Goal: Task Accomplishment & Management: Contribute content

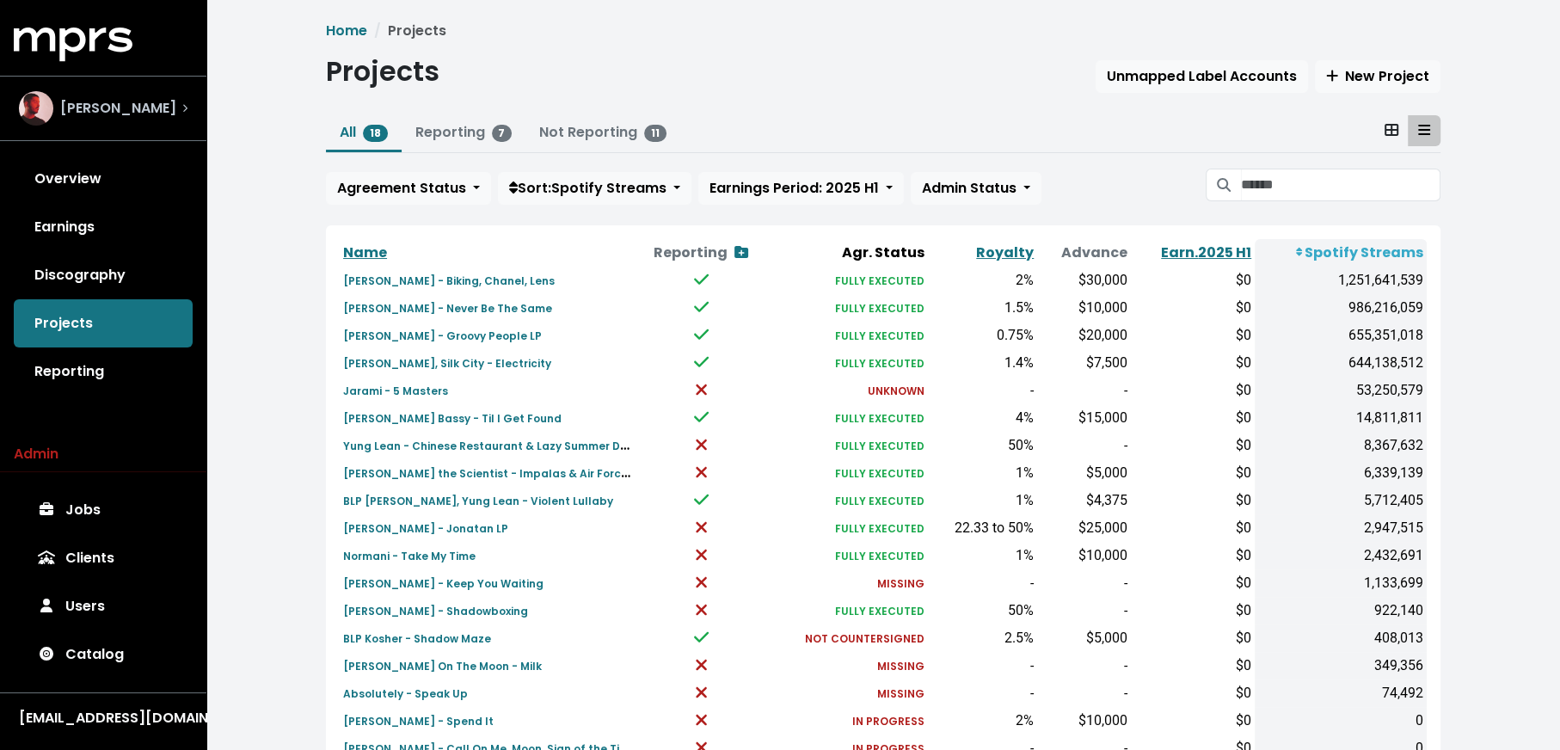
click at [175, 115] on div "Rami Dawod" at bounding box center [103, 108] width 169 height 34
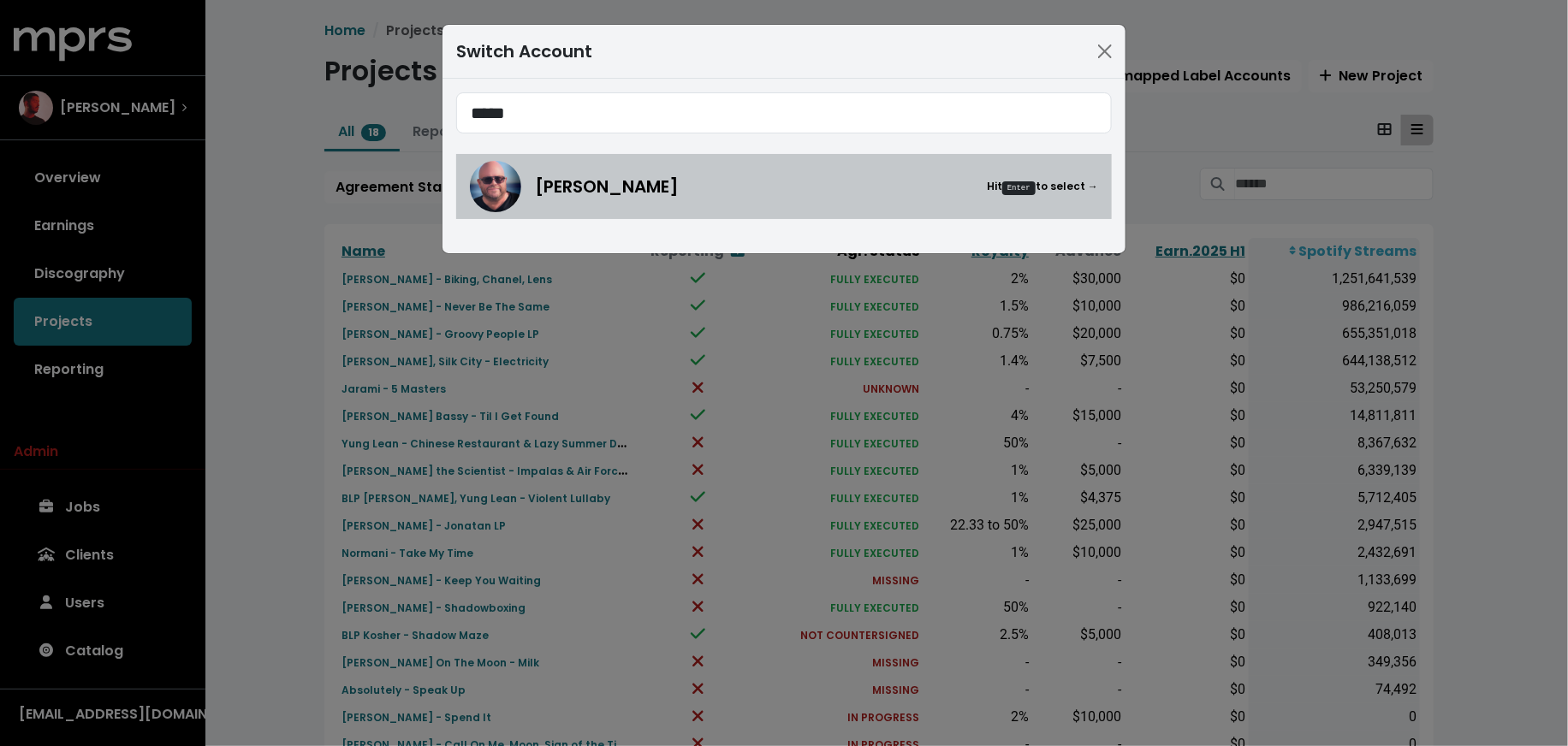
type input "*****"
click at [700, 211] on div "Stuart Crichton Hit Enter to select →" at bounding box center [783, 187] width 628 height 52
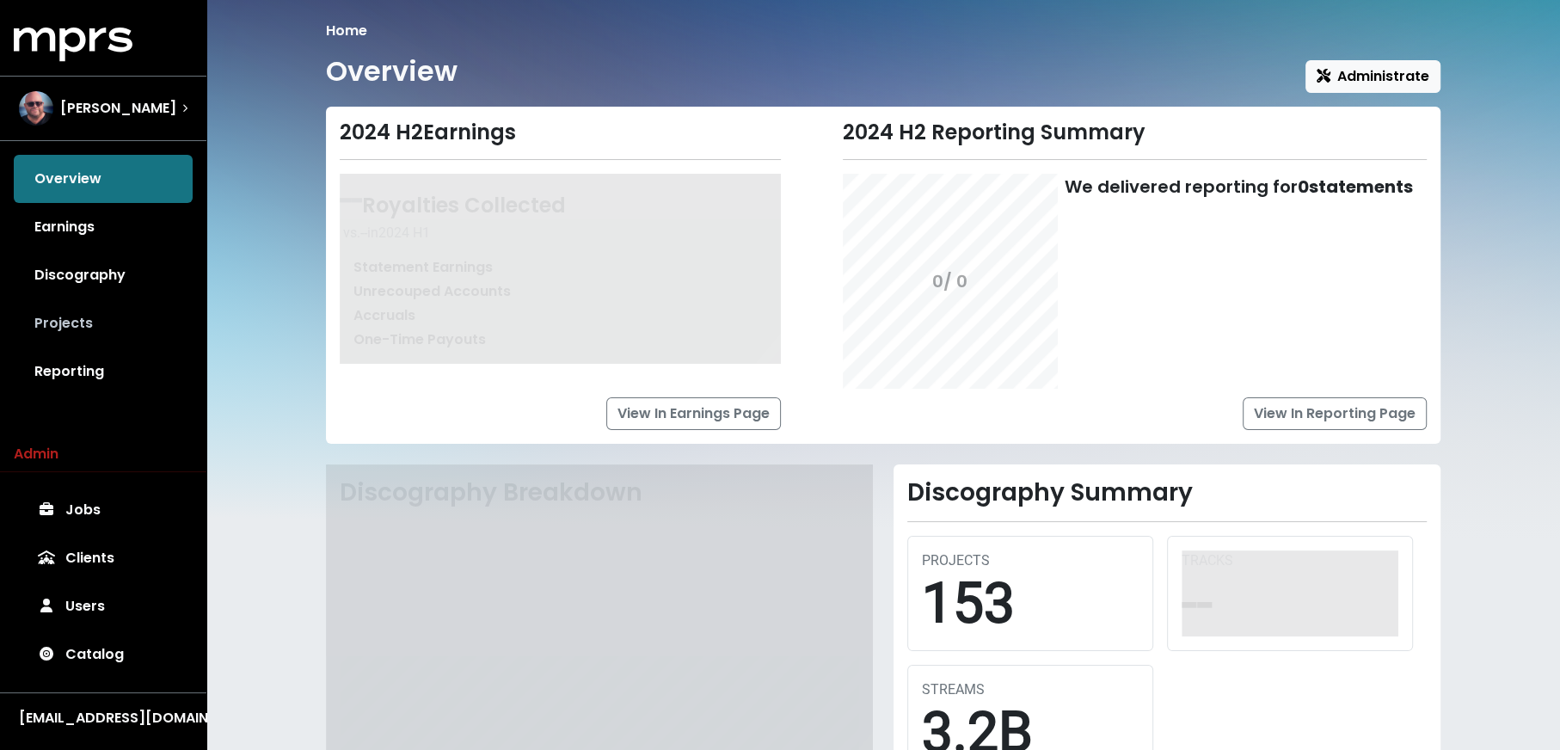
click at [36, 334] on link "Projects" at bounding box center [103, 323] width 179 height 48
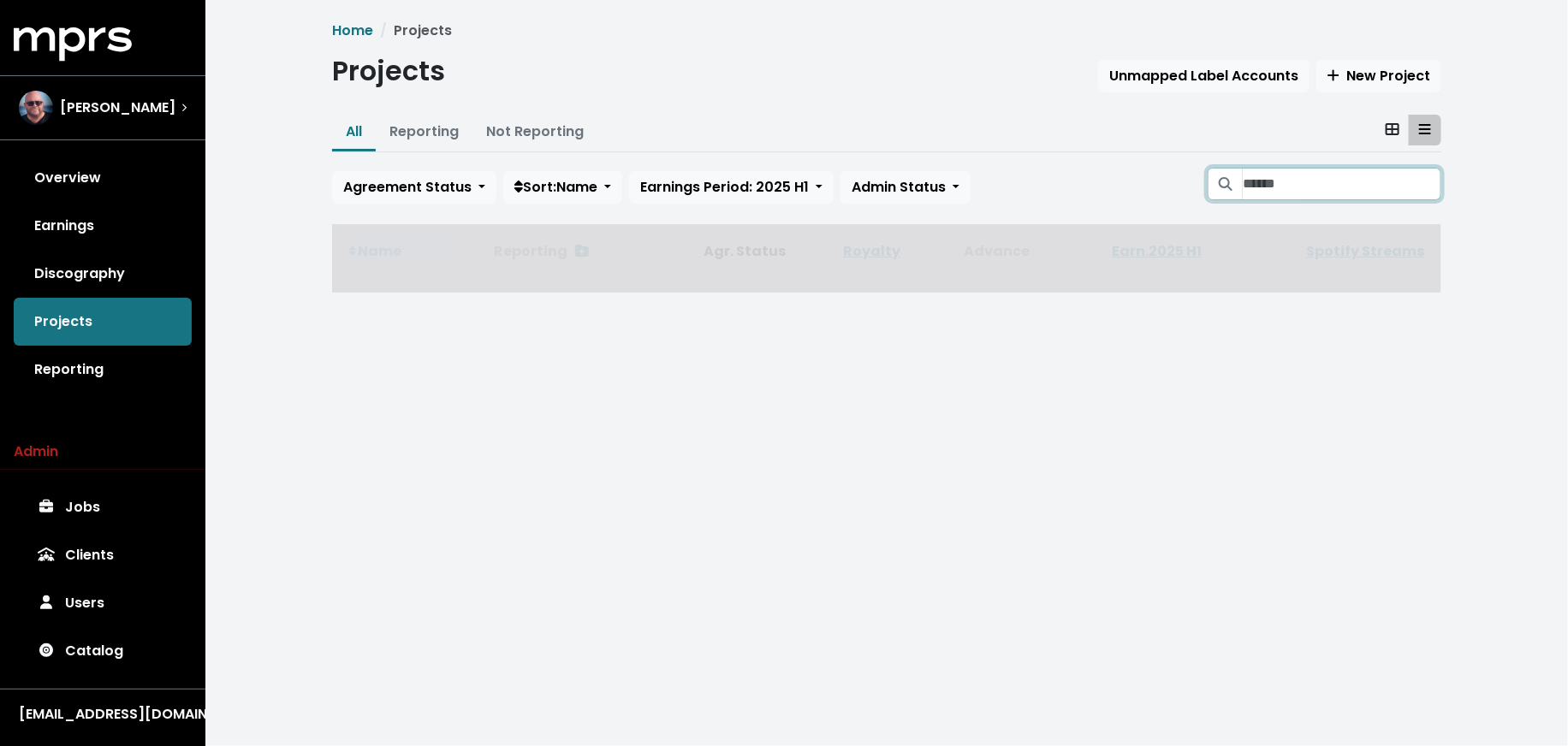
click at [1247, 198] on input "Search projects" at bounding box center [1342, 184] width 199 height 33
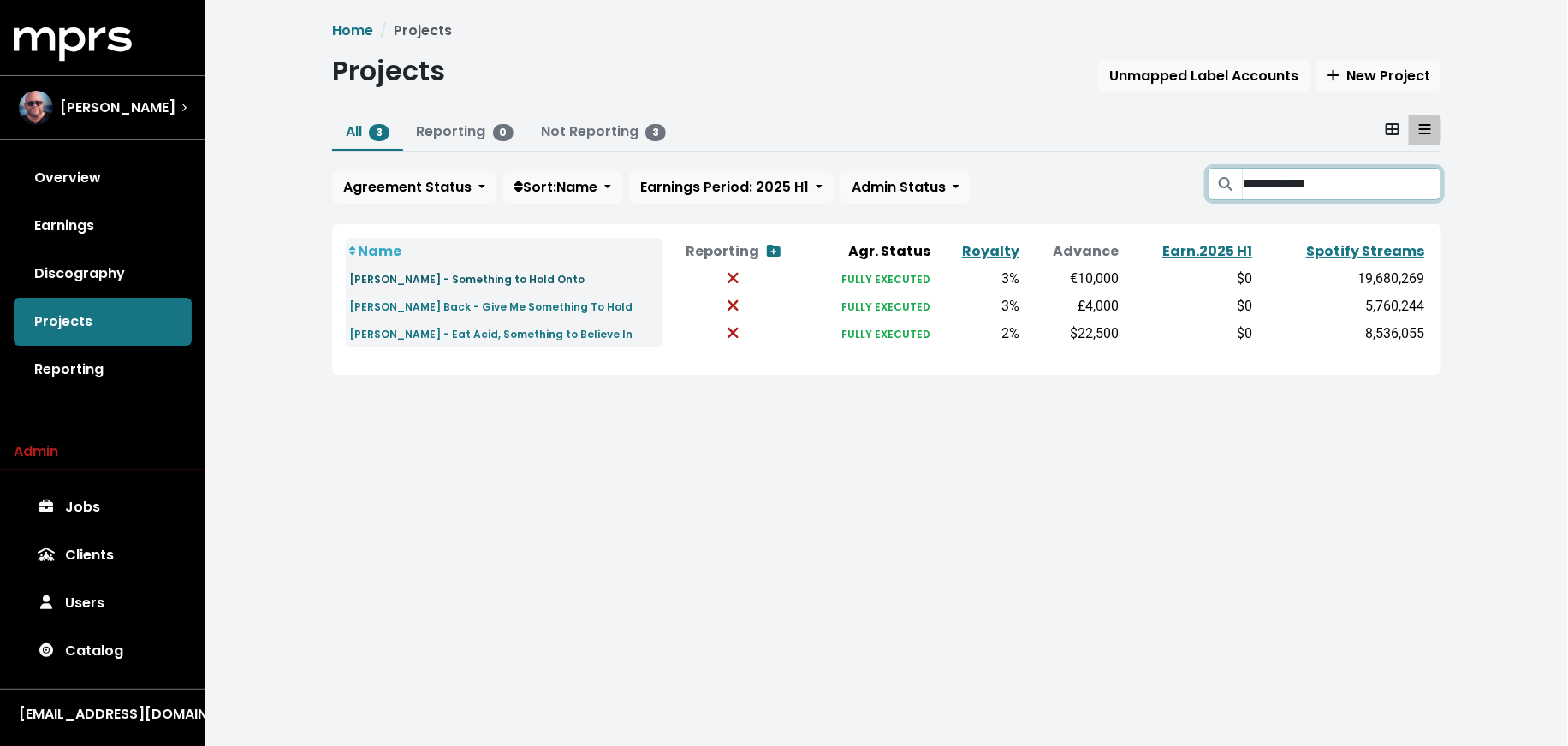
type input "**********"
click at [472, 274] on small "David Guetta - Something to Hold Onto" at bounding box center [467, 280] width 236 height 15
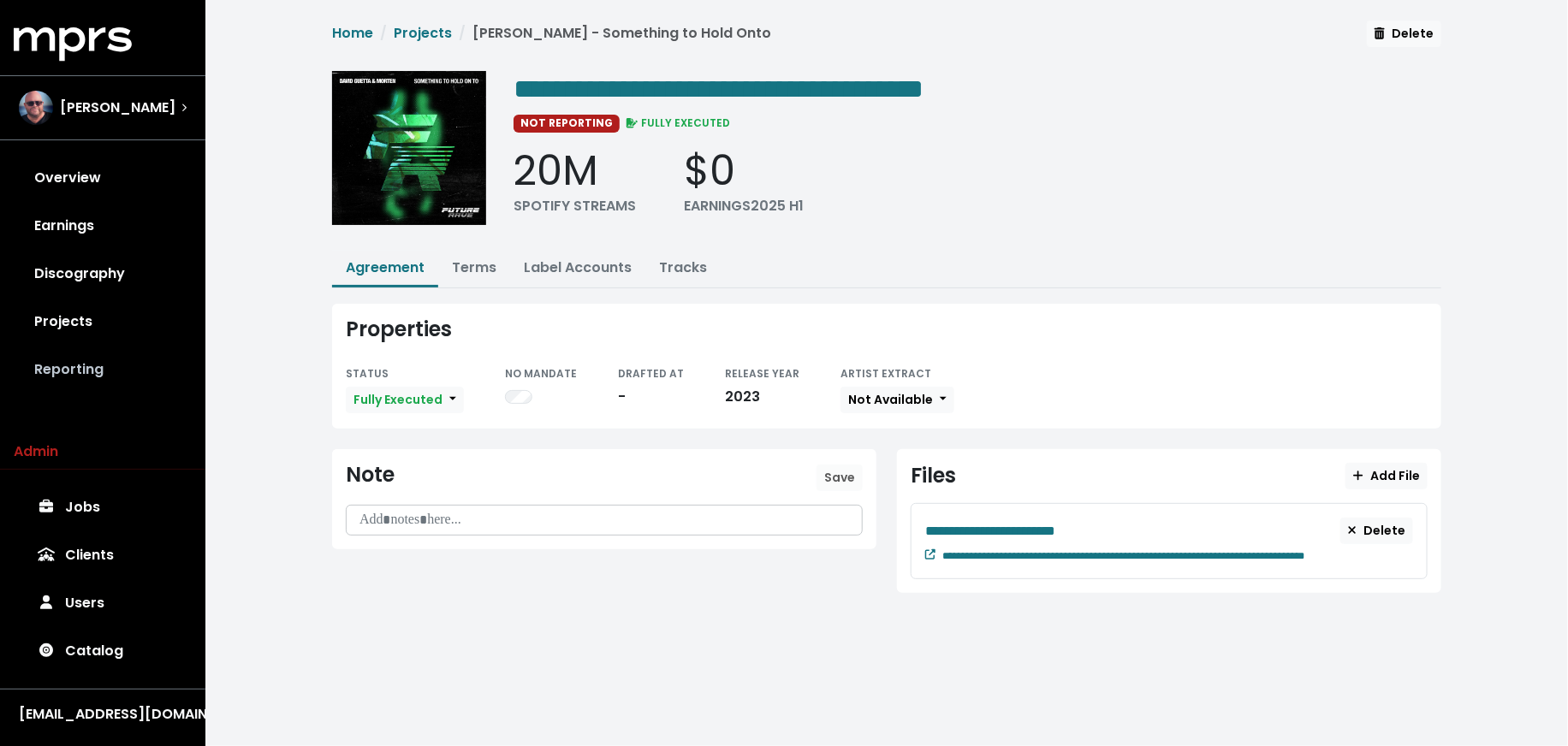
click at [101, 370] on link "Reporting" at bounding box center [102, 370] width 178 height 48
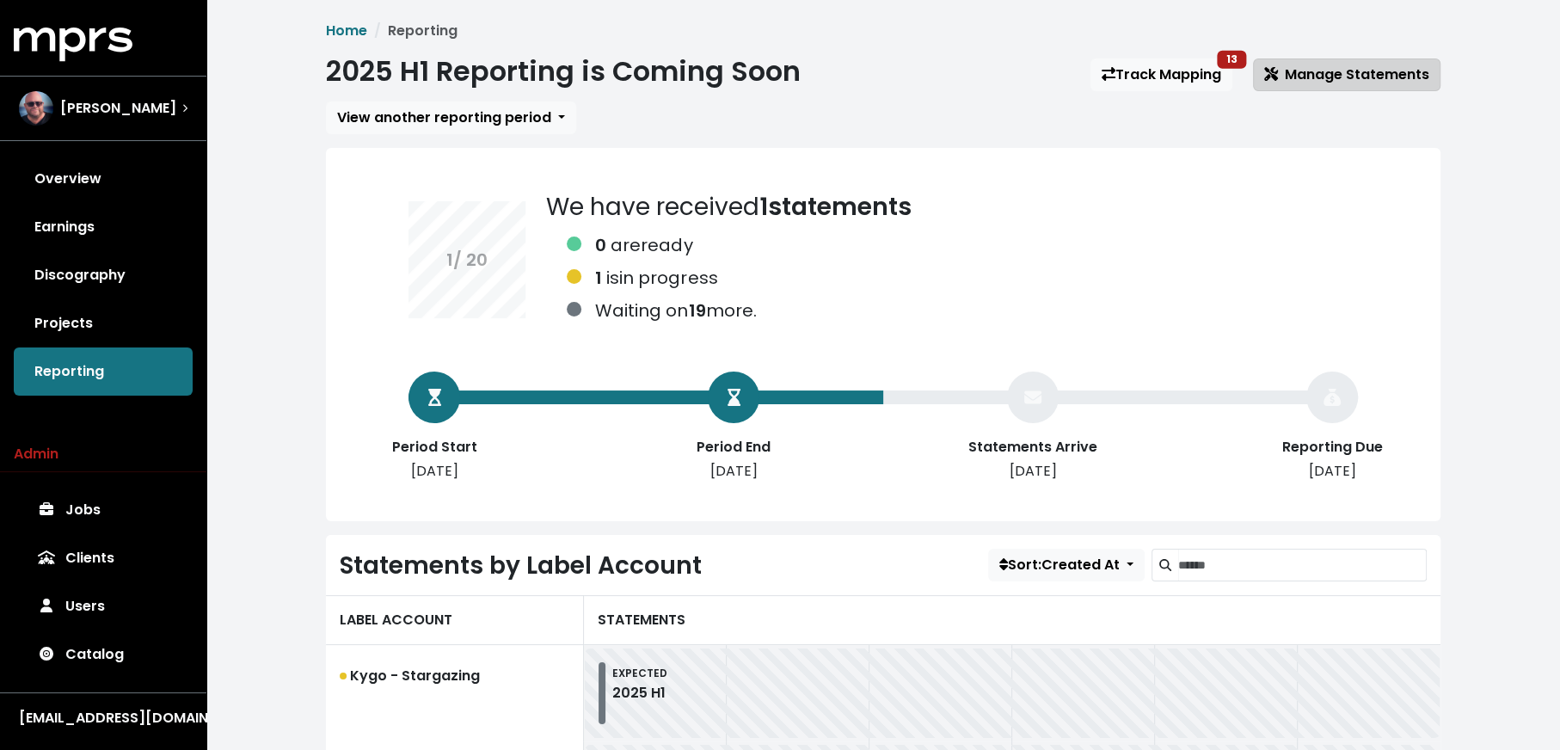
click at [1334, 86] on button "Manage Statements" at bounding box center [1347, 74] width 188 height 33
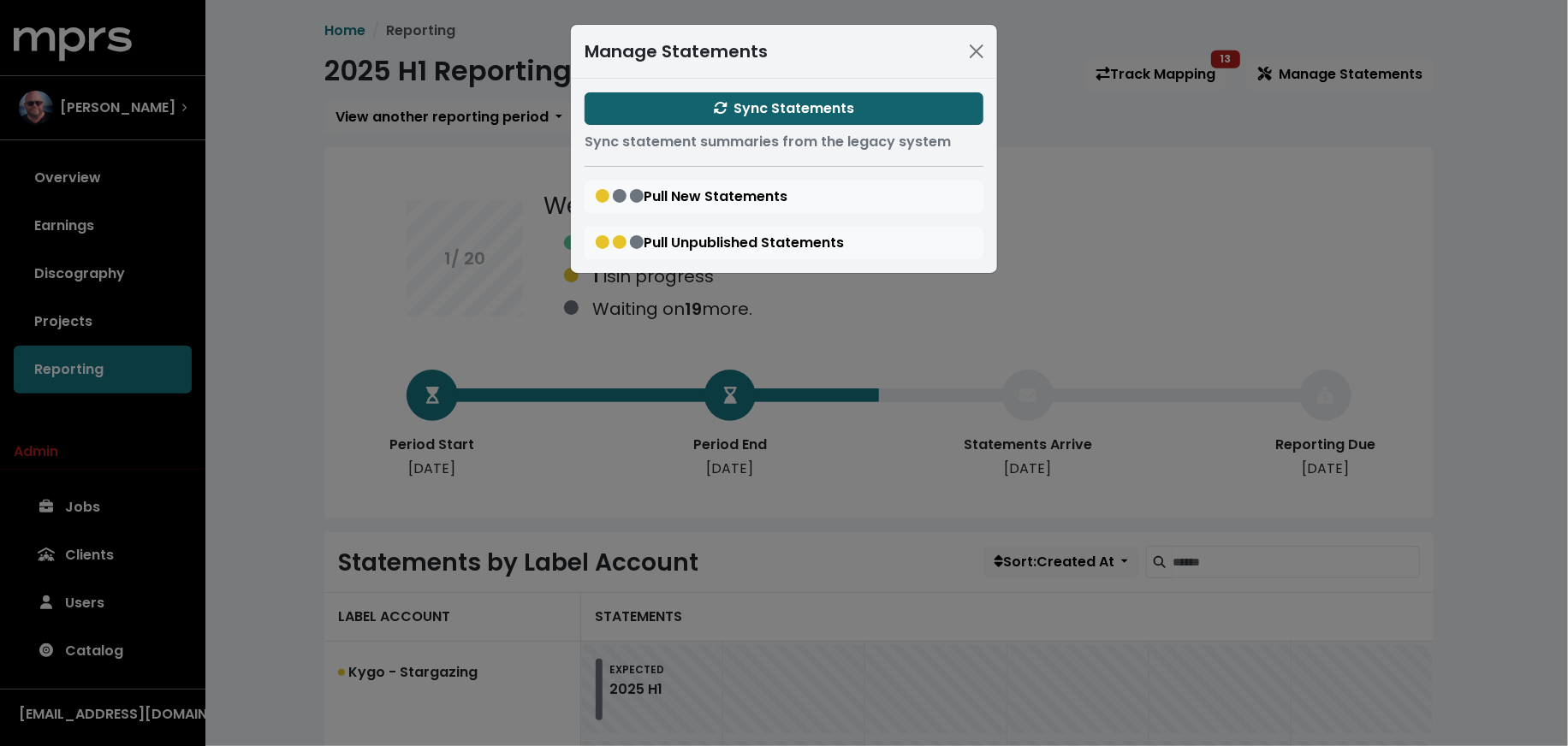
click at [814, 94] on button "Sync Statements" at bounding box center [783, 108] width 399 height 33
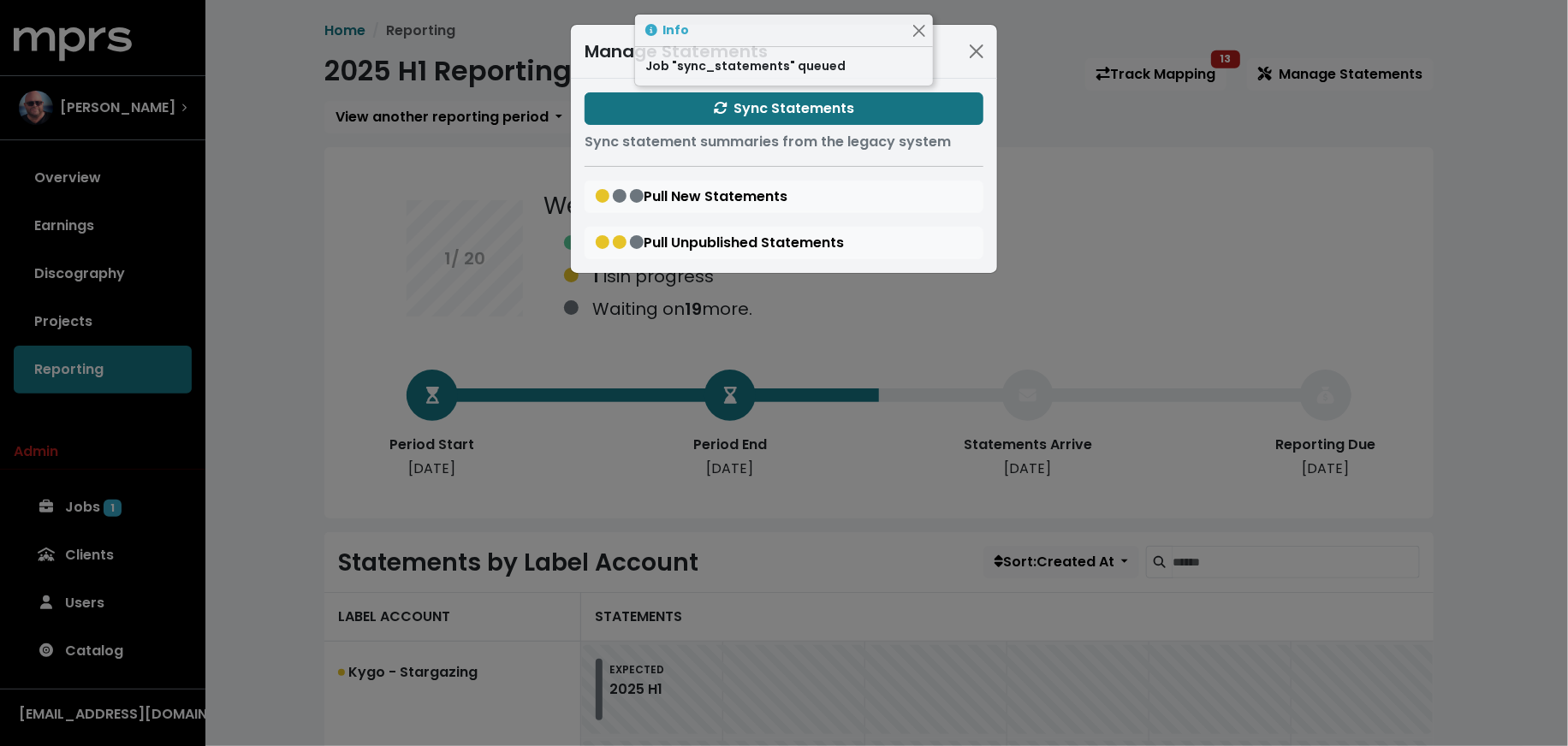
click at [302, 413] on div "Manage Statements Sync Statements Sync statement summaries from the legacy syst…" at bounding box center [784, 373] width 1568 height 746
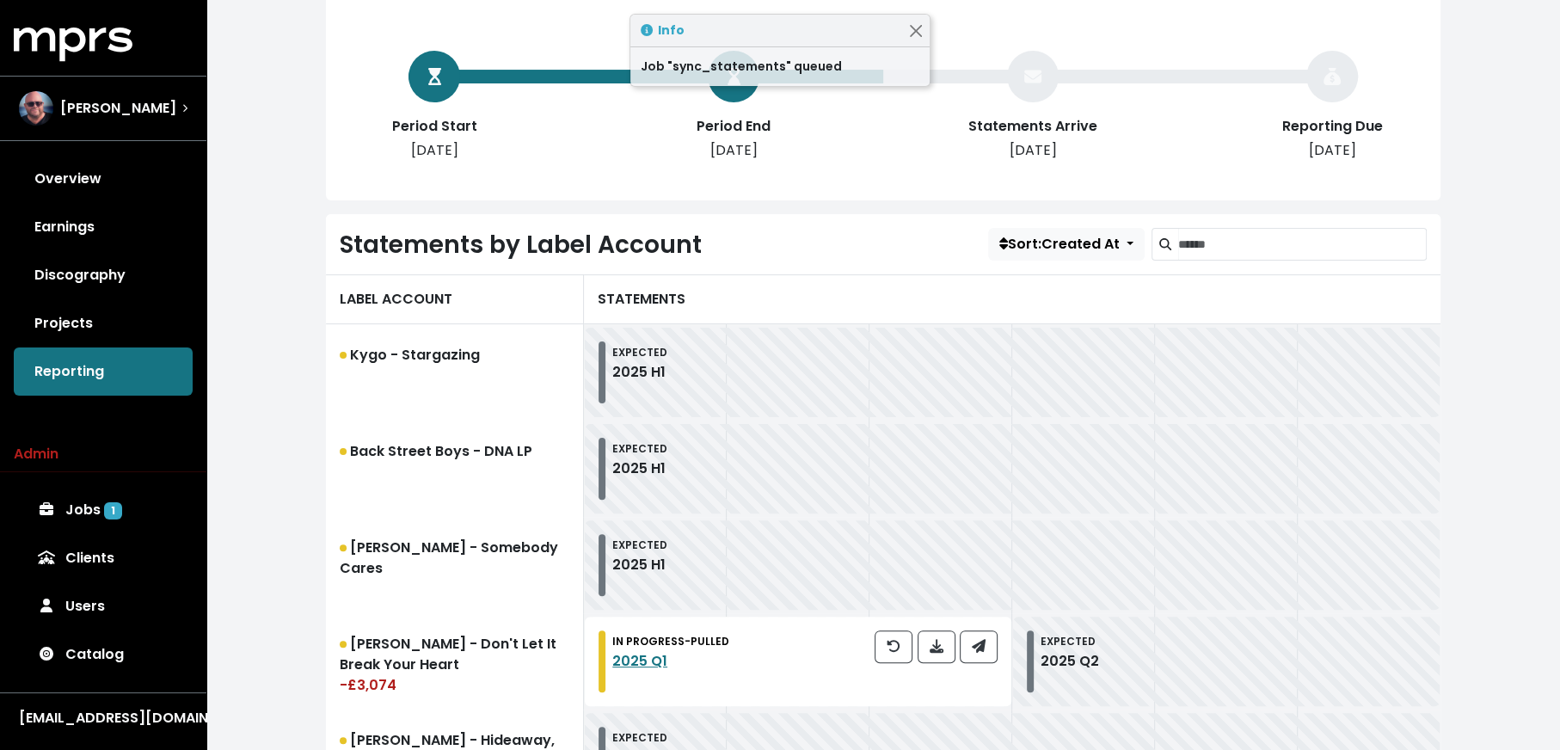
scroll to position [341, 0]
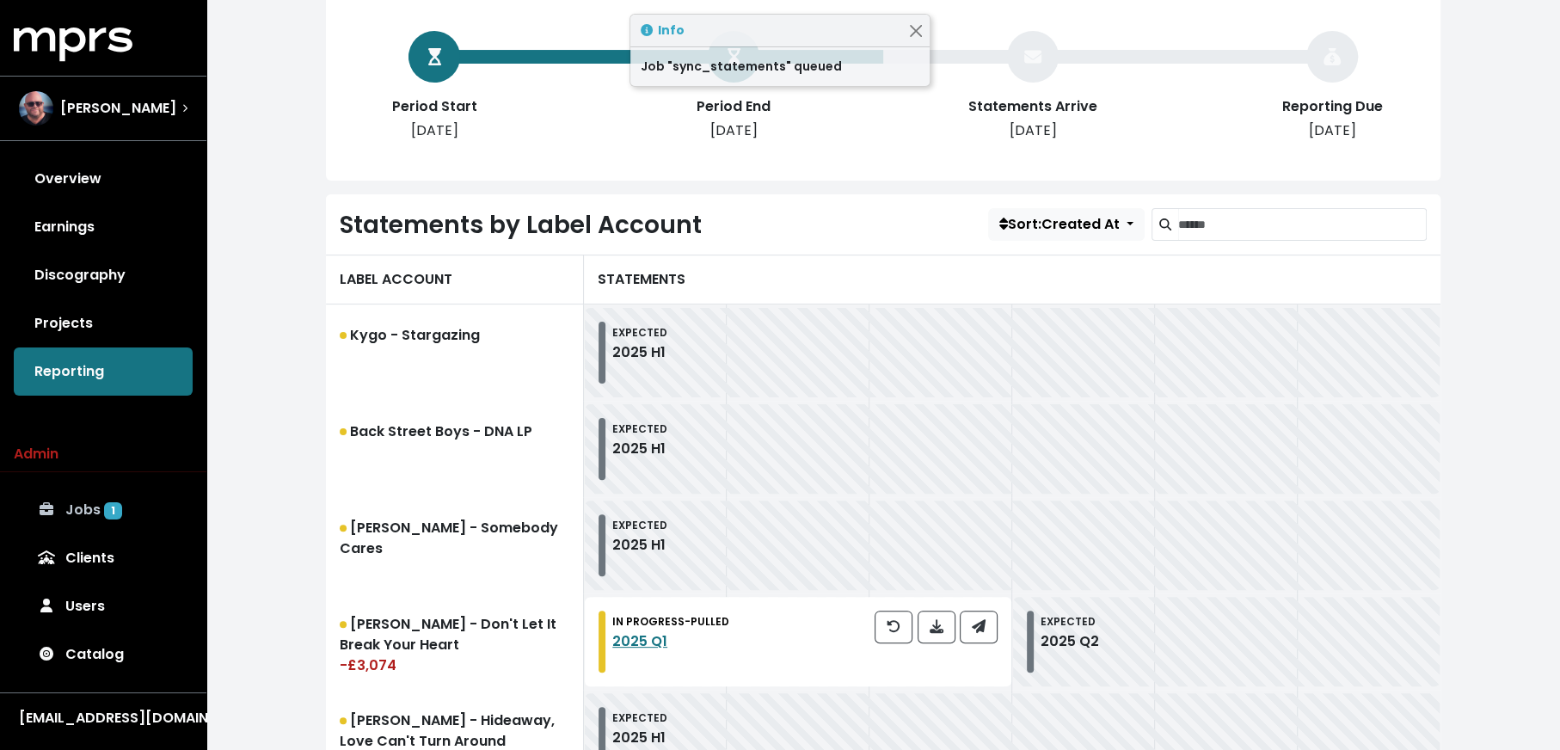
click at [113, 514] on span "1" at bounding box center [113, 510] width 18 height 17
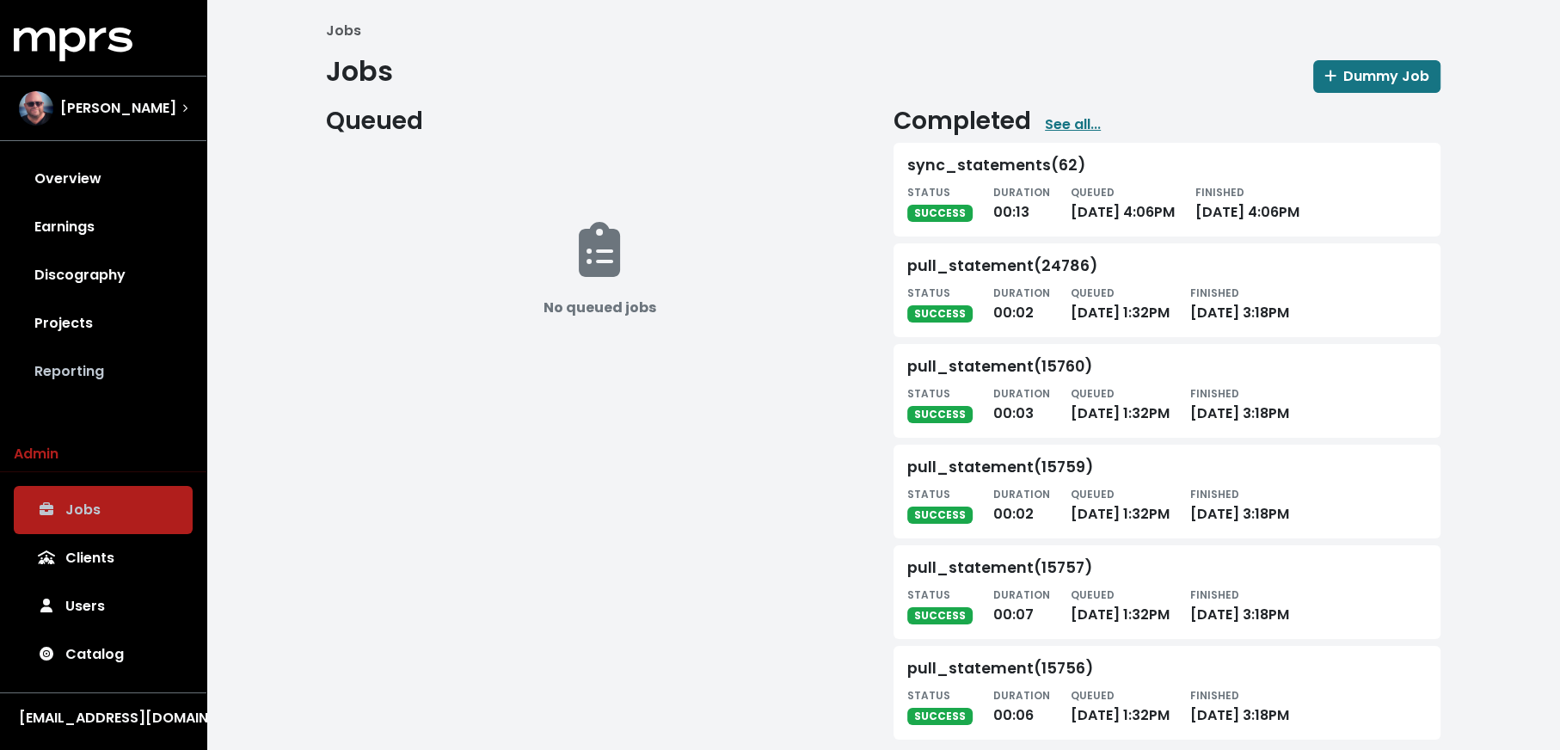
click at [68, 384] on link "Reporting" at bounding box center [103, 372] width 179 height 48
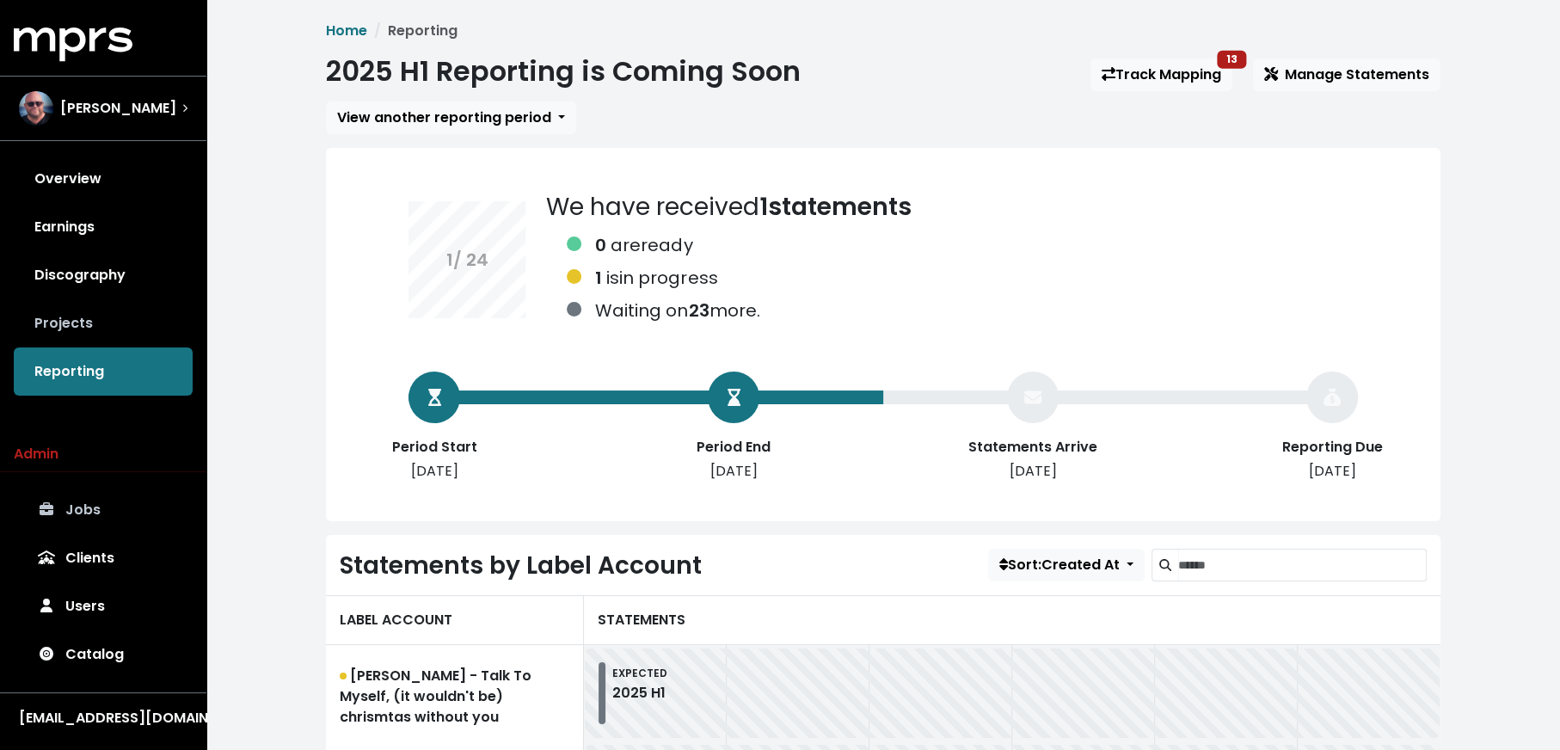
click at [143, 314] on link "Projects" at bounding box center [103, 323] width 179 height 48
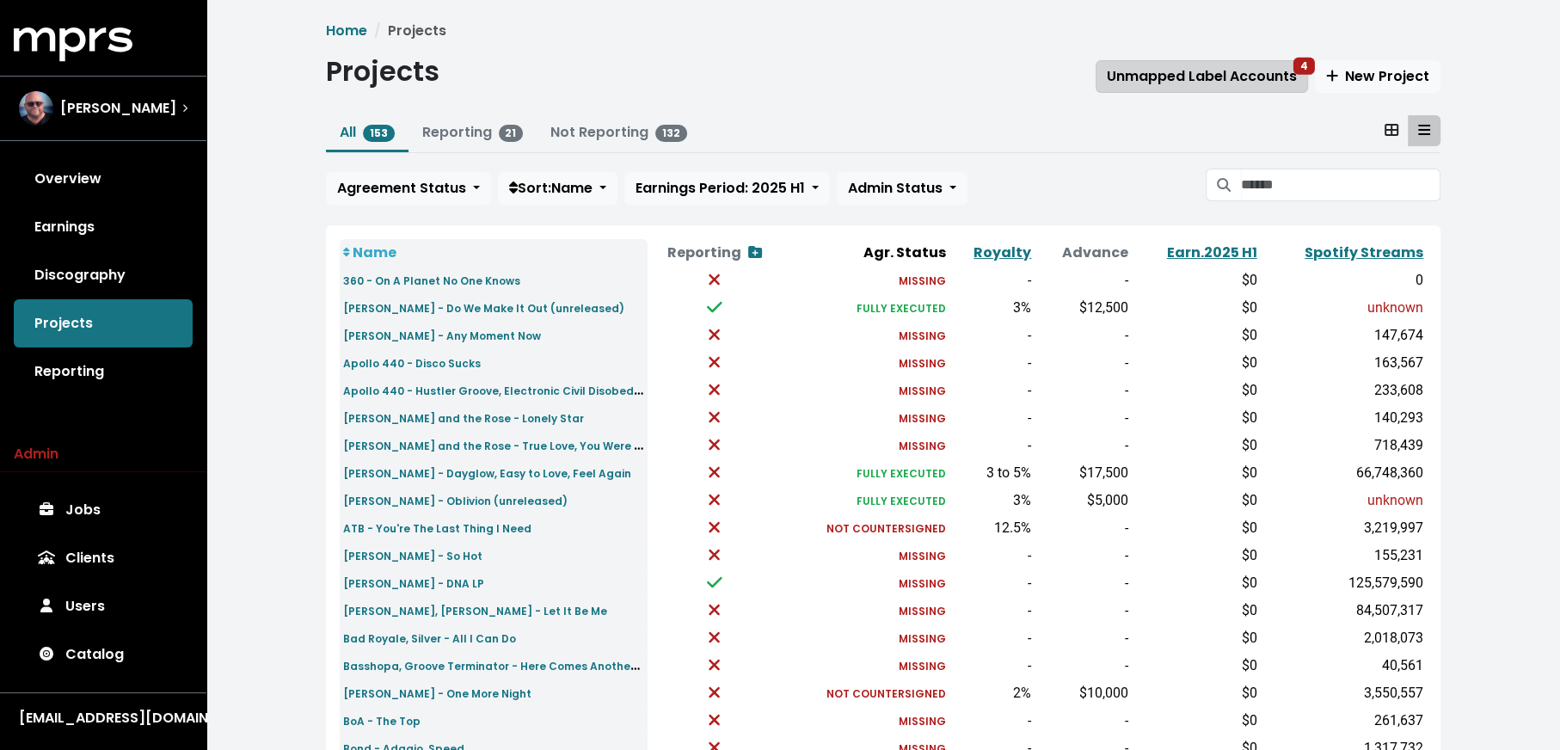
click at [1116, 81] on span "Unmapped Label Accounts 4" at bounding box center [1202, 76] width 190 height 20
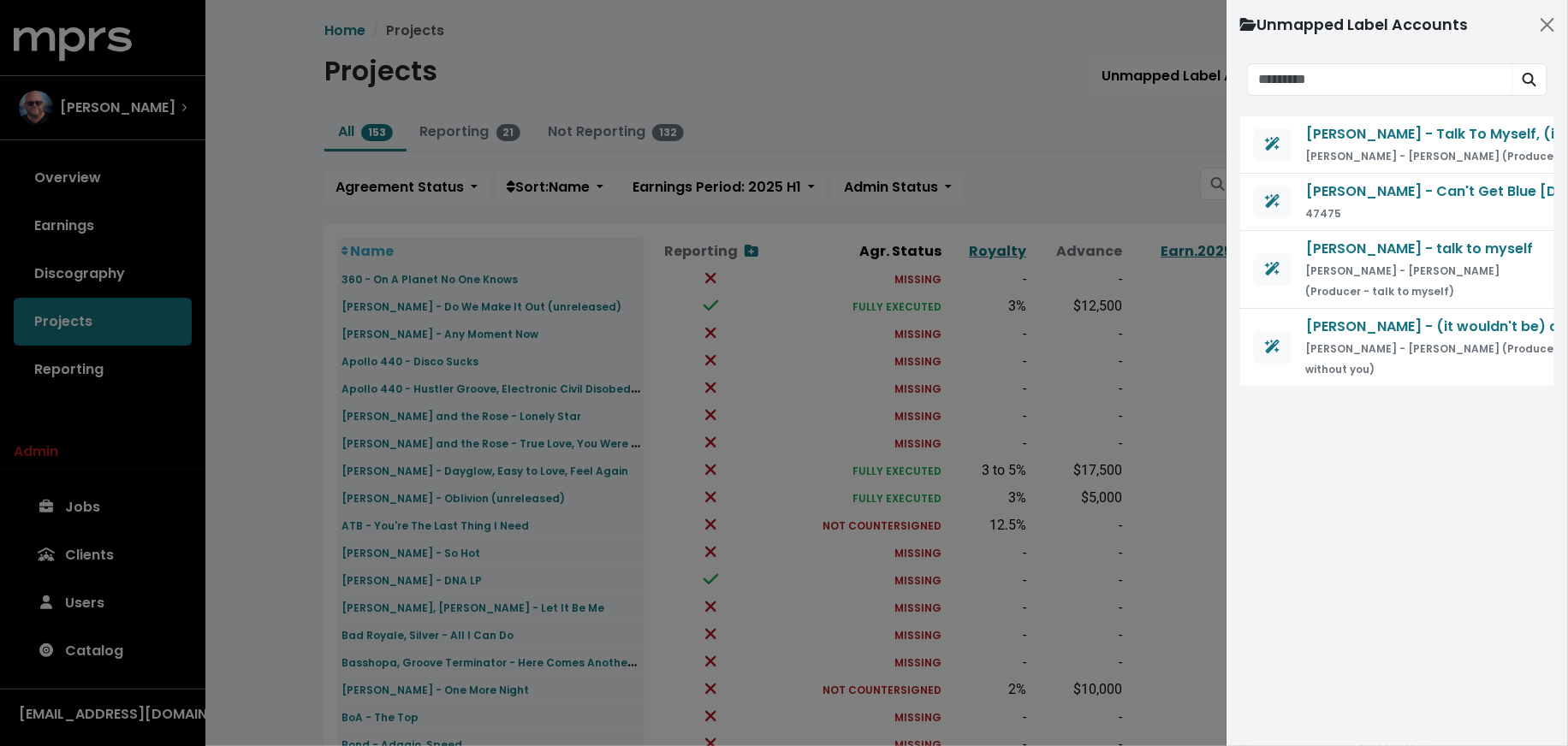
click at [1028, 148] on div at bounding box center [784, 373] width 1568 height 746
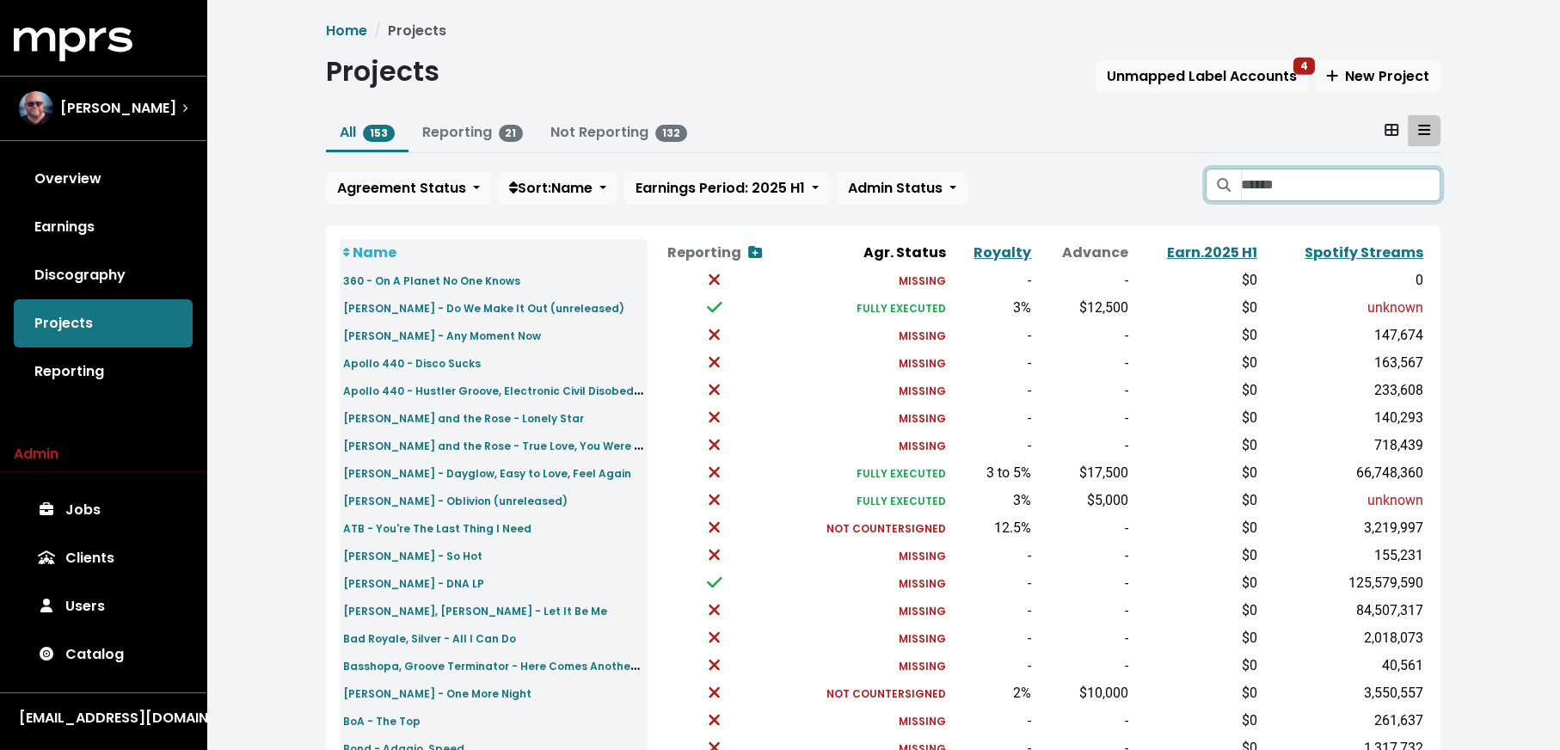
click at [1297, 192] on input "Search projects" at bounding box center [1341, 185] width 200 height 33
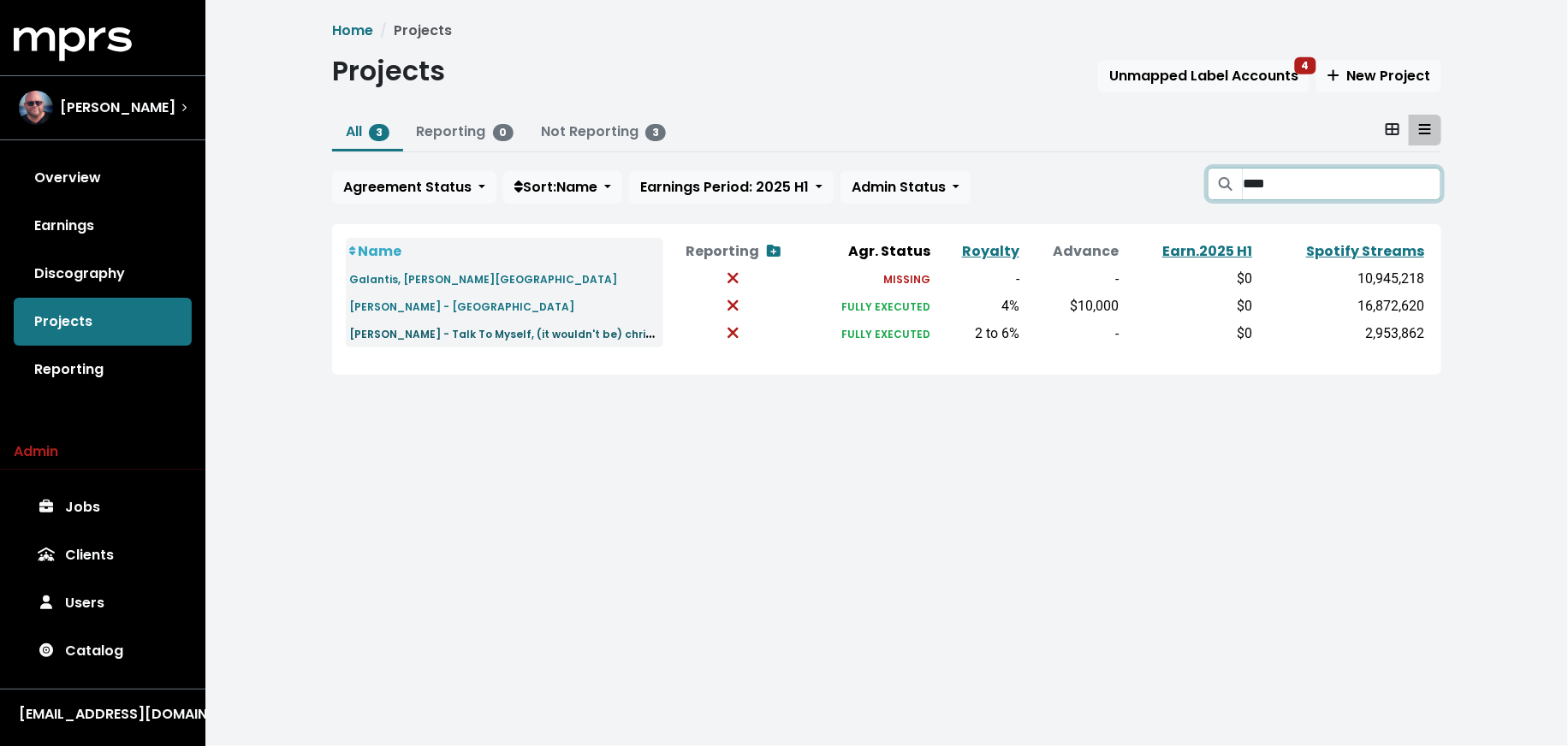
type input "****"
click at [421, 329] on small "Wrabel - Talk To Myself, (it wouldn't be) chrismtas without you" at bounding box center [548, 333] width 398 height 20
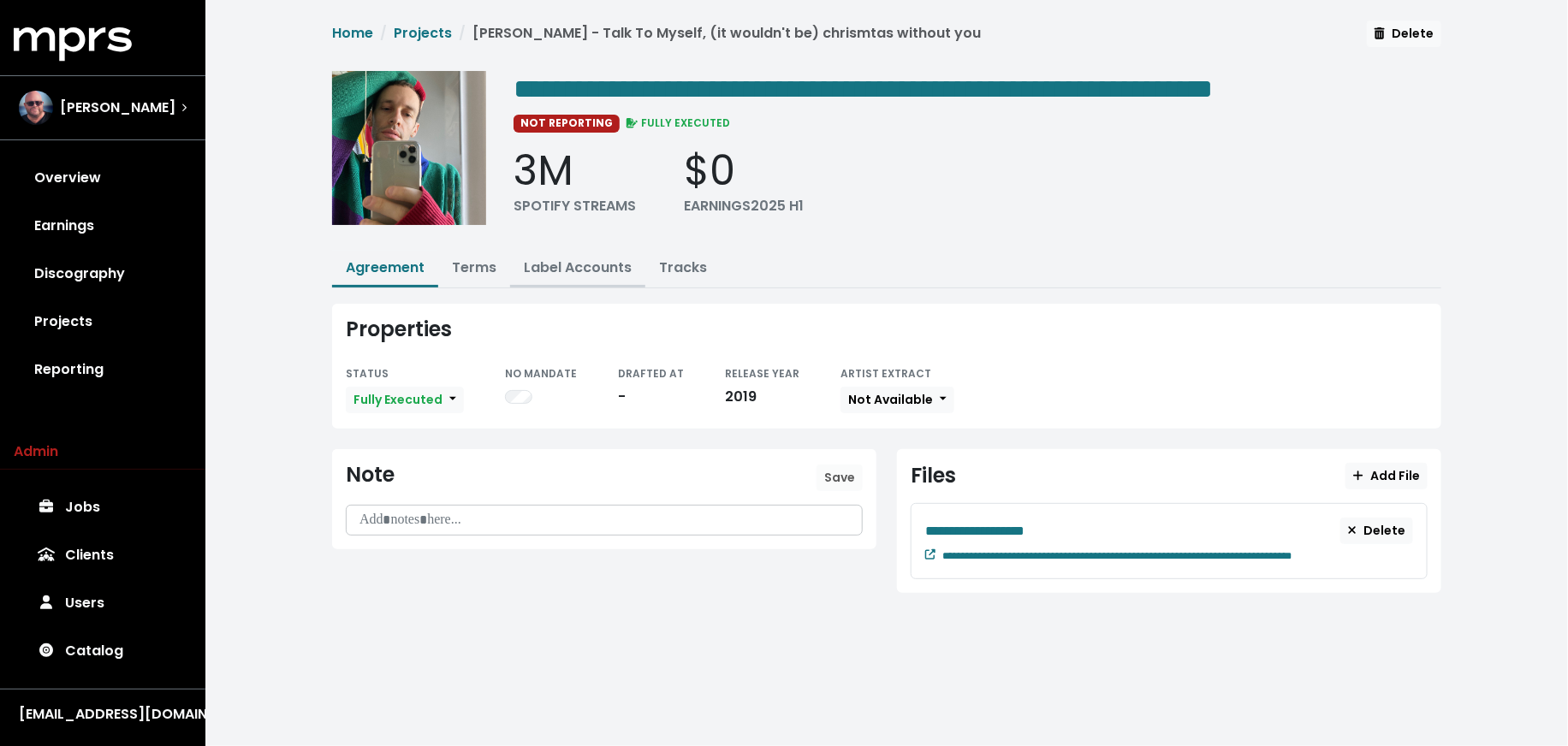
click at [561, 258] on link "Label Accounts" at bounding box center [577, 268] width 107 height 20
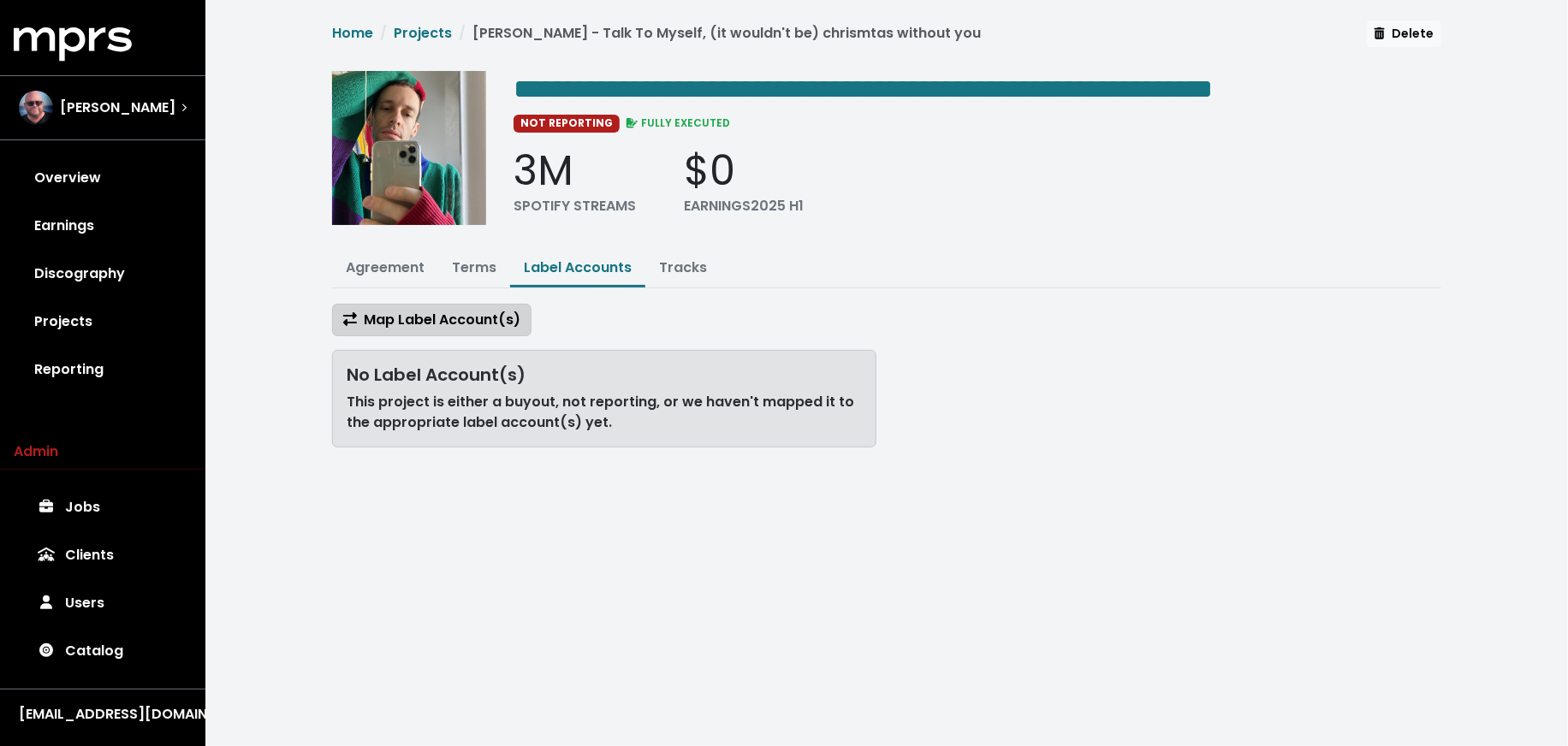
click at [523, 314] on button "Map Label Account(s)" at bounding box center [432, 319] width 199 height 33
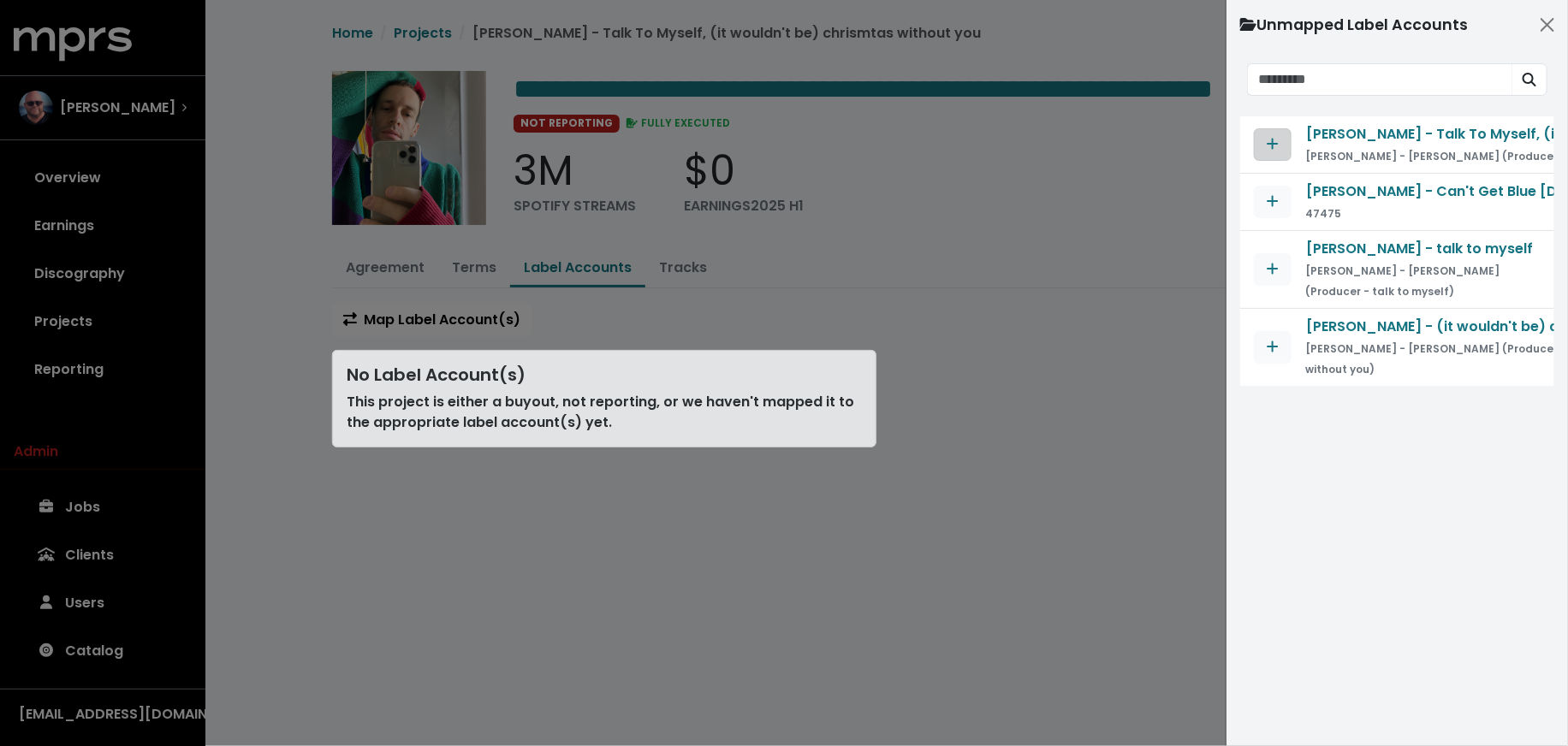
click at [1273, 141] on icon "Map contract to selected agreement" at bounding box center [1273, 143] width 11 height 11
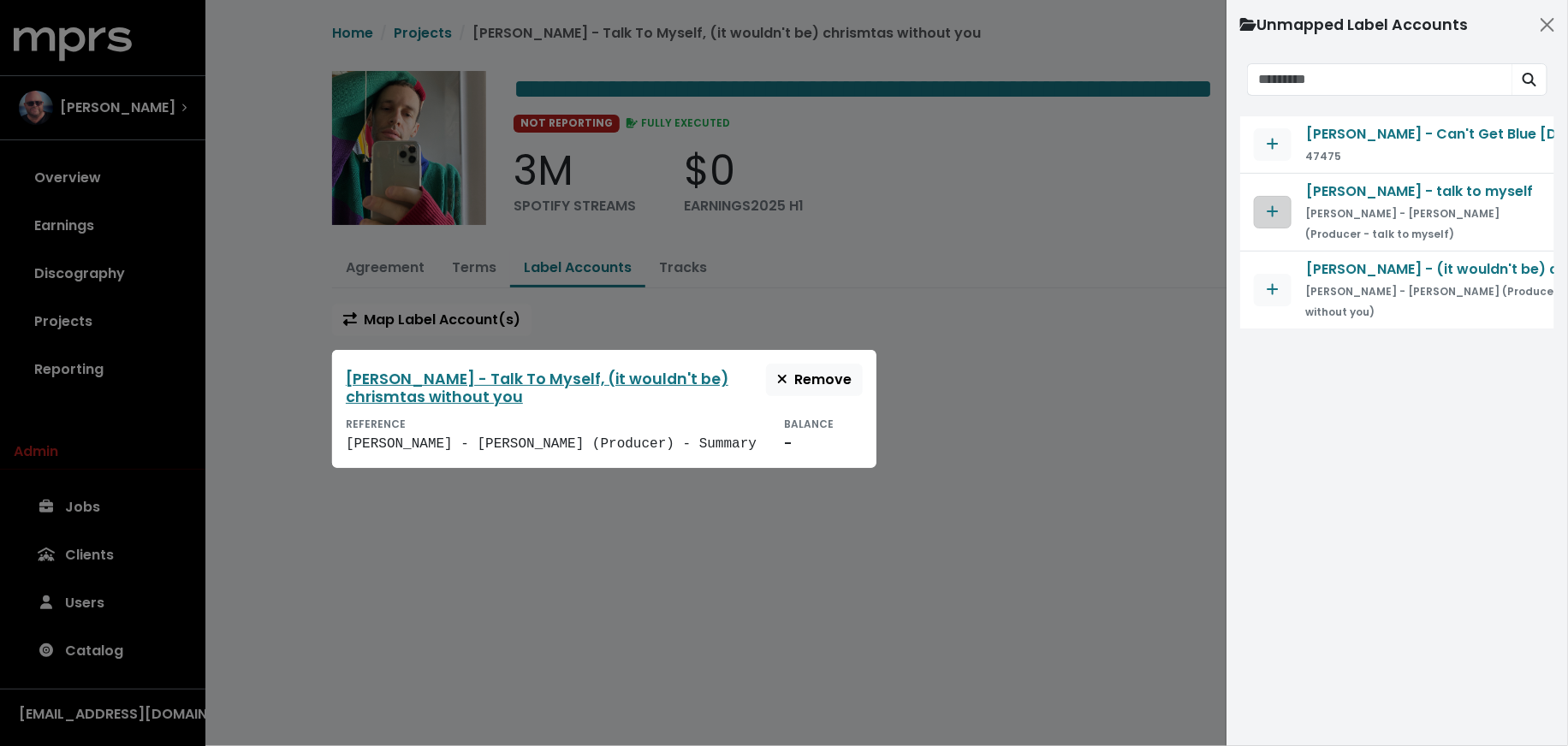
click at [1262, 207] on button "Map contract to selected agreement" at bounding box center [1273, 212] width 38 height 33
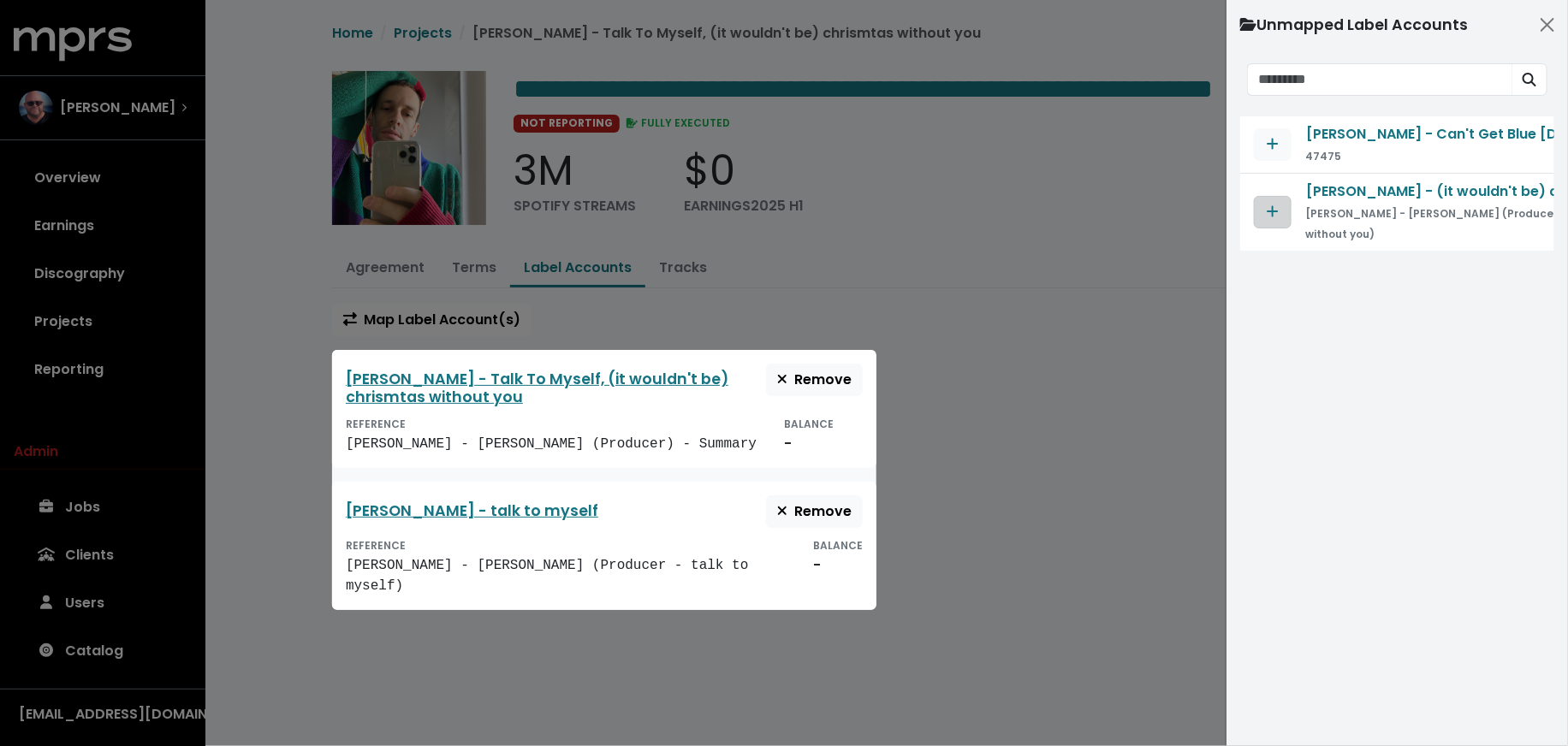
click at [1265, 205] on span "Map contract to selected agreement" at bounding box center [1272, 212] width 15 height 21
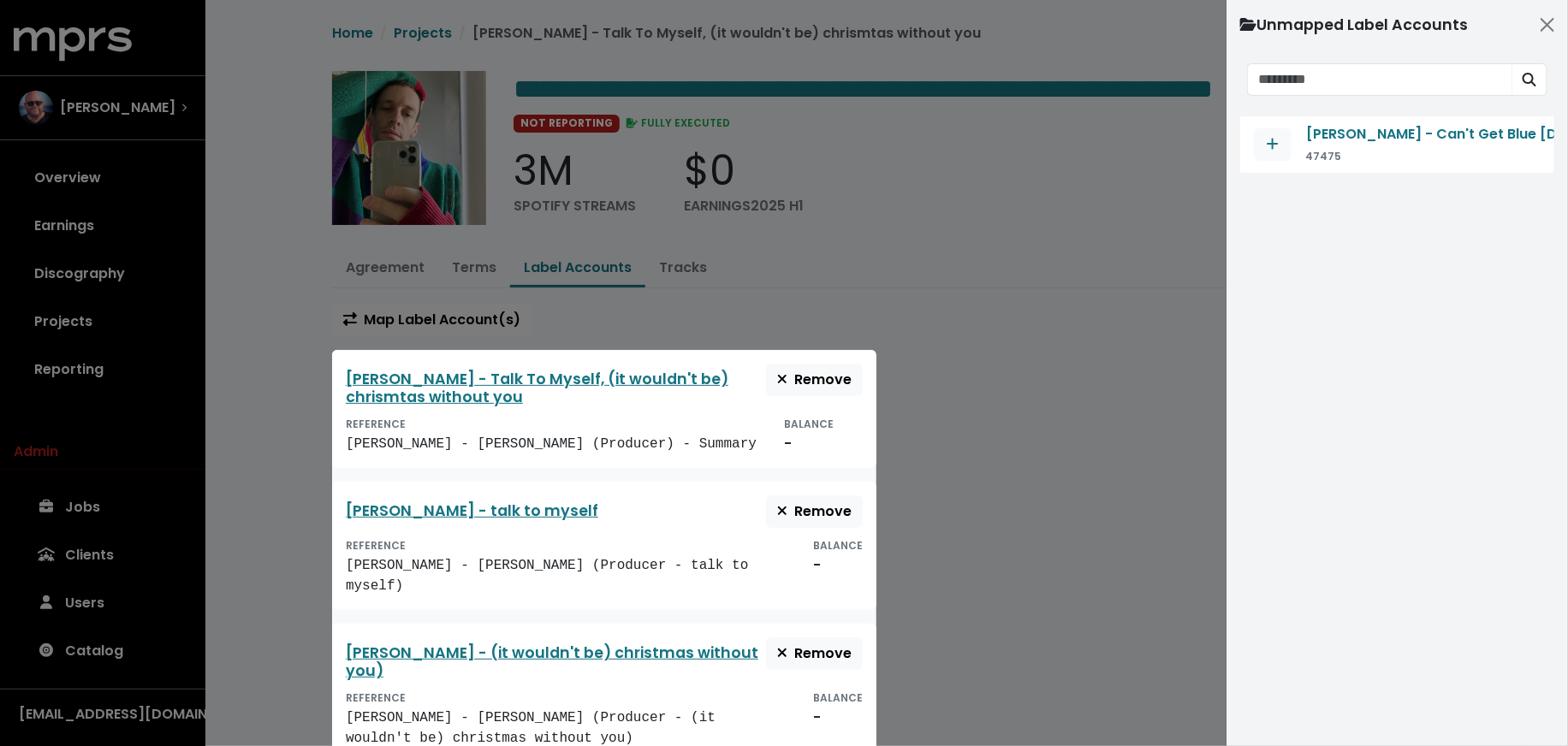
click at [293, 489] on div at bounding box center [784, 373] width 1568 height 746
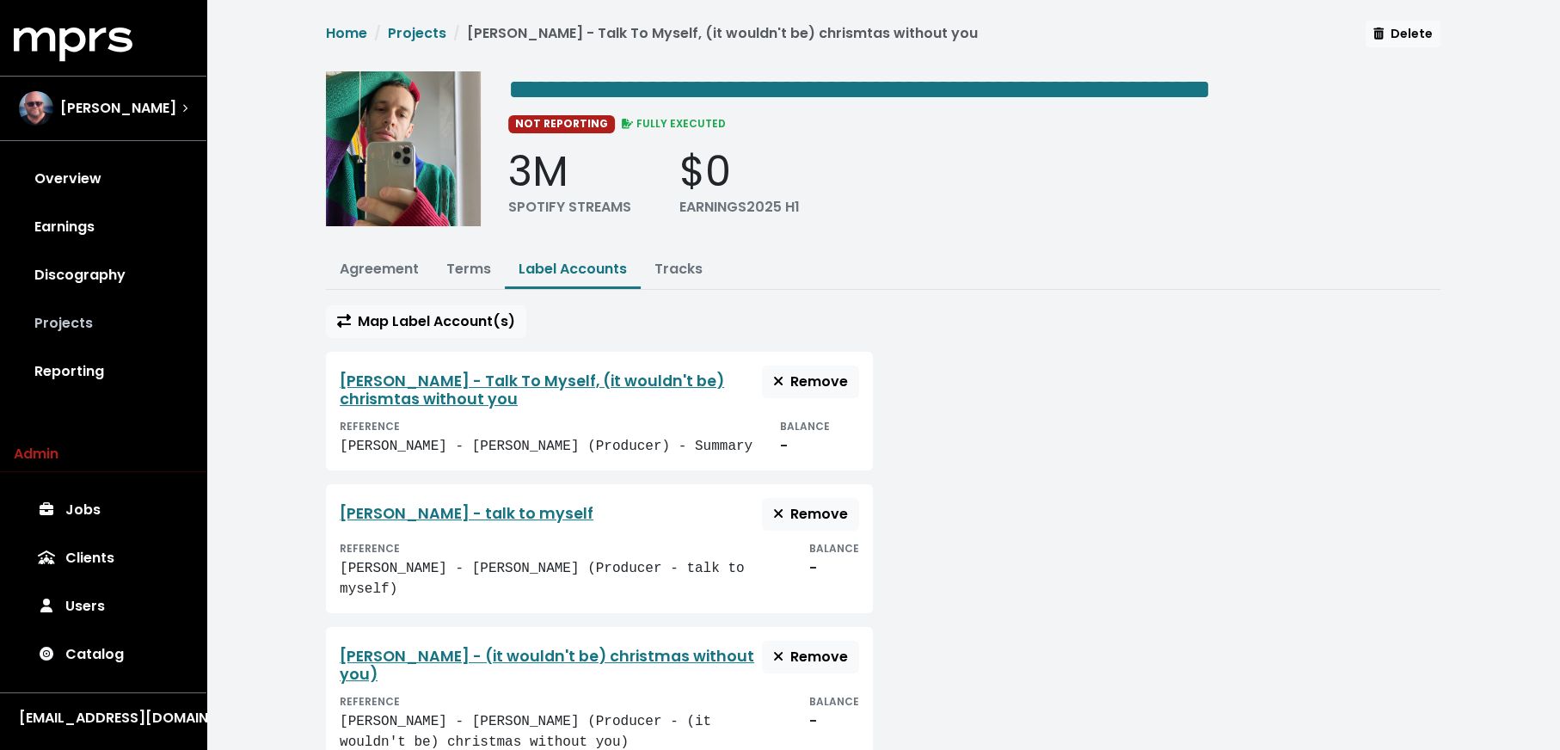
click at [160, 322] on link "Projects" at bounding box center [103, 323] width 179 height 48
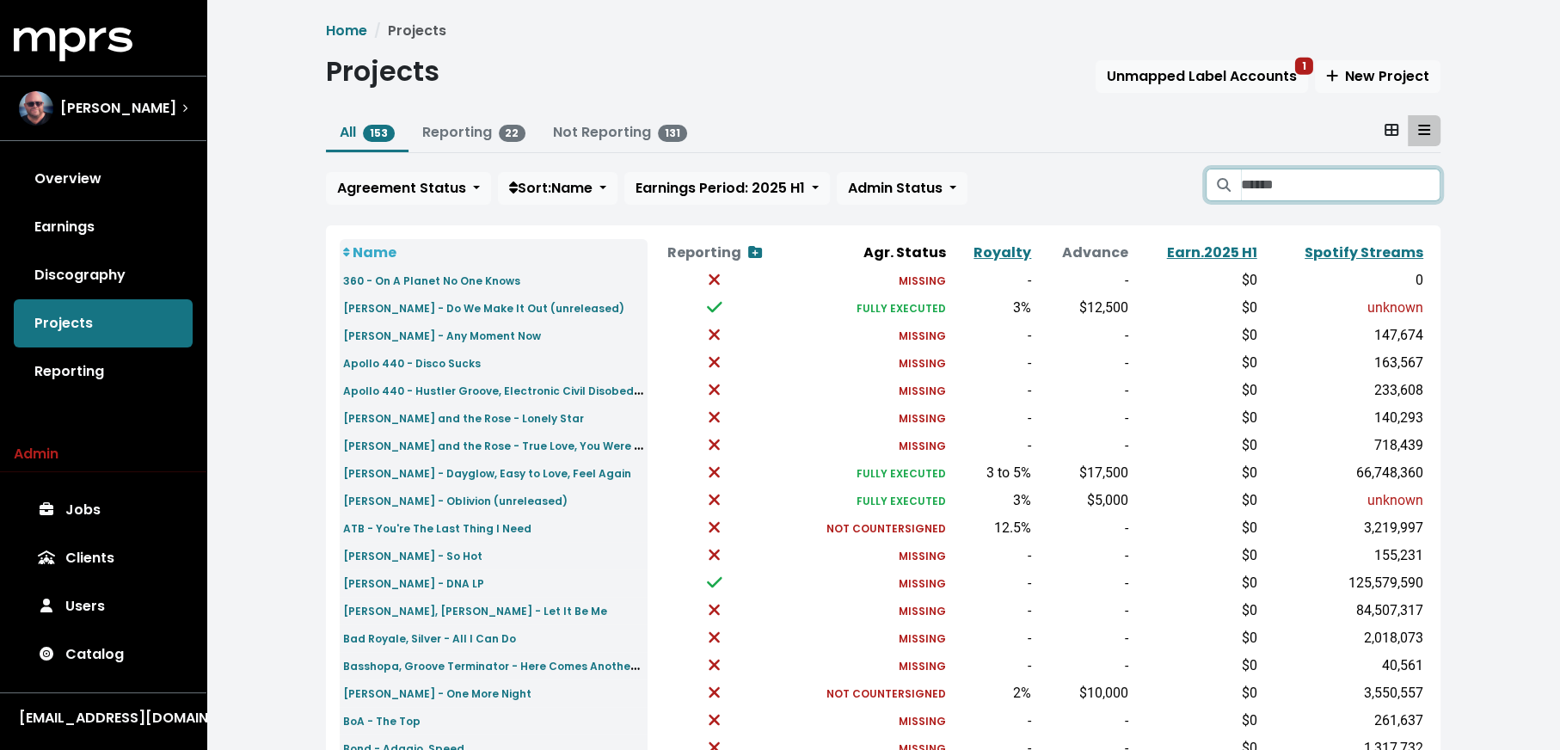
click at [1249, 169] on input "Search projects" at bounding box center [1341, 185] width 200 height 33
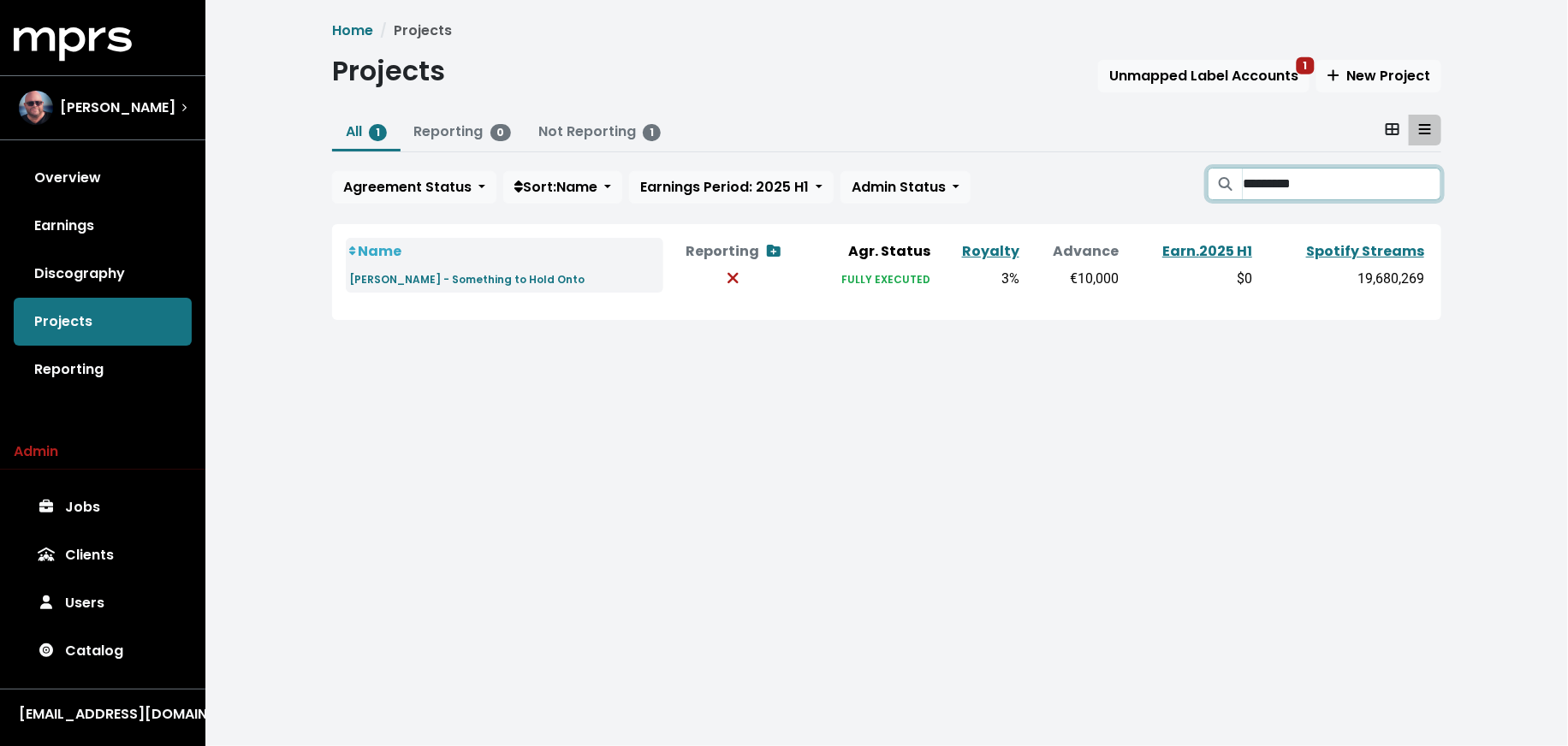
type input "*********"
click at [1422, 180] on input "*********" at bounding box center [1342, 184] width 199 height 33
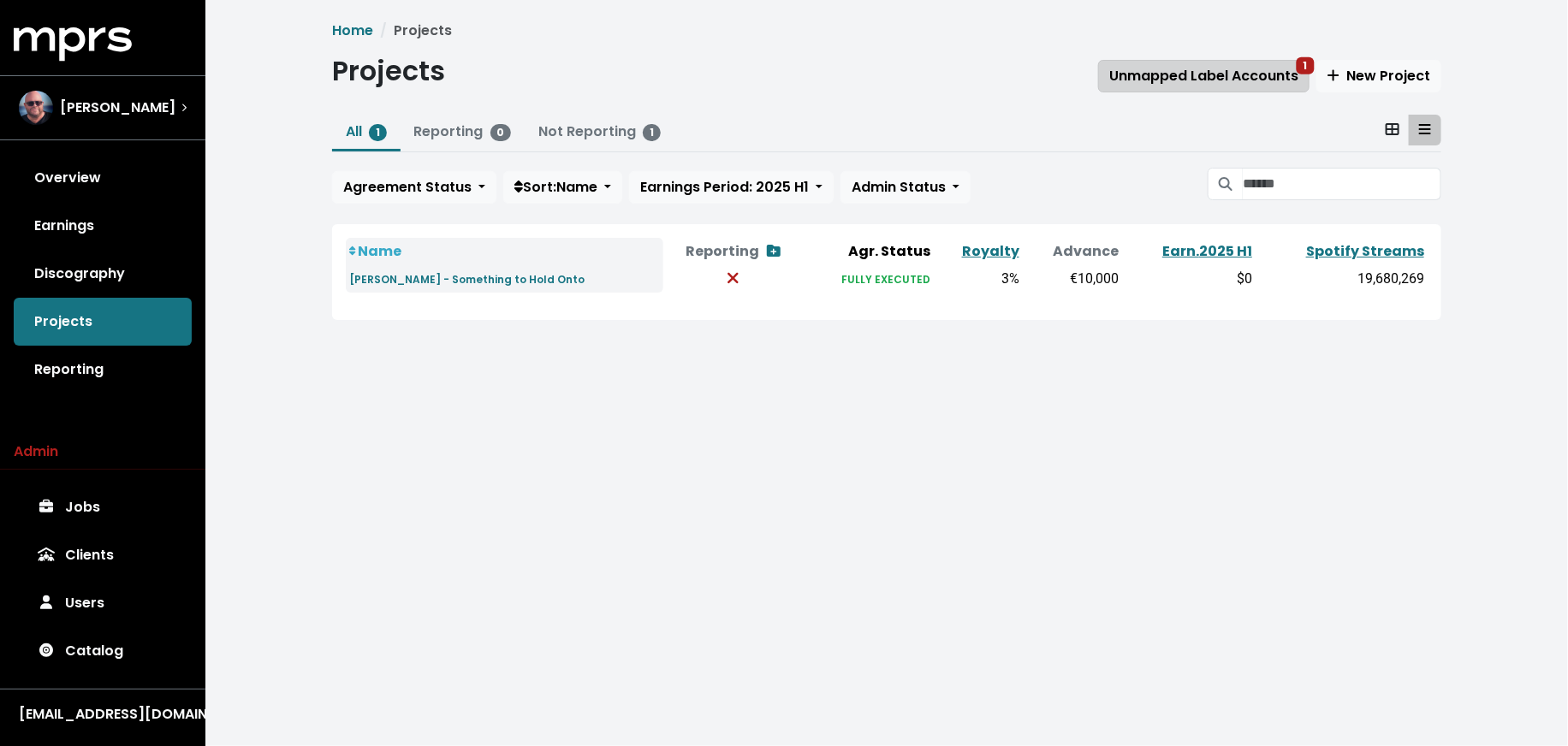
click at [1230, 85] on span "Unmapped Label Accounts 1" at bounding box center [1204, 76] width 189 height 20
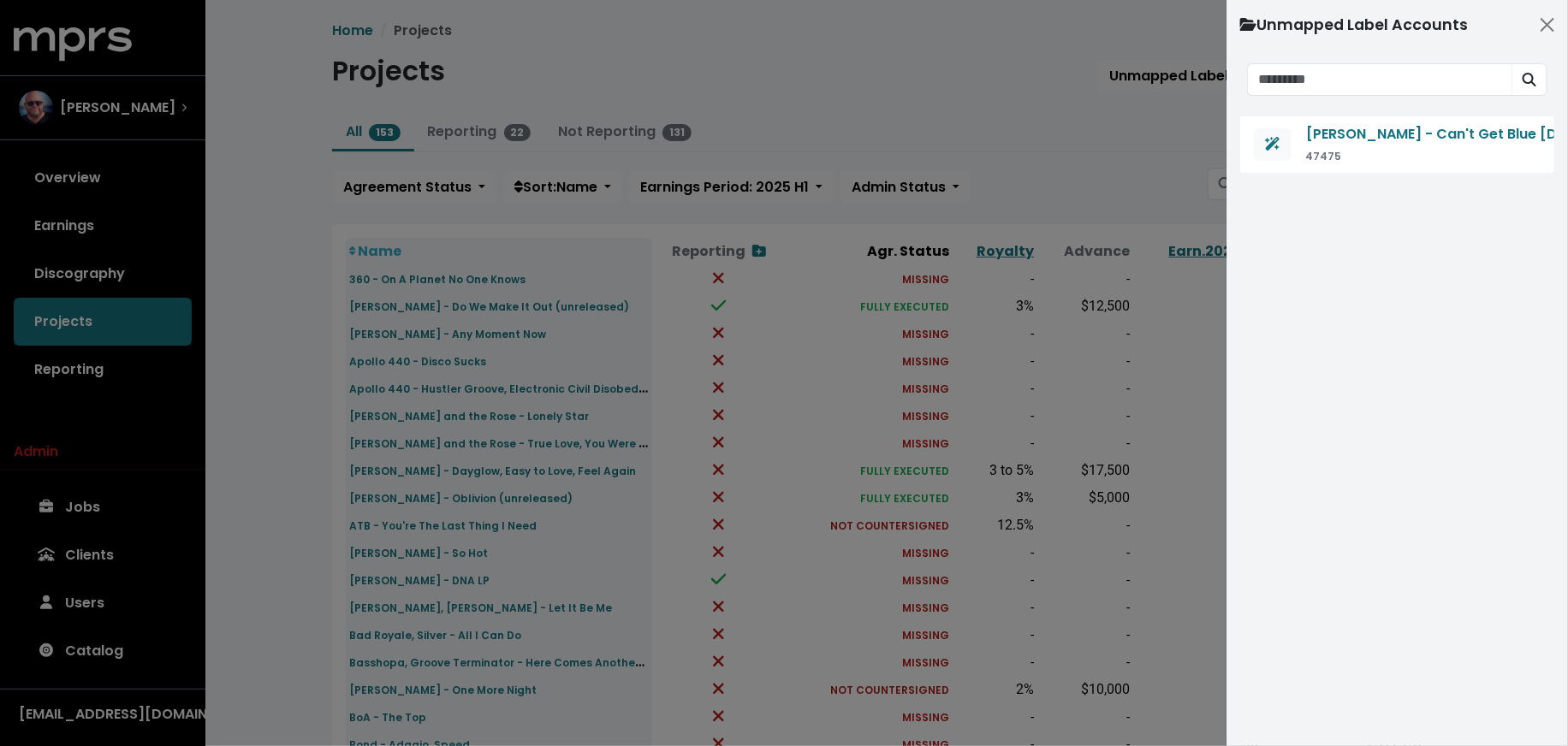
click at [315, 439] on div at bounding box center [784, 373] width 1568 height 746
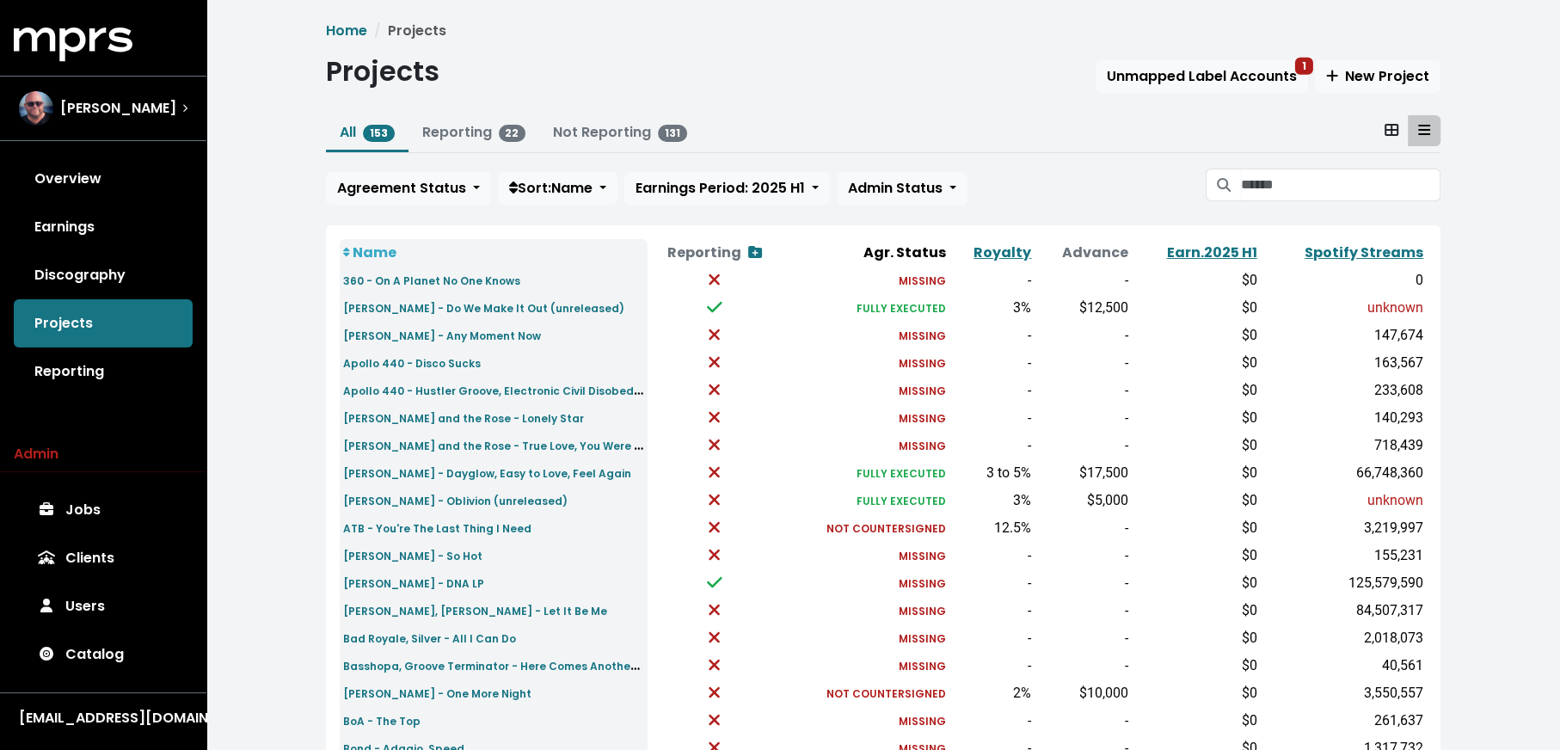
click at [1239, 188] on span at bounding box center [1224, 185] width 36 height 33
click at [1254, 181] on input "Search projects" at bounding box center [1341, 185] width 200 height 33
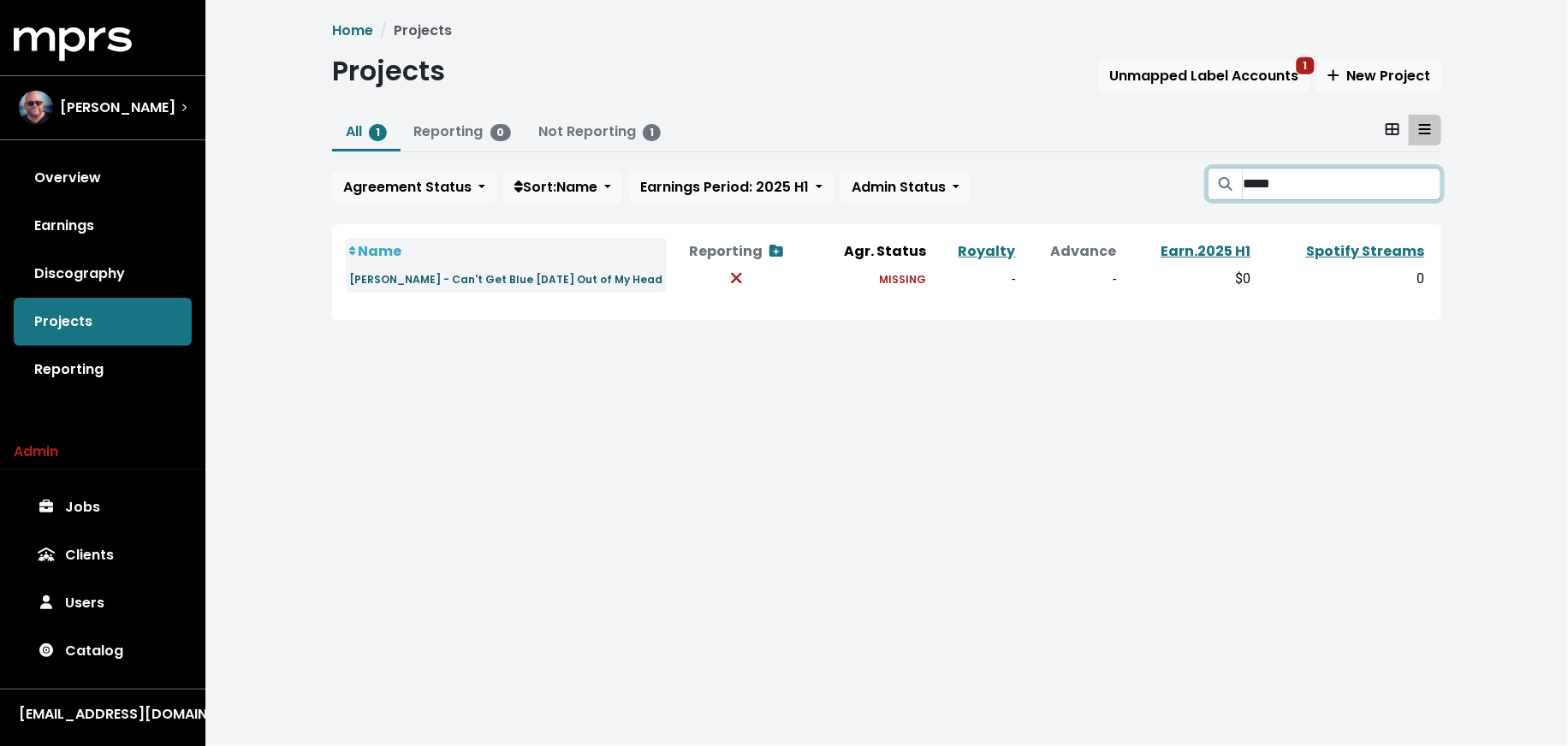
type input "*****"
click at [402, 283] on small "Kylie Minogue - Can't Get Blue Monday Out of My Head" at bounding box center [505, 280] width 313 height 15
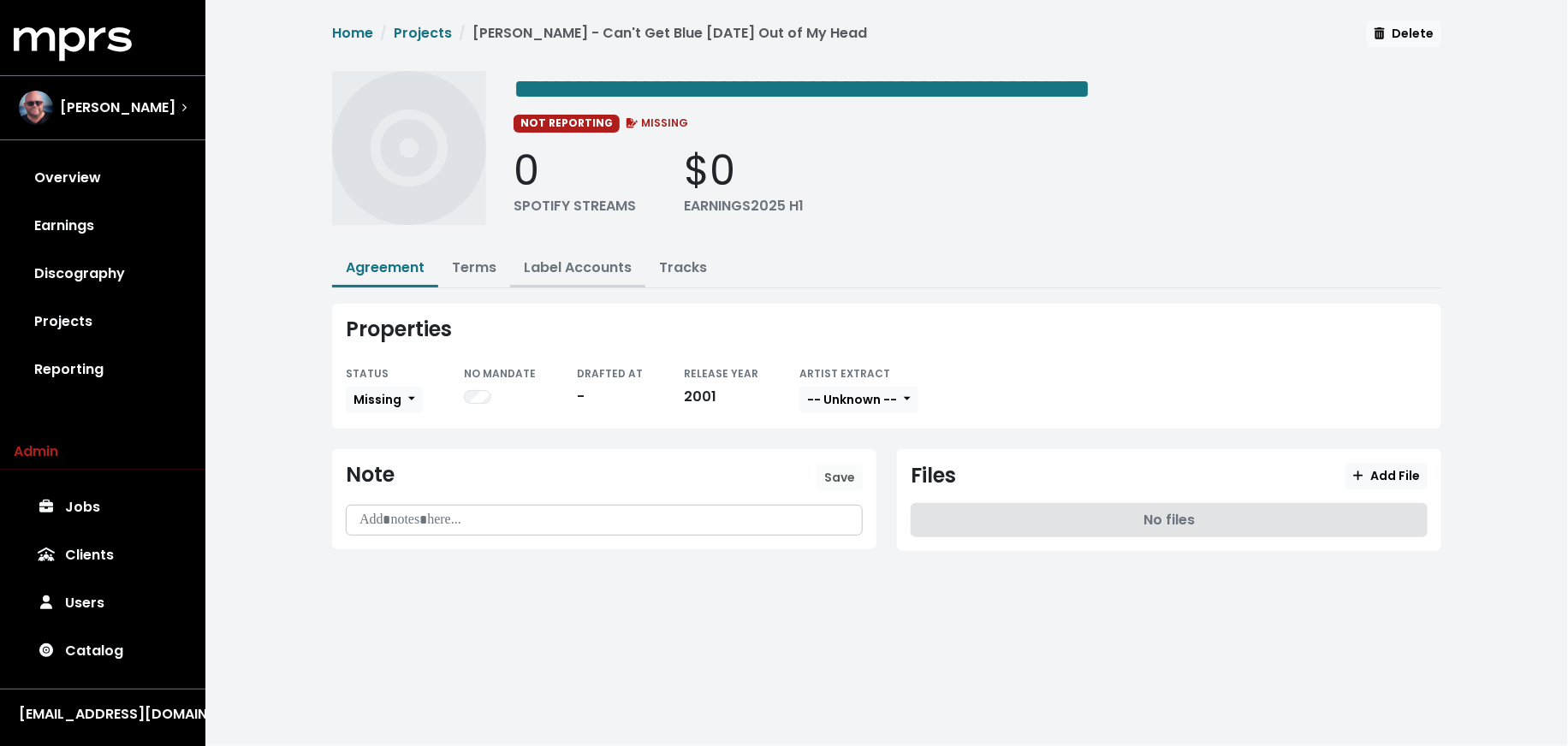
click at [571, 261] on link "Label Accounts" at bounding box center [577, 268] width 107 height 20
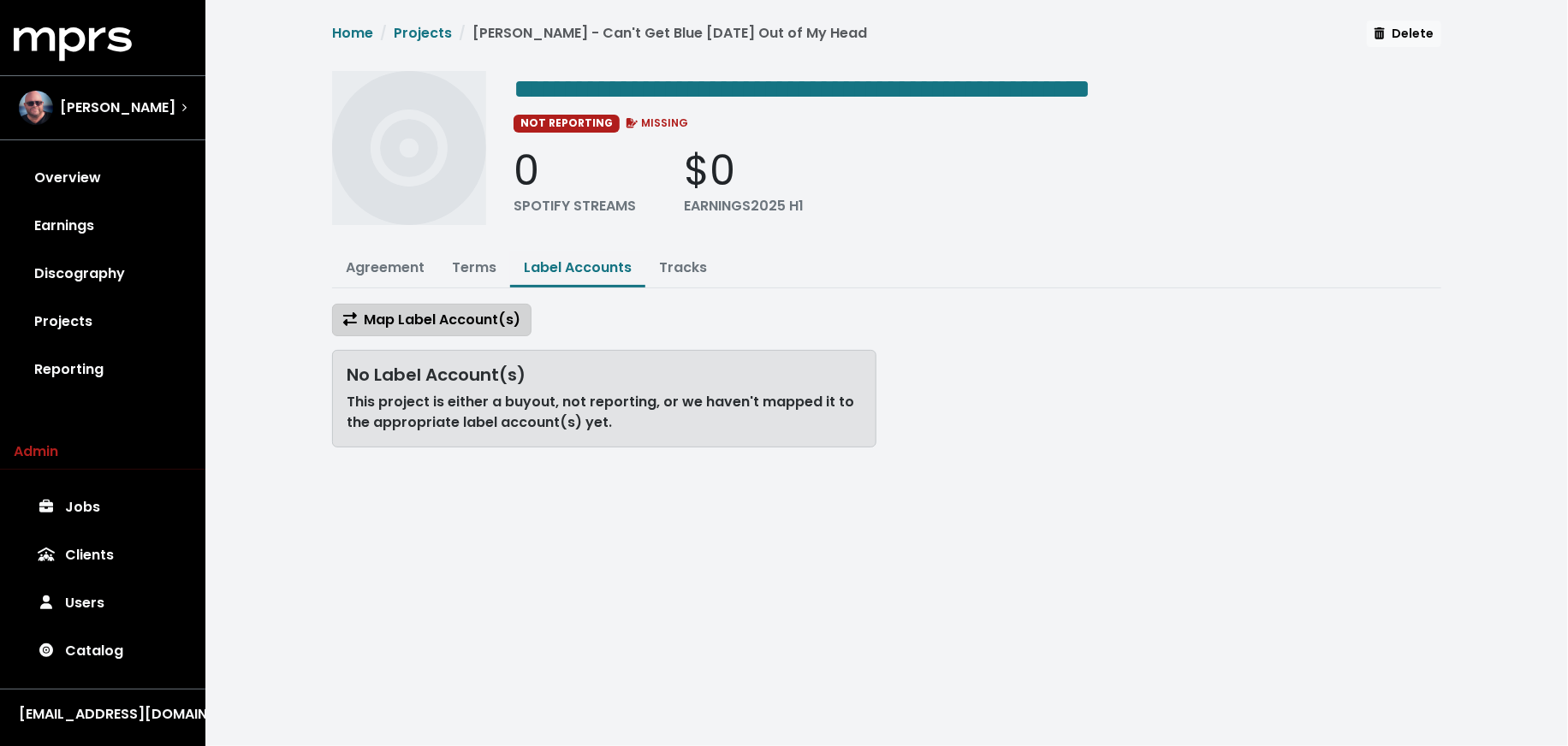
click at [456, 322] on span "Map Label Account(s)" at bounding box center [432, 319] width 177 height 20
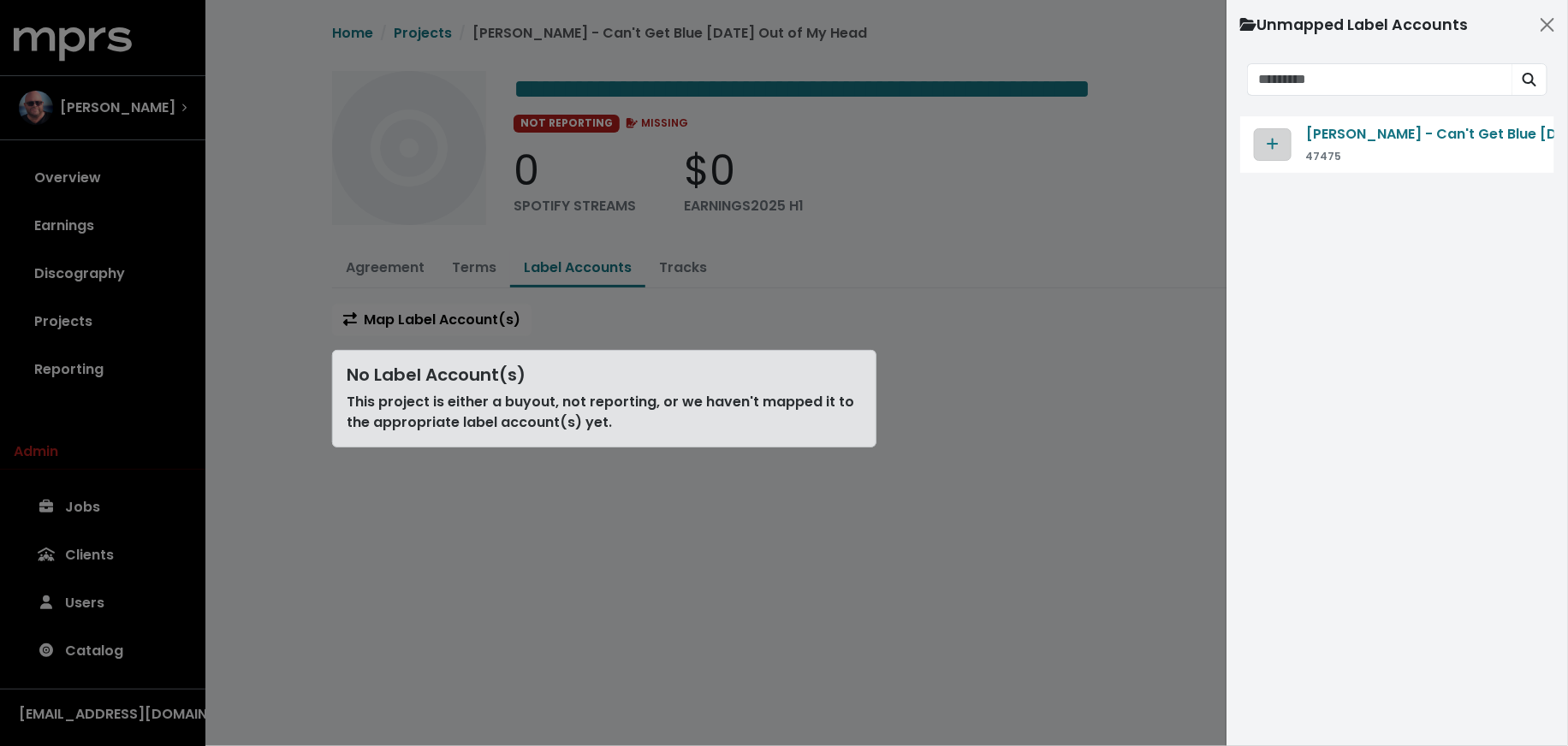
click at [1258, 144] on button "Map contract to selected agreement" at bounding box center [1273, 144] width 38 height 33
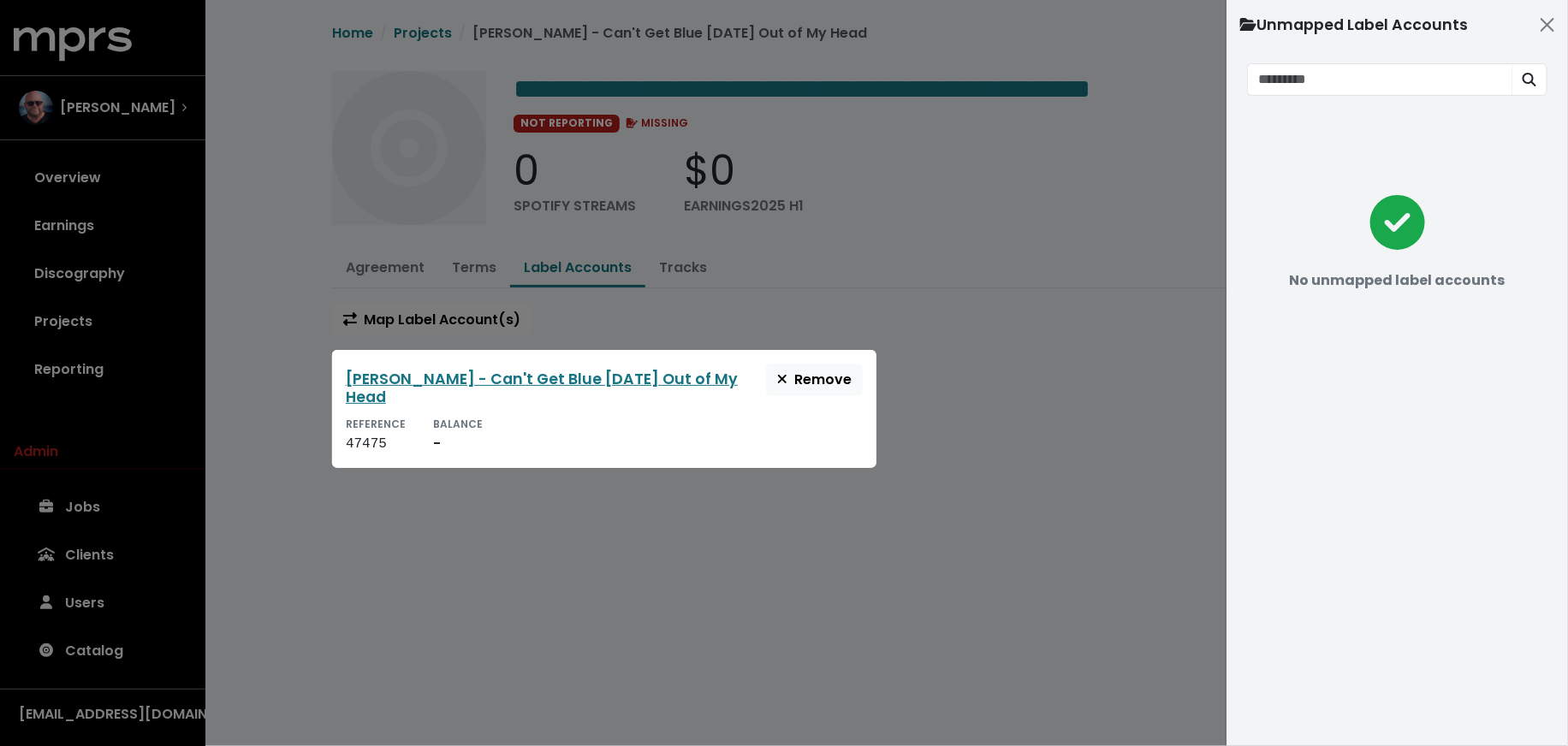
click at [1132, 343] on div at bounding box center [784, 373] width 1568 height 746
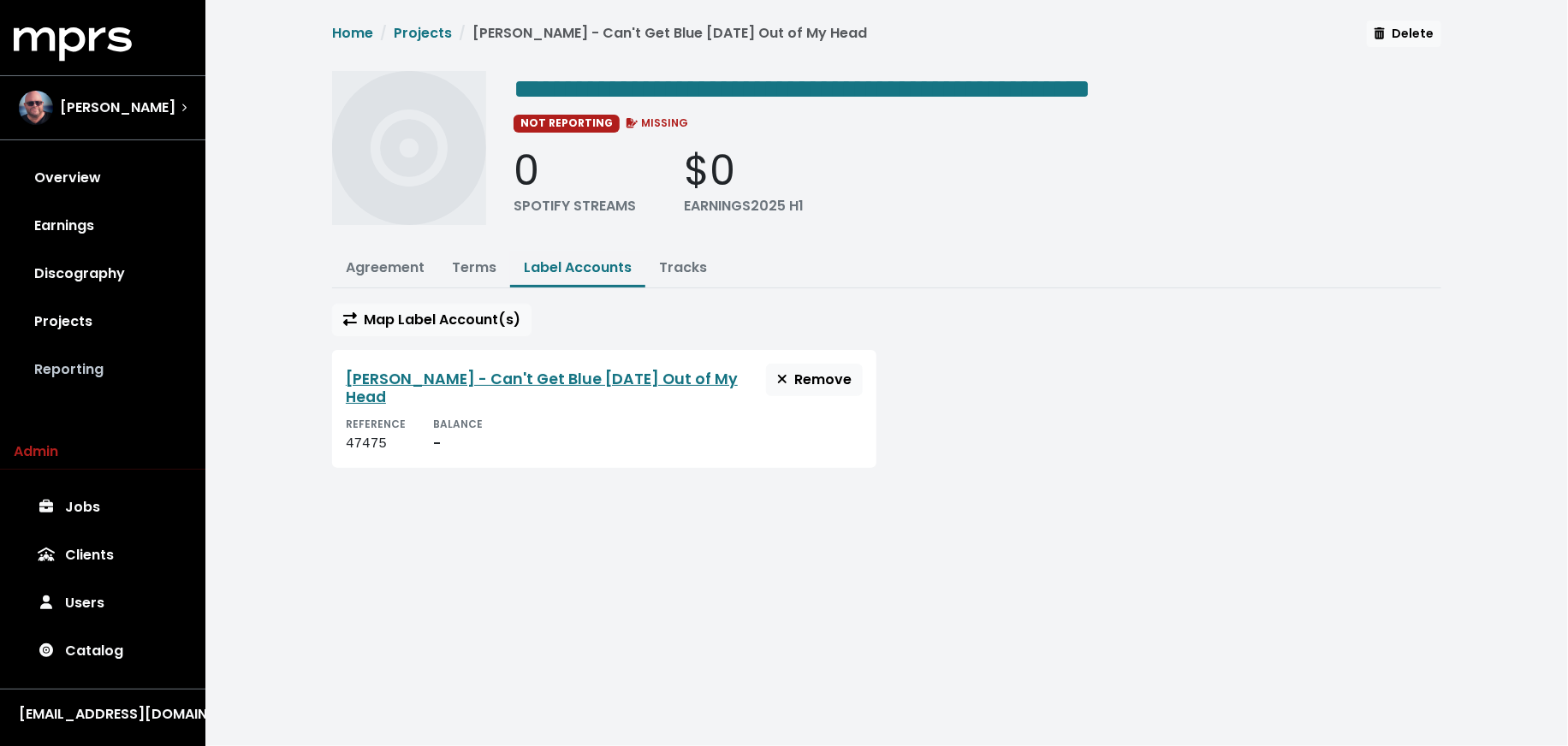
click at [95, 370] on link "Reporting" at bounding box center [102, 370] width 178 height 48
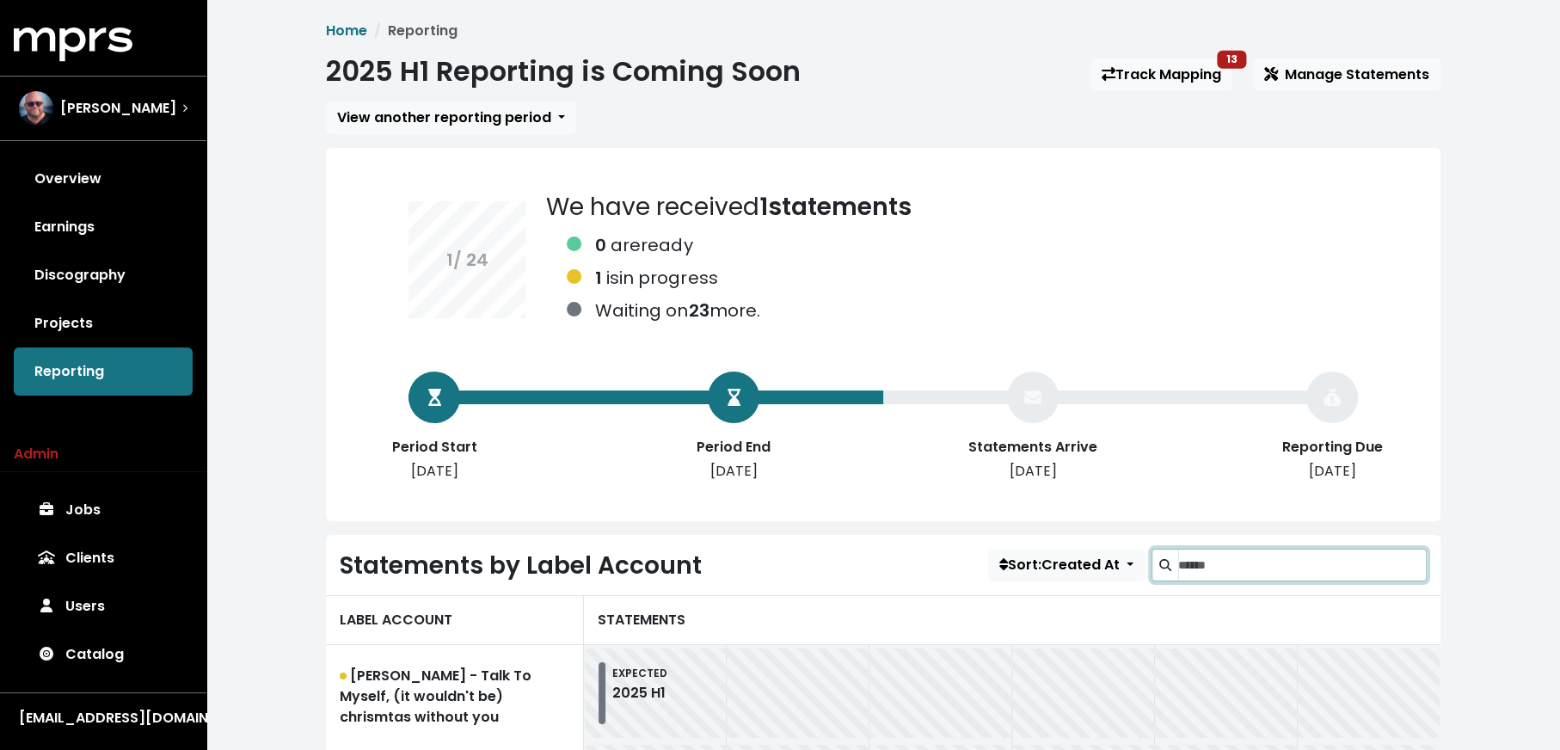
click at [1272, 567] on input "Search label accounts" at bounding box center [1302, 565] width 249 height 33
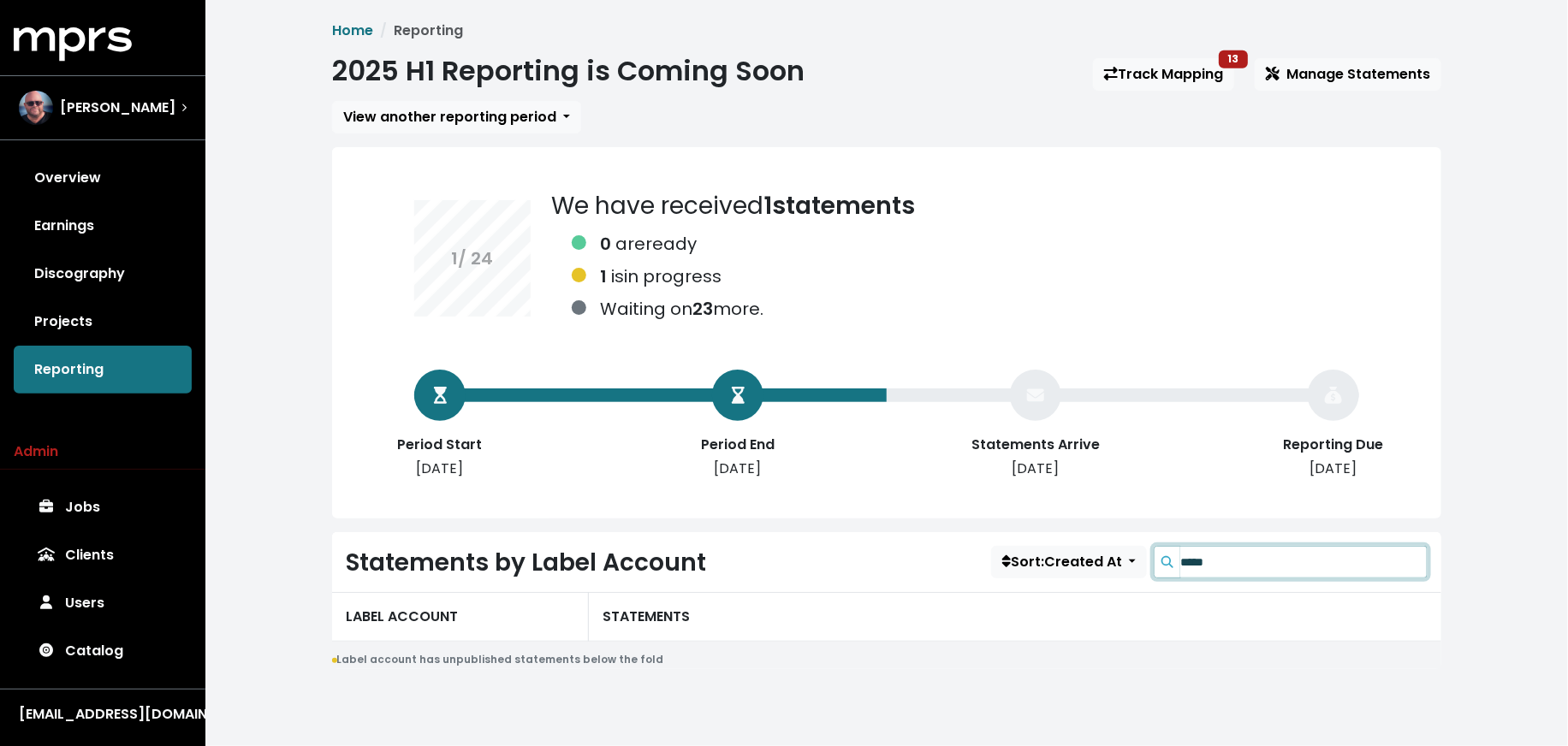
type input "*****"
click at [1178, 72] on link "Track Mapping 13" at bounding box center [1163, 74] width 141 height 33
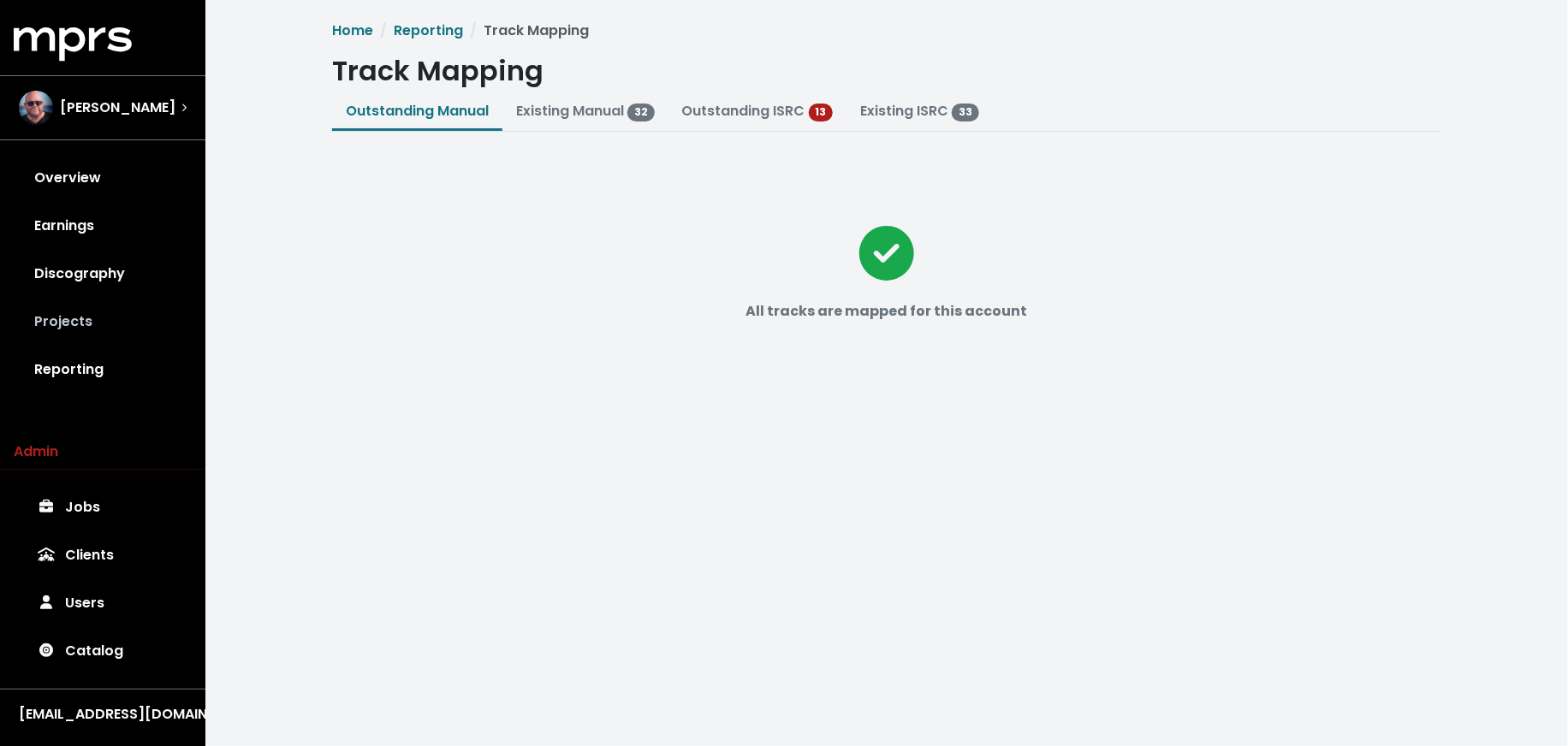
click at [95, 333] on link "Projects" at bounding box center [102, 321] width 178 height 48
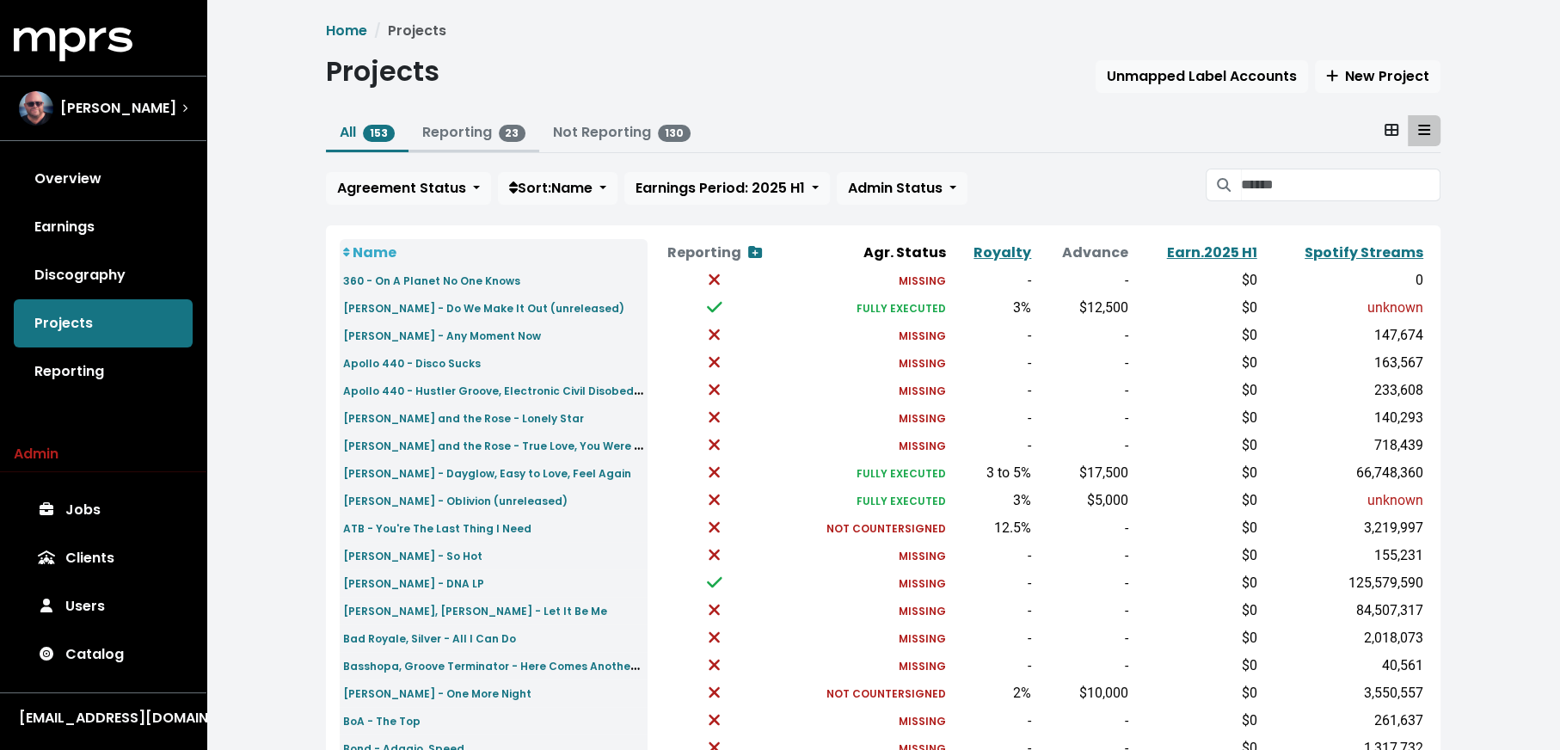
click at [415, 139] on button "Reporting 23" at bounding box center [475, 133] width 132 height 37
click at [427, 136] on link "Reporting 23" at bounding box center [474, 132] width 104 height 20
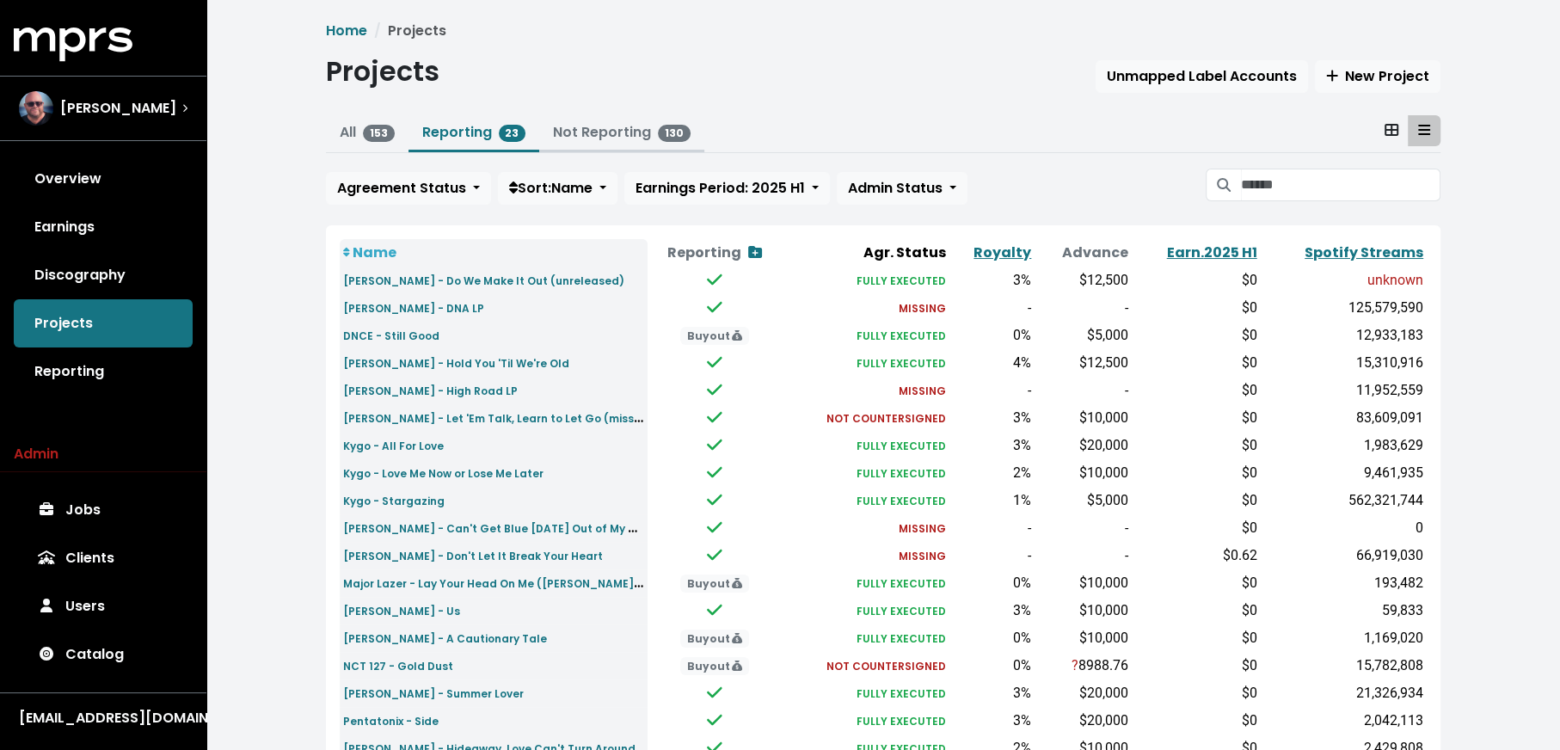
click at [579, 140] on link "Not Reporting 130" at bounding box center [622, 132] width 138 height 20
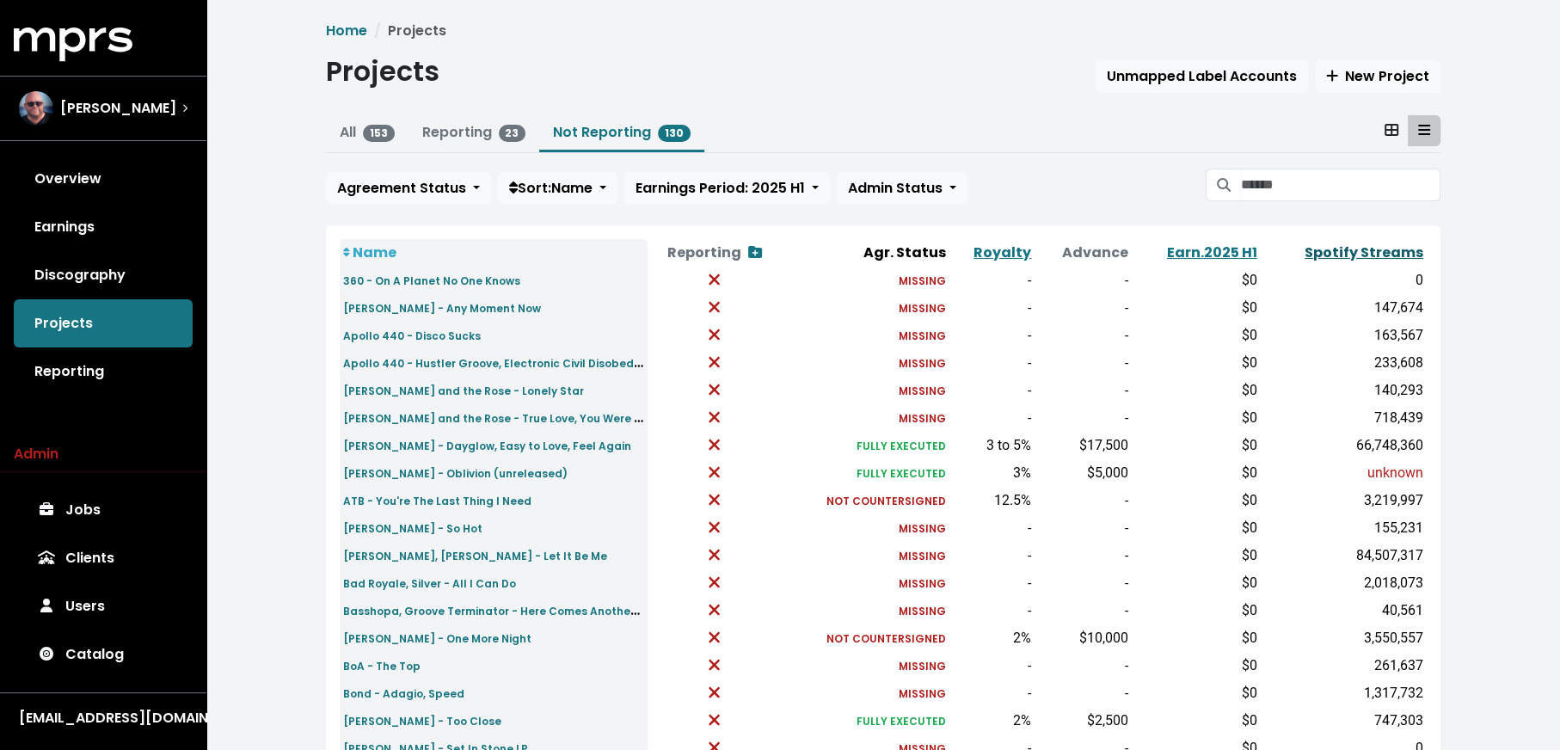
click at [1410, 255] on link "Spotify Streams" at bounding box center [1364, 253] width 119 height 20
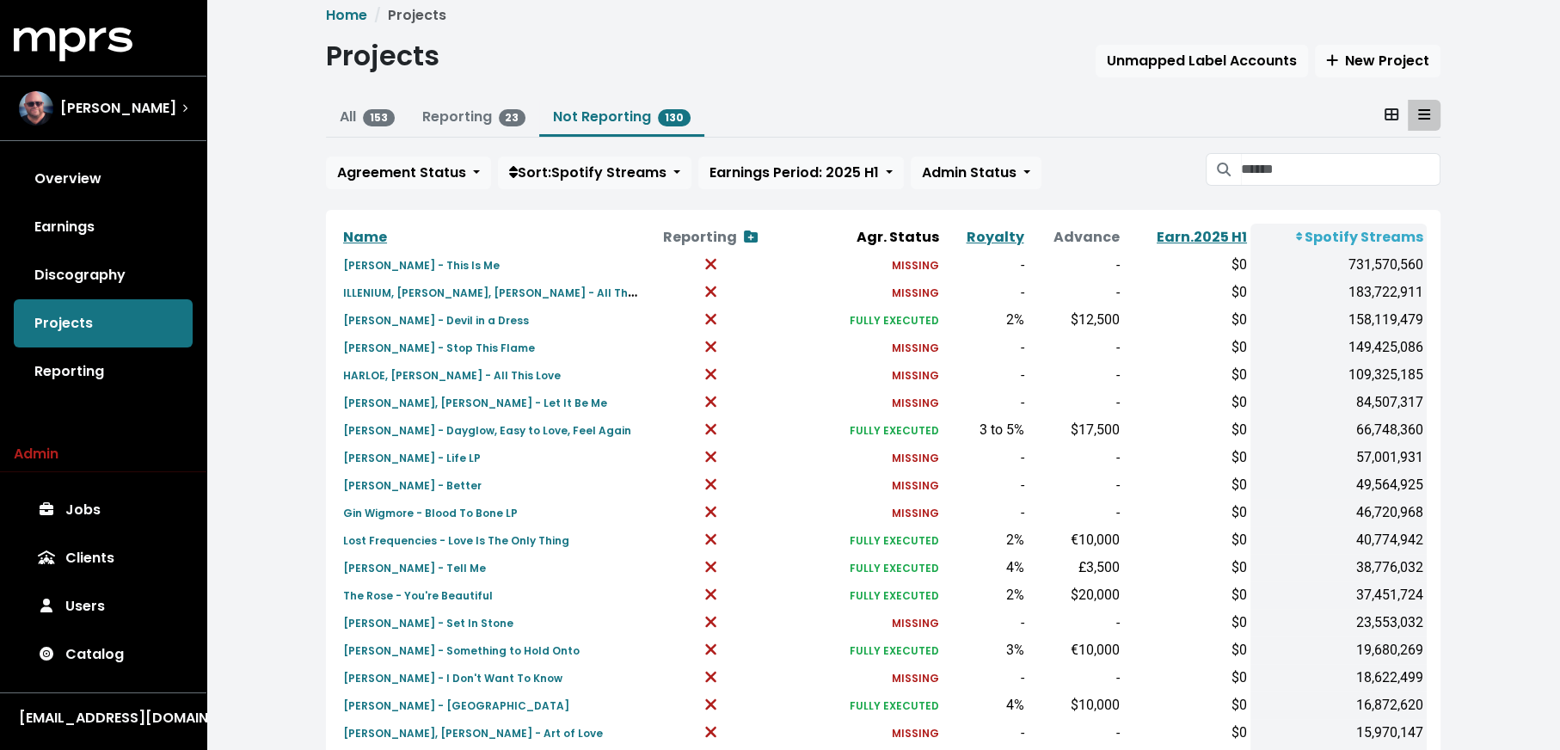
scroll to position [18, 0]
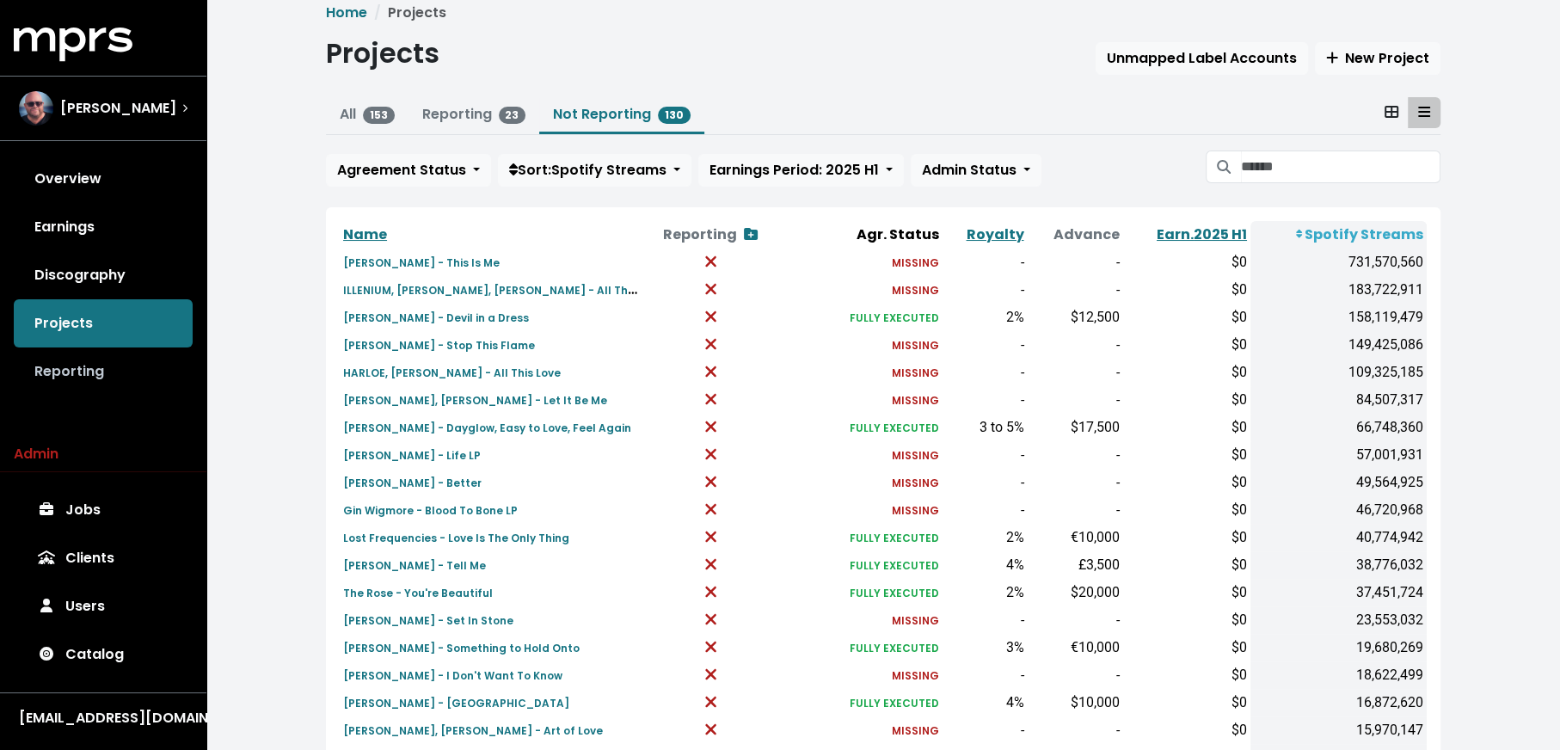
click at [157, 384] on link "Reporting" at bounding box center [103, 372] width 179 height 48
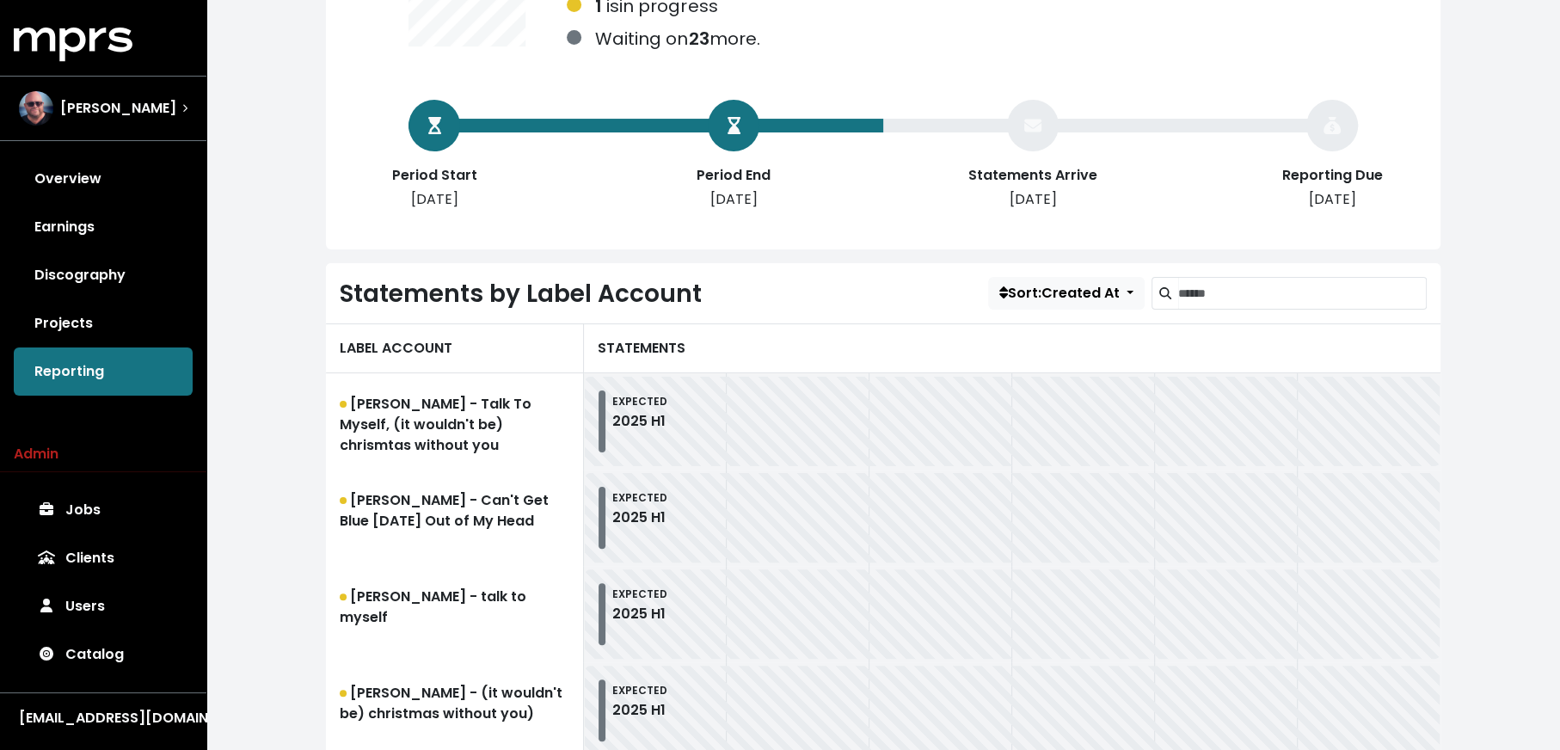
scroll to position [311, 0]
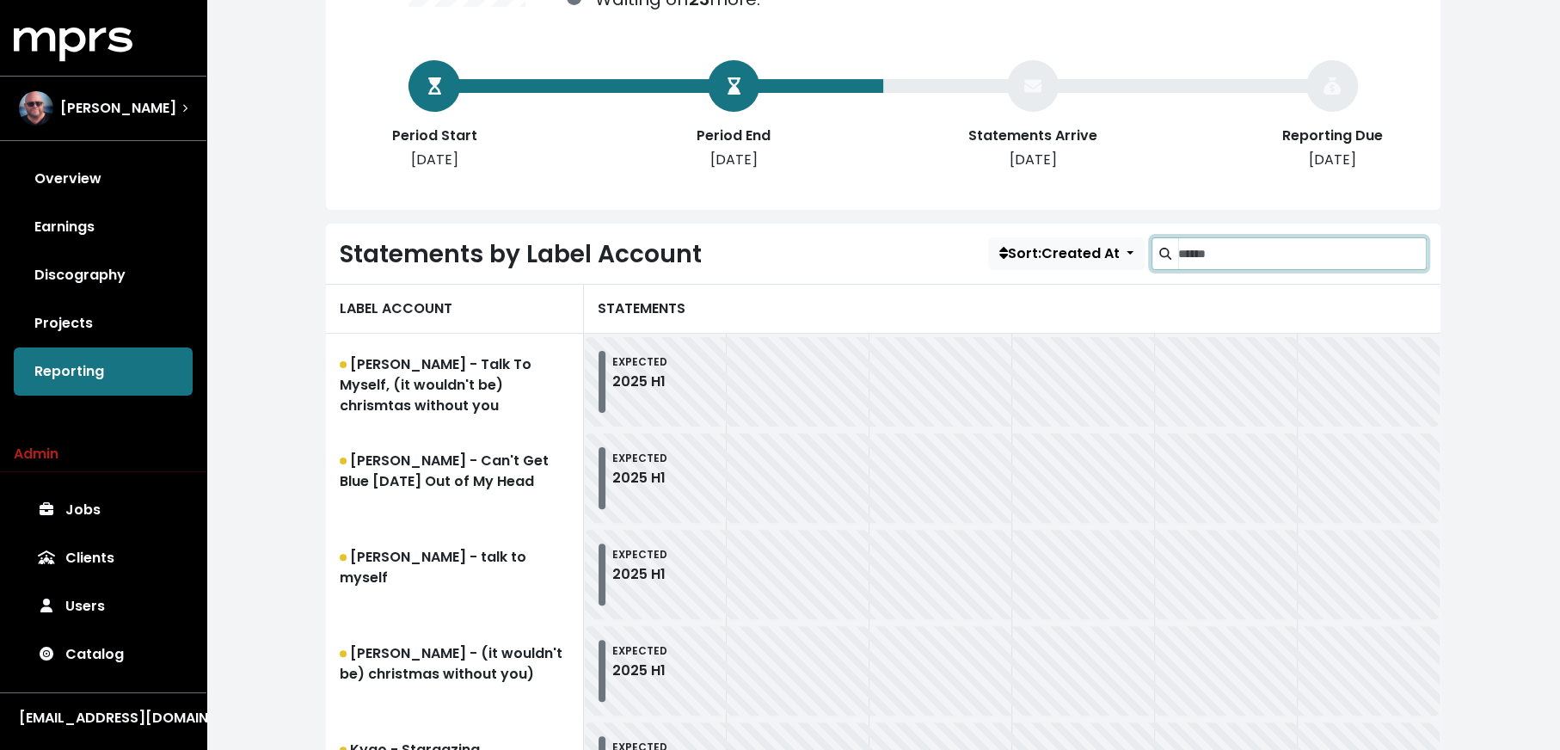
click at [1251, 243] on input "Search label accounts" at bounding box center [1302, 253] width 249 height 33
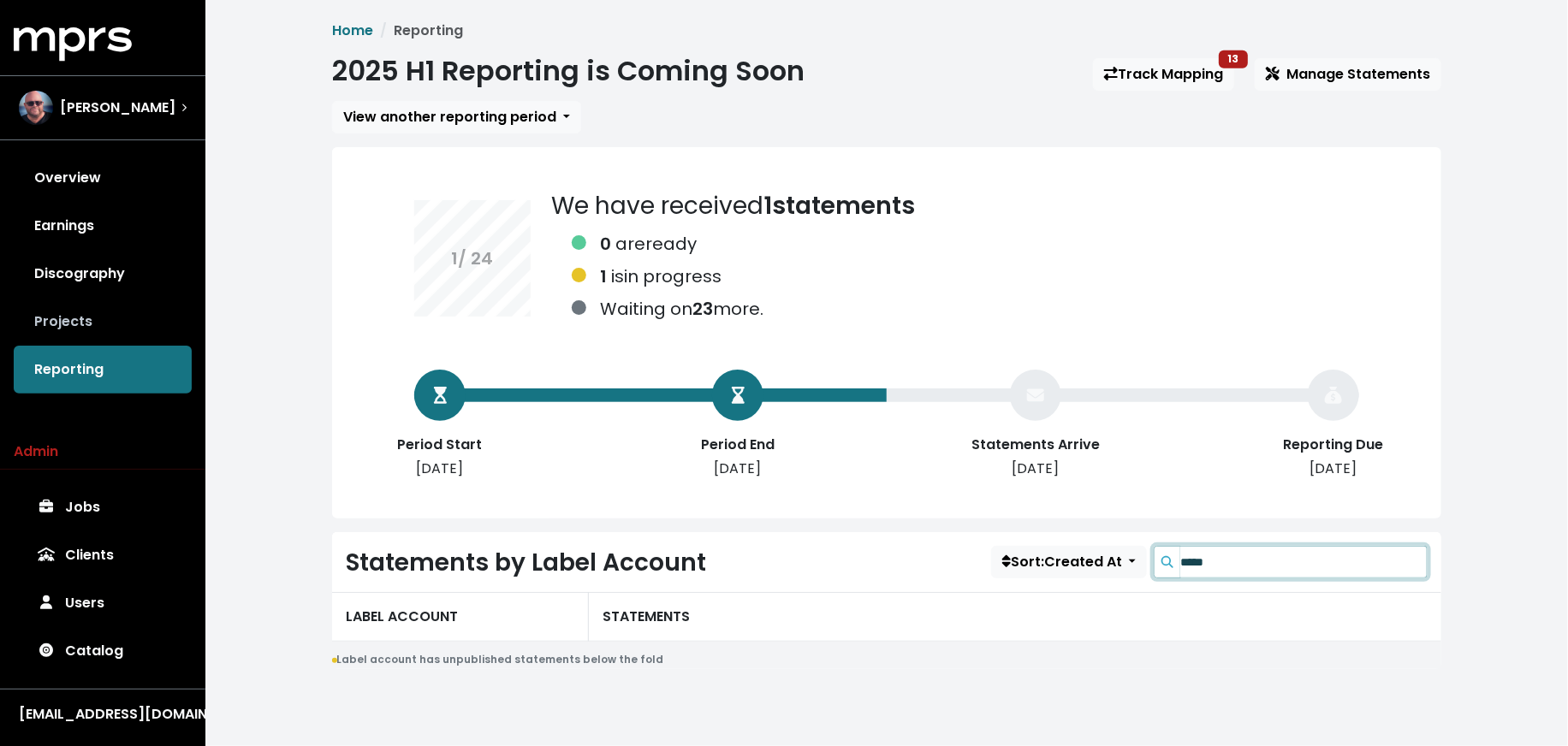
type input "*****"
click at [163, 330] on link "Projects" at bounding box center [102, 321] width 178 height 48
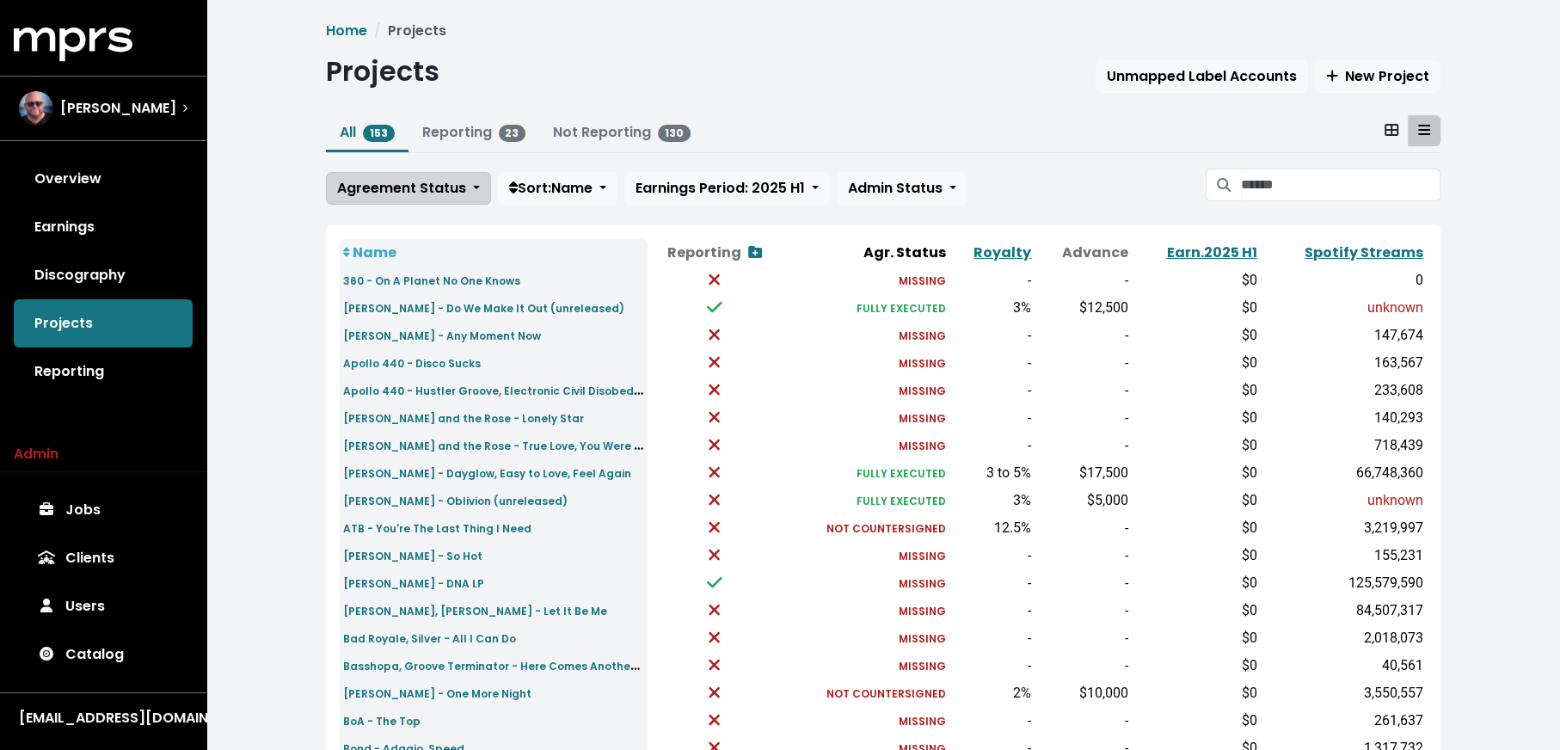
click at [419, 197] on button "Agreement Status" at bounding box center [408, 188] width 165 height 33
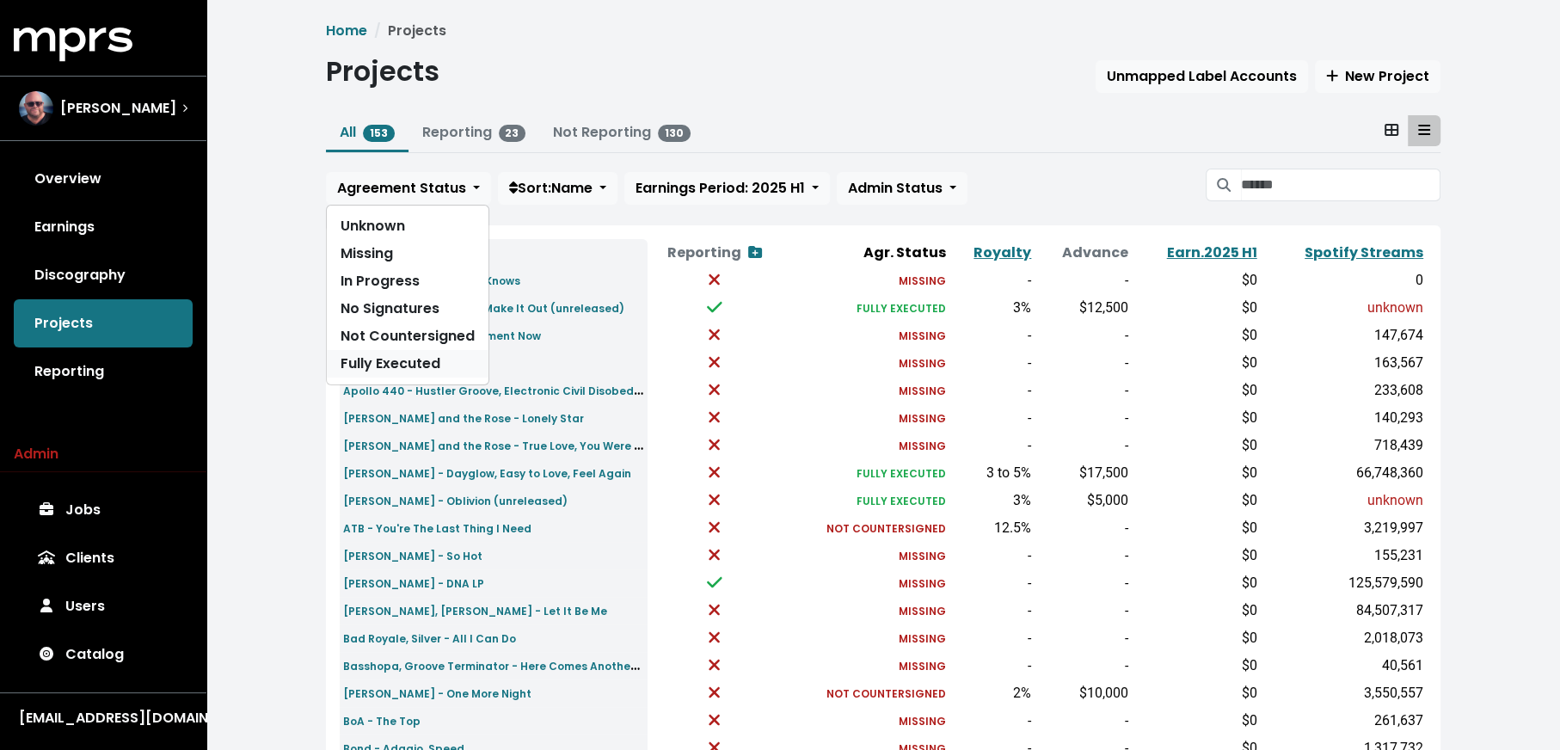
click at [406, 353] on link "Fully Executed" at bounding box center [408, 364] width 162 height 28
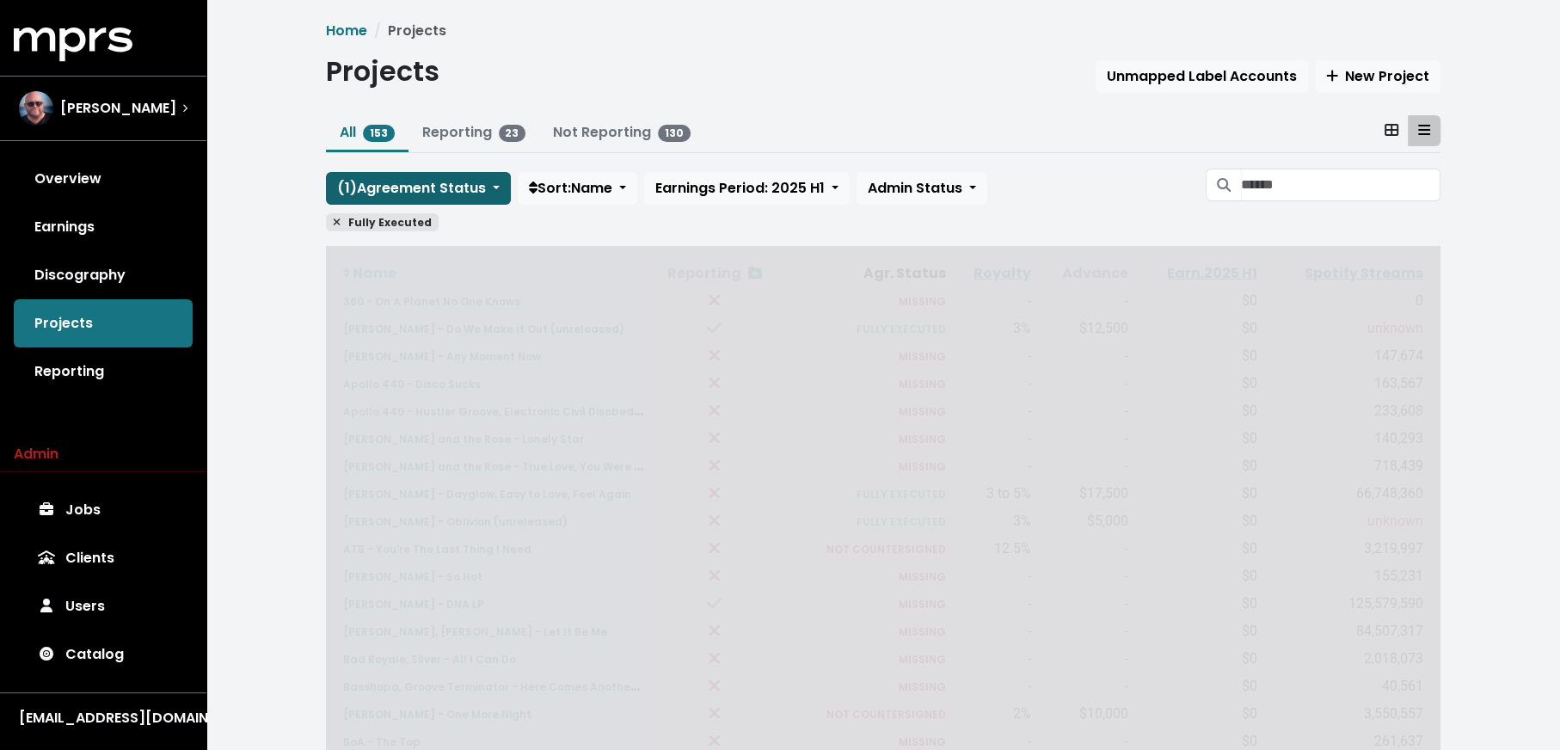
click at [417, 183] on span "( 1 ) Agreement Status" at bounding box center [411, 188] width 149 height 20
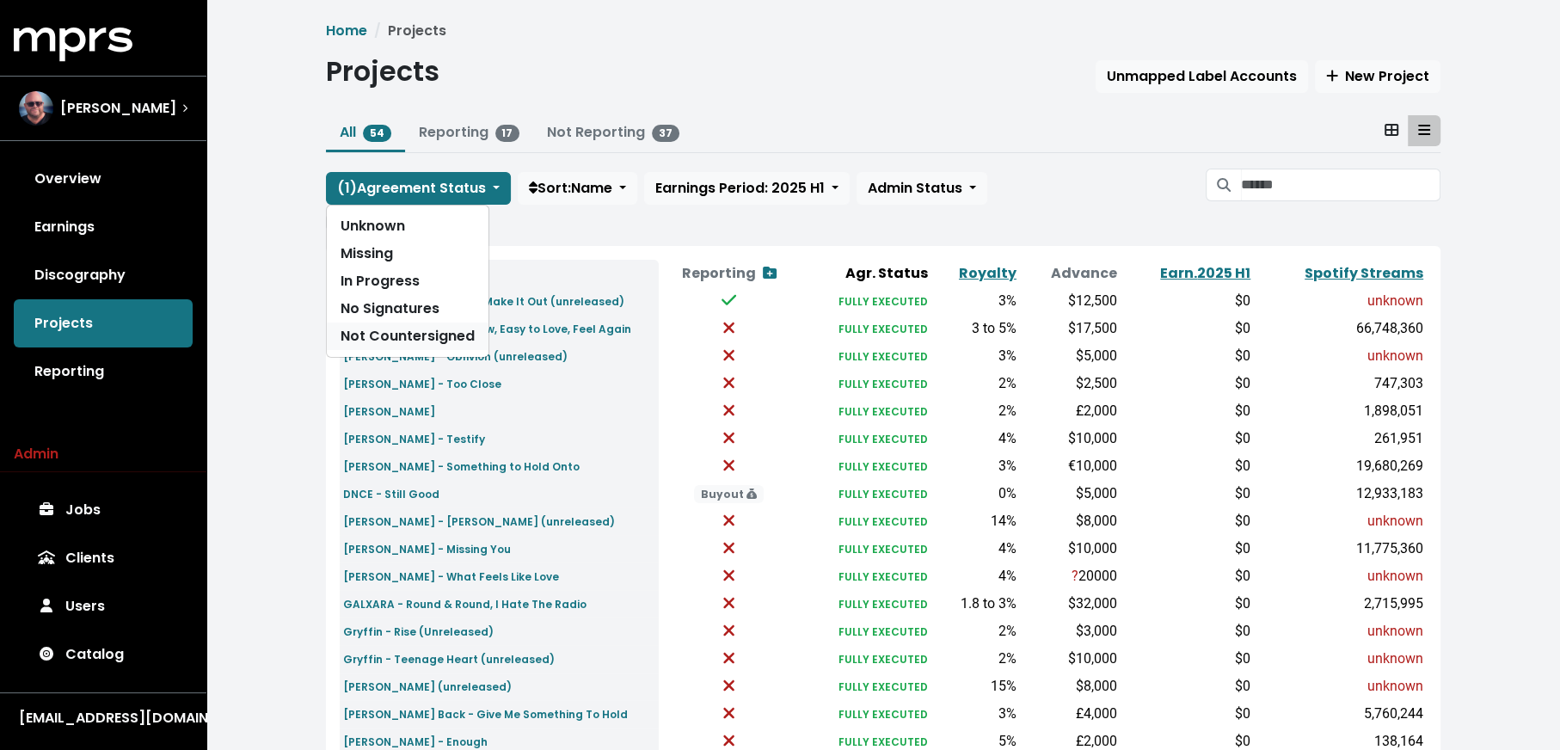
click at [415, 331] on link "Not Countersigned" at bounding box center [408, 337] width 162 height 28
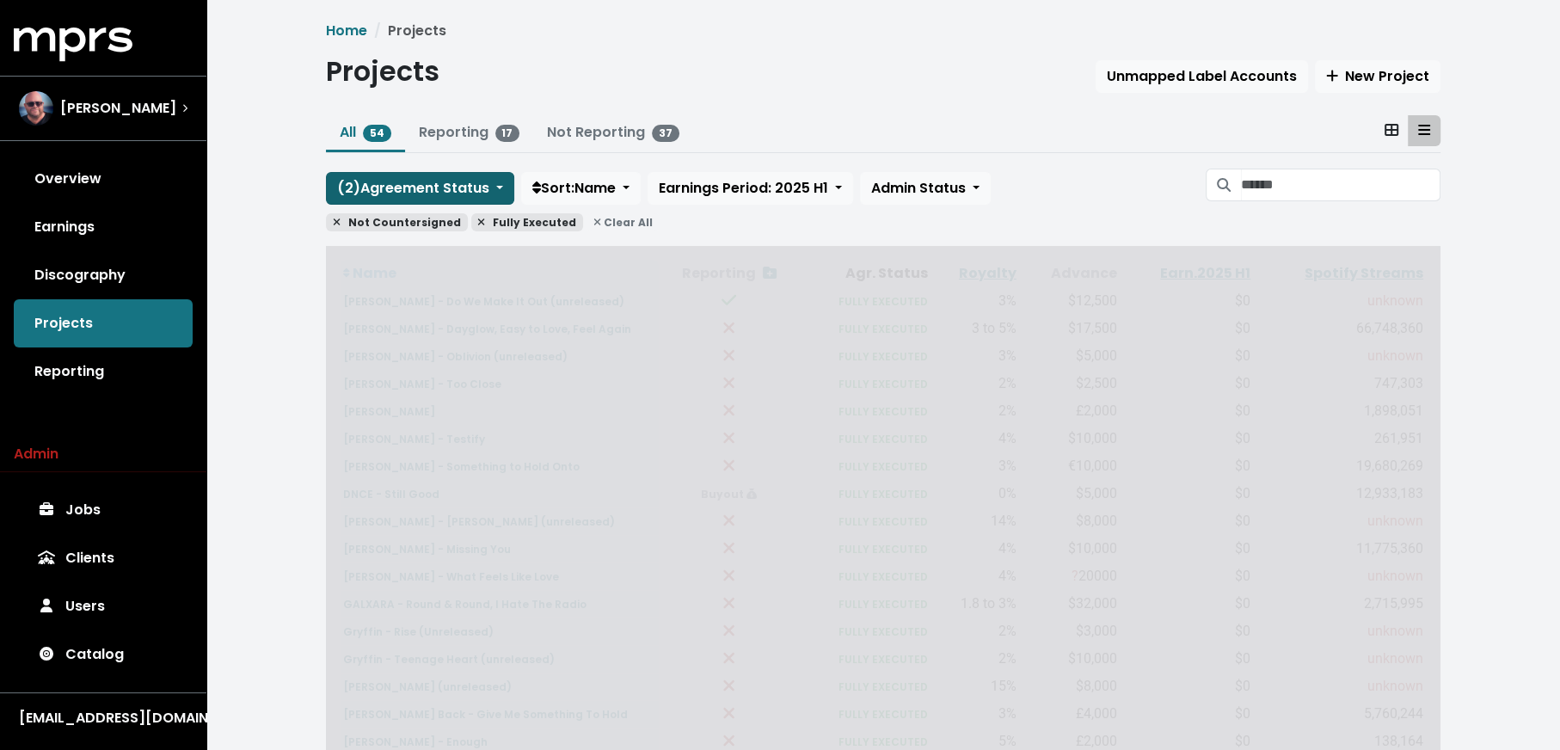
click at [421, 186] on span "( 2 ) Agreement Status" at bounding box center [413, 188] width 152 height 20
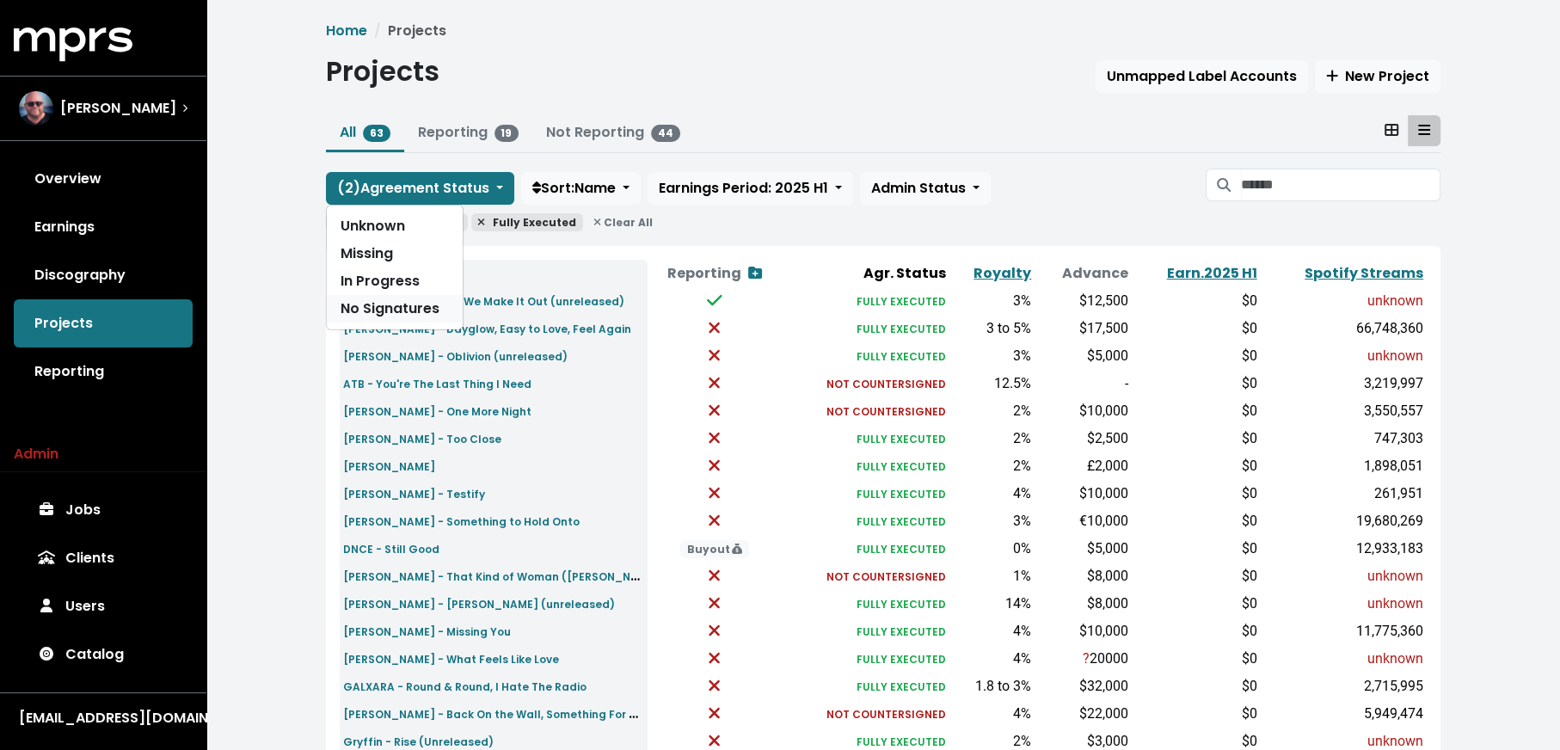
click at [418, 311] on link "No Signatures" at bounding box center [395, 309] width 136 height 28
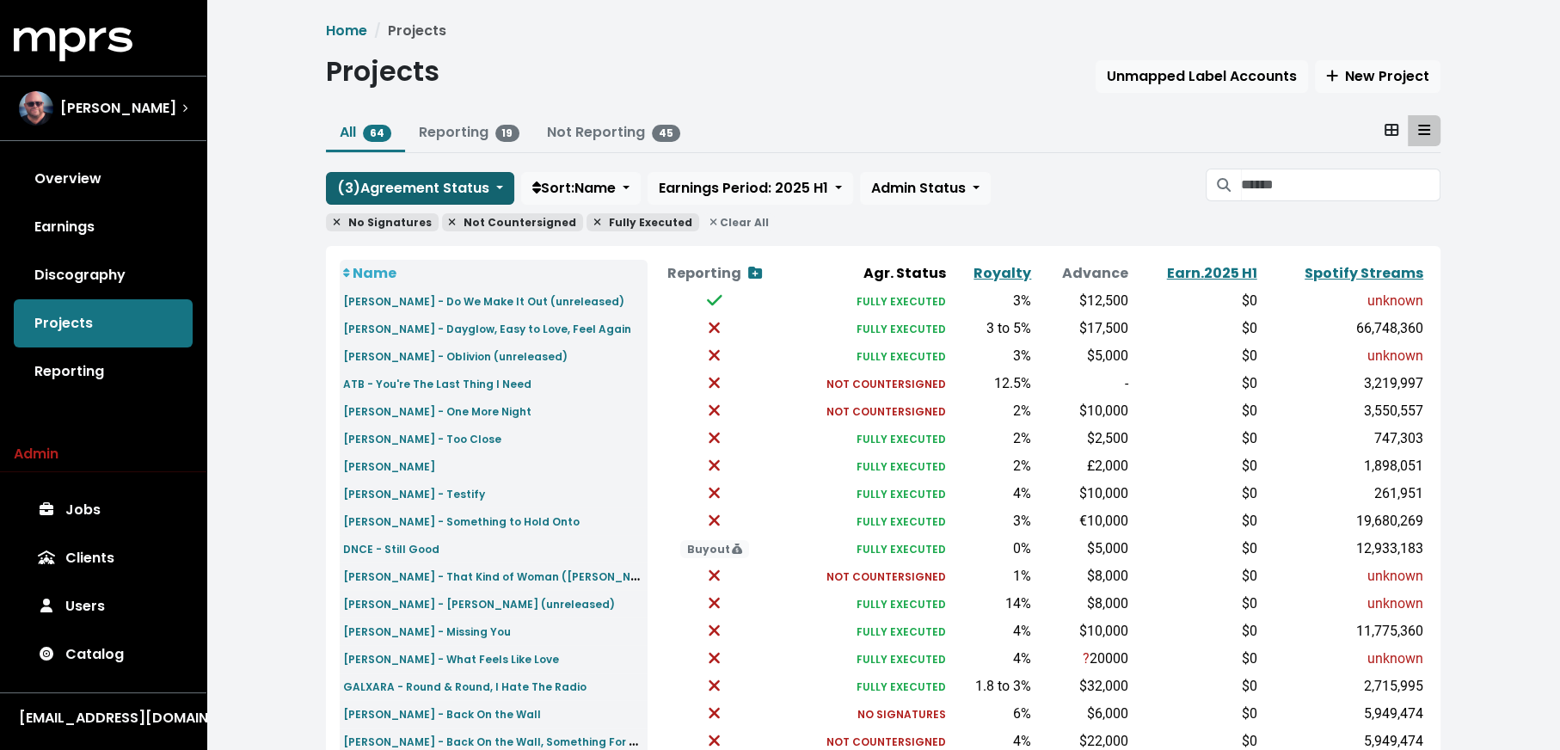
click at [432, 178] on span "( 3 ) Agreement Status" at bounding box center [413, 188] width 152 height 20
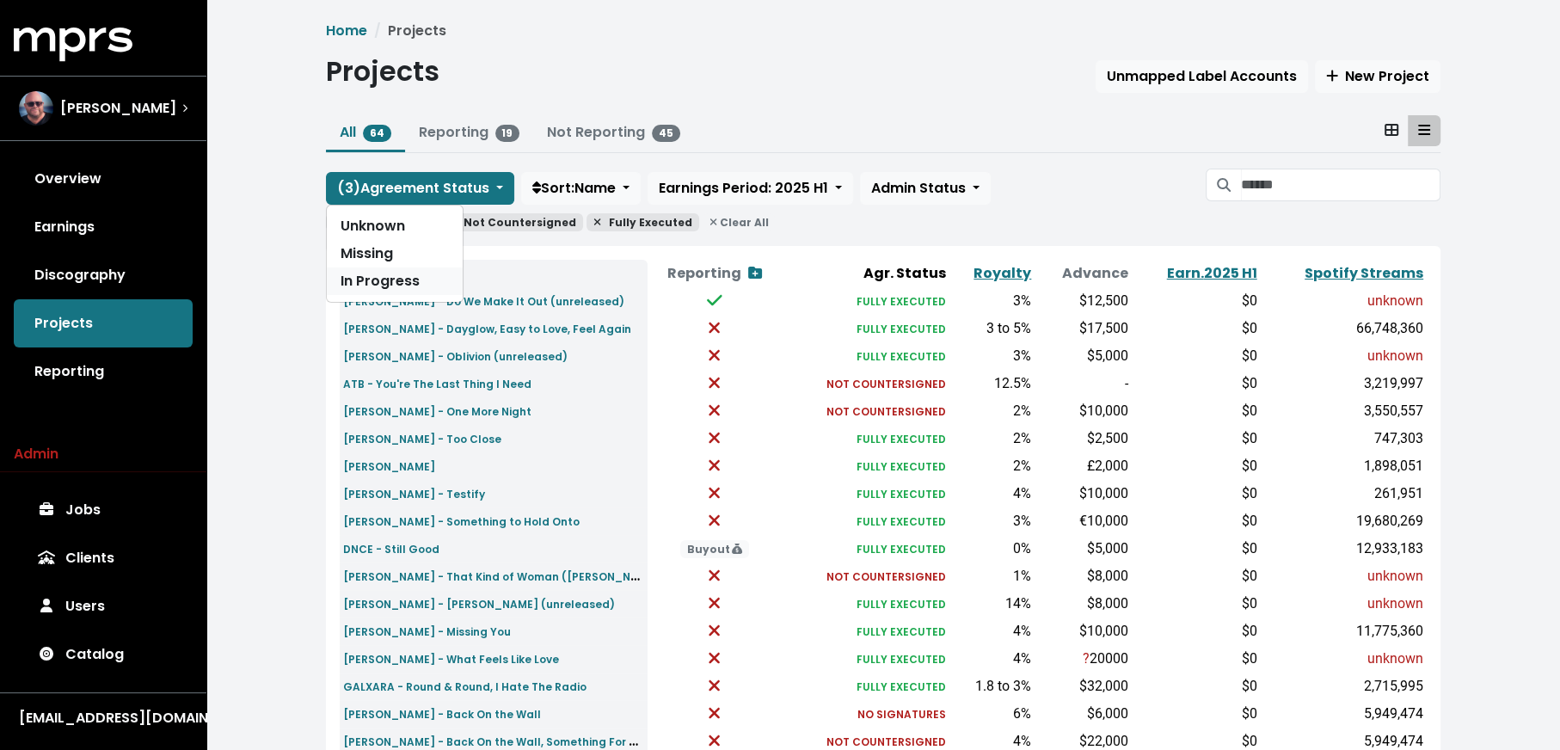
click at [430, 280] on link "In Progress" at bounding box center [395, 282] width 136 height 28
click at [1393, 268] on link "Spotify Streams" at bounding box center [1364, 273] width 119 height 20
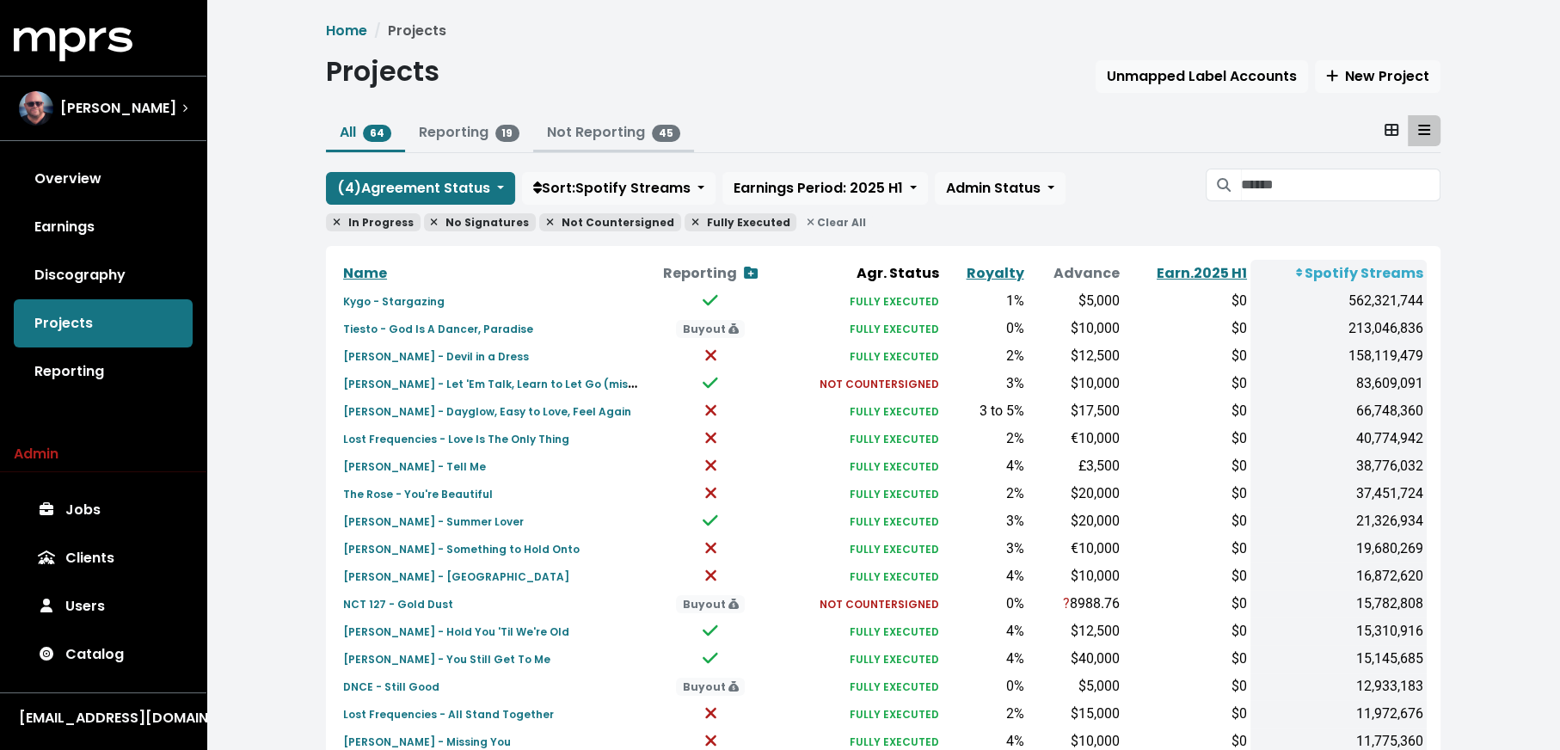
click at [575, 126] on link "Not Reporting 45" at bounding box center [613, 132] width 133 height 20
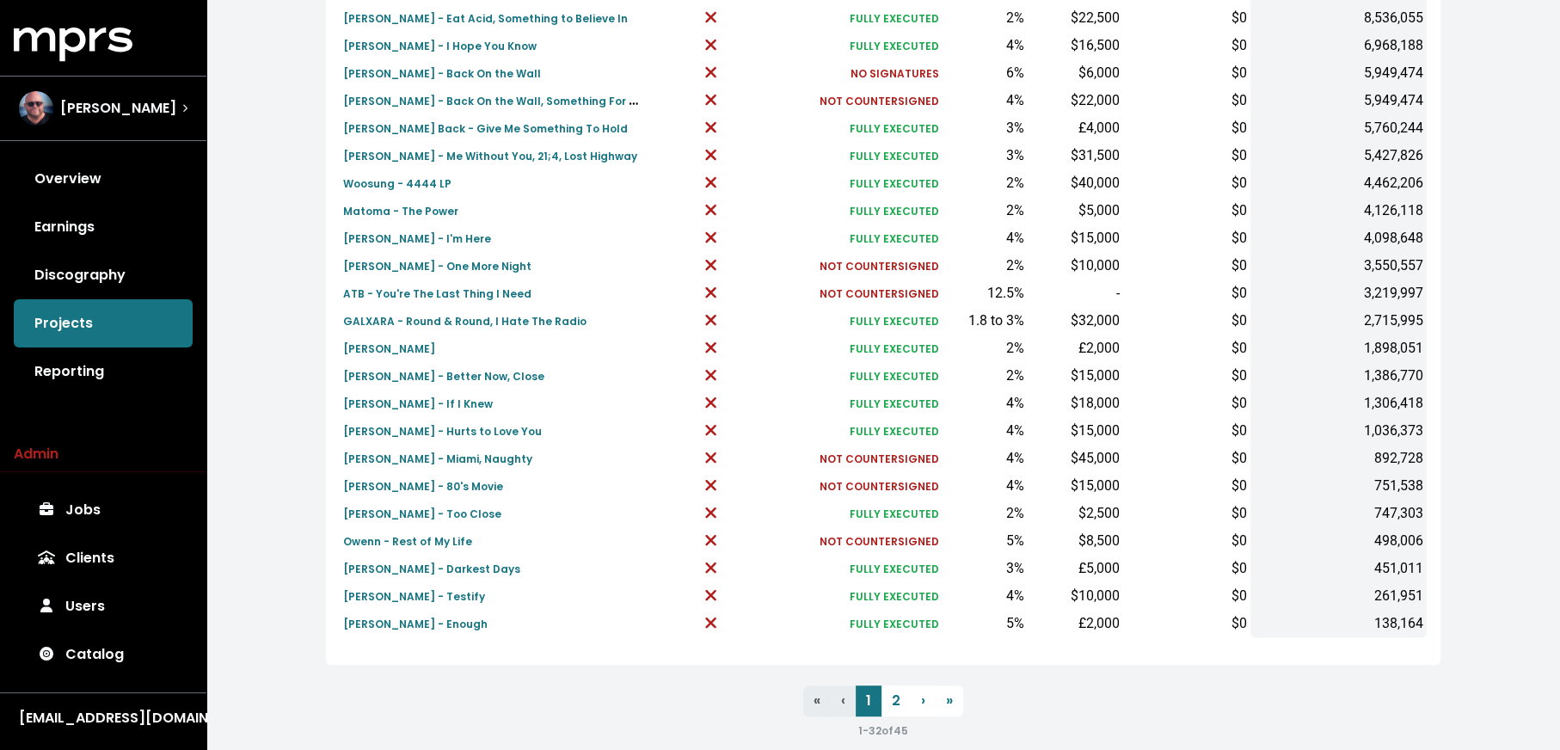
scroll to position [534, 0]
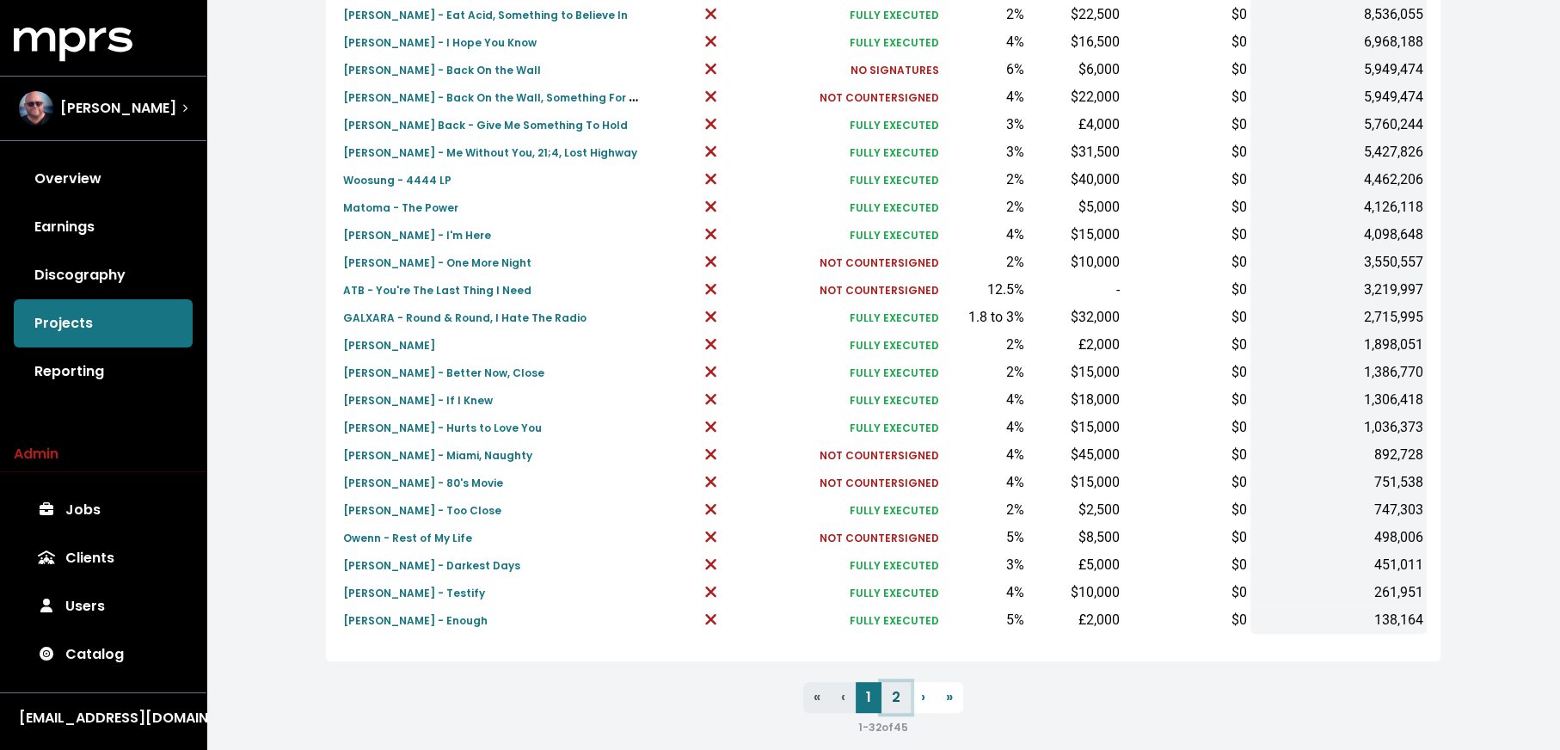
click at [885, 703] on link "2" at bounding box center [896, 697] width 29 height 31
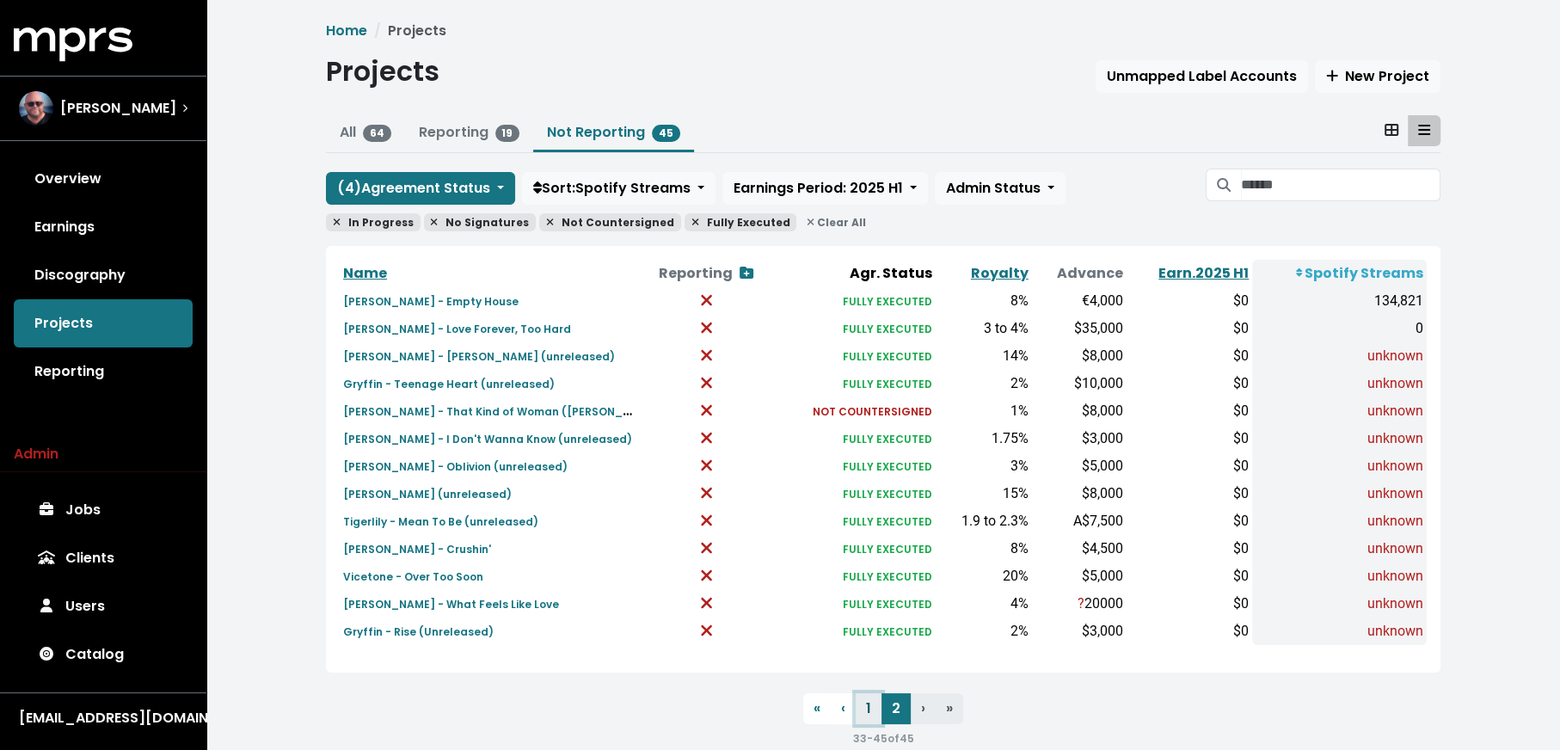
click at [875, 711] on link "1" at bounding box center [869, 708] width 26 height 31
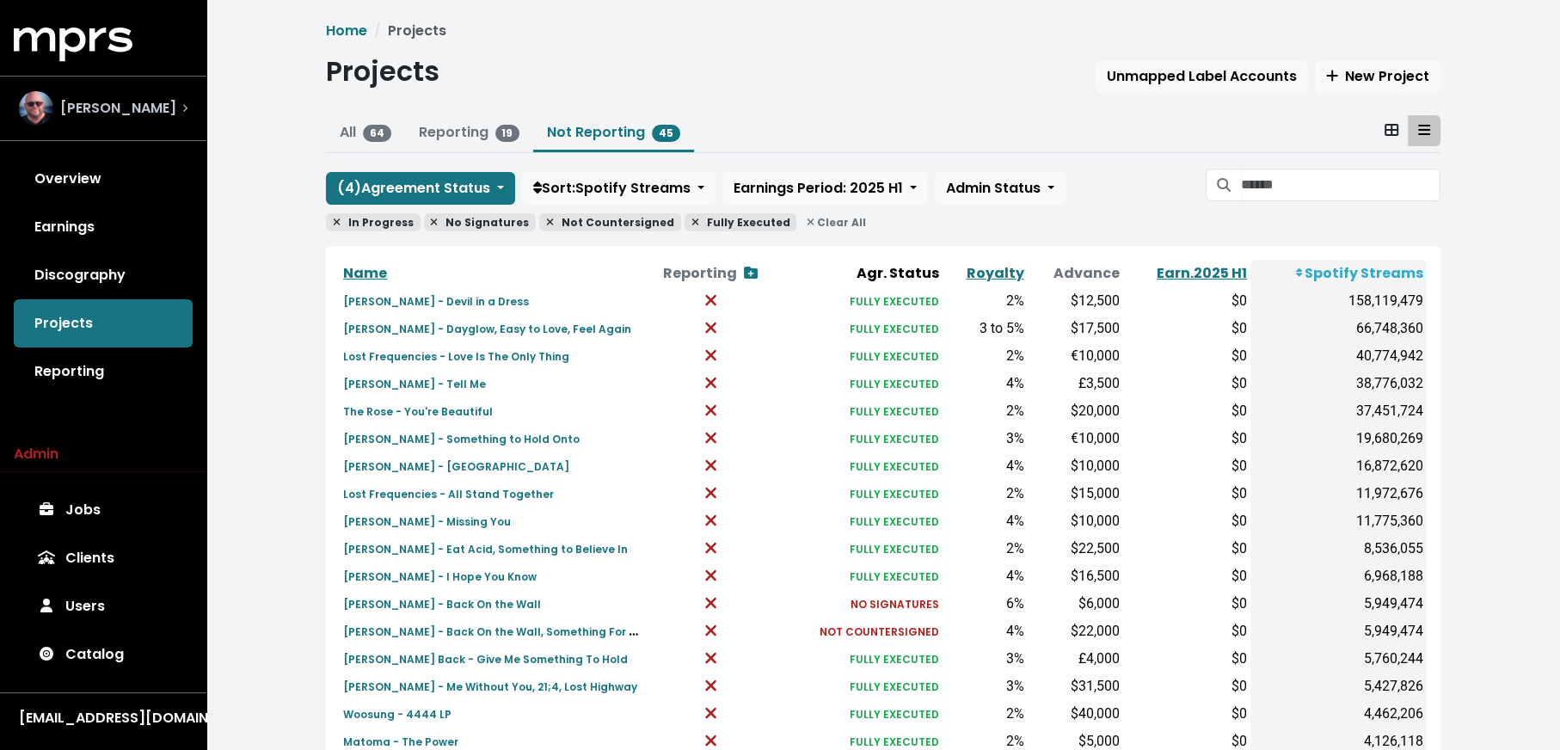
click at [175, 123] on div "Stuart Crichton" at bounding box center [103, 108] width 169 height 34
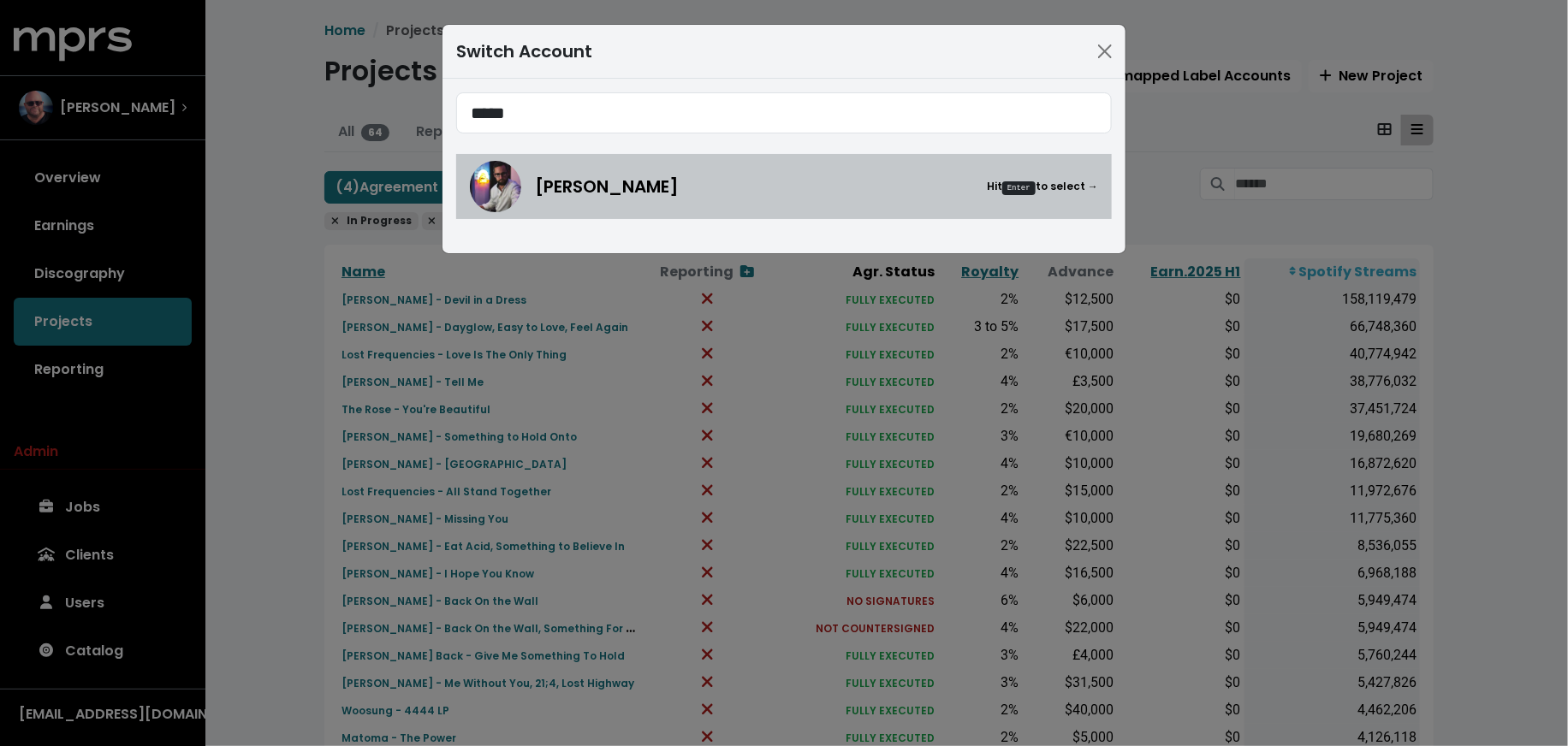
type input "*****"
click at [579, 207] on div "Mitch McCarthy Hit Enter to select →" at bounding box center [783, 187] width 628 height 52
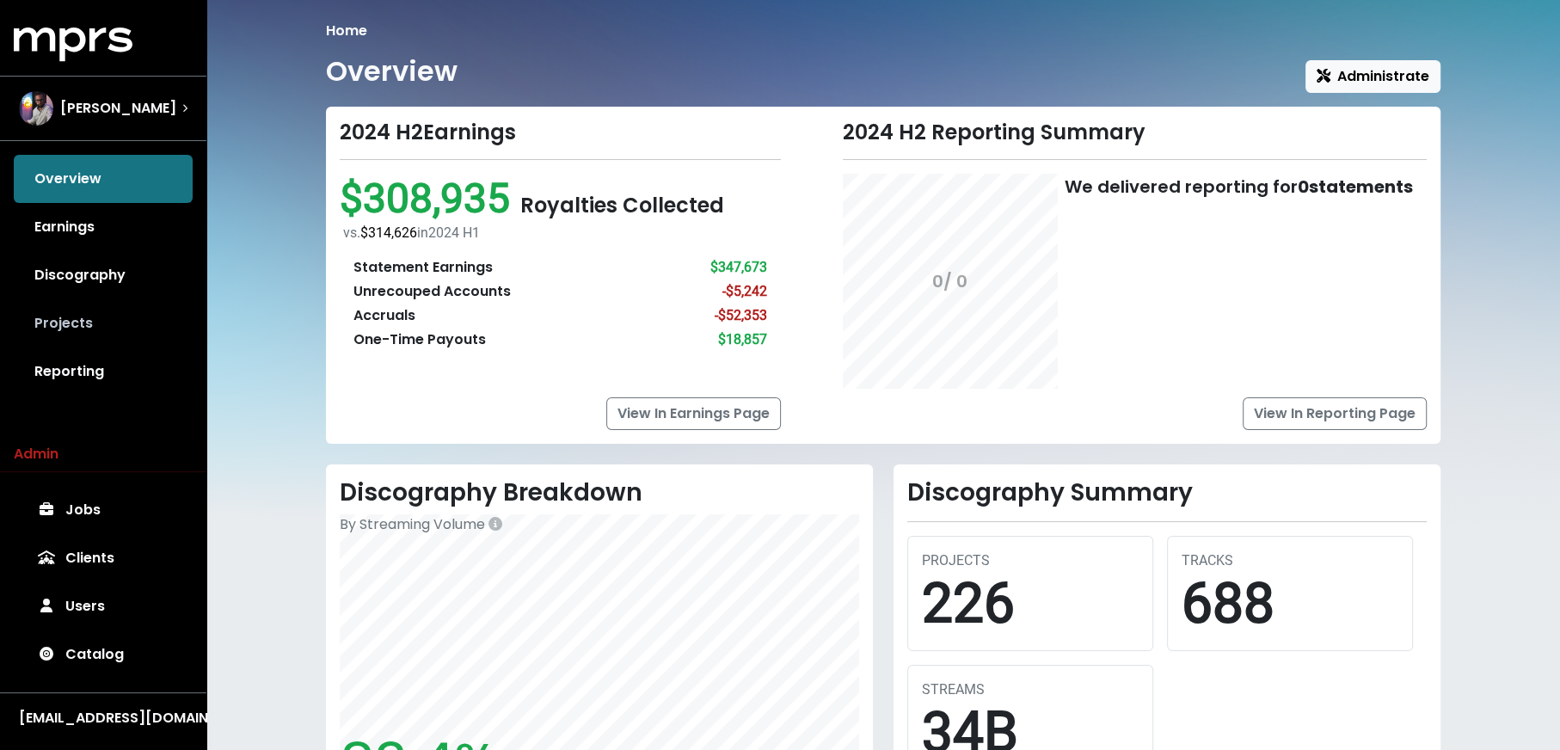
click at [135, 328] on link "Projects" at bounding box center [103, 323] width 179 height 48
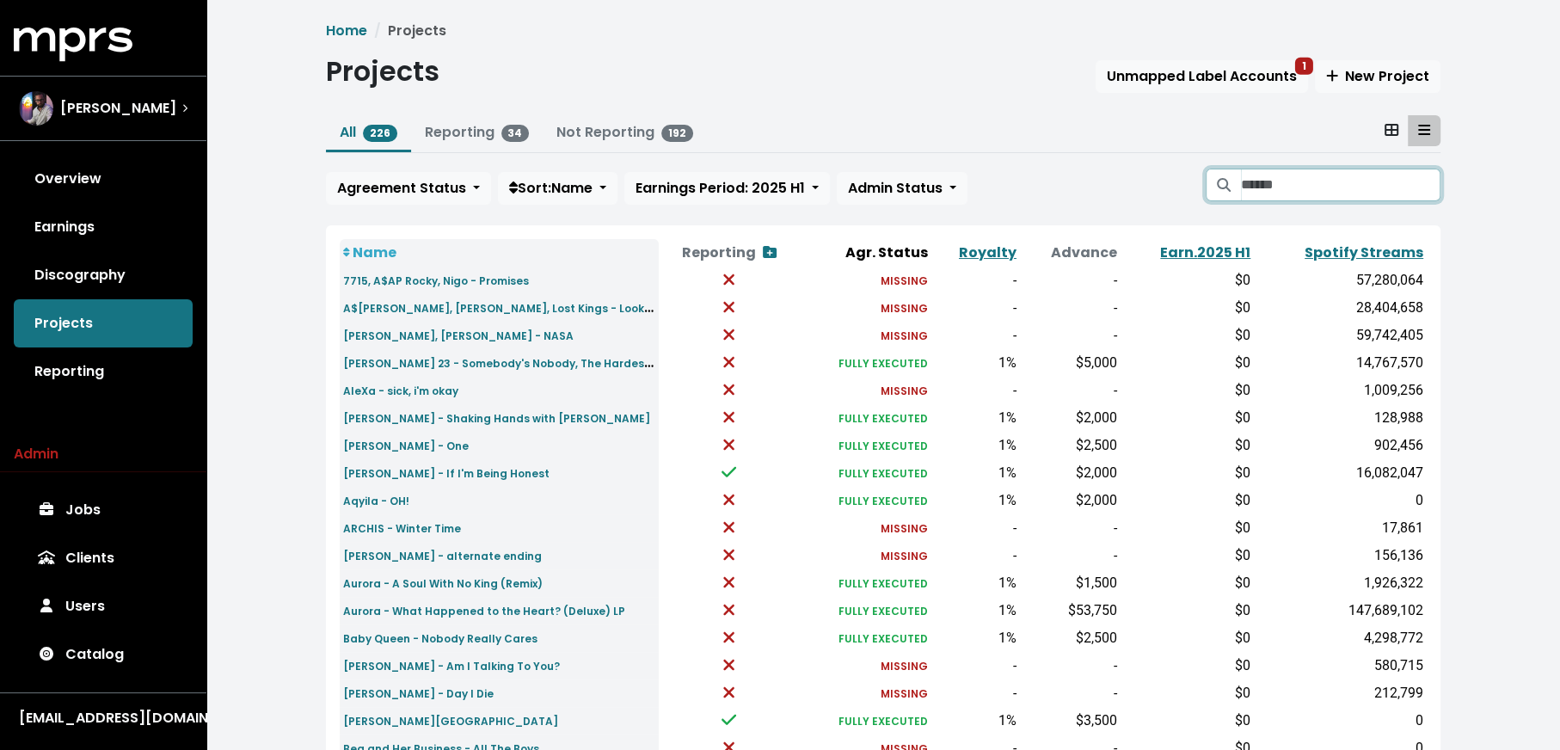
click at [1270, 194] on input "Search projects" at bounding box center [1341, 185] width 200 height 33
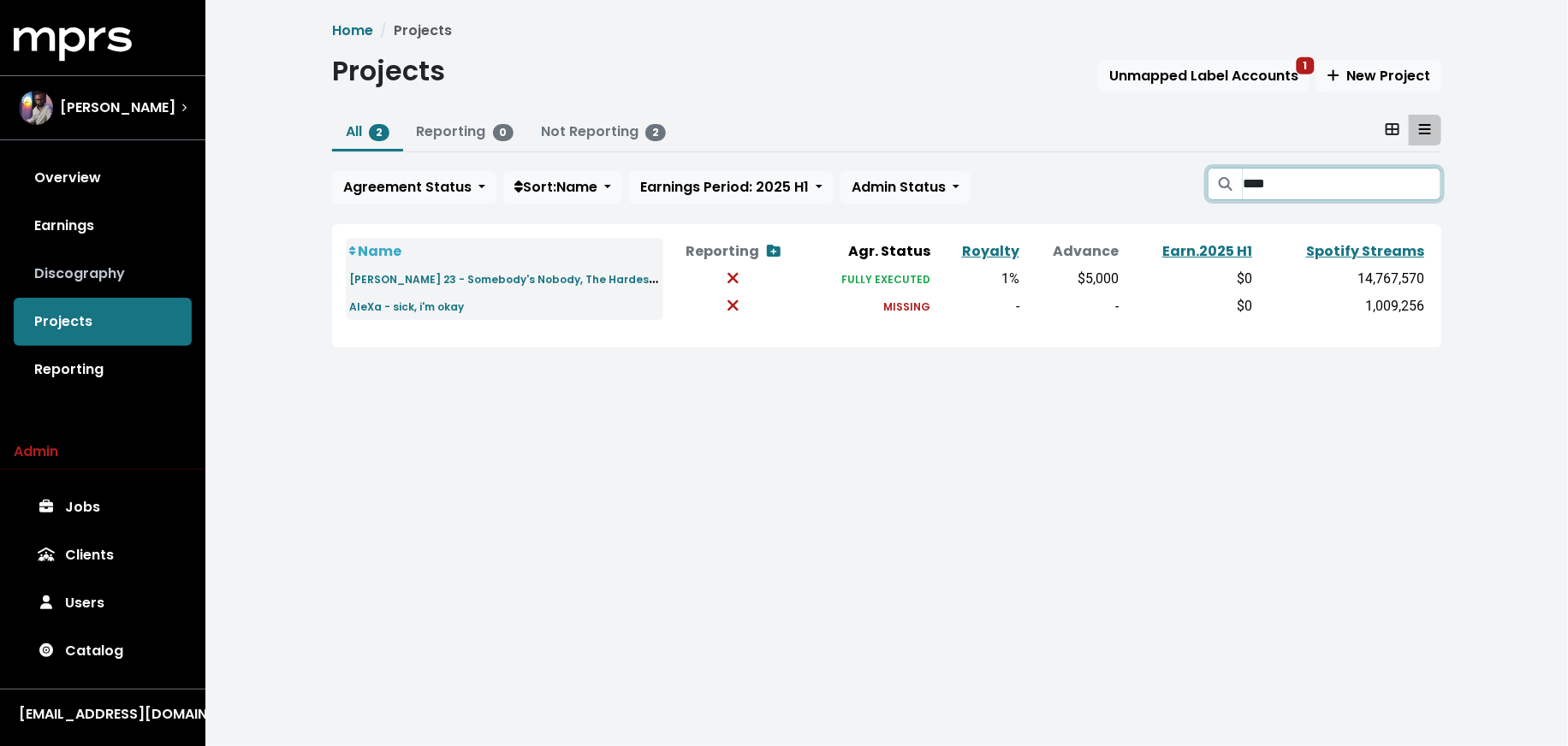
type input "****"
click at [158, 286] on link "Discography" at bounding box center [102, 274] width 178 height 48
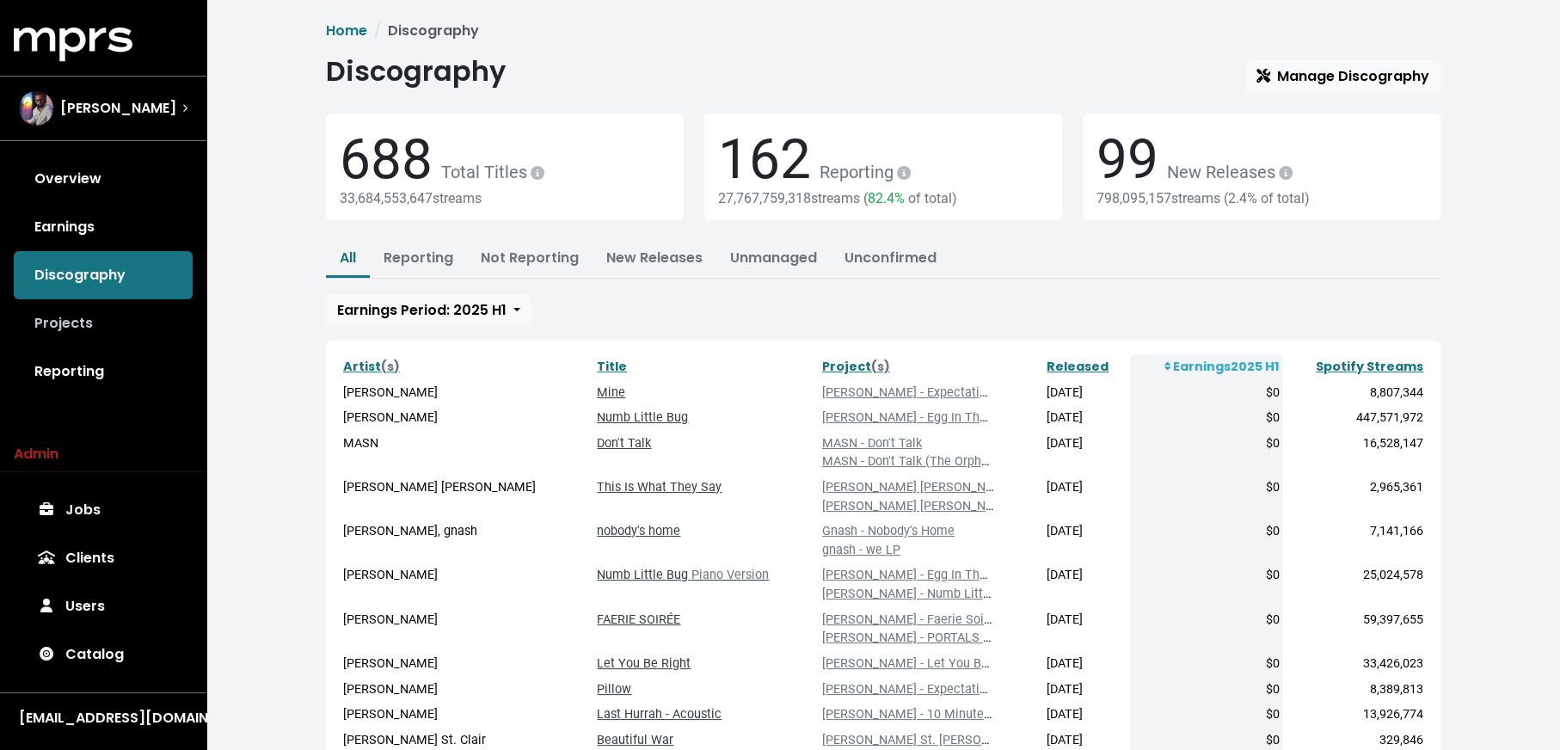
click at [106, 314] on link "Projects" at bounding box center [103, 323] width 179 height 48
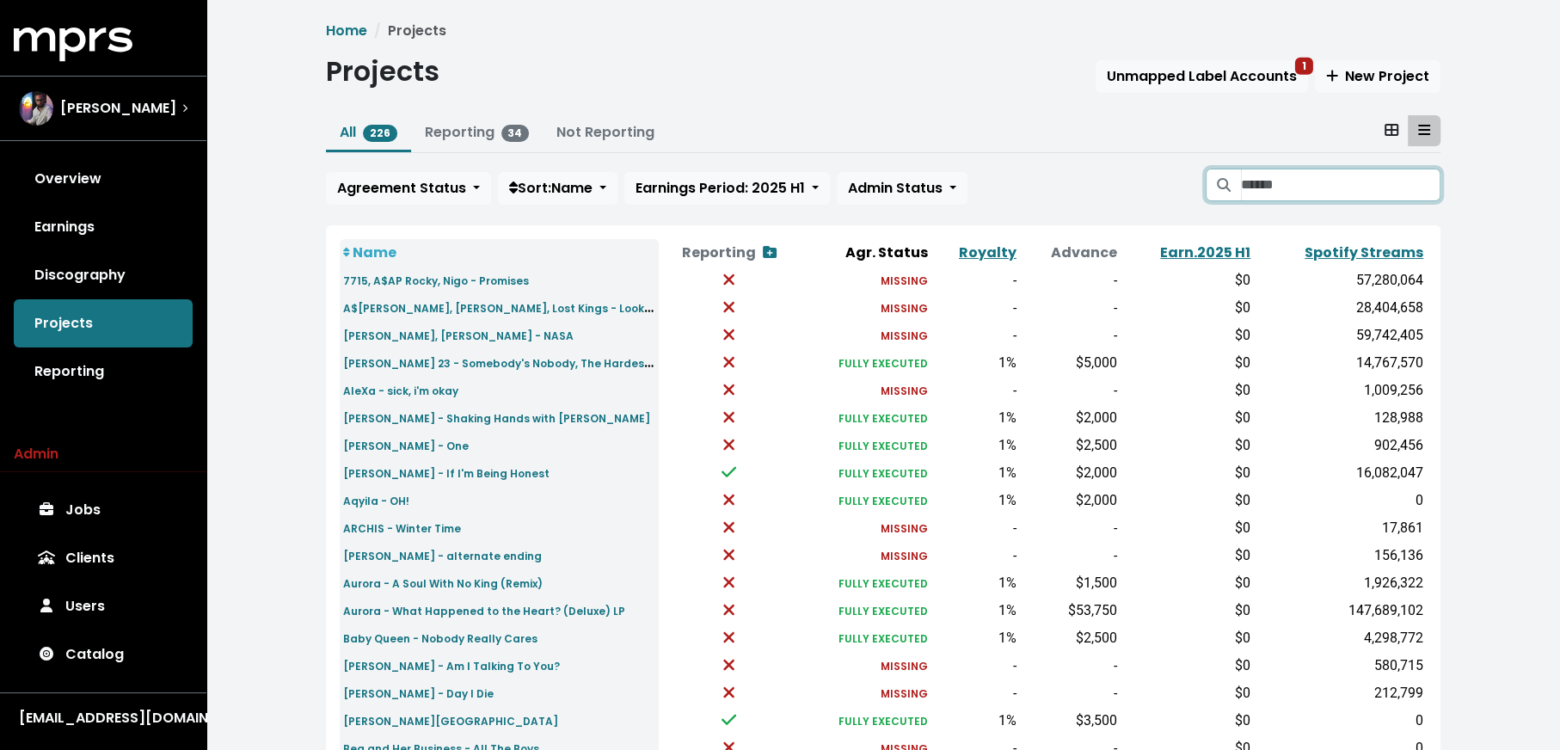
click at [1289, 185] on input "Search projects" at bounding box center [1341, 185] width 200 height 33
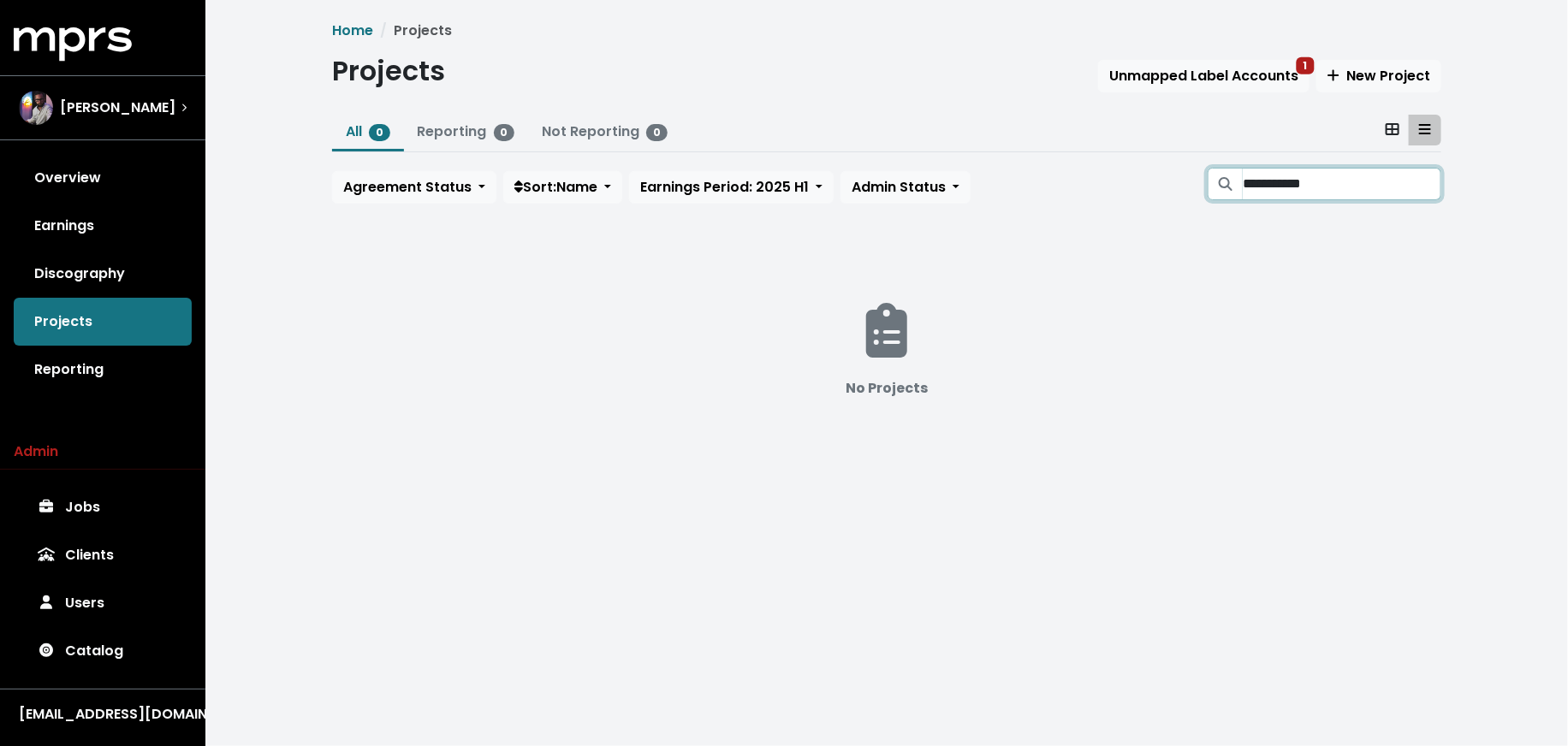
type input "**********"
click at [1429, 187] on input "**********" at bounding box center [1342, 184] width 199 height 33
click at [1423, 189] on input "**********" at bounding box center [1342, 184] width 199 height 33
click at [137, 261] on link "Discography" at bounding box center [102, 274] width 178 height 48
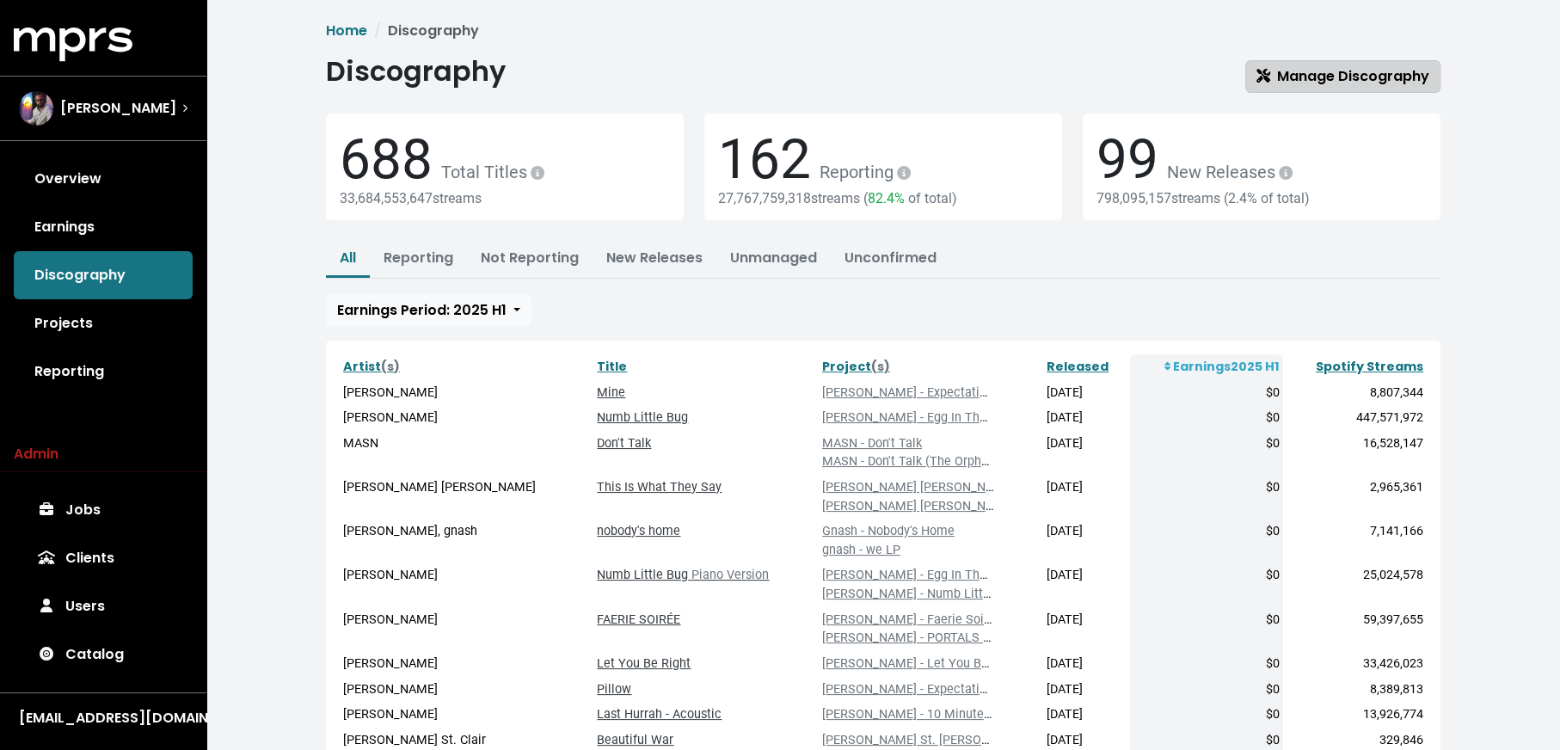
click at [1380, 60] on link "Manage Discography" at bounding box center [1343, 76] width 195 height 33
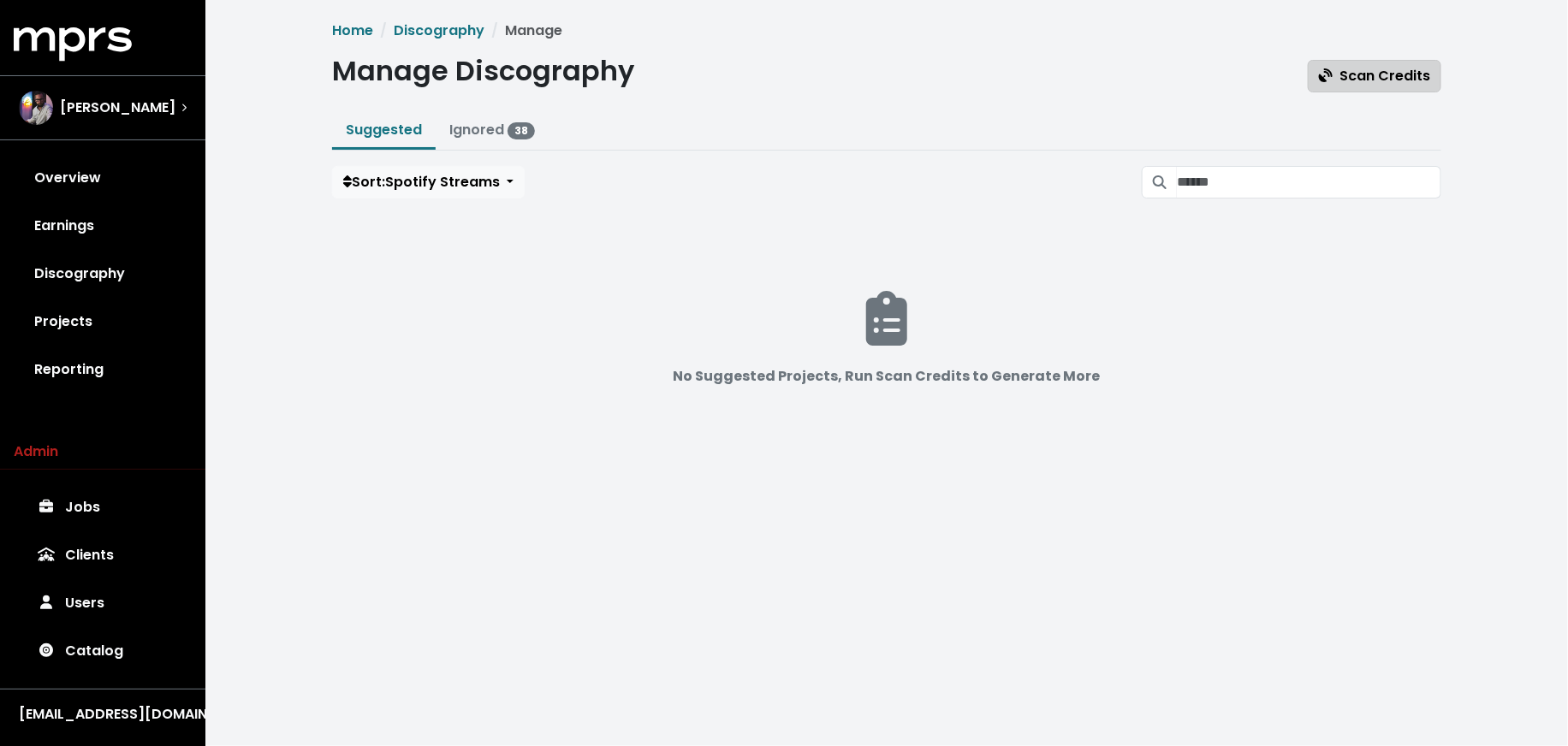
click at [1343, 66] on span "Scan Credits" at bounding box center [1375, 76] width 111 height 21
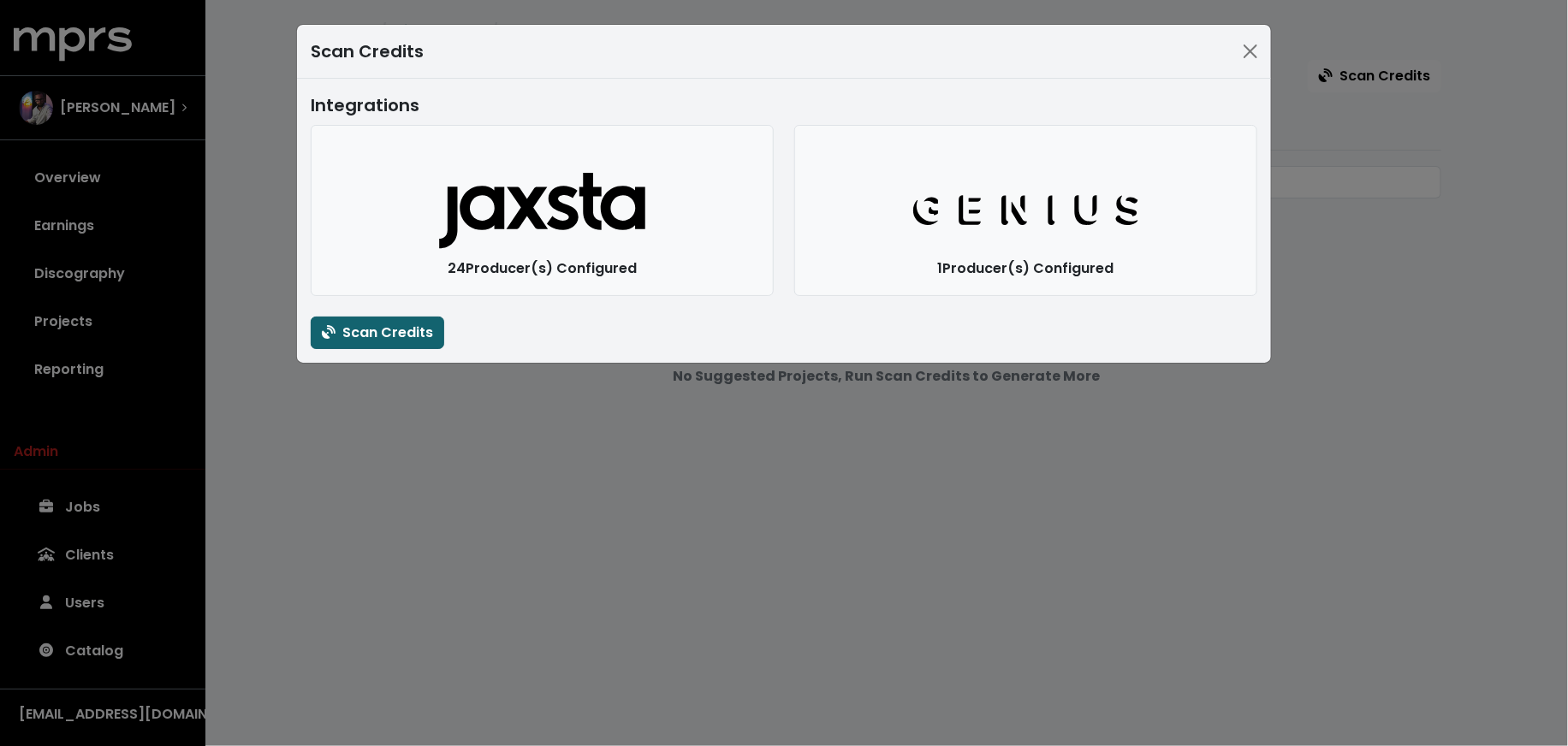
click at [338, 327] on span "Scan Credits" at bounding box center [377, 332] width 111 height 20
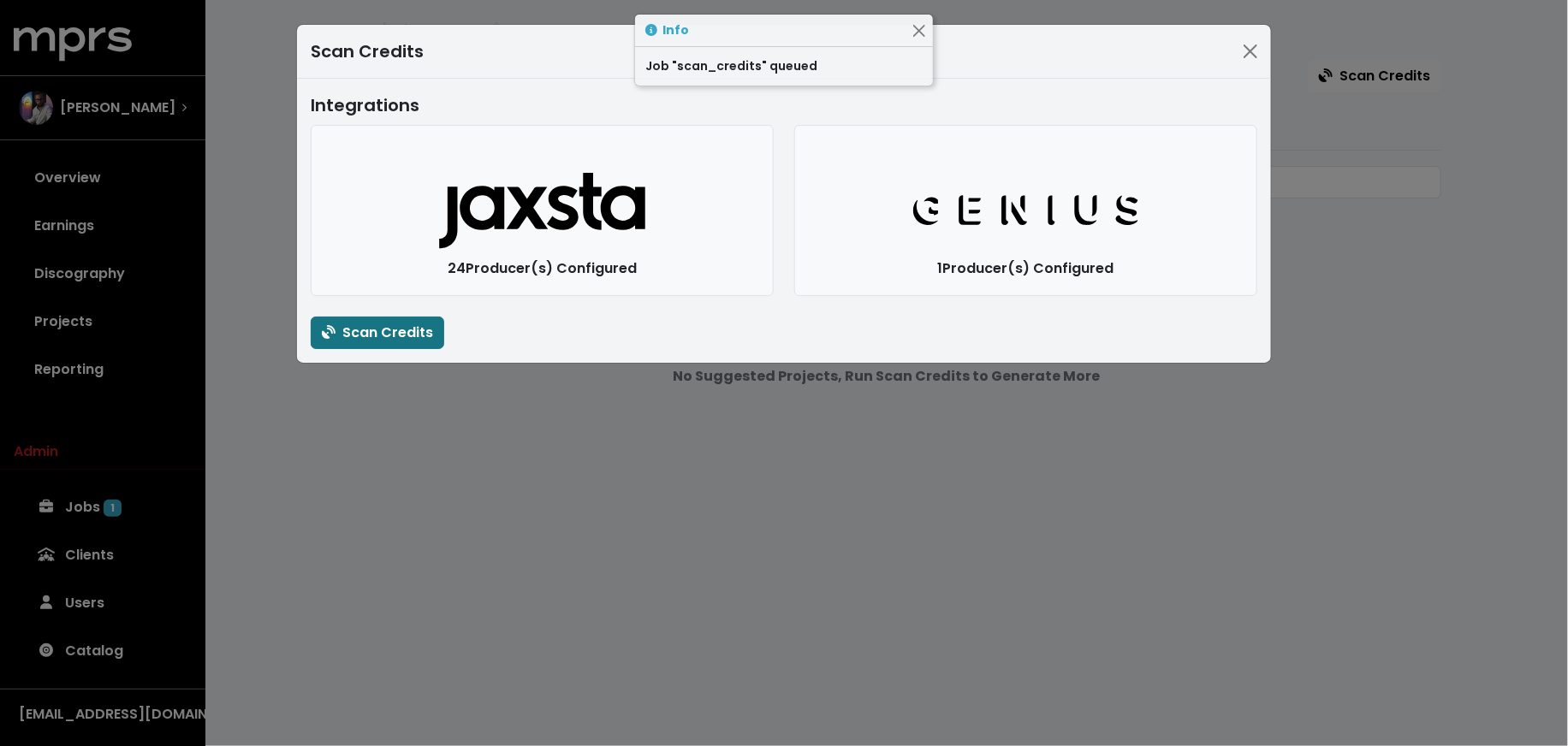
click at [346, 432] on div "Scan Credits Integrations Jaxsta Logo 24 Producer(s) Configured Genius Logo 1 P…" at bounding box center [784, 373] width 1568 height 746
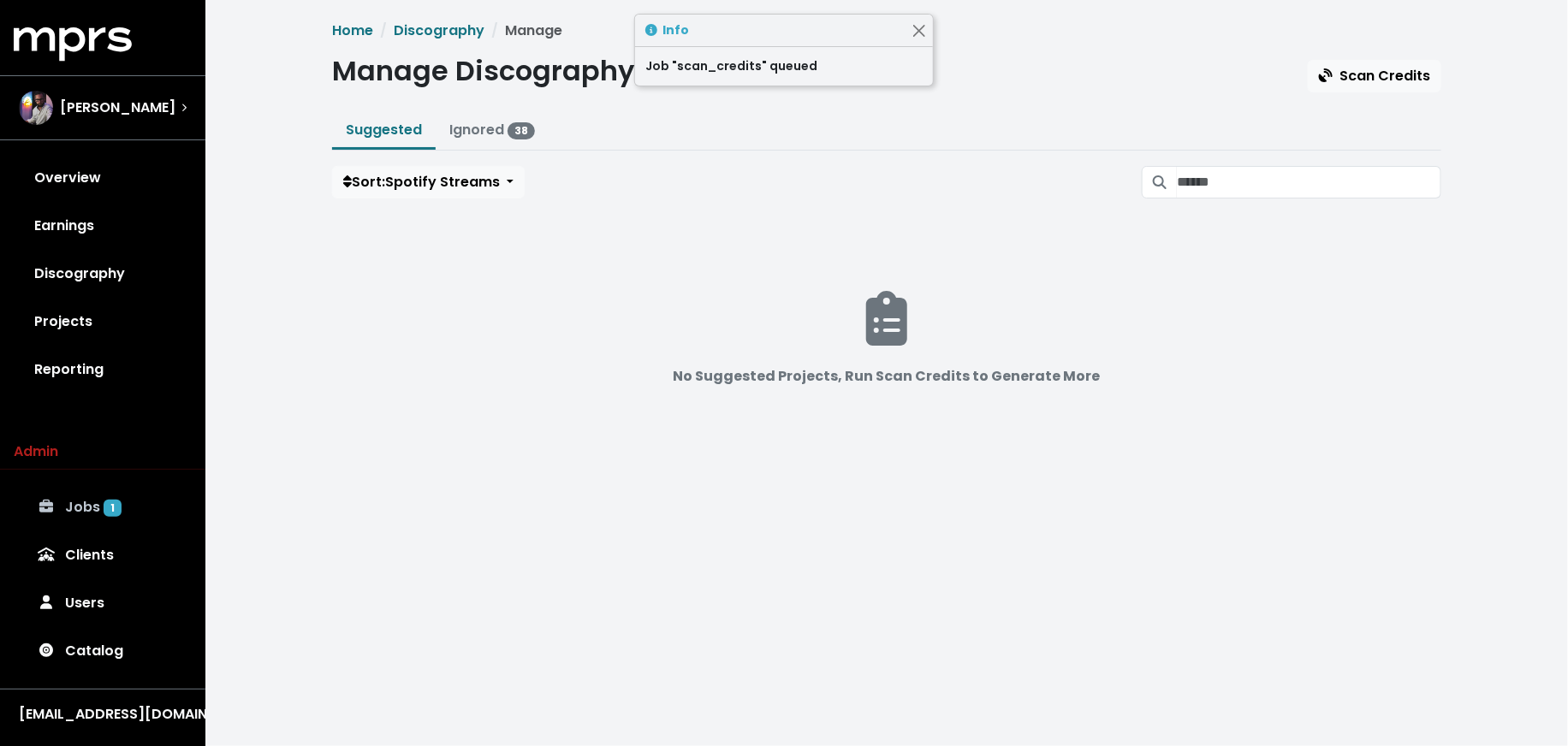
click at [153, 529] on link "Jobs 1" at bounding box center [102, 507] width 178 height 48
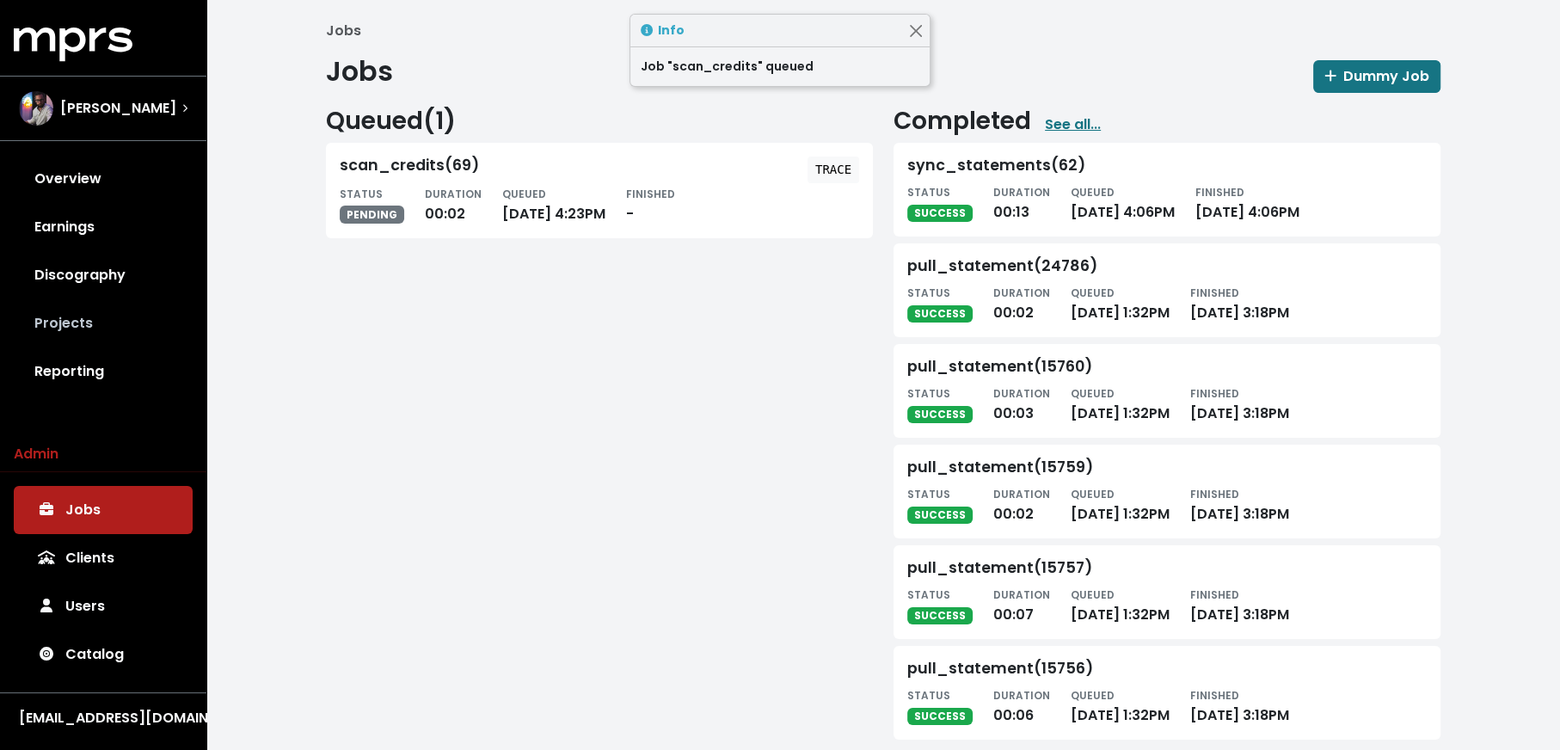
click at [75, 318] on link "Projects" at bounding box center [103, 323] width 179 height 48
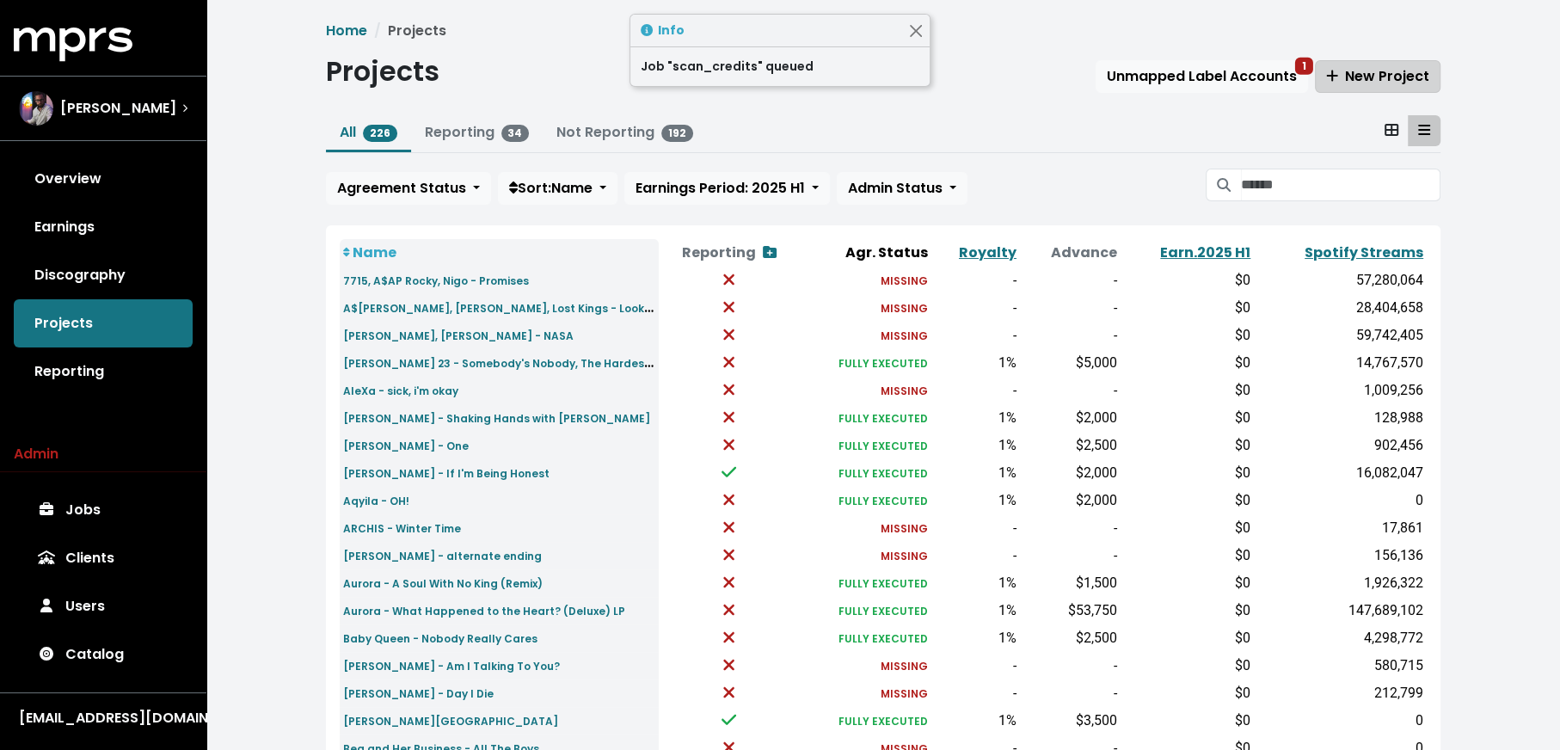
click at [1394, 79] on span "New Project" at bounding box center [1377, 76] width 103 height 20
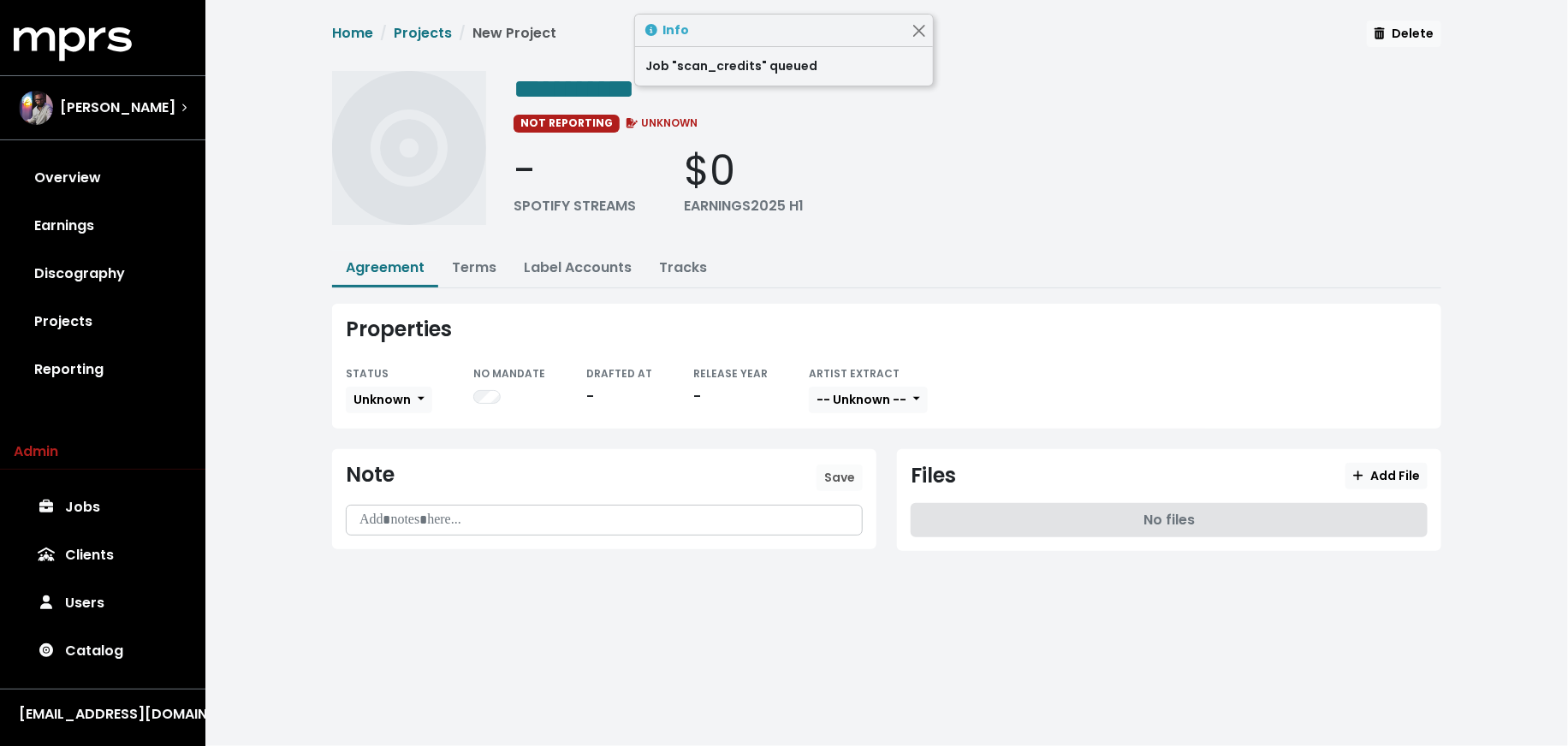
click at [711, 120] on div "NOT REPORTING UNKNOWN" at bounding box center [977, 122] width 927 height 21
click at [699, 105] on div "**********" at bounding box center [977, 153] width 927 height 166
click at [683, 93] on div "**********" at bounding box center [977, 88] width 927 height 34
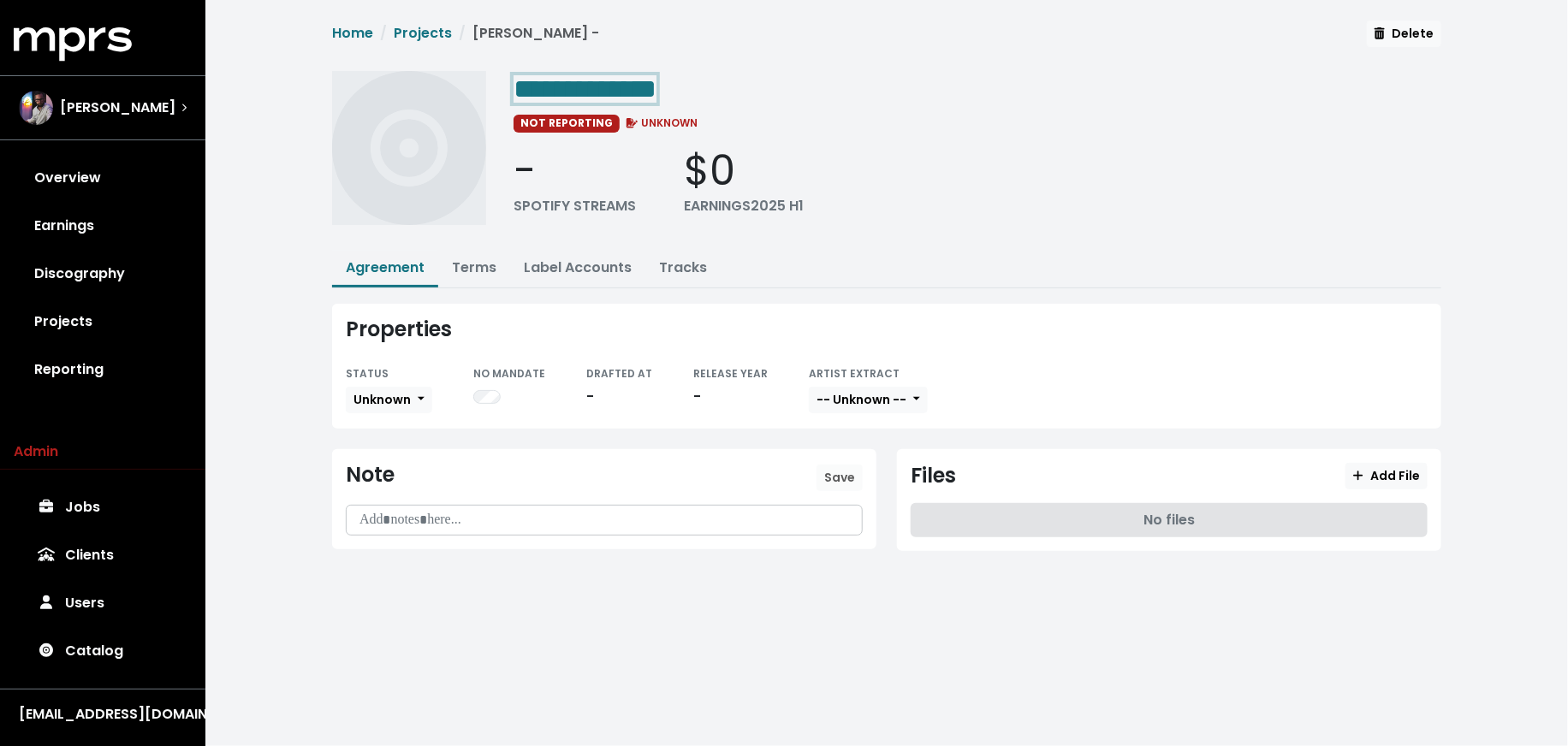
click at [731, 93] on div "**********" at bounding box center [977, 88] width 927 height 34
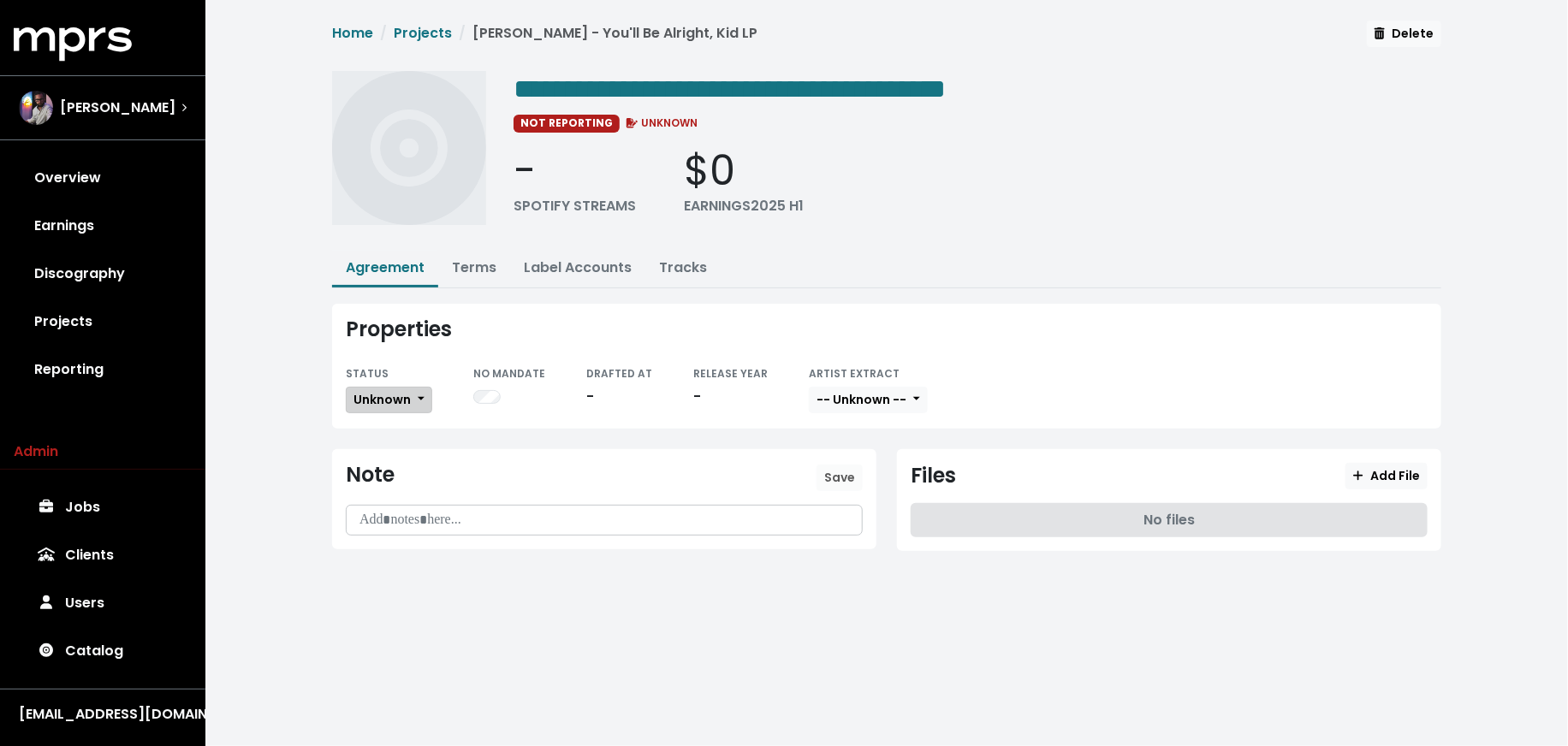
click at [399, 391] on span "Unknown" at bounding box center [382, 399] width 58 height 17
click at [421, 564] on link "Fully Executed" at bounding box center [427, 572] width 161 height 28
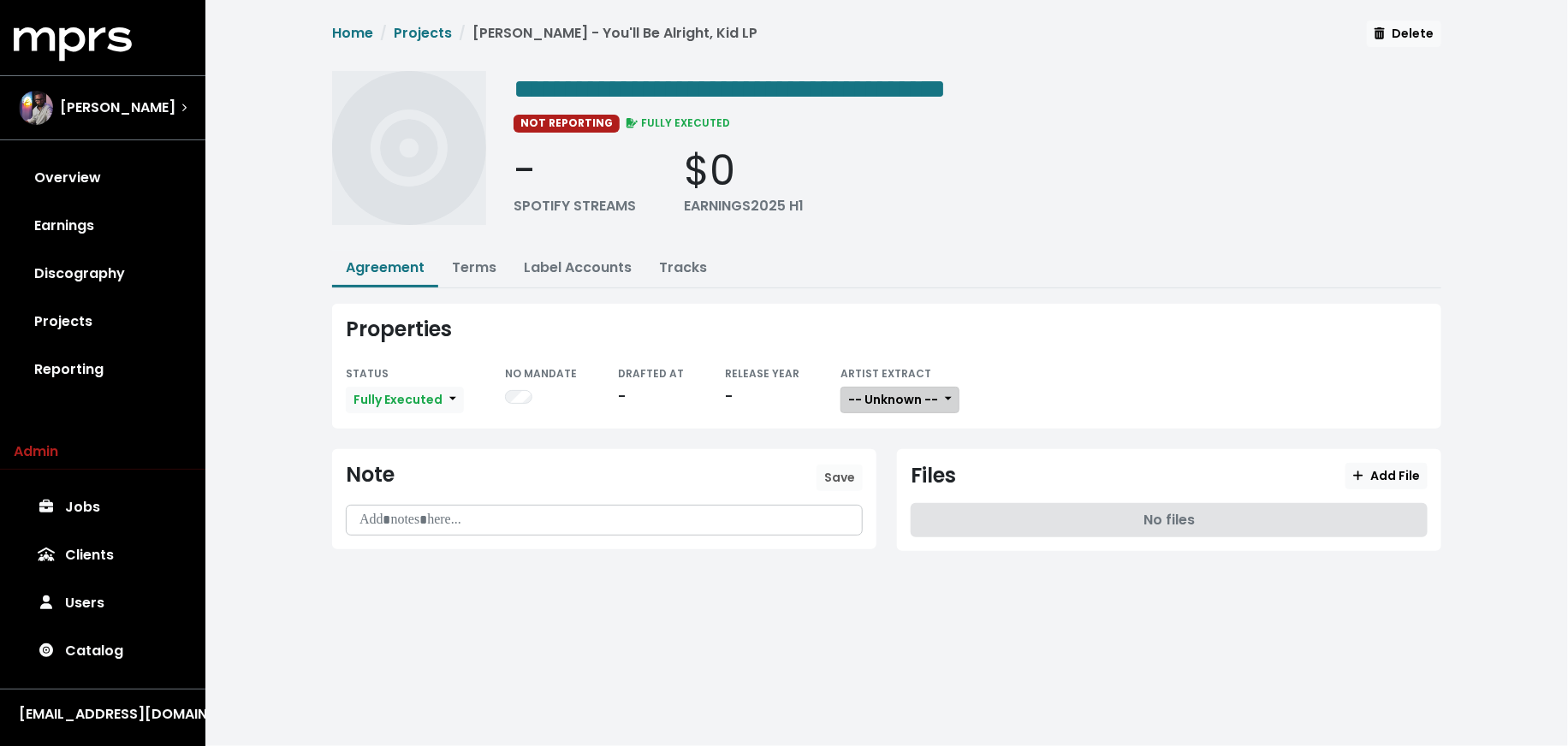
click at [915, 392] on span "-- Unknown --" at bounding box center [892, 399] width 90 height 17
click at [917, 477] on link "Not Available" at bounding box center [909, 489] width 135 height 28
click at [465, 266] on link "Terms" at bounding box center [474, 268] width 45 height 20
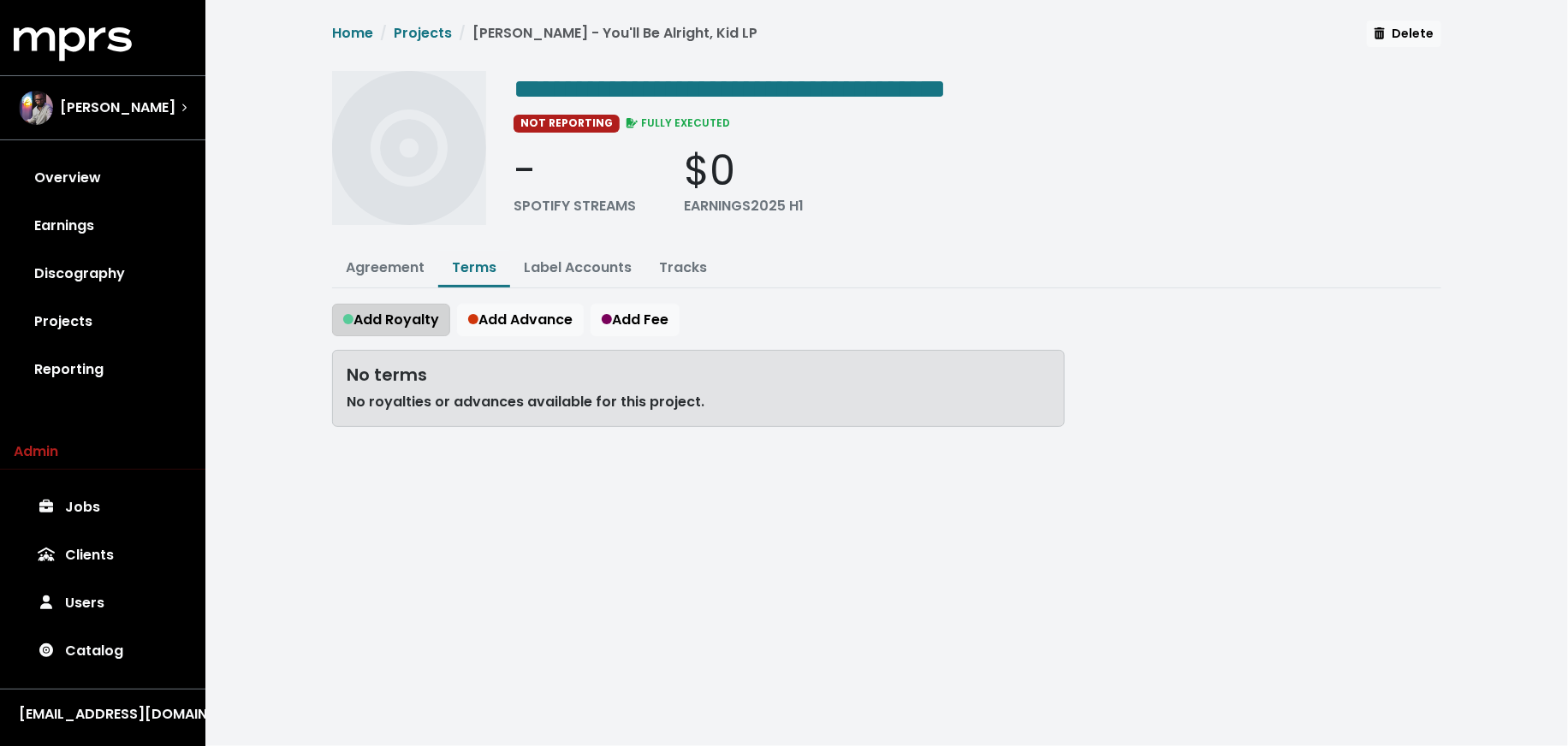
click at [389, 315] on span "Add Royalty" at bounding box center [391, 319] width 96 height 20
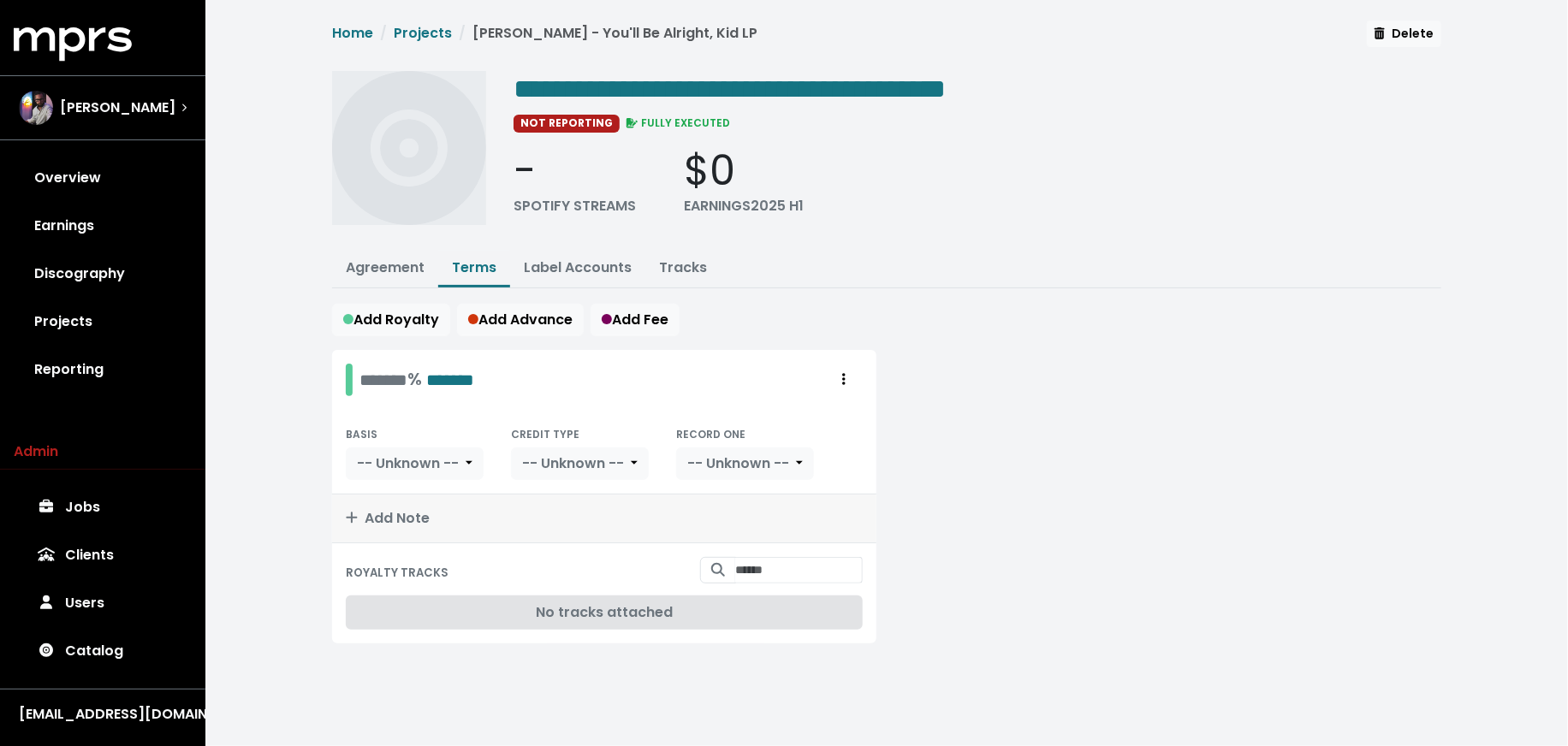
click at [423, 516] on span "Add Note" at bounding box center [388, 518] width 84 height 20
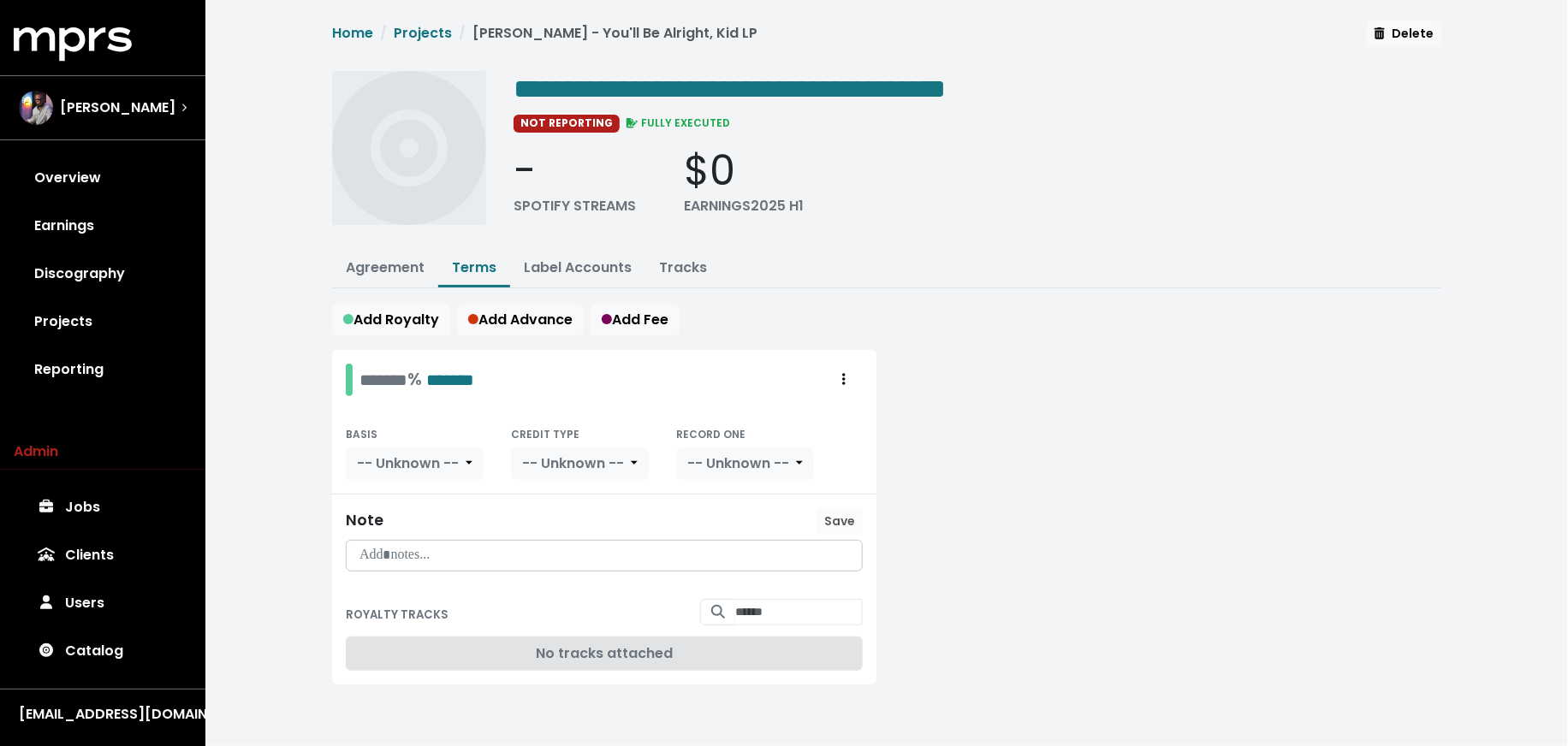
click at [428, 546] on p at bounding box center [604, 556] width 494 height 20
click at [509, 550] on p "**********" at bounding box center [605, 556] width 495 height 20
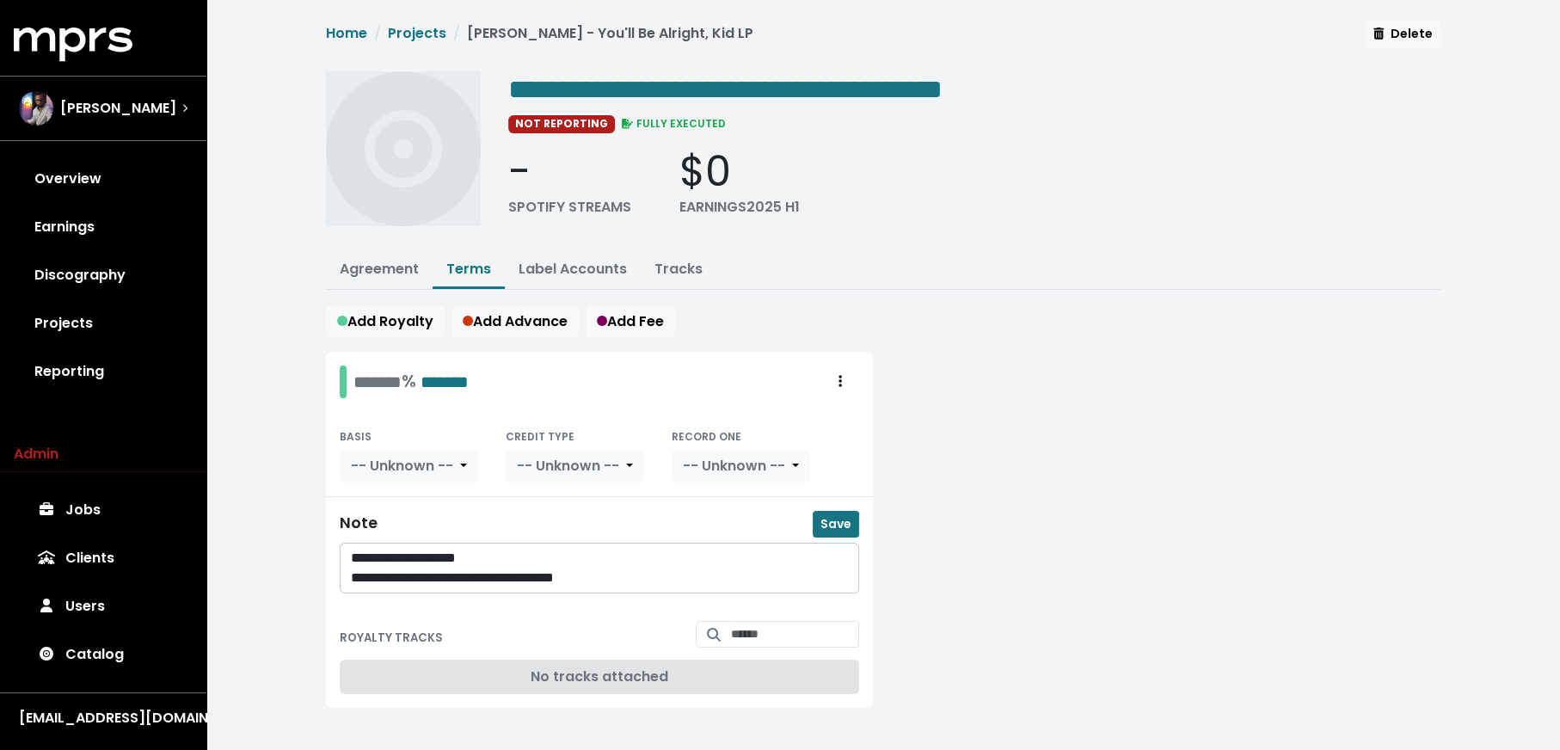
click at [441, 574] on p "**********" at bounding box center [600, 579] width 498 height 20
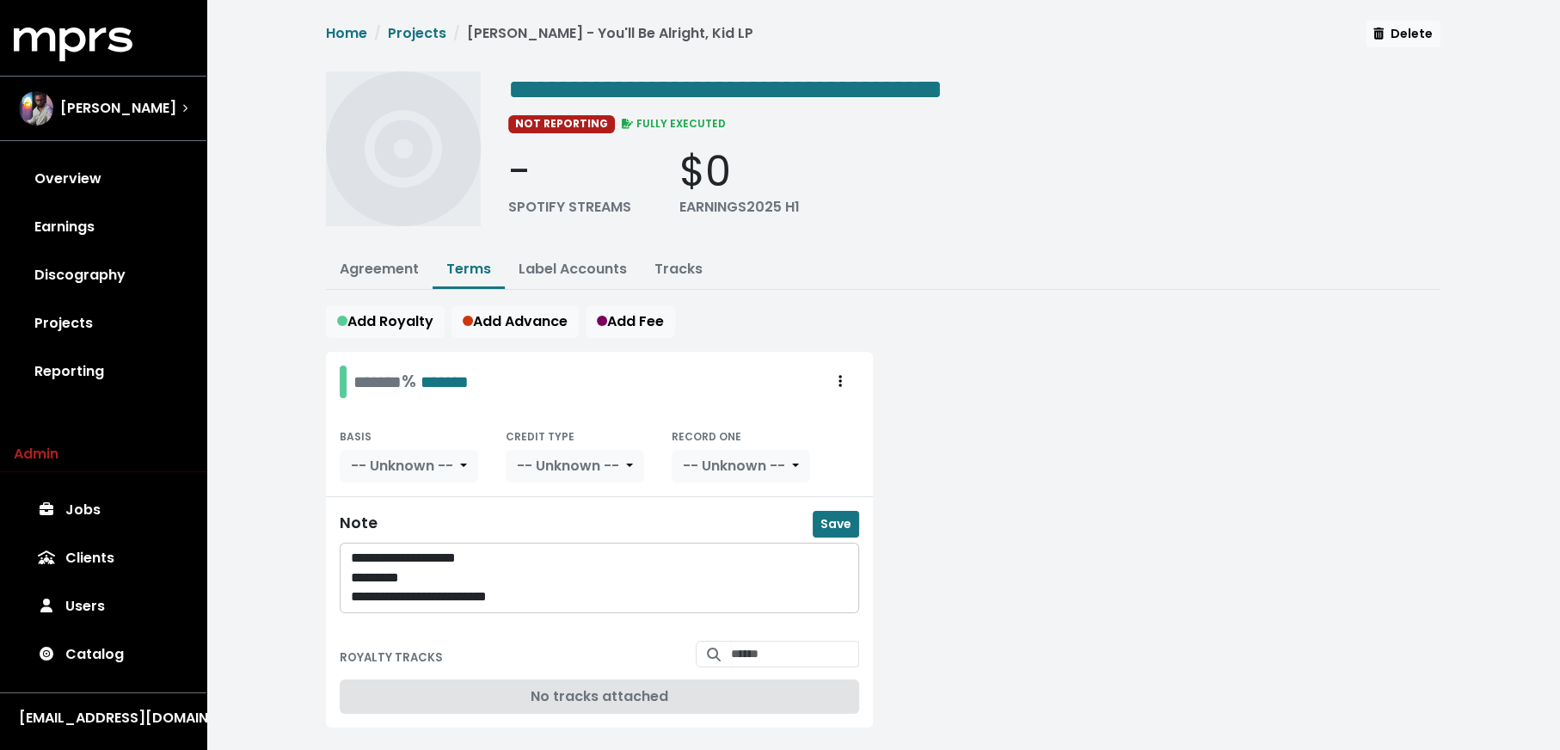
click at [465, 591] on p "**********" at bounding box center [600, 597] width 498 height 20
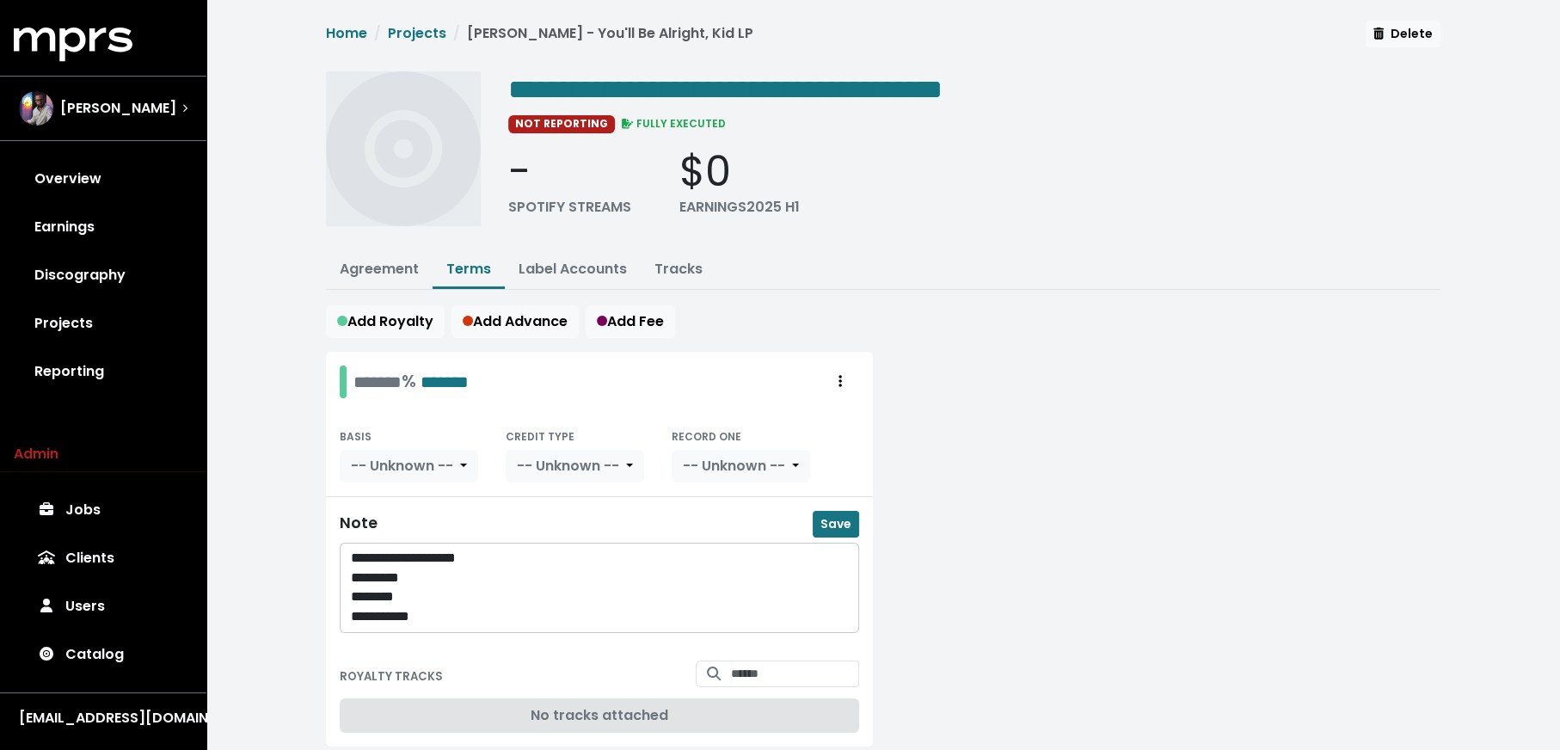
click at [503, 607] on p "**********" at bounding box center [600, 617] width 498 height 20
click at [358, 555] on p "**********" at bounding box center [600, 559] width 498 height 20
click at [838, 517] on span "Save" at bounding box center [836, 523] width 31 height 17
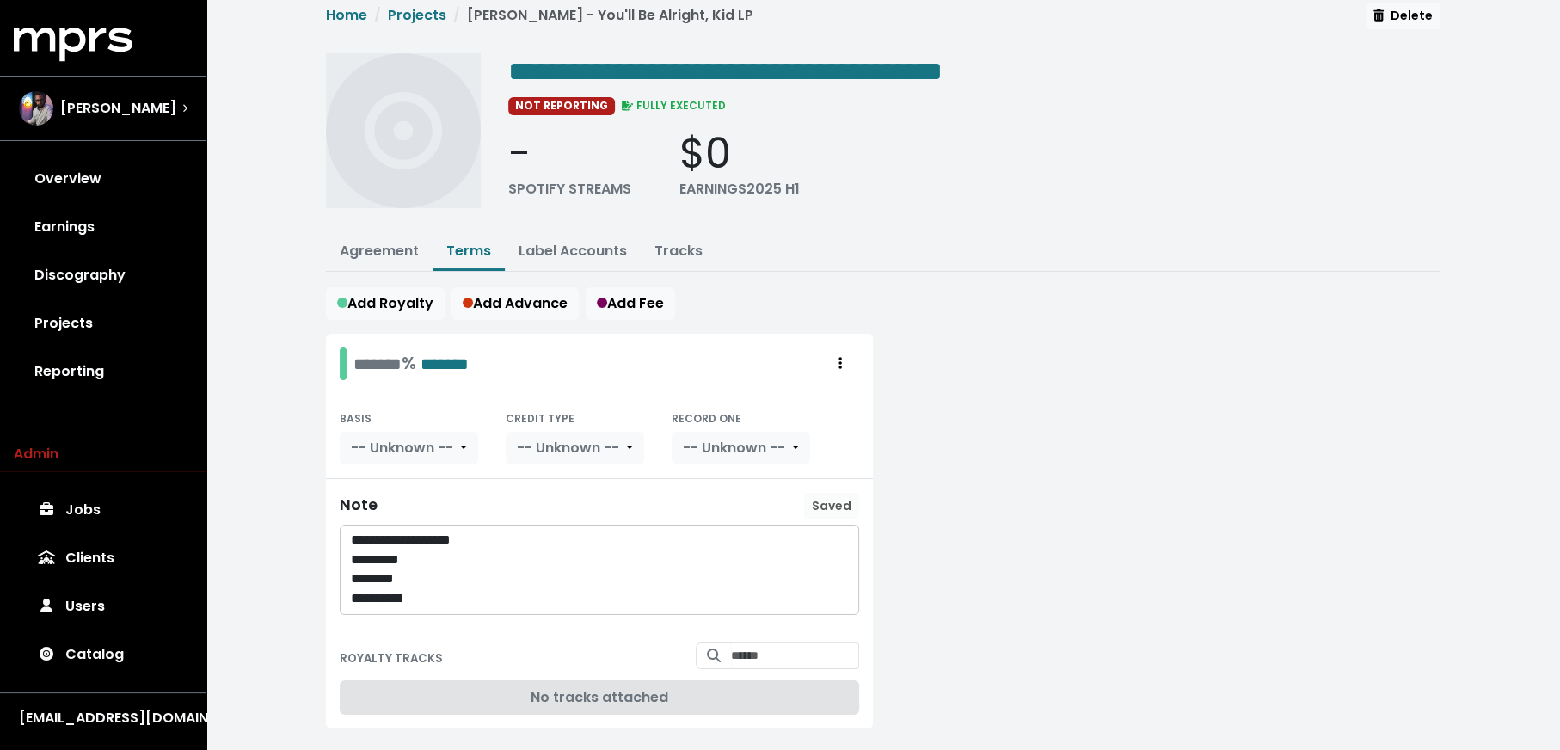
scroll to position [38, 0]
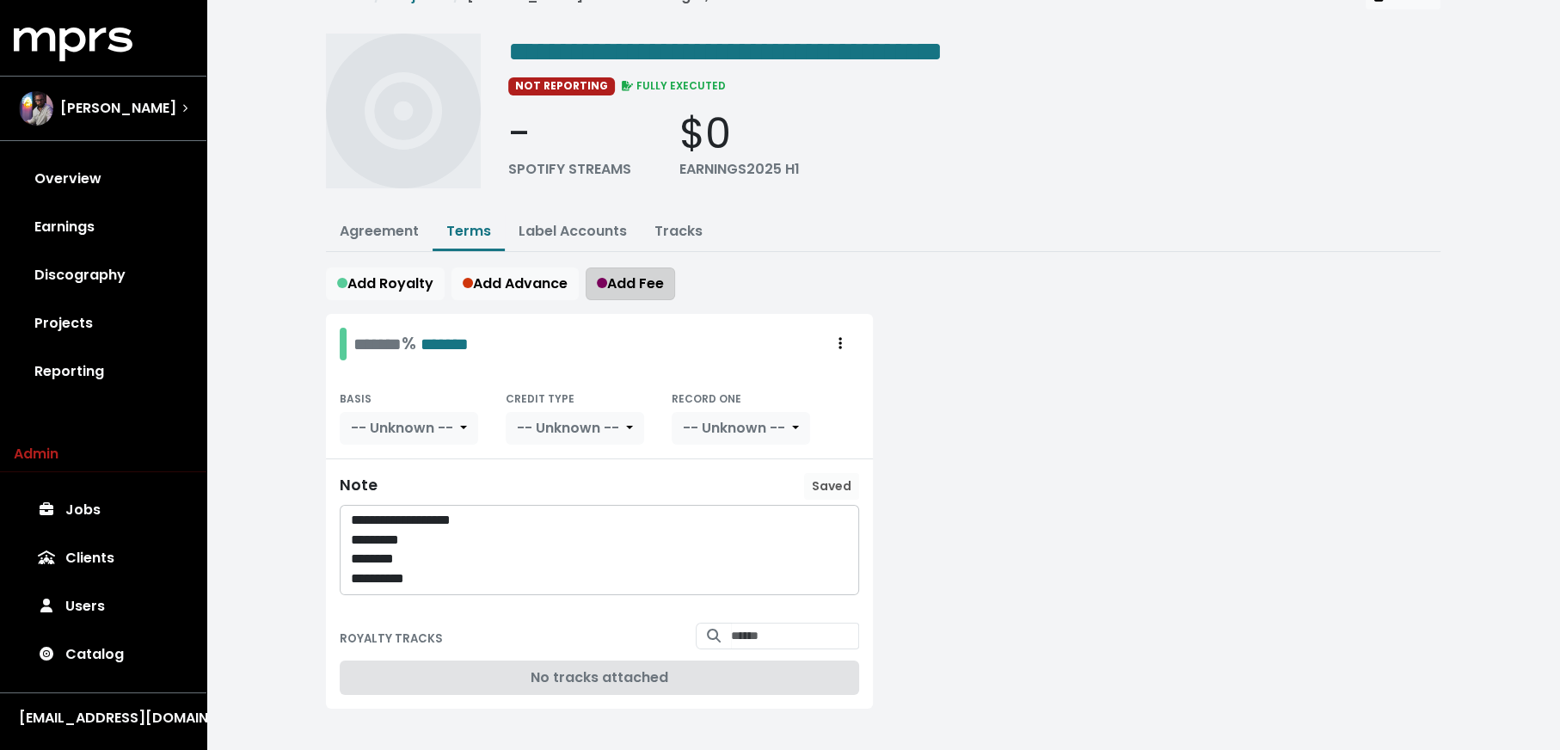
click at [628, 279] on span "Add Fee" at bounding box center [630, 284] width 67 height 20
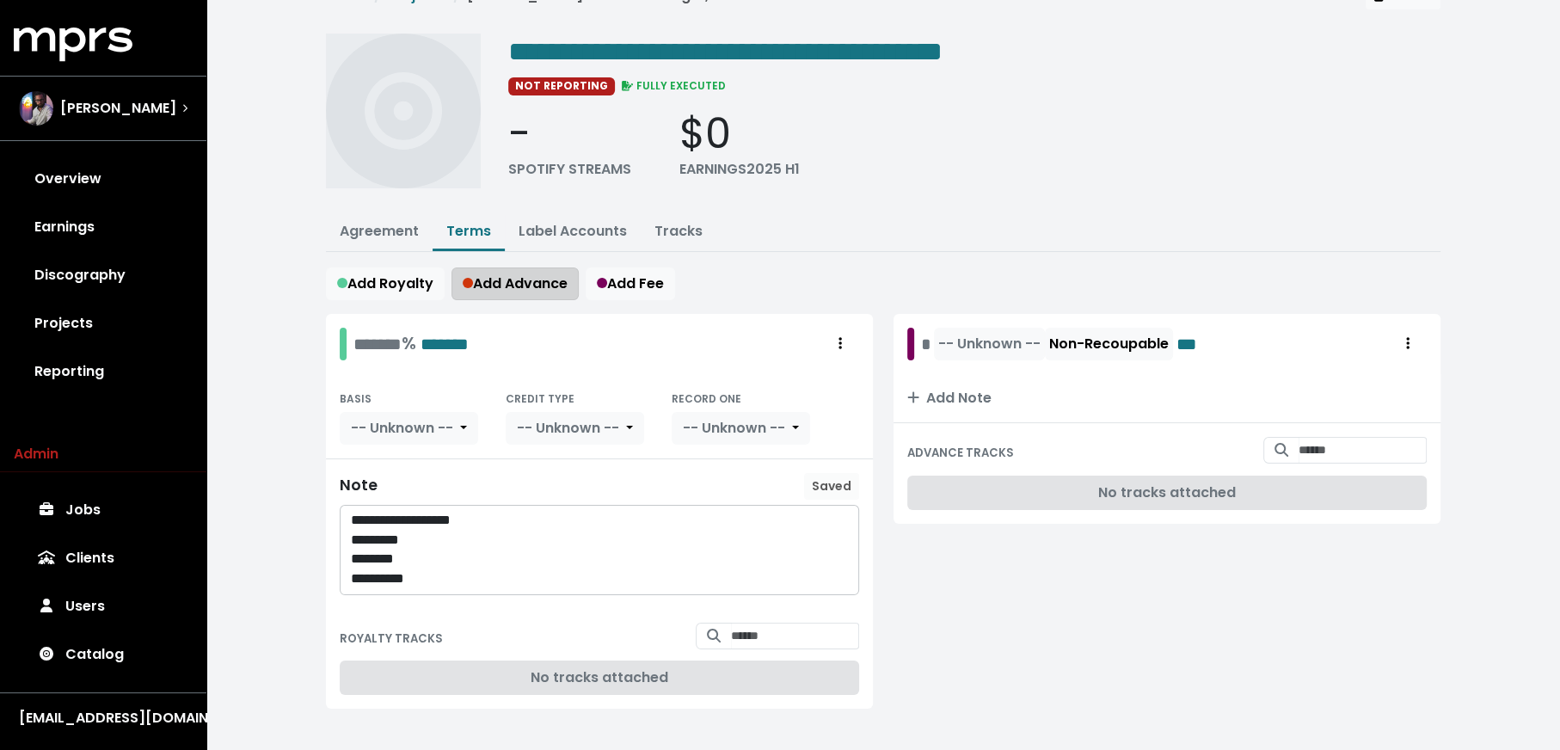
click at [532, 286] on span "Add Advance" at bounding box center [515, 284] width 105 height 20
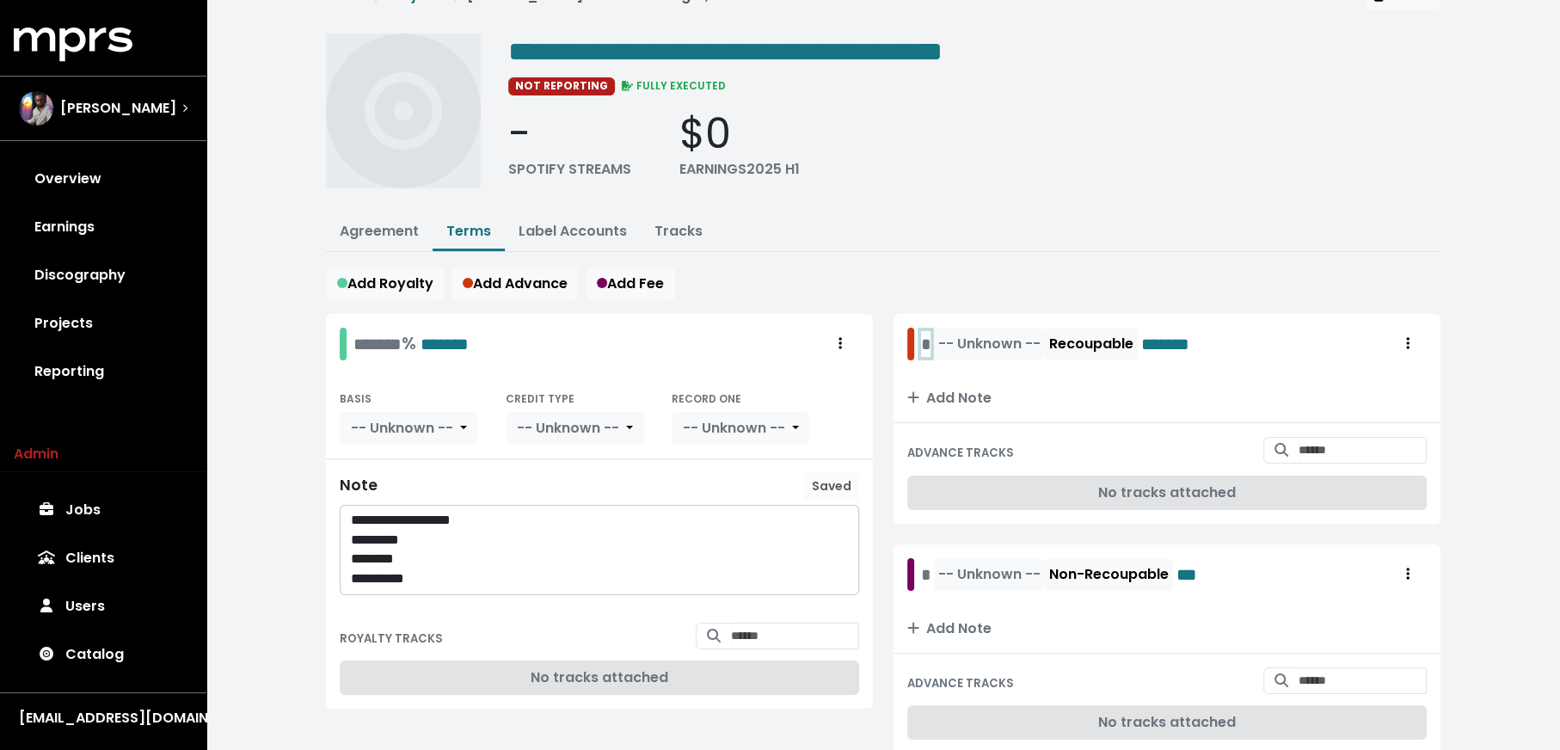
click at [917, 335] on div "* -- Unknown -- Recoupable *******" at bounding box center [1063, 344] width 312 height 33
click at [926, 569] on div "* -- Unknown -- Non-Recoupable ***" at bounding box center [1064, 574] width 286 height 33
click at [931, 345] on span "*****" at bounding box center [945, 344] width 49 height 26
click at [927, 562] on span "****" at bounding box center [943, 575] width 45 height 26
click at [1037, 334] on span "-- Unknown --" at bounding box center [1027, 344] width 102 height 21
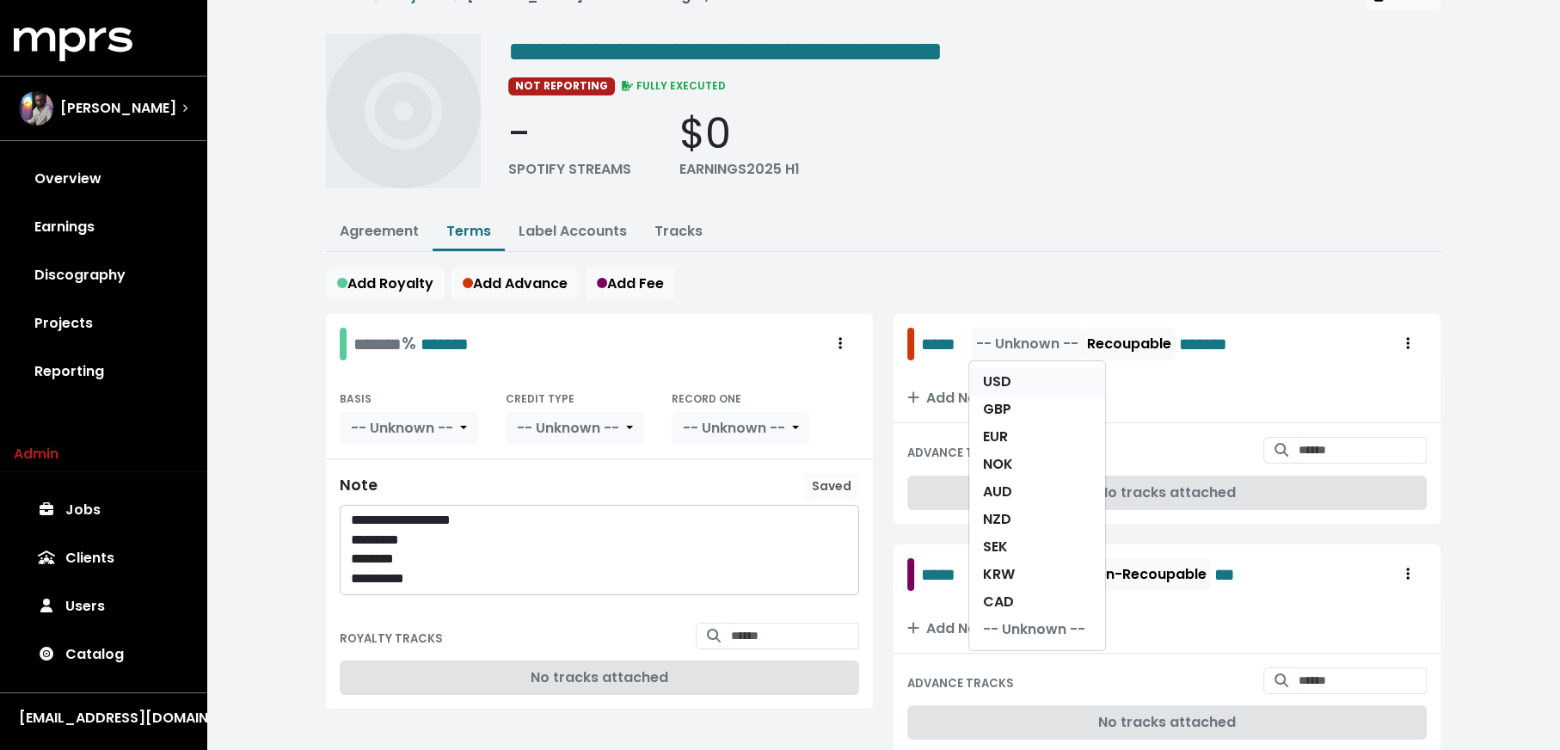
click at [1030, 384] on link "USD" at bounding box center [1037, 382] width 136 height 28
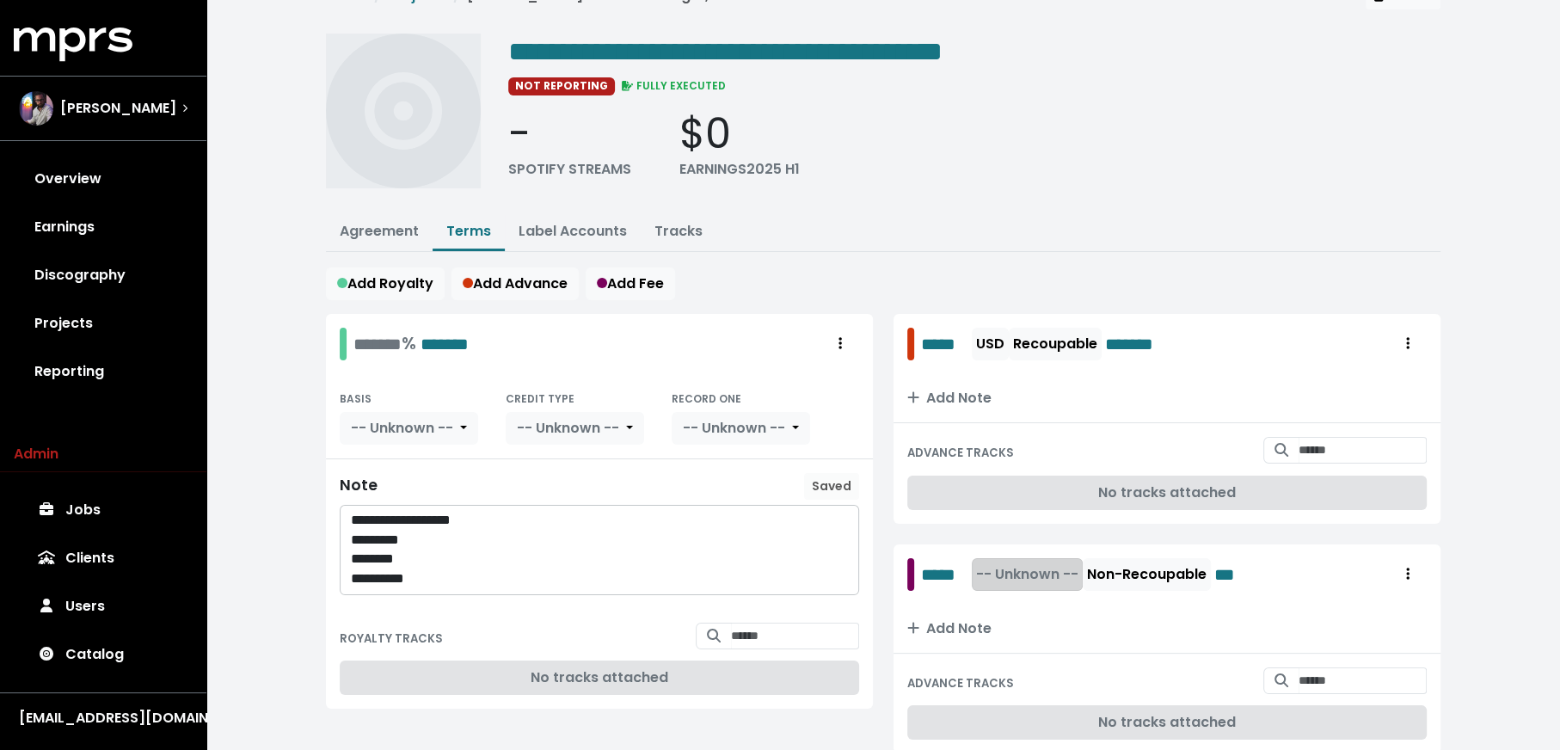
click at [1035, 564] on span "-- Unknown --" at bounding box center [1027, 574] width 102 height 20
click at [1032, 599] on link "USD" at bounding box center [1037, 613] width 136 height 28
click at [354, 341] on div "******* % *******" at bounding box center [411, 343] width 115 height 27
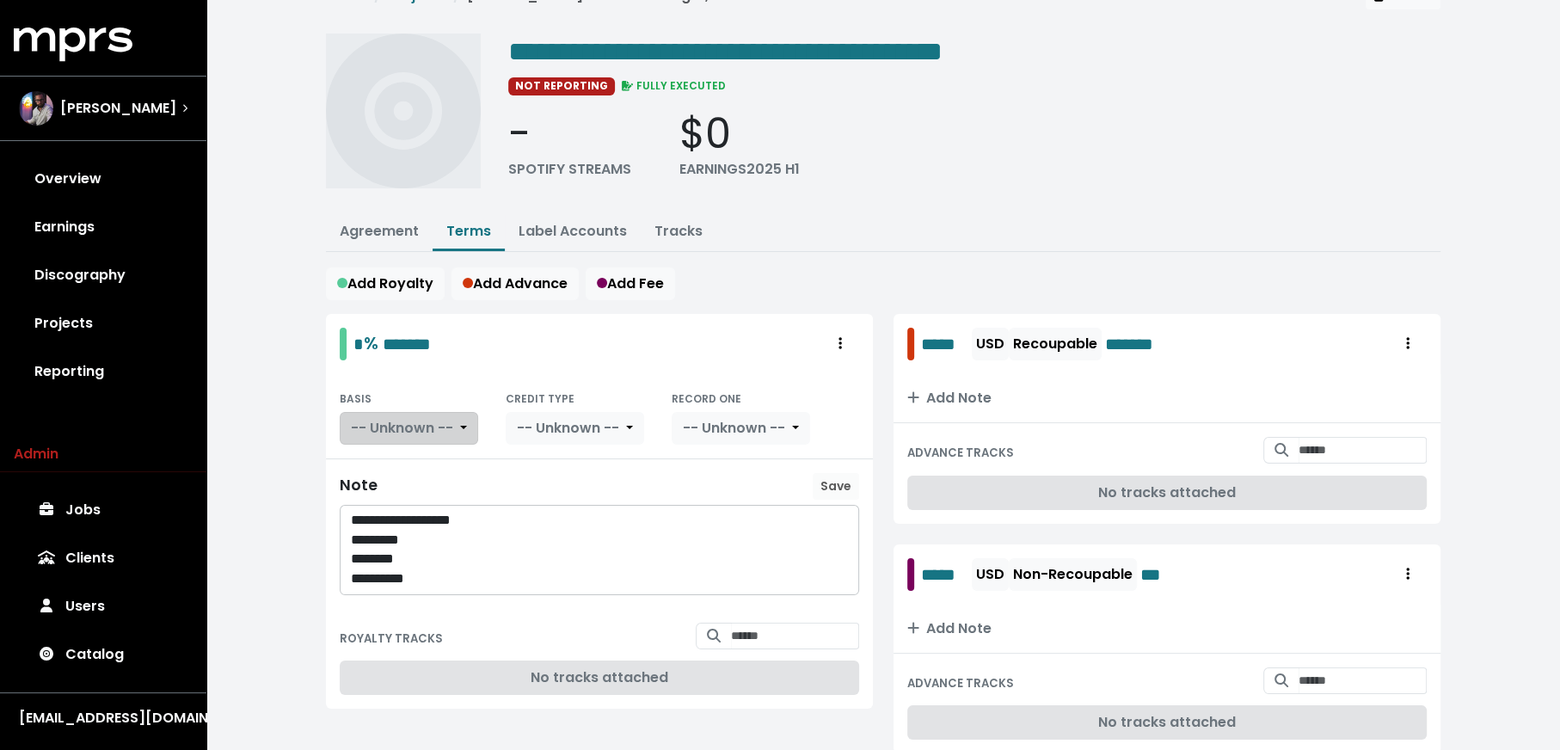
click at [391, 418] on span "-- Unknown --" at bounding box center [402, 428] width 102 height 20
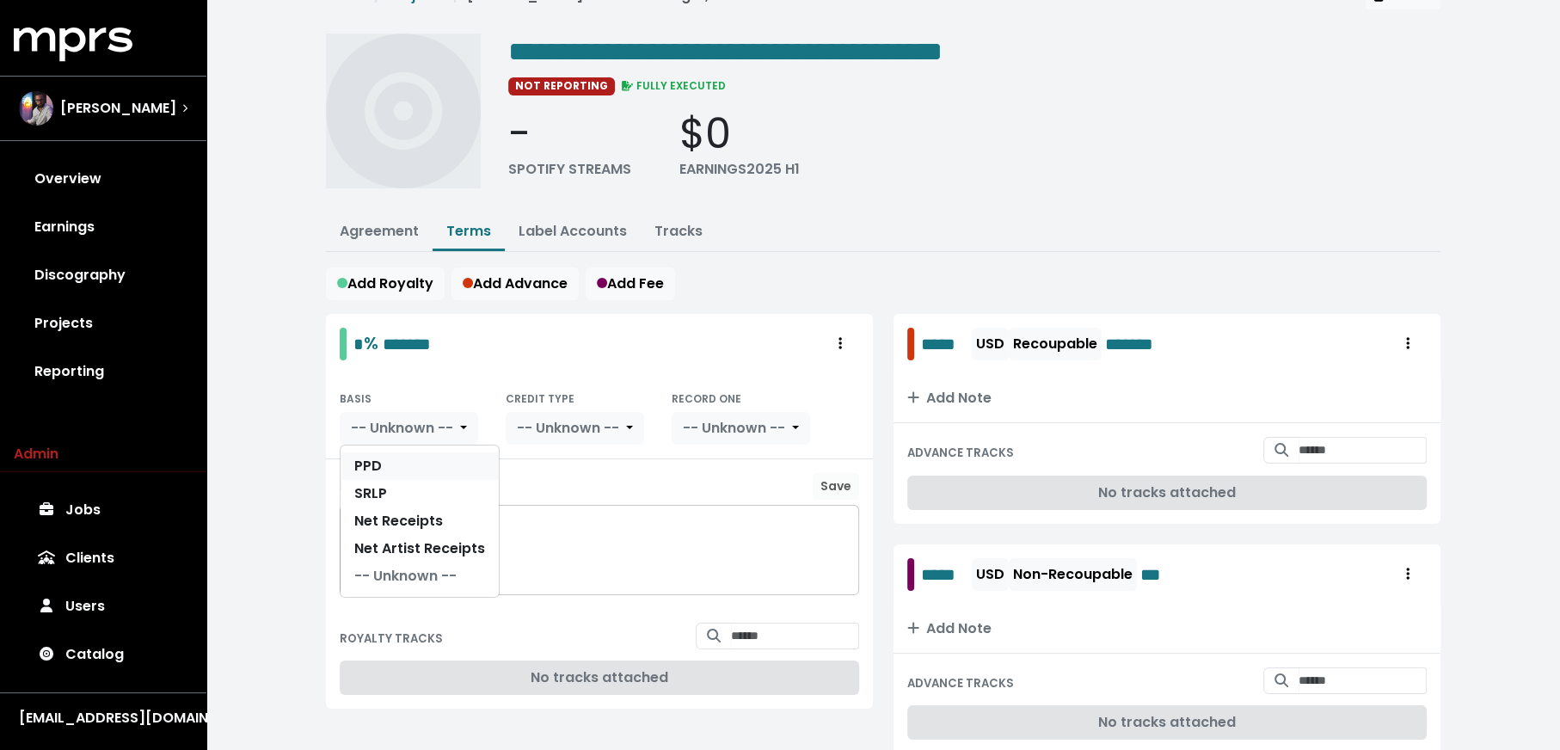
click at [402, 463] on link "PPD" at bounding box center [420, 466] width 158 height 28
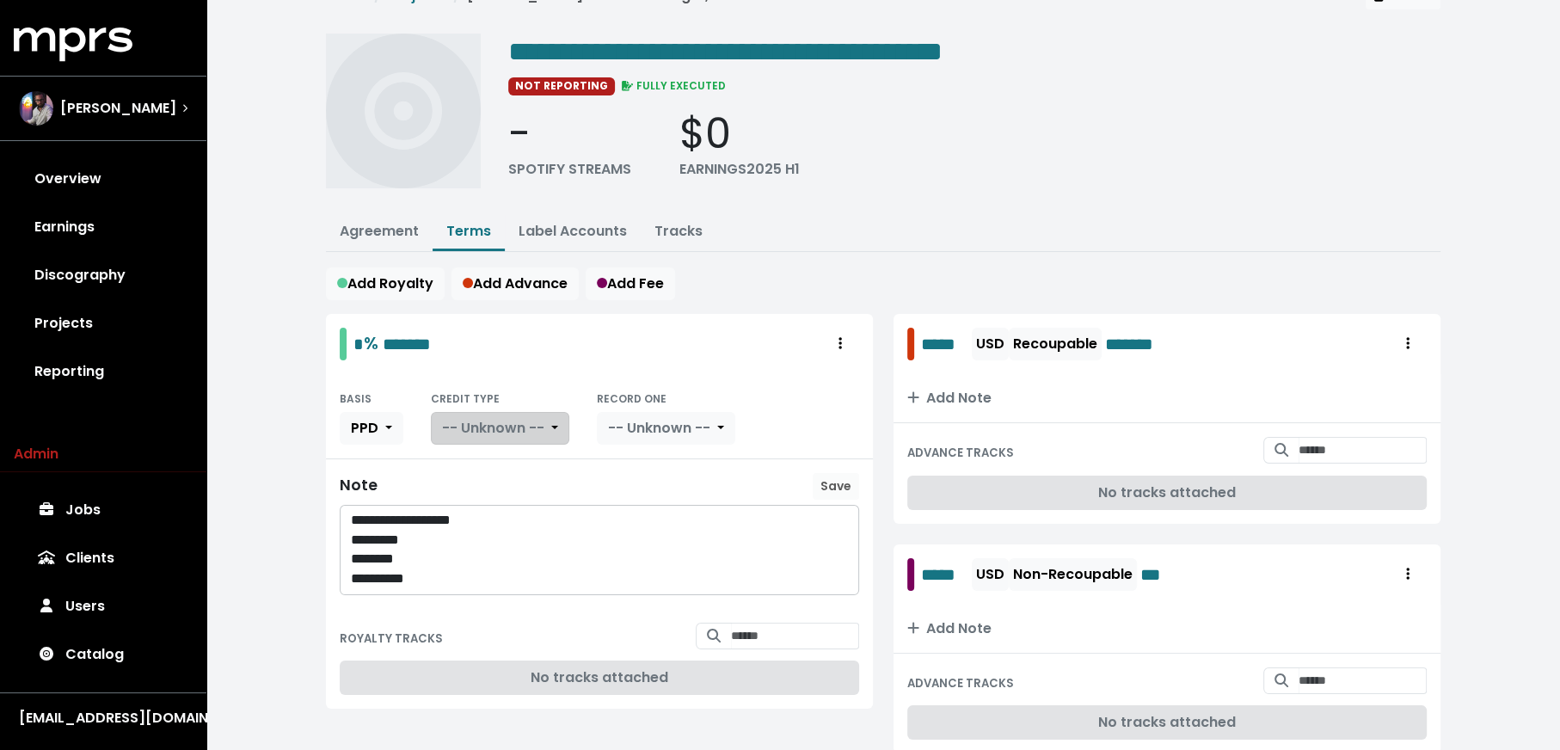
click at [463, 436] on button "-- Unknown --" at bounding box center [500, 428] width 138 height 33
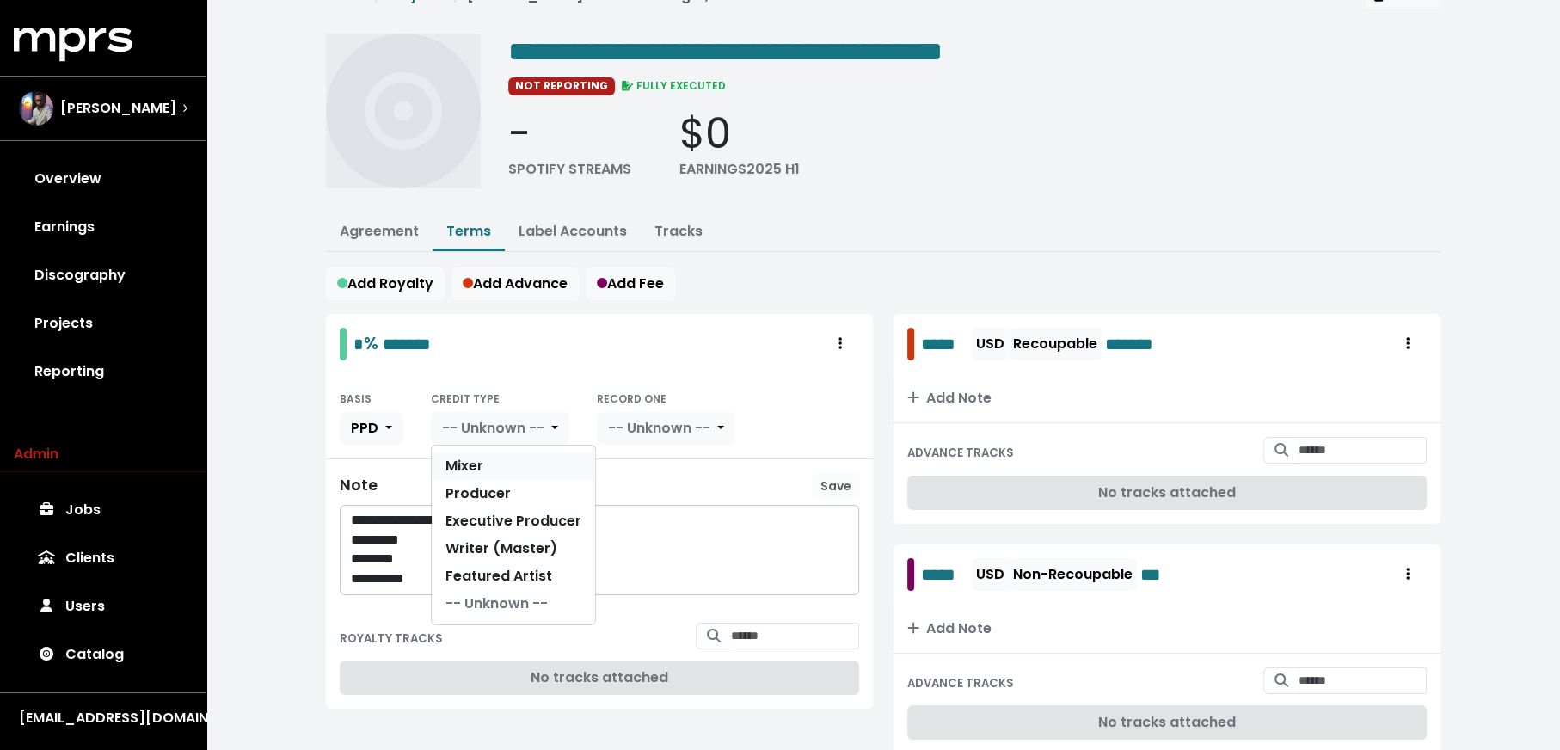
click at [477, 466] on link "Mixer" at bounding box center [513, 466] width 163 height 28
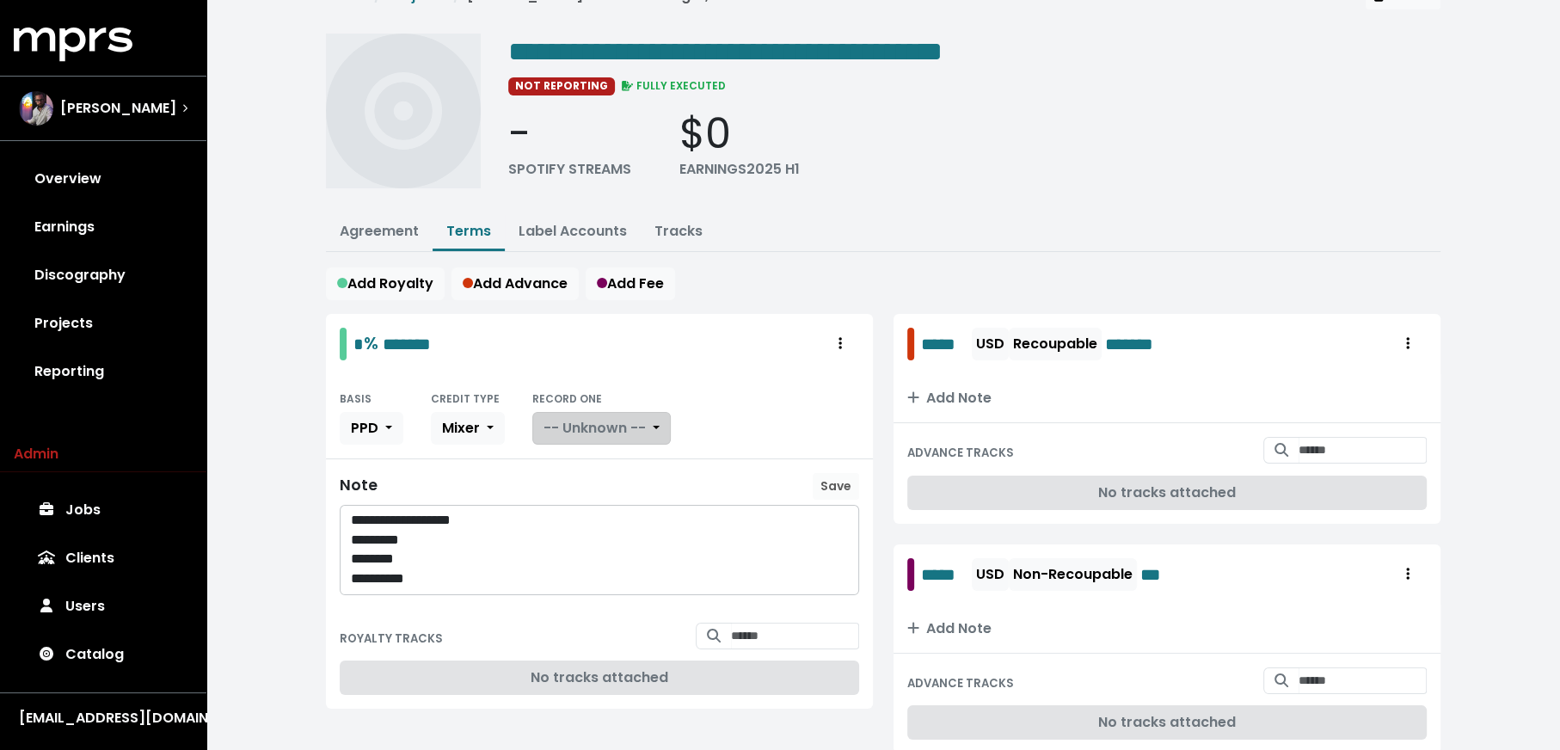
click at [635, 423] on span "-- Unknown --" at bounding box center [595, 428] width 102 height 20
click at [634, 452] on link "Yes" at bounding box center [601, 466] width 136 height 28
click at [177, 97] on div "[PERSON_NAME]" at bounding box center [103, 108] width 169 height 34
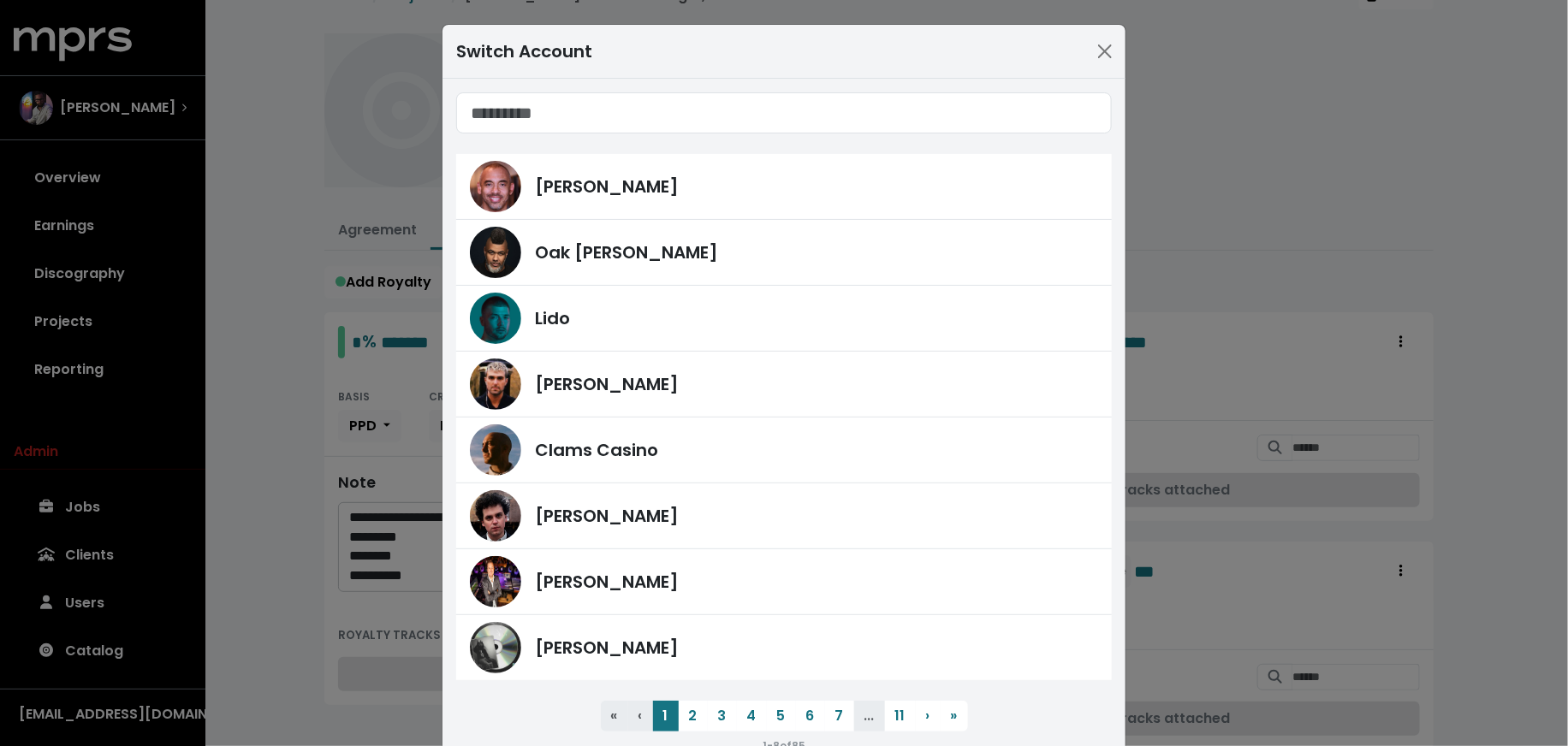
click at [274, 384] on div "Switch Account Harvey Mason Jr Oak Felder Lido Fred Gibson Clams Casino James F…" at bounding box center [784, 373] width 1568 height 746
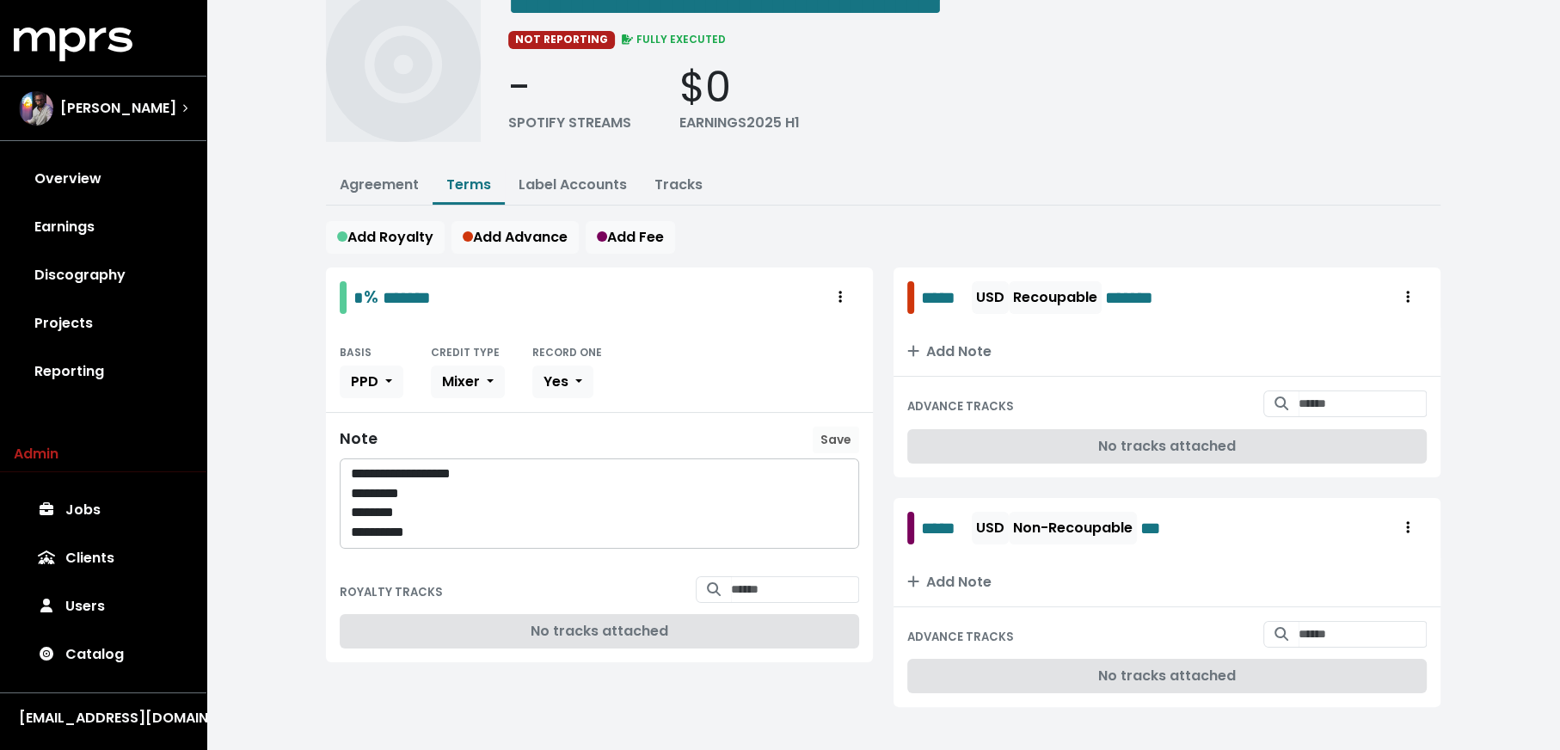
scroll to position [96, 0]
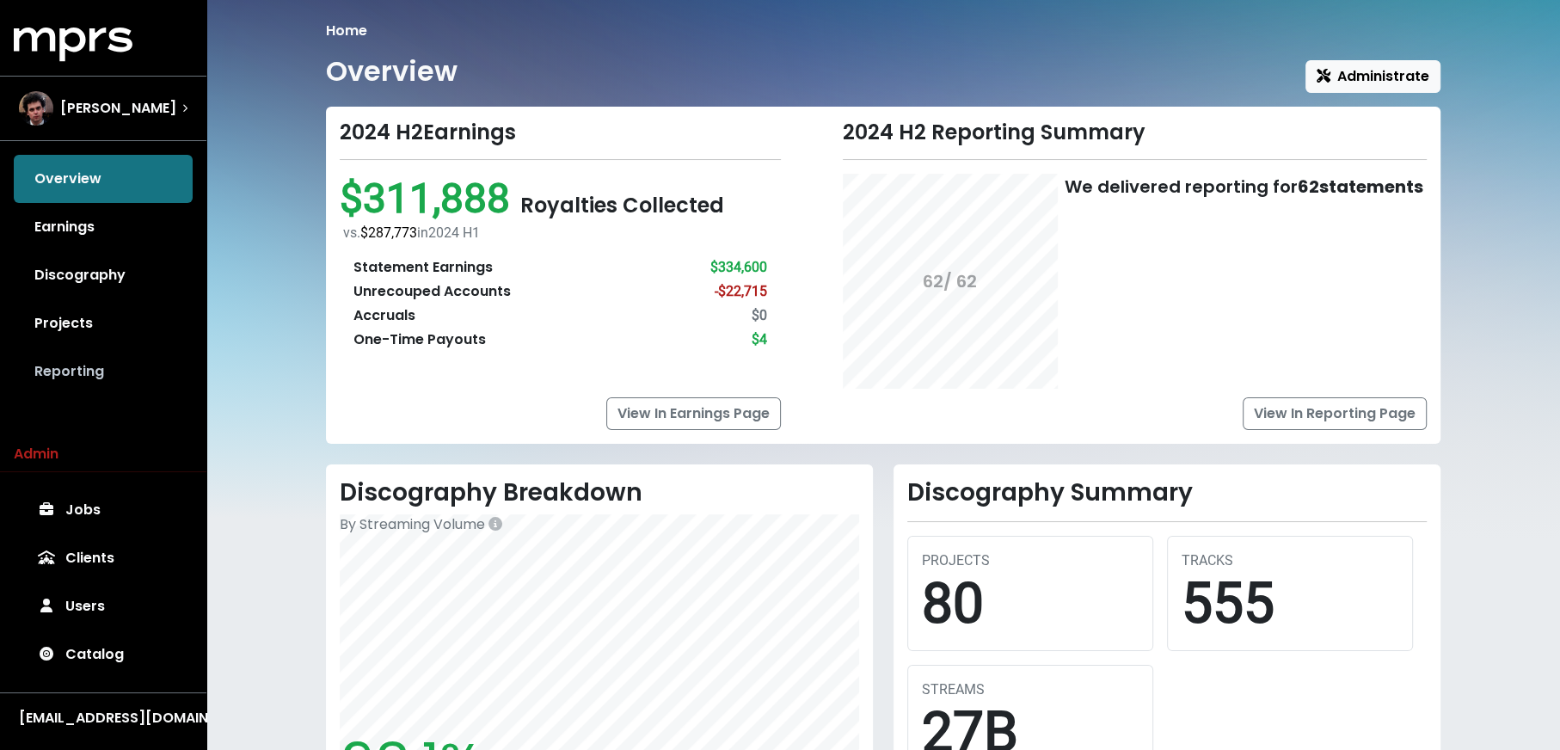
click at [119, 377] on link "Reporting" at bounding box center [103, 372] width 179 height 48
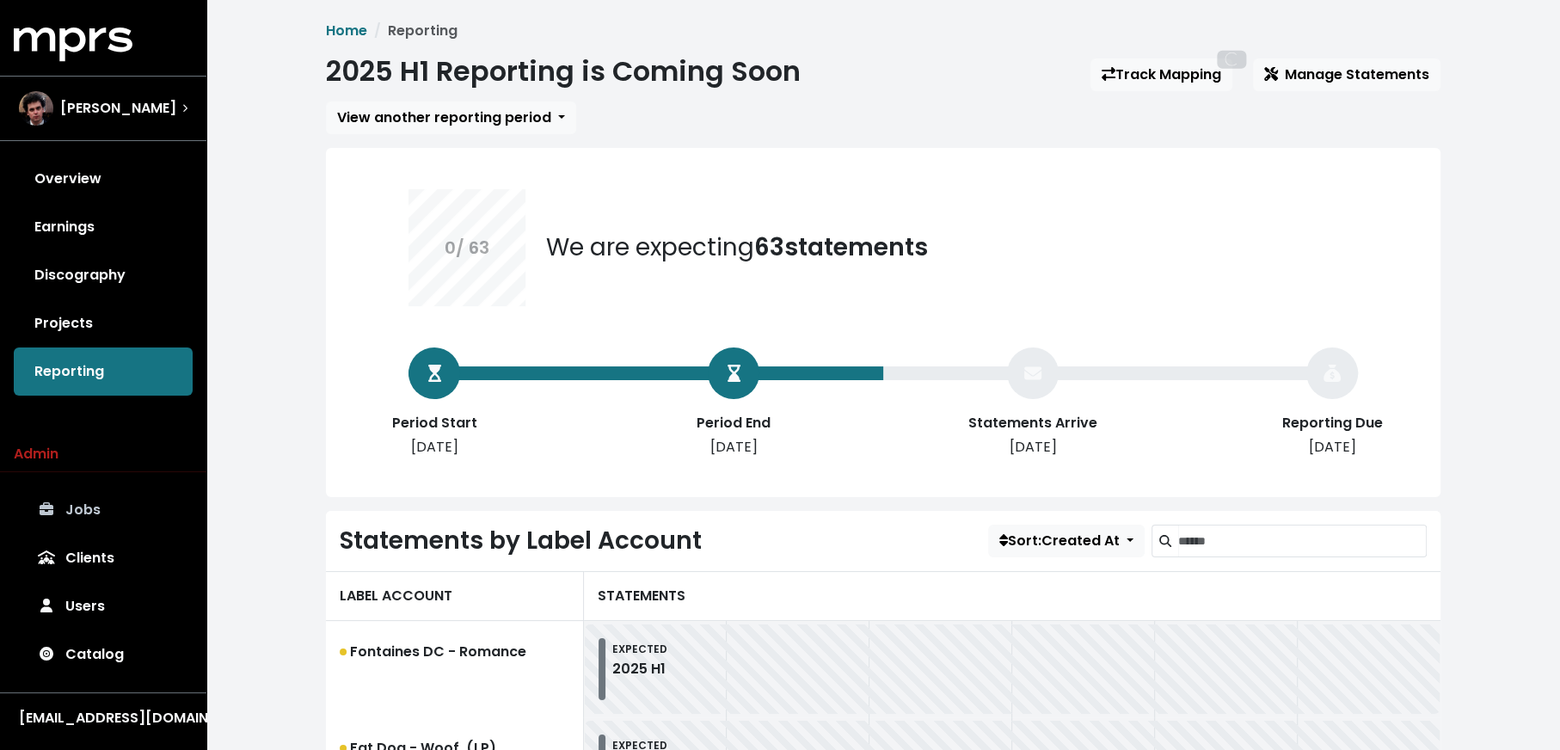
click at [89, 507] on link "Jobs" at bounding box center [103, 510] width 179 height 48
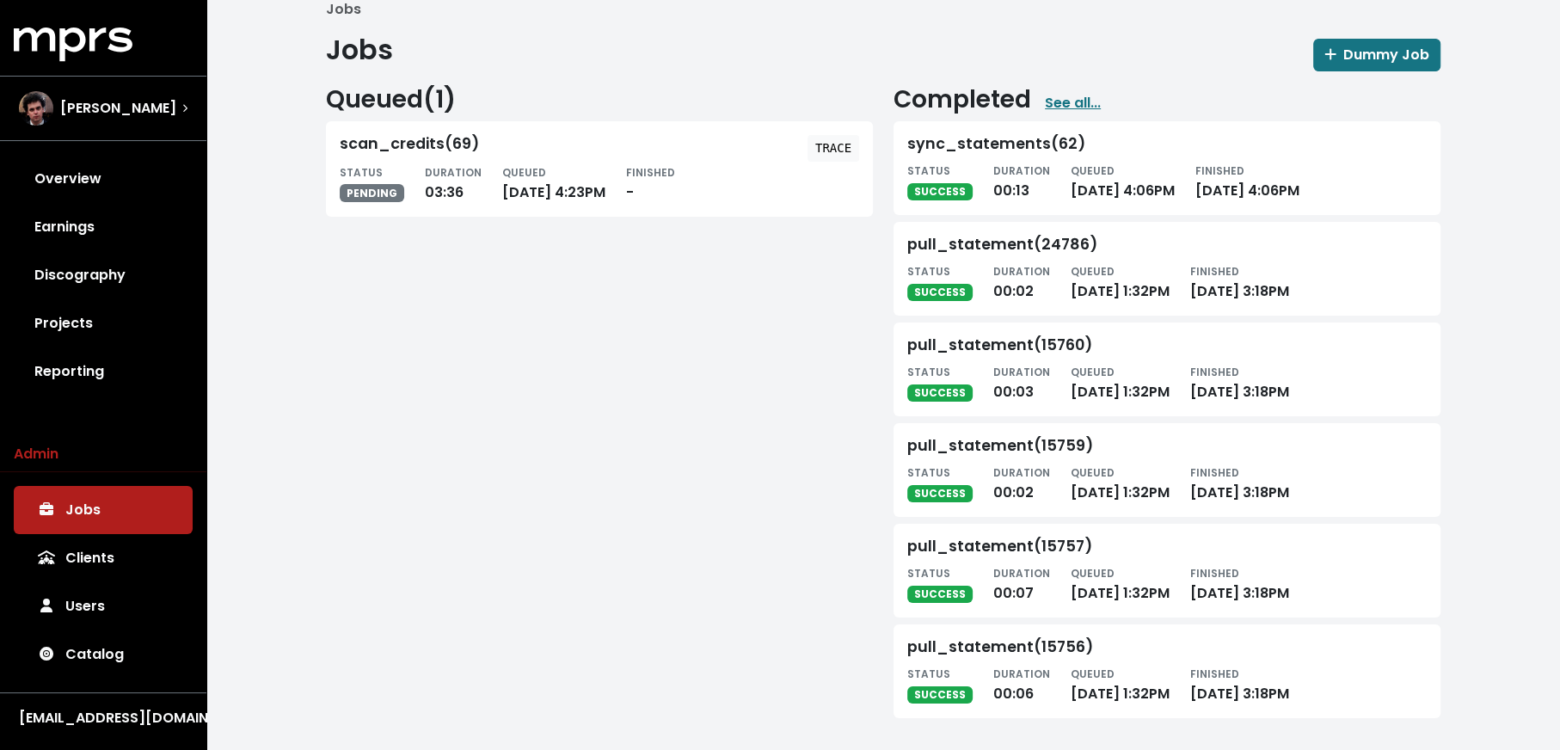
scroll to position [22, 0]
click at [1071, 92] on link "See all..." at bounding box center [1073, 102] width 56 height 21
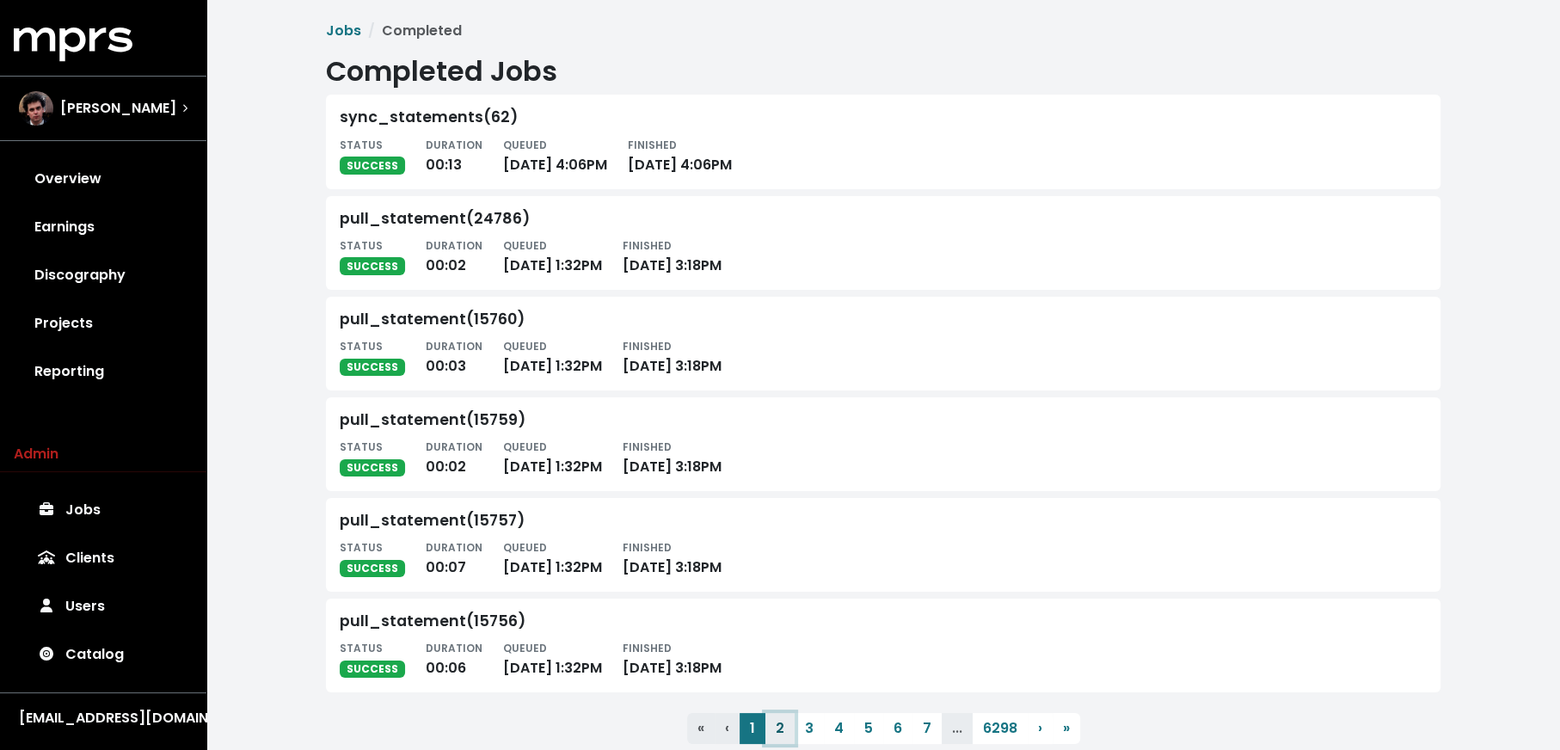
click at [786, 723] on button "2" at bounding box center [780, 728] width 29 height 31
click at [799, 729] on button "3" at bounding box center [809, 728] width 29 height 31
click at [827, 729] on button "4" at bounding box center [839, 728] width 30 height 31
click at [856, 725] on button "5" at bounding box center [868, 728] width 29 height 31
click at [886, 730] on button "6" at bounding box center [897, 728] width 29 height 31
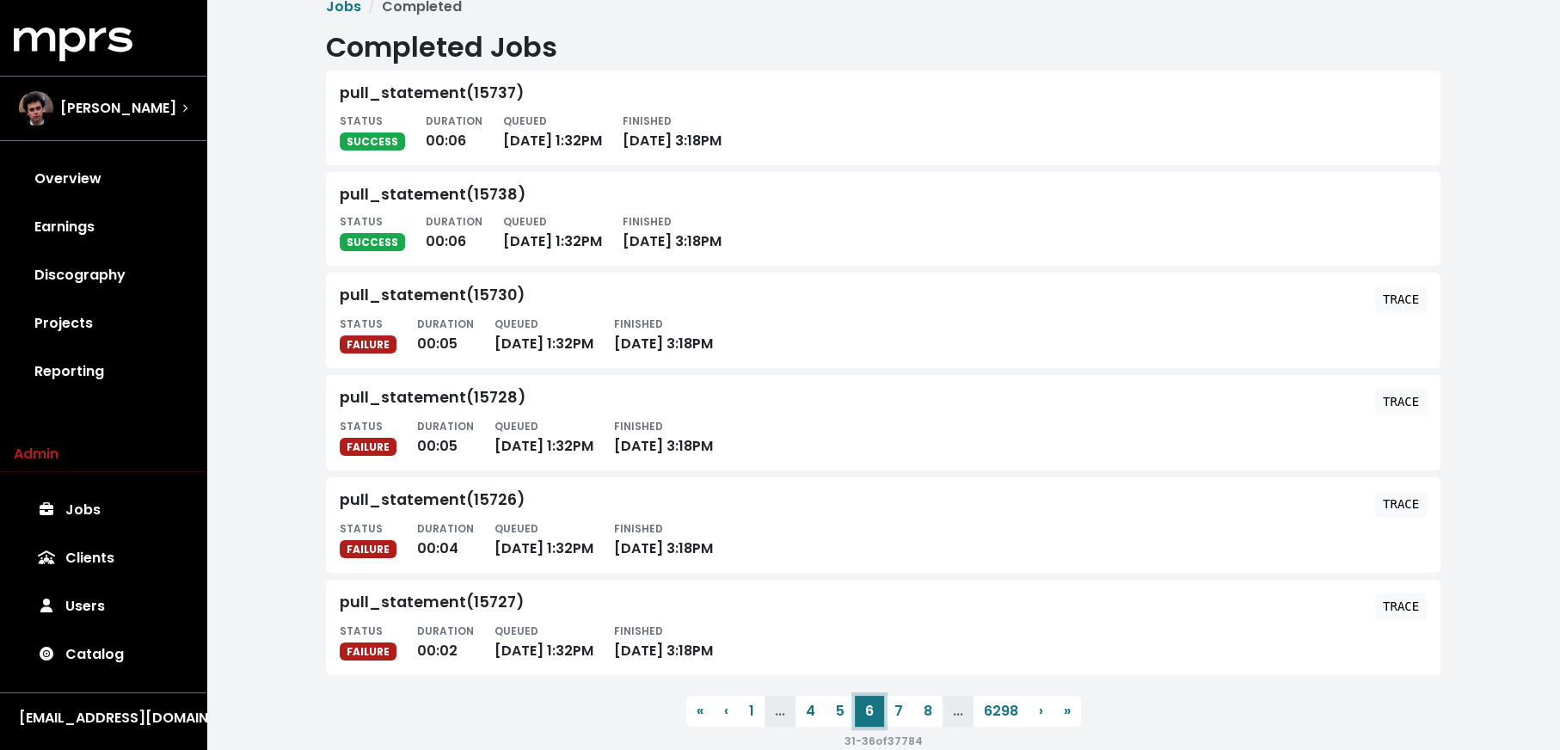
scroll to position [27, 0]
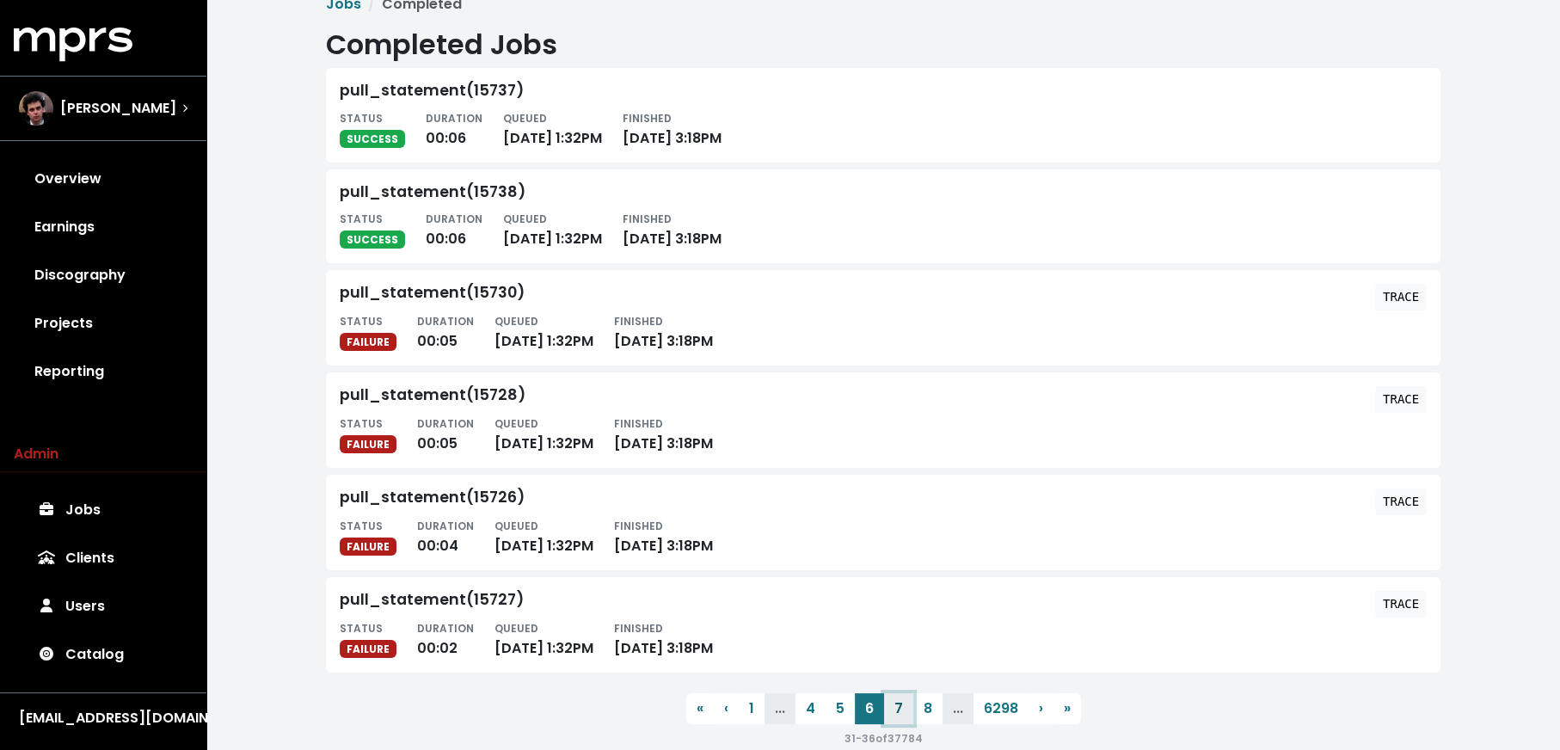
click at [897, 709] on button "7" at bounding box center [898, 708] width 29 height 31
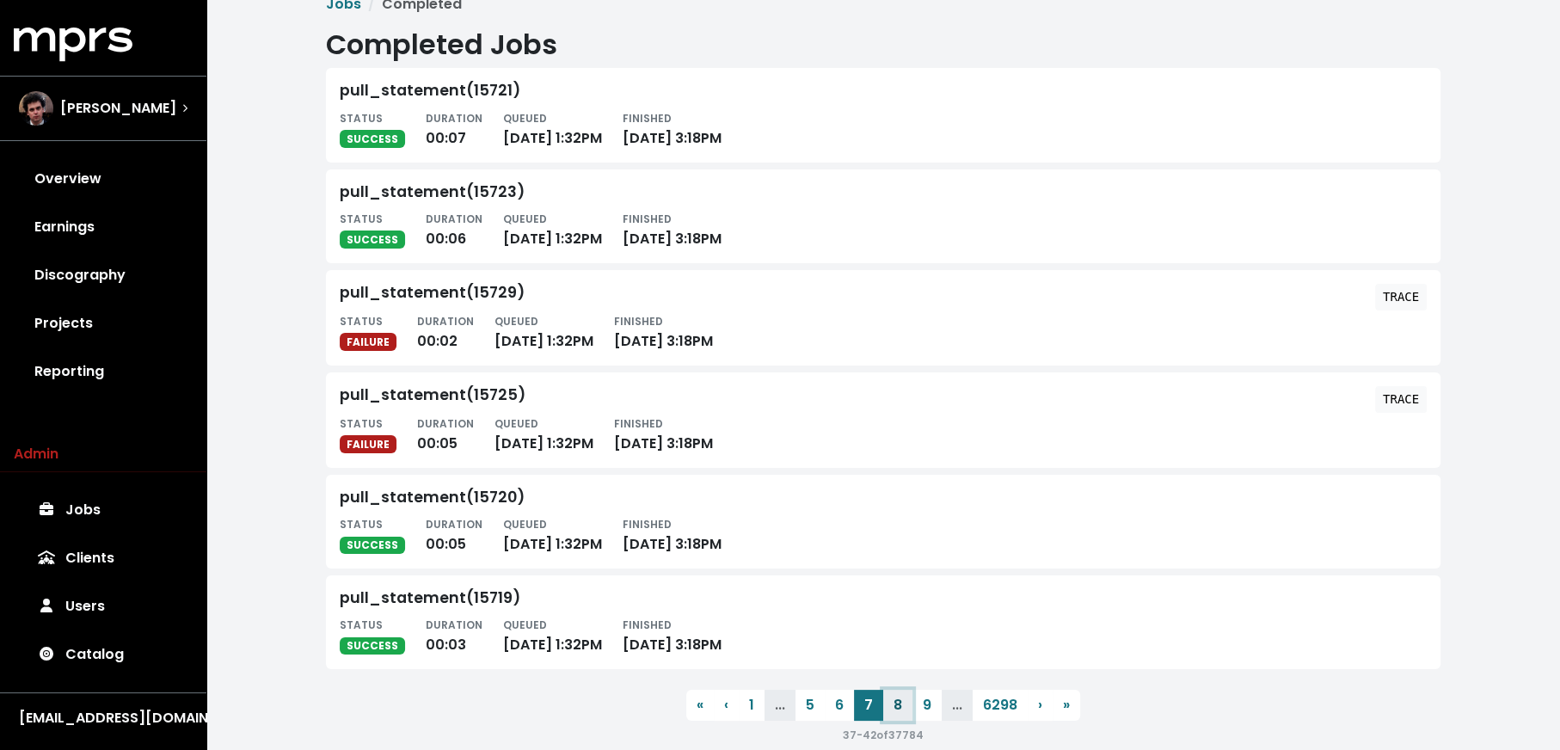
click at [907, 709] on button "8" at bounding box center [897, 705] width 29 height 31
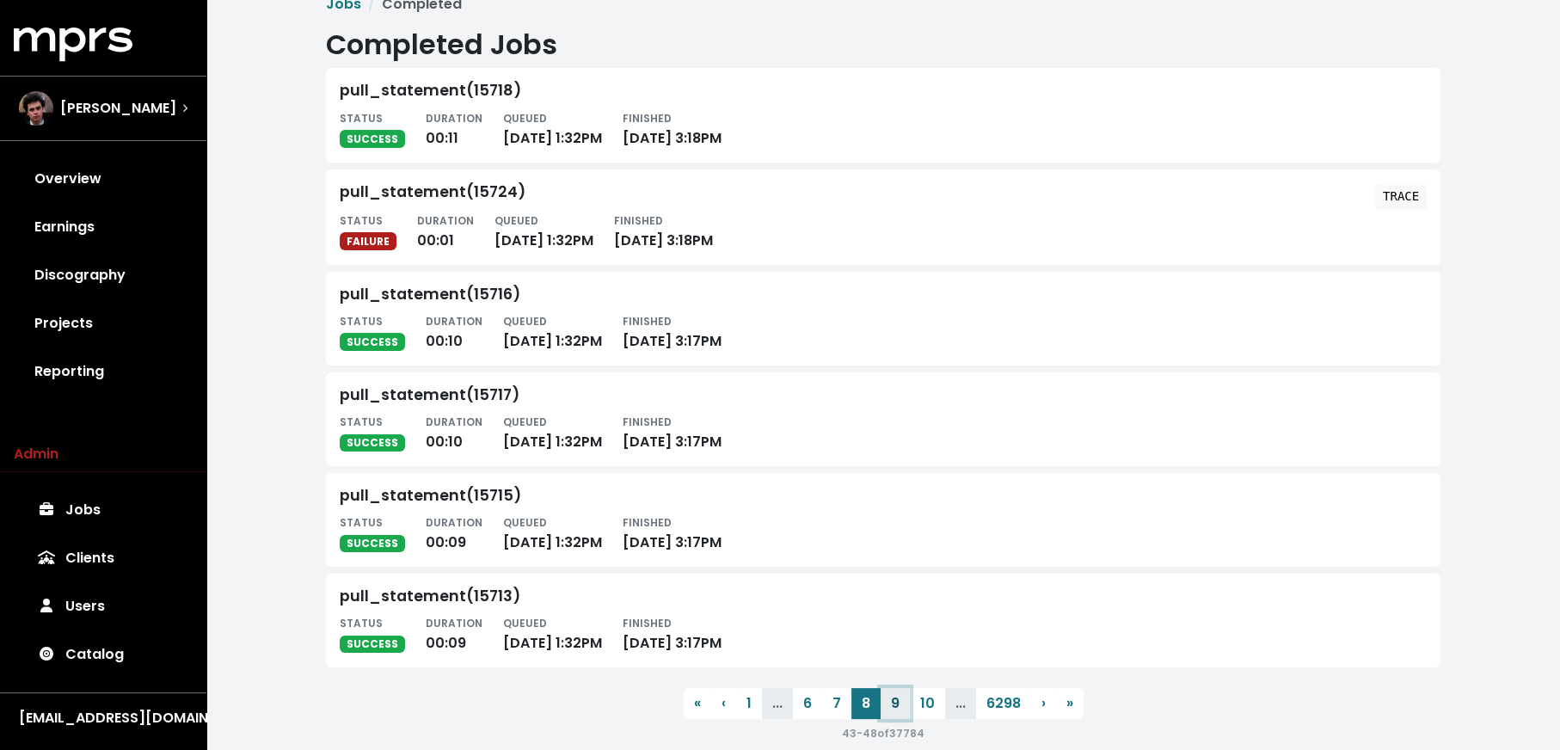
click at [899, 708] on button "9" at bounding box center [895, 703] width 29 height 31
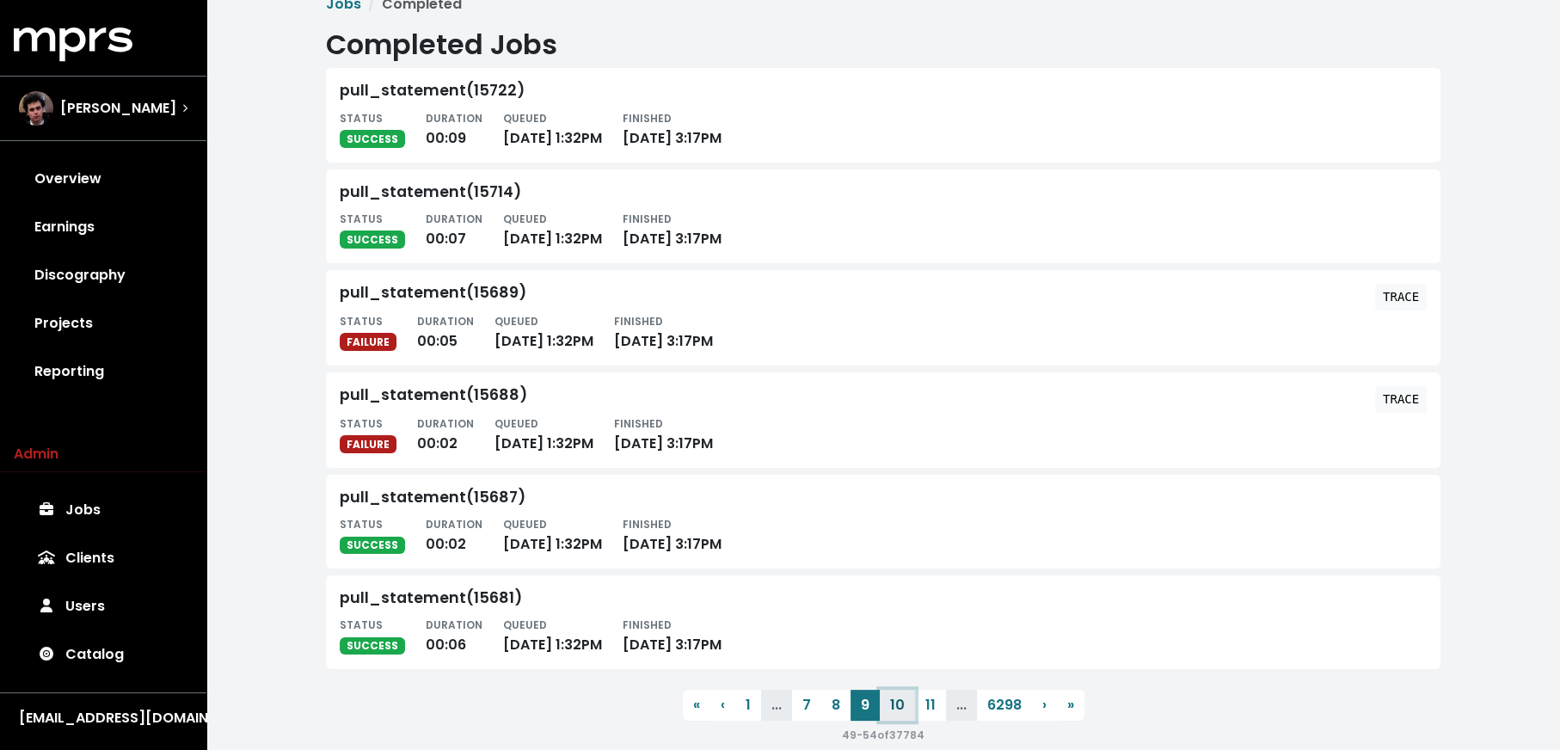
click at [899, 708] on button "10" at bounding box center [897, 705] width 35 height 31
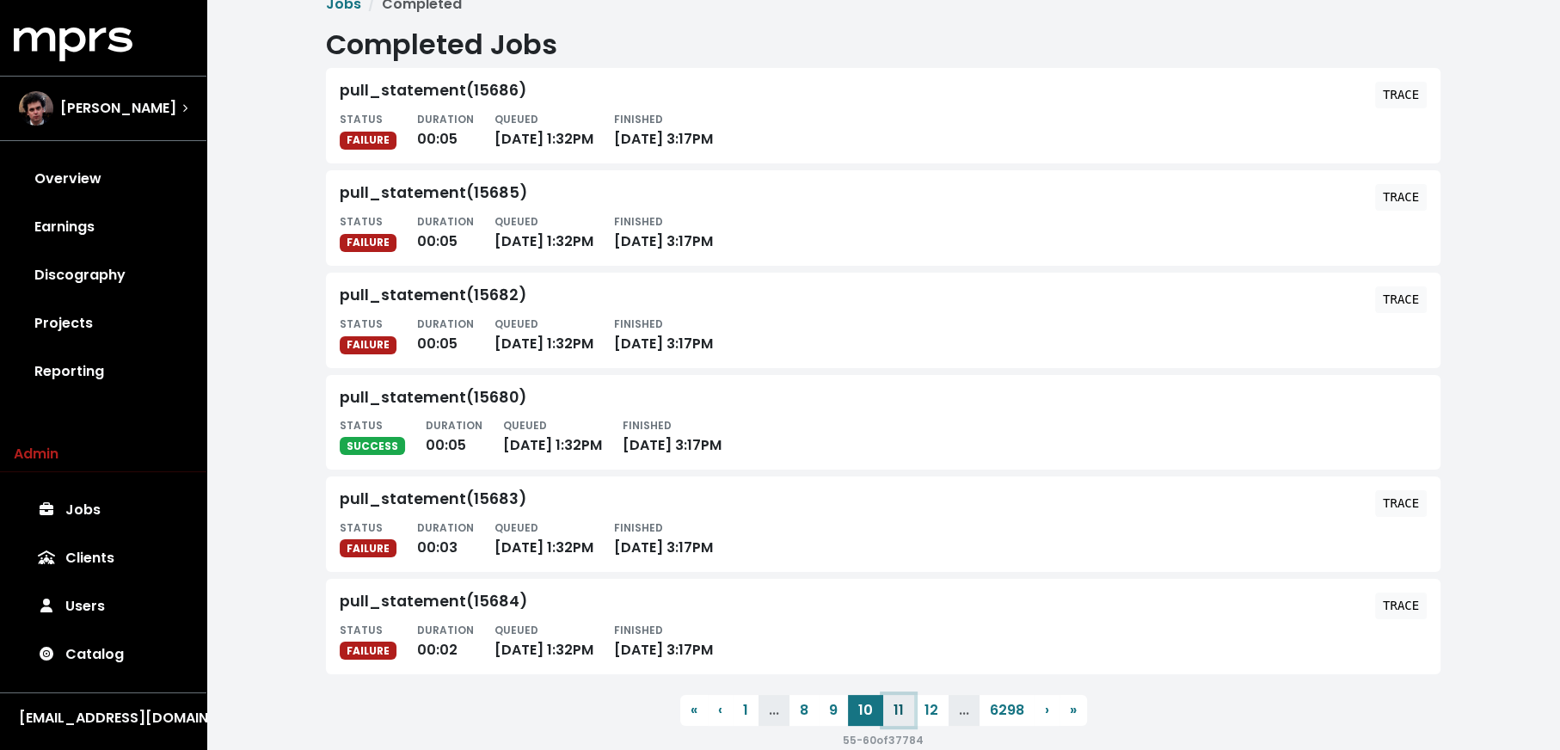
click at [902, 707] on button "11" at bounding box center [898, 710] width 31 height 31
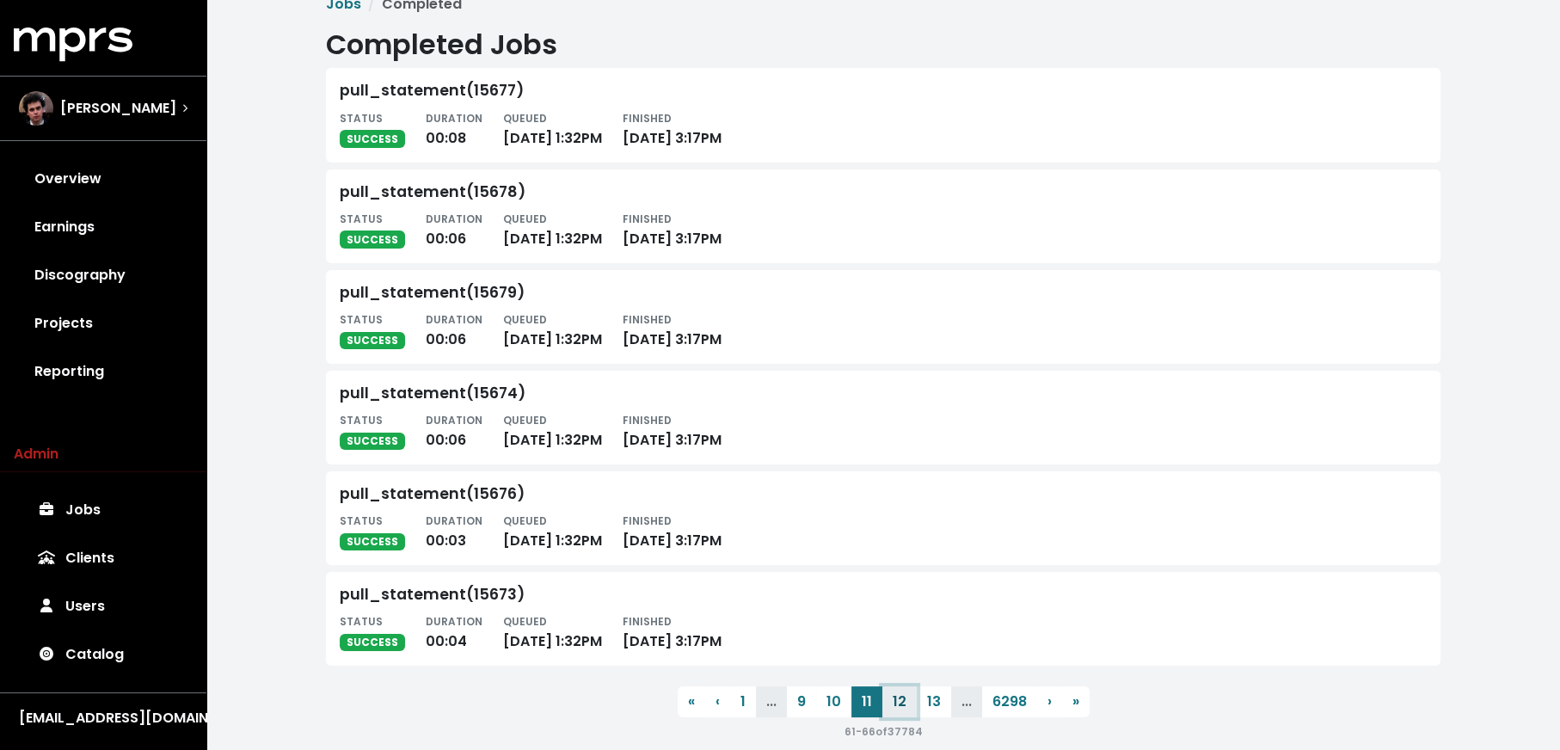
click at [902, 707] on button "12" at bounding box center [900, 701] width 34 height 31
click at [908, 706] on button "13" at bounding box center [901, 701] width 34 height 31
click at [908, 706] on button "14" at bounding box center [901, 701] width 35 height 31
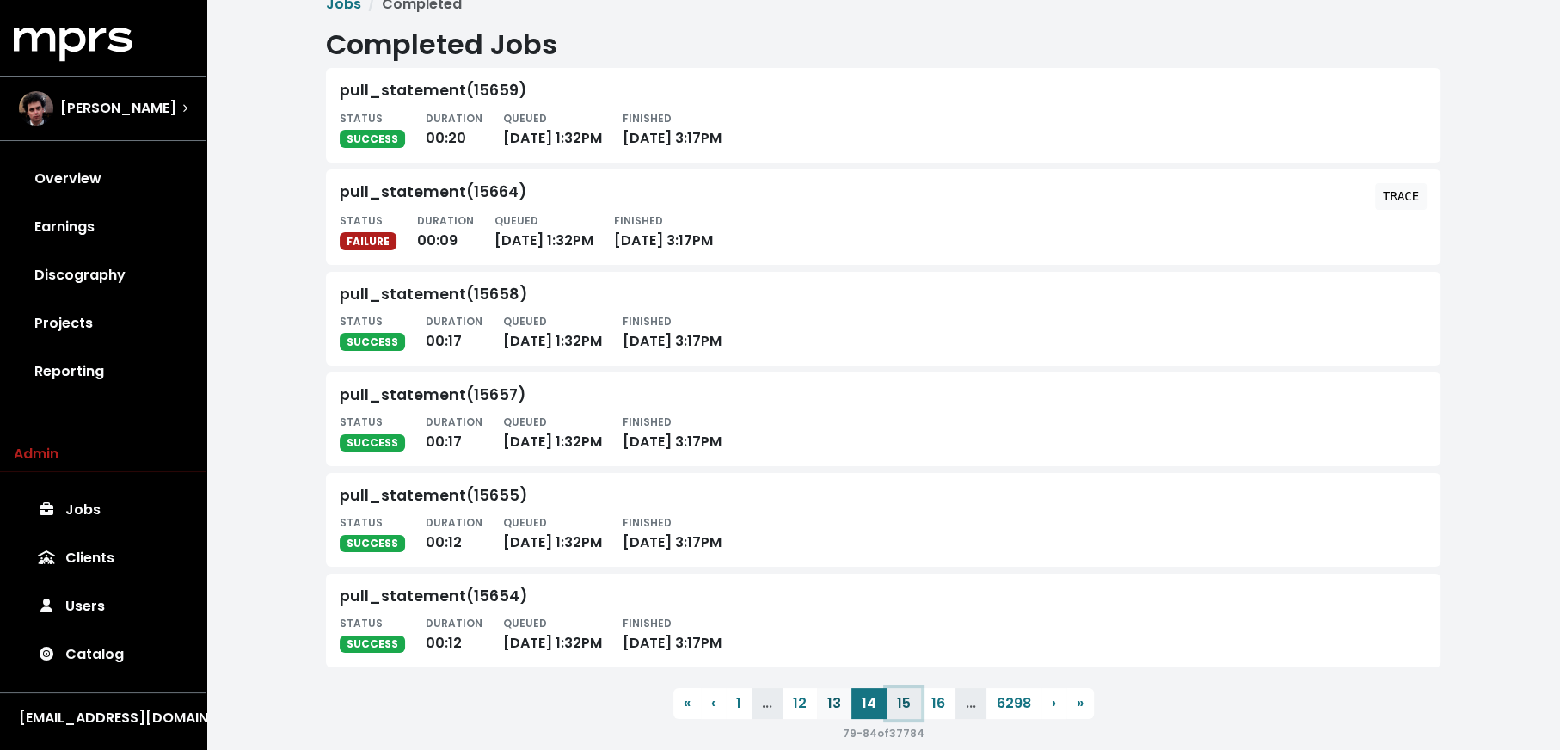
click at [908, 706] on button "15" at bounding box center [904, 703] width 34 height 31
click at [908, 706] on button "16" at bounding box center [904, 701] width 34 height 31
click at [902, 704] on button "17" at bounding box center [904, 701] width 34 height 31
click at [902, 704] on button "18" at bounding box center [903, 701] width 34 height 31
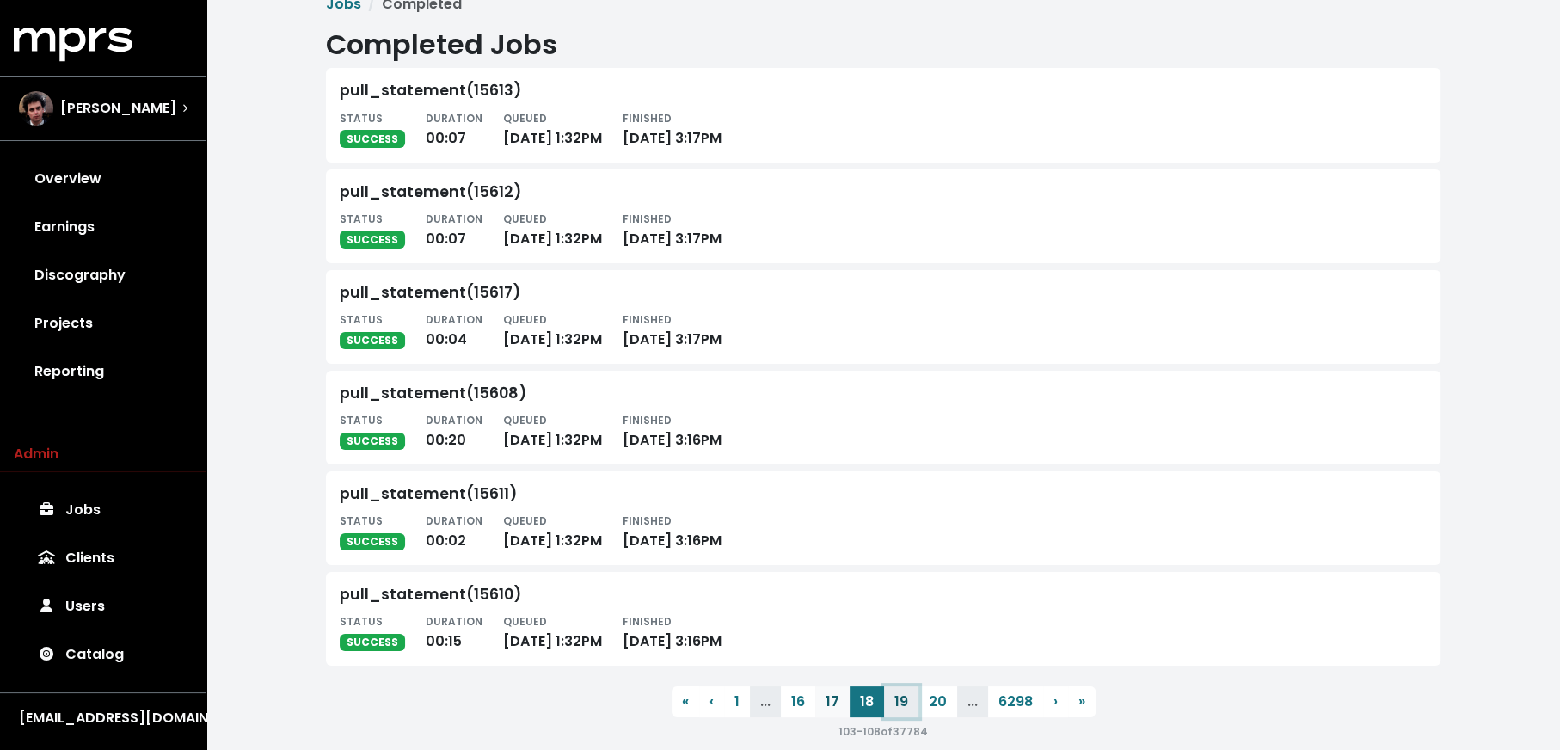
click at [902, 704] on button "19" at bounding box center [901, 701] width 34 height 31
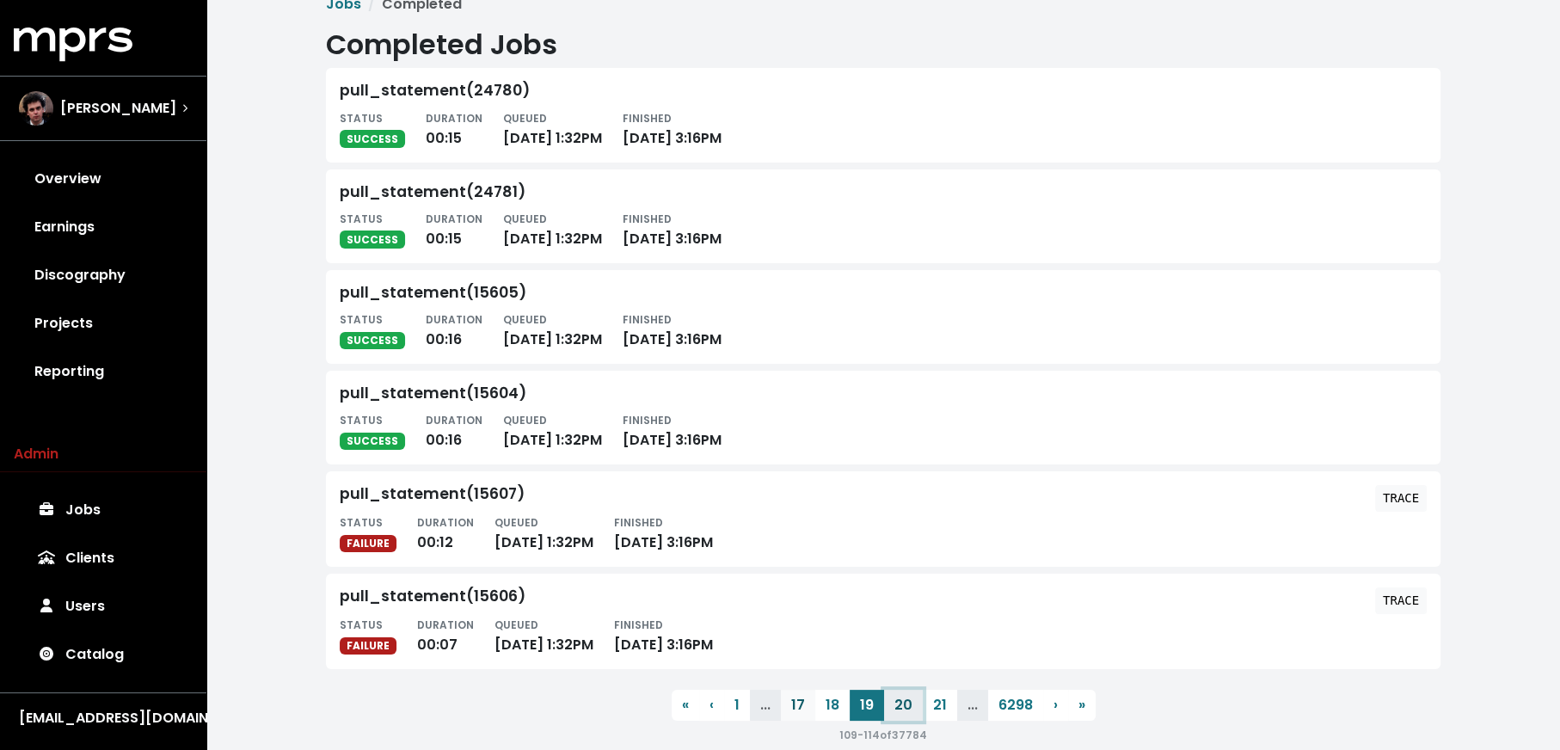
click at [902, 704] on button "20" at bounding box center [903, 705] width 39 height 31
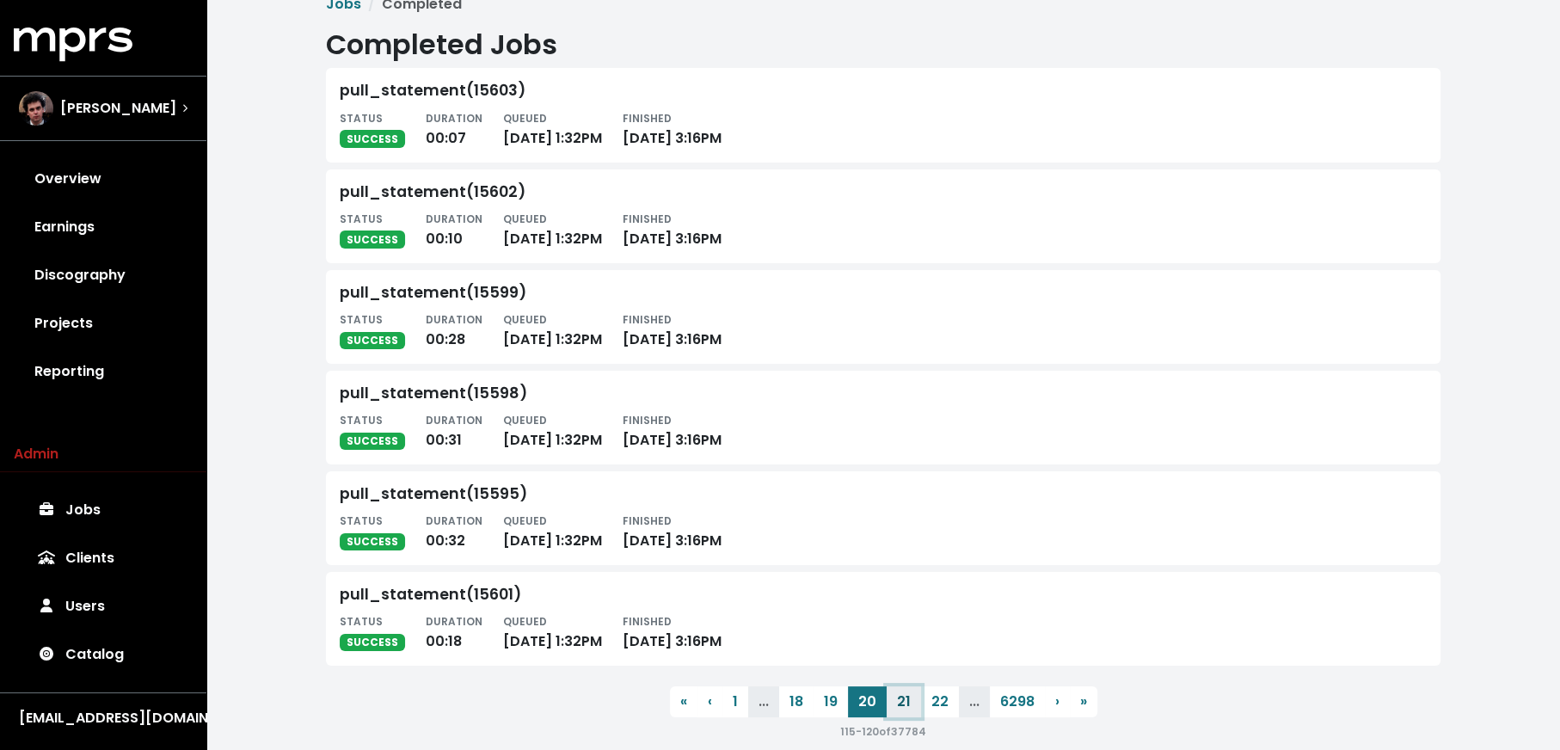
click at [902, 704] on button "21" at bounding box center [904, 701] width 34 height 31
click at [902, 704] on button "22" at bounding box center [904, 701] width 38 height 31
click at [902, 704] on button "23" at bounding box center [905, 701] width 38 height 31
click at [902, 704] on button "24" at bounding box center [905, 701] width 39 height 31
click at [902, 704] on button "25" at bounding box center [908, 701] width 38 height 31
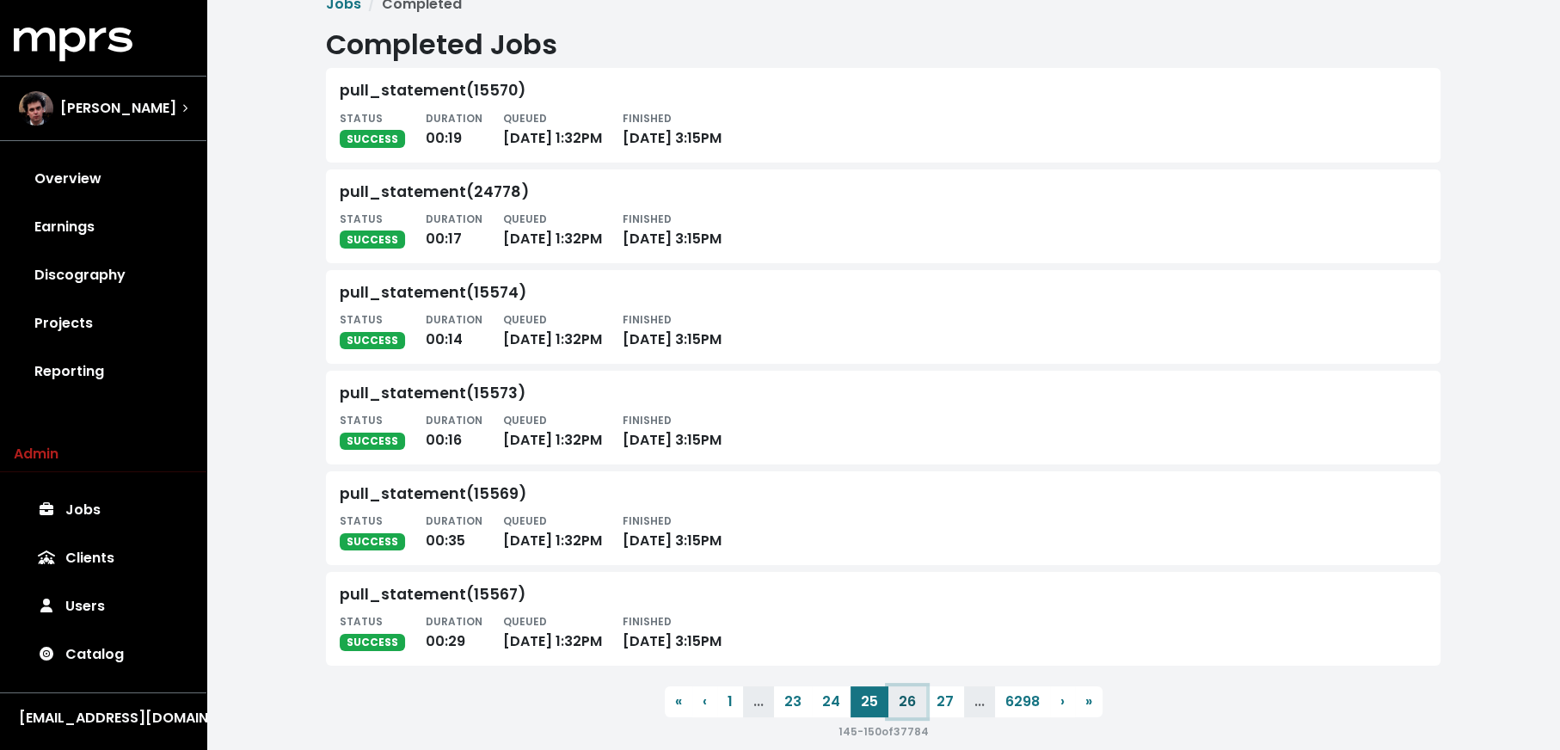
click at [902, 704] on button "26" at bounding box center [908, 701] width 38 height 31
click at [902, 704] on button "27" at bounding box center [908, 701] width 38 height 31
click at [902, 704] on button "28" at bounding box center [907, 701] width 38 height 31
click at [902, 704] on button "29" at bounding box center [907, 701] width 38 height 31
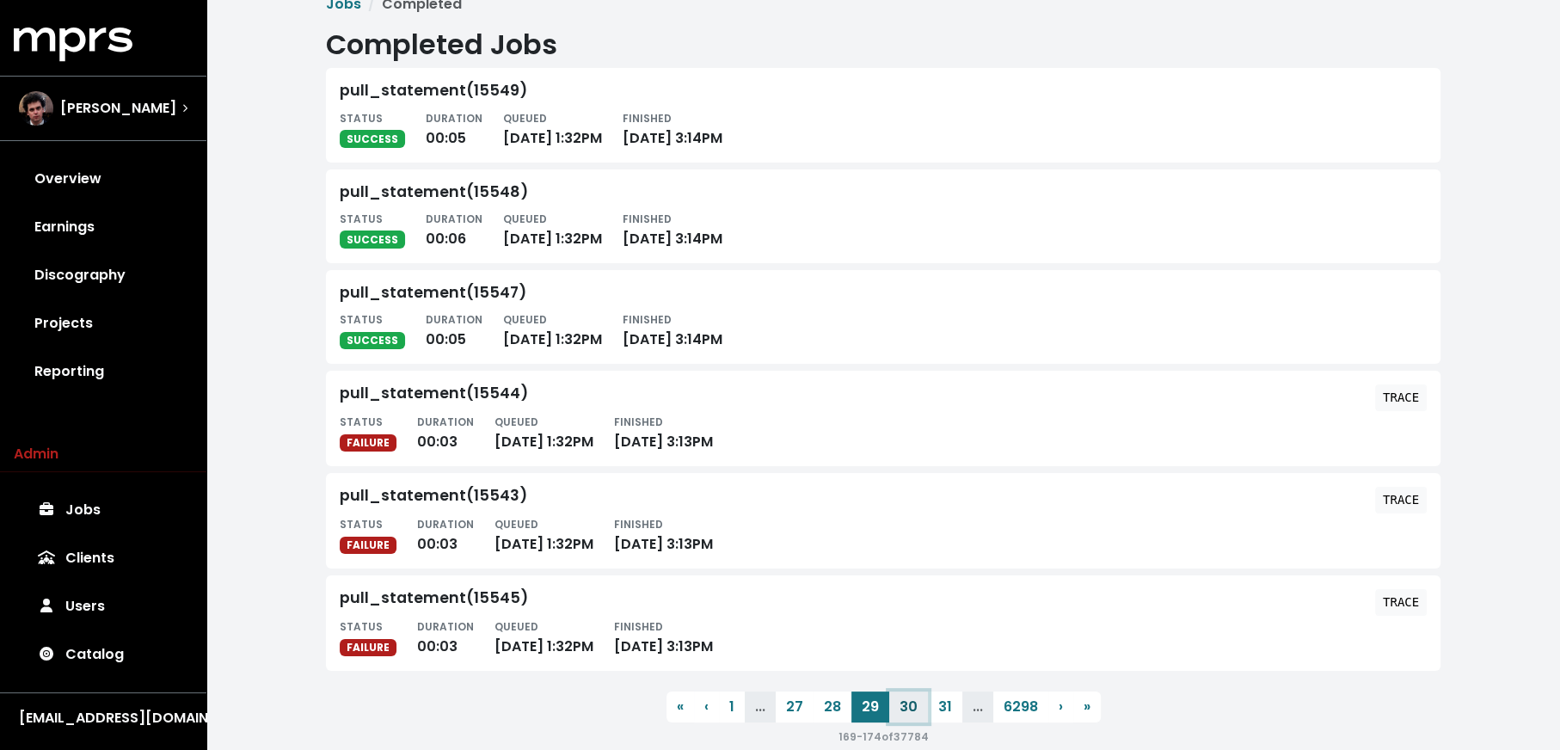
click at [902, 704] on button "30" at bounding box center [908, 707] width 39 height 31
click at [902, 704] on button "31" at bounding box center [907, 705] width 34 height 31
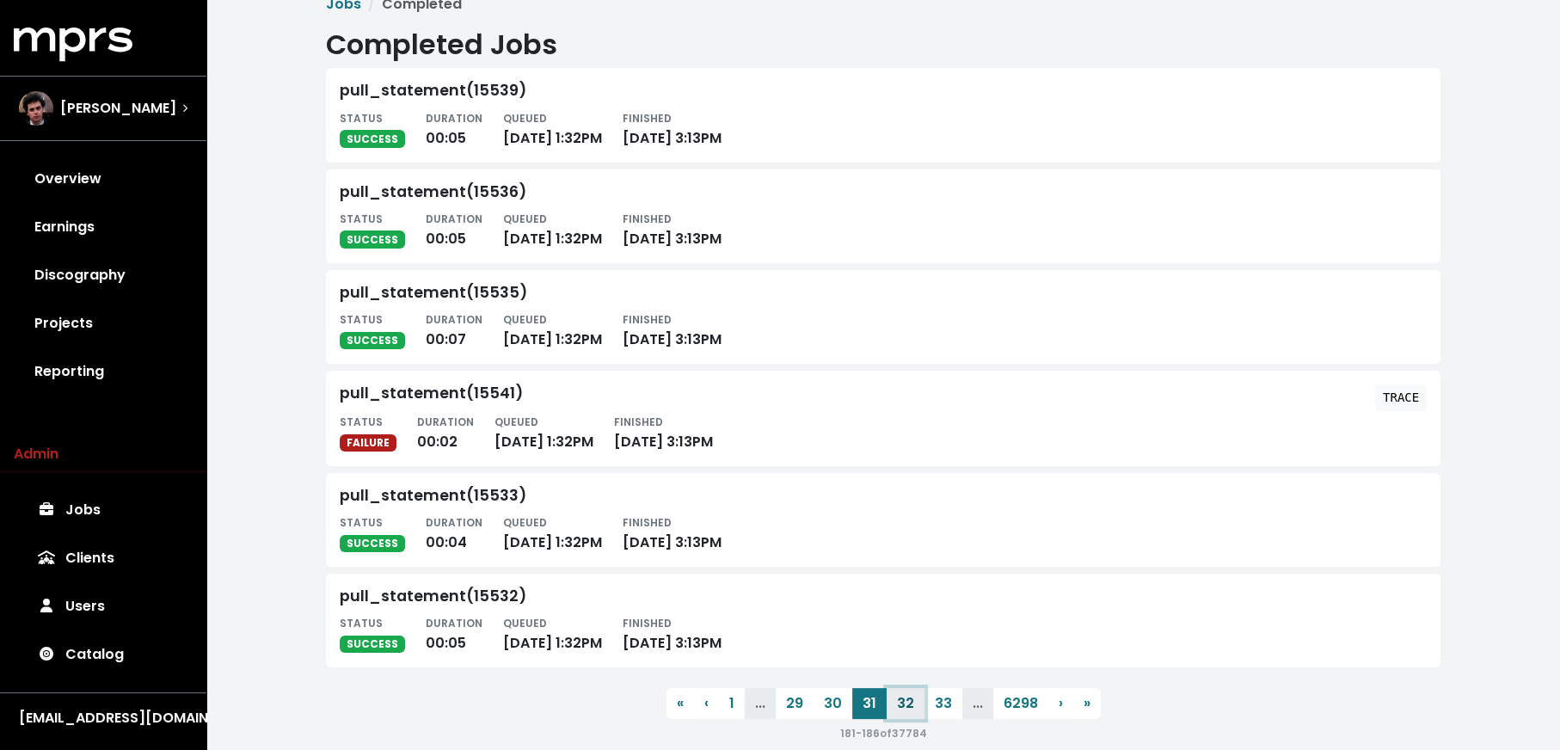
click at [902, 704] on button "32" at bounding box center [906, 703] width 38 height 31
click at [902, 704] on button "33" at bounding box center [905, 701] width 38 height 31
click at [902, 704] on button "34" at bounding box center [905, 701] width 39 height 31
click at [902, 704] on button "35" at bounding box center [908, 701] width 38 height 31
click at [902, 704] on button "36" at bounding box center [908, 701] width 38 height 31
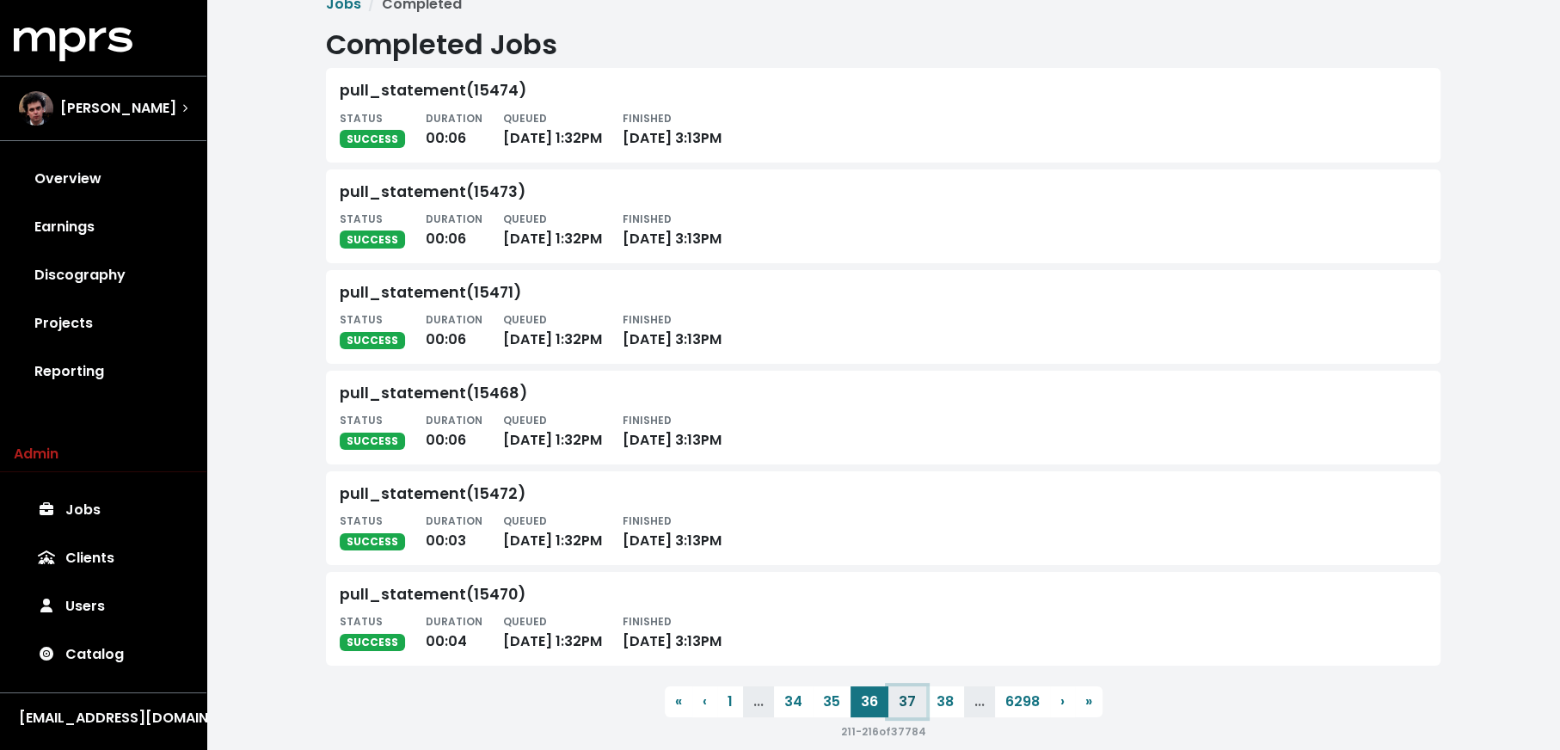
click at [902, 704] on button "37" at bounding box center [908, 701] width 38 height 31
click at [902, 704] on button "38" at bounding box center [907, 701] width 38 height 31
click at [902, 704] on button "39" at bounding box center [906, 701] width 38 height 31
click at [902, 704] on button "40" at bounding box center [909, 701] width 40 height 31
click at [902, 704] on button "41" at bounding box center [906, 701] width 35 height 31
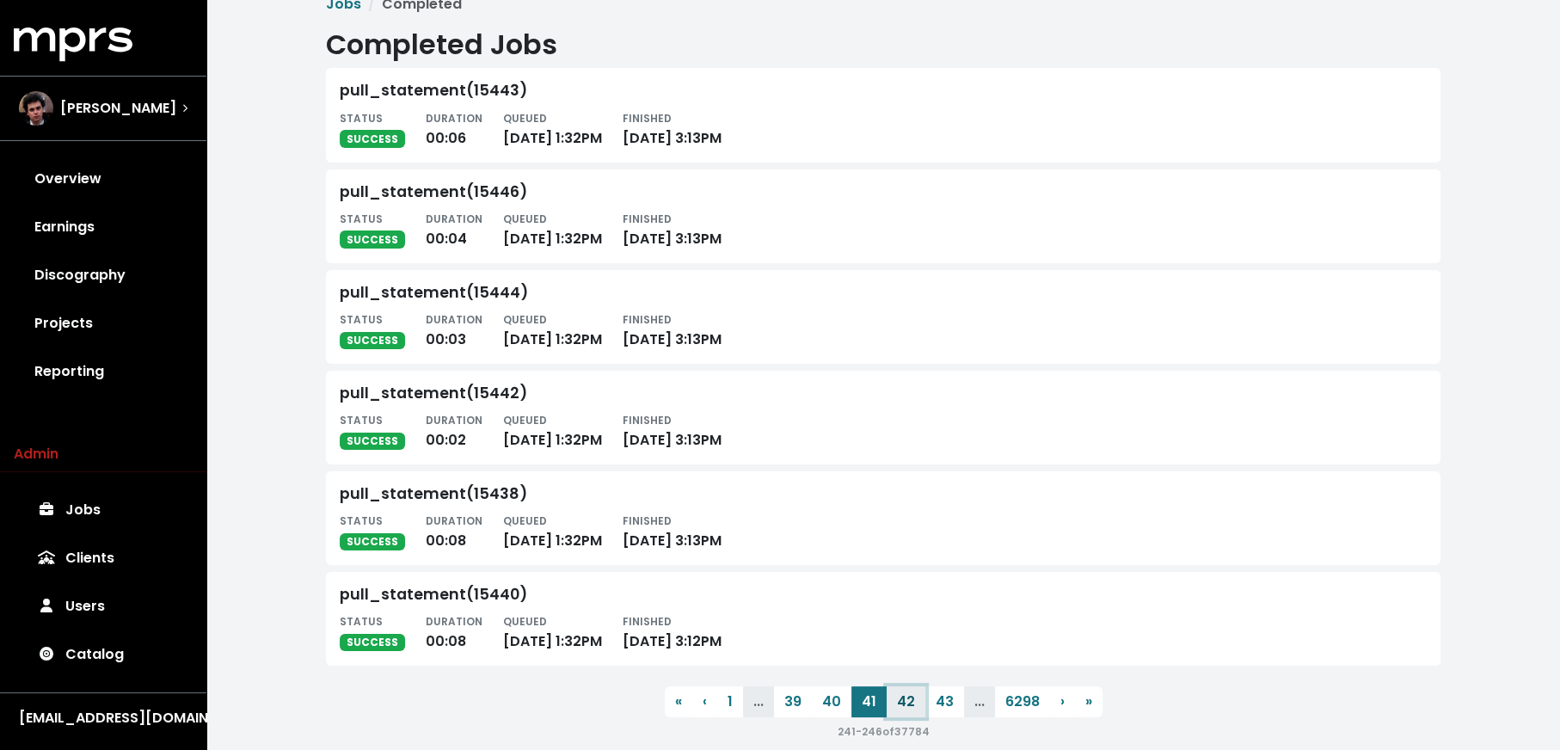
click at [902, 704] on button "42" at bounding box center [906, 701] width 39 height 31
click at [902, 704] on button "43" at bounding box center [906, 701] width 39 height 31
click at [902, 704] on button "44" at bounding box center [906, 701] width 40 height 31
click at [902, 704] on button "45" at bounding box center [908, 701] width 39 height 31
click at [902, 704] on button "46" at bounding box center [908, 701] width 39 height 31
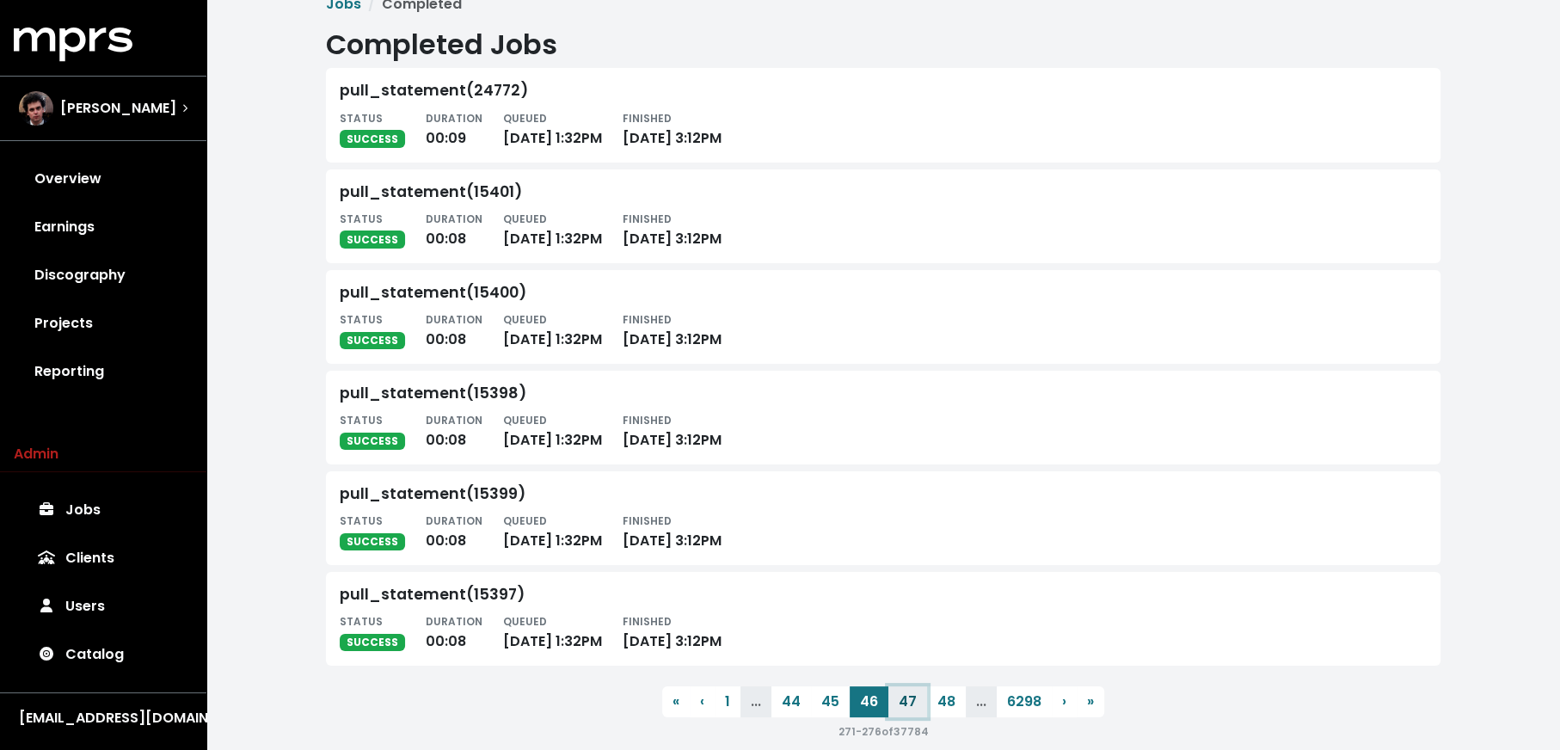
click at [902, 704] on button "47" at bounding box center [908, 701] width 39 height 31
click at [902, 704] on button "48" at bounding box center [908, 701] width 39 height 31
click at [902, 704] on button "49" at bounding box center [908, 701] width 39 height 31
click at [902, 704] on button "50" at bounding box center [909, 703] width 39 height 31
click at [902, 704] on button "51" at bounding box center [908, 701] width 34 height 31
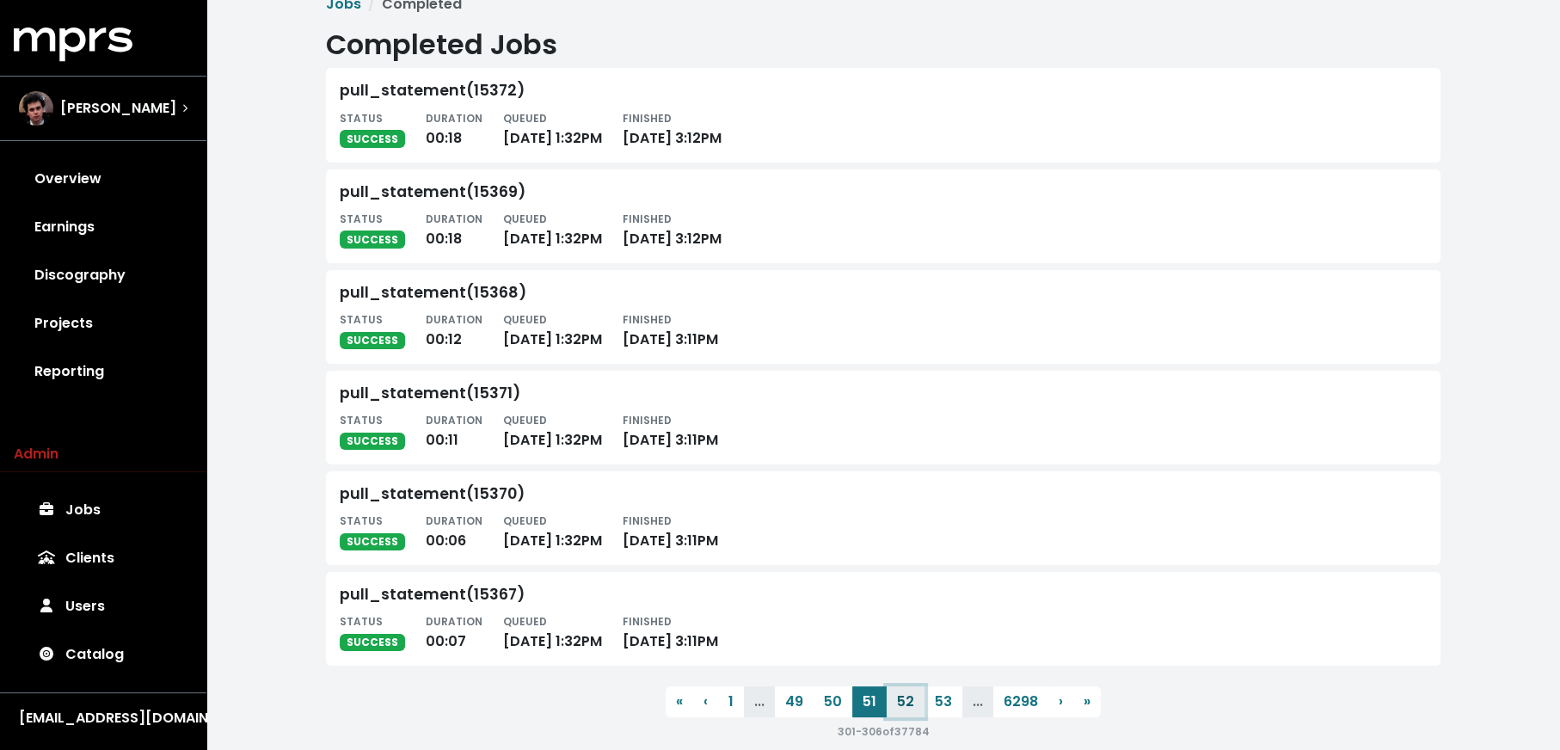
click at [902, 704] on button "52" at bounding box center [906, 701] width 38 height 31
click at [902, 704] on button "53" at bounding box center [905, 701] width 38 height 31
click at [902, 704] on button "54" at bounding box center [905, 701] width 39 height 31
click at [902, 704] on button "55" at bounding box center [908, 701] width 38 height 31
click at [902, 704] on button "56" at bounding box center [908, 701] width 38 height 31
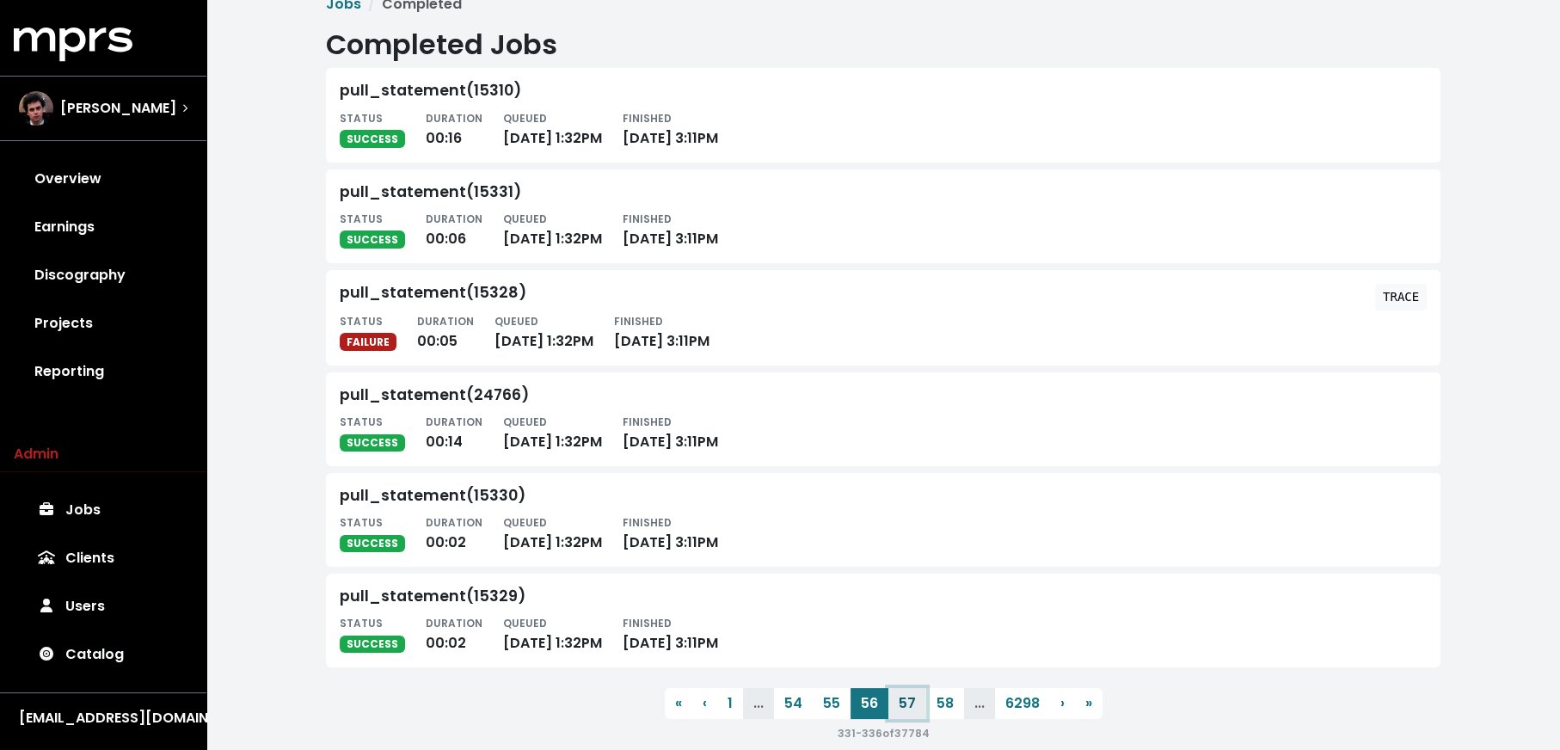
click at [902, 704] on button "57" at bounding box center [908, 703] width 38 height 31
click at [902, 704] on button "58" at bounding box center [907, 705] width 38 height 31
click at [902, 704] on button "59" at bounding box center [907, 701] width 38 height 31
click at [902, 704] on button "60" at bounding box center [908, 701] width 39 height 31
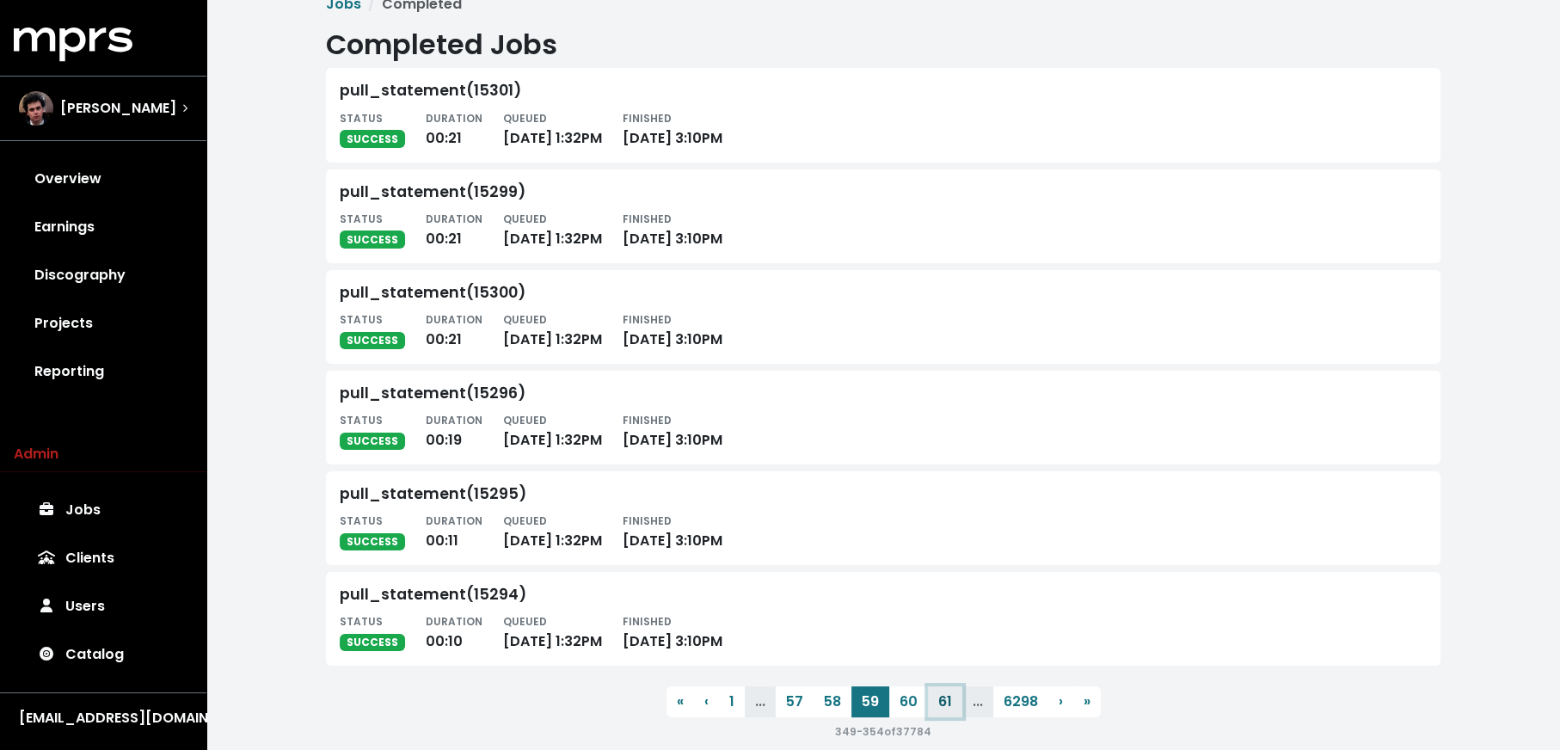
click at [928, 704] on button "61" at bounding box center [945, 701] width 34 height 31
click at [902, 704] on button "62" at bounding box center [906, 701] width 38 height 31
click at [902, 704] on button "63" at bounding box center [905, 701] width 38 height 31
click at [902, 704] on button "64" at bounding box center [905, 701] width 39 height 31
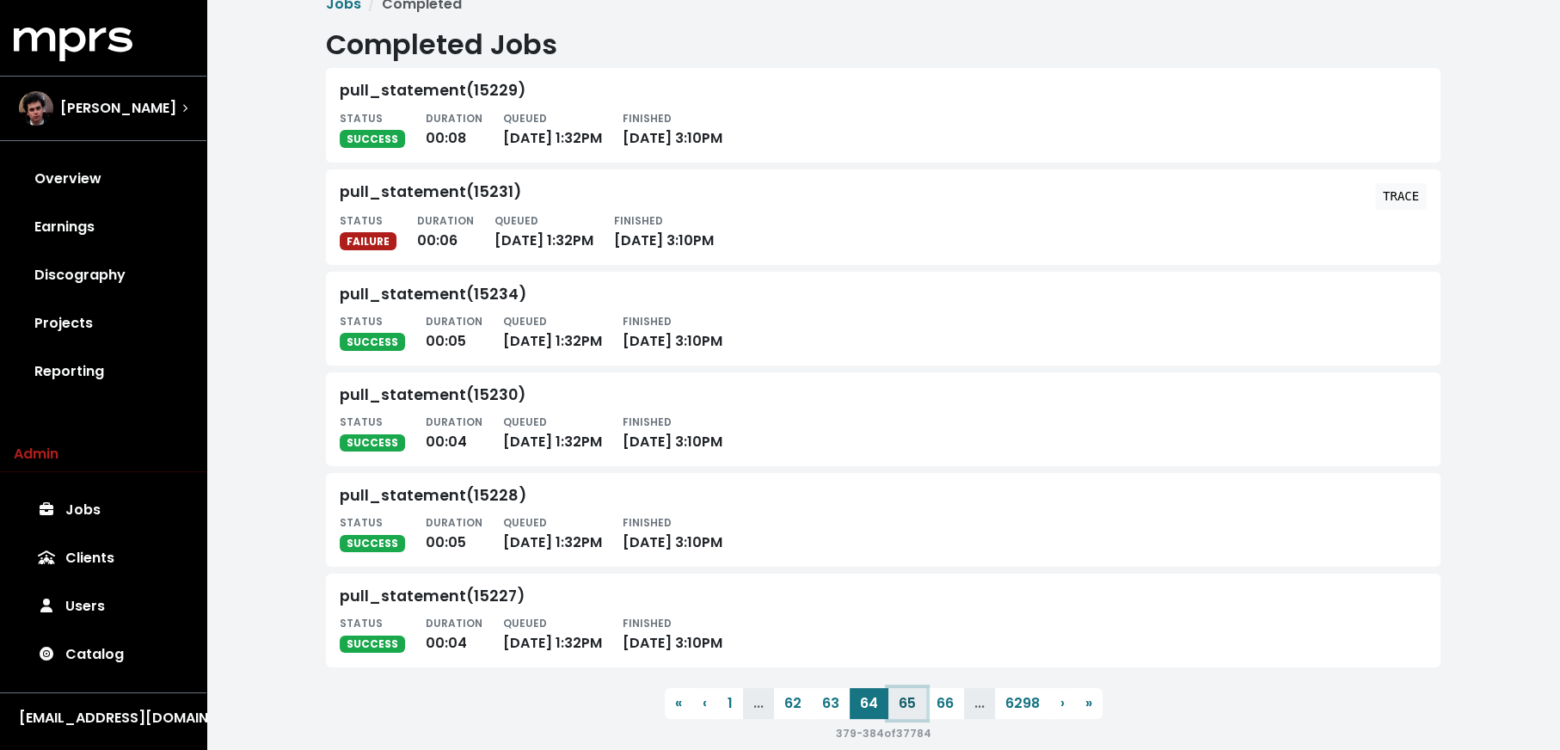
click at [902, 704] on button "65" at bounding box center [908, 703] width 38 height 31
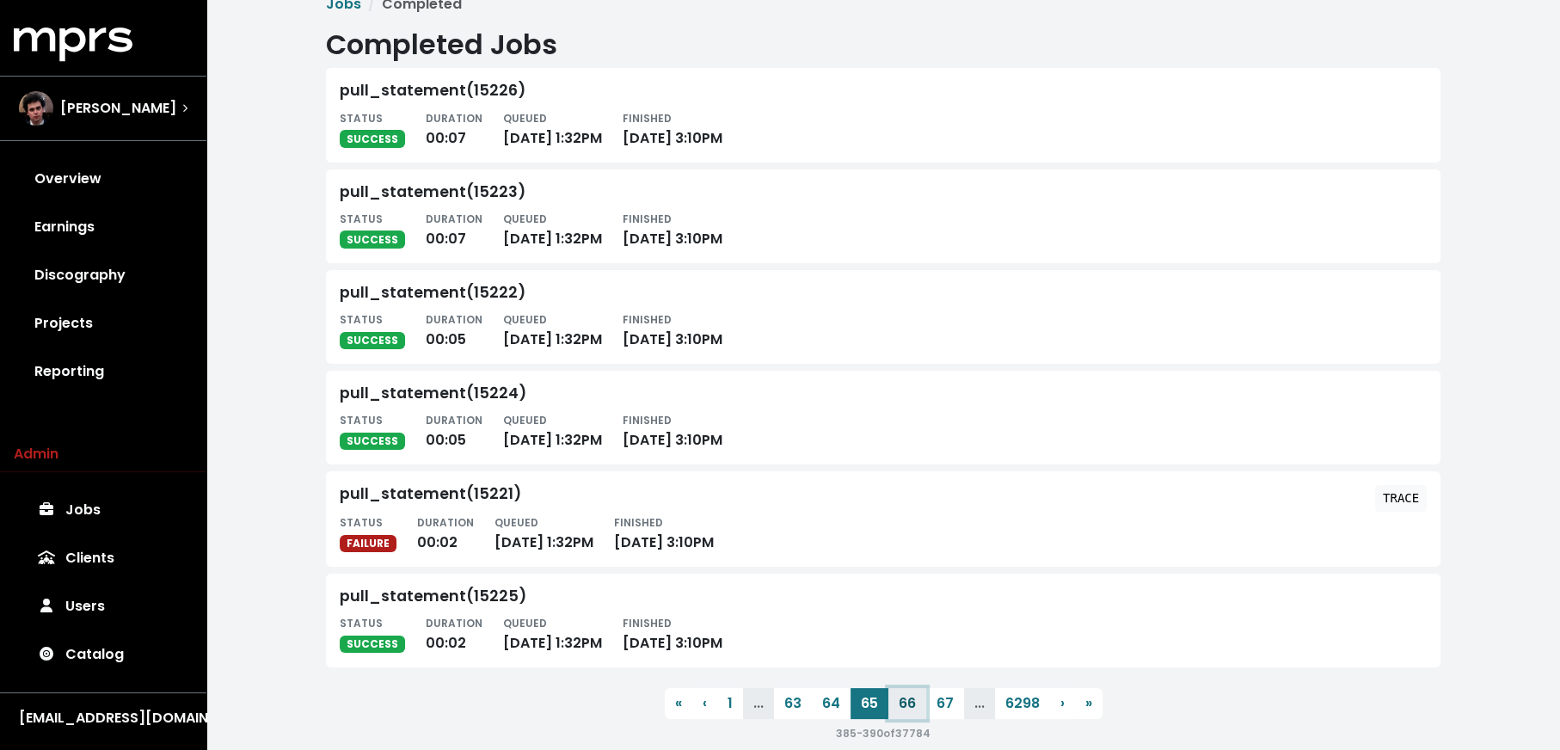
click at [902, 704] on button "66" at bounding box center [908, 703] width 38 height 31
click at [902, 704] on button "67" at bounding box center [908, 701] width 38 height 31
click at [902, 704] on button "68" at bounding box center [907, 703] width 38 height 31
click at [902, 704] on button "69" at bounding box center [907, 703] width 38 height 31
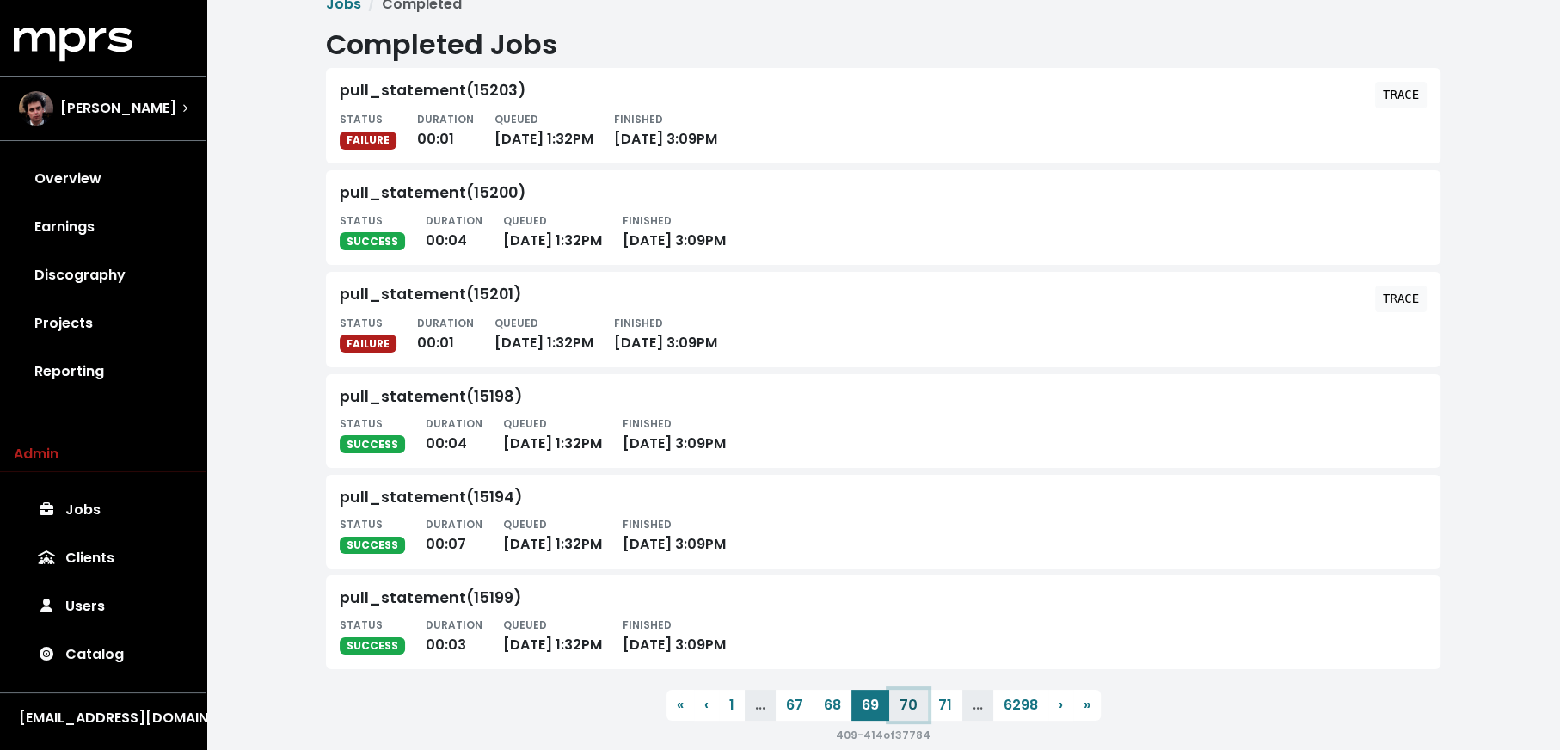
click at [902, 704] on button "70" at bounding box center [908, 705] width 39 height 31
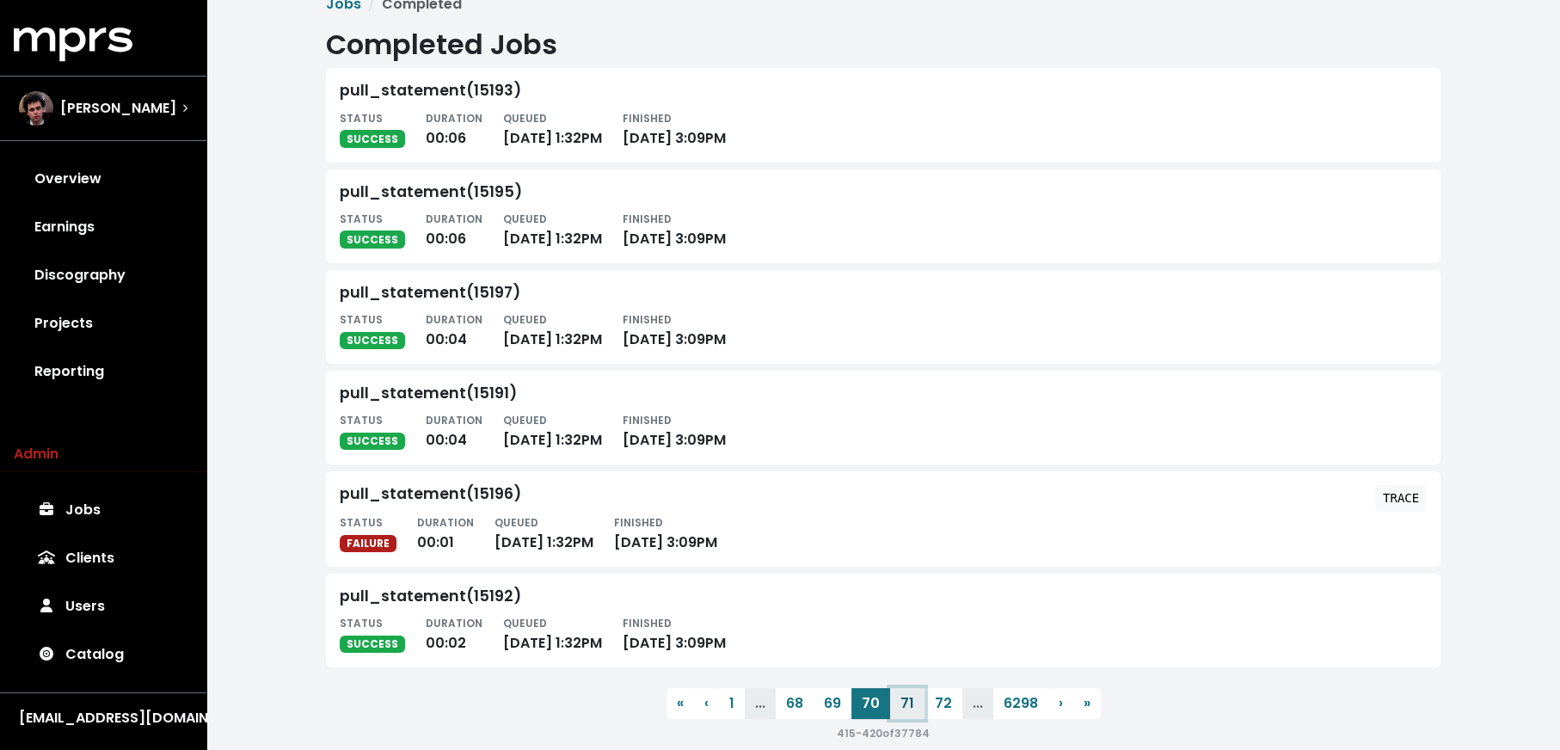
click at [902, 704] on button "71" at bounding box center [907, 703] width 34 height 31
click at [902, 704] on button "72" at bounding box center [906, 701] width 38 height 31
click at [902, 704] on button "73" at bounding box center [905, 703] width 38 height 31
click at [902, 704] on button "74" at bounding box center [905, 701] width 39 height 31
click at [902, 704] on button "75" at bounding box center [908, 701] width 38 height 31
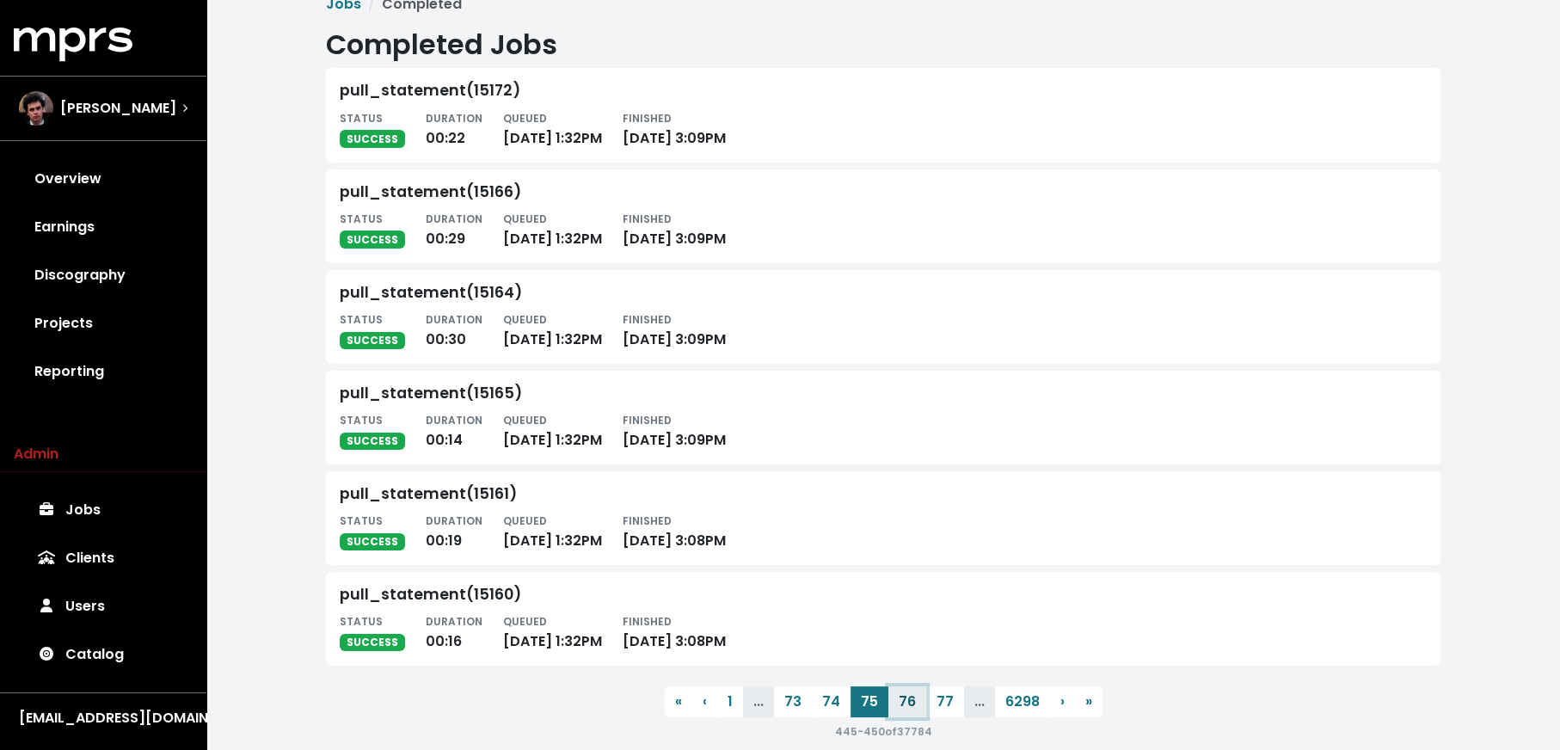
click at [902, 704] on button "76" at bounding box center [908, 701] width 38 height 31
click at [902, 704] on button "77" at bounding box center [908, 701] width 38 height 31
click at [902, 704] on button "78" at bounding box center [907, 701] width 38 height 31
click at [902, 704] on button "79" at bounding box center [907, 701] width 38 height 31
click at [902, 704] on button "80" at bounding box center [908, 701] width 39 height 31
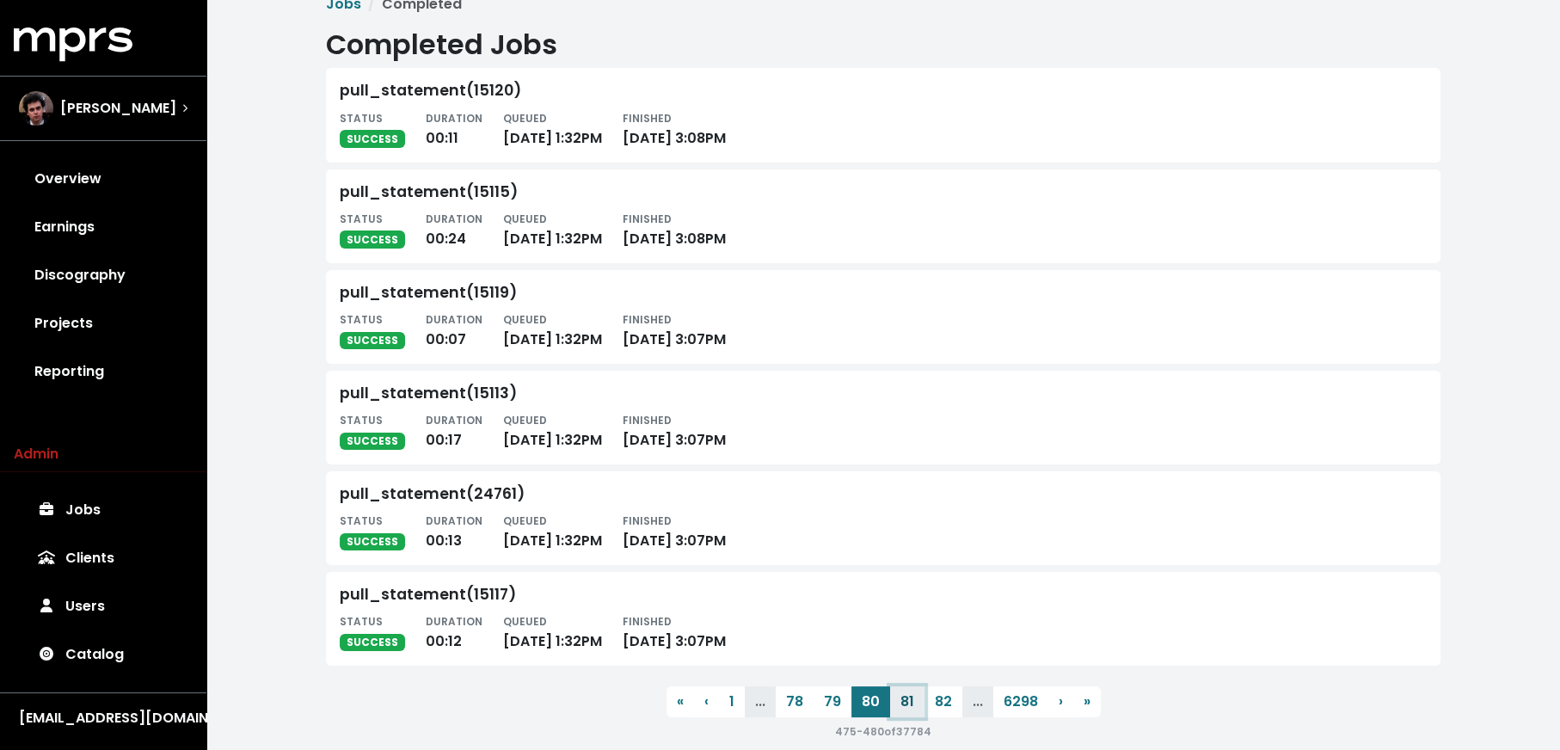
click at [902, 704] on button "81" at bounding box center [907, 701] width 34 height 31
click at [902, 704] on button "82" at bounding box center [906, 701] width 38 height 31
click at [902, 704] on button "83" at bounding box center [905, 701] width 38 height 31
click at [902, 704] on button "84" at bounding box center [905, 701] width 39 height 31
click at [902, 704] on button "85" at bounding box center [908, 701] width 38 height 31
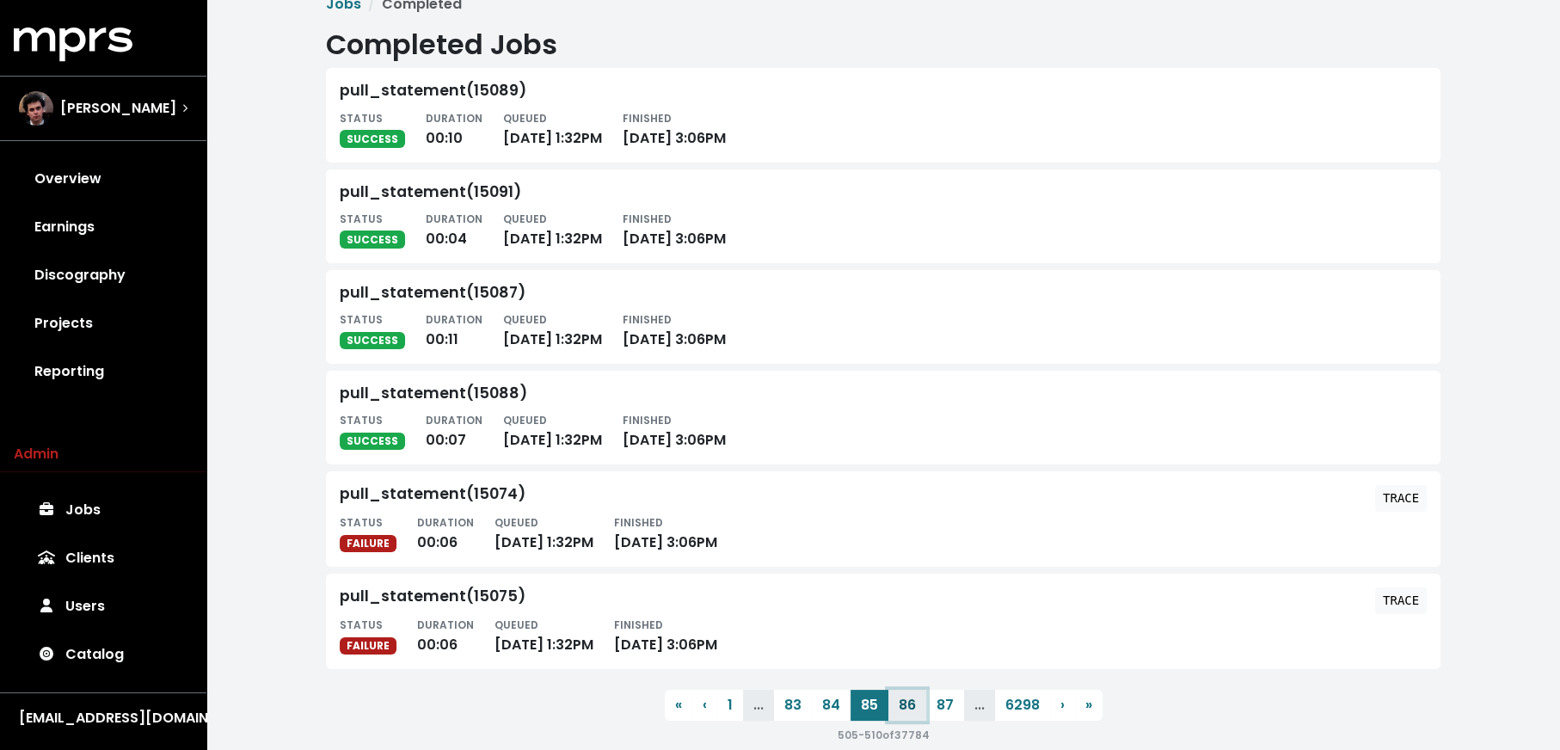
click at [902, 704] on button "86" at bounding box center [908, 705] width 38 height 31
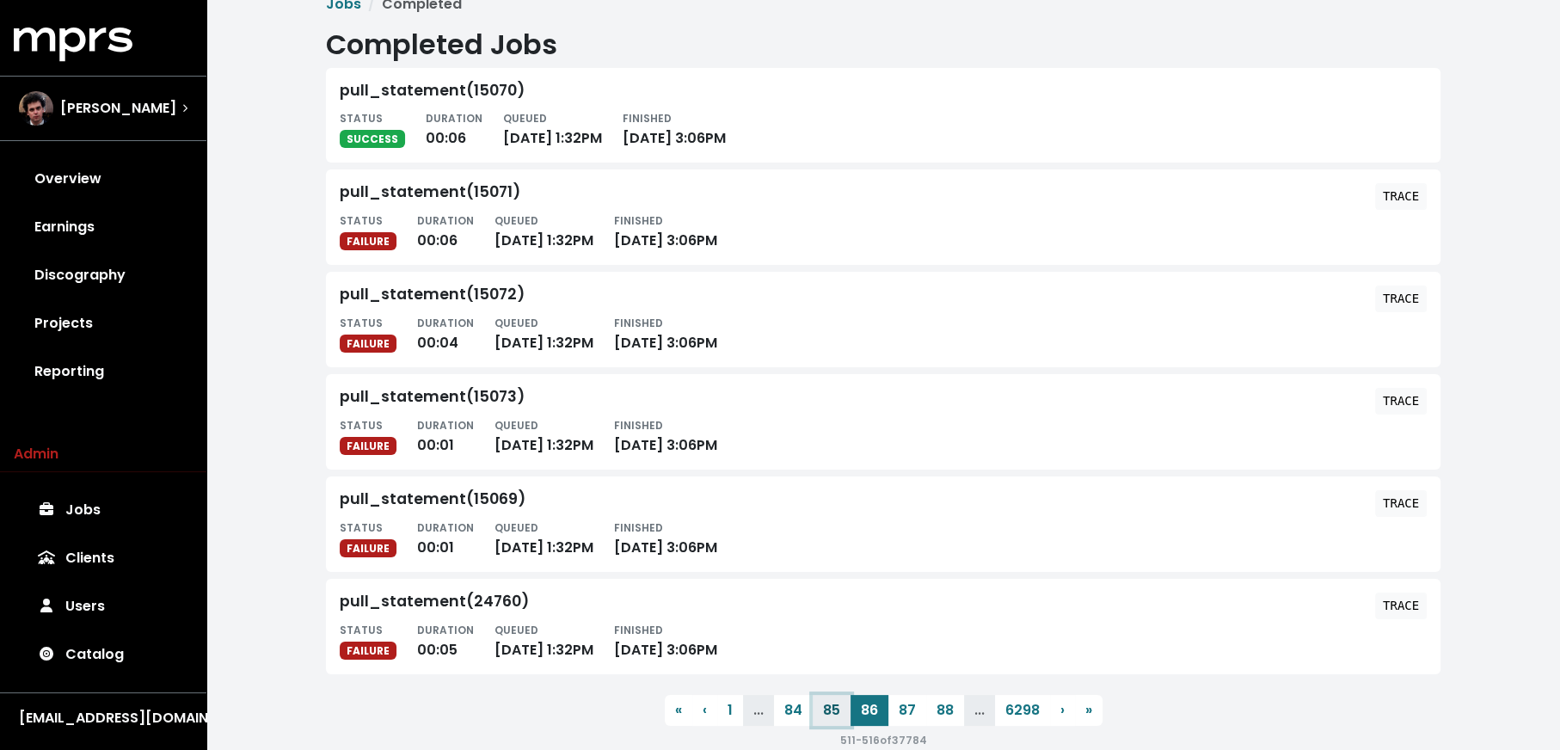
click at [844, 710] on button "85" at bounding box center [832, 710] width 38 height 31
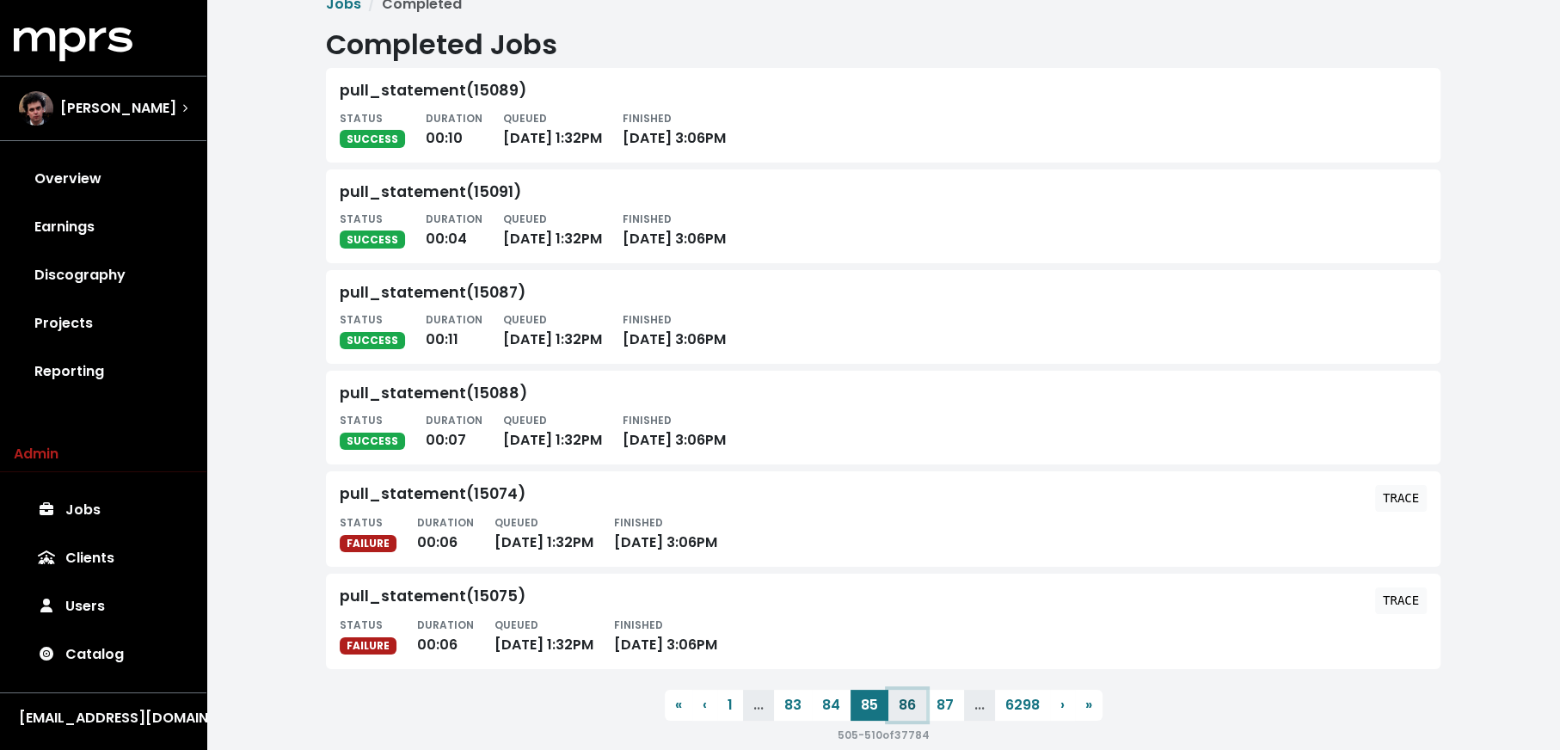
click at [903, 707] on button "86" at bounding box center [908, 705] width 38 height 31
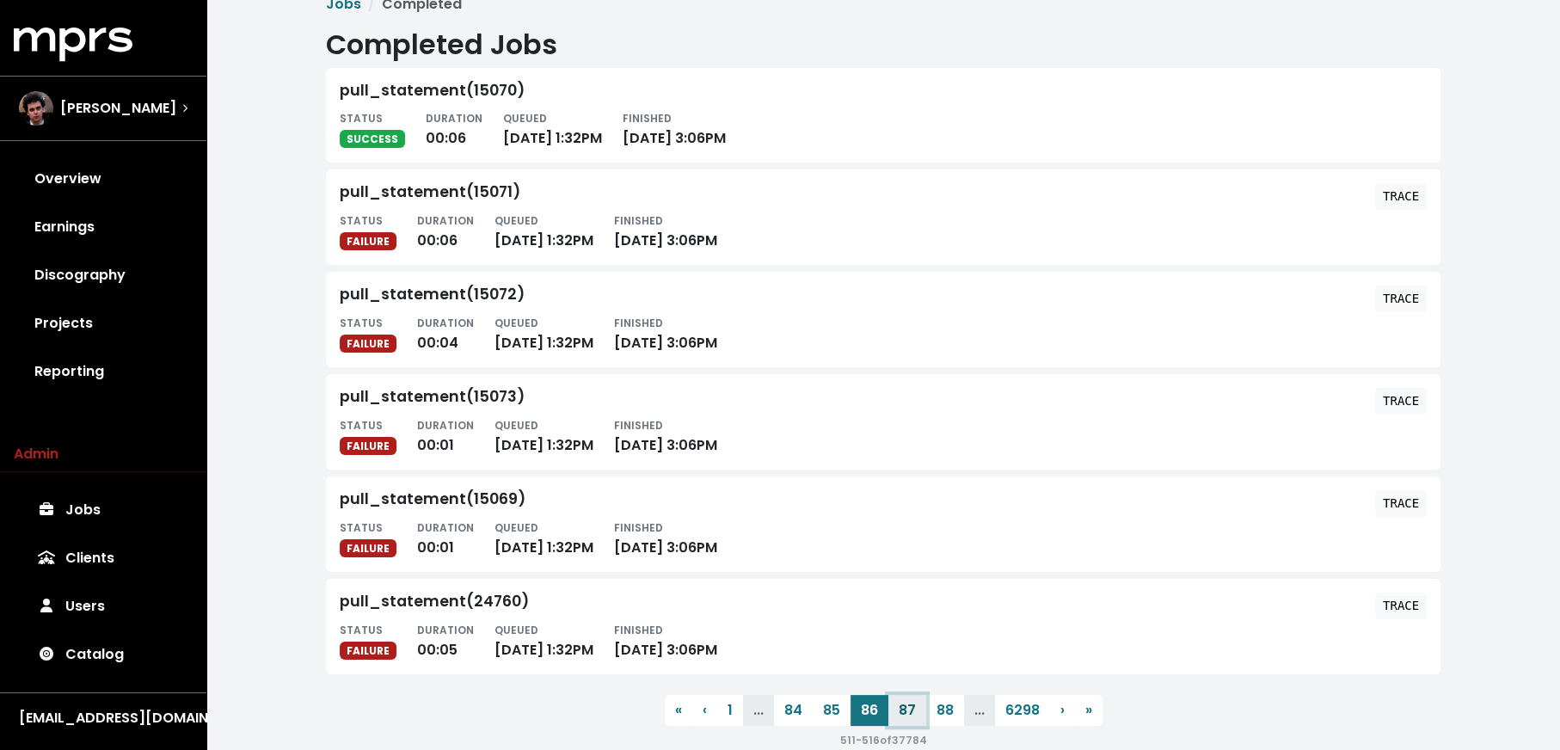
click at [903, 707] on button "87" at bounding box center [908, 710] width 38 height 31
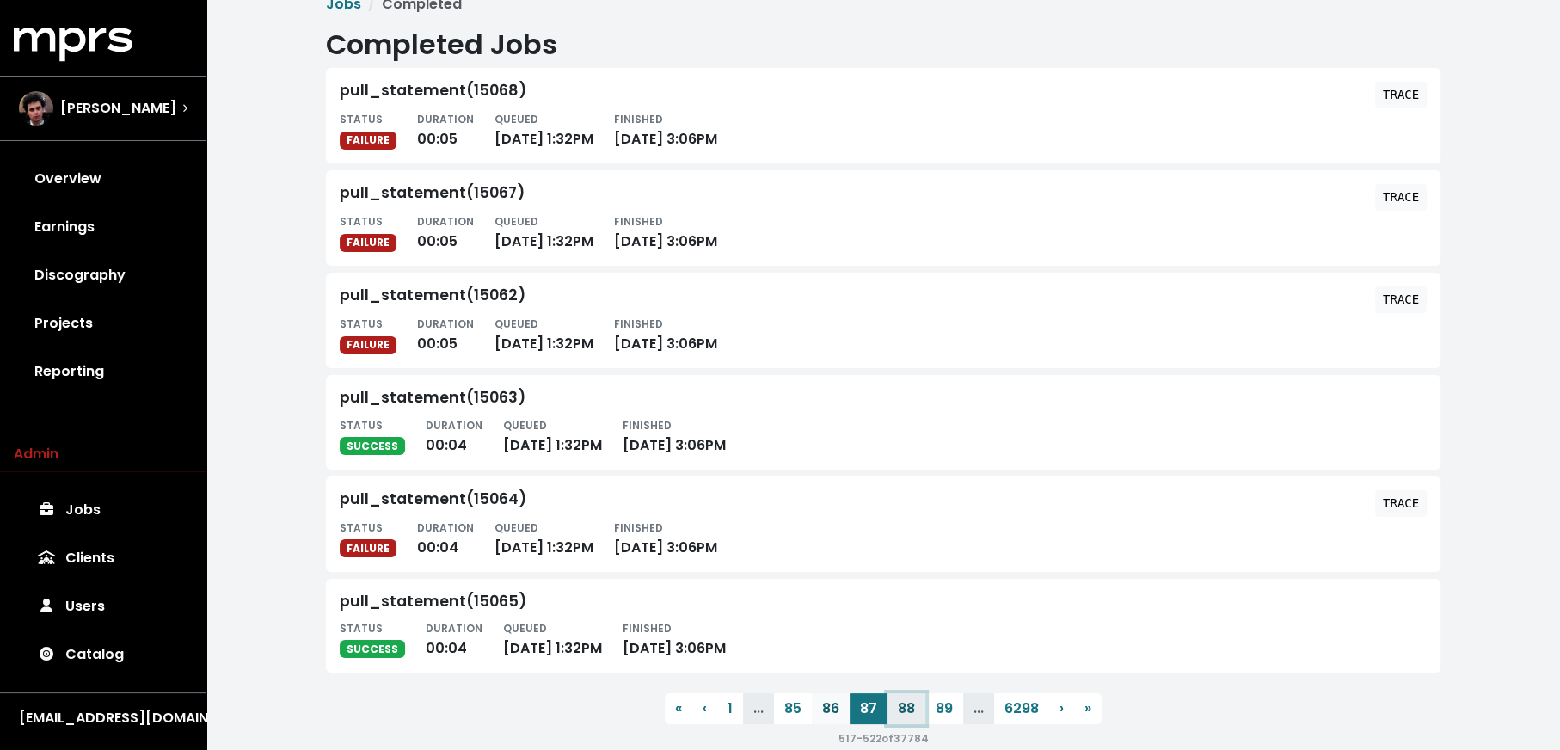
click at [903, 707] on button "88" at bounding box center [907, 708] width 38 height 31
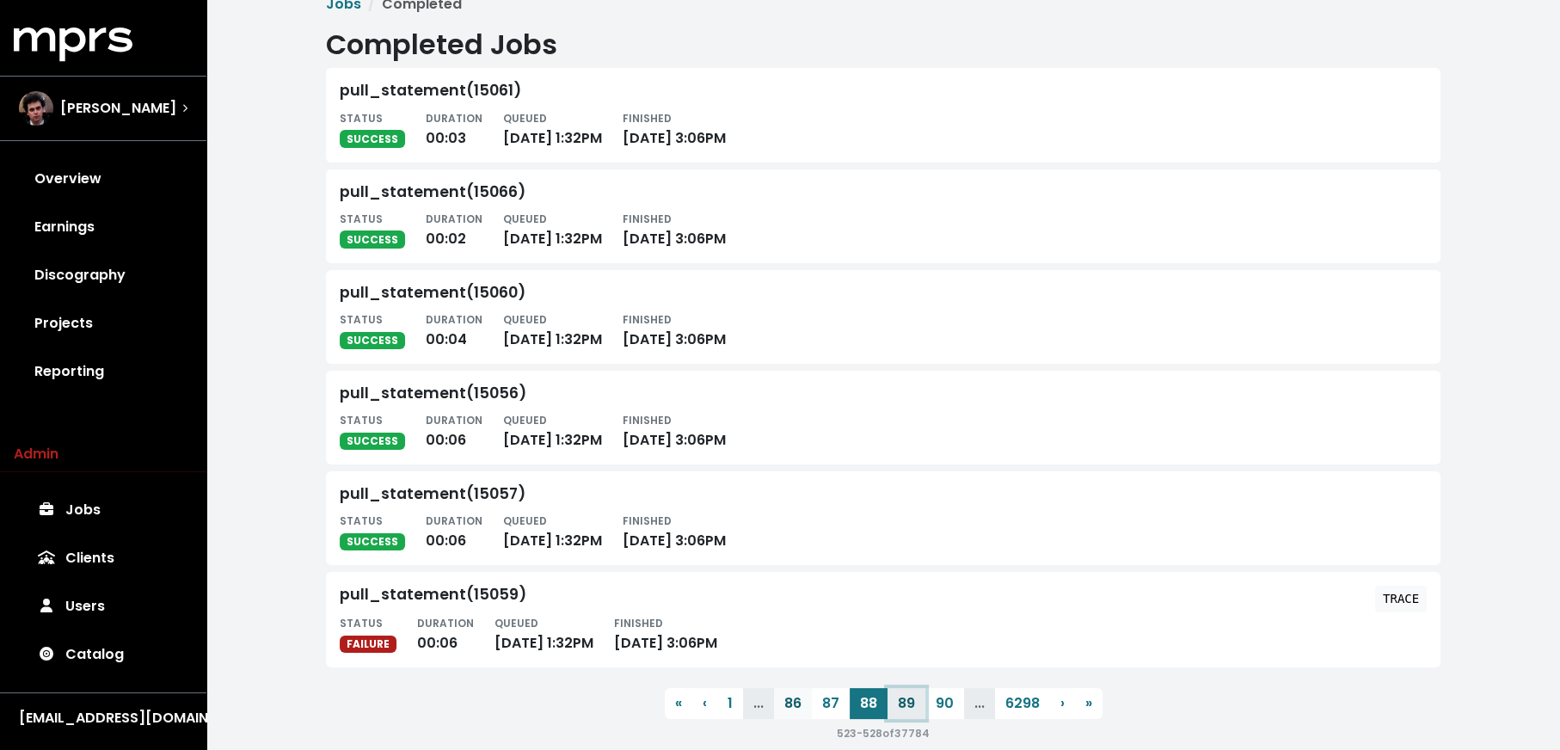
click at [903, 707] on button "89" at bounding box center [907, 703] width 38 height 31
click at [903, 707] on button "90" at bounding box center [908, 701] width 39 height 31
click at [903, 707] on button "91" at bounding box center [907, 705] width 34 height 31
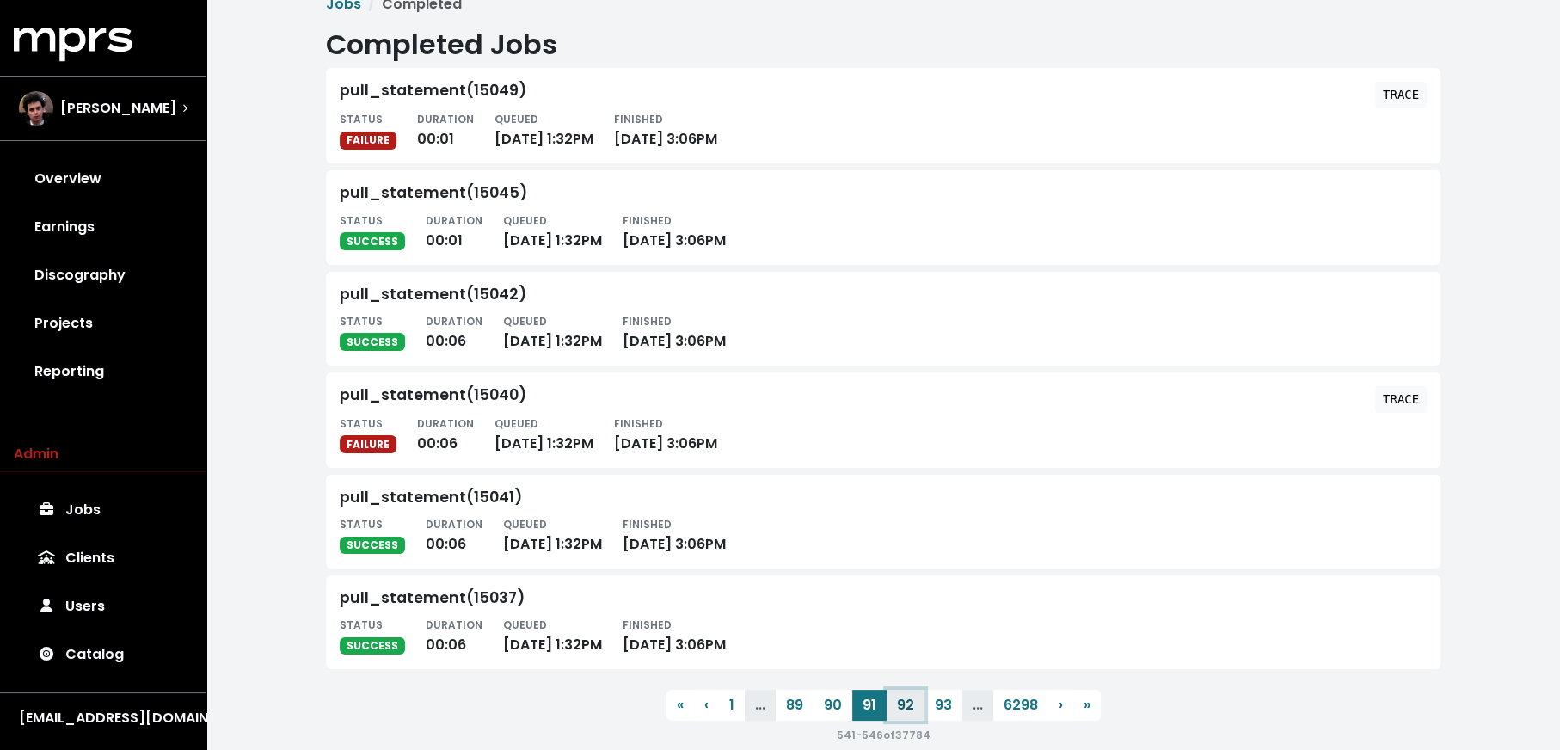
click at [903, 707] on button "92" at bounding box center [906, 705] width 38 height 31
click at [903, 707] on button "93" at bounding box center [905, 703] width 38 height 31
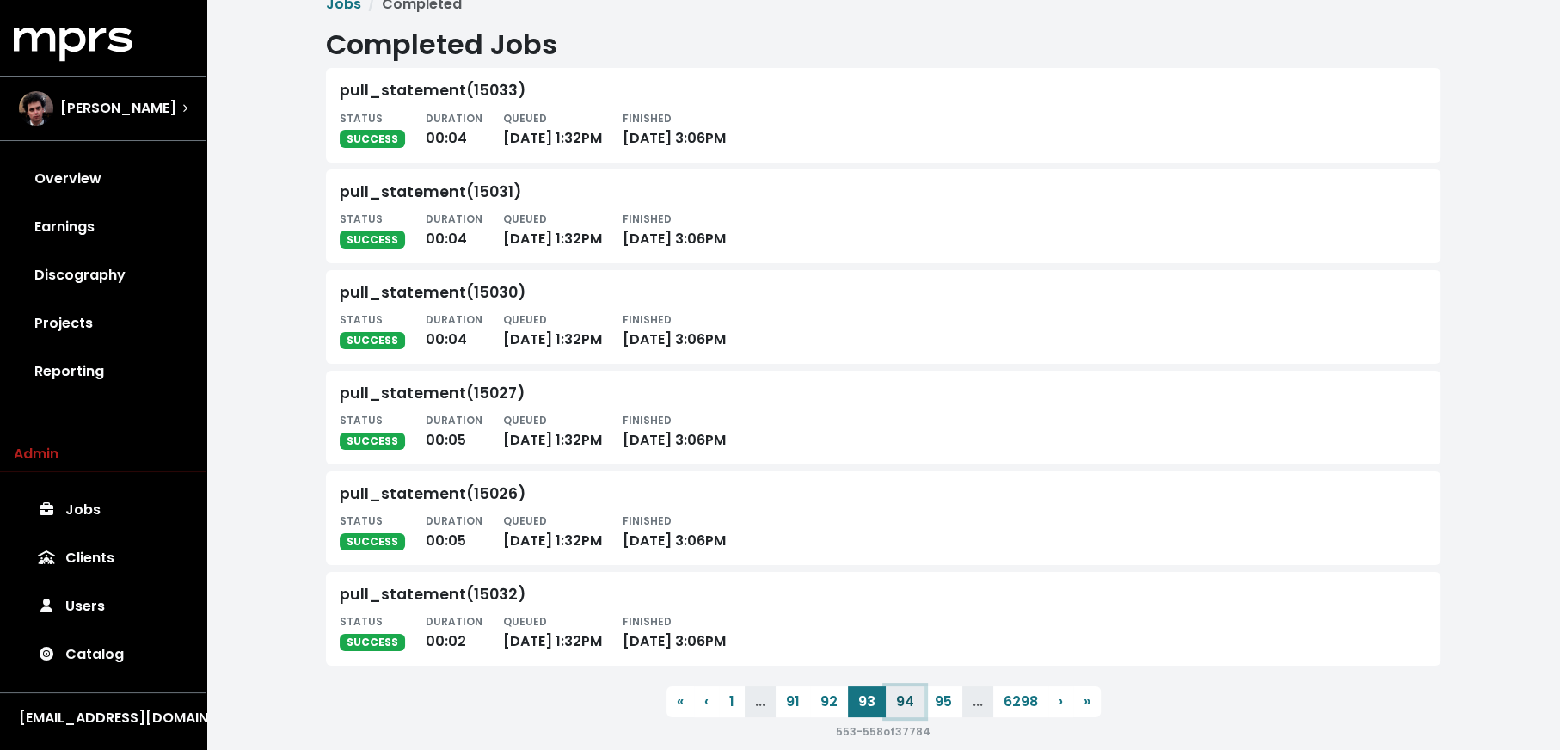
click at [903, 707] on button "94" at bounding box center [905, 701] width 39 height 31
click at [903, 707] on button "95" at bounding box center [908, 701] width 38 height 31
click at [903, 707] on button "96" at bounding box center [908, 701] width 38 height 31
click at [903, 707] on button "97" at bounding box center [908, 701] width 38 height 31
click at [903, 707] on button "98" at bounding box center [907, 701] width 38 height 31
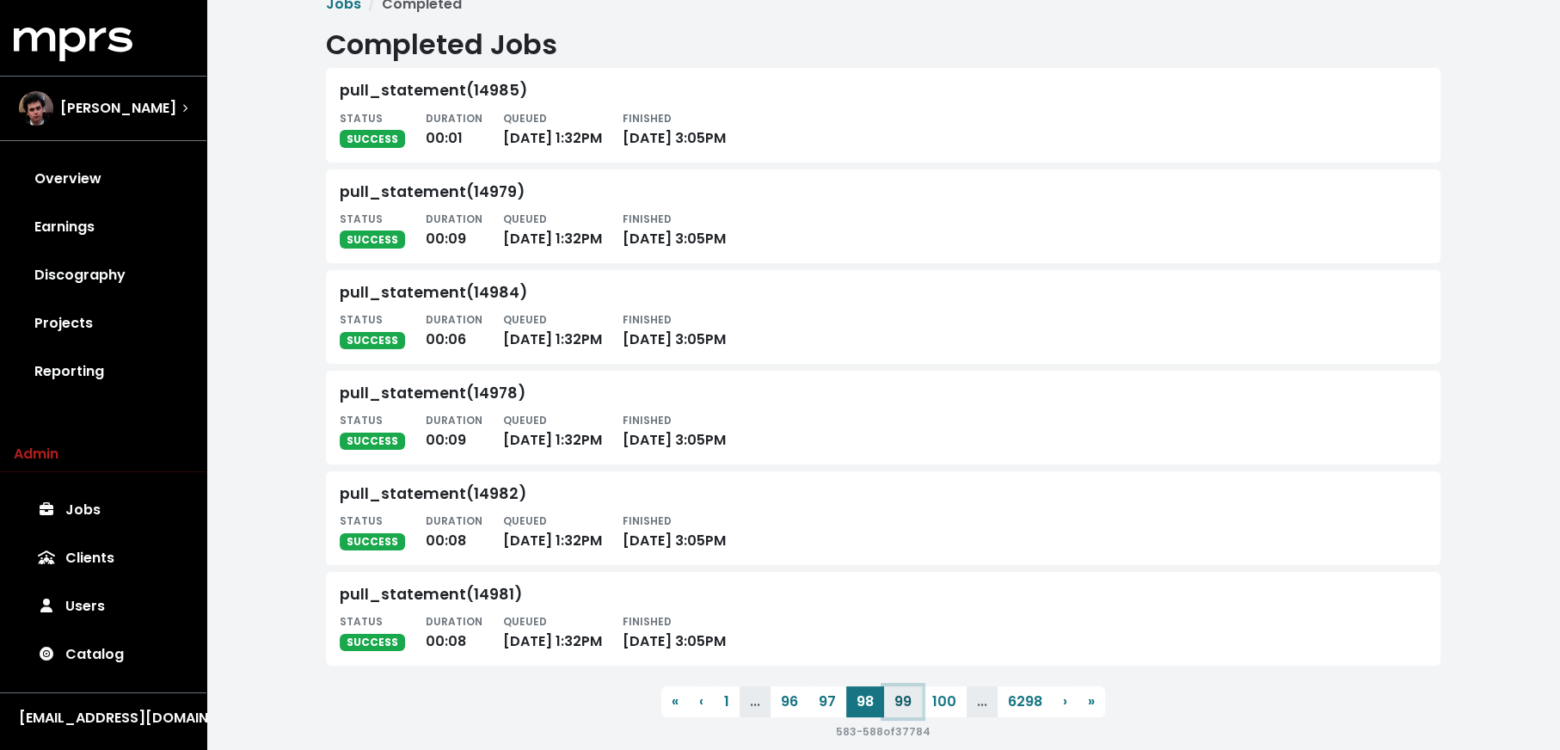
click at [903, 707] on button "99" at bounding box center [903, 701] width 38 height 31
click at [903, 707] on button "100" at bounding box center [905, 701] width 45 height 31
click at [903, 707] on button "101" at bounding box center [907, 701] width 40 height 31
click at [903, 707] on button "102" at bounding box center [909, 701] width 44 height 31
click at [903, 707] on button "103" at bounding box center [911, 701] width 44 height 31
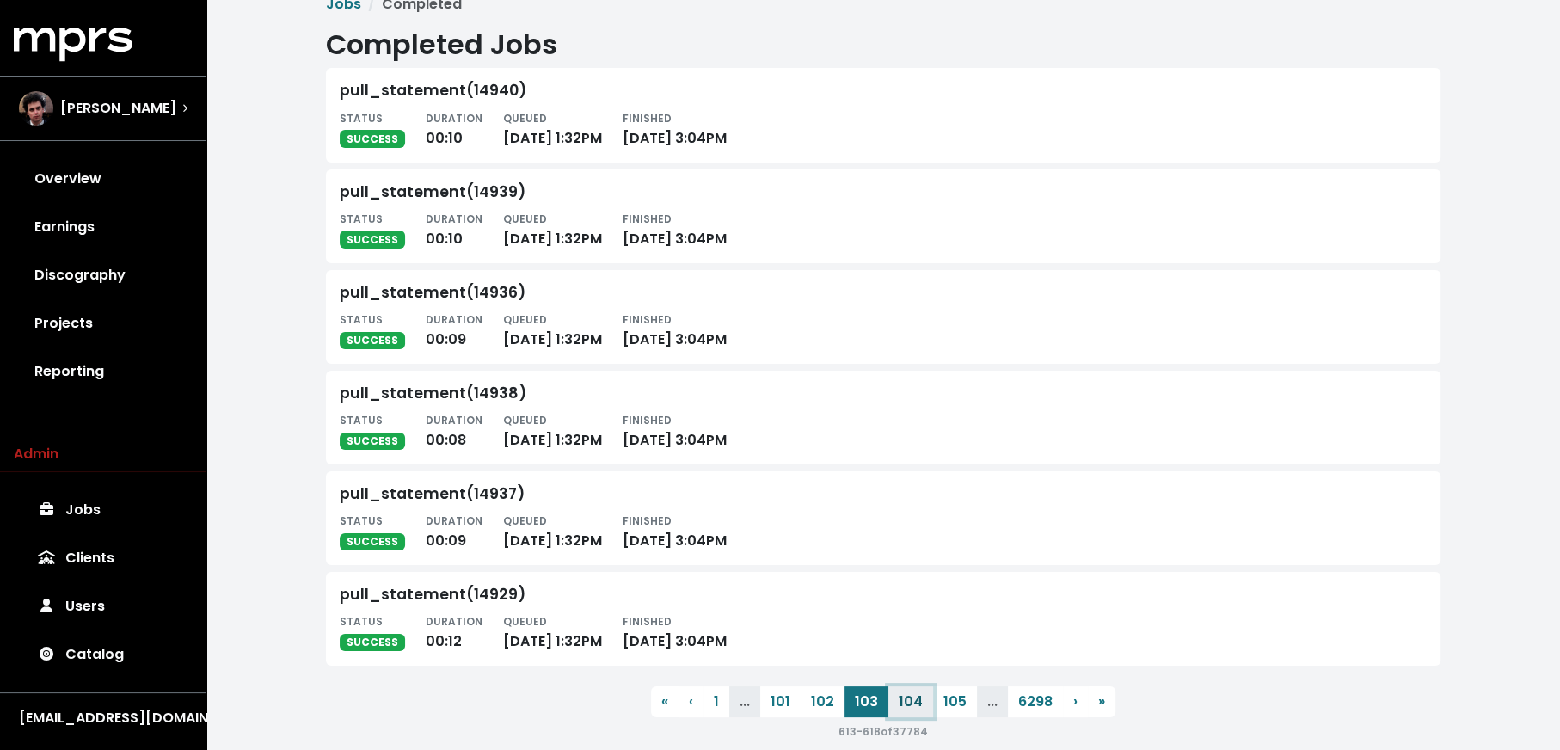
click at [903, 707] on button "104" at bounding box center [911, 701] width 45 height 31
click at [903, 707] on button "105" at bounding box center [913, 701] width 44 height 31
click at [903, 707] on button "106" at bounding box center [913, 701] width 44 height 31
click at [903, 707] on button "107" at bounding box center [913, 701] width 44 height 31
click at [903, 707] on button "108" at bounding box center [913, 701] width 44 height 31
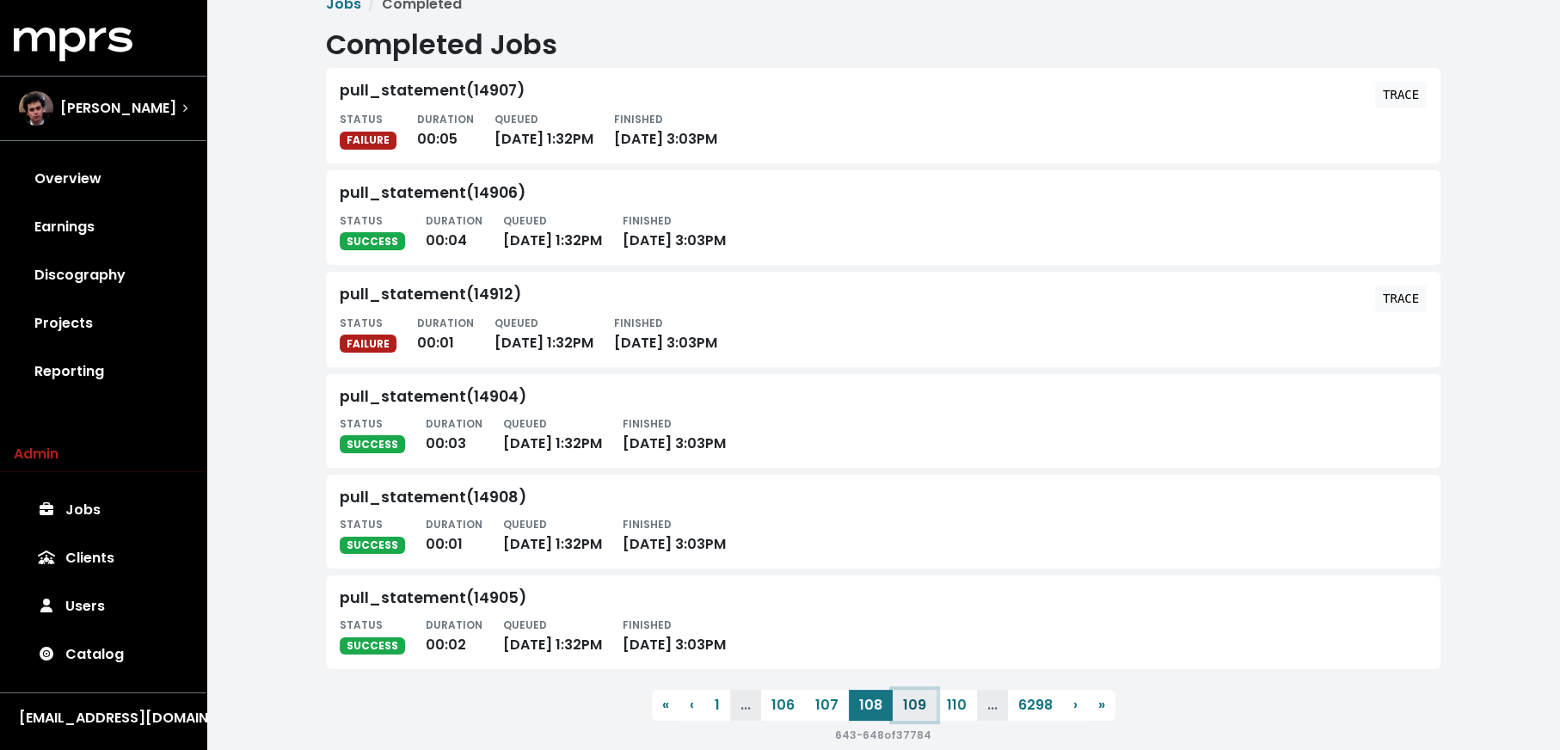
click at [903, 707] on button "109" at bounding box center [915, 705] width 44 height 31
click at [903, 707] on button "110" at bounding box center [916, 703] width 40 height 31
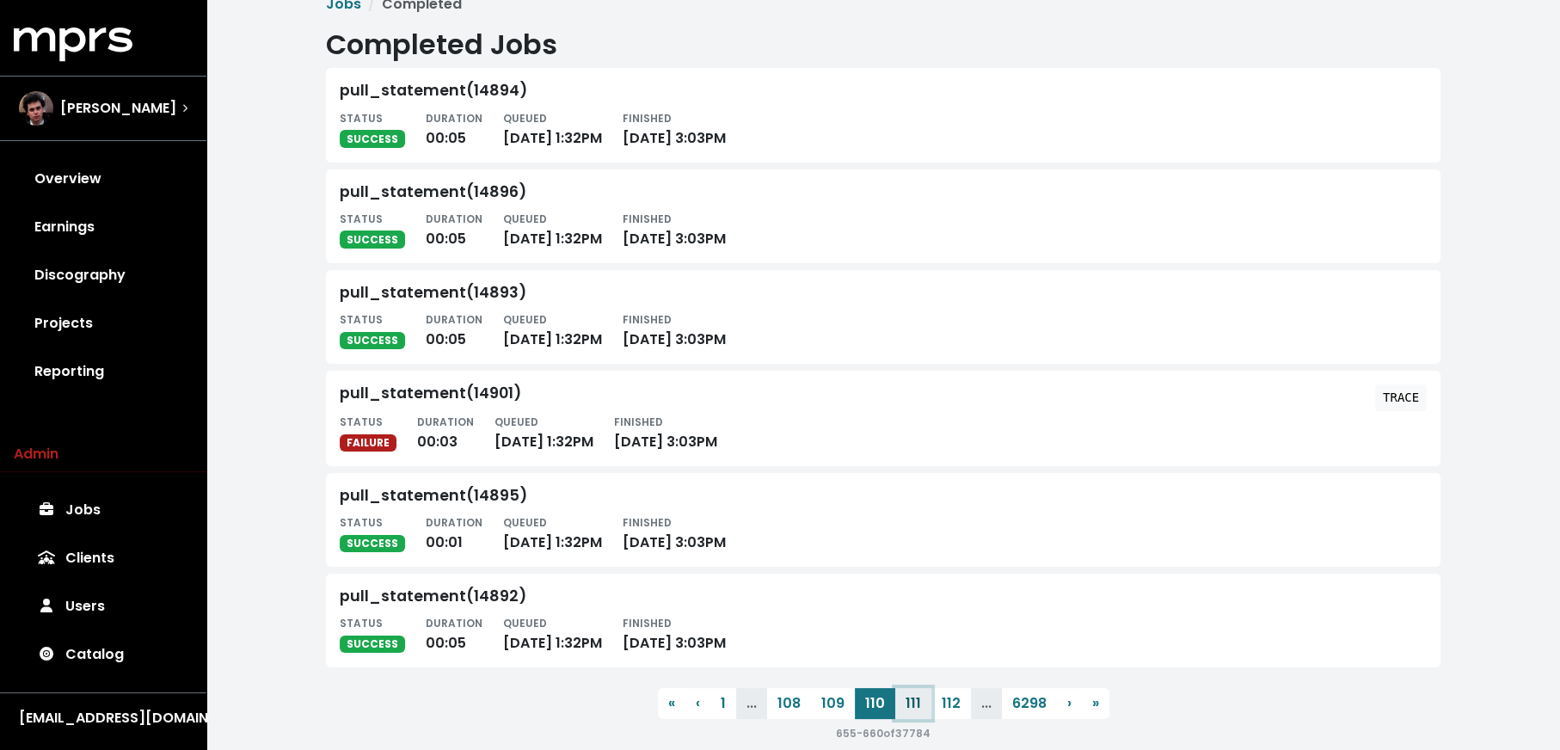
click at [903, 707] on button "111" at bounding box center [913, 703] width 36 height 31
click at [903, 707] on button "112" at bounding box center [909, 701] width 40 height 31
click at [903, 707] on button "113" at bounding box center [907, 701] width 40 height 31
click at [903, 707] on button "114" at bounding box center [907, 701] width 40 height 31
click at [903, 707] on button "115" at bounding box center [909, 701] width 40 height 31
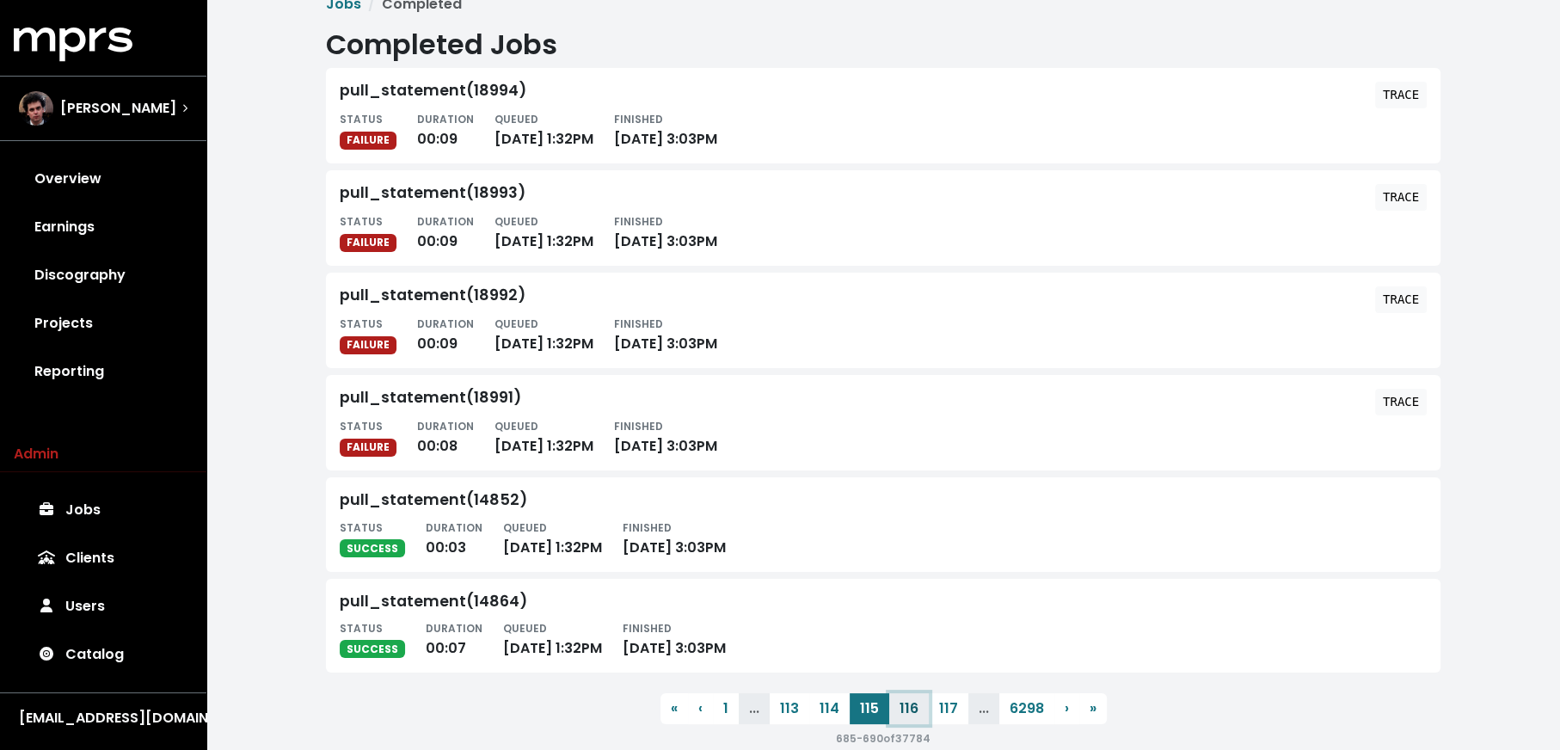
click at [903, 707] on button "116" at bounding box center [909, 708] width 40 height 31
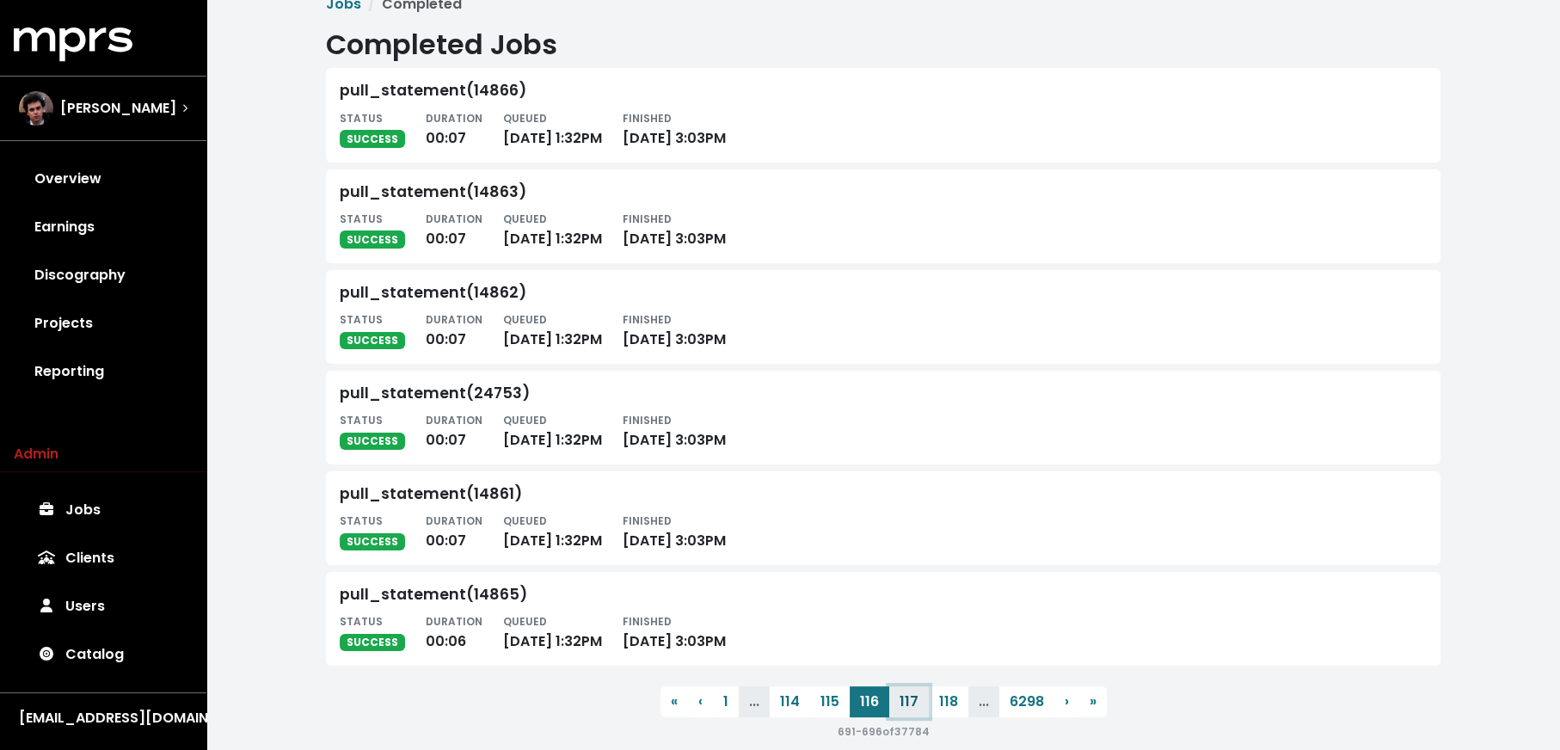
click at [903, 707] on button "117" at bounding box center [909, 701] width 40 height 31
click at [903, 707] on button "118" at bounding box center [909, 701] width 40 height 31
click at [903, 707] on button "119" at bounding box center [907, 701] width 40 height 31
click at [903, 707] on button "120" at bounding box center [909, 701] width 44 height 31
click at [903, 707] on button "121" at bounding box center [909, 701] width 40 height 31
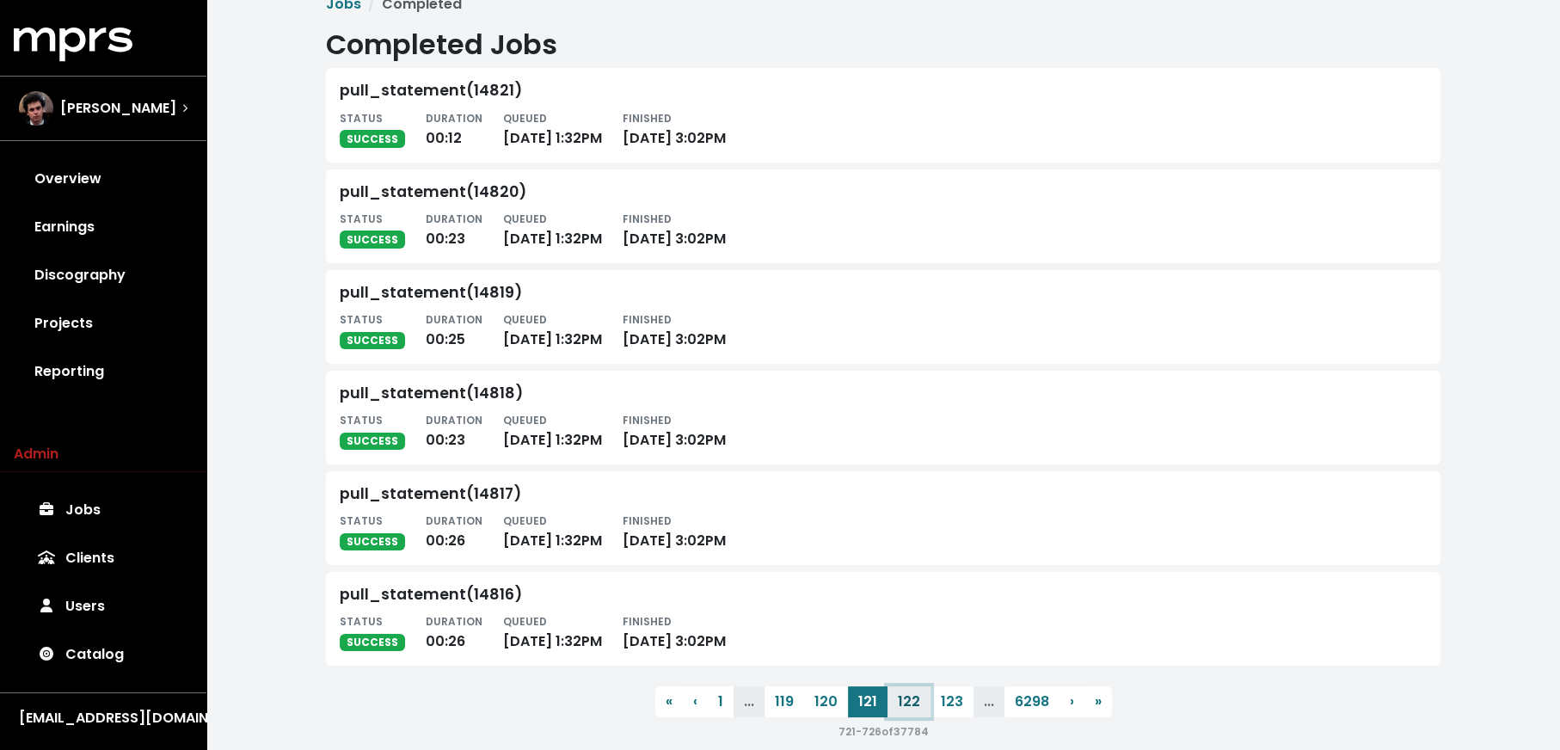
click at [903, 707] on button "122" at bounding box center [909, 701] width 43 height 31
click at [903, 707] on button "123" at bounding box center [910, 701] width 43 height 31
click at [903, 707] on button "124" at bounding box center [911, 701] width 44 height 31
click at [903, 707] on button "125" at bounding box center [912, 701] width 43 height 31
click at [903, 707] on button "126" at bounding box center [912, 701] width 43 height 31
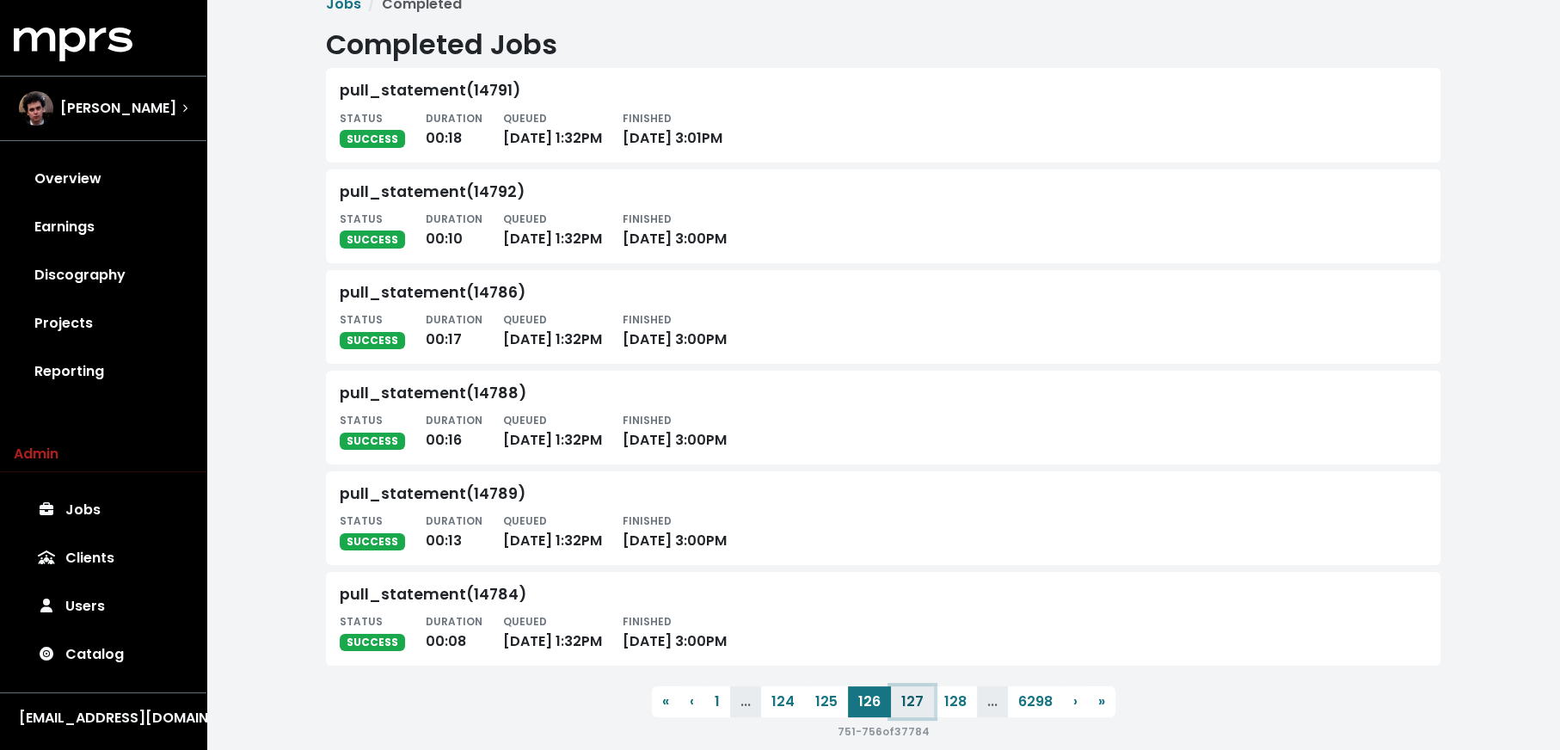
click at [903, 707] on button "127" at bounding box center [912, 701] width 43 height 31
click at [903, 707] on button "128" at bounding box center [911, 701] width 43 height 31
click at [903, 707] on button "129" at bounding box center [911, 701] width 43 height 31
click at [903, 707] on button "130" at bounding box center [914, 701] width 44 height 31
click at [903, 707] on button "131" at bounding box center [913, 701] width 40 height 31
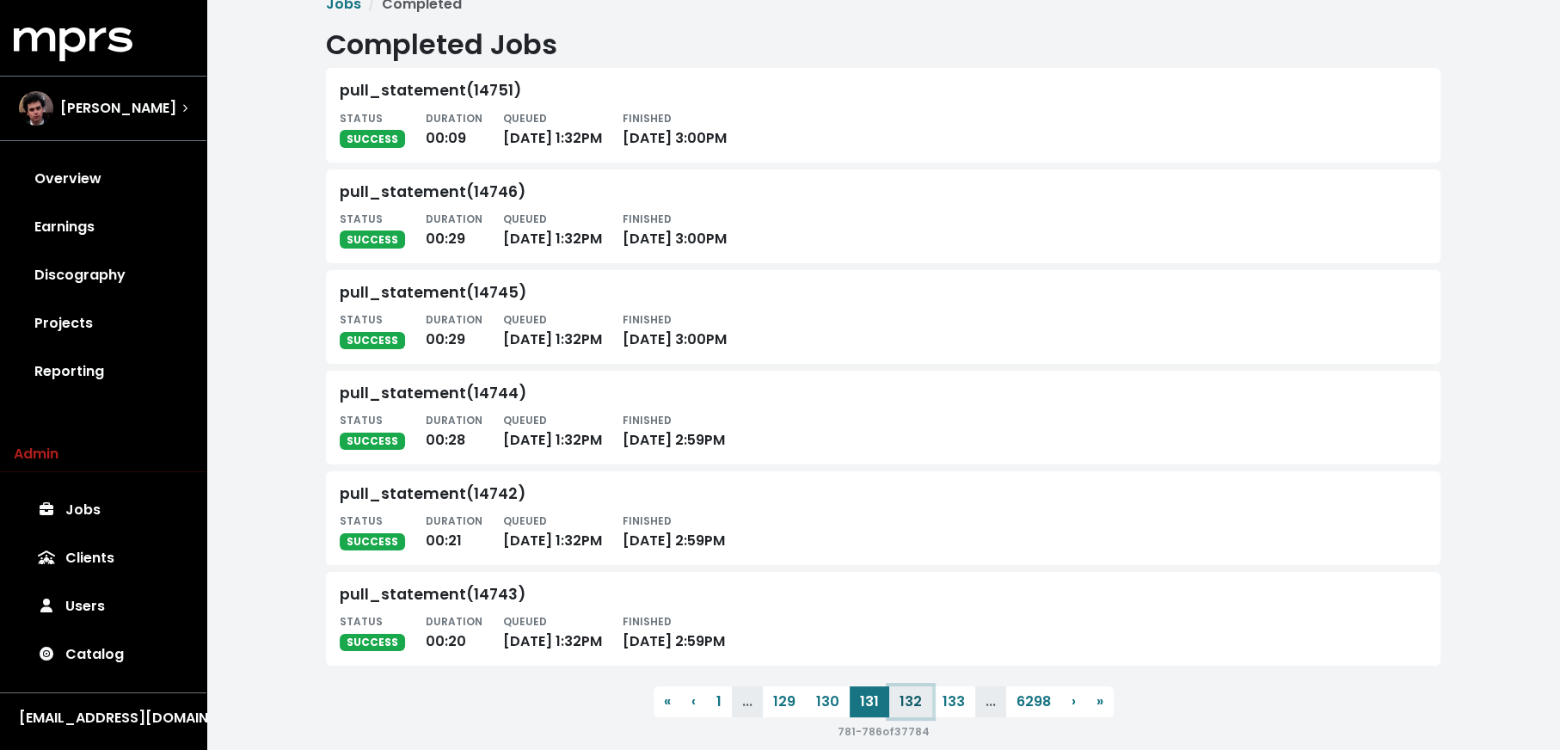
click at [903, 707] on button "132" at bounding box center [910, 701] width 43 height 31
click at [903, 707] on button "133" at bounding box center [910, 701] width 43 height 31
click at [903, 707] on button "134" at bounding box center [911, 701] width 44 height 31
click at [903, 707] on button "135" at bounding box center [912, 701] width 43 height 31
click at [903, 707] on button "136" at bounding box center [912, 701] width 43 height 31
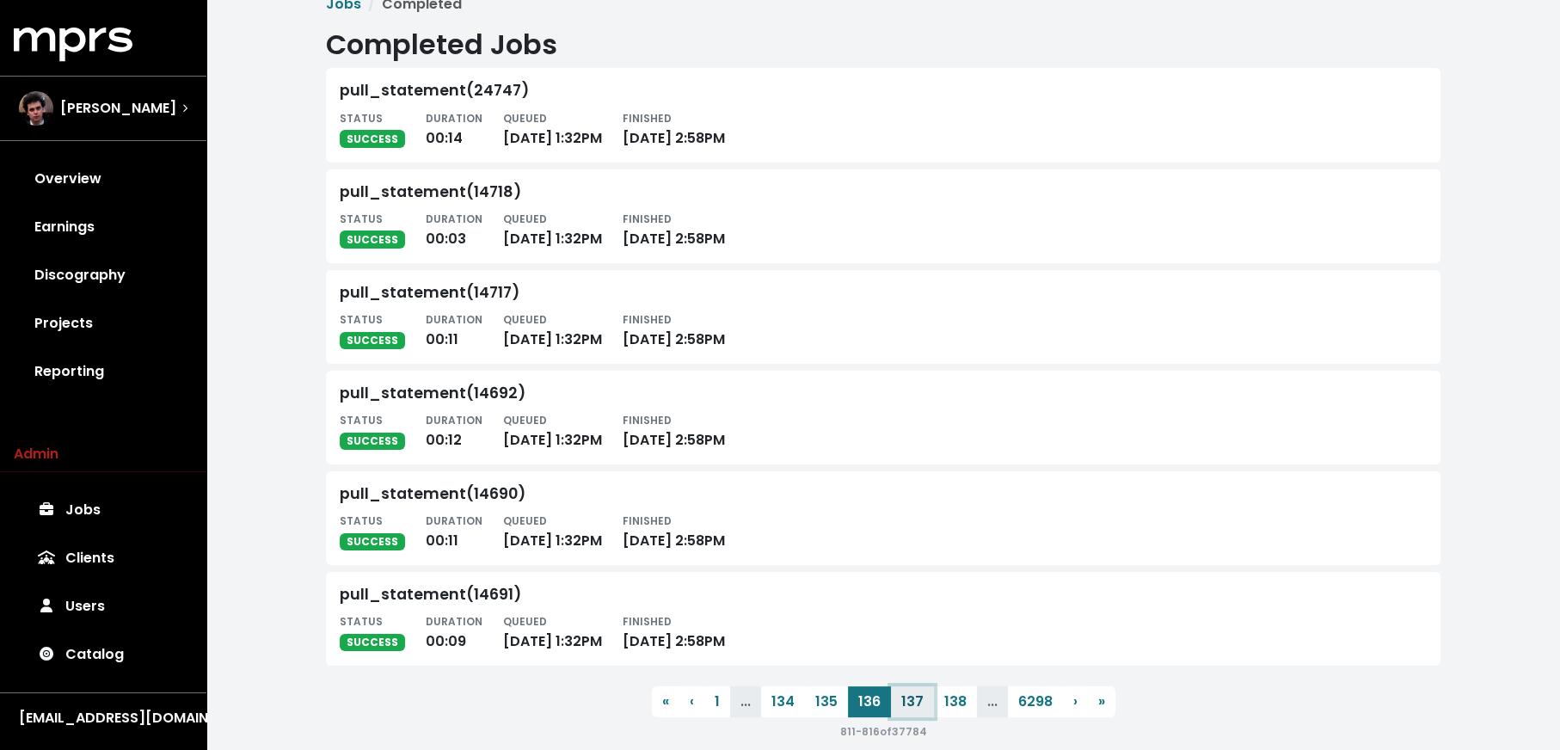
click at [903, 707] on button "137" at bounding box center [912, 701] width 43 height 31
click at [903, 707] on button "138" at bounding box center [911, 701] width 43 height 31
click at [903, 707] on button "139" at bounding box center [910, 701] width 43 height 31
click at [903, 707] on button "140" at bounding box center [913, 701] width 45 height 31
click at [903, 707] on button "141" at bounding box center [912, 701] width 40 height 31
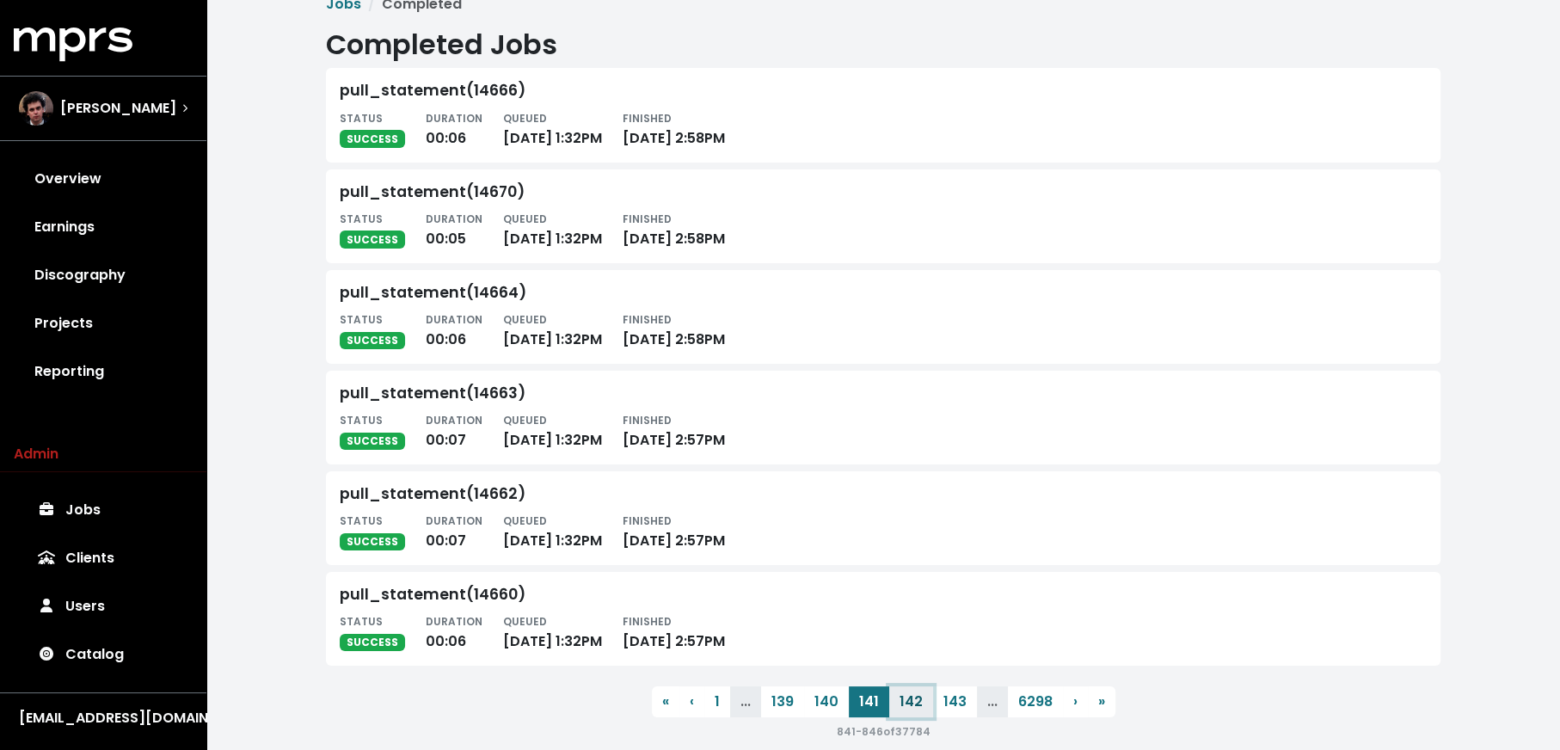
click at [903, 707] on button "142" at bounding box center [911, 701] width 44 height 31
click at [903, 707] on button "143" at bounding box center [911, 701] width 44 height 31
click at [903, 707] on button "144" at bounding box center [911, 701] width 45 height 31
click at [903, 707] on button "145" at bounding box center [913, 701] width 44 height 31
click at [903, 707] on button "146" at bounding box center [913, 701] width 44 height 31
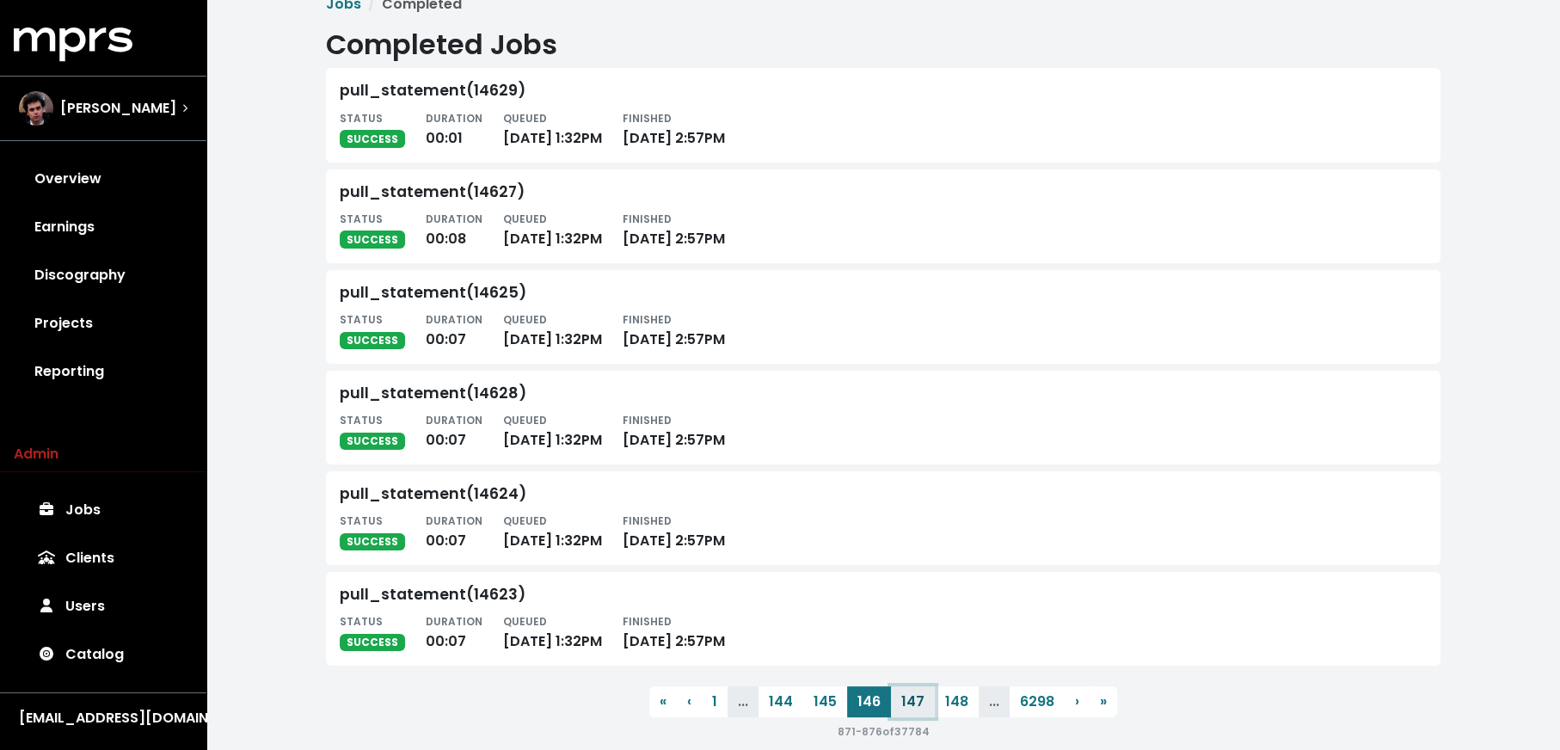
click at [903, 707] on button "147" at bounding box center [913, 701] width 44 height 31
click at [903, 707] on button "148" at bounding box center [913, 701] width 44 height 31
click at [903, 707] on button "149" at bounding box center [913, 701] width 44 height 31
click at [903, 707] on button "150" at bounding box center [915, 701] width 44 height 31
click at [903, 707] on button "151" at bounding box center [914, 701] width 40 height 31
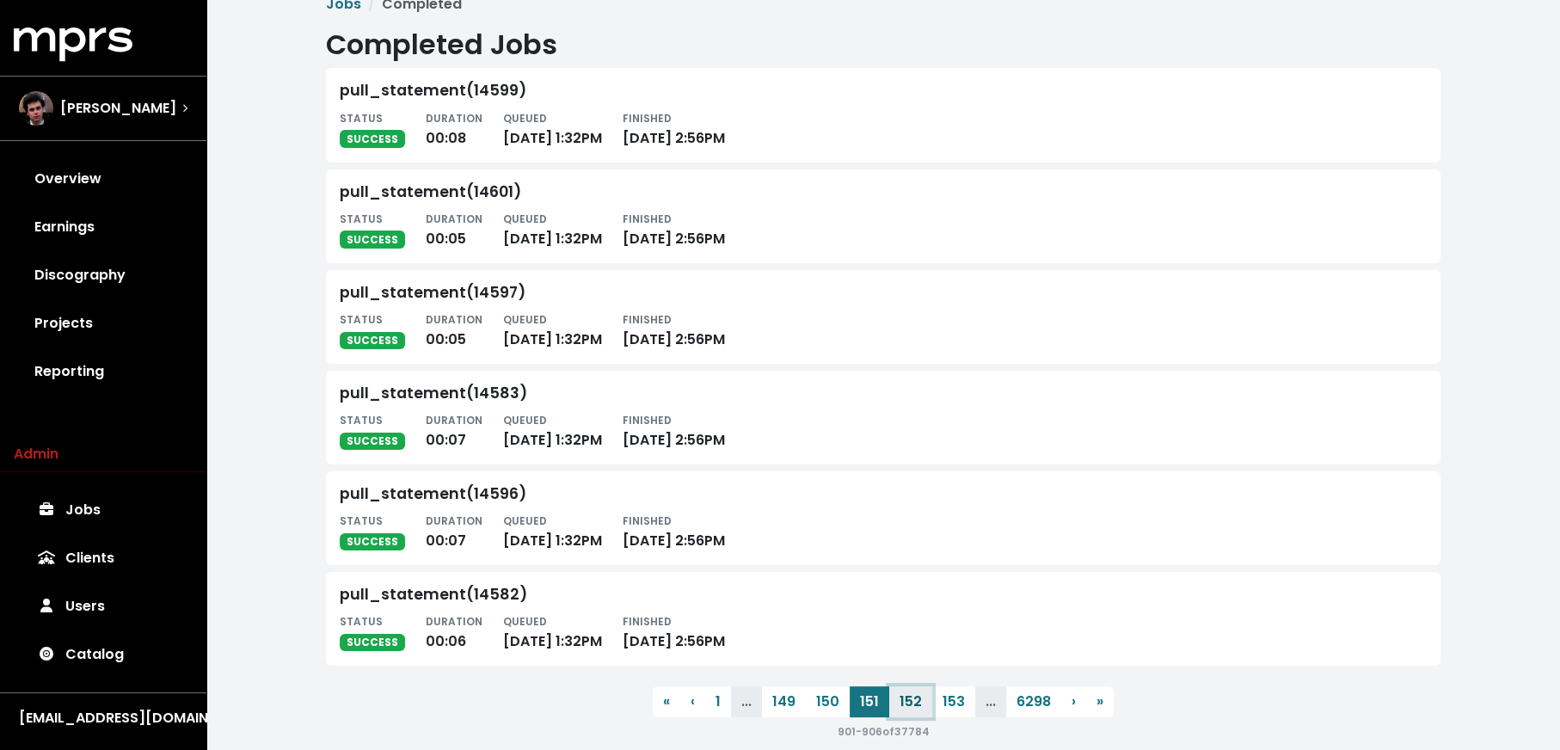
click at [903, 707] on button "152" at bounding box center [910, 701] width 43 height 31
click at [903, 707] on button "153" at bounding box center [910, 701] width 43 height 31
click at [903, 707] on button "154" at bounding box center [911, 701] width 44 height 31
click at [903, 707] on button "155" at bounding box center [912, 701] width 43 height 31
click at [903, 707] on button "156" at bounding box center [912, 701] width 43 height 31
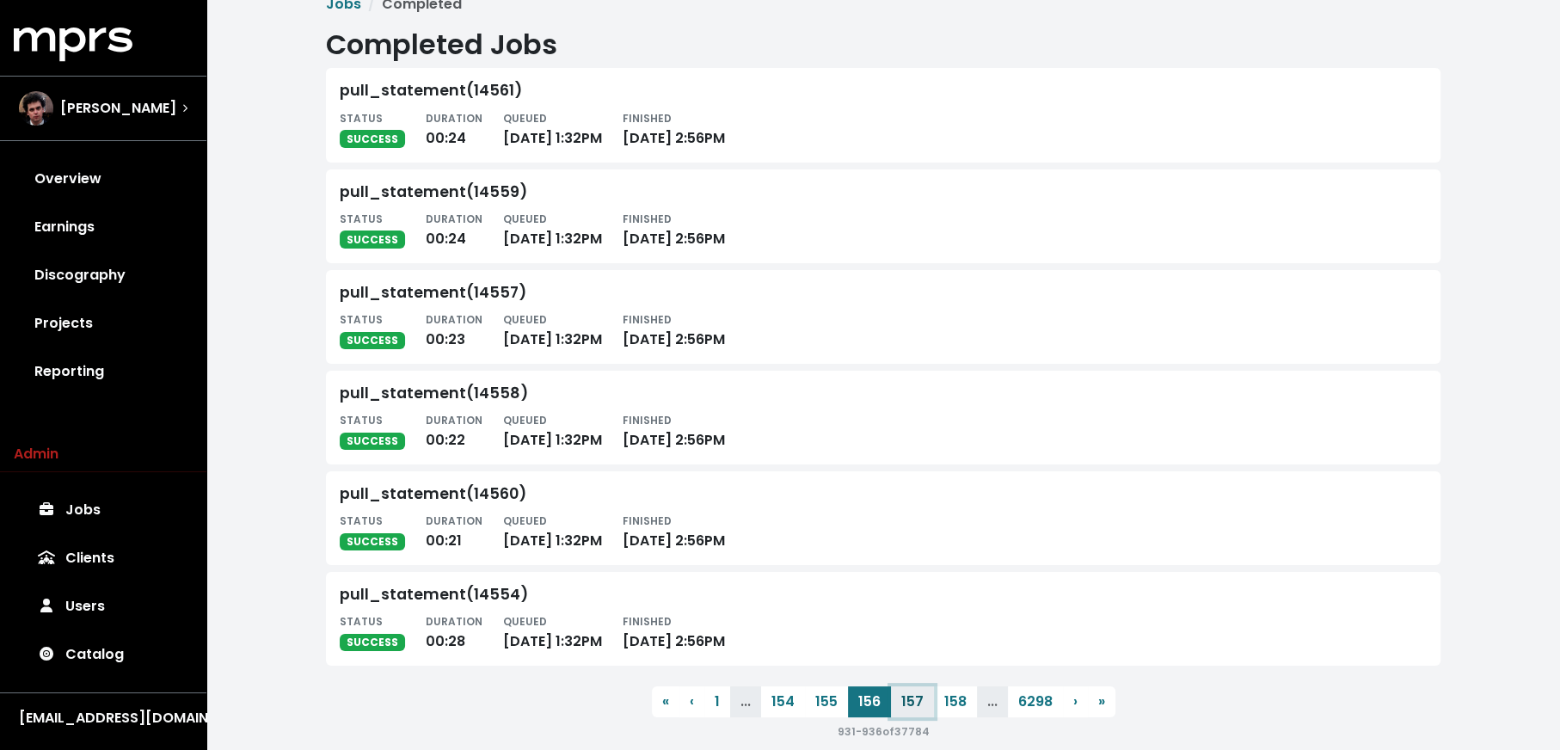
click at [903, 707] on button "157" at bounding box center [912, 701] width 43 height 31
click at [903, 707] on button "158" at bounding box center [911, 701] width 43 height 31
click at [903, 707] on button "159" at bounding box center [911, 701] width 43 height 31
click at [903, 707] on button "160" at bounding box center [914, 701] width 44 height 31
click at [903, 707] on button "161" at bounding box center [913, 701] width 40 height 31
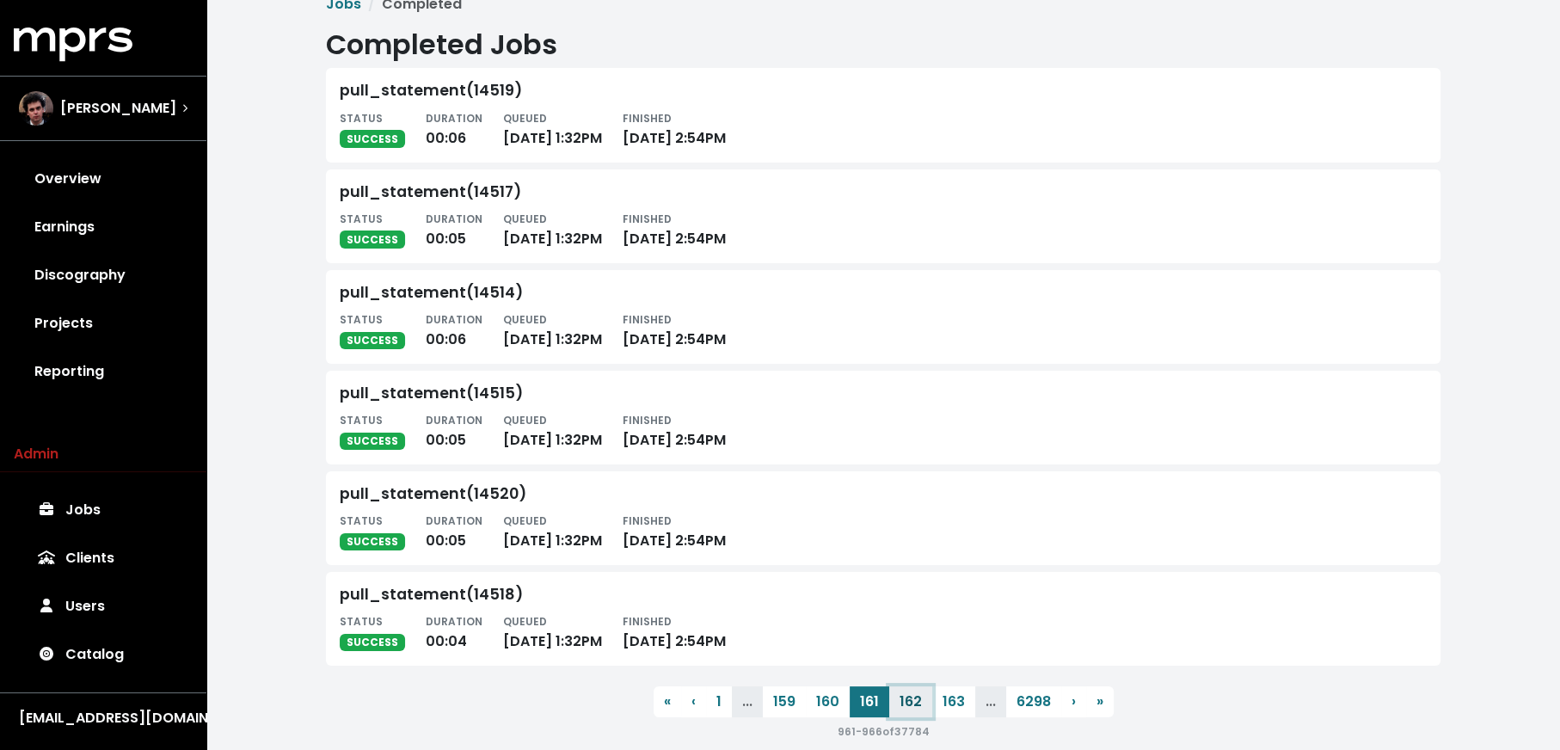
click at [903, 707] on button "162" at bounding box center [910, 701] width 43 height 31
click at [932, 707] on button "163" at bounding box center [953, 701] width 43 height 31
click at [903, 707] on button "164" at bounding box center [911, 703] width 44 height 31
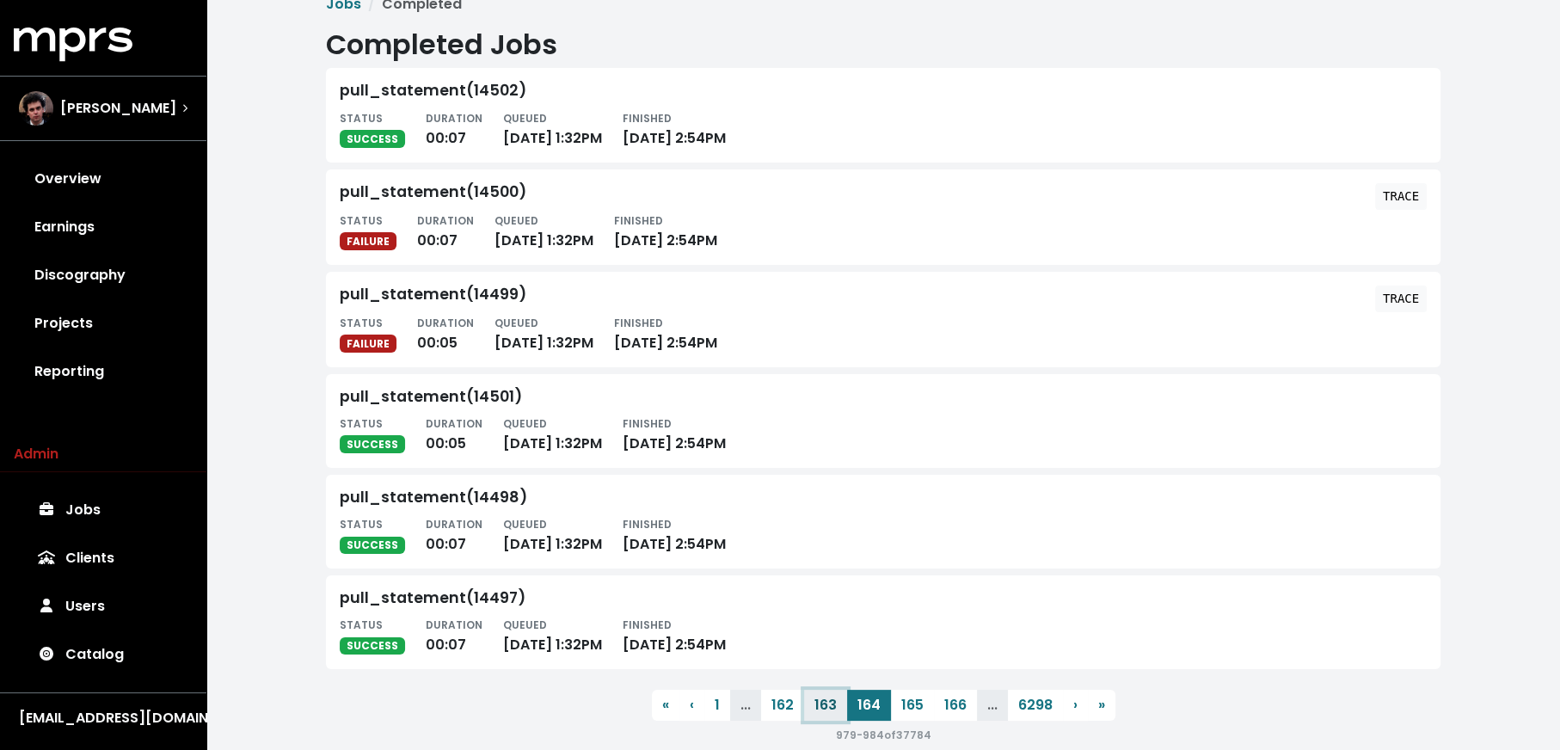
click at [821, 708] on button "163" at bounding box center [825, 705] width 43 height 31
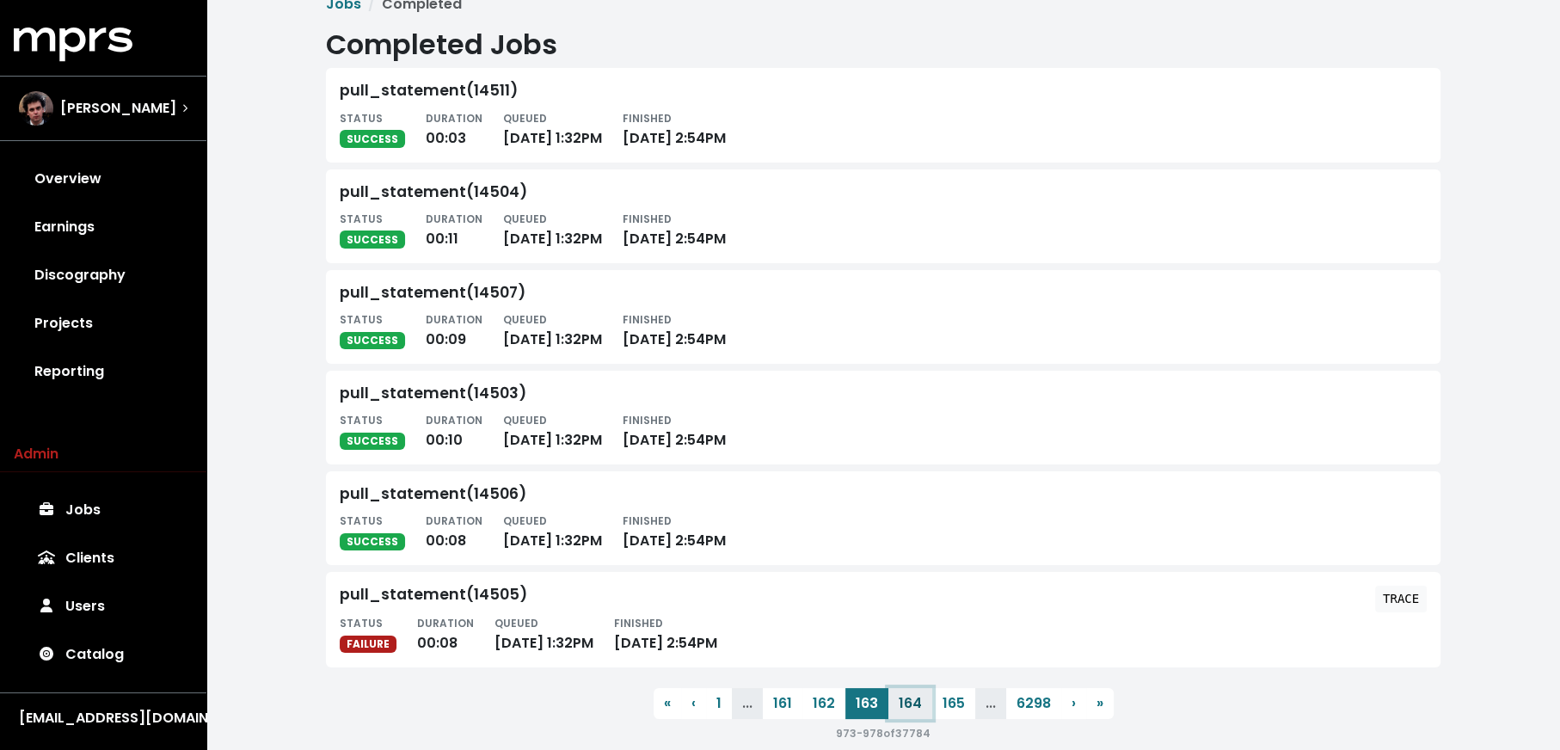
click at [906, 708] on button "164" at bounding box center [911, 703] width 44 height 31
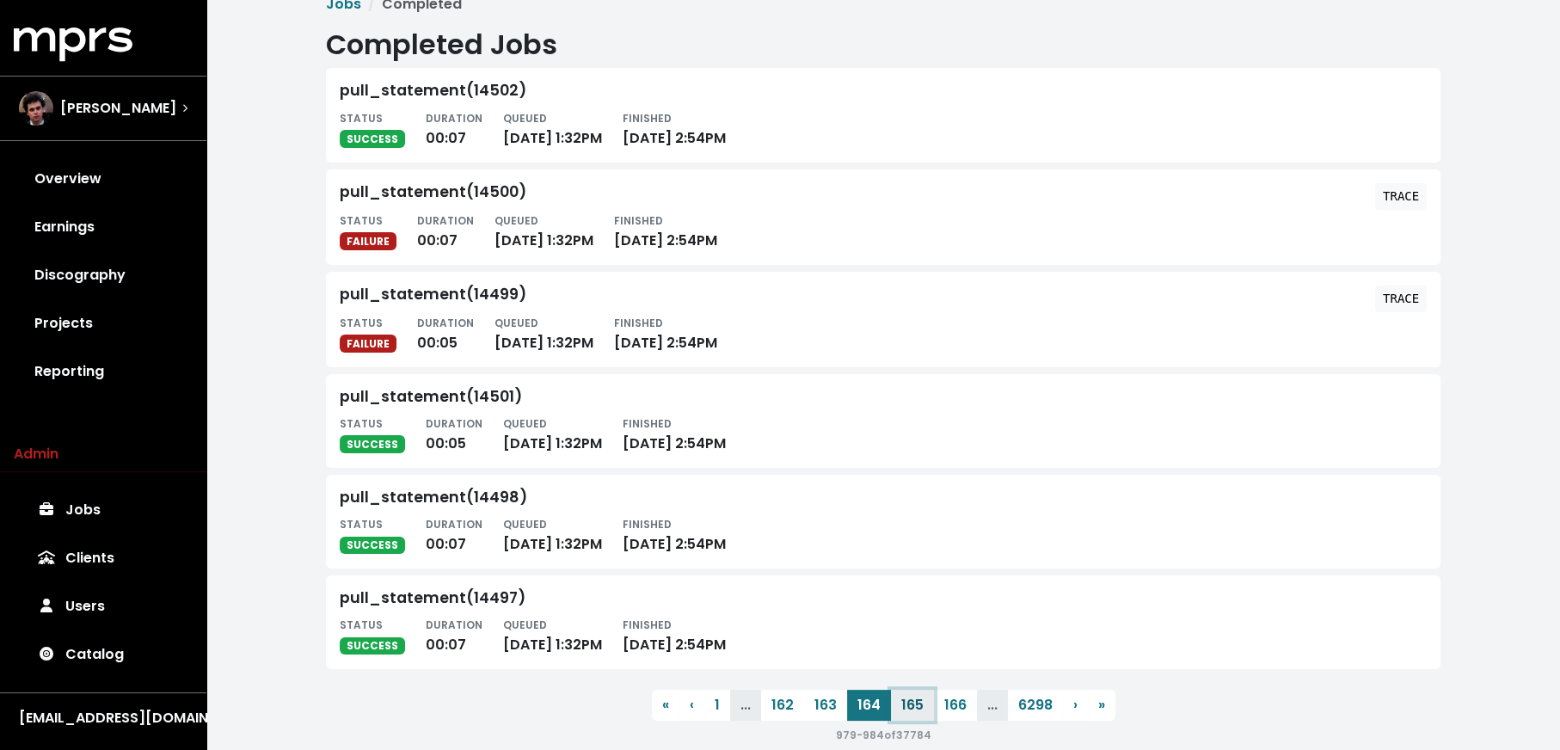
click at [906, 708] on button "165" at bounding box center [912, 705] width 43 height 31
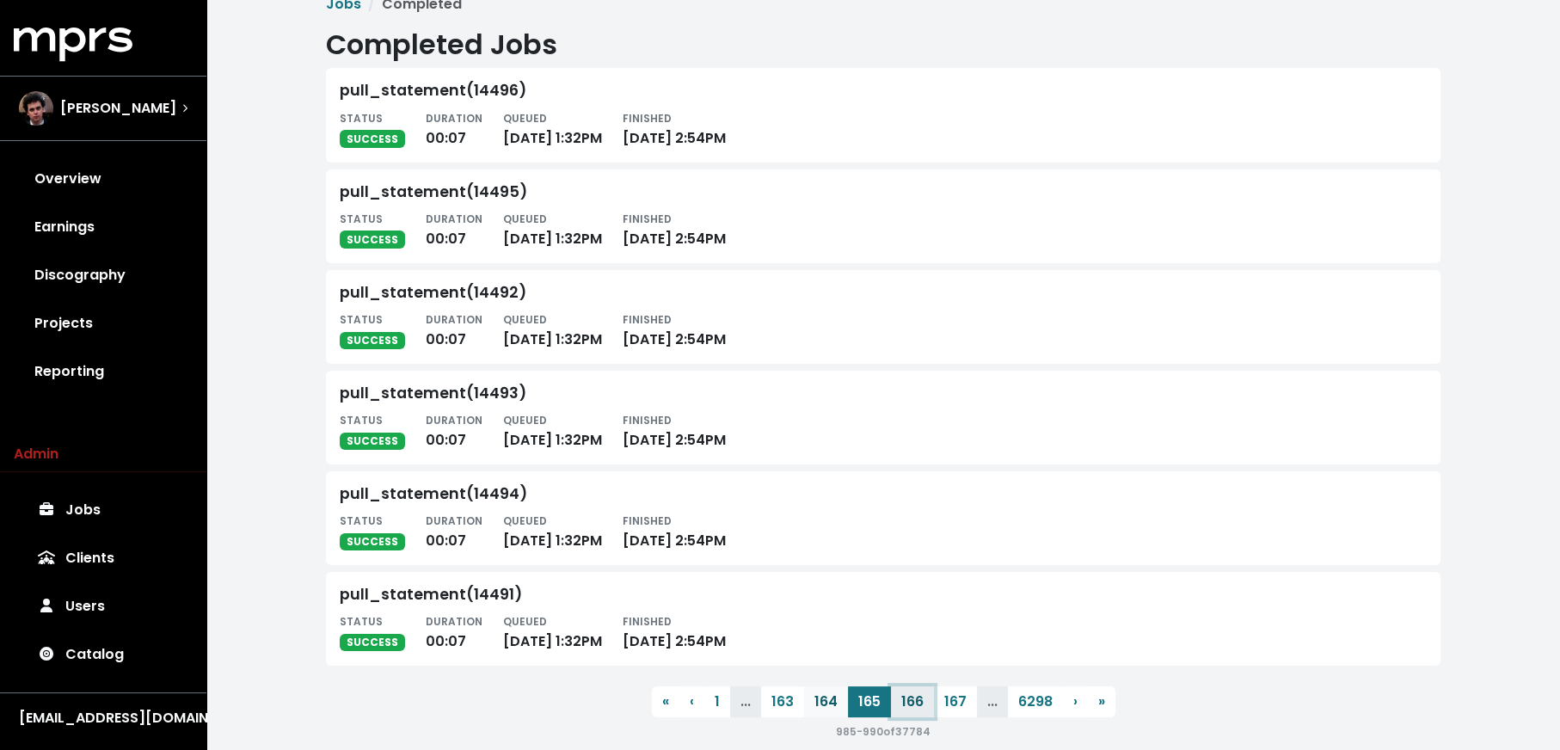
click at [906, 708] on button "166" at bounding box center [912, 701] width 43 height 31
click at [906, 708] on button "167" at bounding box center [912, 701] width 43 height 31
click at [906, 708] on button "168" at bounding box center [911, 701] width 43 height 31
click at [906, 708] on button "169" at bounding box center [911, 701] width 43 height 31
click at [933, 708] on button "170" at bounding box center [955, 701] width 44 height 31
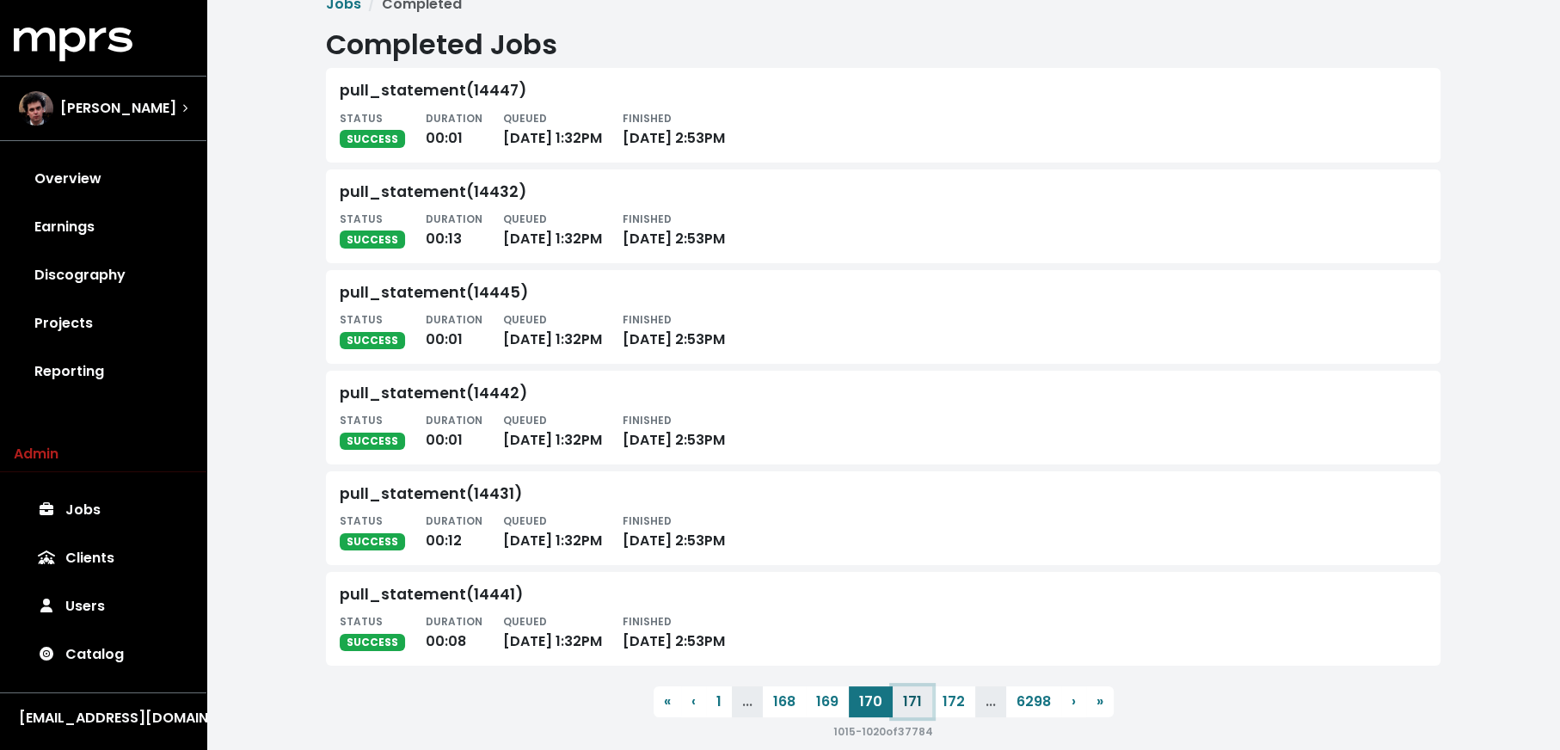
click at [906, 708] on button "171" at bounding box center [913, 701] width 40 height 31
click at [906, 708] on button "172" at bounding box center [910, 701] width 43 height 31
click at [906, 708] on button "173" at bounding box center [910, 701] width 43 height 31
click at [932, 708] on button "174" at bounding box center [954, 701] width 44 height 31
click at [906, 708] on button "175" at bounding box center [912, 701] width 43 height 31
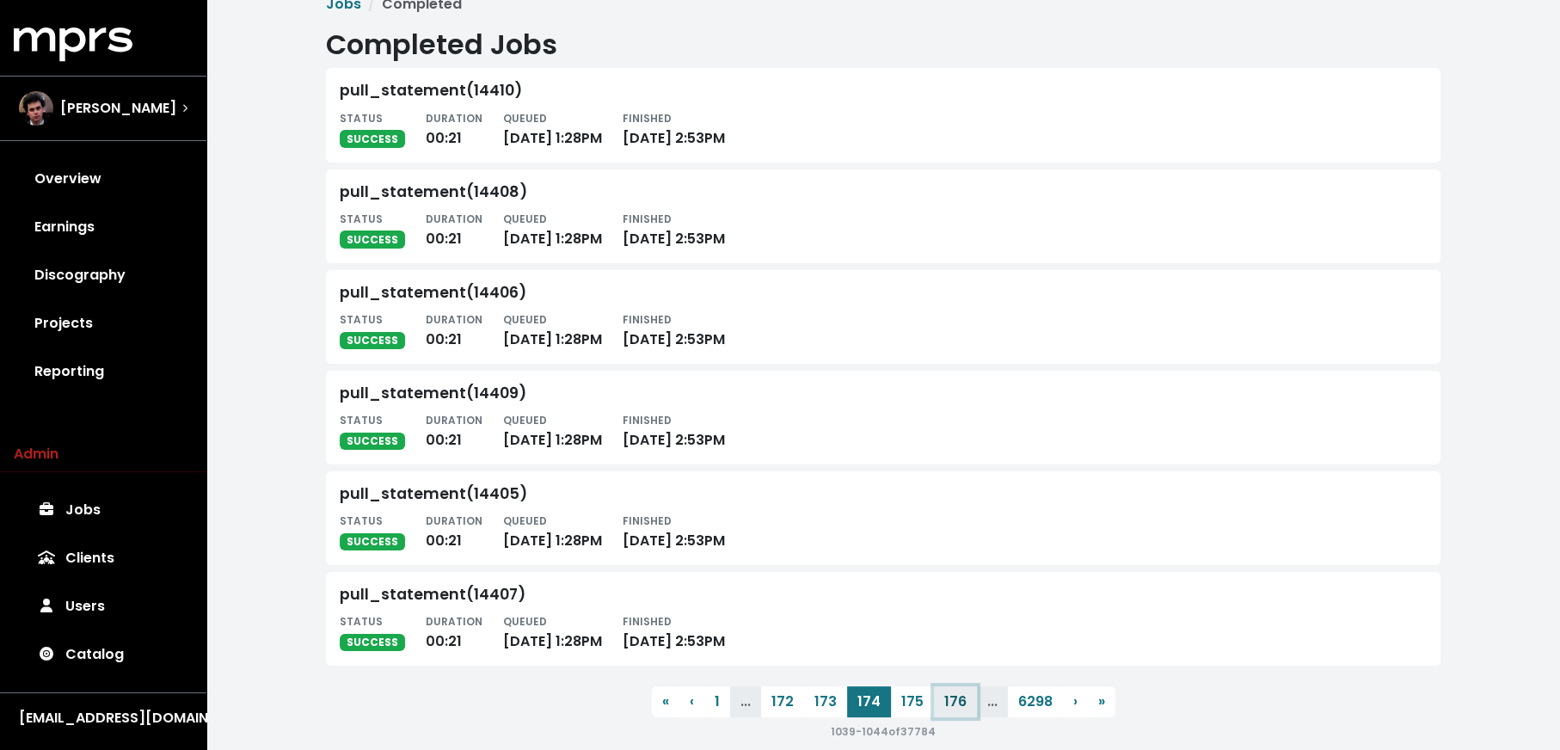
click at [934, 708] on button "176" at bounding box center [955, 701] width 43 height 31
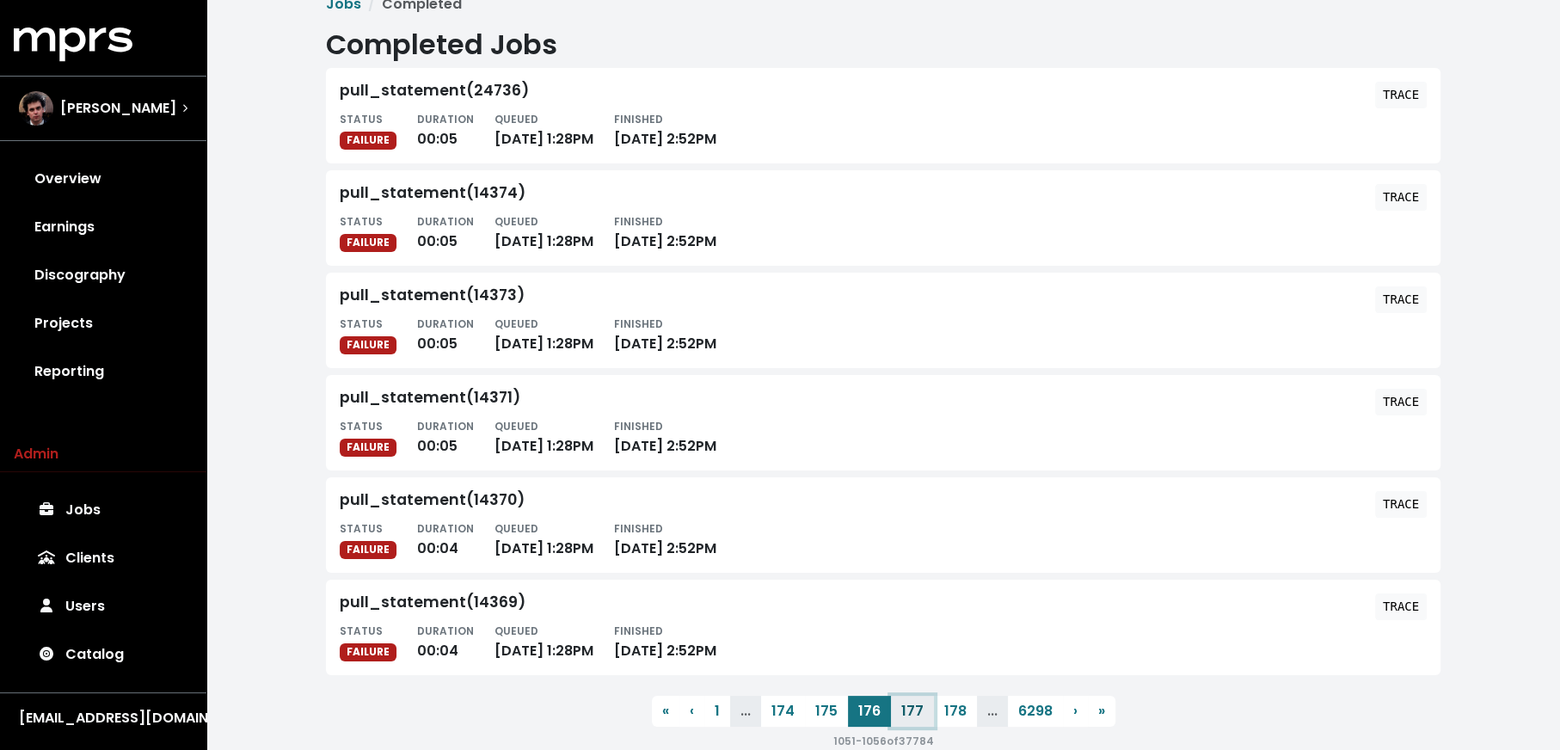
click at [906, 708] on button "177" at bounding box center [912, 711] width 43 height 31
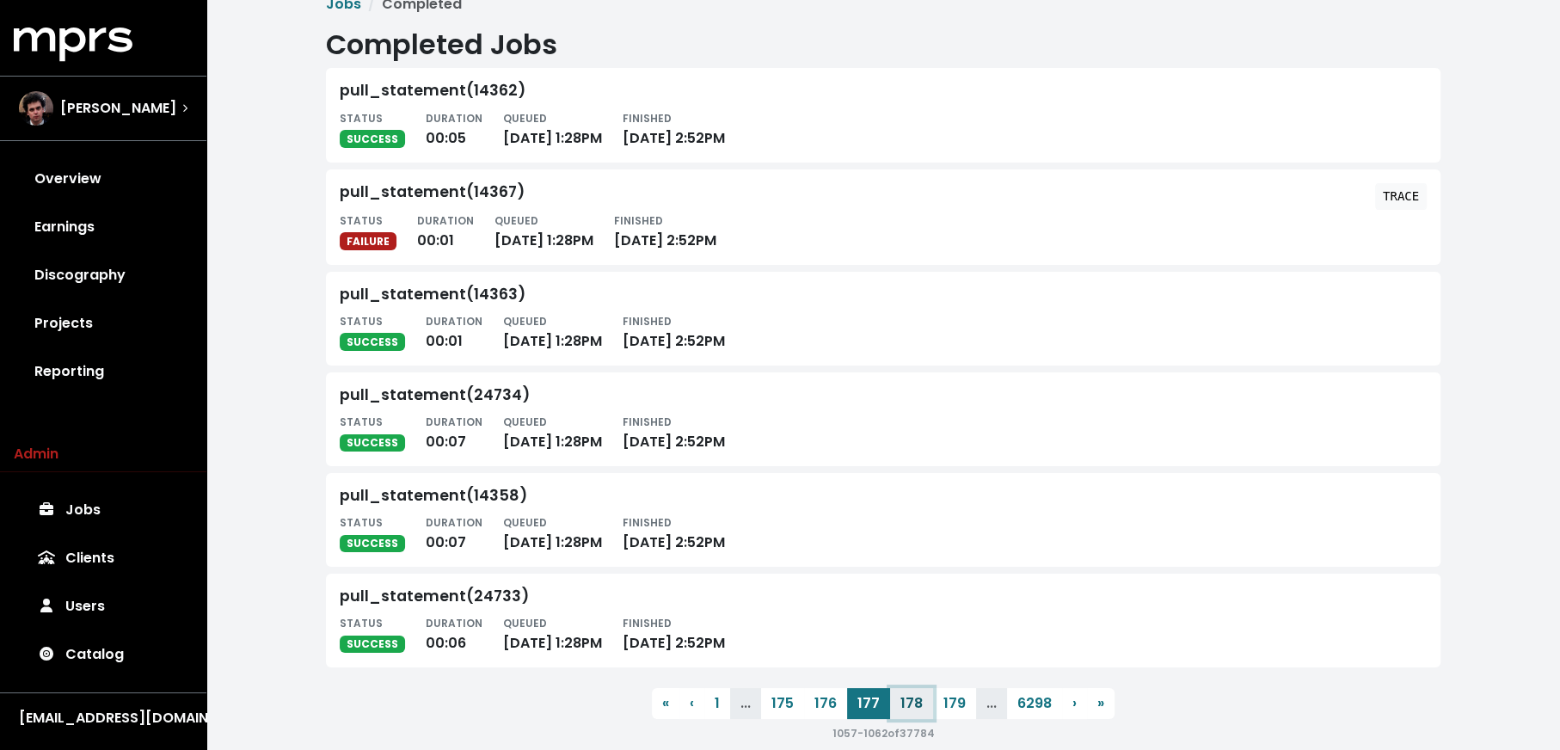
click at [906, 708] on button "178" at bounding box center [911, 703] width 43 height 31
click at [906, 708] on button "179" at bounding box center [911, 701] width 43 height 31
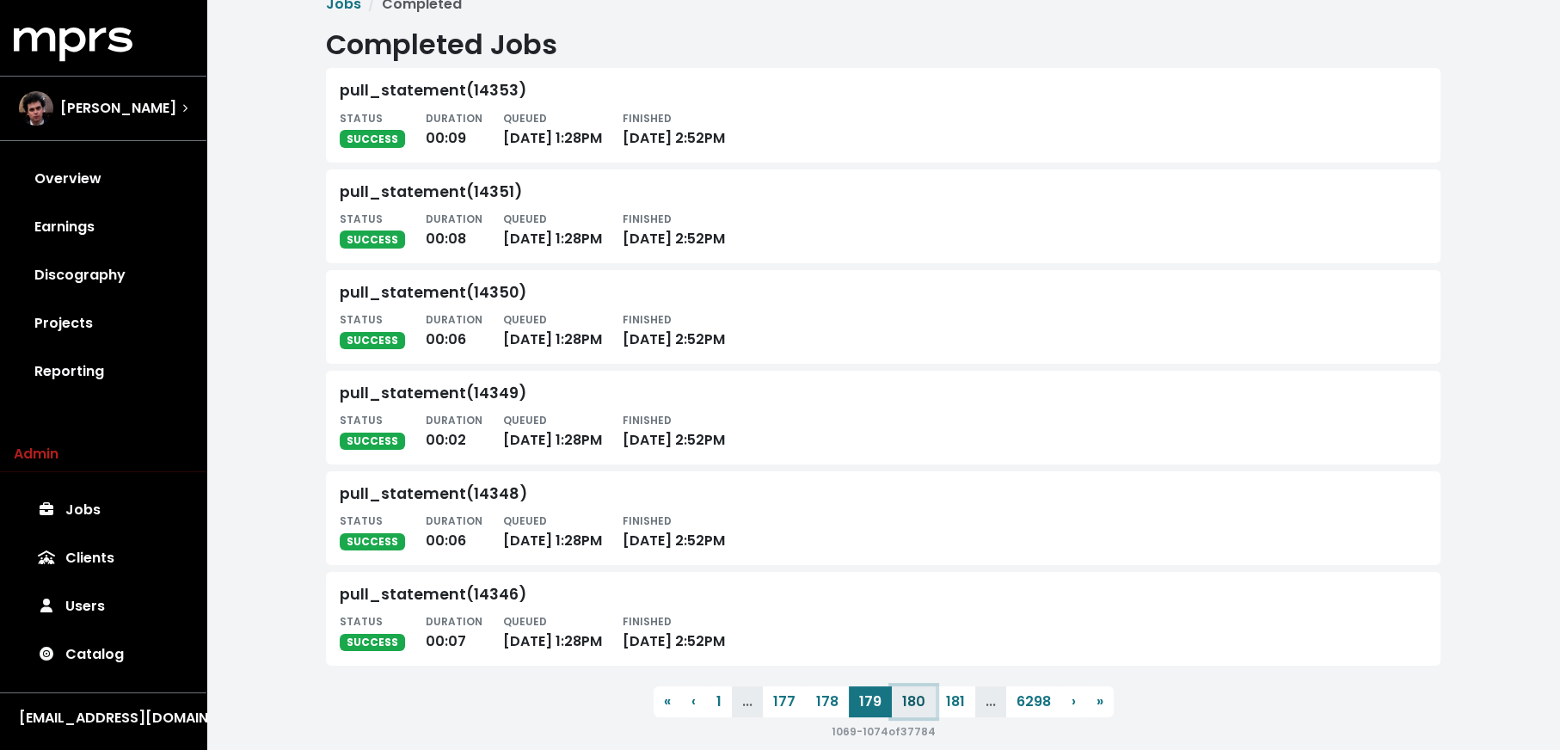
click at [906, 708] on button "180" at bounding box center [914, 701] width 44 height 31
click at [906, 708] on button "181" at bounding box center [913, 701] width 40 height 31
click at [906, 708] on button "182" at bounding box center [910, 701] width 43 height 31
click at [906, 708] on button "183" at bounding box center [910, 701] width 43 height 31
click at [906, 708] on button "184" at bounding box center [911, 701] width 44 height 31
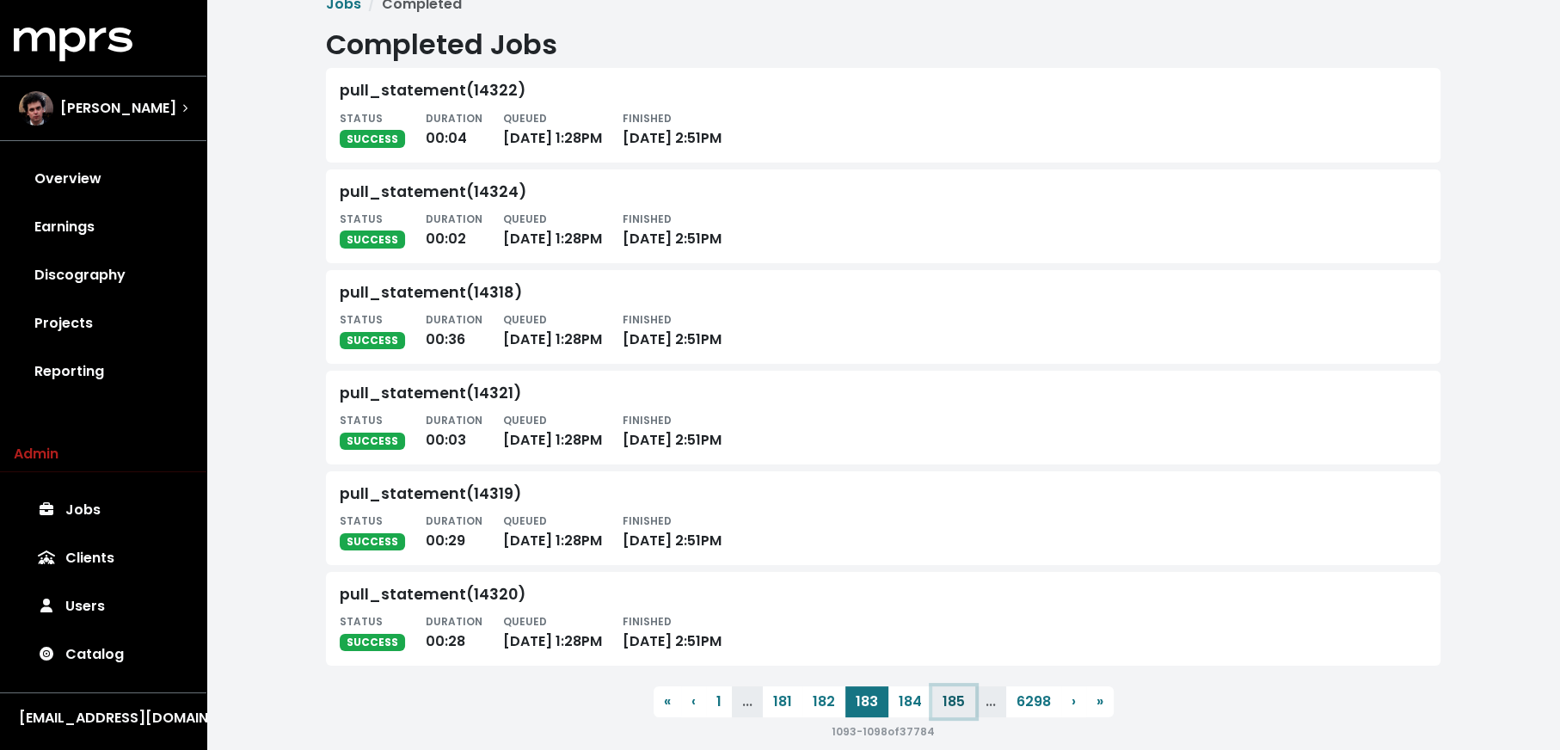
click at [932, 708] on button "185" at bounding box center [953, 701] width 43 height 31
click at [906, 708] on button "186" at bounding box center [912, 701] width 43 height 31
click at [906, 708] on button "187" at bounding box center [912, 701] width 43 height 31
click at [934, 708] on button "188" at bounding box center [955, 701] width 43 height 31
click at [906, 708] on button "189" at bounding box center [911, 701] width 43 height 31
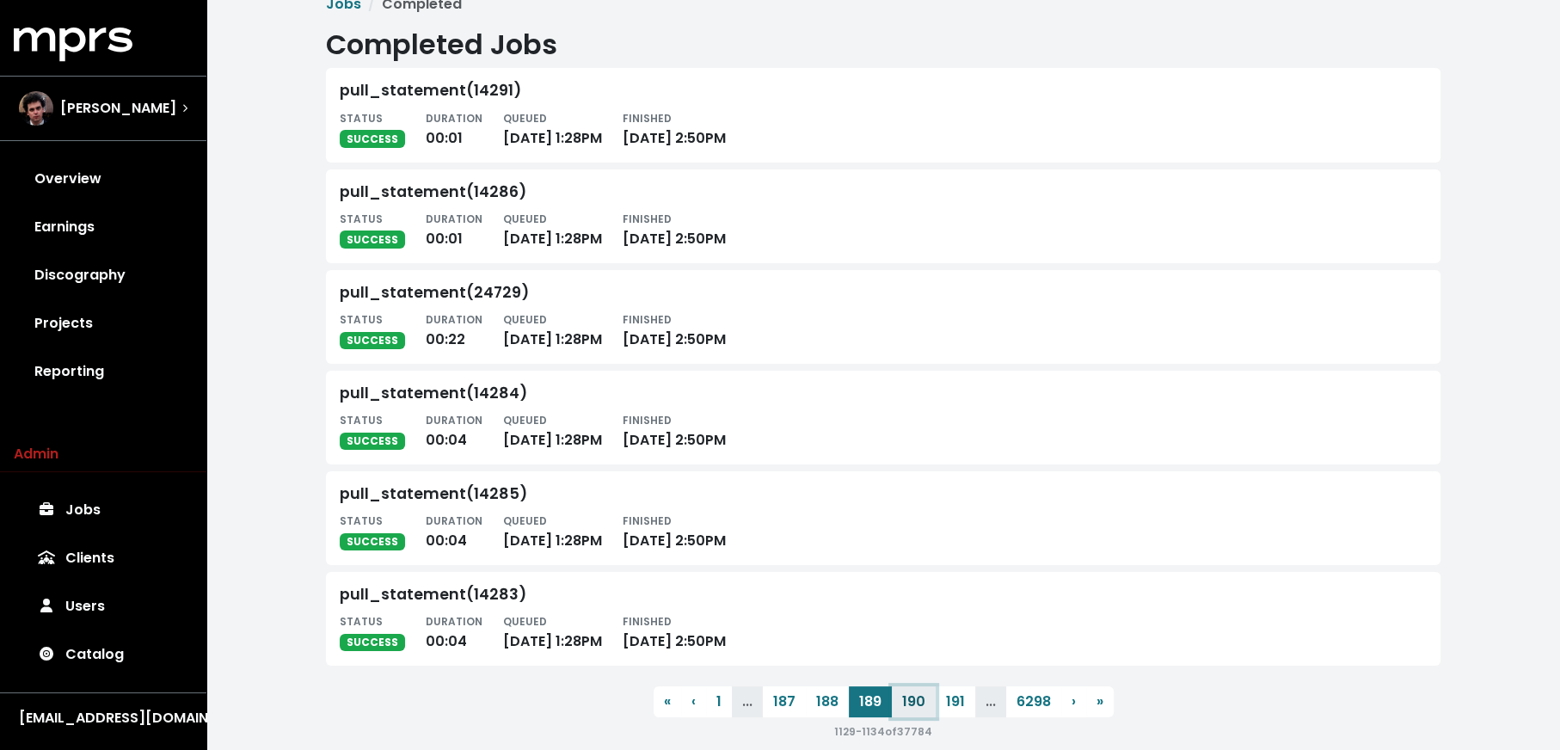
click at [906, 708] on button "190" at bounding box center [914, 701] width 44 height 31
click at [906, 708] on button "191" at bounding box center [913, 701] width 40 height 31
click at [932, 708] on button "192" at bounding box center [953, 701] width 43 height 31
click at [906, 708] on button "193" at bounding box center [910, 701] width 43 height 31
click at [906, 708] on button "194" at bounding box center [911, 701] width 44 height 31
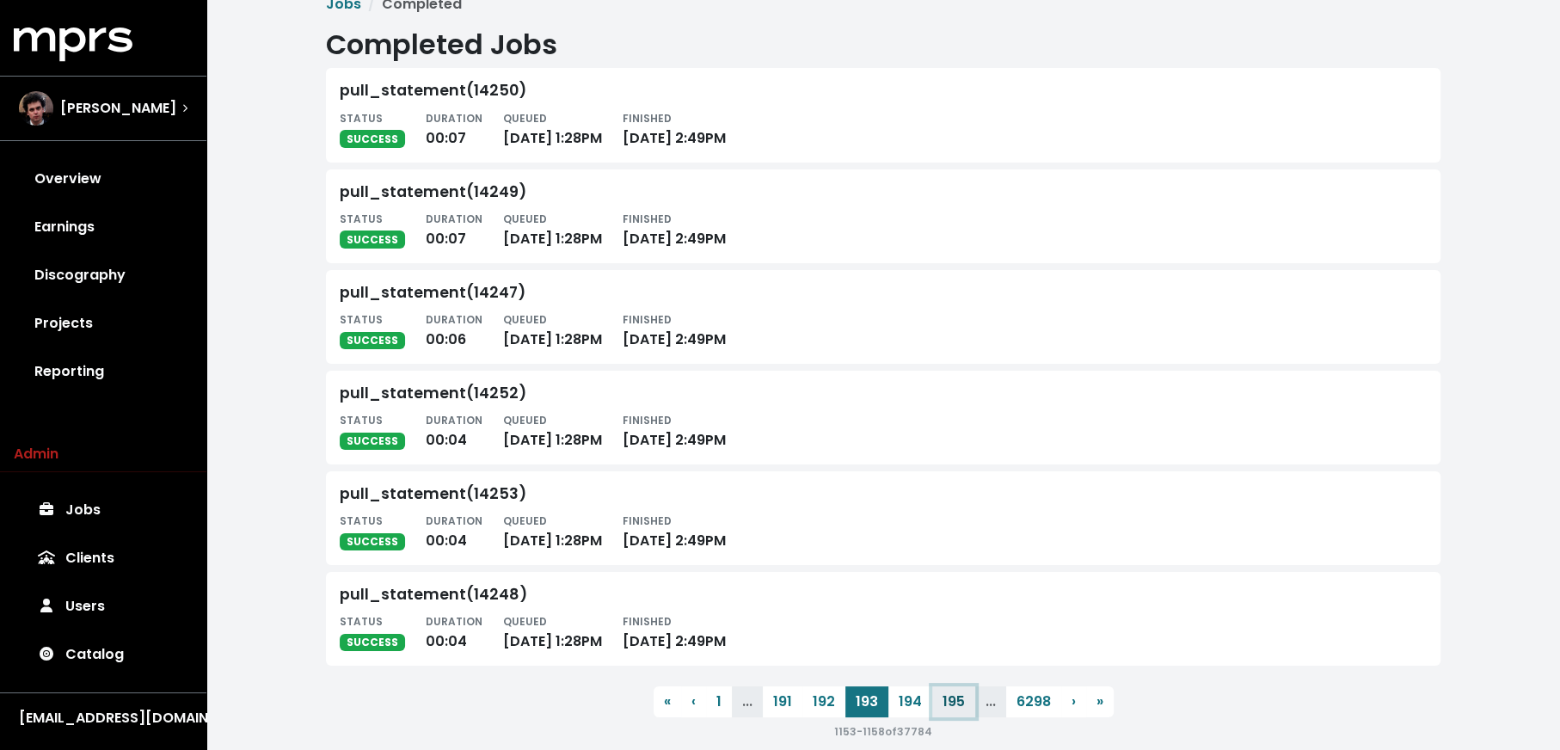
click at [932, 708] on button "195" at bounding box center [953, 701] width 43 height 31
click at [906, 708] on button "196" at bounding box center [912, 701] width 43 height 31
click at [906, 708] on button "197" at bounding box center [912, 701] width 43 height 31
click at [934, 708] on button "198" at bounding box center [955, 701] width 43 height 31
click at [906, 708] on button "199" at bounding box center [909, 701] width 43 height 31
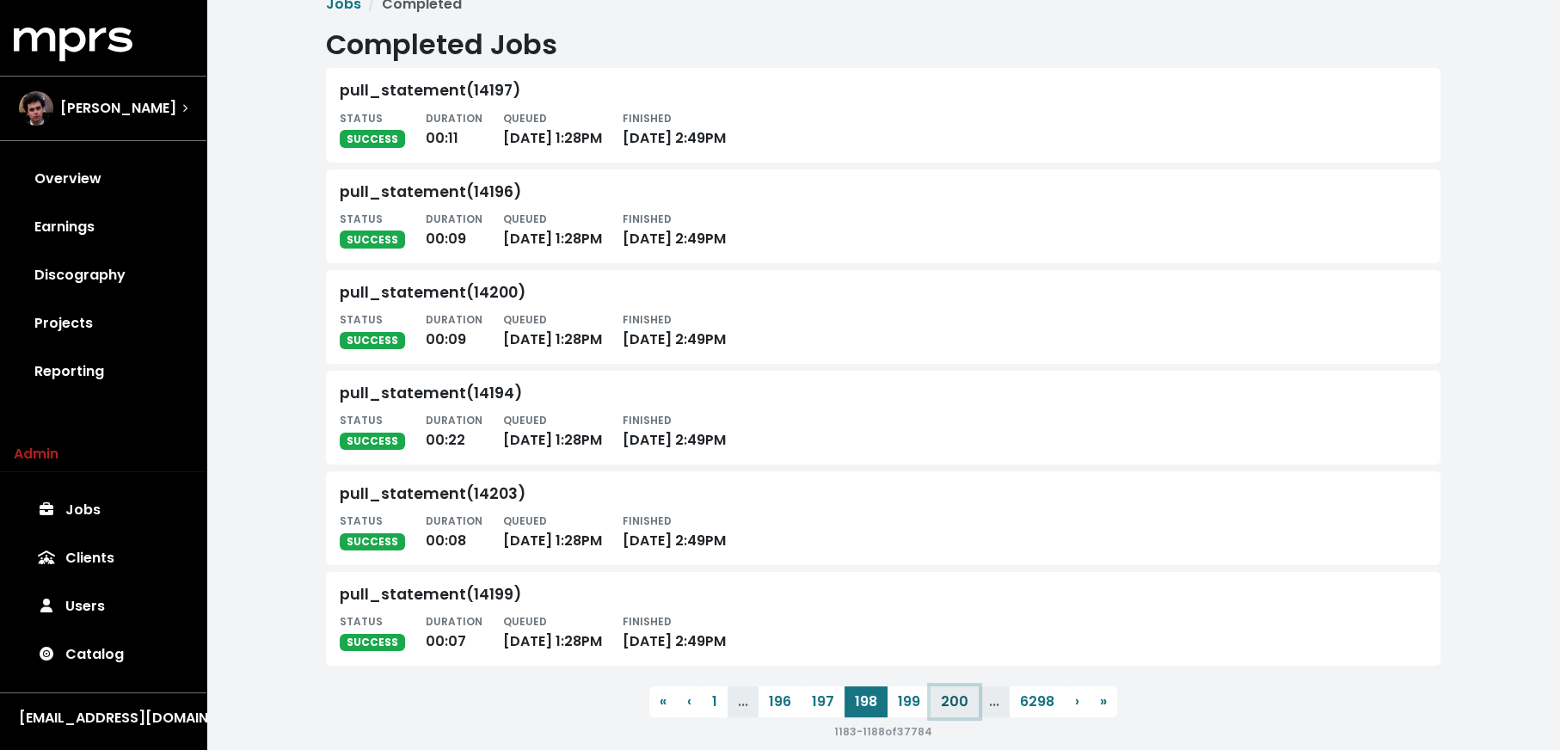
click at [931, 708] on button "200" at bounding box center [955, 701] width 48 height 31
click at [906, 708] on button "201" at bounding box center [912, 703] width 44 height 31
click at [946, 704] on button "203" at bounding box center [960, 701] width 47 height 31
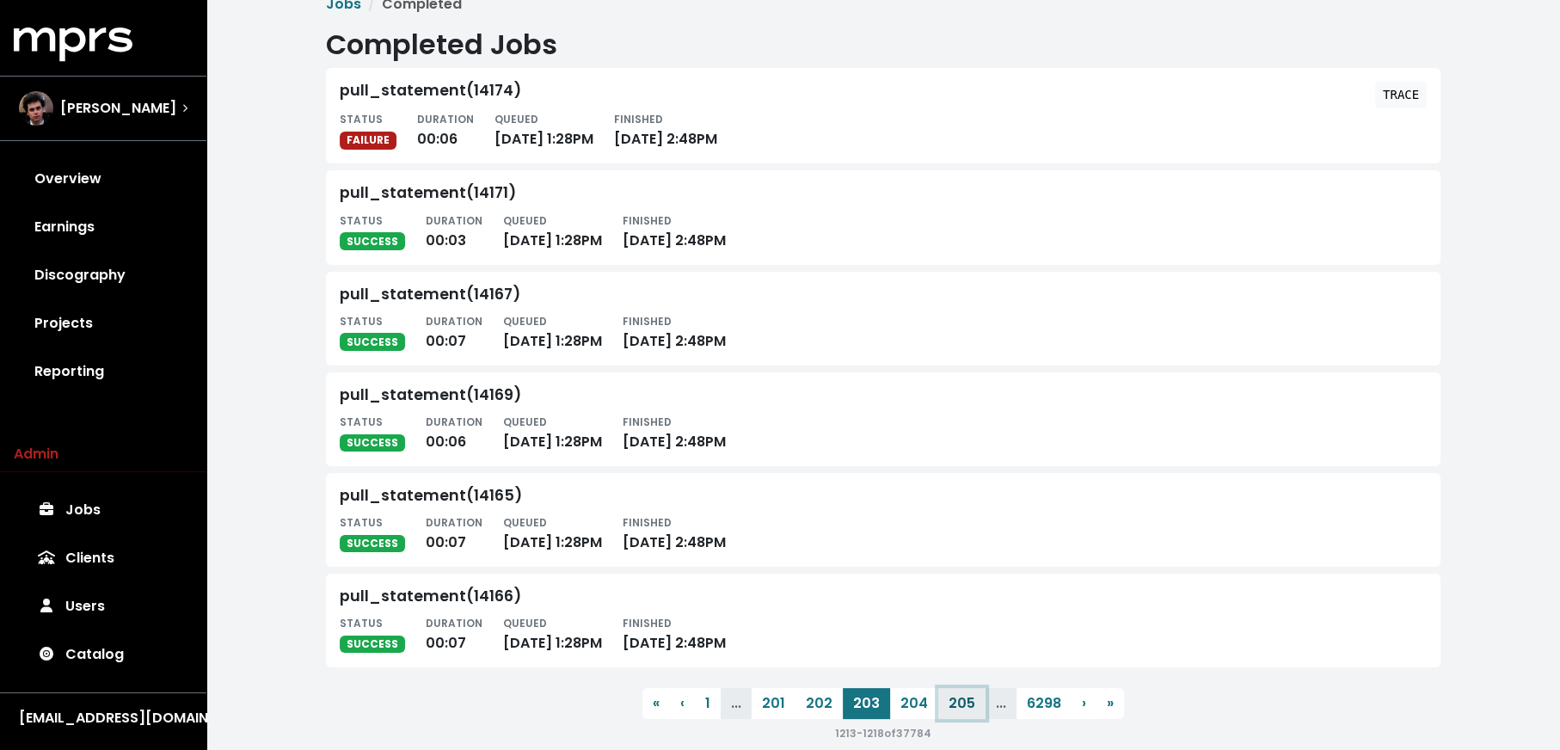
click at [946, 704] on button "205" at bounding box center [961, 703] width 47 height 31
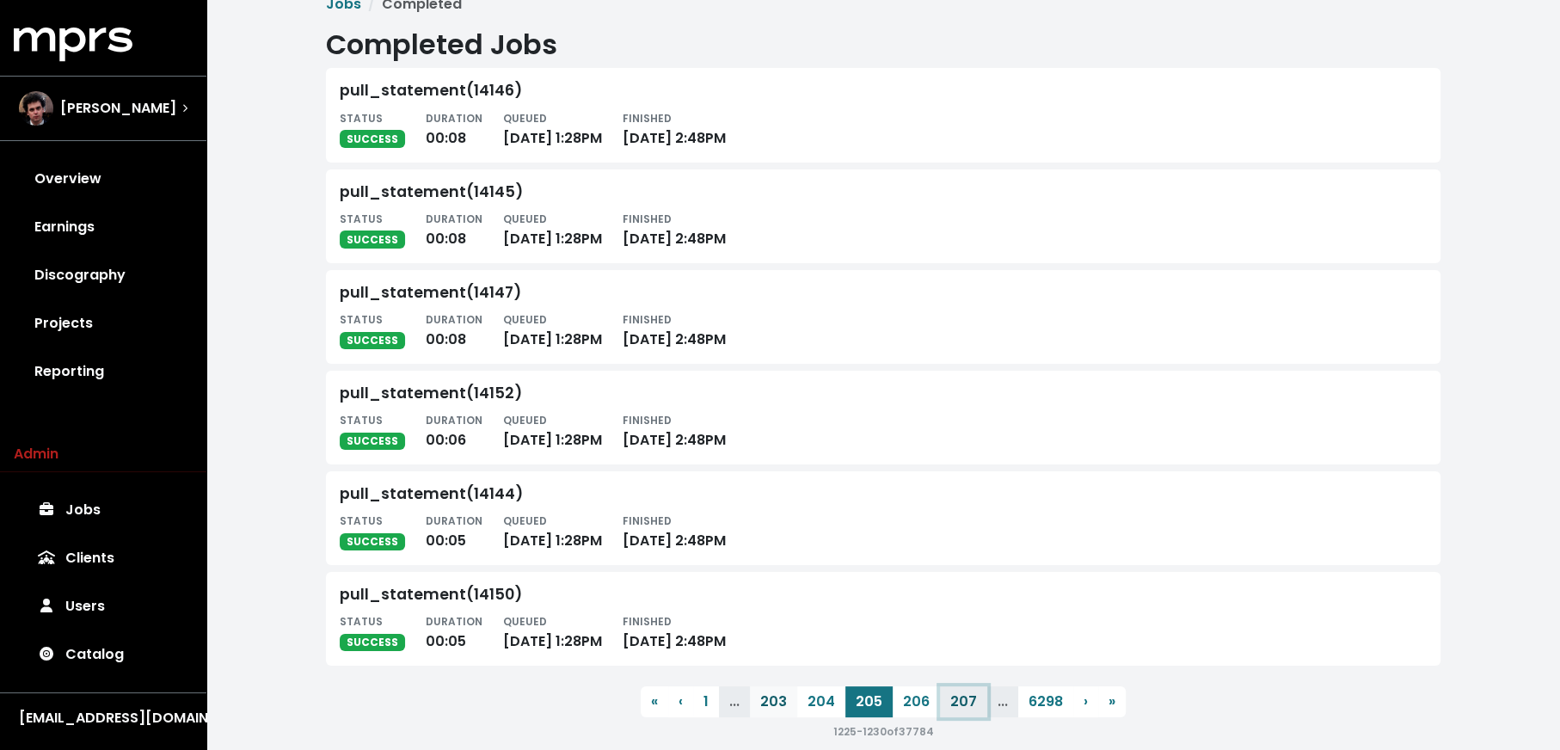
click at [946, 704] on button "207" at bounding box center [963, 701] width 47 height 31
click at [946, 704] on button "209" at bounding box center [963, 703] width 47 height 31
click at [946, 704] on button "211" at bounding box center [962, 701] width 40 height 31
click at [946, 704] on button "213" at bounding box center [955, 701] width 43 height 31
click at [946, 704] on button "215" at bounding box center [953, 701] width 43 height 31
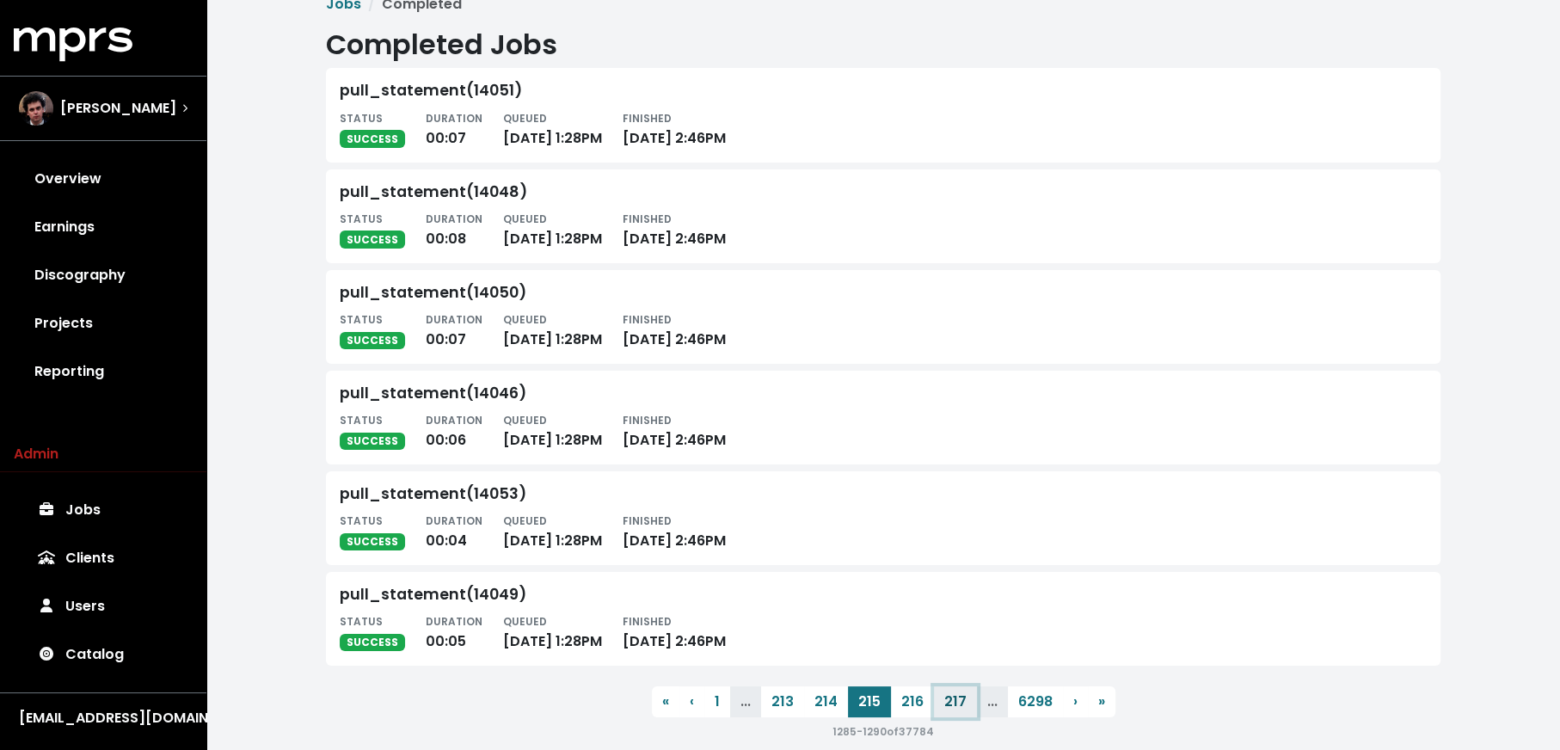
click at [946, 704] on button "217" at bounding box center [955, 701] width 43 height 31
click at [946, 704] on button "219" at bounding box center [954, 703] width 43 height 31
click at [946, 704] on button "221" at bounding box center [957, 701] width 43 height 31
click at [946, 704] on button "223" at bounding box center [959, 701] width 46 height 31
click at [946, 704] on button "225" at bounding box center [961, 701] width 46 height 31
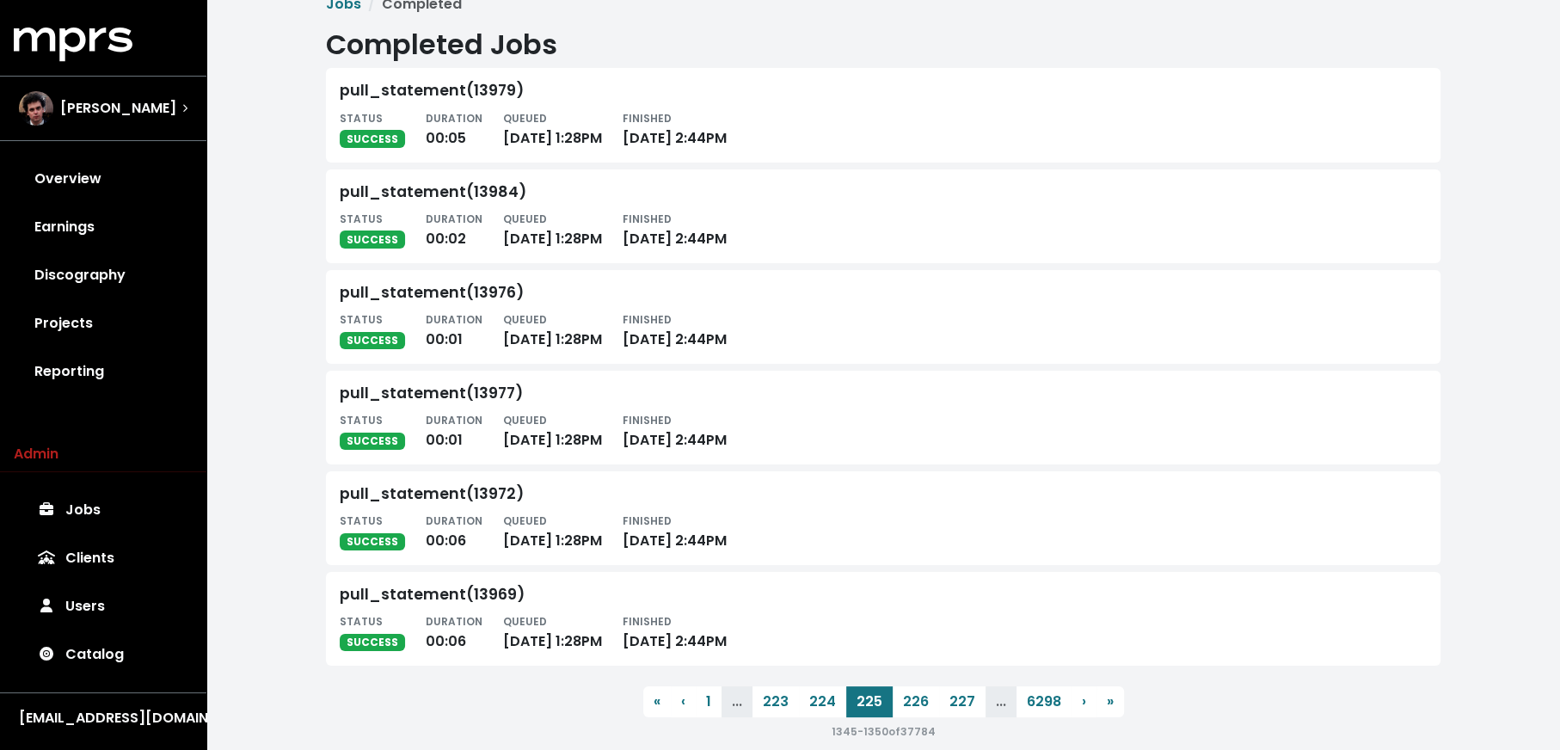
click at [946, 704] on button "227" at bounding box center [962, 701] width 46 height 31
click at [946, 704] on button "231" at bounding box center [962, 701] width 43 height 31
click at [946, 704] on button "233" at bounding box center [961, 701] width 46 height 31
click at [946, 704] on button "237" at bounding box center [962, 701] width 46 height 31
click at [946, 704] on button "239" at bounding box center [961, 701] width 46 height 31
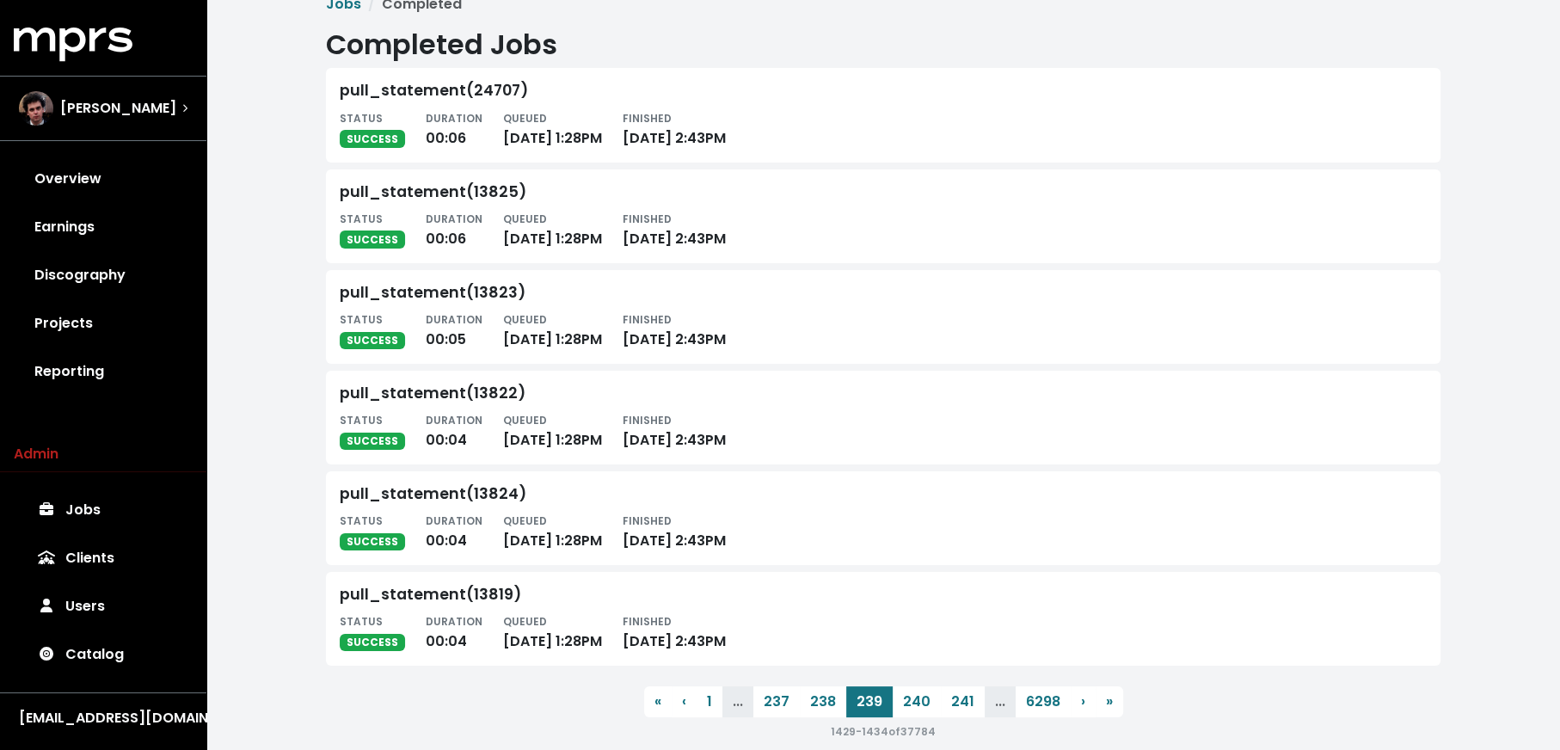
click at [946, 704] on button "241" at bounding box center [963, 701] width 44 height 31
click at [946, 704] on button "245" at bounding box center [961, 701] width 47 height 31
click at [946, 704] on button "247" at bounding box center [963, 701] width 47 height 31
click at [946, 704] on button "251" at bounding box center [963, 701] width 43 height 31
click at [946, 704] on button "253" at bounding box center [961, 701] width 46 height 31
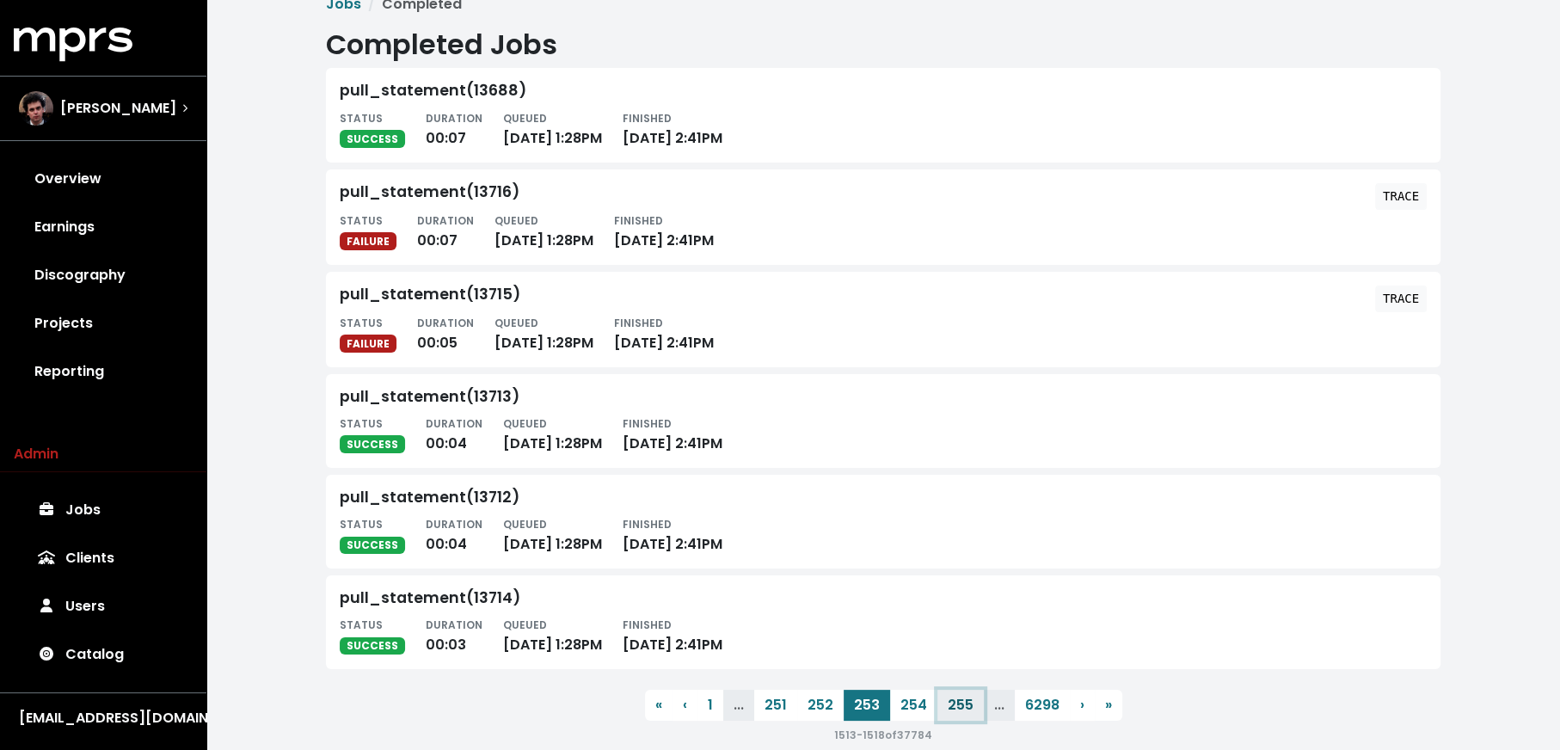
click at [946, 704] on button "255" at bounding box center [961, 705] width 46 height 31
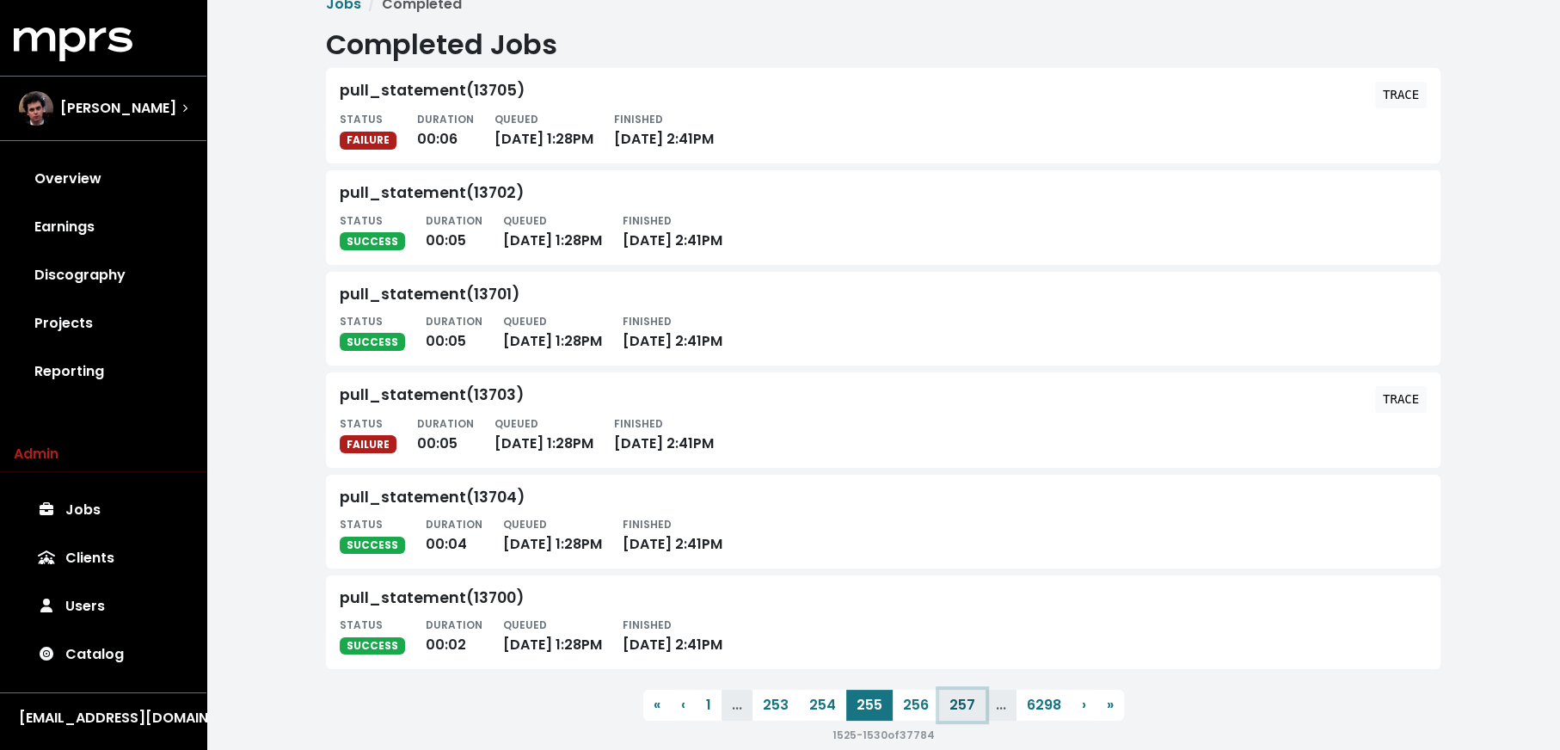
click at [946, 704] on button "257" at bounding box center [962, 705] width 46 height 31
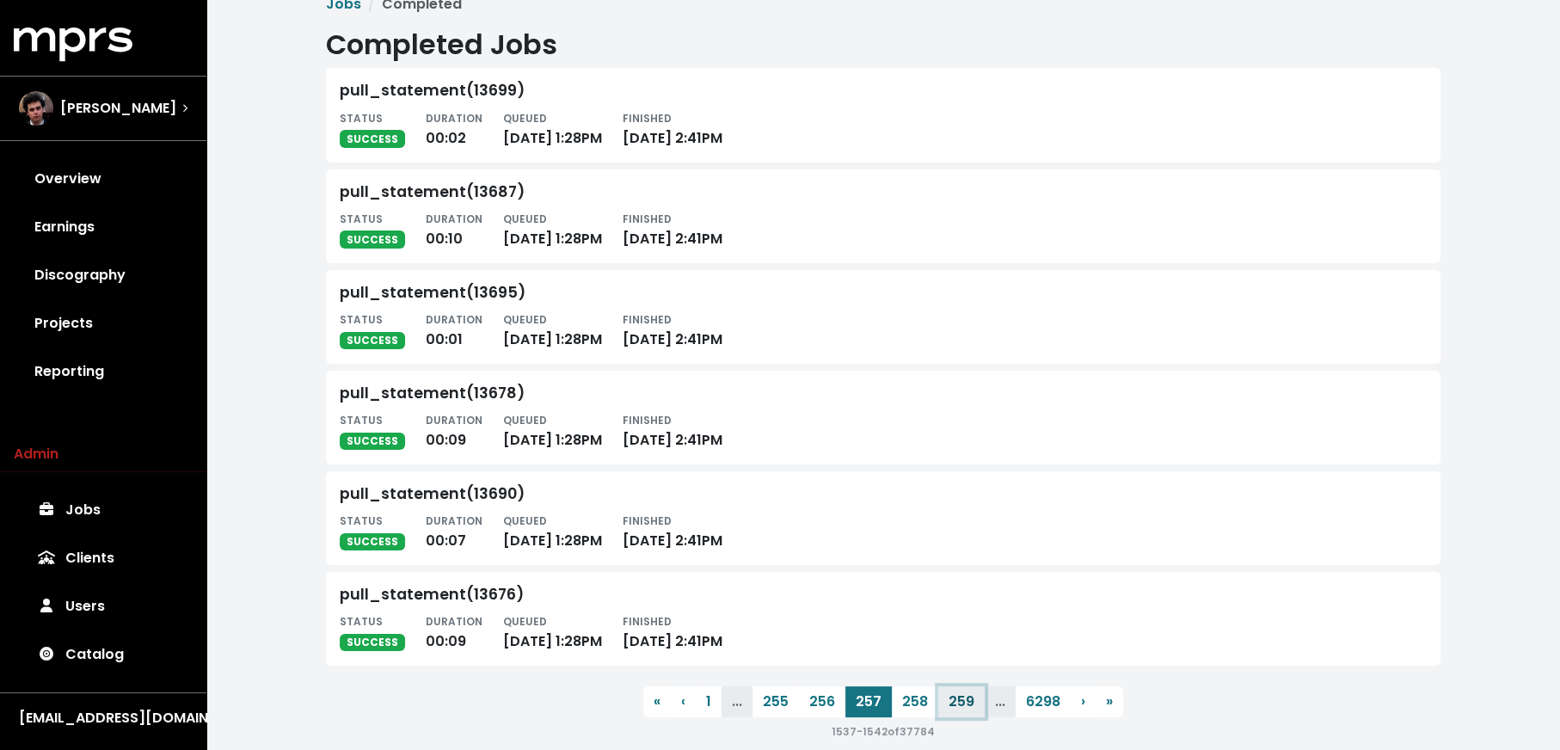
click at [945, 709] on button "259" at bounding box center [961, 701] width 46 height 31
click at [945, 709] on button "261" at bounding box center [962, 701] width 43 height 31
click at [945, 709] on button "263" at bounding box center [961, 701] width 46 height 31
click at [945, 709] on button "265" at bounding box center [961, 701] width 46 height 31
click at [945, 709] on button "267" at bounding box center [962, 701] width 46 height 31
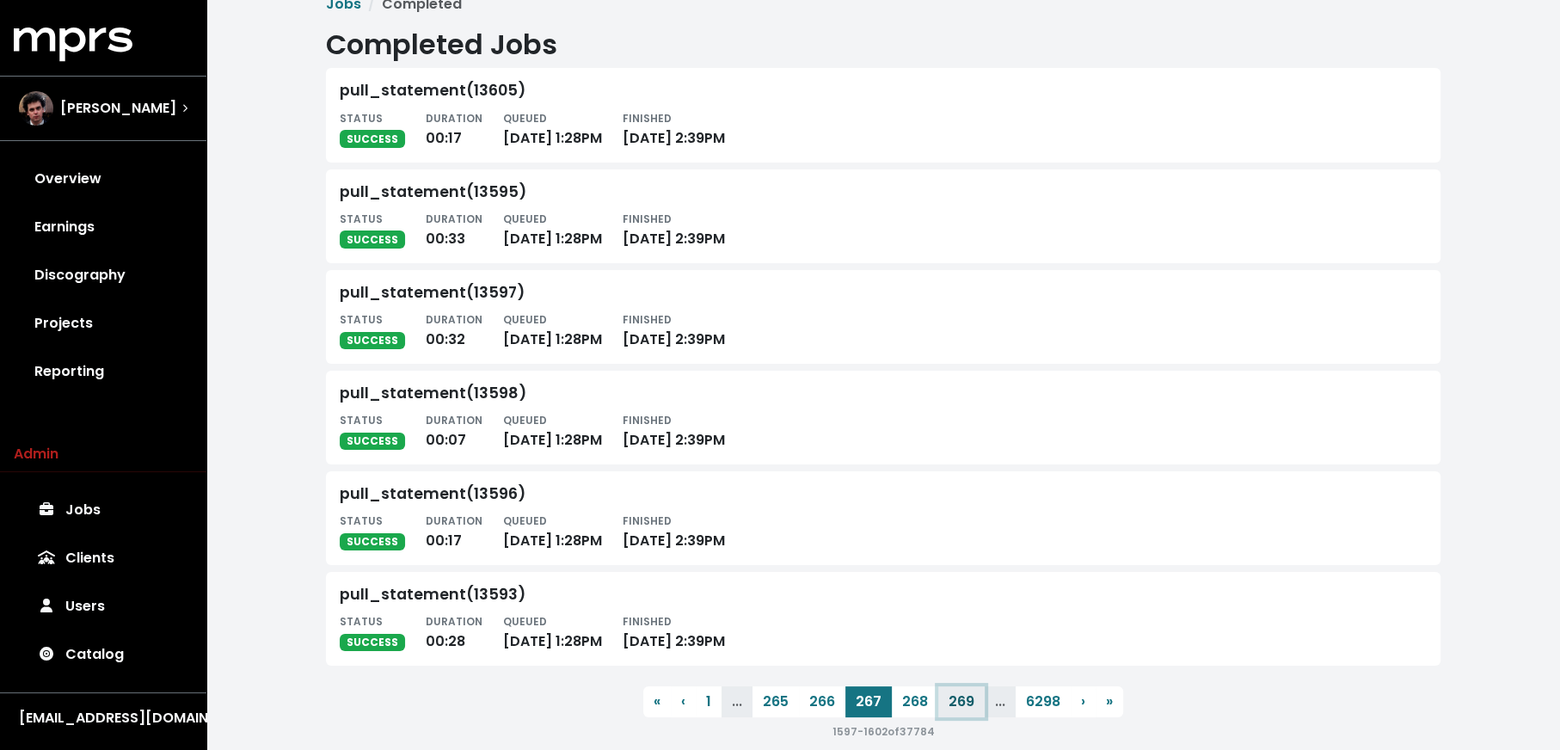
click at [945, 709] on button "269" at bounding box center [961, 701] width 46 height 31
click at [945, 709] on button "271" at bounding box center [962, 701] width 43 height 31
click at [945, 709] on button "273" at bounding box center [961, 701] width 46 height 31
click at [945, 709] on button "275" at bounding box center [961, 701] width 46 height 31
click at [945, 709] on button "277" at bounding box center [962, 701] width 46 height 31
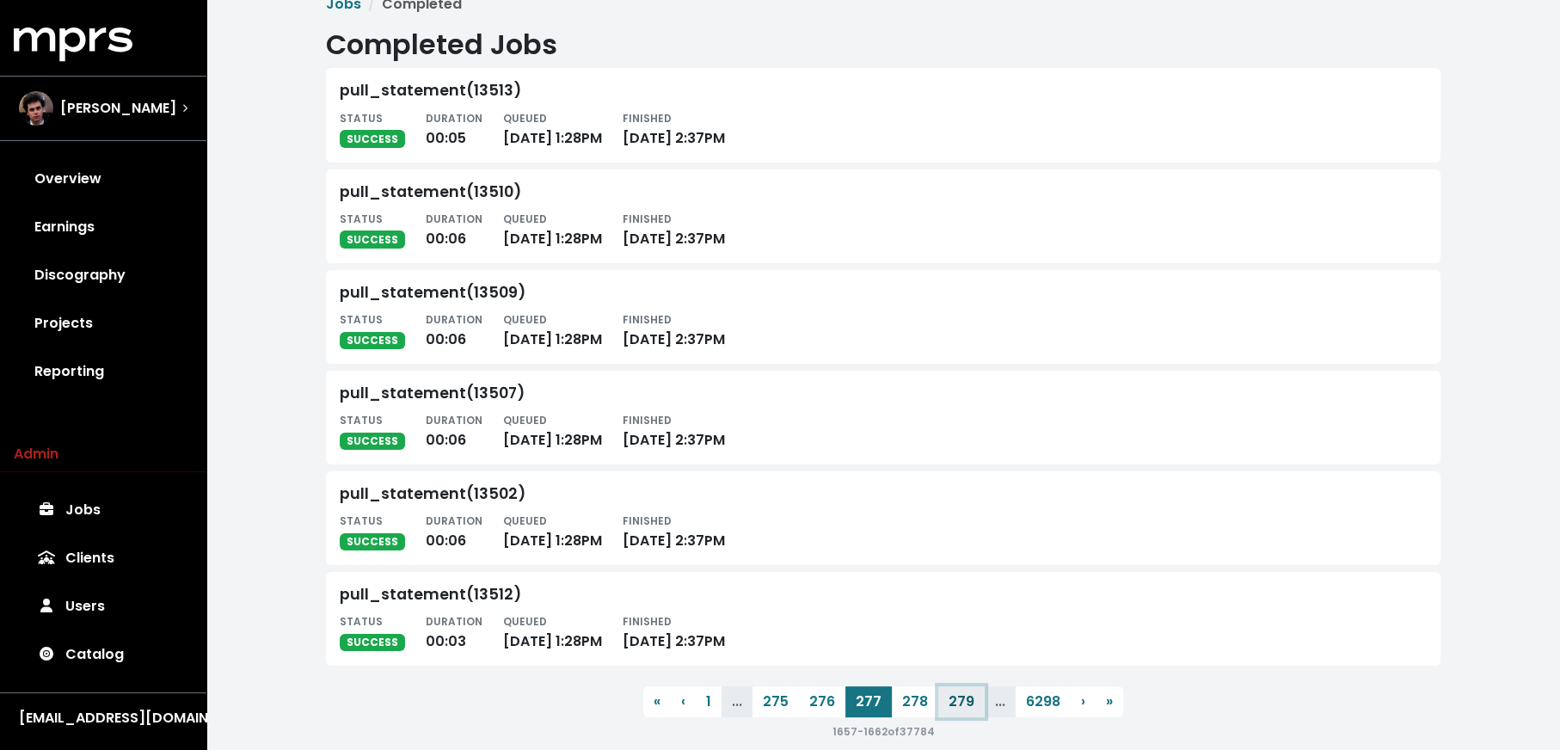
click at [945, 709] on button "279" at bounding box center [961, 701] width 46 height 31
click at [945, 709] on button "281" at bounding box center [962, 701] width 43 height 31
click at [947, 704] on button "283" at bounding box center [961, 701] width 46 height 31
click at [947, 704] on button "285" at bounding box center [961, 701] width 46 height 31
click at [947, 704] on button "287" at bounding box center [962, 701] width 46 height 31
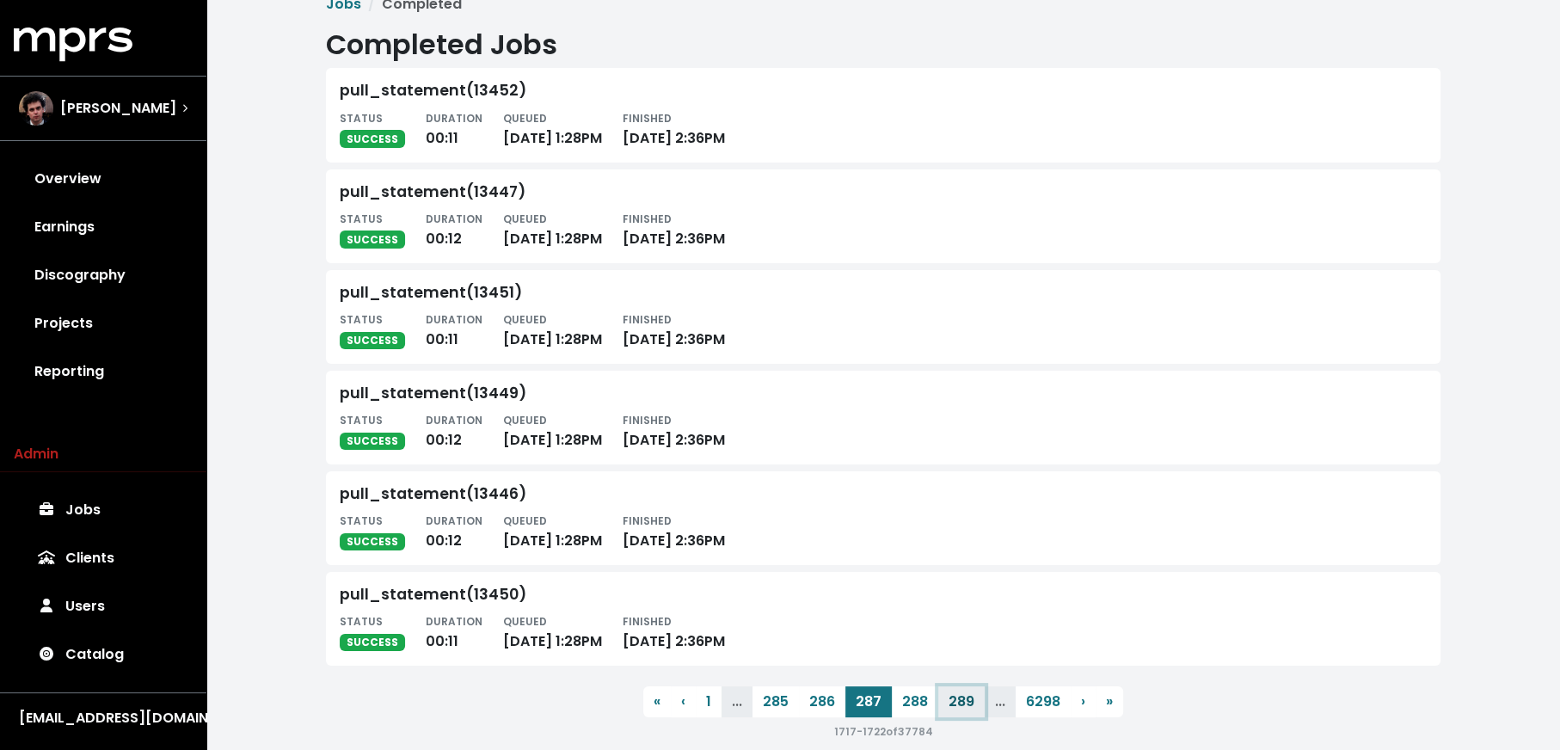
click at [947, 704] on button "289" at bounding box center [961, 701] width 46 height 31
click at [947, 704] on button "291" at bounding box center [962, 701] width 43 height 31
click at [947, 704] on button "293" at bounding box center [961, 701] width 46 height 31
click at [947, 704] on button "295" at bounding box center [961, 701] width 46 height 31
click at [947, 704] on button "297" at bounding box center [962, 701] width 46 height 31
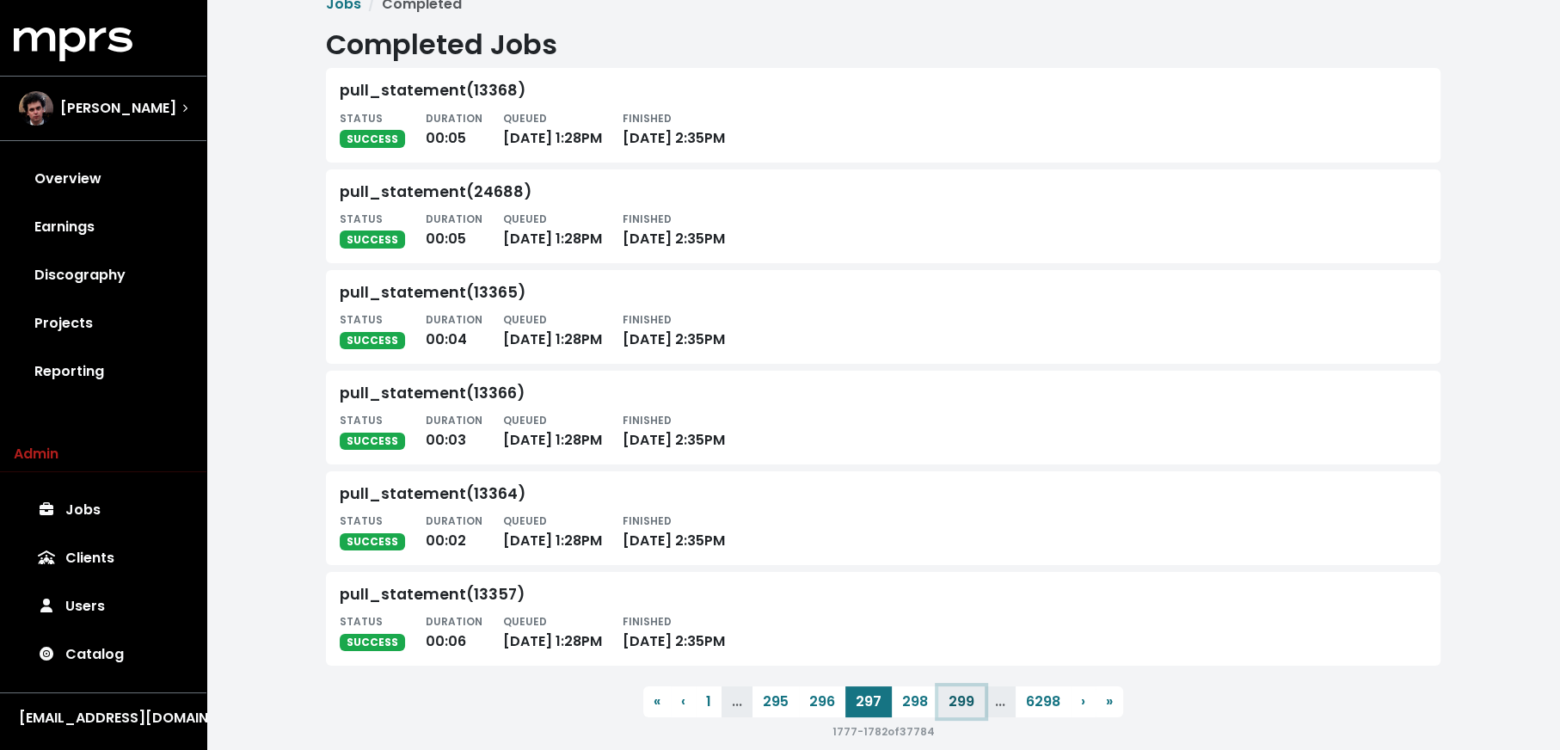
click at [947, 704] on button "299" at bounding box center [961, 701] width 46 height 31
click at [947, 704] on button "301" at bounding box center [963, 701] width 44 height 31
click at [947, 704] on button "303" at bounding box center [961, 701] width 47 height 31
click at [947, 704] on button "305" at bounding box center [961, 701] width 47 height 31
click at [947, 704] on button "307" at bounding box center [963, 701] width 47 height 31
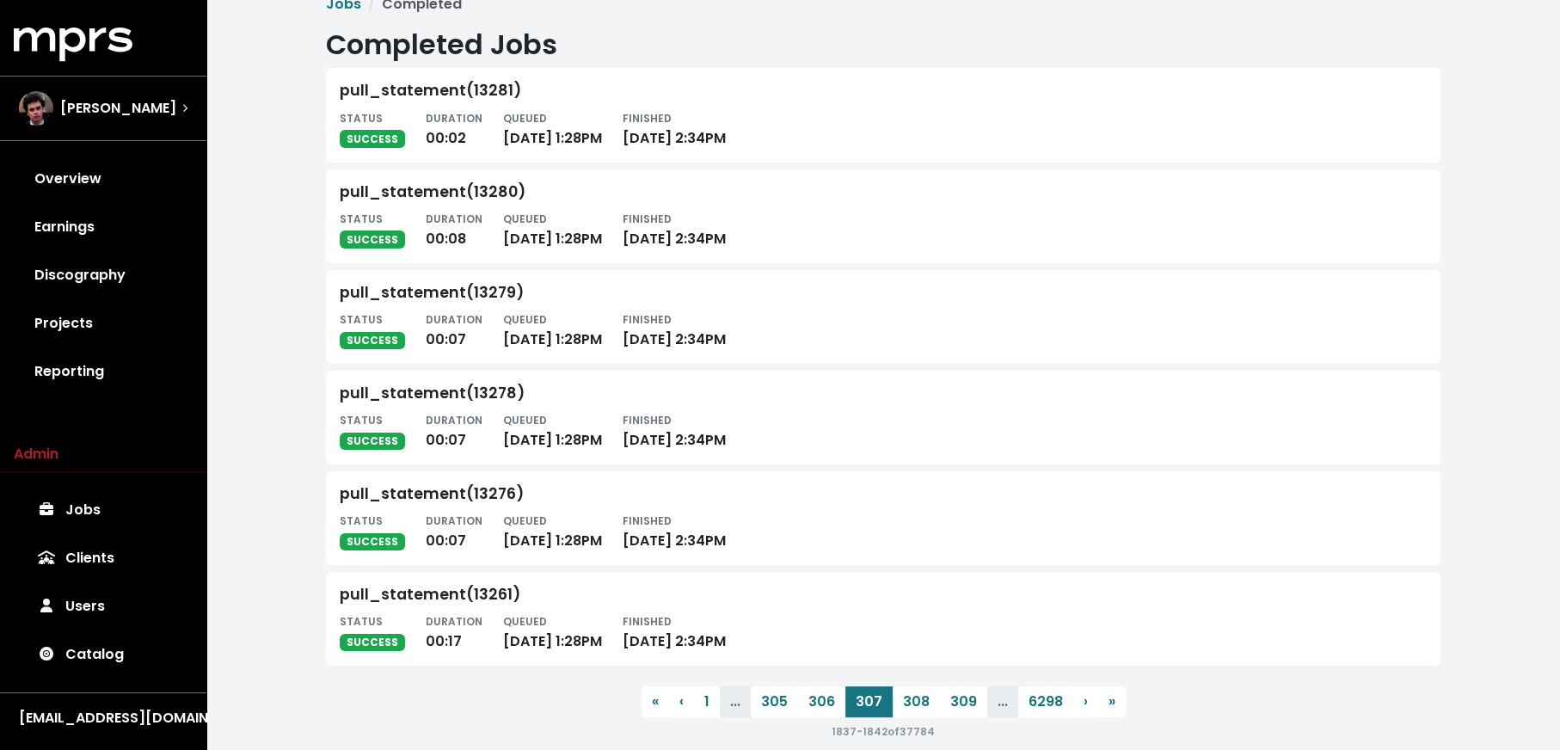
click at [947, 704] on button "309" at bounding box center [963, 701] width 47 height 31
click at [947, 704] on button "313" at bounding box center [955, 701] width 43 height 31
click at [947, 704] on button "317" at bounding box center [955, 701] width 43 height 31
click at [947, 704] on button "319" at bounding box center [954, 701] width 43 height 31
click at [947, 704] on button "321" at bounding box center [957, 701] width 43 height 31
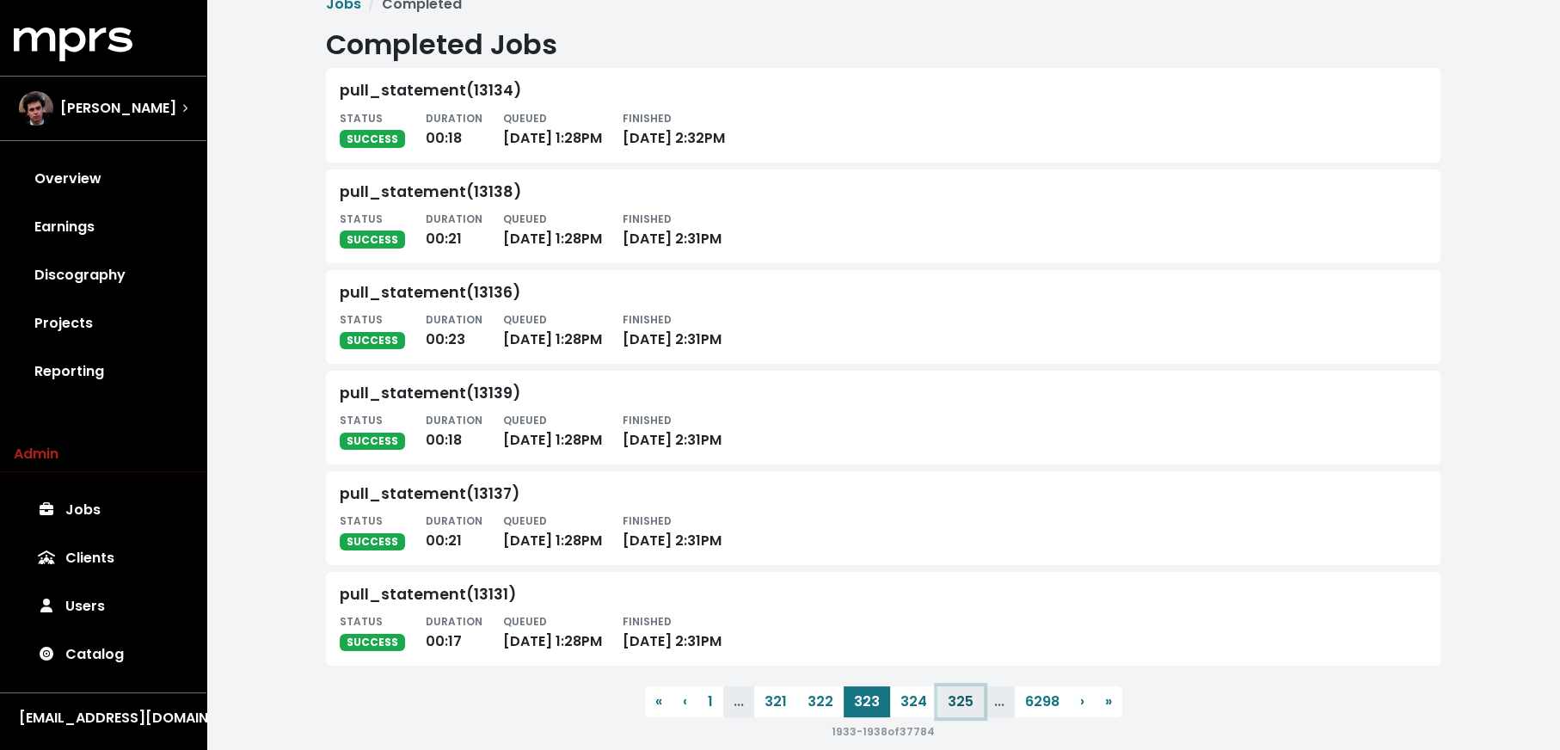
click at [947, 704] on button "325" at bounding box center [961, 701] width 46 height 31
click at [947, 704] on button "327" at bounding box center [962, 701] width 46 height 31
click at [947, 704] on button "331" at bounding box center [962, 701] width 43 height 31
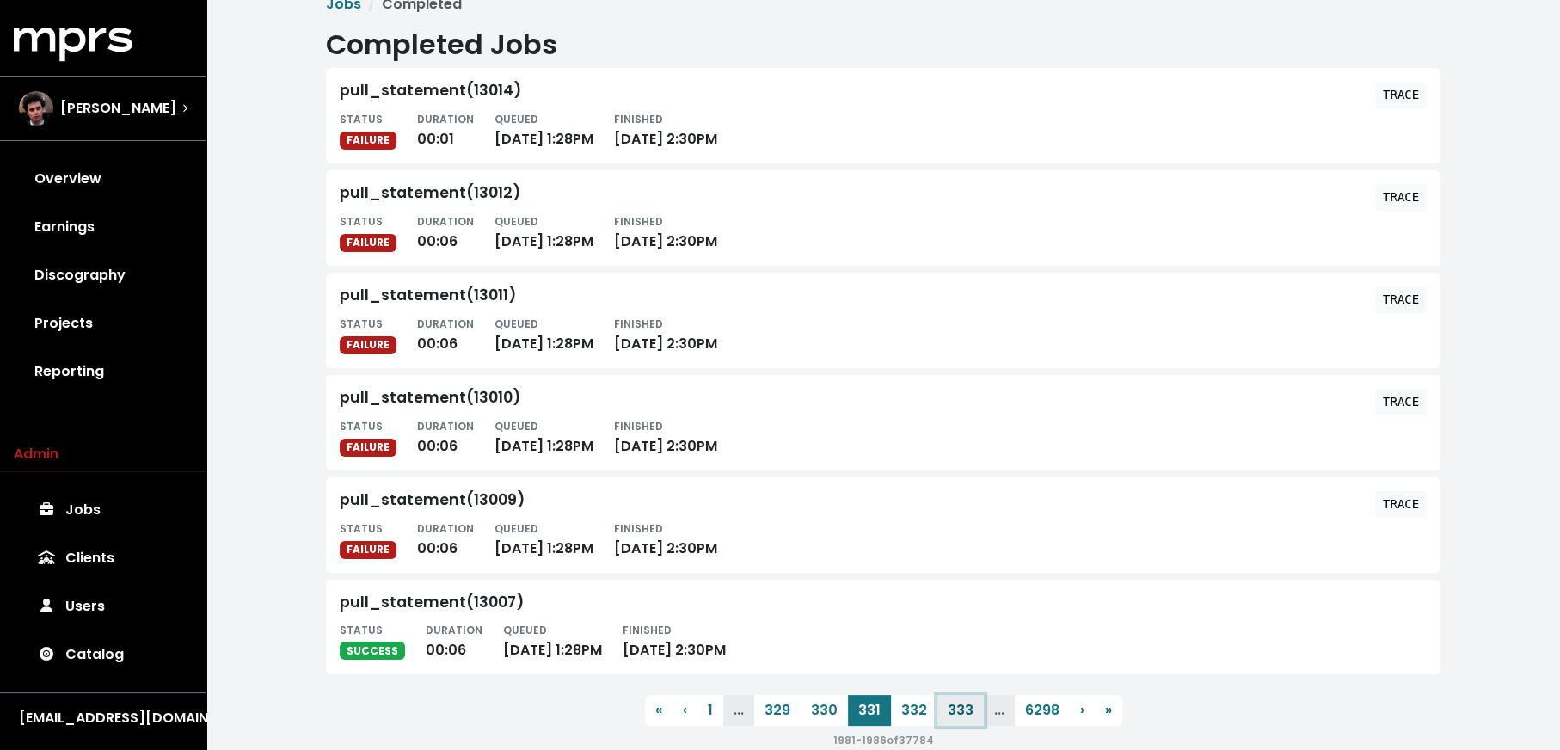
click at [947, 704] on button "333" at bounding box center [961, 710] width 46 height 31
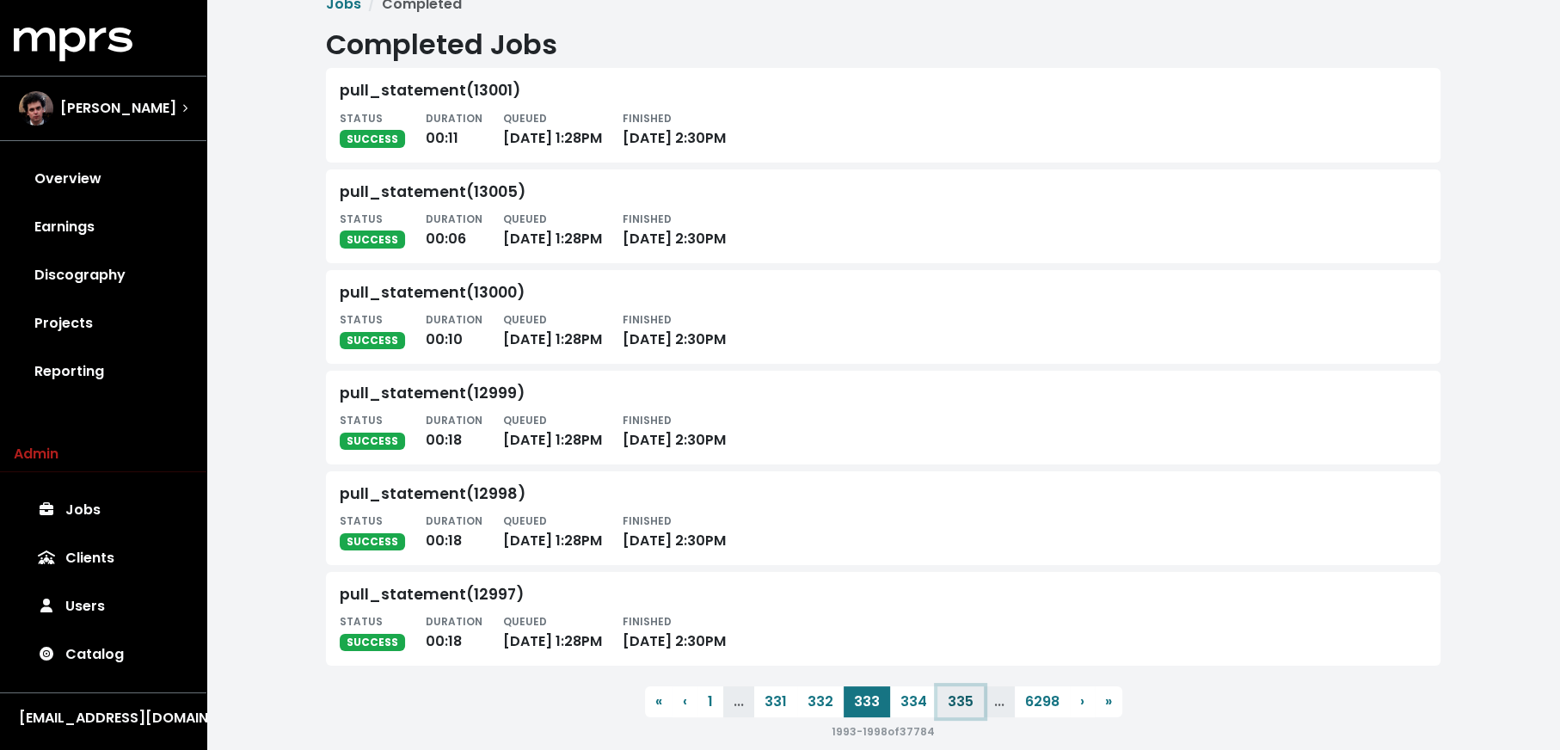
click at [947, 704] on button "335" at bounding box center [961, 701] width 46 height 31
click at [947, 704] on button "337" at bounding box center [962, 701] width 46 height 31
click at [947, 704] on button "339" at bounding box center [961, 701] width 46 height 31
click at [947, 704] on button "341" at bounding box center [963, 701] width 44 height 31
click at [947, 704] on button "343" at bounding box center [961, 701] width 47 height 31
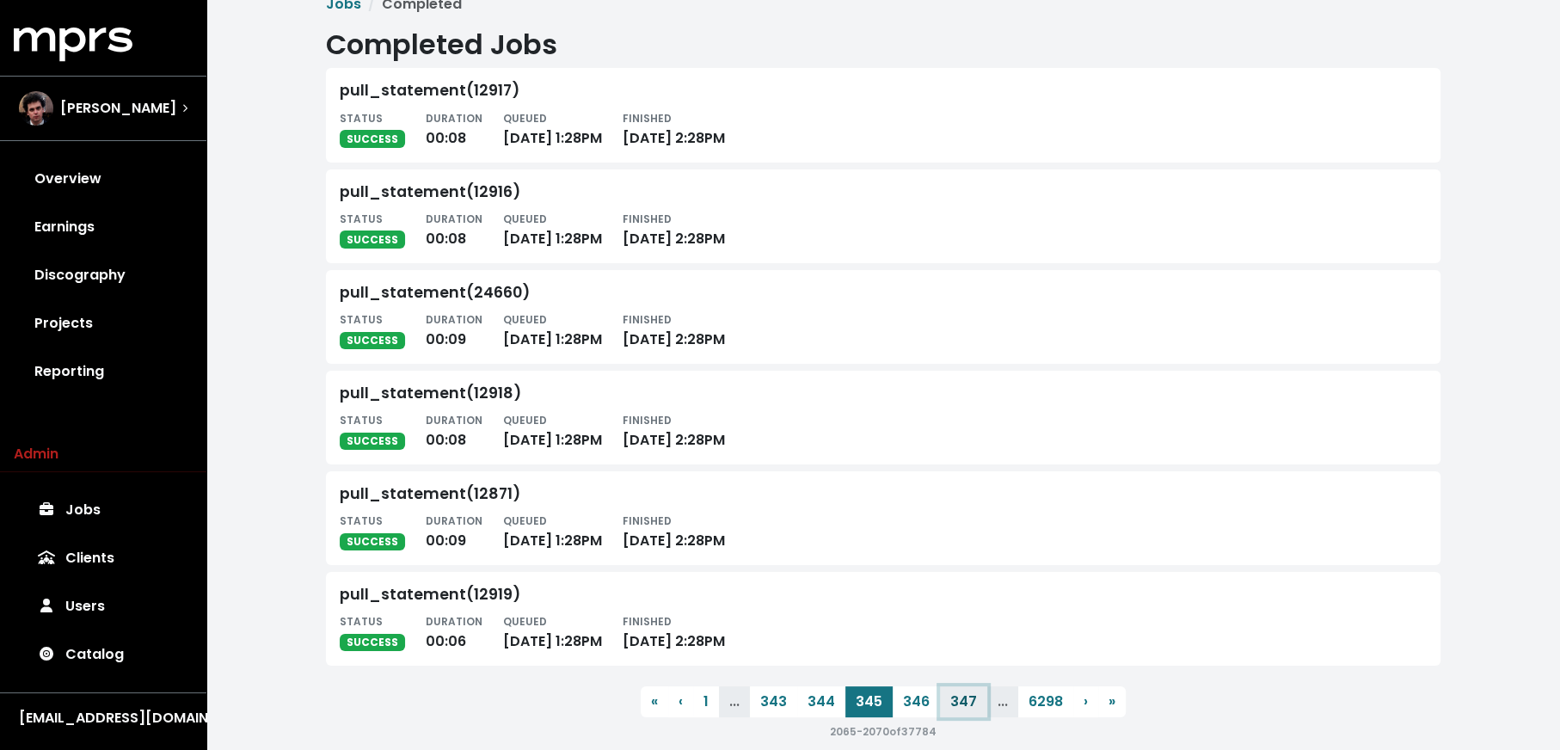
click at [947, 704] on button "347" at bounding box center [963, 701] width 47 height 31
click at [947, 704] on button "349" at bounding box center [963, 701] width 47 height 31
click at [947, 704] on button "351" at bounding box center [963, 701] width 43 height 31
click at [947, 704] on button "355" at bounding box center [961, 701] width 46 height 31
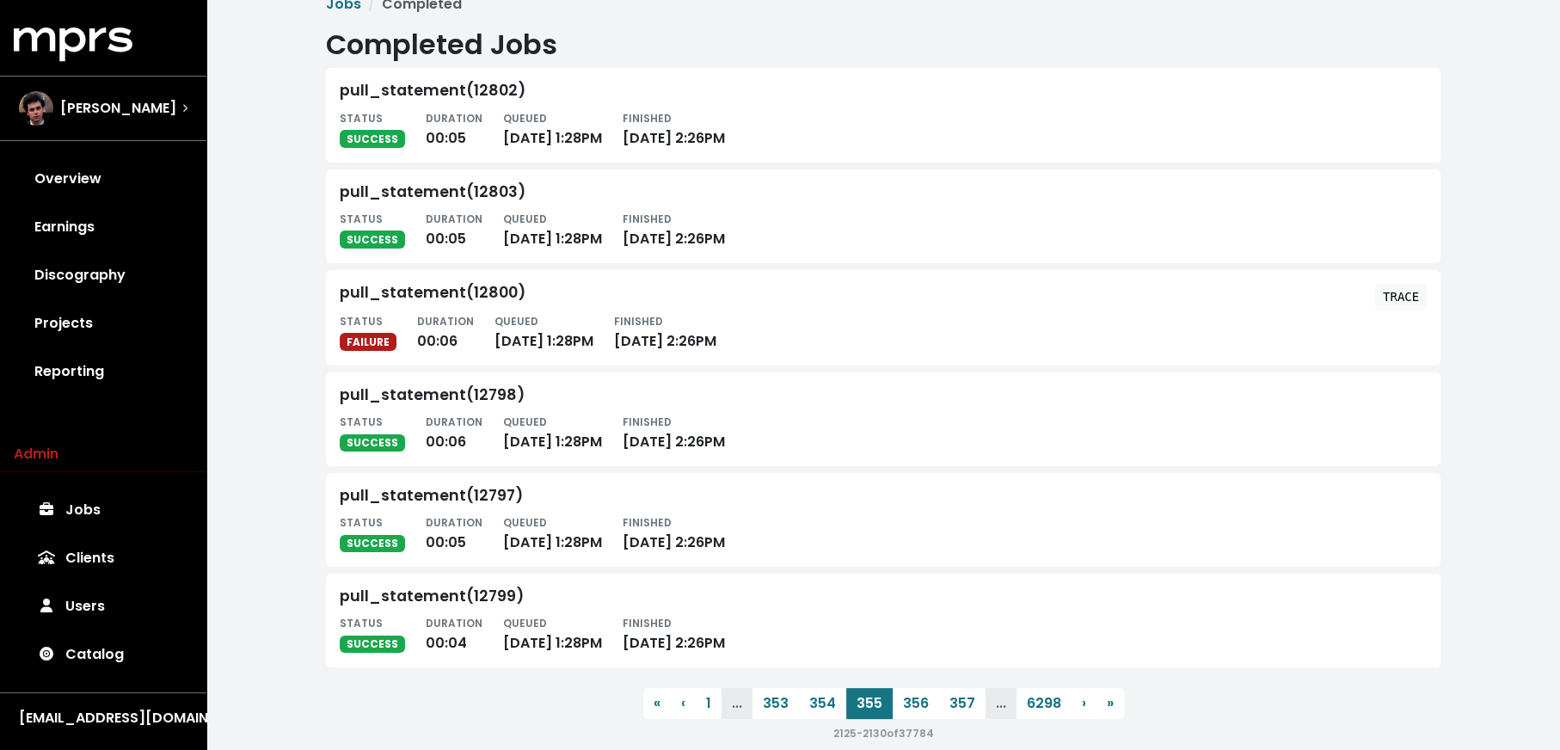
click at [947, 704] on button "357" at bounding box center [962, 703] width 46 height 31
click at [947, 704] on button "361" at bounding box center [962, 701] width 43 height 31
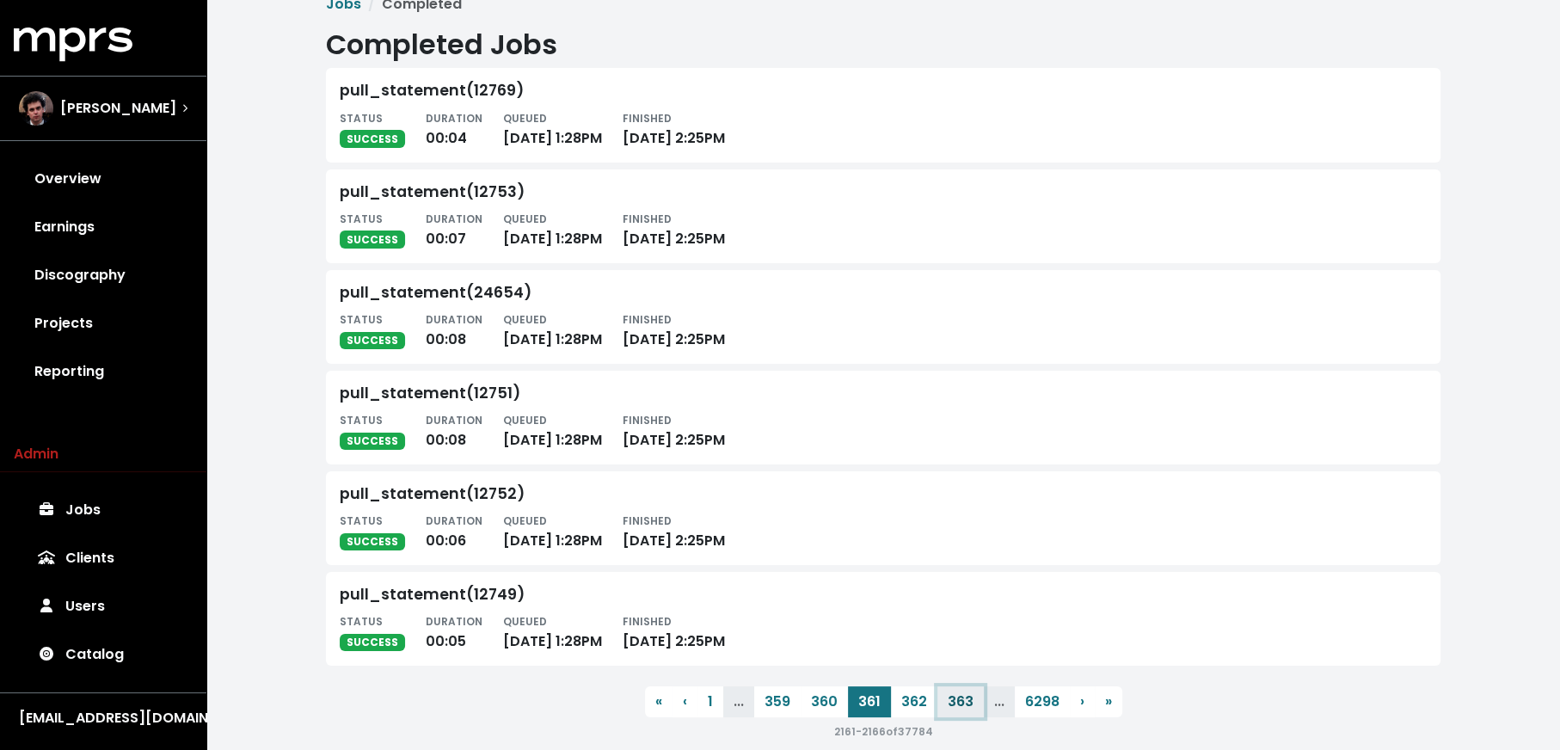
click at [947, 704] on button "363" at bounding box center [961, 701] width 46 height 31
click at [947, 704] on button "365" at bounding box center [961, 701] width 46 height 31
click at [947, 704] on button "369" at bounding box center [961, 701] width 46 height 31
click at [947, 704] on button "371" at bounding box center [962, 701] width 43 height 31
click at [947, 704] on button "375" at bounding box center [961, 701] width 46 height 31
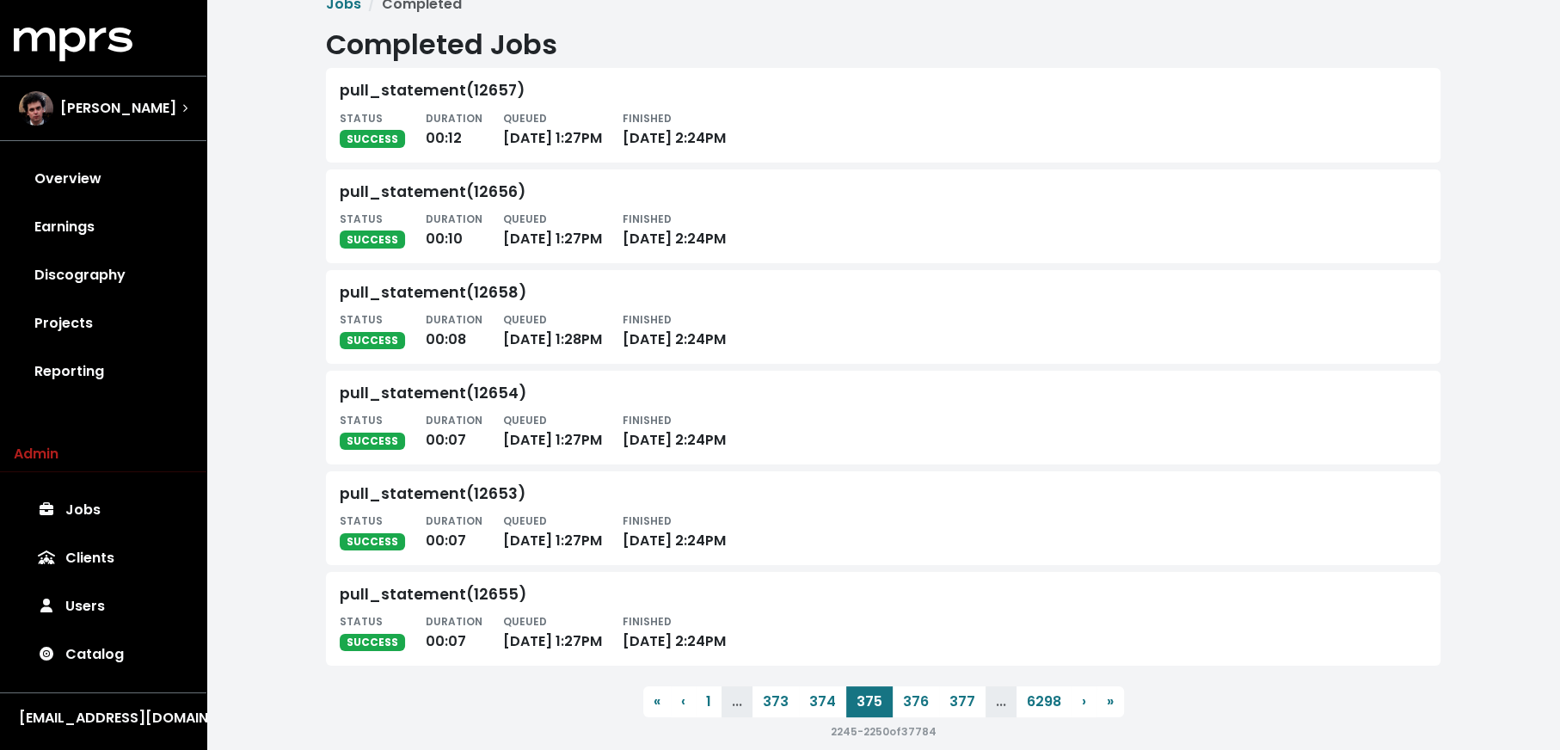
click at [947, 704] on button "377" at bounding box center [962, 701] width 46 height 31
click at [954, 703] on button "379" at bounding box center [961, 701] width 46 height 31
click at [954, 703] on button "381" at bounding box center [962, 701] width 43 height 31
click at [954, 703] on button "385" at bounding box center [961, 701] width 46 height 31
click at [954, 703] on button "387" at bounding box center [962, 701] width 46 height 31
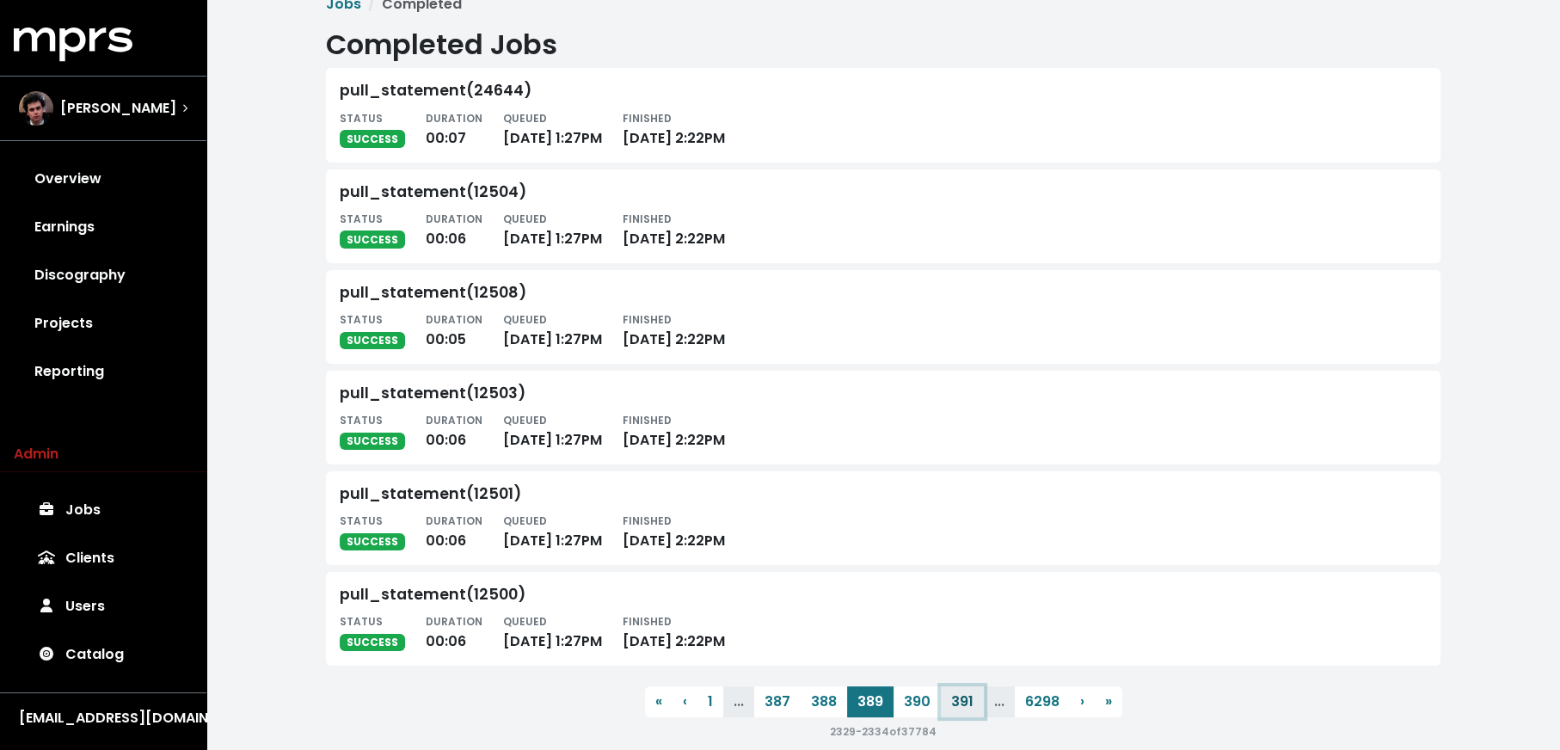
click at [954, 703] on button "391" at bounding box center [962, 701] width 43 height 31
click at [954, 703] on button "393" at bounding box center [961, 701] width 46 height 31
click at [954, 703] on button "397" at bounding box center [962, 701] width 46 height 31
click at [954, 703] on button "399" at bounding box center [961, 701] width 46 height 31
click at [954, 703] on button "401" at bounding box center [963, 701] width 45 height 31
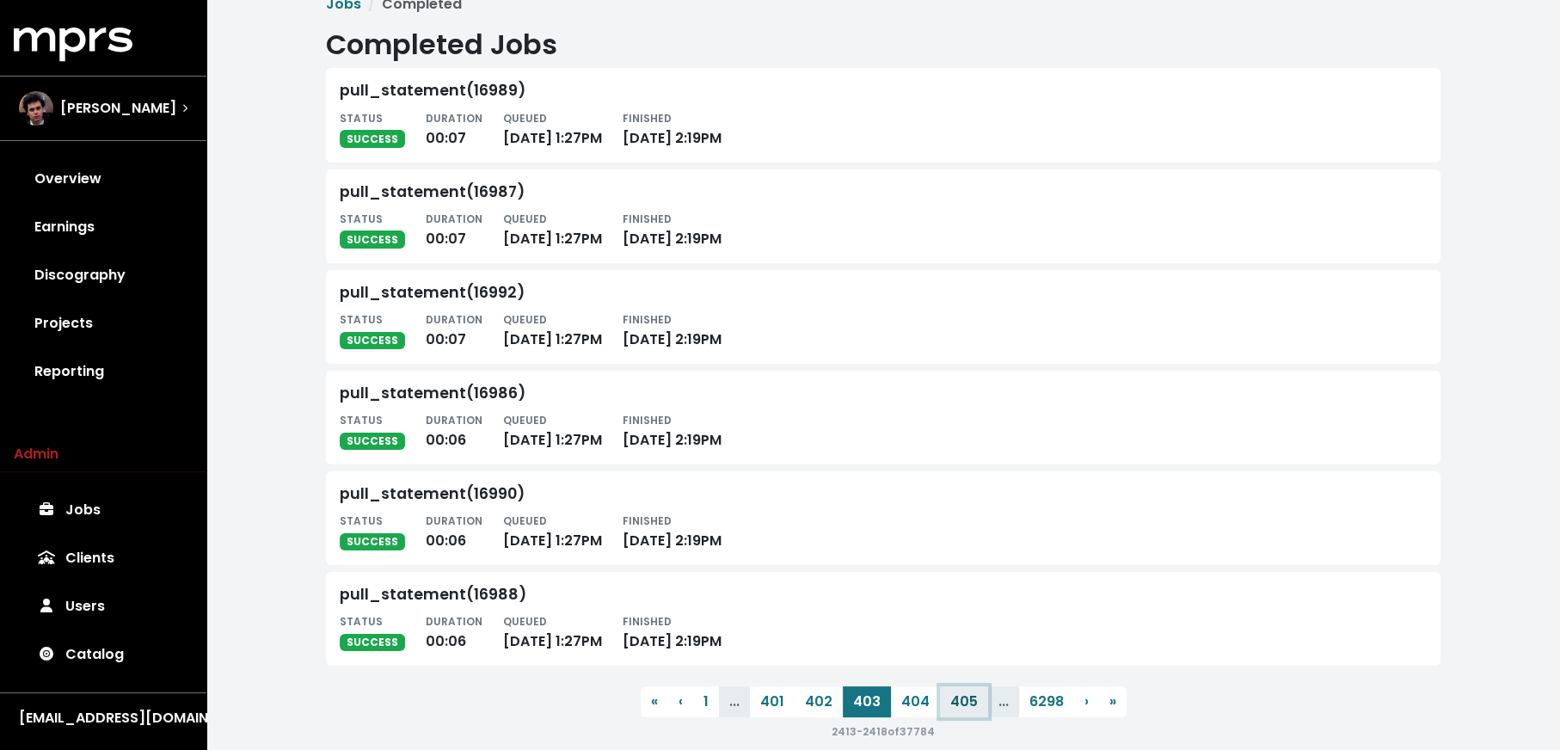
click at [954, 703] on button "405" at bounding box center [964, 701] width 48 height 31
click at [954, 703] on button "407" at bounding box center [966, 701] width 48 height 31
click at [954, 703] on button "409" at bounding box center [965, 701] width 48 height 31
click at [954, 703] on button "411" at bounding box center [964, 701] width 40 height 31
click at [954, 703] on button "413" at bounding box center [958, 701] width 44 height 31
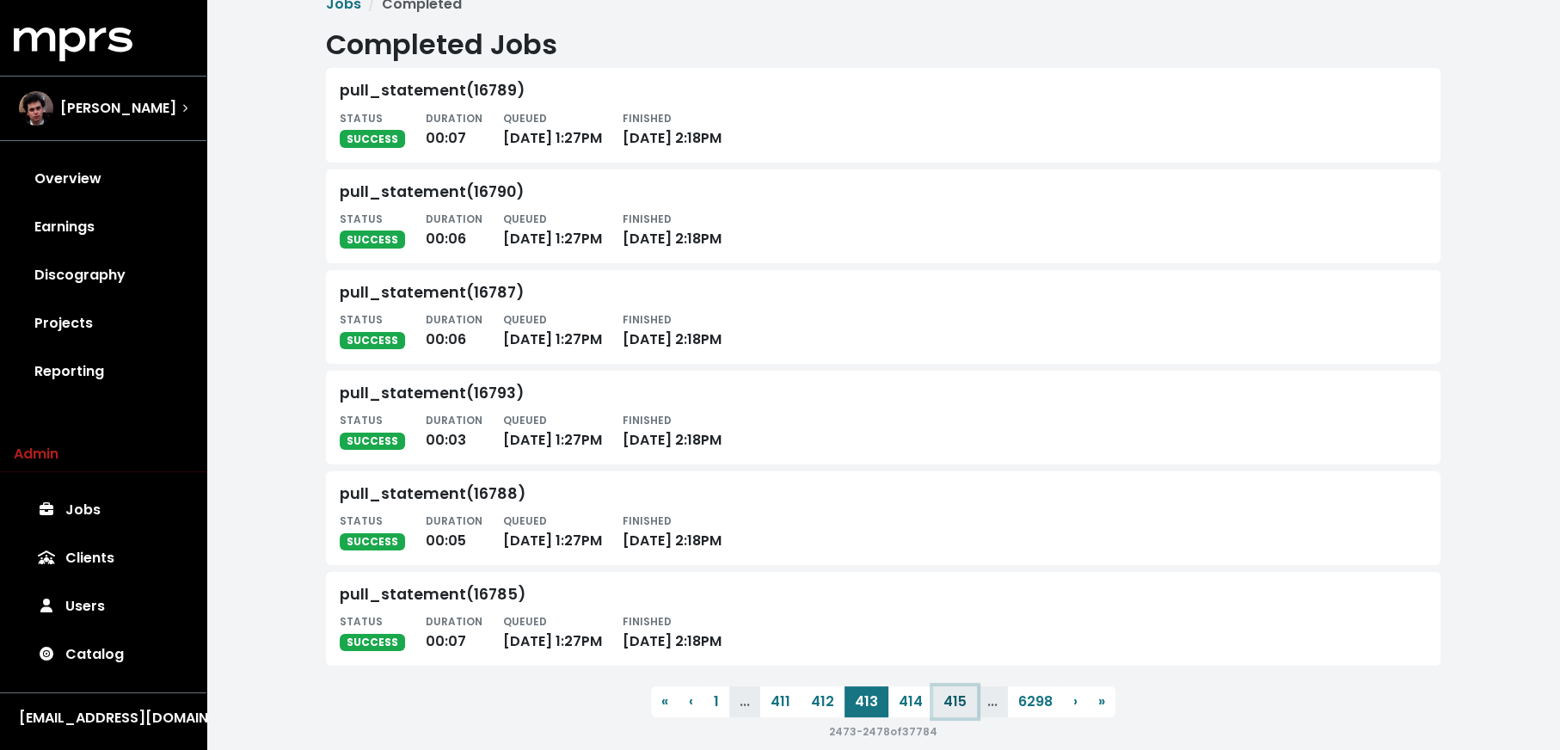
click at [954, 703] on button "415" at bounding box center [955, 701] width 44 height 31
click at [954, 703] on button "417" at bounding box center [957, 701] width 44 height 31
click at [954, 703] on button "419" at bounding box center [957, 701] width 44 height 31
click at [954, 703] on button "421" at bounding box center [959, 701] width 44 height 31
click at [954, 703] on button "423" at bounding box center [960, 701] width 47 height 31
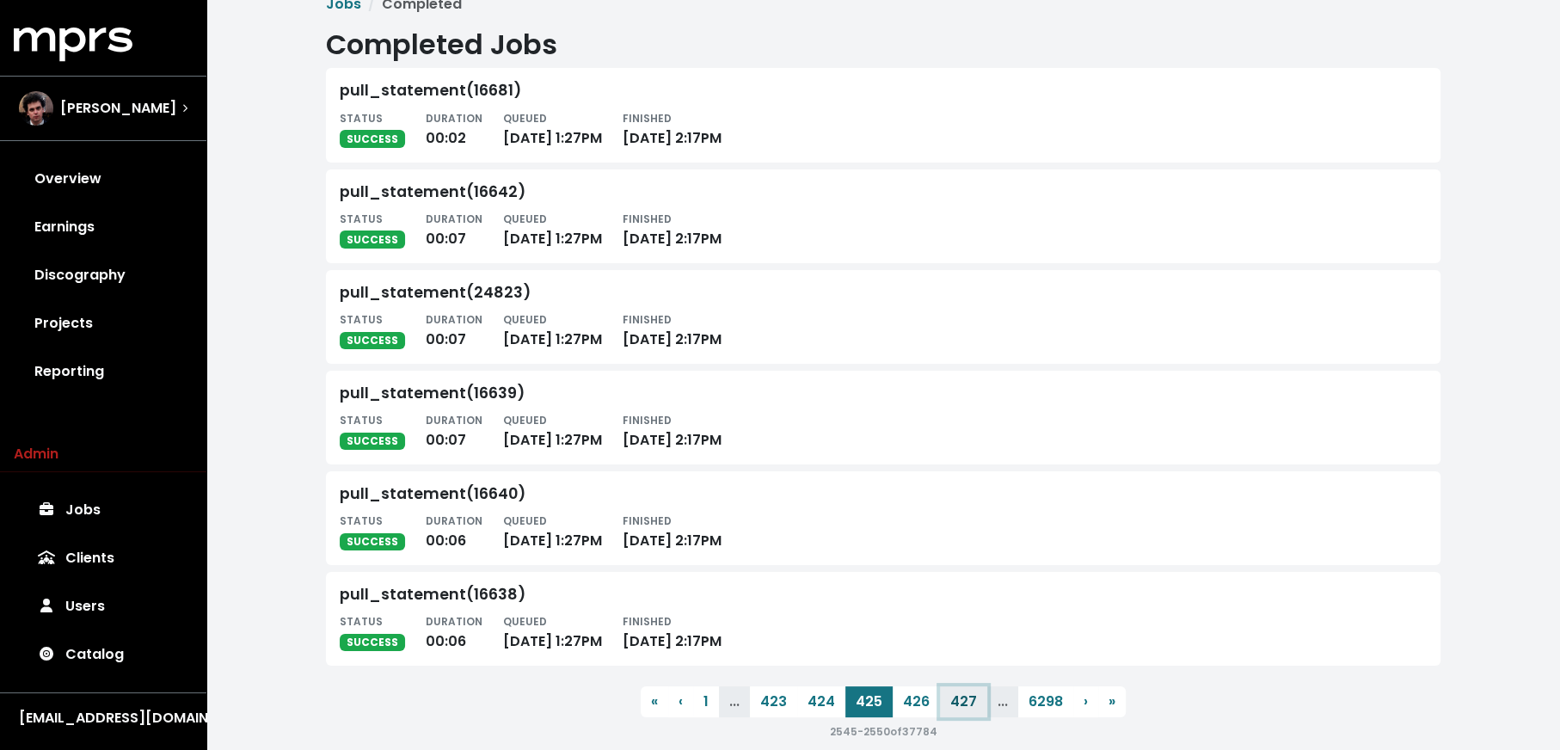
click at [954, 703] on button "427" at bounding box center [963, 701] width 47 height 31
click at [954, 703] on button "429" at bounding box center [963, 701] width 47 height 31
click at [954, 703] on button "431" at bounding box center [964, 701] width 44 height 31
click at [954, 703] on button "435" at bounding box center [961, 701] width 47 height 31
click at [954, 703] on button "437" at bounding box center [963, 701] width 47 height 31
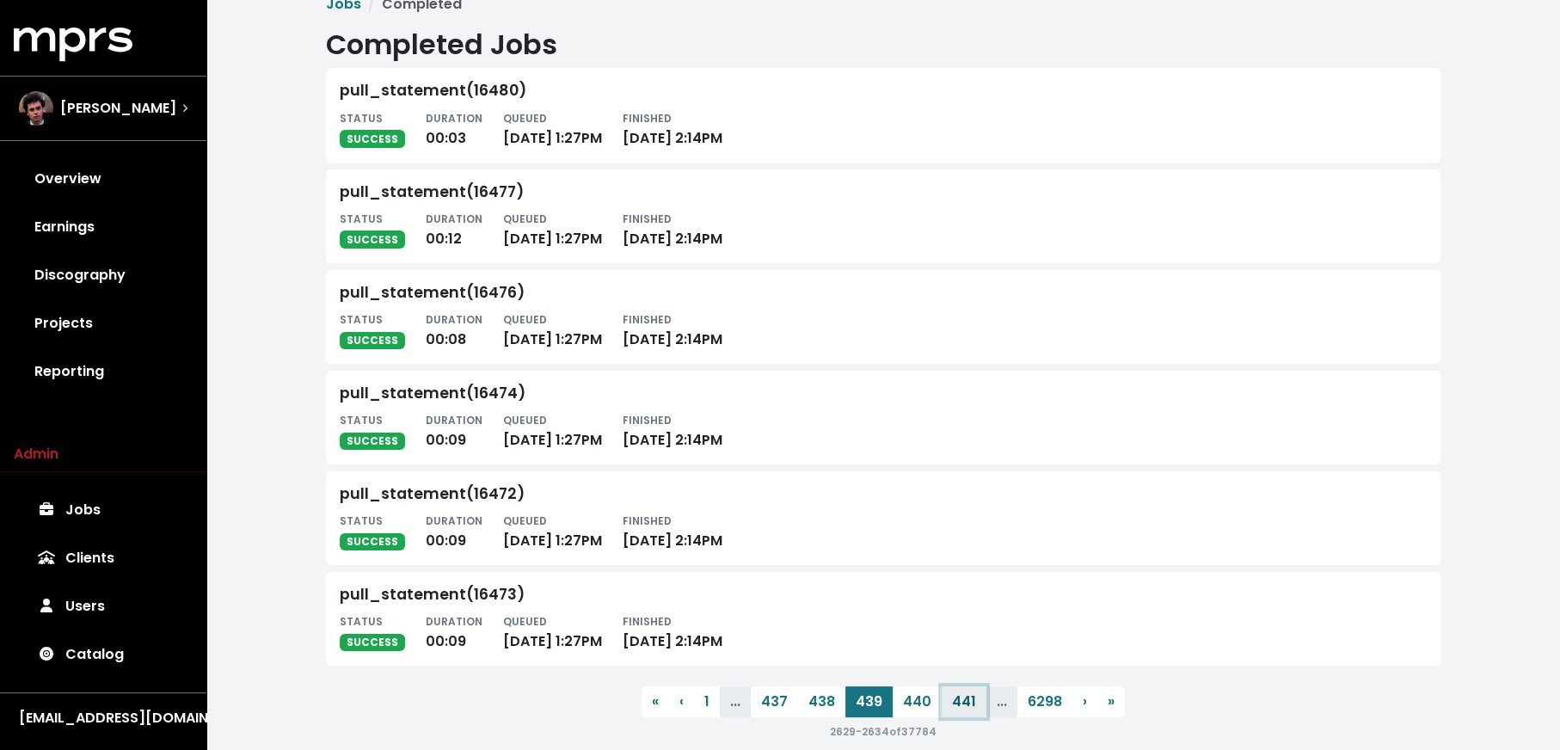
click at [954, 703] on button "441" at bounding box center [964, 701] width 45 height 31
click at [954, 703] on button "443" at bounding box center [963, 701] width 48 height 31
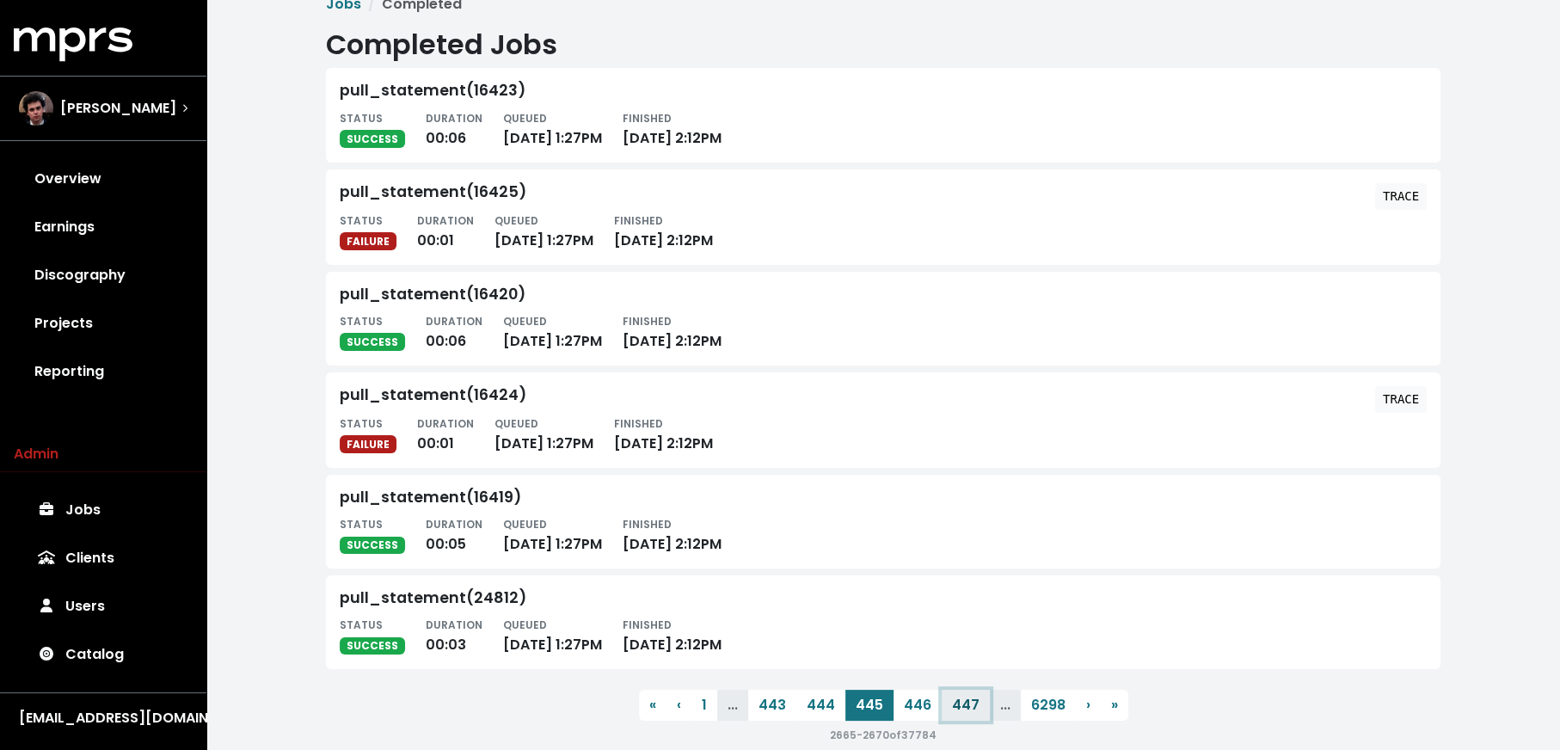
click at [954, 703] on button "447" at bounding box center [966, 705] width 48 height 31
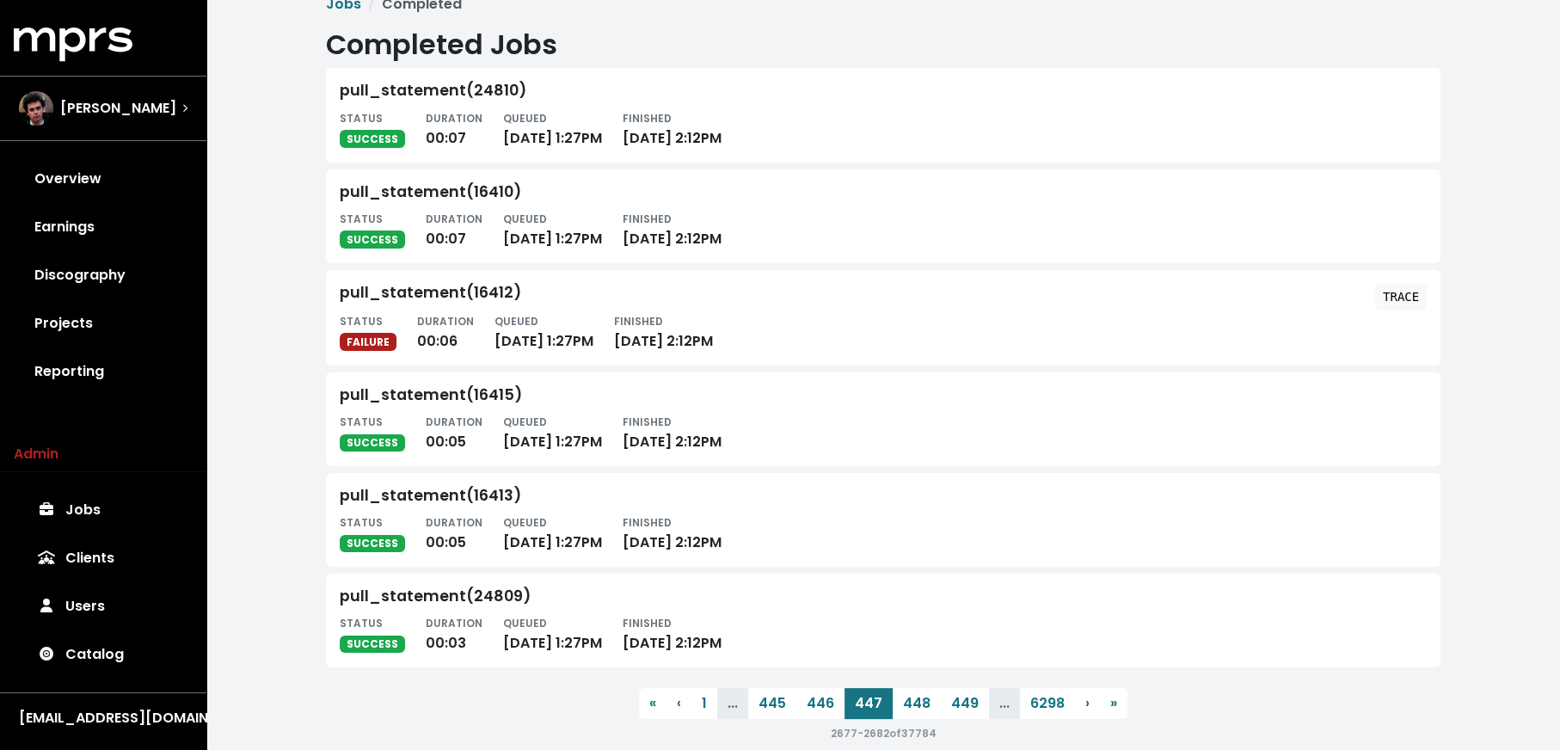
click at [954, 703] on button "449" at bounding box center [965, 703] width 48 height 31
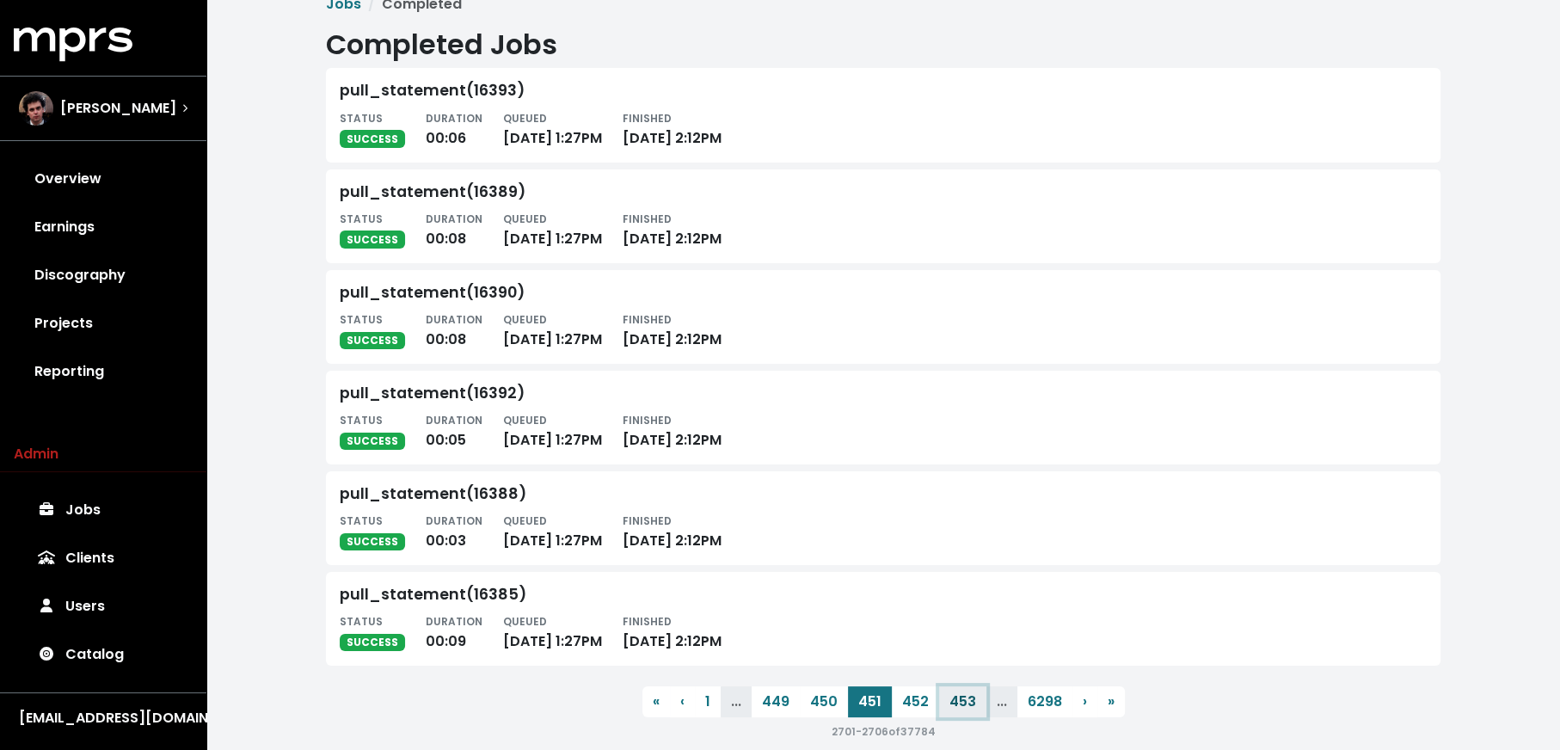
click at [954, 703] on button "453" at bounding box center [962, 701] width 47 height 31
click at [954, 703] on button "455" at bounding box center [961, 703] width 47 height 31
click at [812, 707] on button "454" at bounding box center [821, 701] width 48 height 31
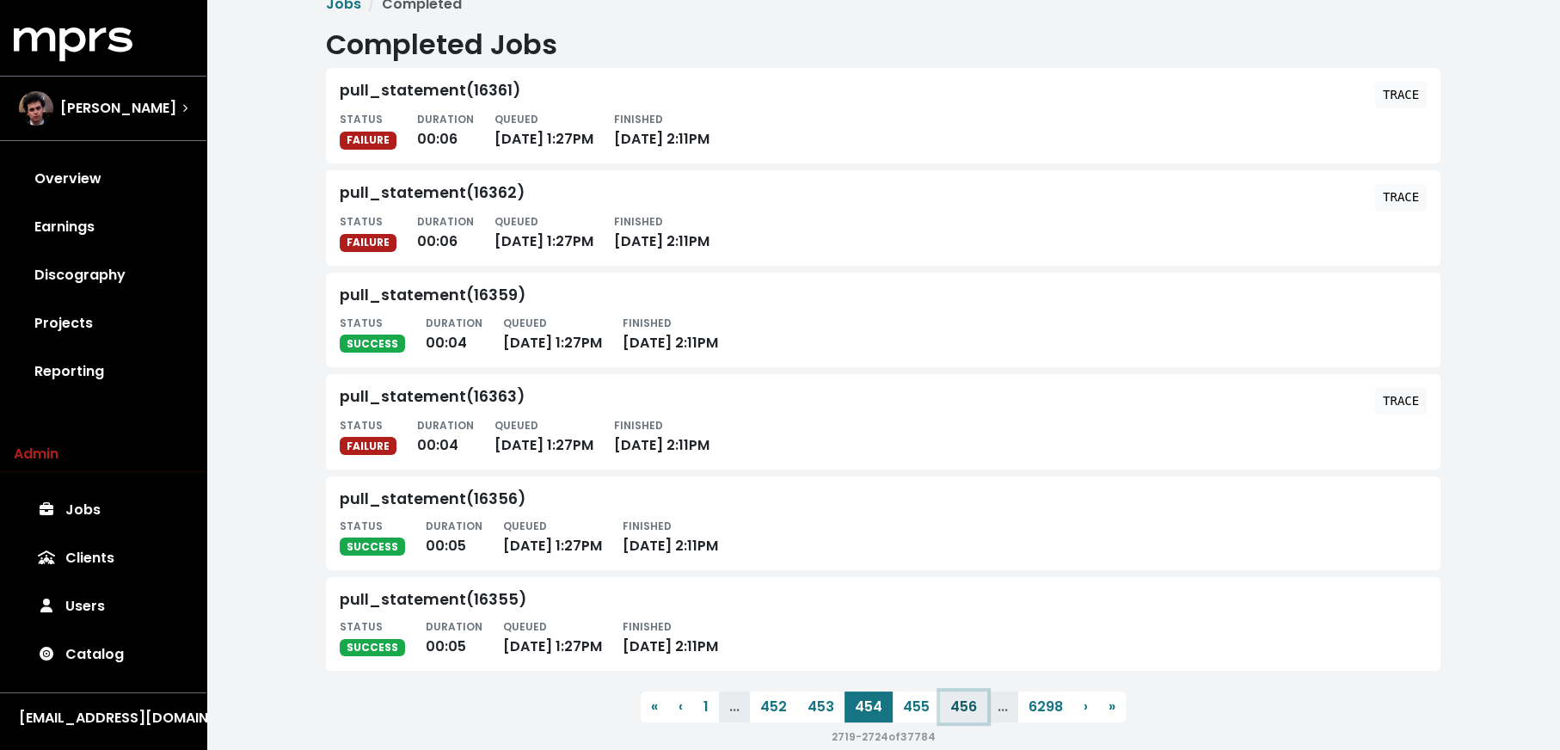
click at [951, 700] on button "456" at bounding box center [963, 707] width 47 height 31
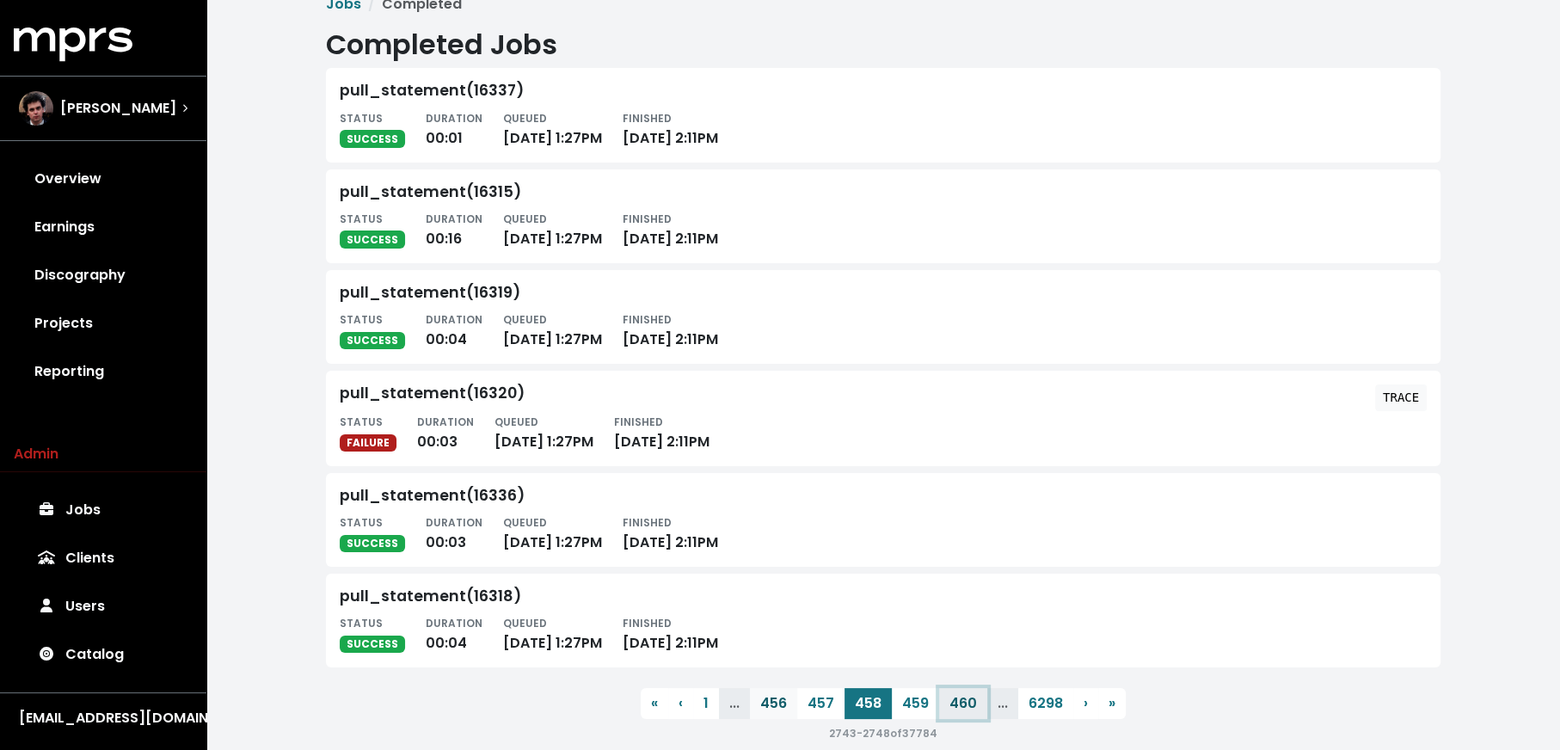
click at [951, 700] on button "460" at bounding box center [963, 703] width 48 height 31
click at [951, 700] on button "462" at bounding box center [961, 701] width 47 height 31
click at [951, 700] on button "464" at bounding box center [962, 701] width 48 height 31
click at [951, 700] on button "466" at bounding box center [963, 701] width 47 height 31
click at [951, 700] on button "468" at bounding box center [963, 701] width 47 height 31
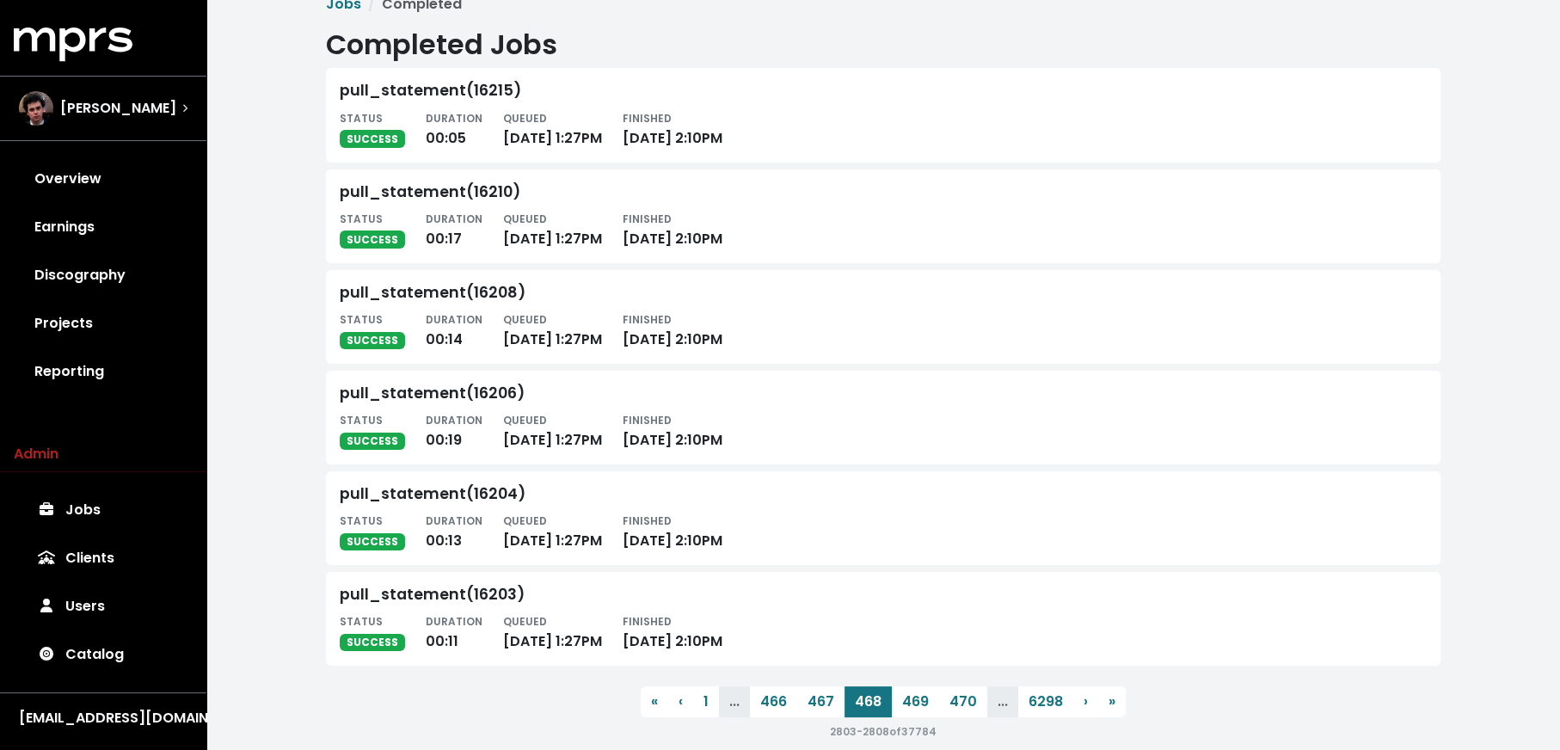
click at [951, 700] on button "470" at bounding box center [963, 701] width 48 height 31
click at [951, 700] on button "472" at bounding box center [961, 701] width 47 height 31
click at [951, 700] on button "476" at bounding box center [963, 701] width 47 height 31
click at [951, 700] on button "478" at bounding box center [963, 701] width 47 height 31
click at [951, 700] on button "480" at bounding box center [963, 701] width 48 height 31
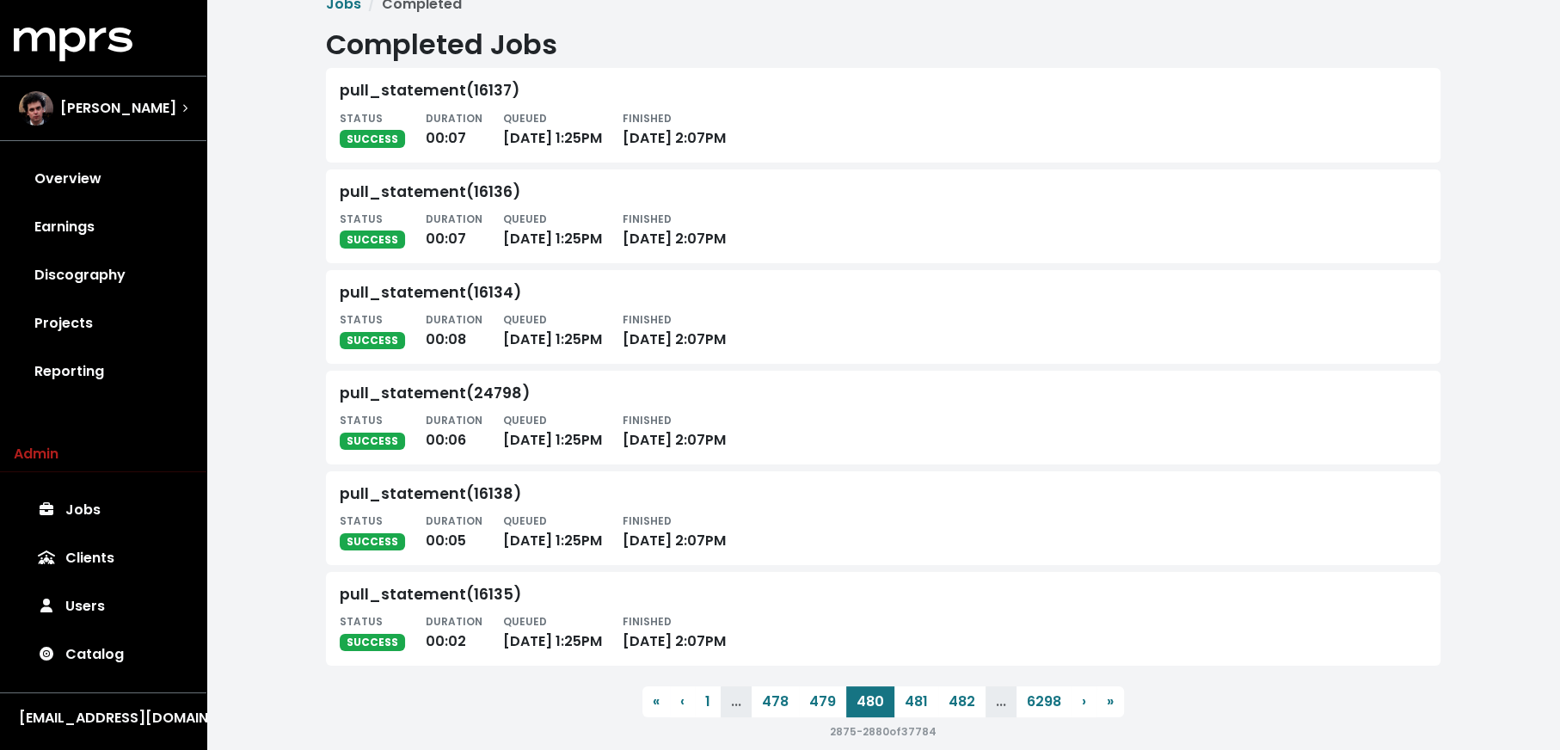
click at [951, 700] on button "482" at bounding box center [961, 701] width 47 height 31
click at [951, 700] on button "486" at bounding box center [963, 701] width 47 height 31
click at [951, 700] on button "488" at bounding box center [963, 701] width 47 height 31
click at [951, 700] on button "490" at bounding box center [963, 701] width 48 height 31
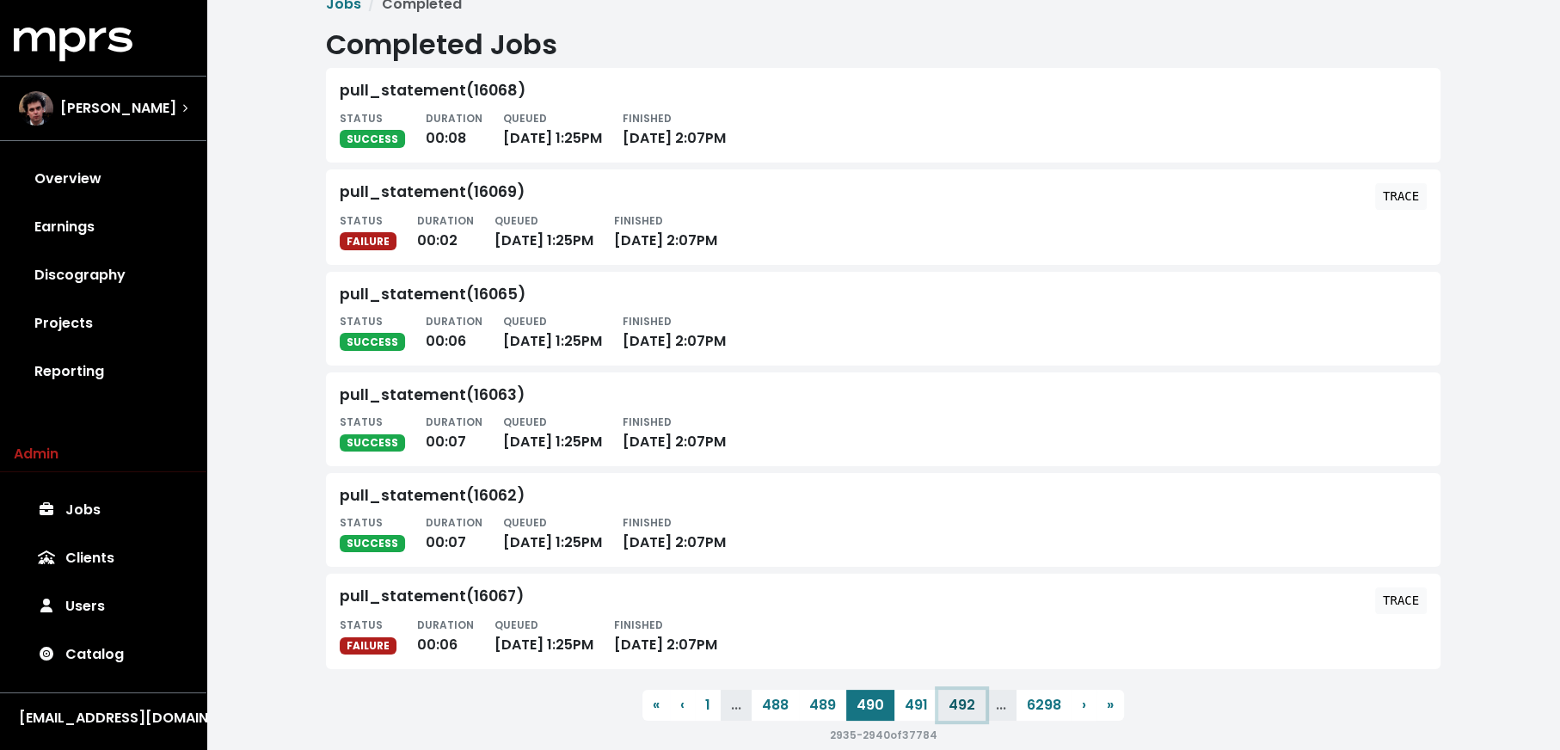
click at [951, 700] on button "492" at bounding box center [961, 705] width 47 height 31
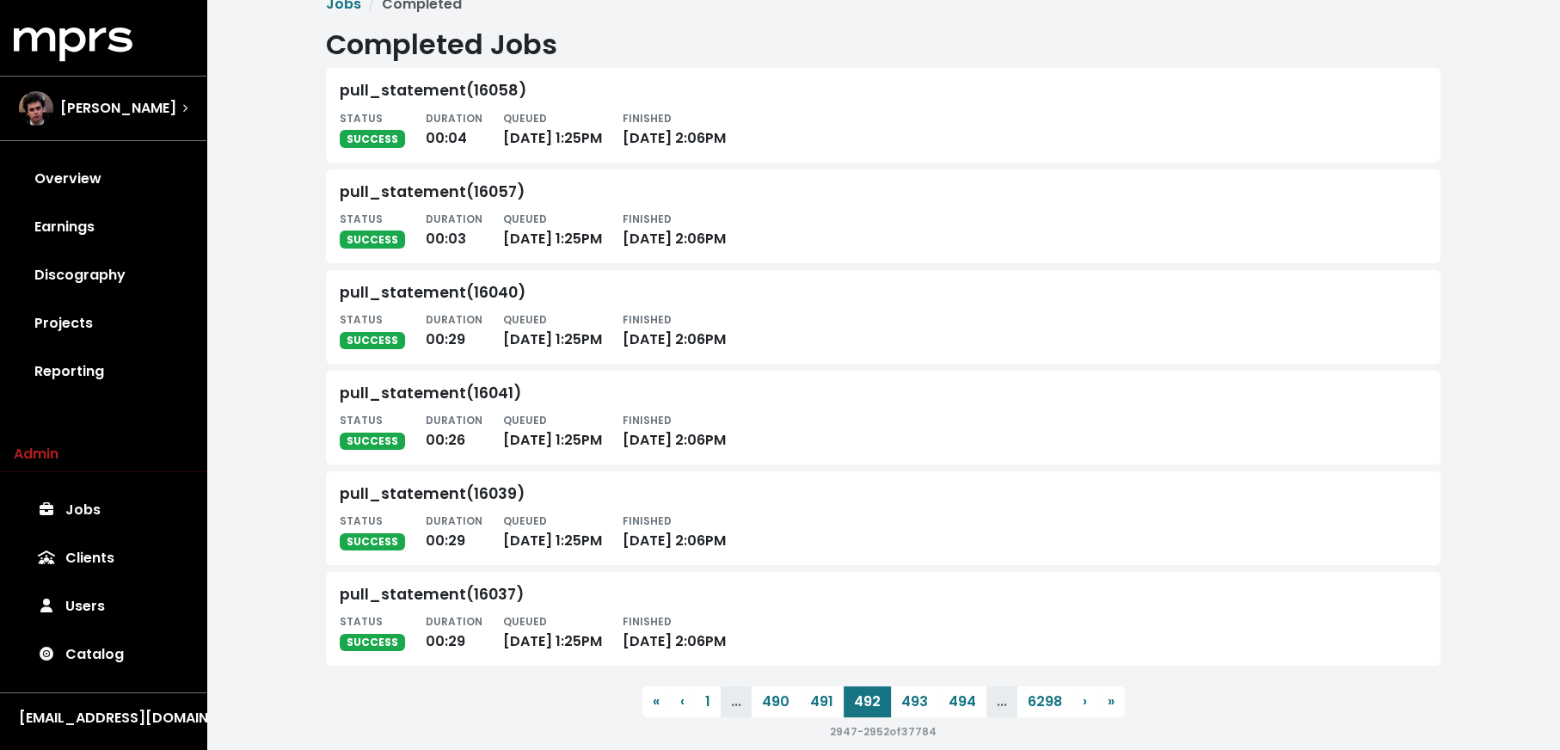
click at [951, 700] on button "494" at bounding box center [962, 701] width 48 height 31
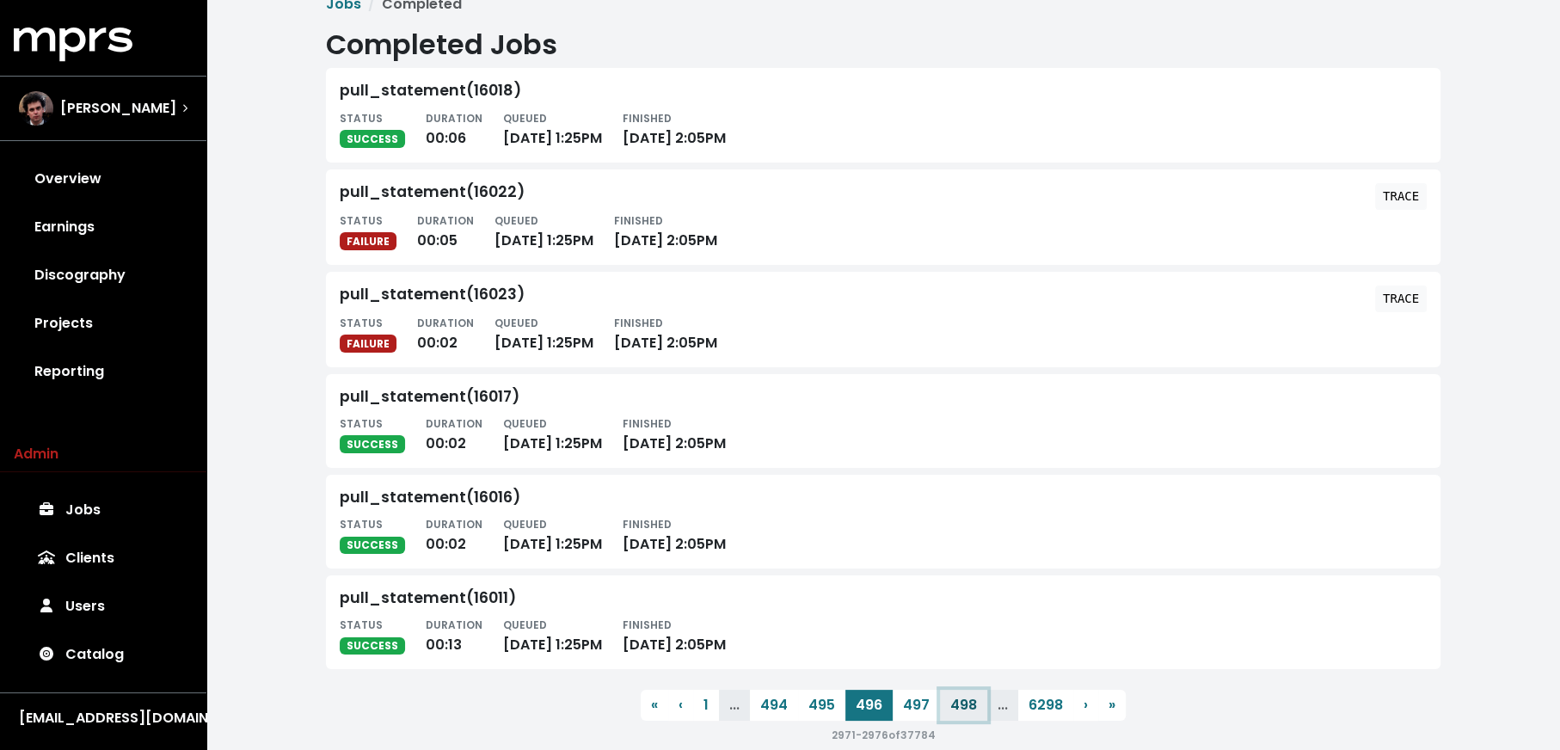
click at [951, 700] on button "498" at bounding box center [963, 705] width 47 height 31
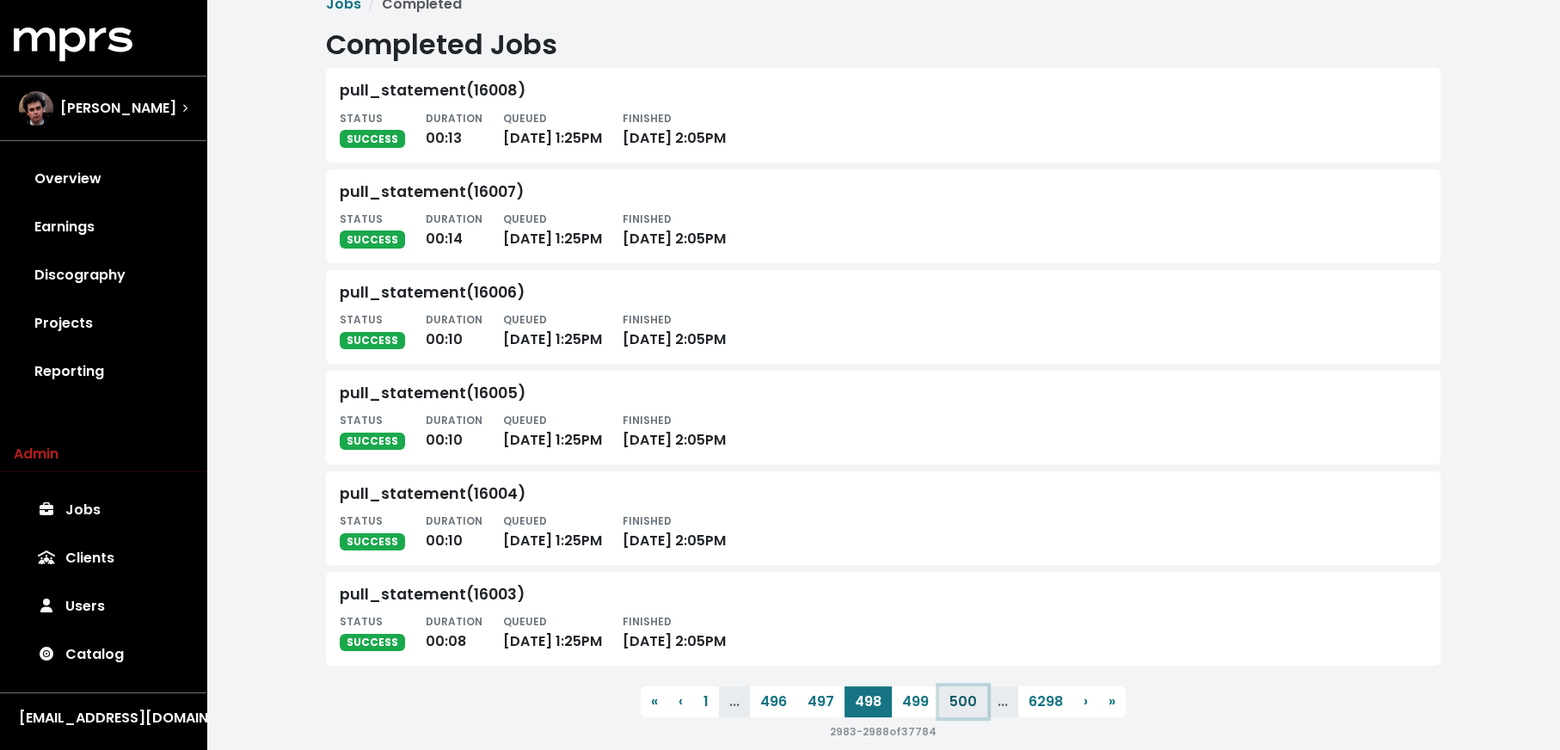
click at [951, 700] on button "500" at bounding box center [963, 701] width 48 height 31
click at [951, 700] on button "502" at bounding box center [961, 701] width 47 height 31
click at [951, 700] on button "504" at bounding box center [962, 701] width 48 height 31
click at [951, 700] on button "508" at bounding box center [963, 701] width 47 height 31
click at [951, 700] on button "510" at bounding box center [964, 701] width 44 height 31
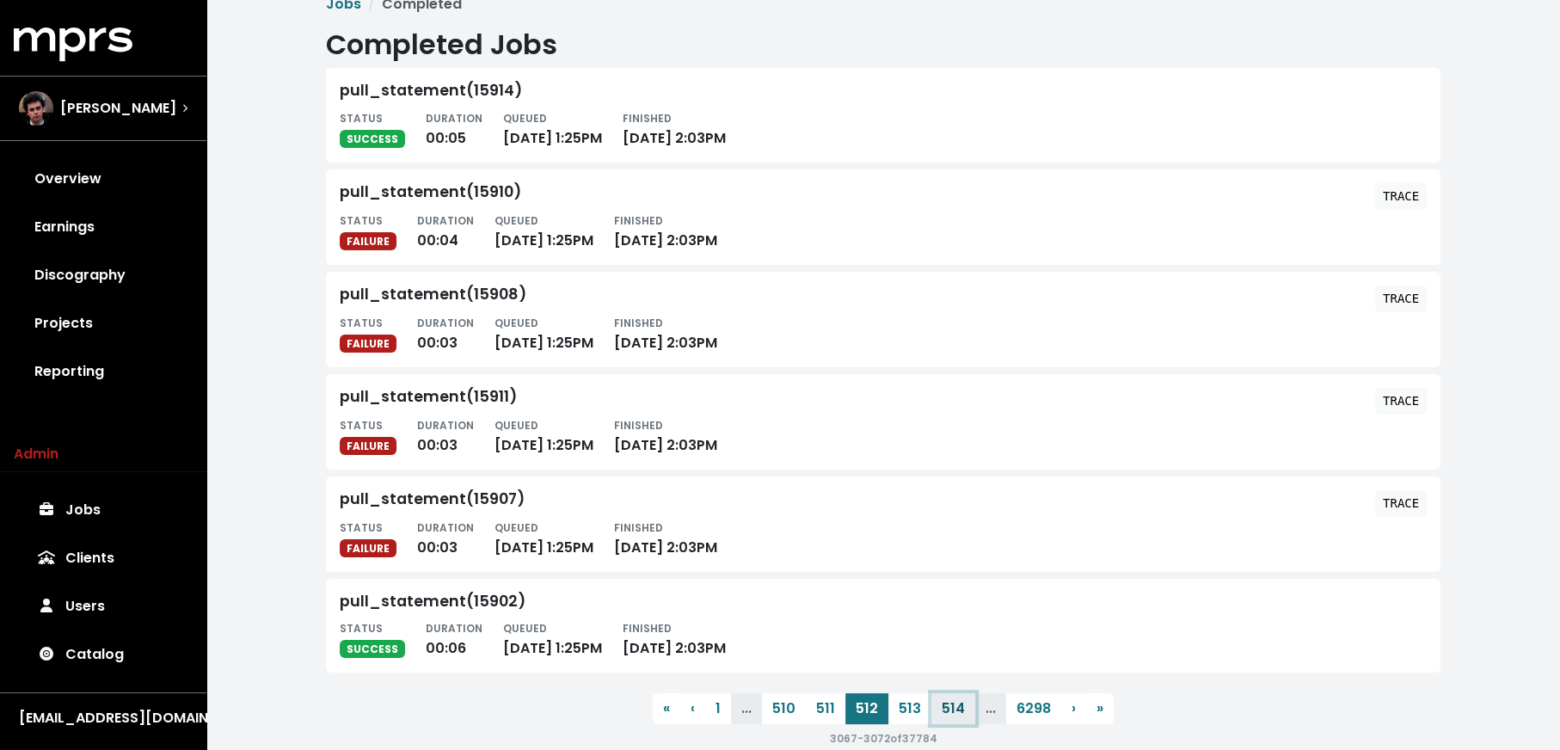
click at [951, 700] on button "514" at bounding box center [954, 708] width 44 height 31
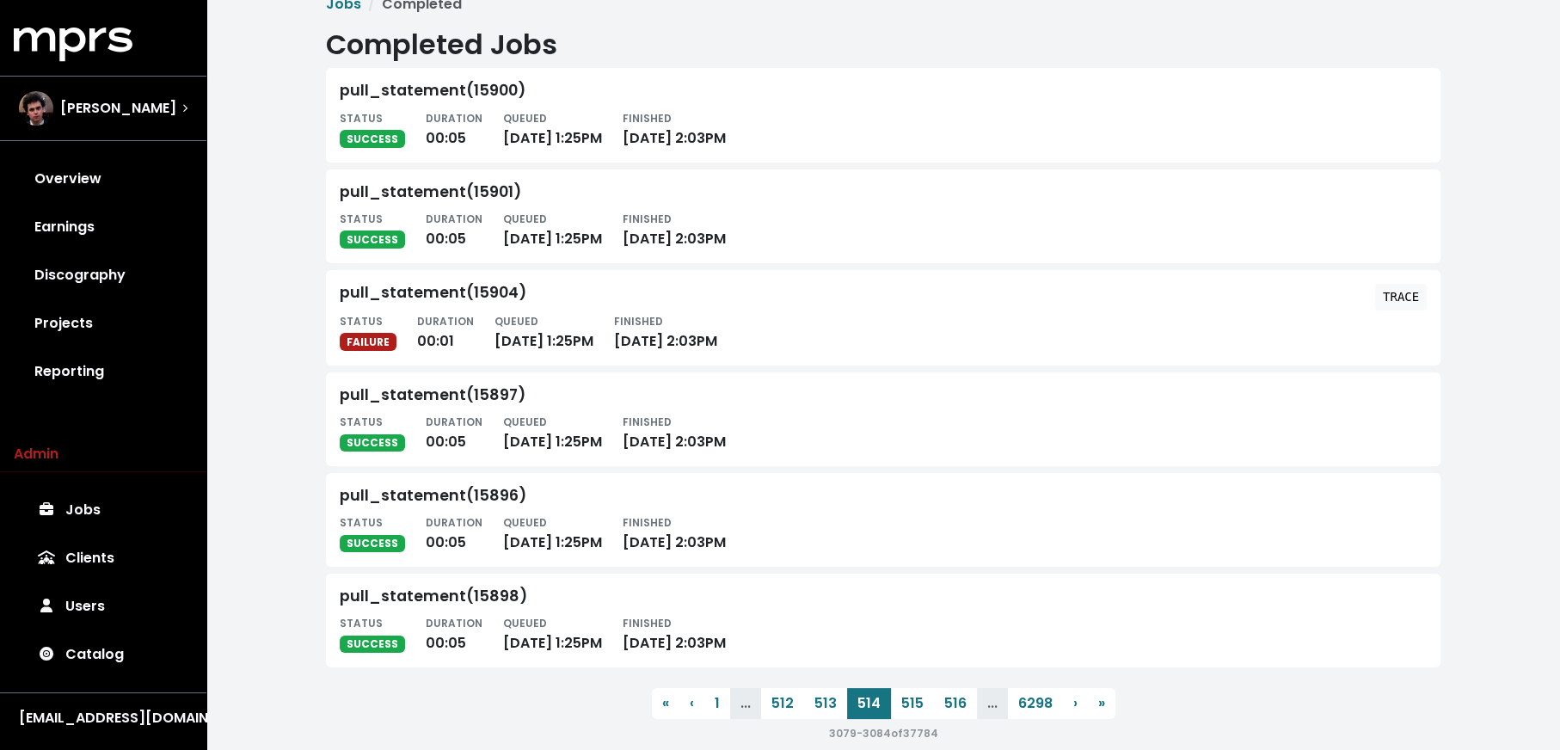
click at [951, 700] on button "516" at bounding box center [955, 703] width 43 height 31
click at [951, 700] on button "520" at bounding box center [955, 701] width 47 height 31
click at [951, 700] on button "522" at bounding box center [957, 705] width 46 height 31
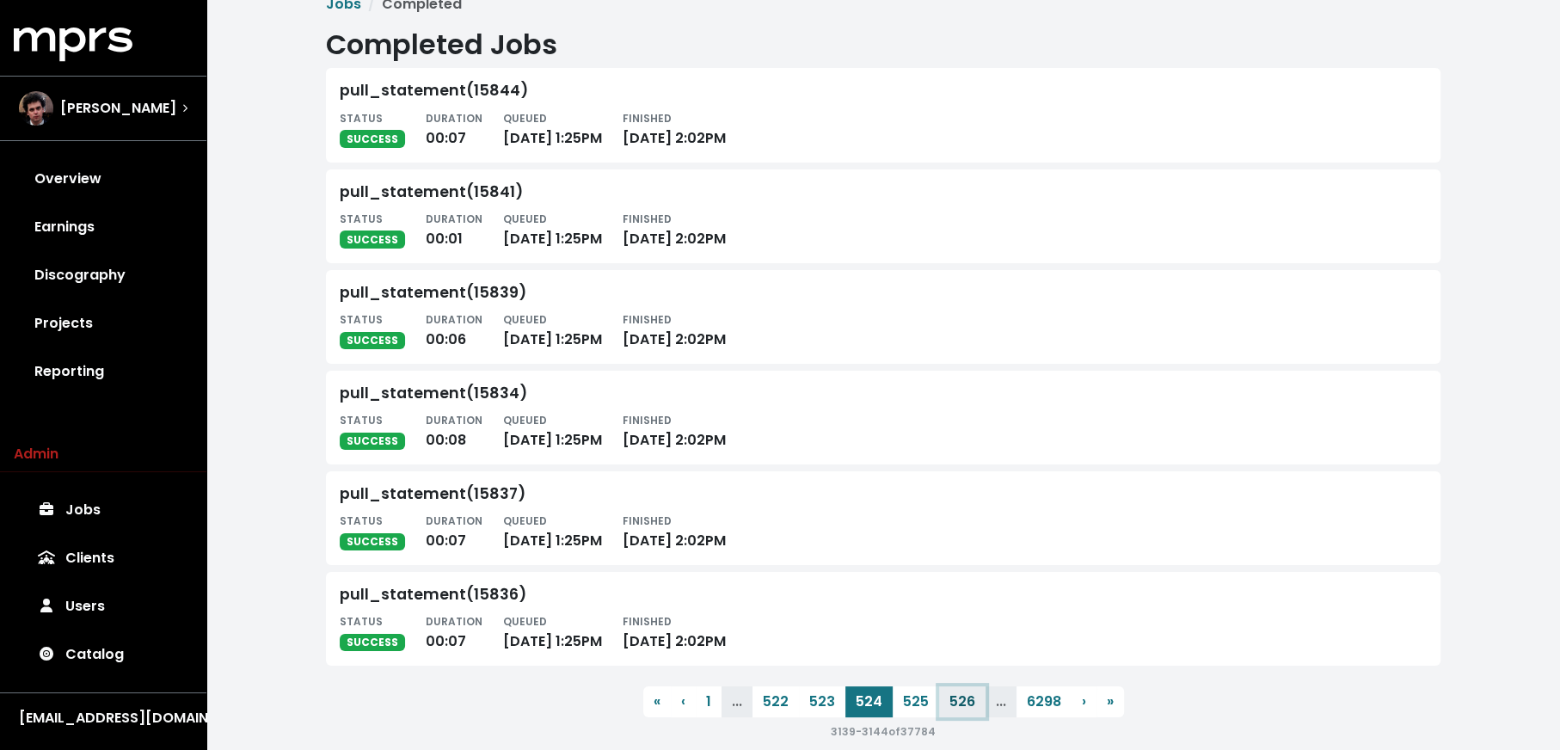
click at [951, 700] on button "526" at bounding box center [962, 701] width 46 height 31
click at [951, 700] on button "528" at bounding box center [962, 701] width 46 height 31
click at [951, 700] on button "532" at bounding box center [961, 701] width 46 height 31
click at [951, 700] on button "536" at bounding box center [962, 701] width 46 height 31
click at [951, 700] on button "538" at bounding box center [962, 701] width 46 height 31
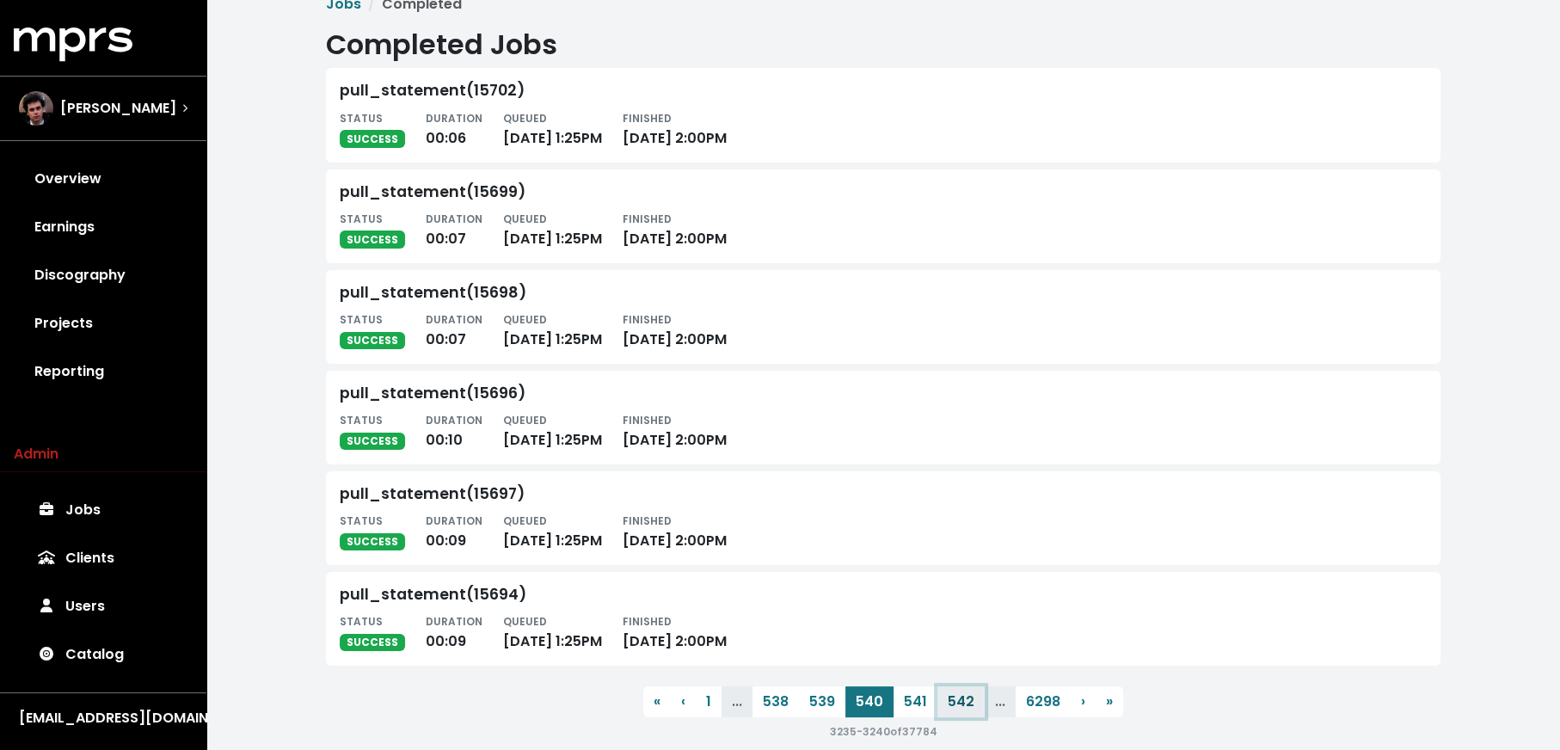
click at [951, 700] on button "542" at bounding box center [961, 701] width 47 height 31
click at [951, 700] on button "546" at bounding box center [963, 701] width 47 height 31
click at [951, 700] on button "548" at bounding box center [963, 701] width 47 height 31
click at [951, 700] on button "552" at bounding box center [961, 701] width 46 height 31
click at [951, 700] on button "554" at bounding box center [960, 701] width 47 height 31
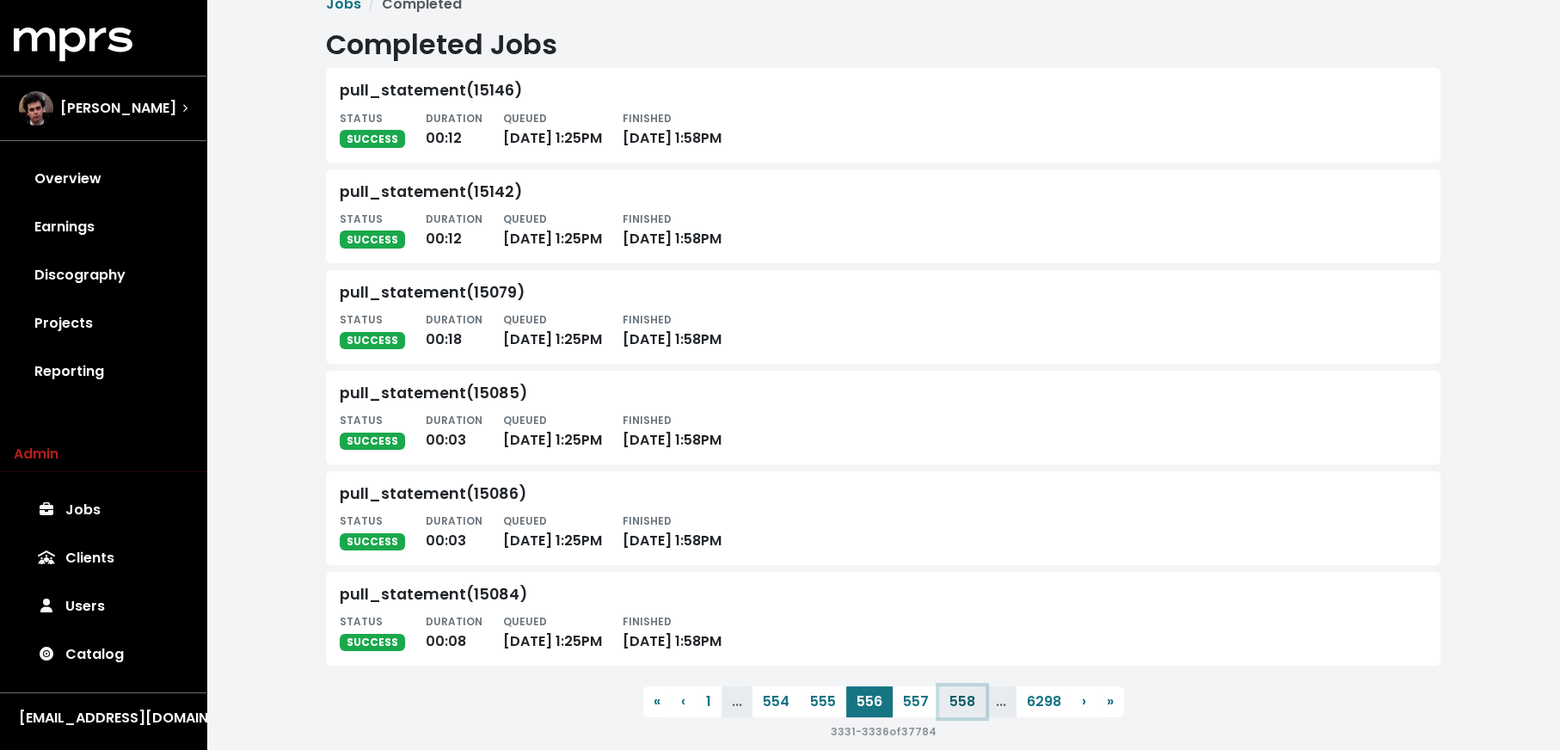
click at [951, 700] on button "558" at bounding box center [962, 701] width 46 height 31
click at [951, 700] on button "560" at bounding box center [961, 701] width 47 height 31
click at [951, 700] on button "562" at bounding box center [961, 701] width 46 height 31
click at [951, 700] on button "566" at bounding box center [962, 701] width 46 height 31
click at [951, 700] on button "568" at bounding box center [962, 701] width 46 height 31
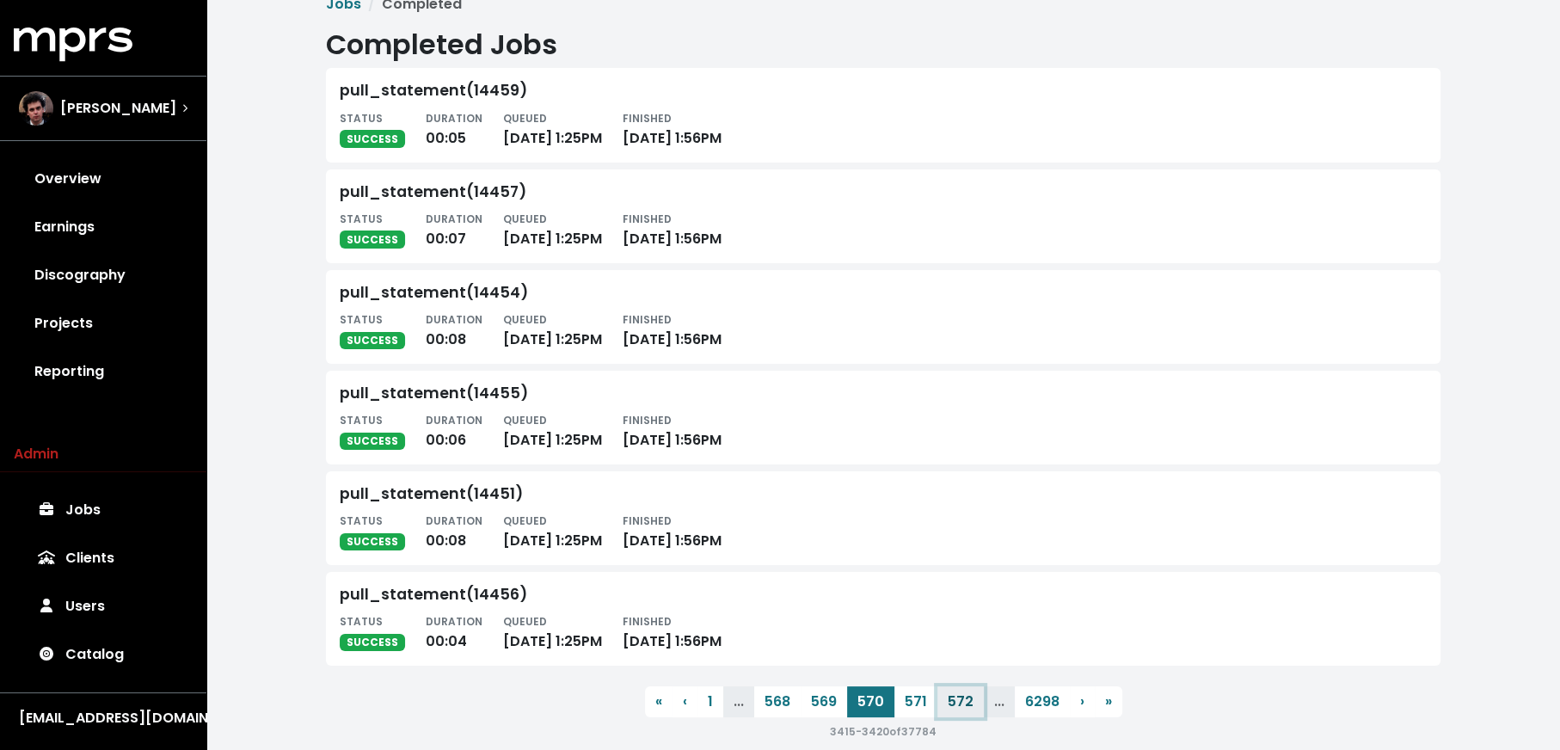
click at [951, 700] on button "572" at bounding box center [961, 701] width 46 height 31
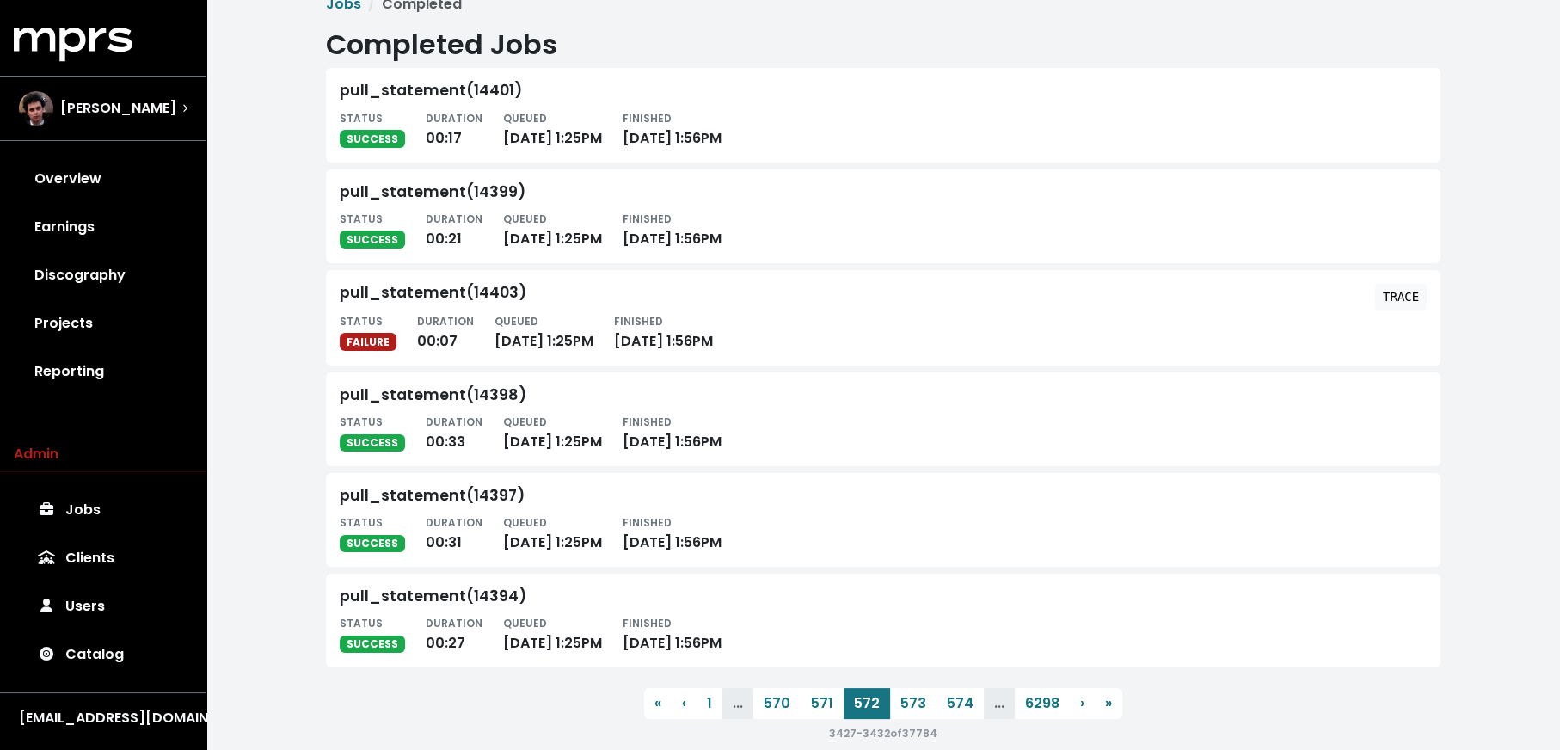
click at [951, 700] on button "574" at bounding box center [960, 703] width 47 height 31
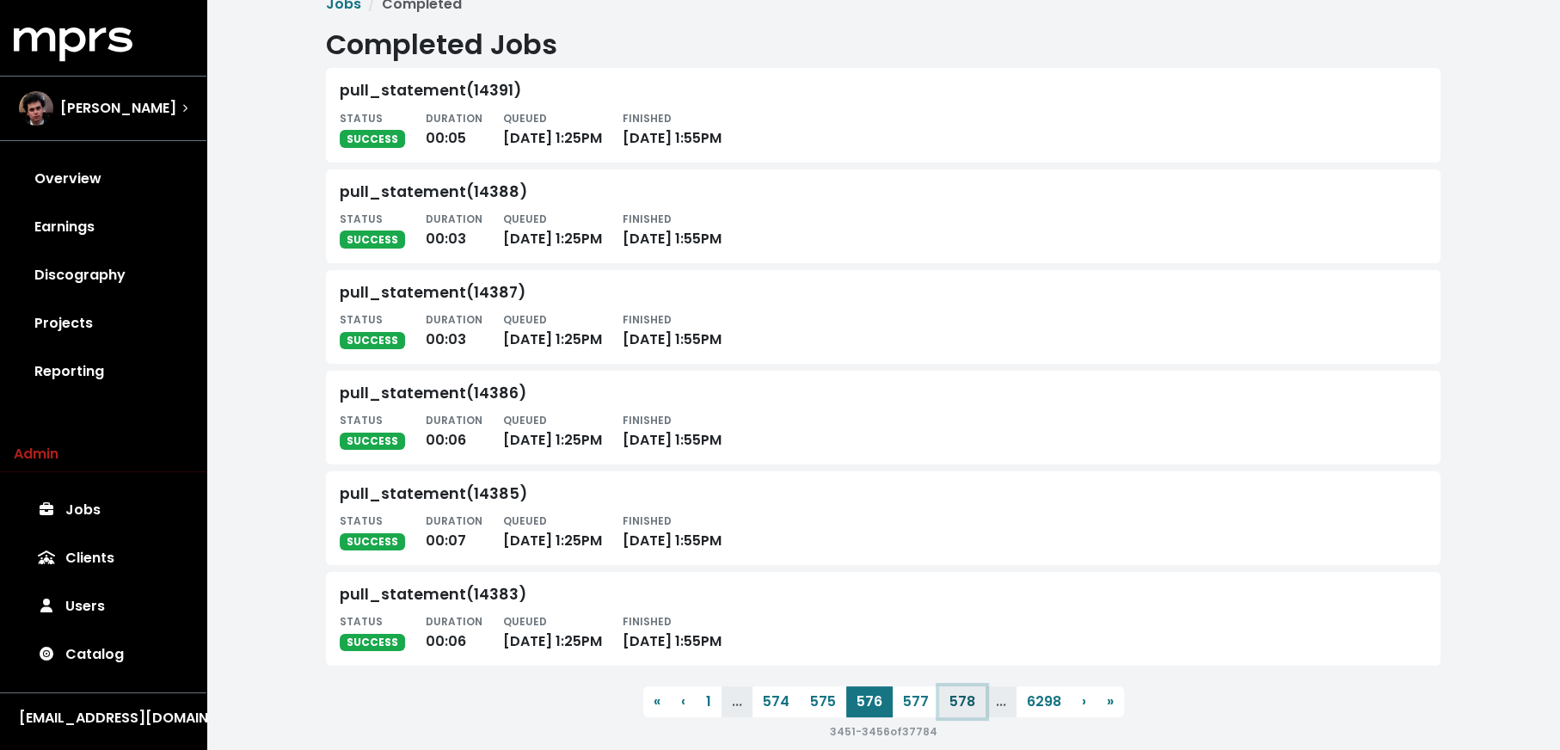
click at [951, 700] on button "578" at bounding box center [962, 701] width 46 height 31
click at [951, 700] on button "580" at bounding box center [961, 701] width 47 height 31
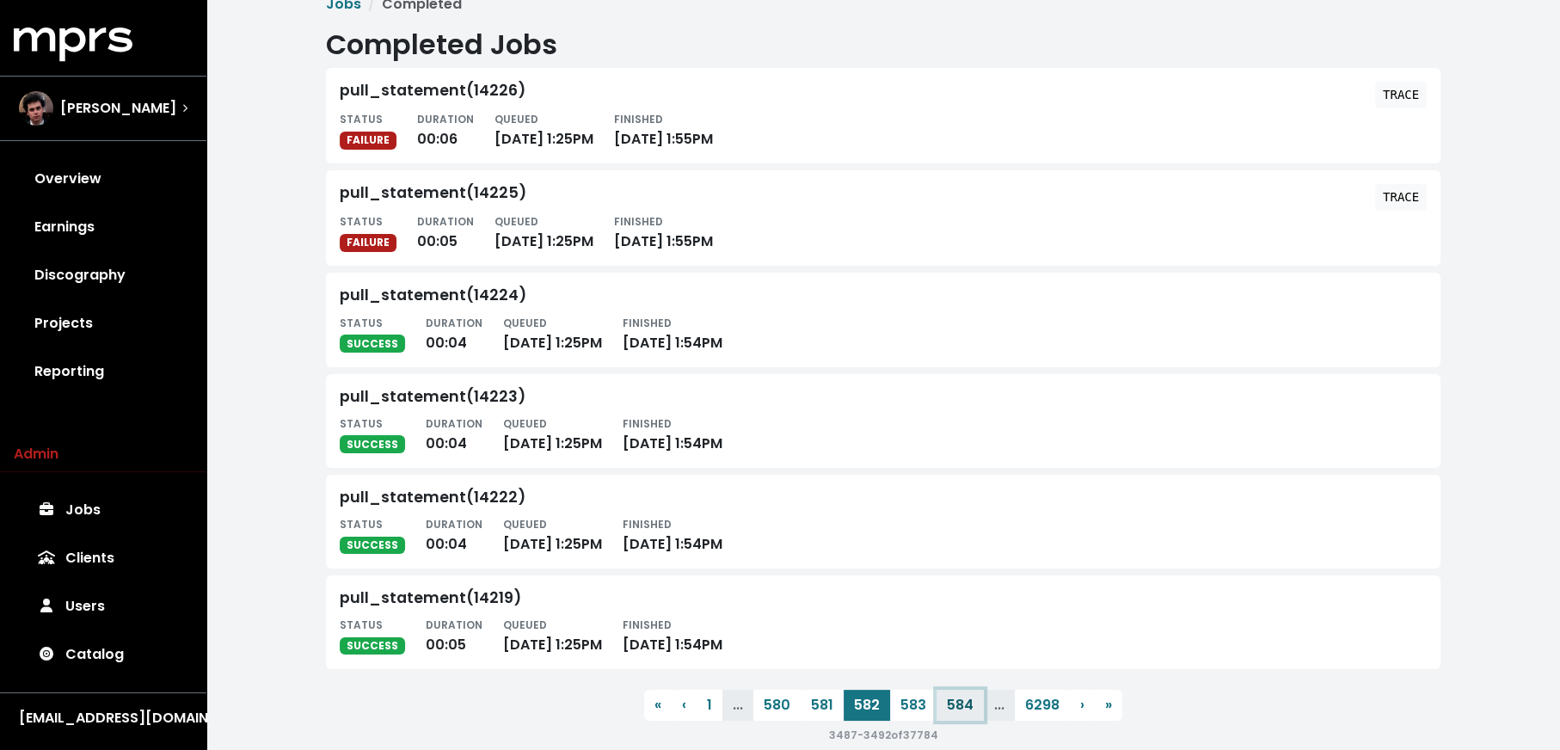
click at [951, 700] on button "584" at bounding box center [960, 705] width 47 height 31
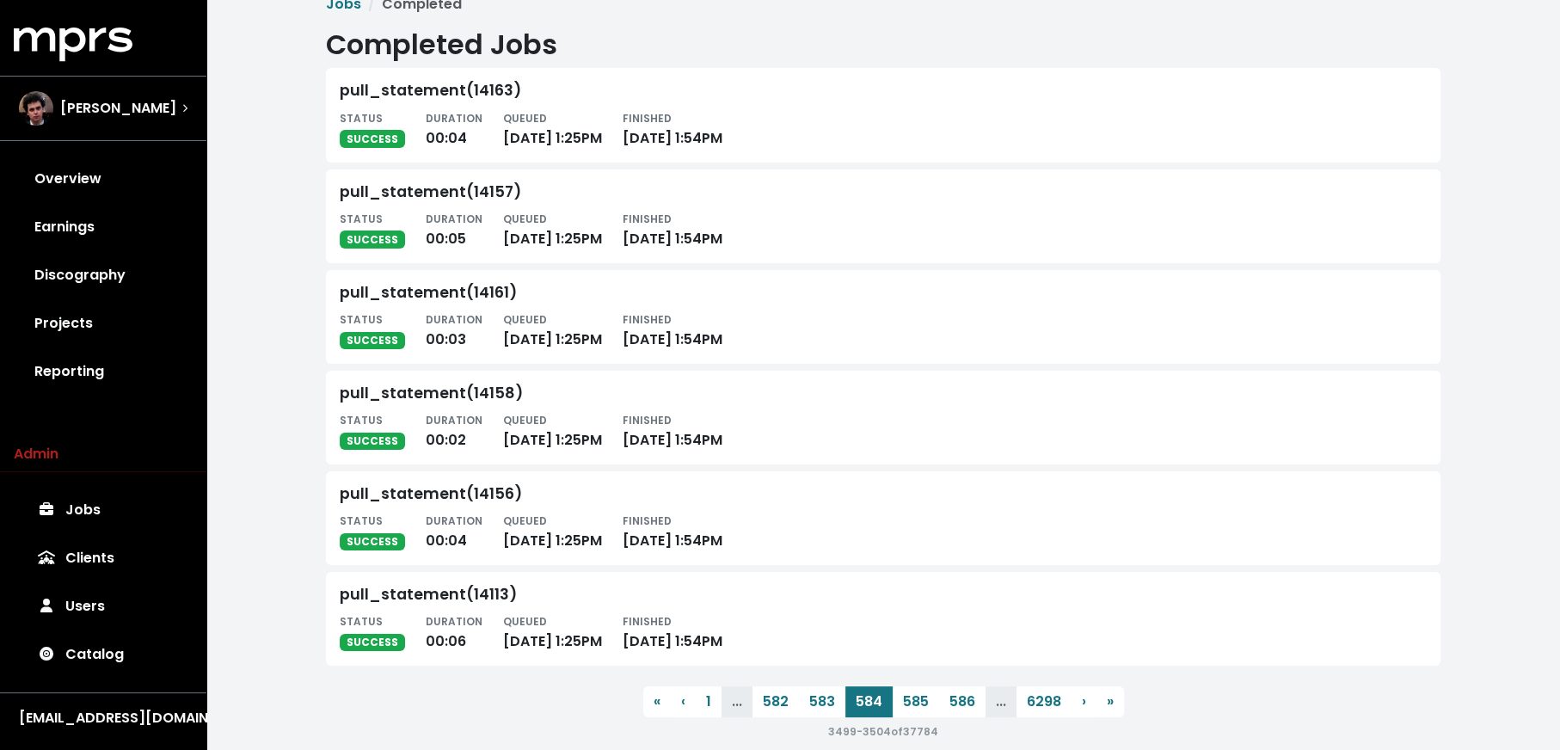
click at [951, 700] on button "586" at bounding box center [962, 701] width 46 height 31
click at [951, 700] on button "590" at bounding box center [961, 701] width 47 height 31
click at [951, 700] on button "592" at bounding box center [961, 701] width 46 height 31
click at [951, 700] on button "596" at bounding box center [962, 701] width 46 height 31
click at [951, 700] on button "598" at bounding box center [962, 701] width 46 height 31
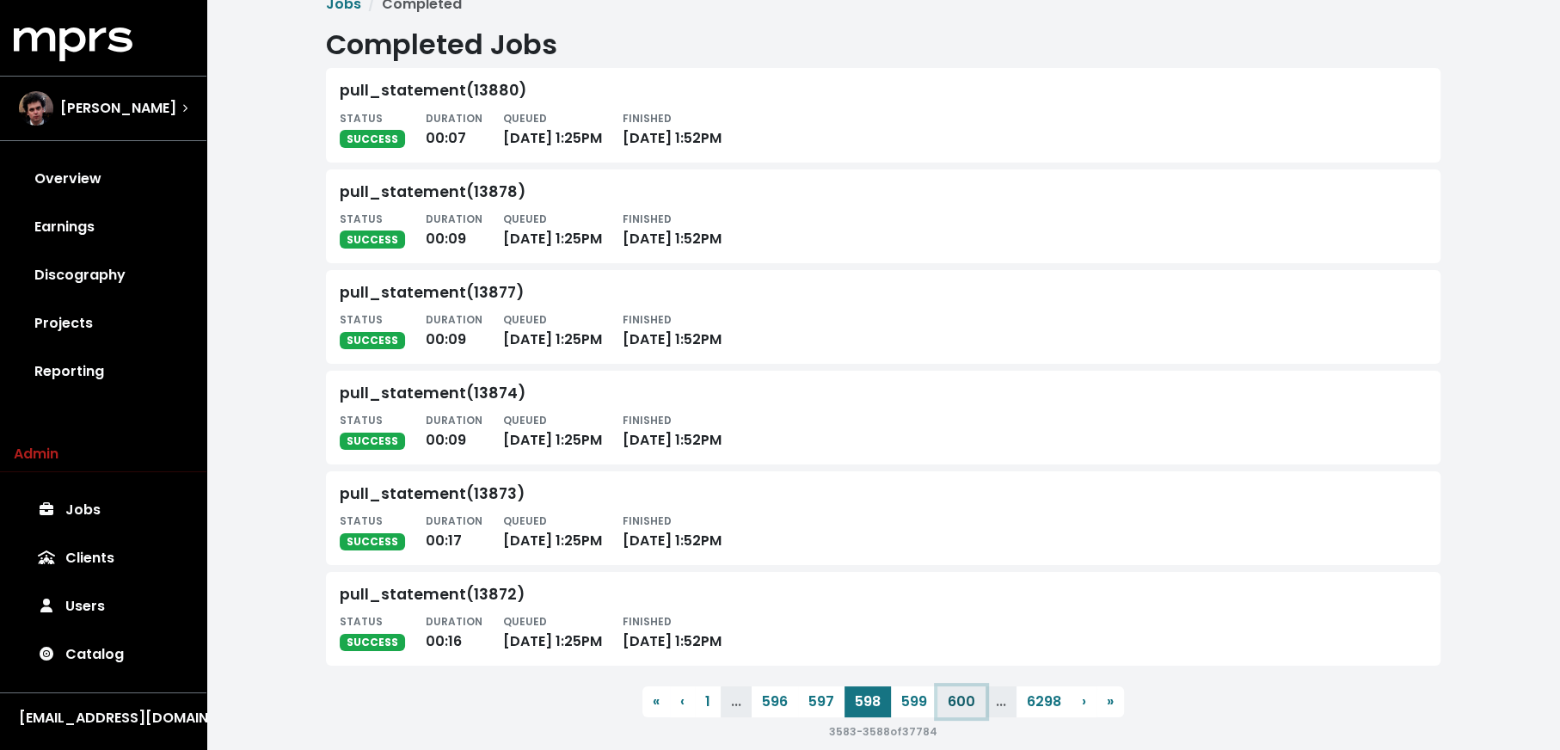
click at [951, 700] on button "600" at bounding box center [962, 701] width 48 height 31
click at [951, 700] on button "602" at bounding box center [961, 701] width 47 height 31
click at [951, 700] on button "604" at bounding box center [962, 701] width 48 height 31
click at [951, 700] on button "608" at bounding box center [963, 701] width 47 height 31
click at [951, 700] on button "610" at bounding box center [964, 701] width 44 height 31
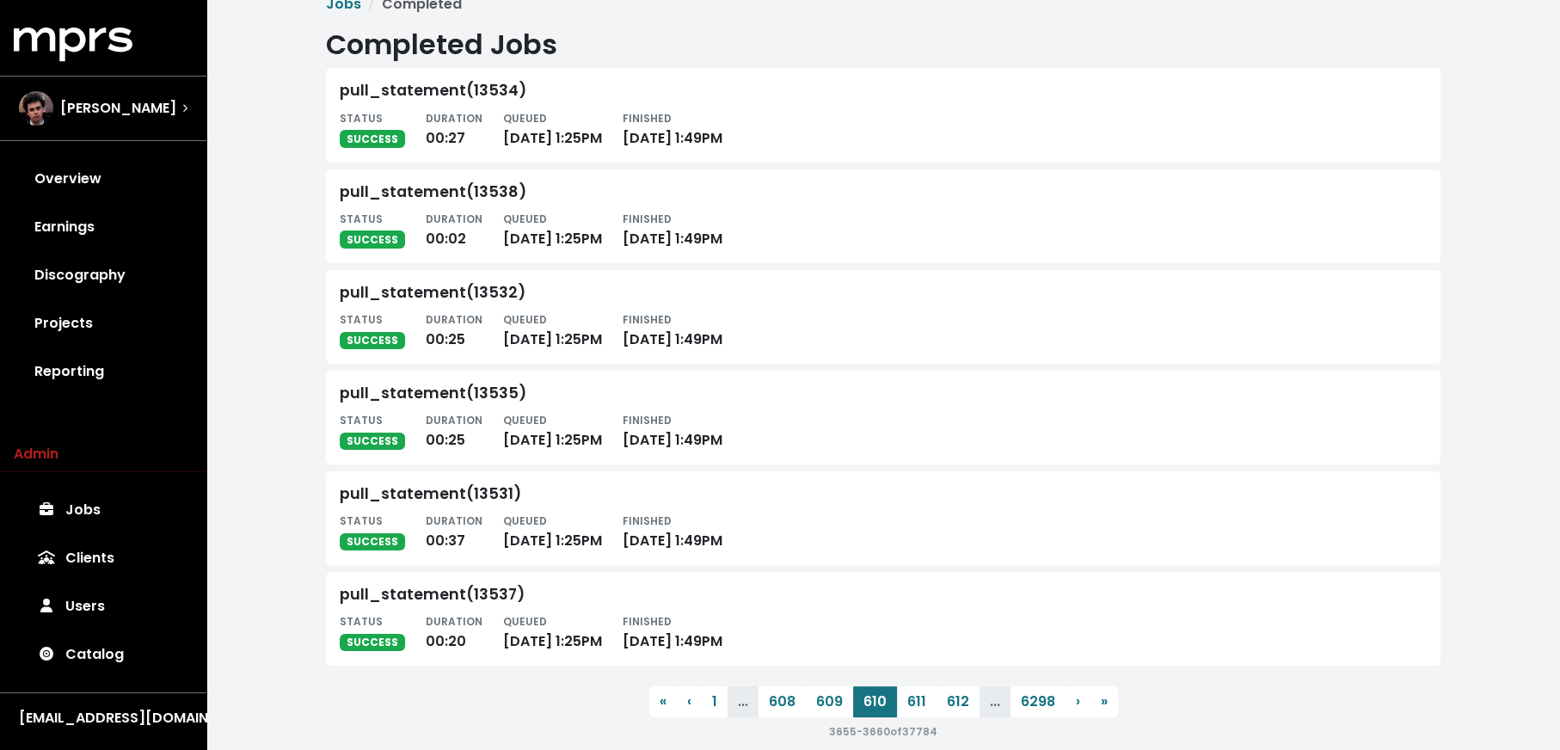
click at [951, 700] on button "612" at bounding box center [958, 701] width 43 height 31
click at [951, 700] on button "616" at bounding box center [955, 701] width 43 height 31
click at [951, 700] on button "618" at bounding box center [955, 701] width 43 height 31
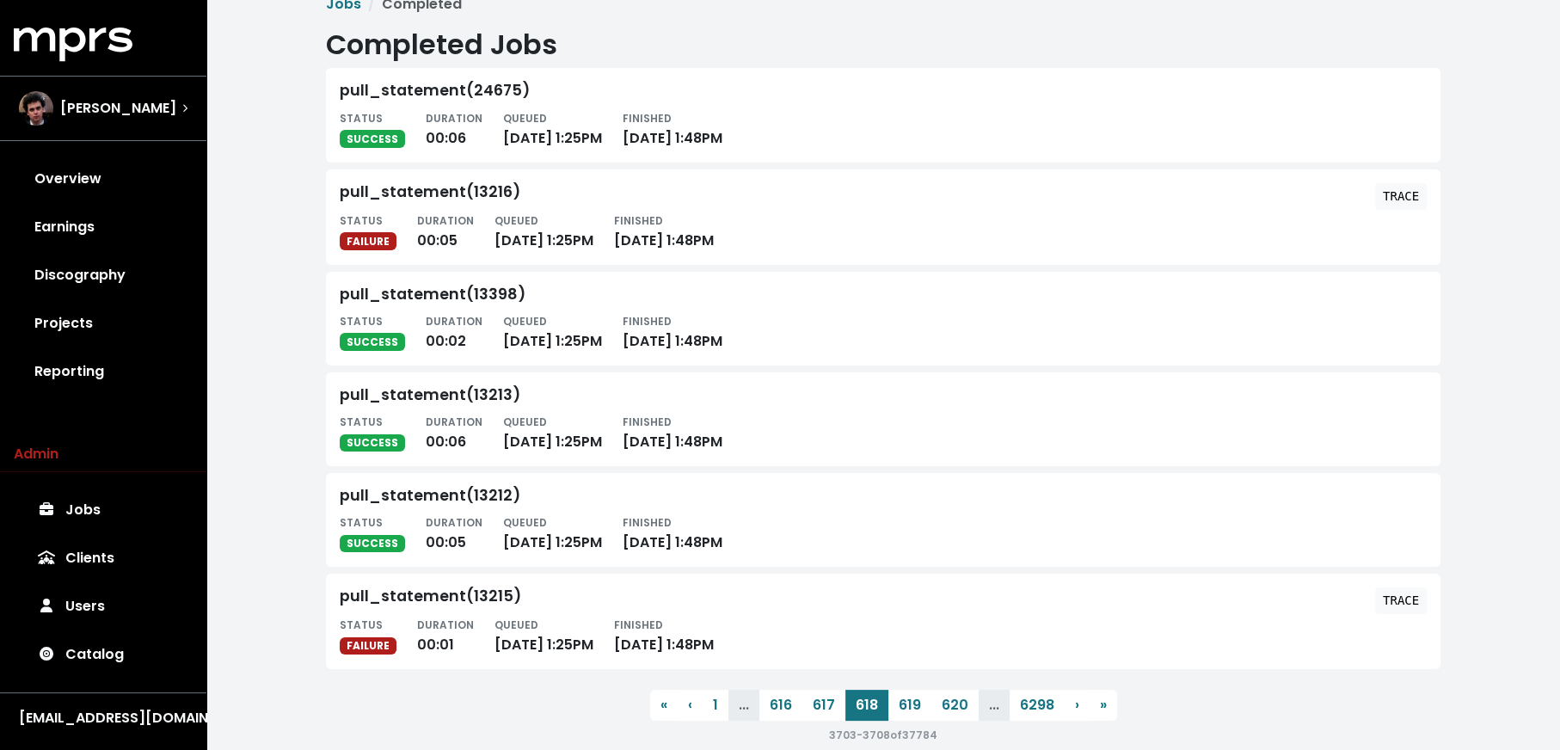
click at [951, 700] on button "620" at bounding box center [955, 705] width 47 height 31
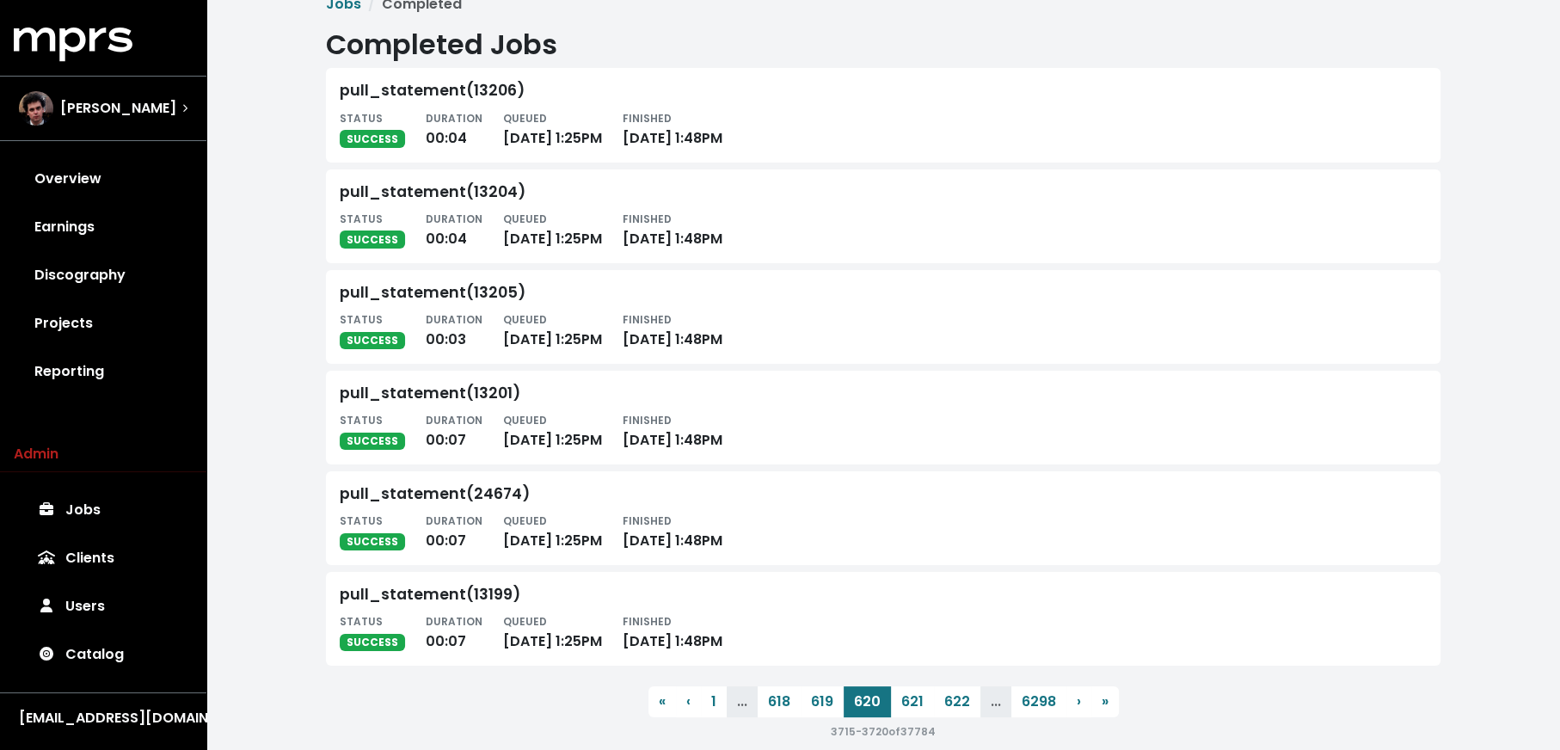
click at [951, 700] on button "622" at bounding box center [957, 701] width 46 height 31
click at [951, 700] on button "626" at bounding box center [962, 701] width 46 height 31
click at [951, 700] on button "628" at bounding box center [962, 701] width 46 height 31
click at [951, 700] on button "632" at bounding box center [961, 701] width 46 height 31
click at [951, 700] on button "634" at bounding box center [960, 701] width 47 height 31
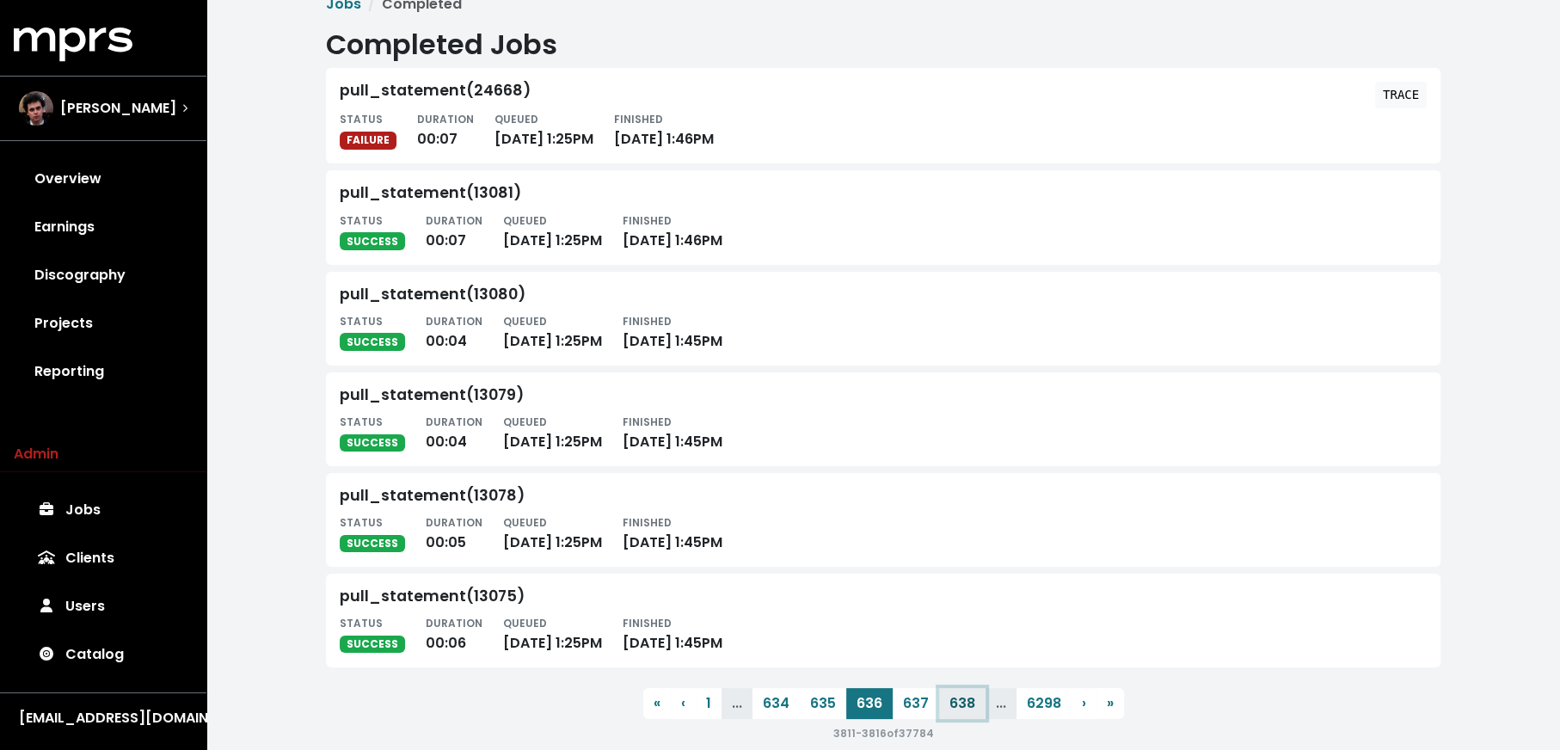
click at [951, 700] on button "638" at bounding box center [962, 703] width 46 height 31
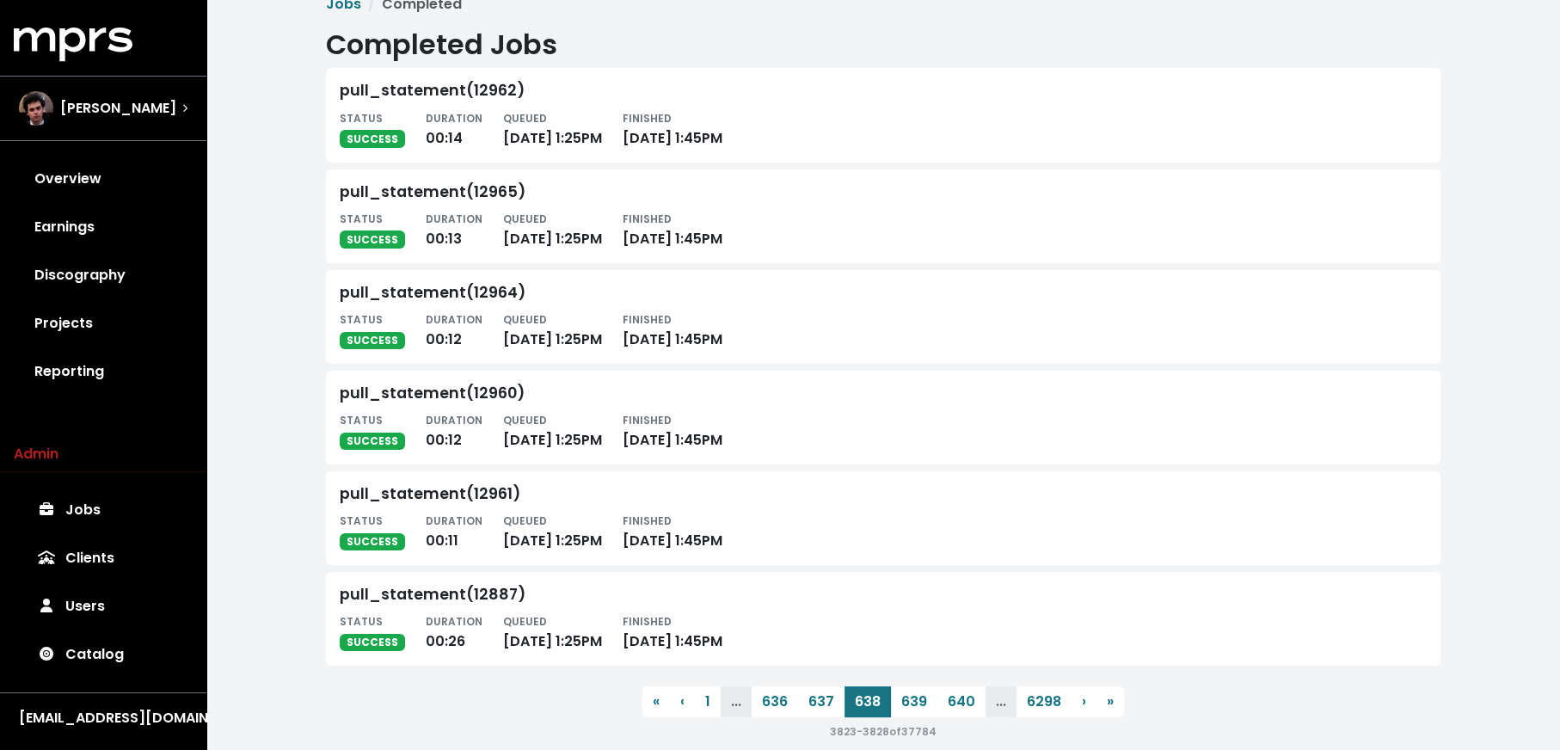
click at [951, 700] on button "640" at bounding box center [962, 701] width 48 height 31
click at [951, 700] on button "644" at bounding box center [962, 701] width 48 height 31
click at [951, 700] on button "646" at bounding box center [963, 703] width 47 height 31
click at [951, 700] on button "650" at bounding box center [963, 701] width 47 height 31
click at [951, 700] on button "652" at bounding box center [961, 701] width 46 height 31
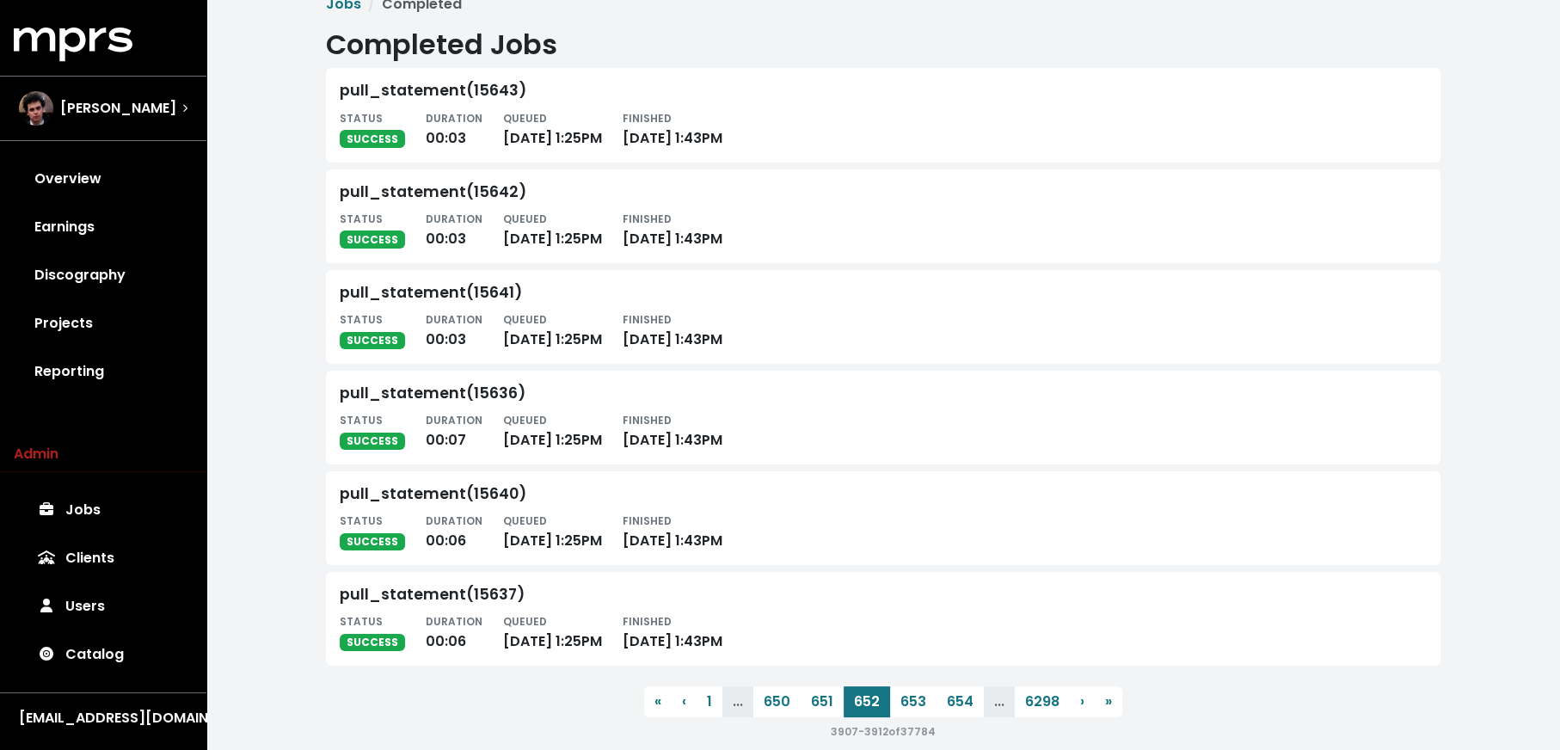
click at [951, 700] on button "654" at bounding box center [960, 701] width 47 height 31
click at [951, 700] on button "658" at bounding box center [962, 701] width 46 height 31
click at [951, 700] on button "660" at bounding box center [961, 701] width 47 height 31
click at [951, 700] on button "662" at bounding box center [961, 701] width 46 height 31
click at [951, 700] on button "664" at bounding box center [960, 701] width 47 height 31
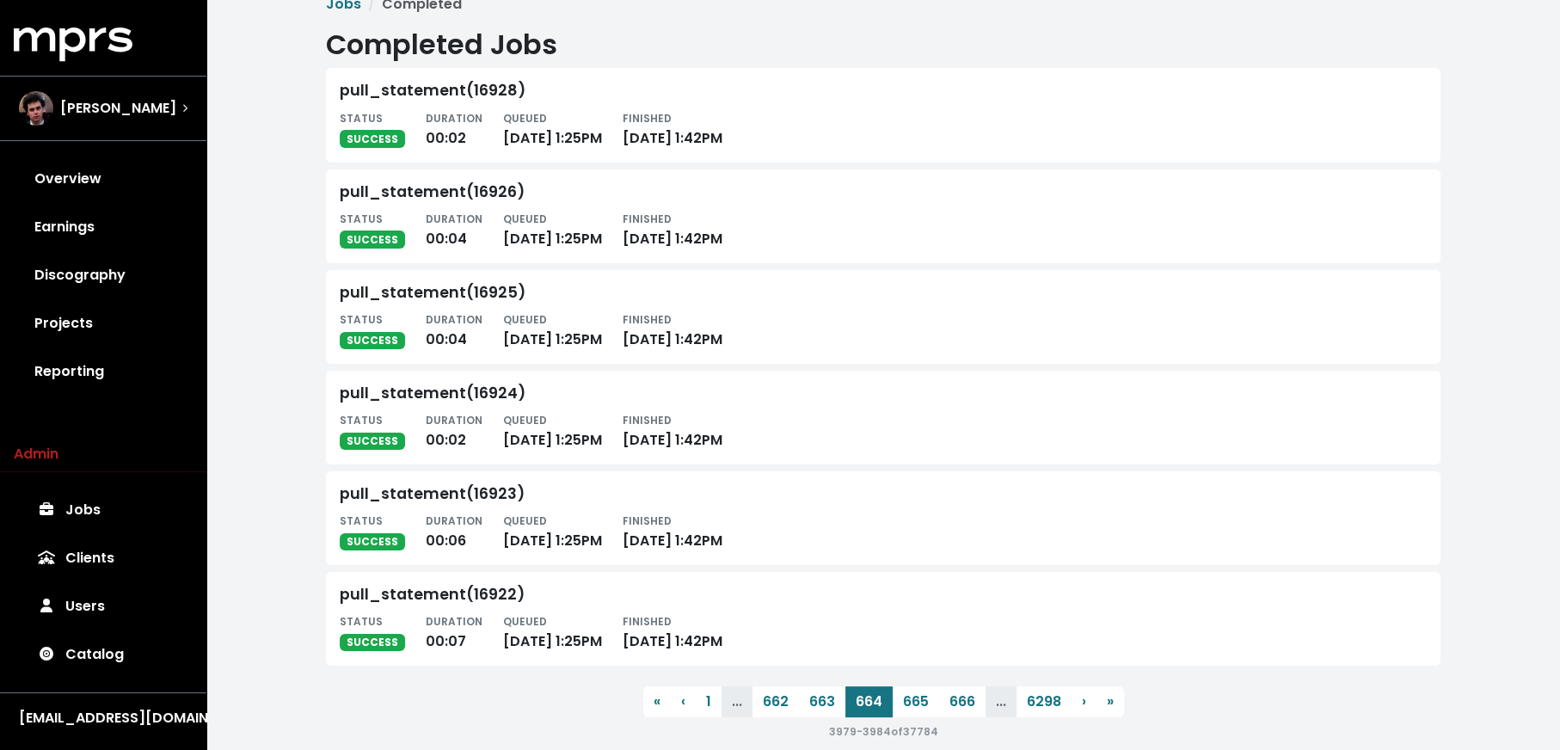
click at [951, 700] on button "666" at bounding box center [962, 701] width 46 height 31
click at [951, 700] on button "670" at bounding box center [961, 701] width 47 height 31
click at [951, 700] on button "672" at bounding box center [961, 701] width 46 height 31
click at [951, 700] on button "676" at bounding box center [962, 701] width 46 height 31
click at [951, 700] on button "678" at bounding box center [962, 701] width 46 height 31
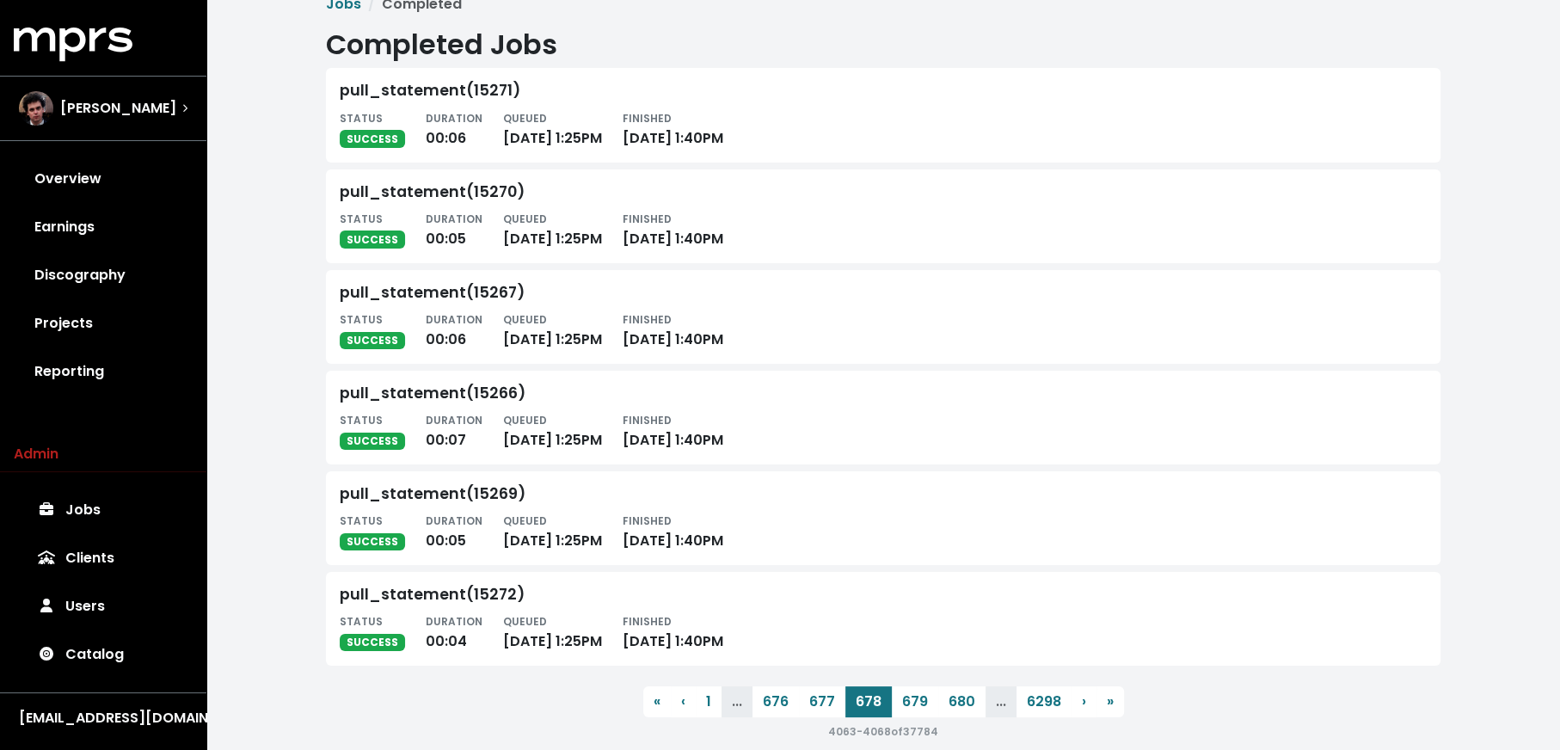
click at [951, 700] on button "680" at bounding box center [961, 701] width 47 height 31
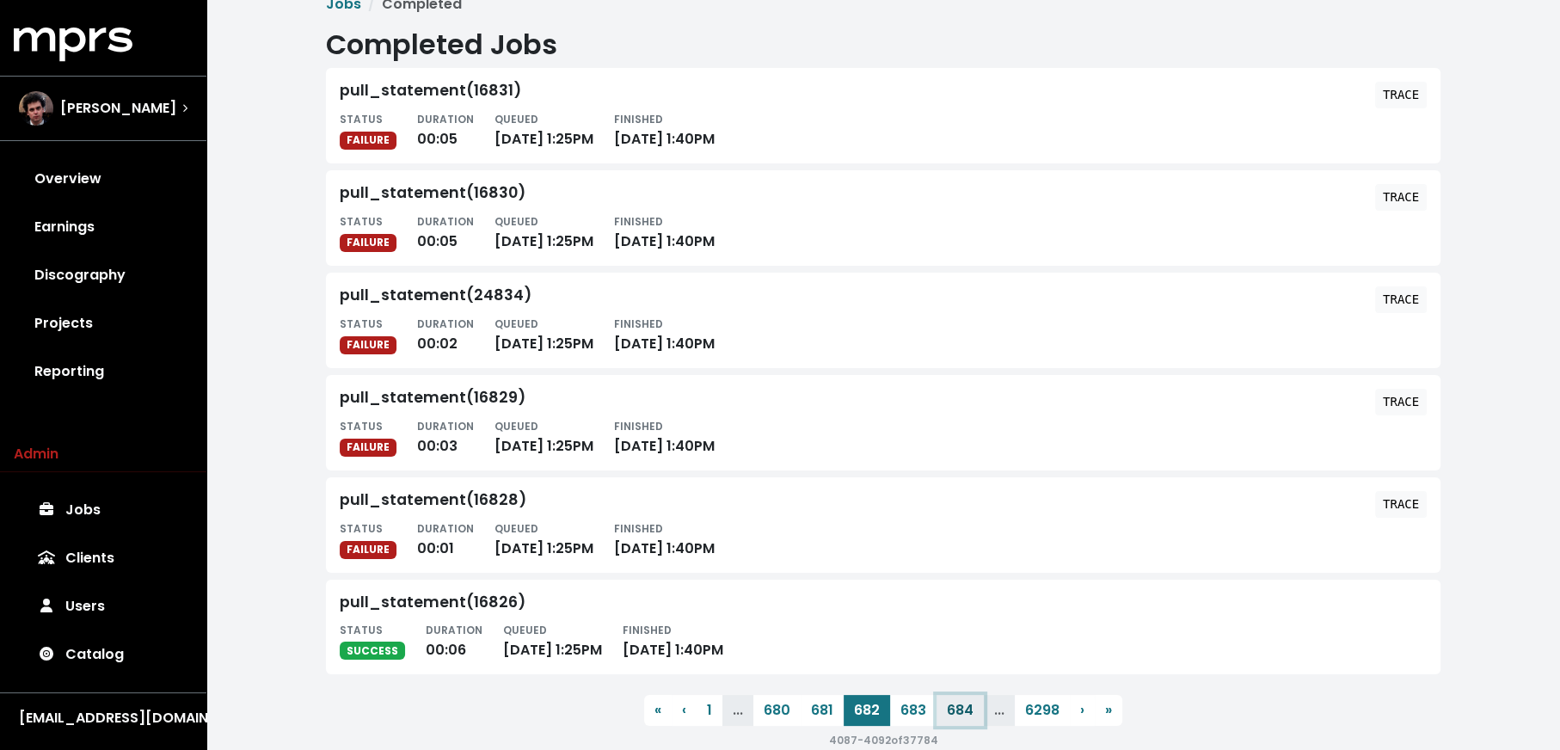
click at [951, 700] on button "684" at bounding box center [960, 710] width 47 height 31
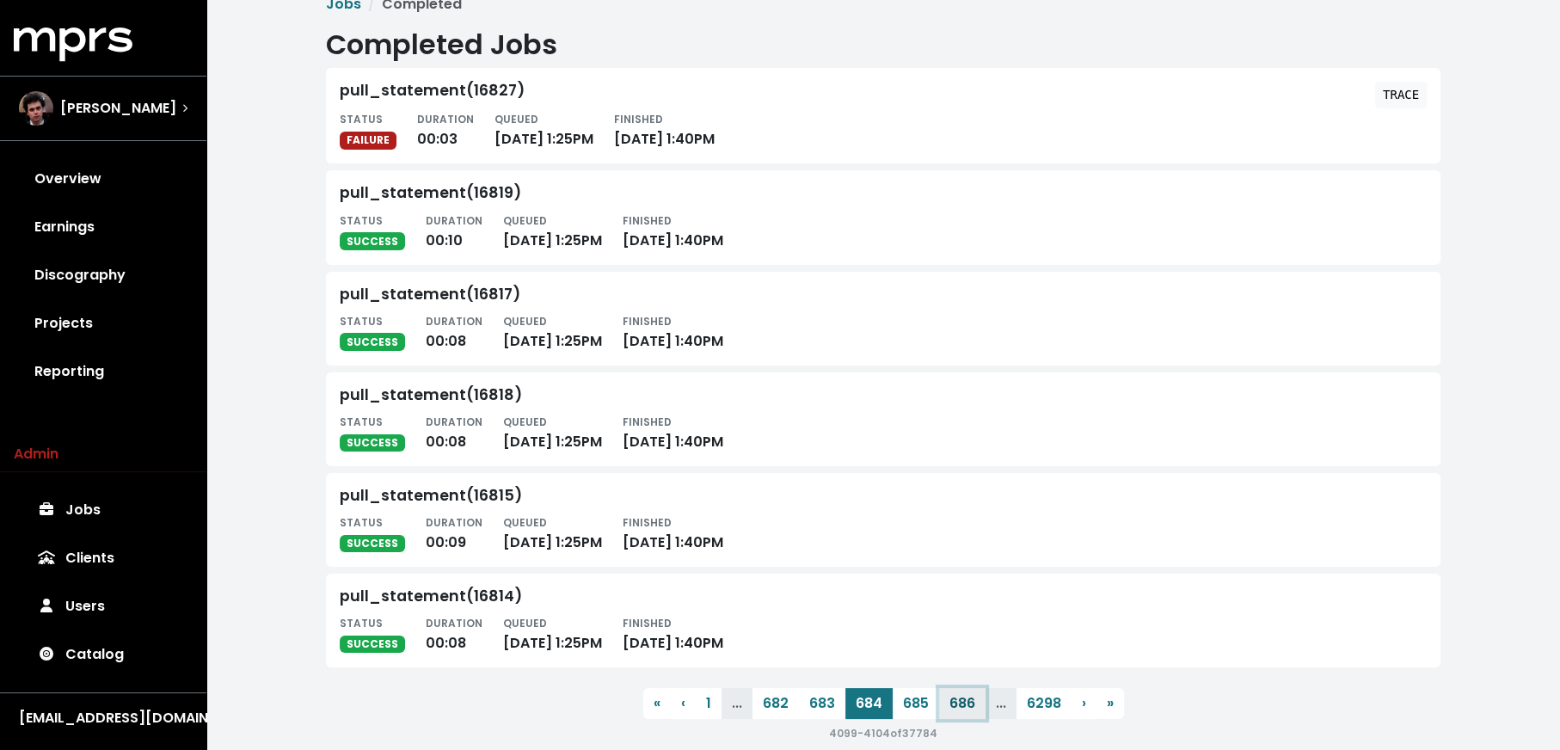
click at [950, 706] on button "686" at bounding box center [962, 703] width 46 height 31
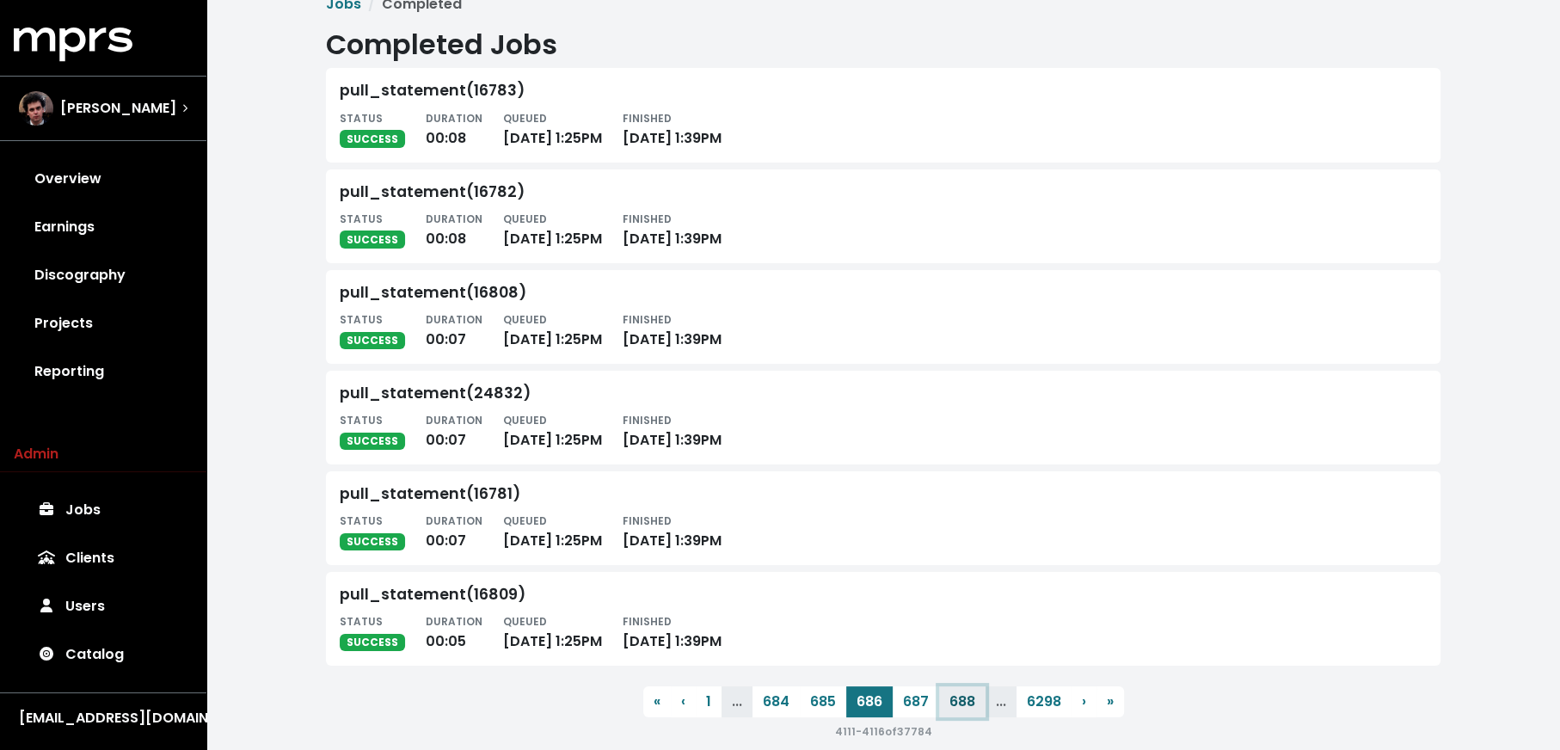
click at [950, 706] on button "688" at bounding box center [962, 701] width 46 height 31
click at [951, 703] on button "690" at bounding box center [961, 701] width 47 height 31
click at [951, 703] on button "694" at bounding box center [960, 701] width 47 height 31
click at [951, 703] on button "696" at bounding box center [962, 701] width 46 height 31
click at [951, 703] on button "698" at bounding box center [962, 701] width 46 height 31
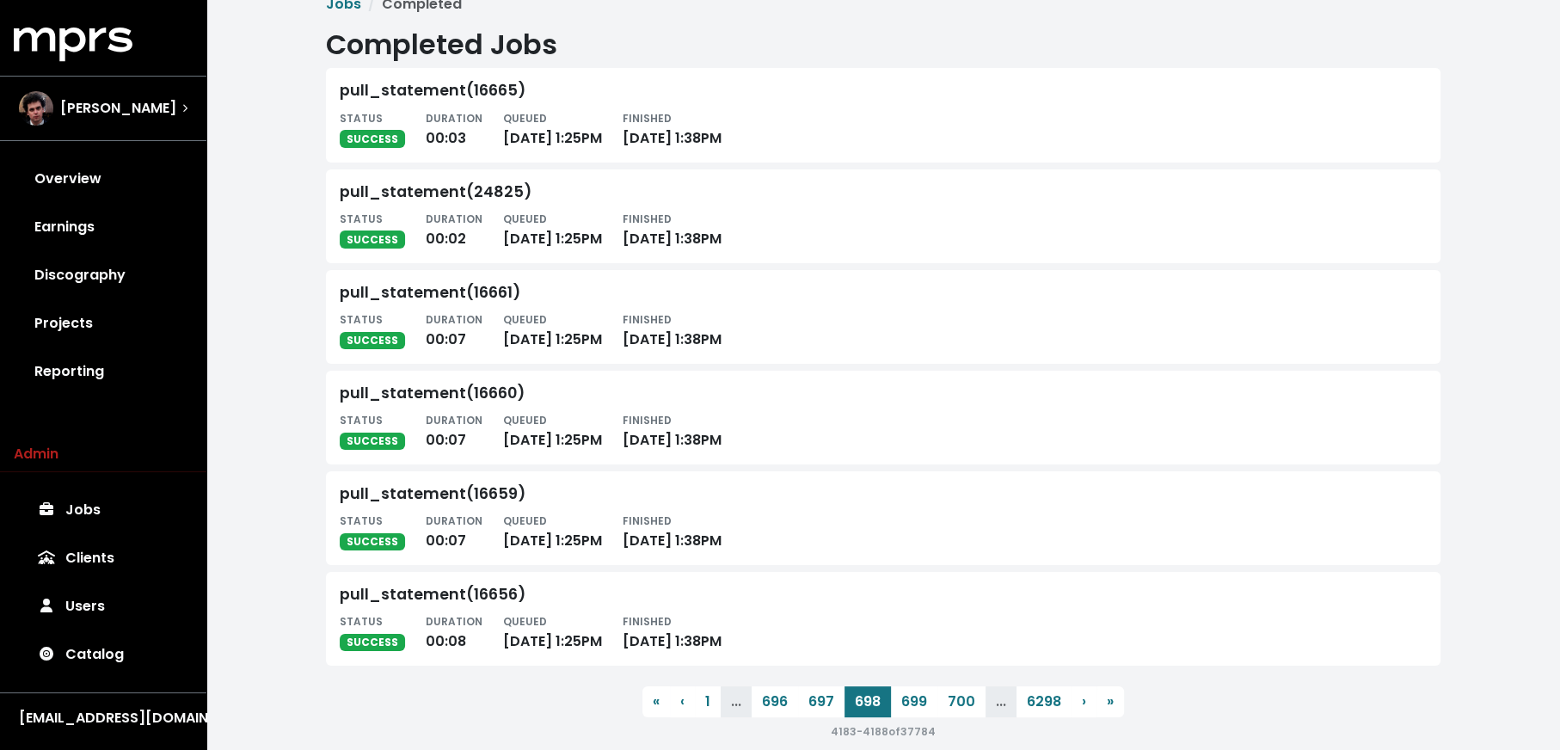
click at [951, 703] on button "700" at bounding box center [962, 701] width 48 height 31
click at [951, 703] on button "704" at bounding box center [962, 701] width 48 height 31
click at [951, 703] on button "706" at bounding box center [963, 703] width 47 height 31
click at [951, 703] on button "708" at bounding box center [963, 701] width 47 height 31
click at [951, 703] on button "710" at bounding box center [964, 703] width 44 height 31
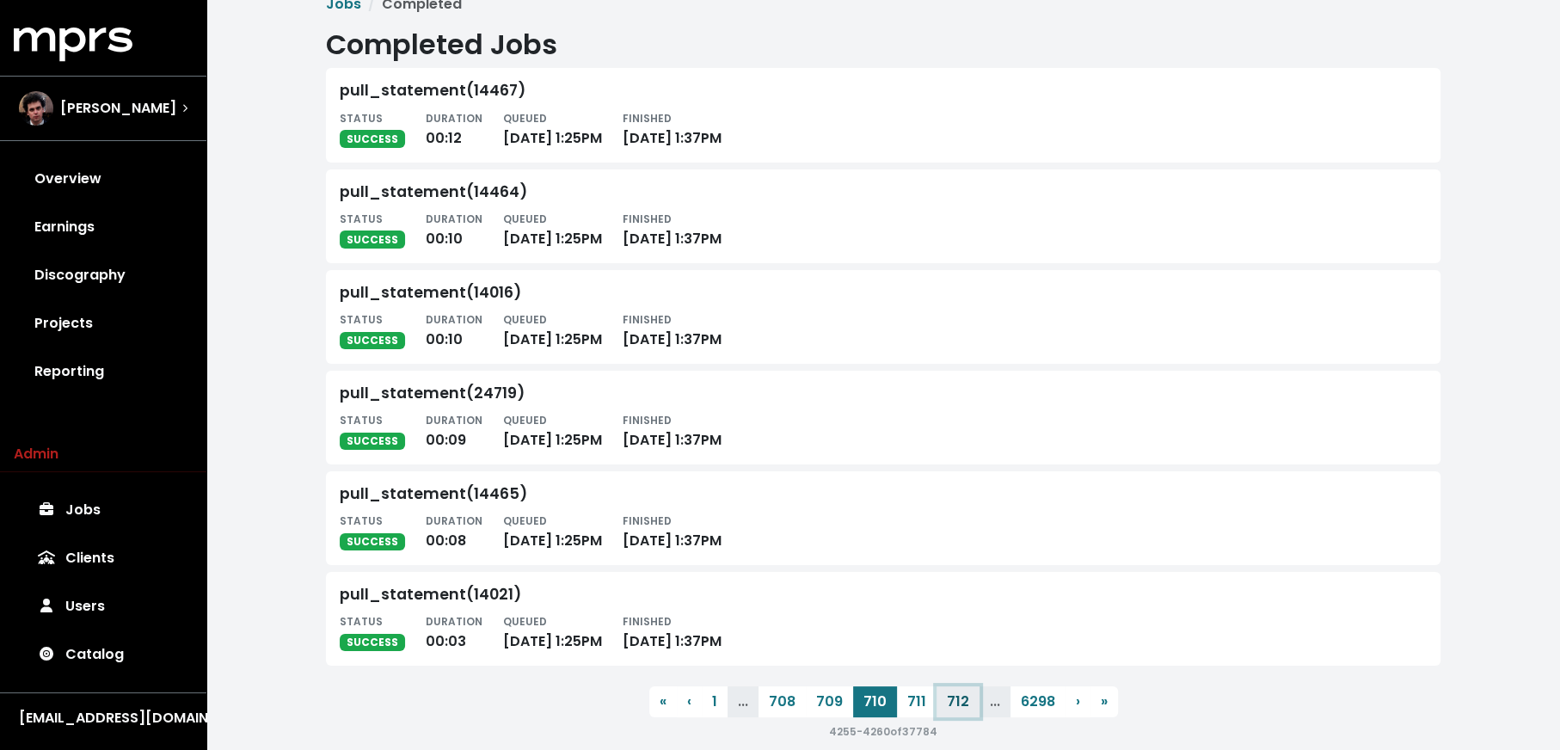
click at [951, 703] on button "712" at bounding box center [958, 701] width 43 height 31
click at [951, 703] on button "714" at bounding box center [954, 701] width 44 height 31
click at [951, 703] on button "716" at bounding box center [955, 701] width 43 height 31
click at [951, 703] on button "718" at bounding box center [955, 701] width 43 height 31
click at [951, 703] on button "722" at bounding box center [957, 701] width 46 height 31
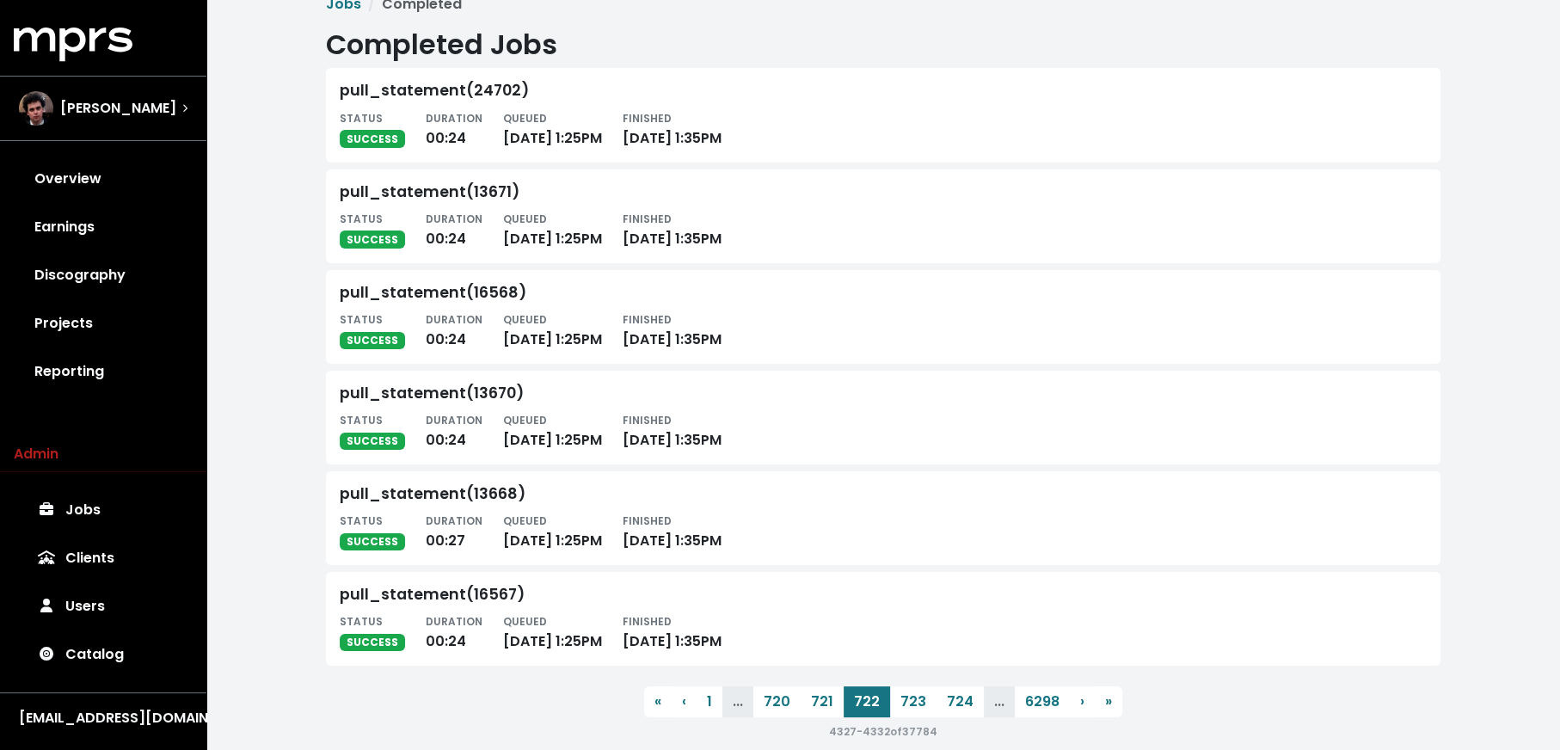
click at [951, 703] on button "724" at bounding box center [960, 701] width 47 height 31
click at [951, 703] on button "728" at bounding box center [962, 701] width 46 height 31
click at [951, 703] on button "730" at bounding box center [961, 701] width 47 height 31
click at [951, 703] on button "732" at bounding box center [961, 701] width 46 height 31
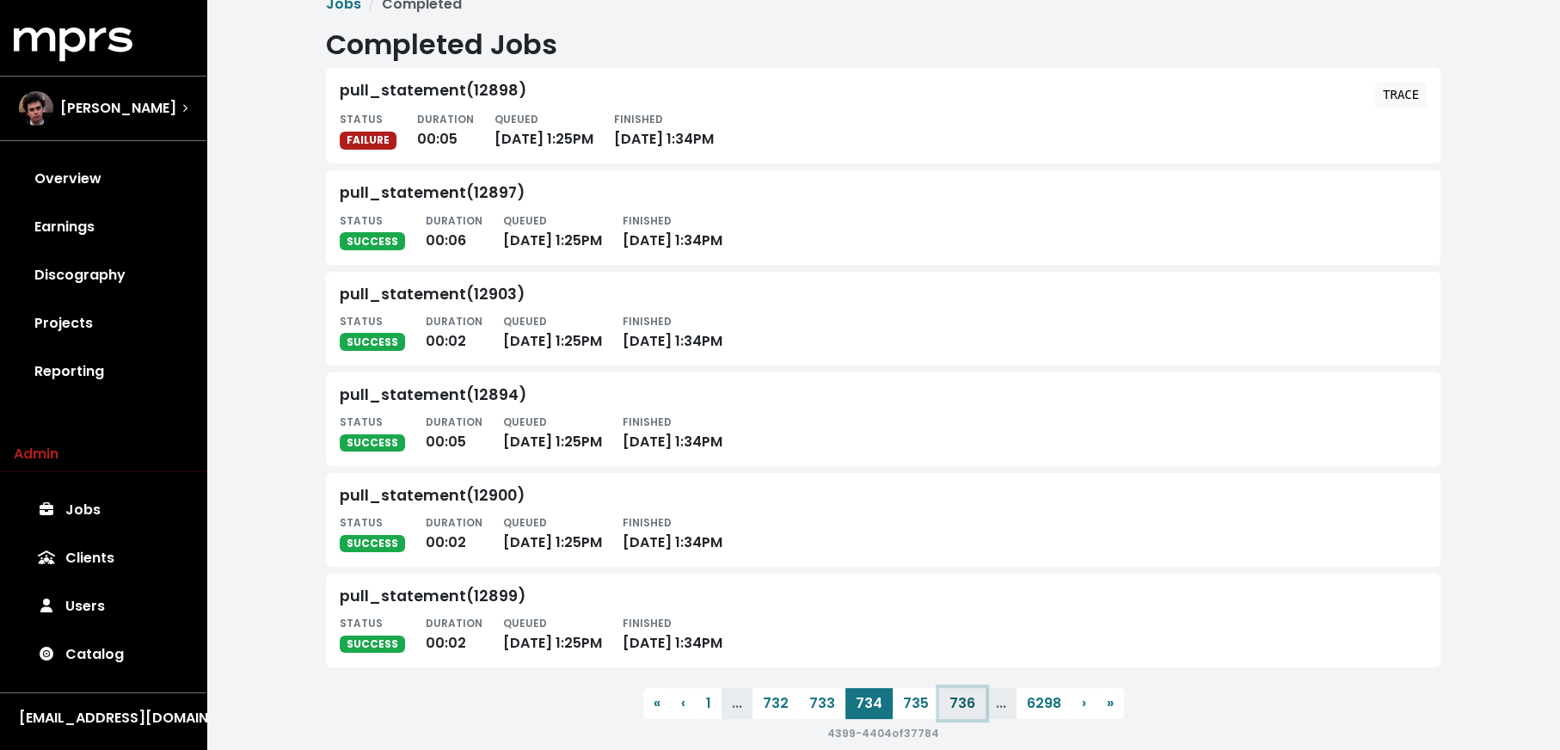
click at [951, 703] on button "736" at bounding box center [962, 703] width 46 height 31
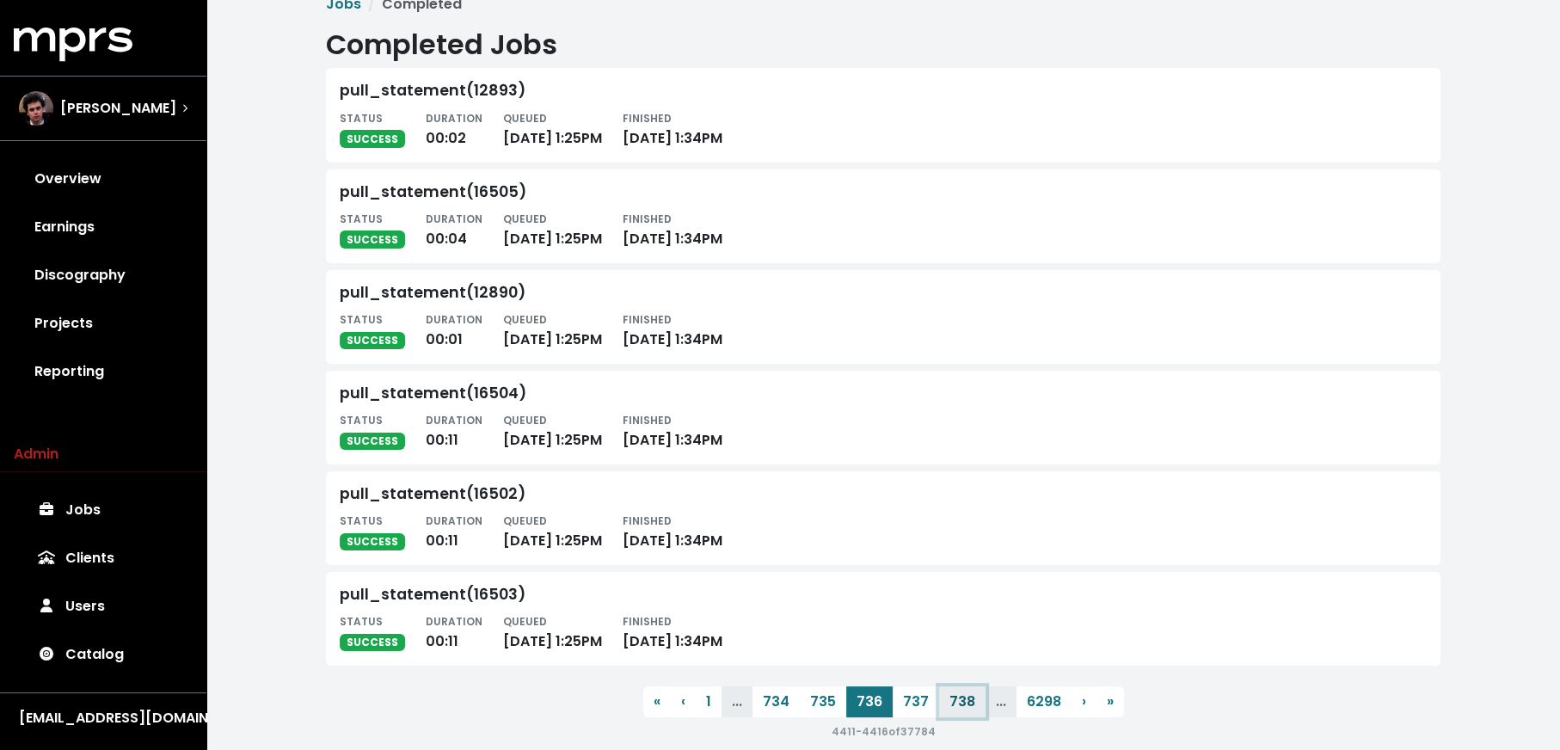
click at [951, 703] on button "738" at bounding box center [962, 701] width 46 height 31
click at [951, 703] on button "740" at bounding box center [962, 701] width 48 height 31
click at [951, 703] on button "742" at bounding box center [961, 701] width 47 height 31
click at [951, 703] on button "744" at bounding box center [962, 701] width 48 height 31
click at [951, 703] on button "746" at bounding box center [963, 701] width 47 height 31
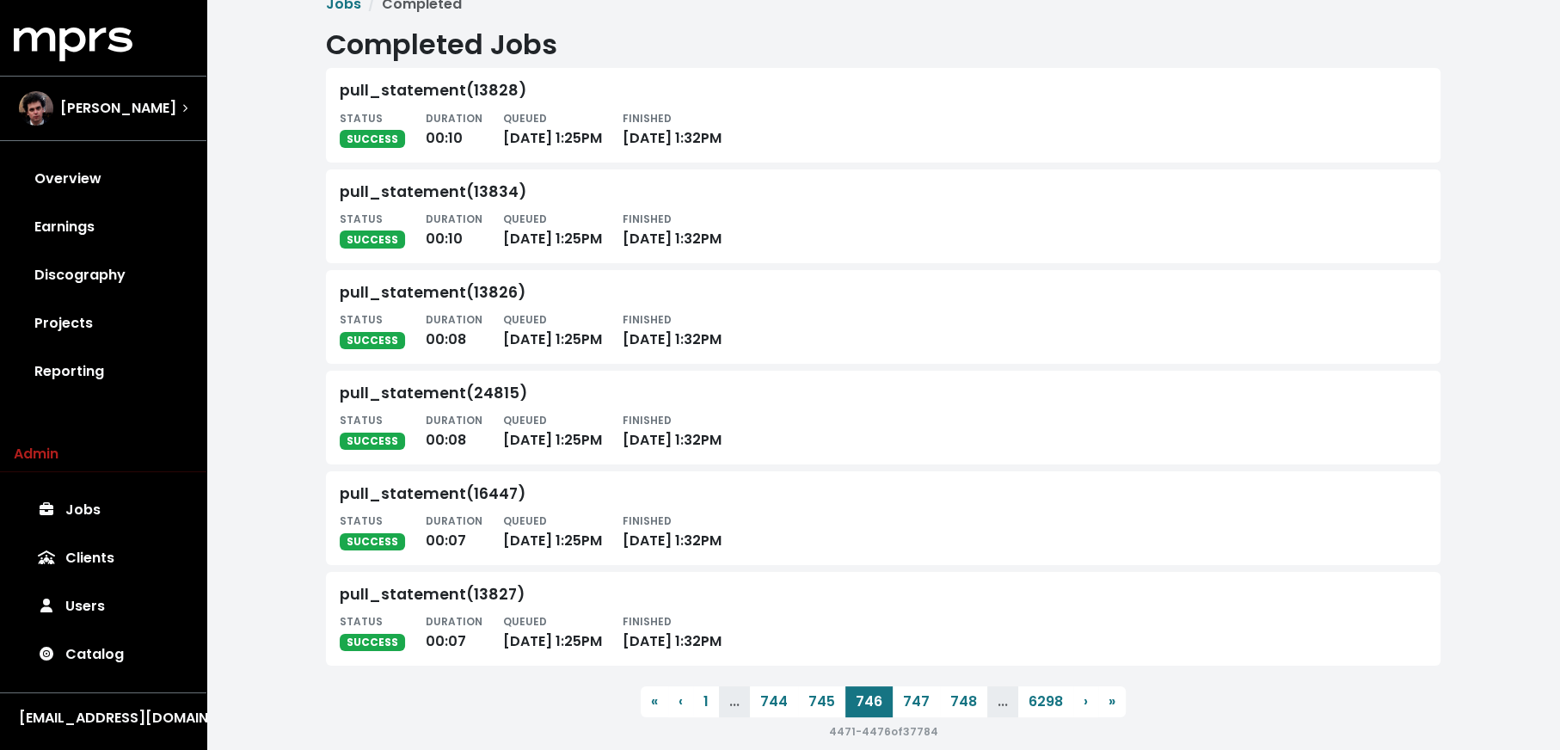
click at [951, 703] on button "748" at bounding box center [963, 701] width 47 height 31
click at [951, 703] on button "752" at bounding box center [961, 701] width 46 height 31
click at [951, 703] on button "756" at bounding box center [962, 701] width 46 height 31
click at [951, 703] on button "758" at bounding box center [962, 701] width 46 height 31
click at [951, 703] on button "762" at bounding box center [961, 701] width 46 height 31
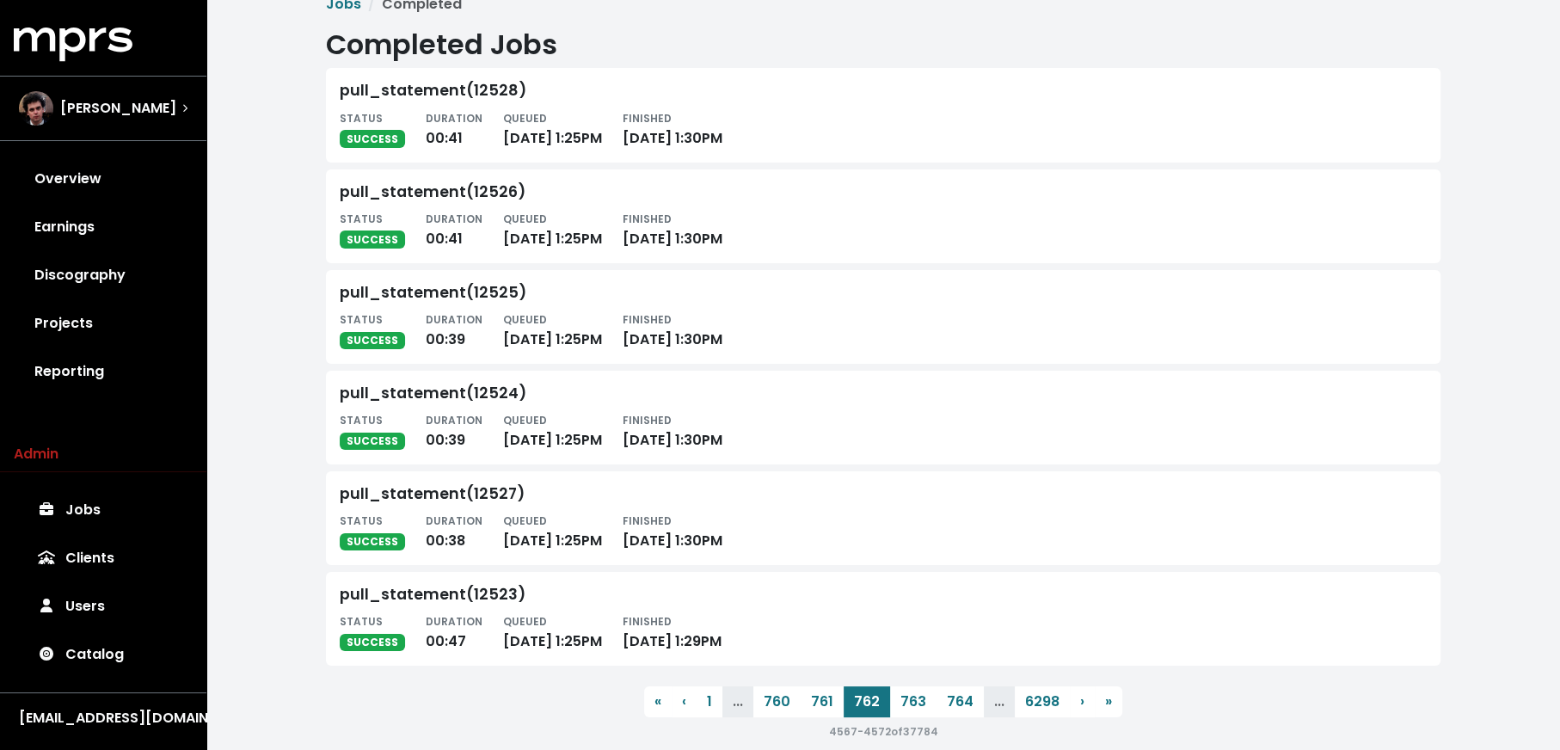
click at [951, 703] on button "764" at bounding box center [960, 701] width 47 height 31
click at [951, 703] on button "768" at bounding box center [962, 701] width 46 height 31
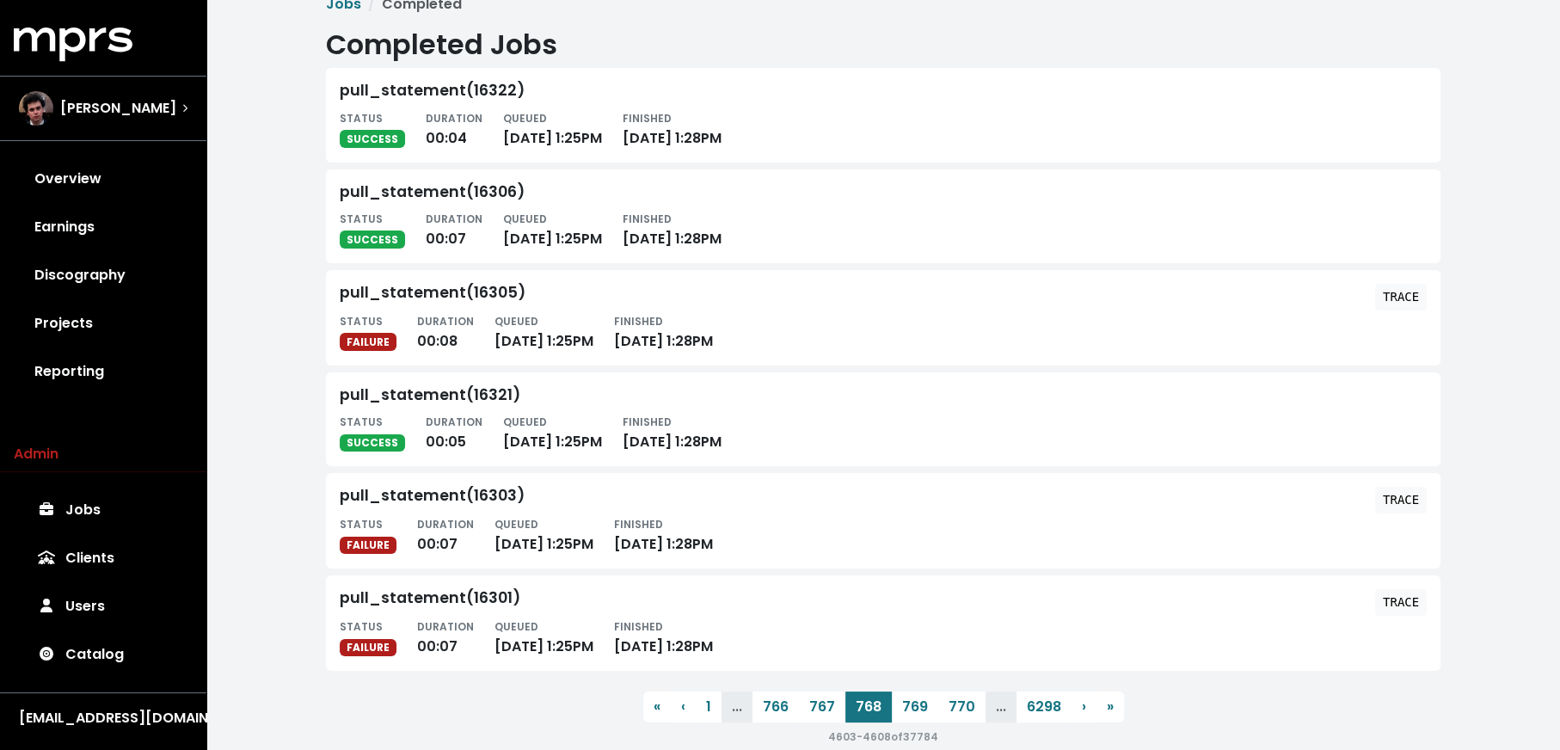
click at [951, 703] on button "770" at bounding box center [961, 707] width 47 height 31
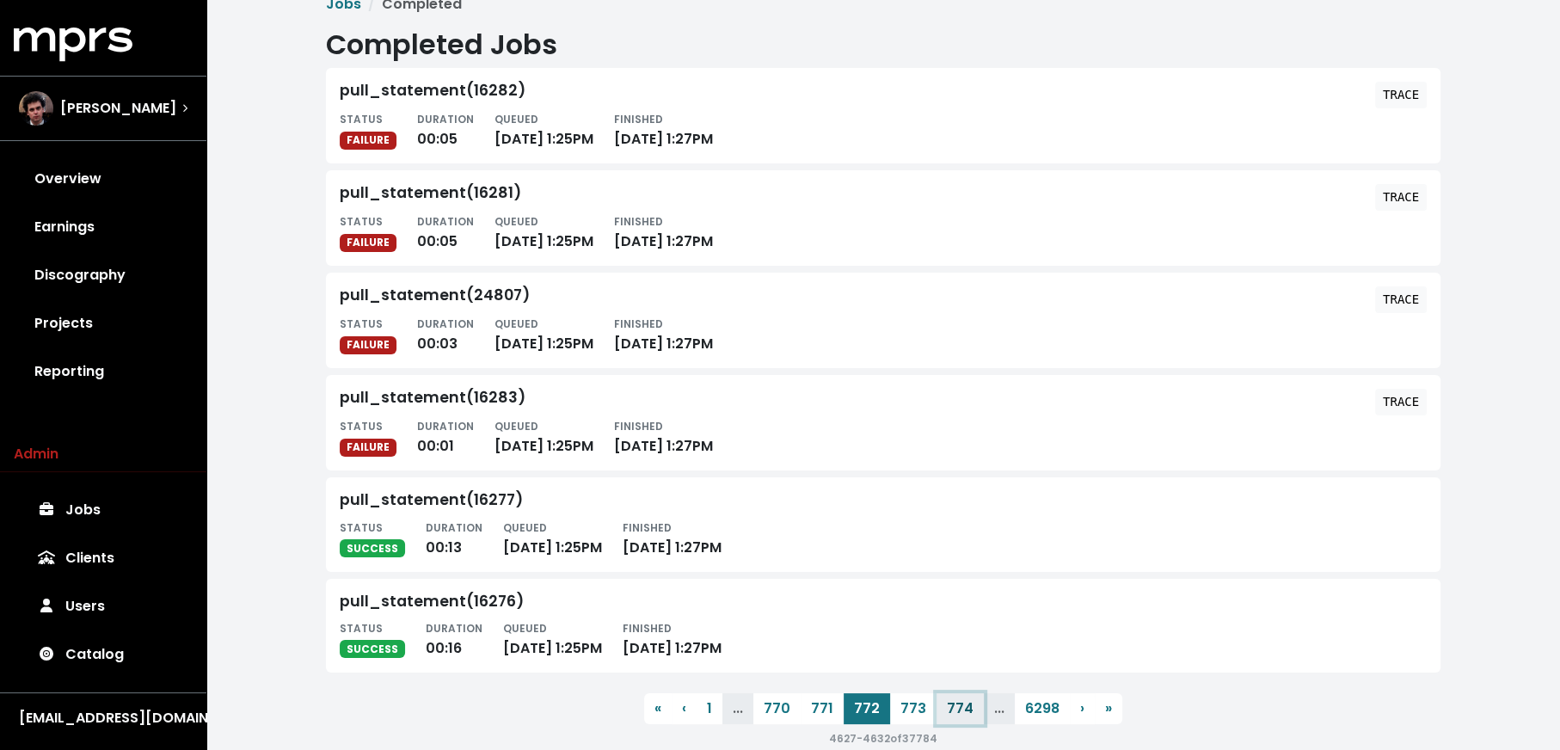
click at [955, 705] on button "774" at bounding box center [960, 708] width 47 height 31
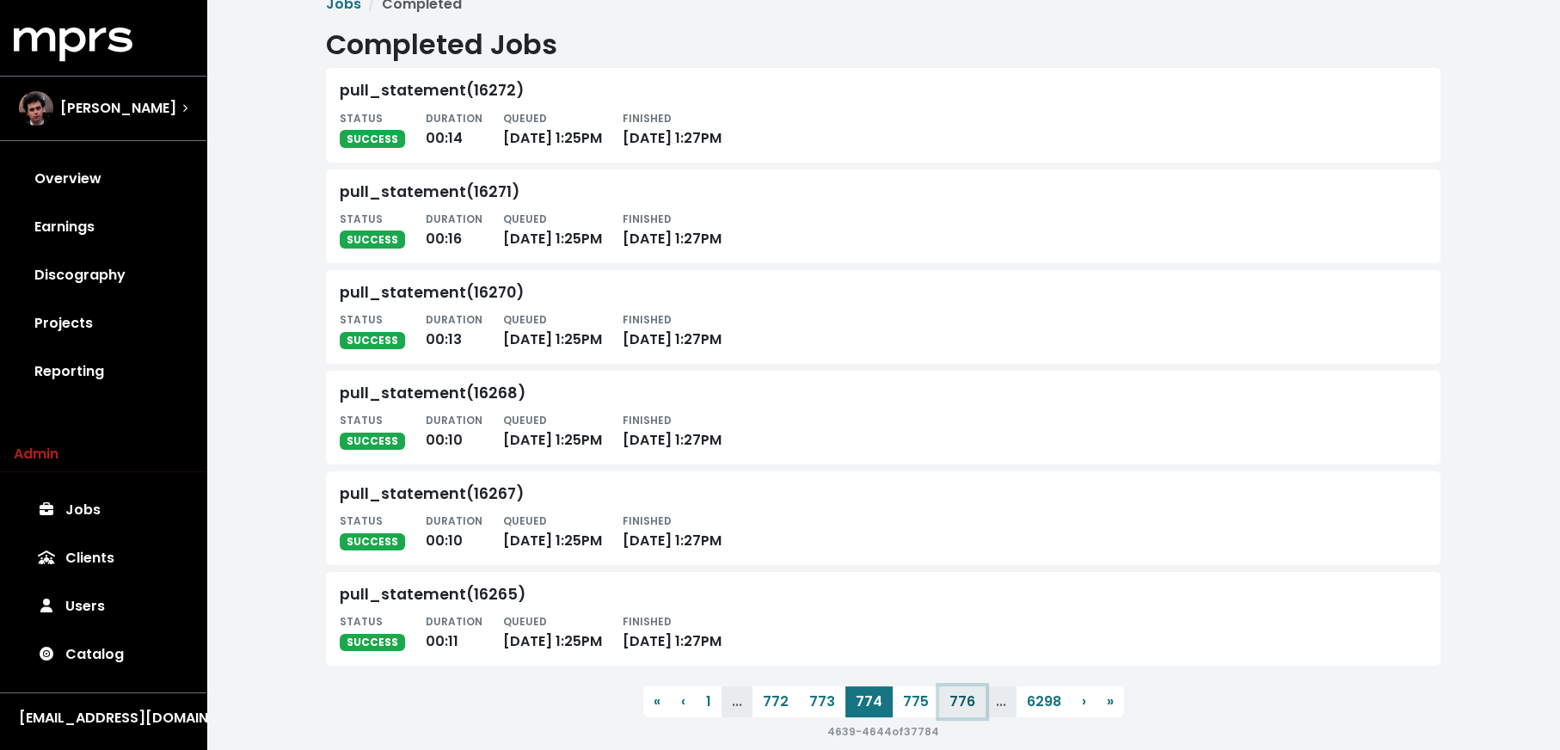
click at [955, 705] on button "776" at bounding box center [962, 701] width 46 height 31
click at [955, 705] on button "778" at bounding box center [962, 701] width 46 height 31
click at [955, 705] on button "780" at bounding box center [961, 701] width 47 height 31
click at [955, 705] on button "784" at bounding box center [960, 701] width 47 height 31
click at [955, 705] on button "786" at bounding box center [962, 701] width 46 height 31
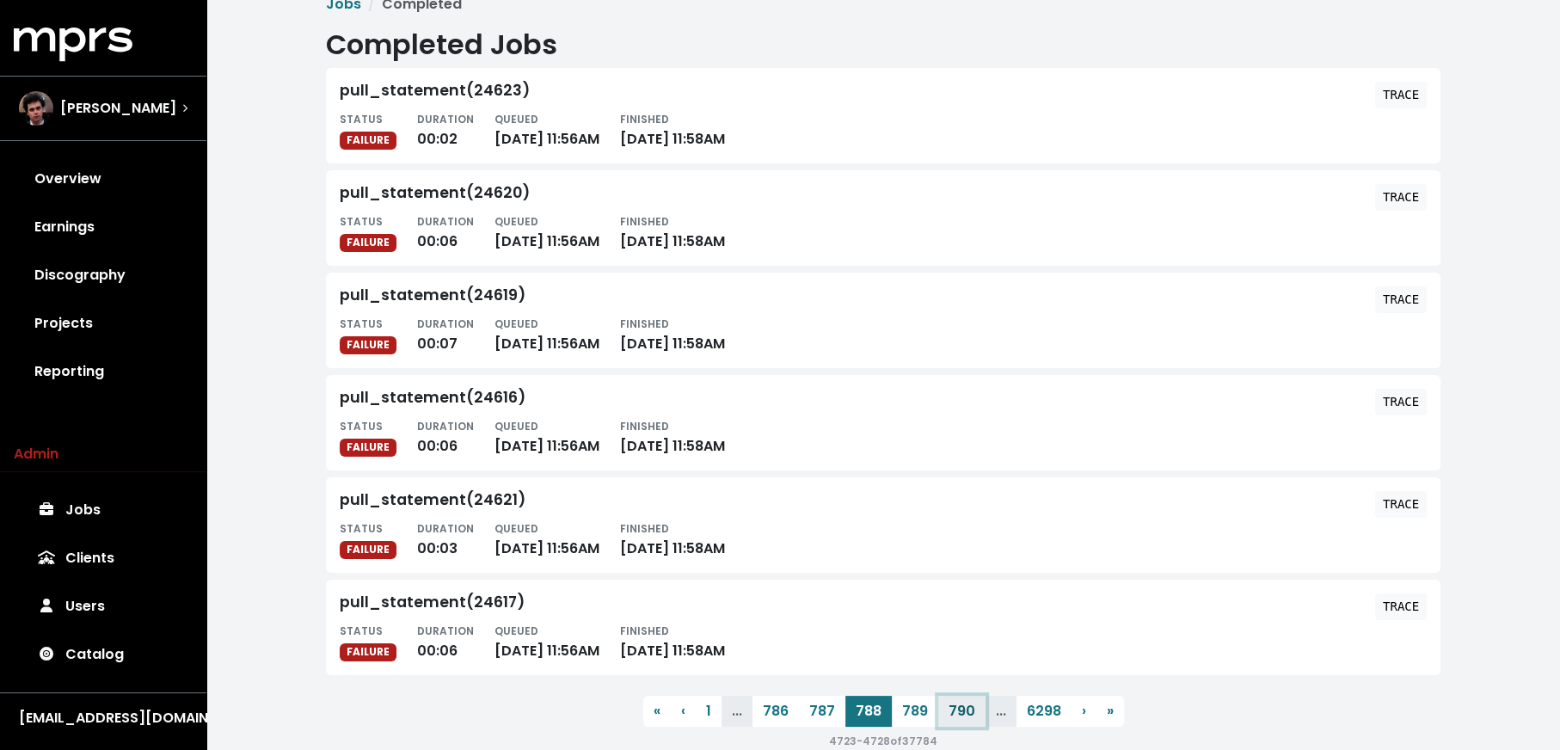
click at [955, 705] on button "790" at bounding box center [961, 711] width 47 height 31
click at [955, 705] on button "792" at bounding box center [961, 711] width 46 height 31
click at [955, 705] on button "794" at bounding box center [960, 711] width 47 height 31
click at [955, 705] on button "796" at bounding box center [962, 711] width 46 height 31
click at [955, 705] on button "798" at bounding box center [962, 711] width 46 height 31
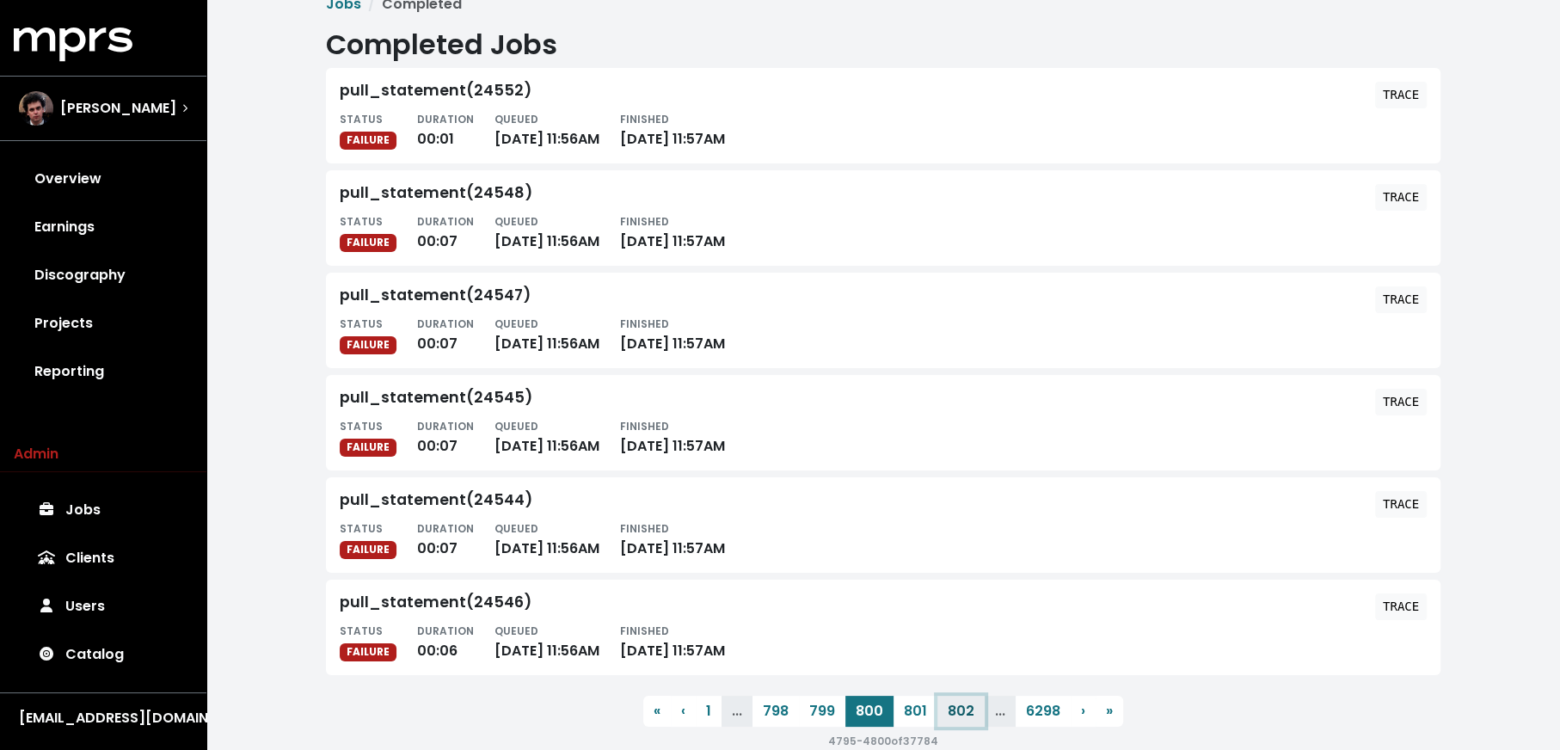
click at [955, 705] on button "802" at bounding box center [961, 711] width 47 height 31
click at [955, 705] on button "804" at bounding box center [962, 711] width 48 height 31
click at [955, 705] on button "808" at bounding box center [963, 711] width 47 height 31
click at [955, 705] on button "812" at bounding box center [958, 711] width 43 height 31
click at [955, 705] on button "814" at bounding box center [954, 711] width 44 height 31
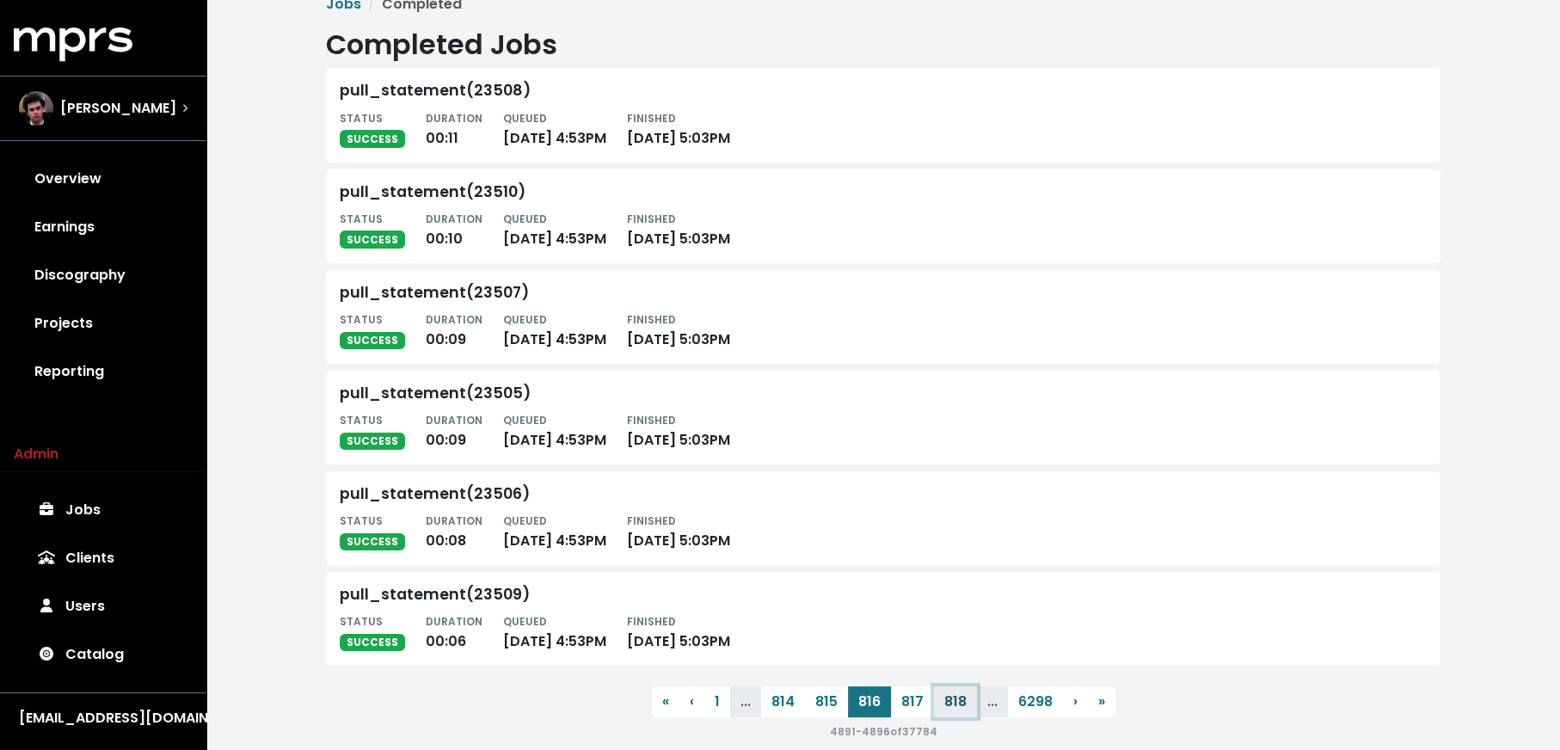
click at [955, 705] on button "818" at bounding box center [955, 701] width 43 height 31
click at [821, 699] on button "817" at bounding box center [824, 701] width 43 height 31
click at [821, 699] on button "816" at bounding box center [825, 701] width 43 height 31
click at [961, 704] on button "818" at bounding box center [955, 701] width 43 height 31
click at [961, 704] on button "820" at bounding box center [955, 701] width 47 height 31
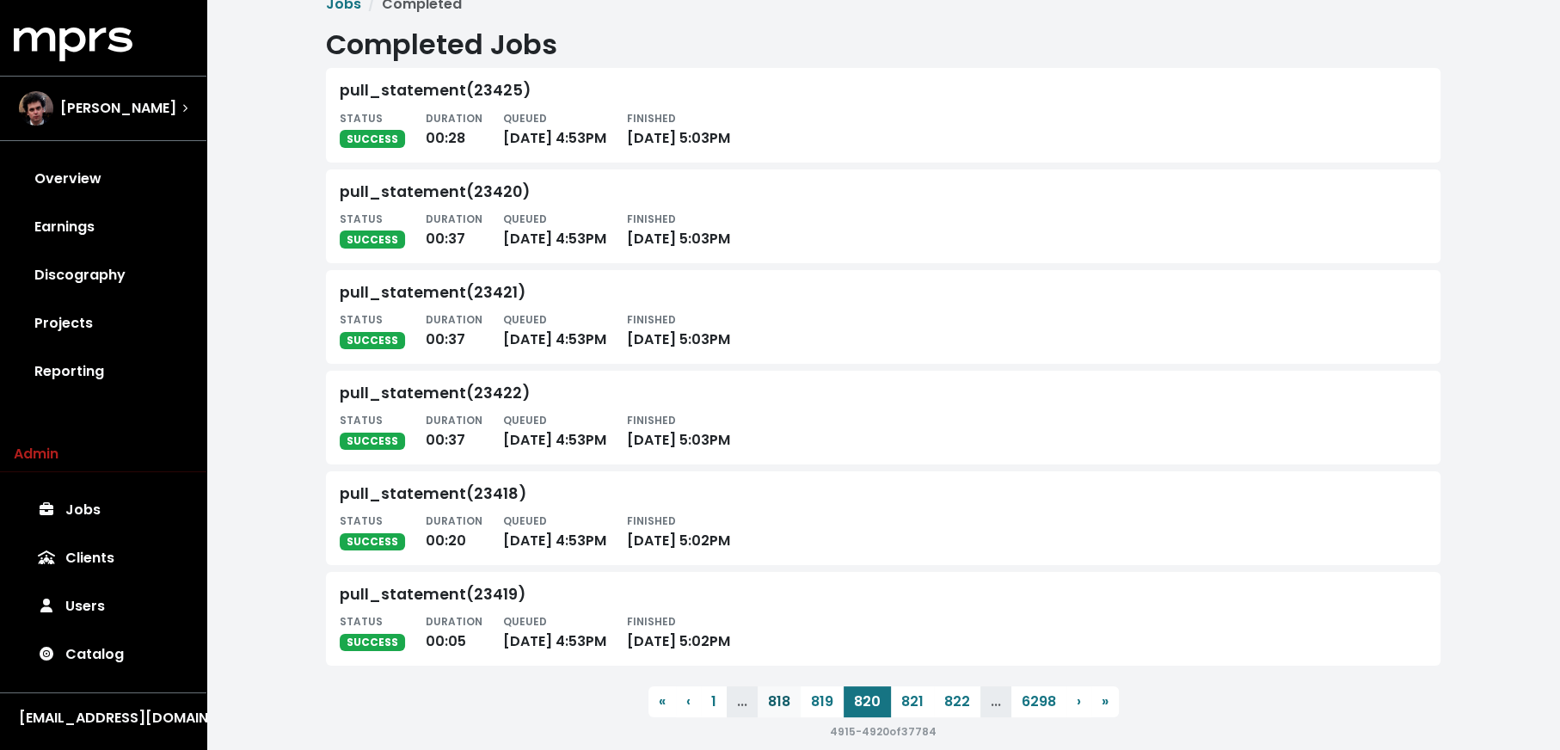
click at [961, 704] on button "822" at bounding box center [957, 701] width 46 height 31
click at [961, 704] on button "826" at bounding box center [962, 701] width 46 height 31
click at [961, 704] on button "828" at bounding box center [962, 703] width 46 height 31
click at [961, 704] on button "832" at bounding box center [961, 701] width 46 height 31
click at [961, 704] on button "834" at bounding box center [960, 701] width 47 height 31
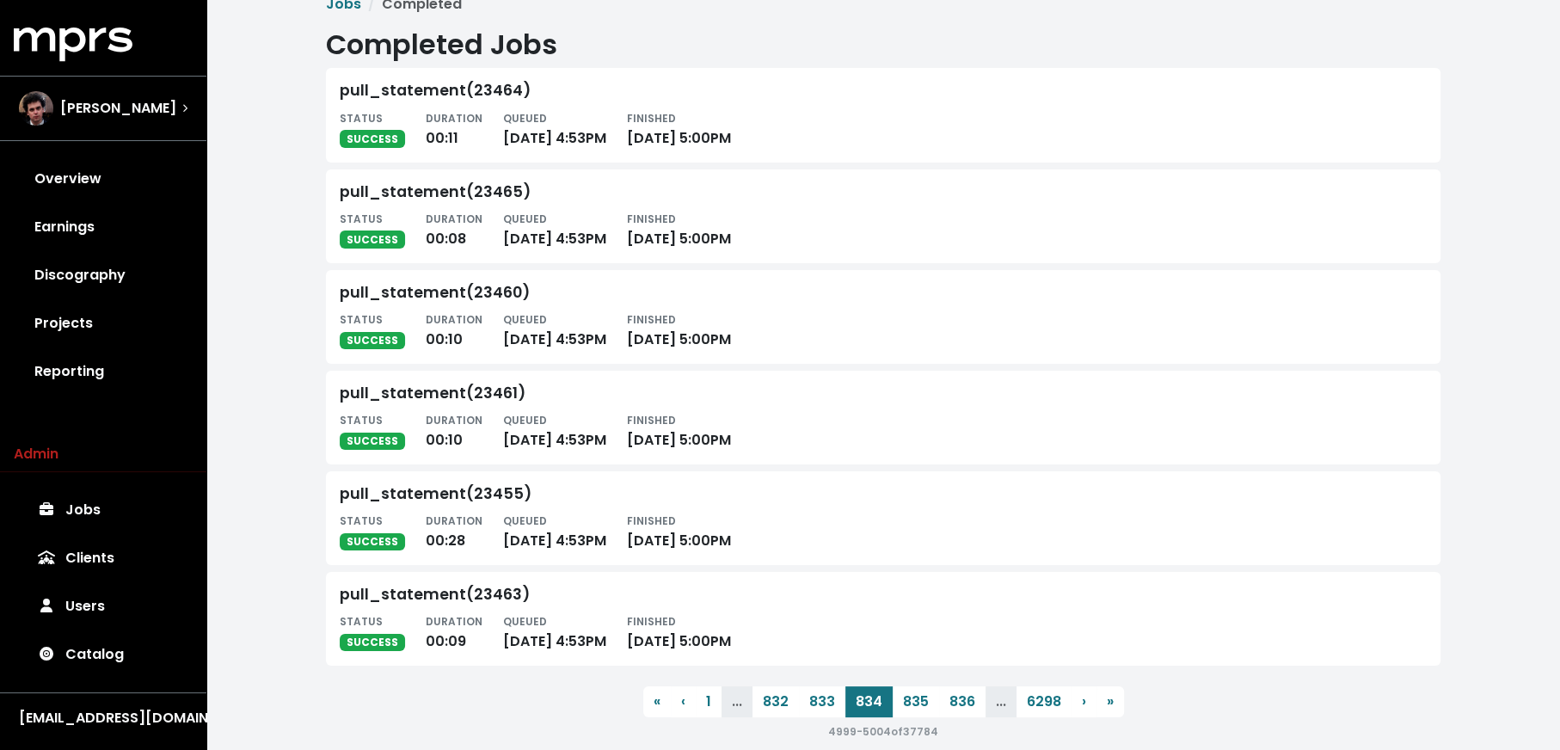
click at [961, 704] on button "836" at bounding box center [962, 701] width 46 height 31
click at [961, 704] on button "840" at bounding box center [962, 703] width 48 height 31
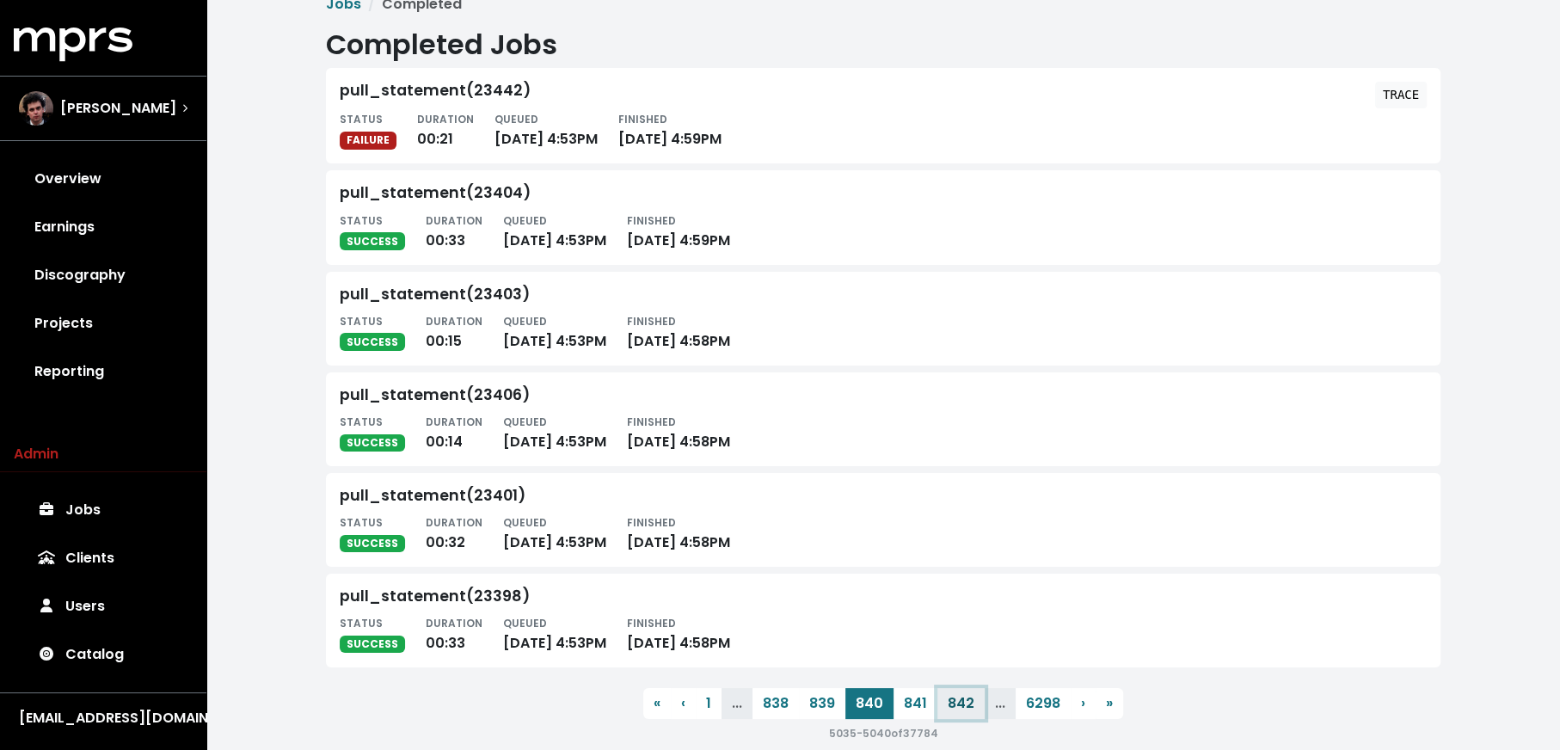
click at [961, 704] on button "842" at bounding box center [961, 703] width 47 height 31
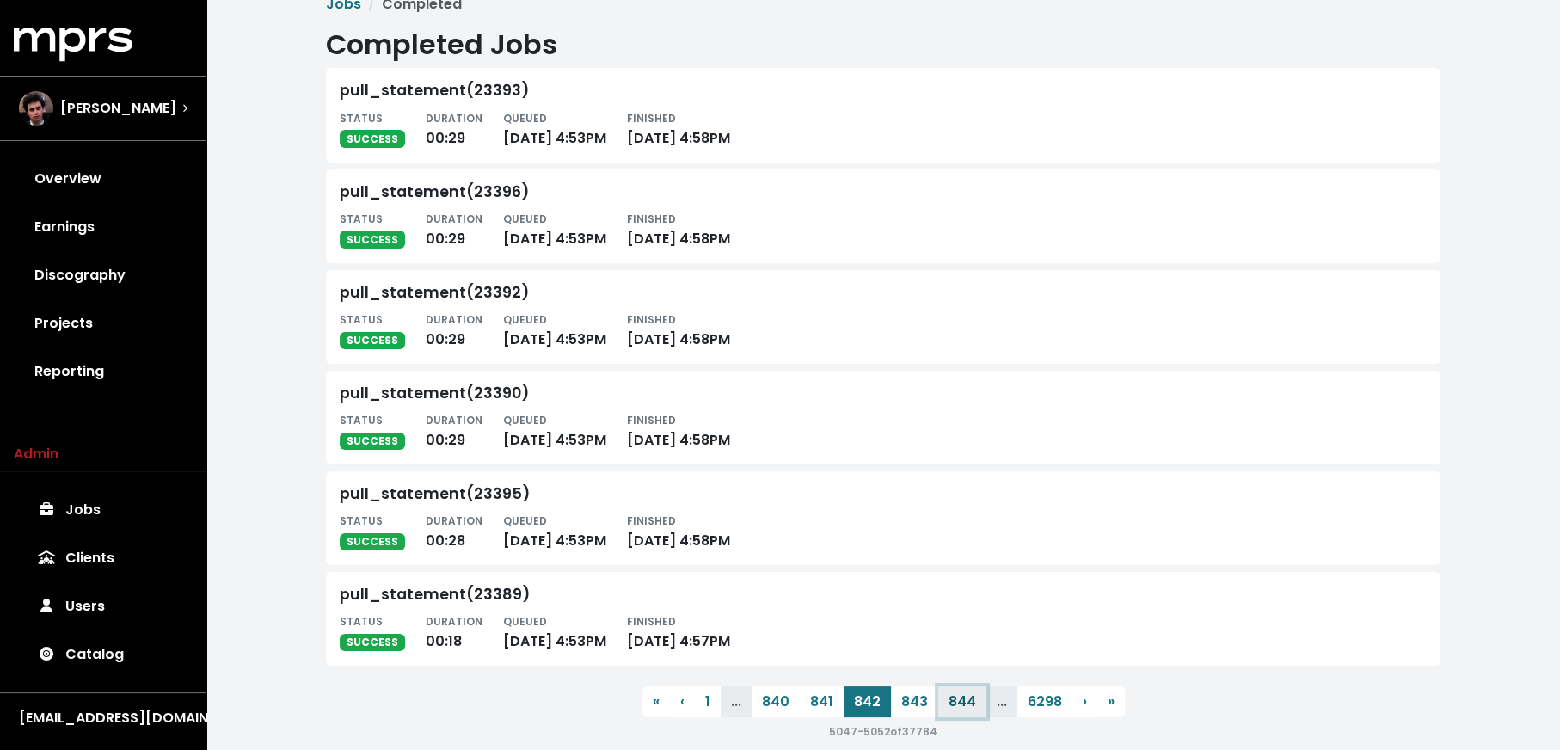
click at [961, 704] on button "844" at bounding box center [962, 701] width 48 height 31
click at [961, 704] on button "846" at bounding box center [963, 701] width 47 height 31
click at [961, 704] on button "848" at bounding box center [963, 701] width 47 height 31
click at [961, 704] on button "850" at bounding box center [963, 701] width 47 height 31
click at [961, 704] on button "854" at bounding box center [960, 701] width 47 height 31
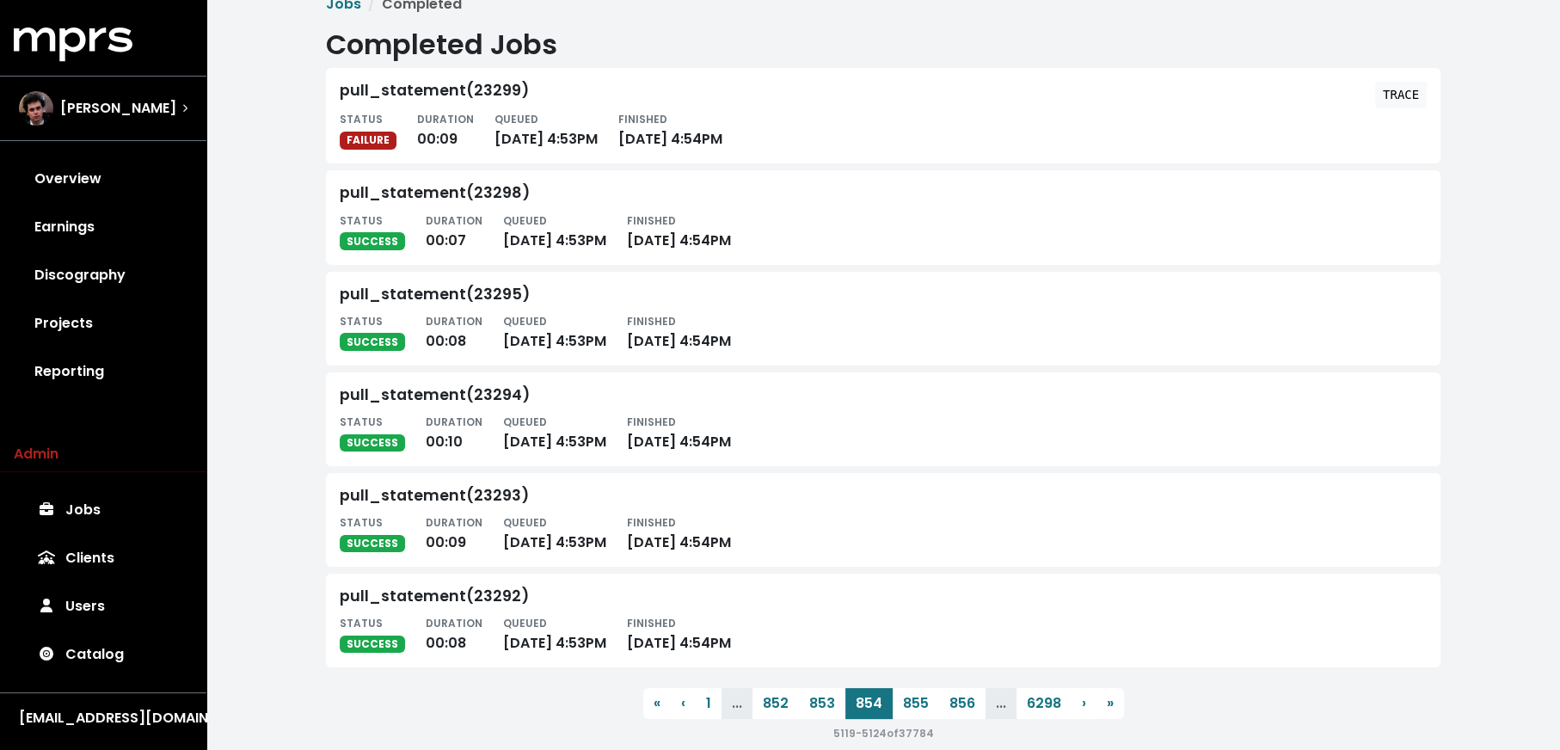
click at [961, 704] on button "856" at bounding box center [962, 703] width 46 height 31
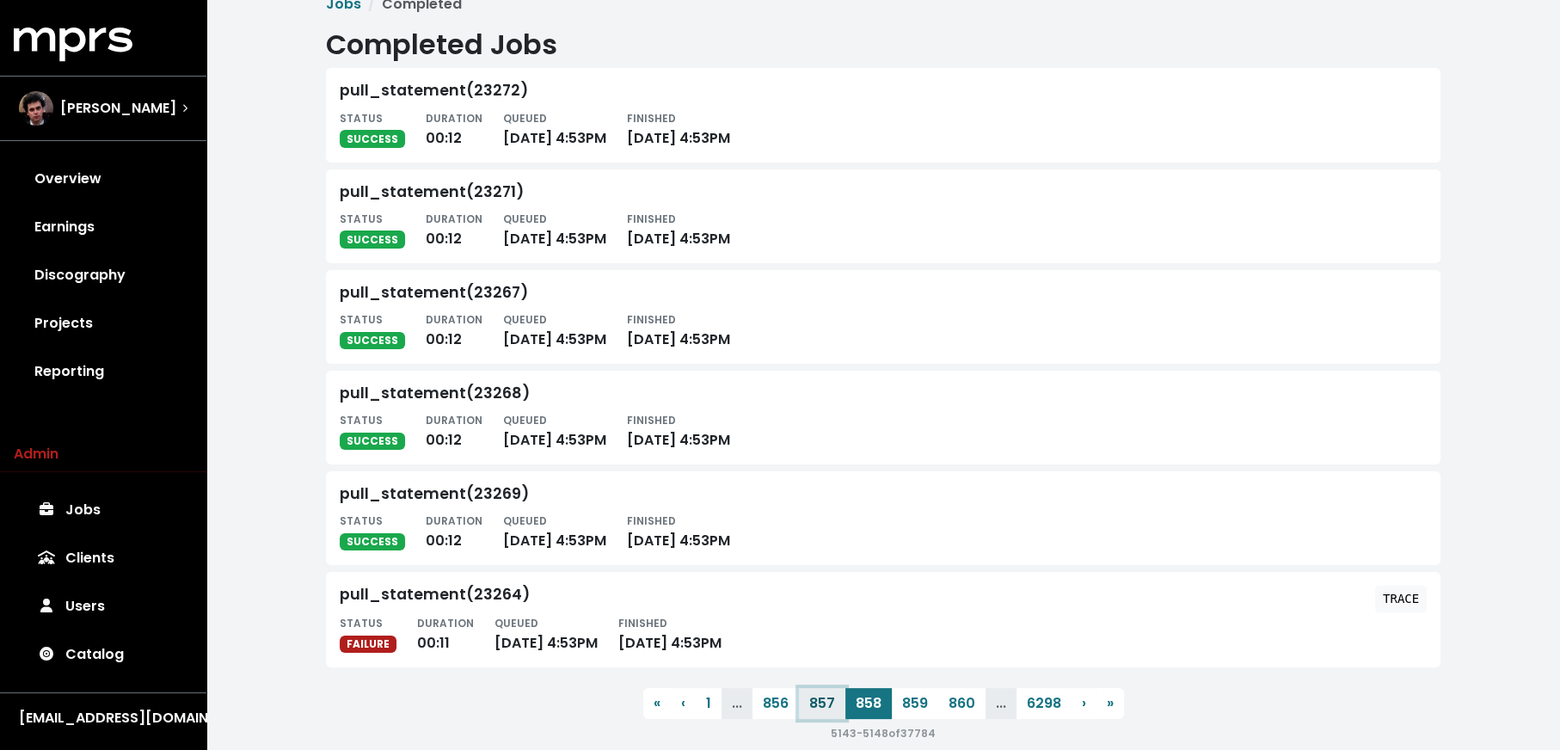
click at [827, 699] on button "857" at bounding box center [822, 703] width 46 height 31
click at [799, 703] on button "856" at bounding box center [822, 701] width 46 height 31
click at [800, 703] on button "855" at bounding box center [823, 701] width 46 height 31
click at [798, 703] on button "854" at bounding box center [776, 701] width 47 height 31
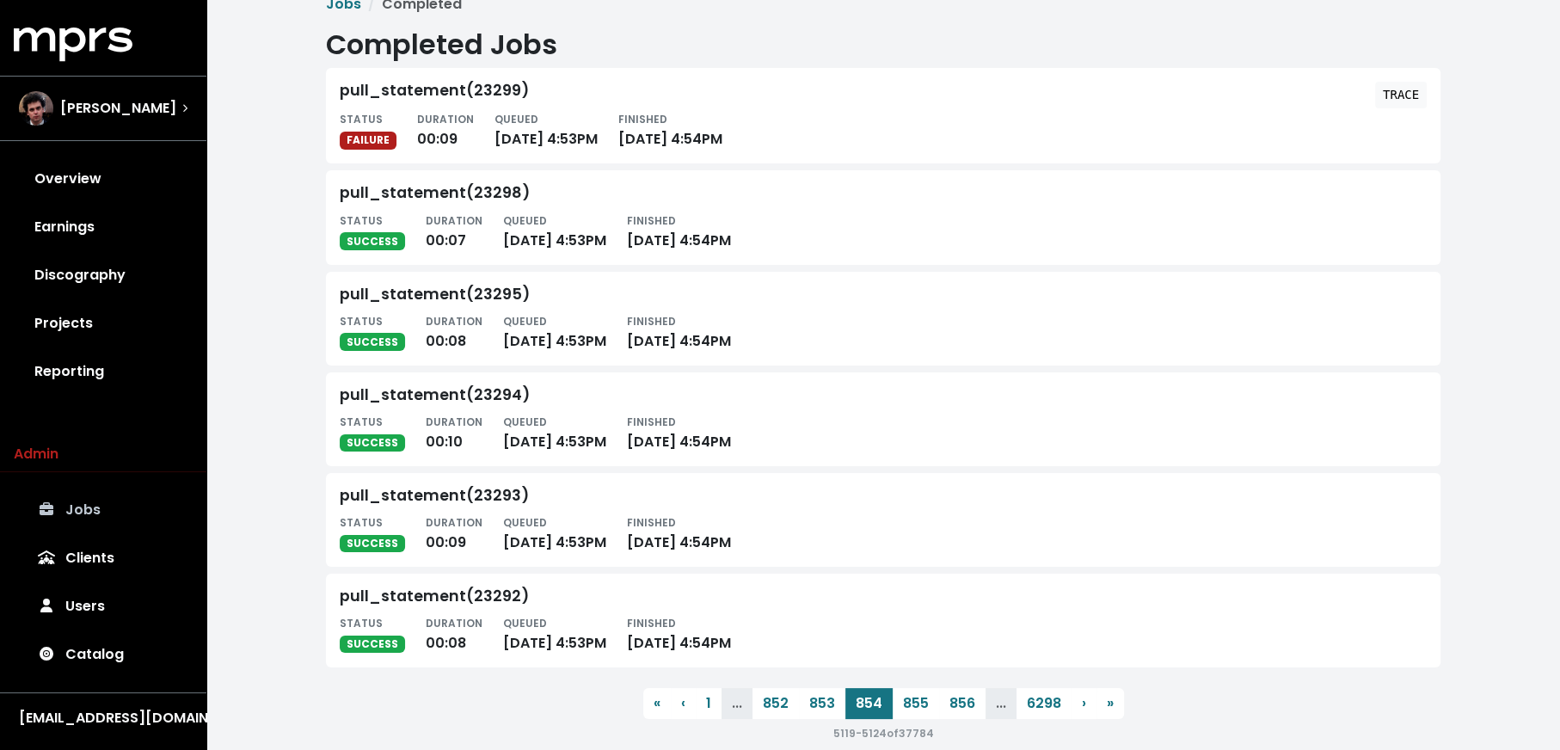
click at [98, 516] on link "Jobs" at bounding box center [103, 510] width 179 height 48
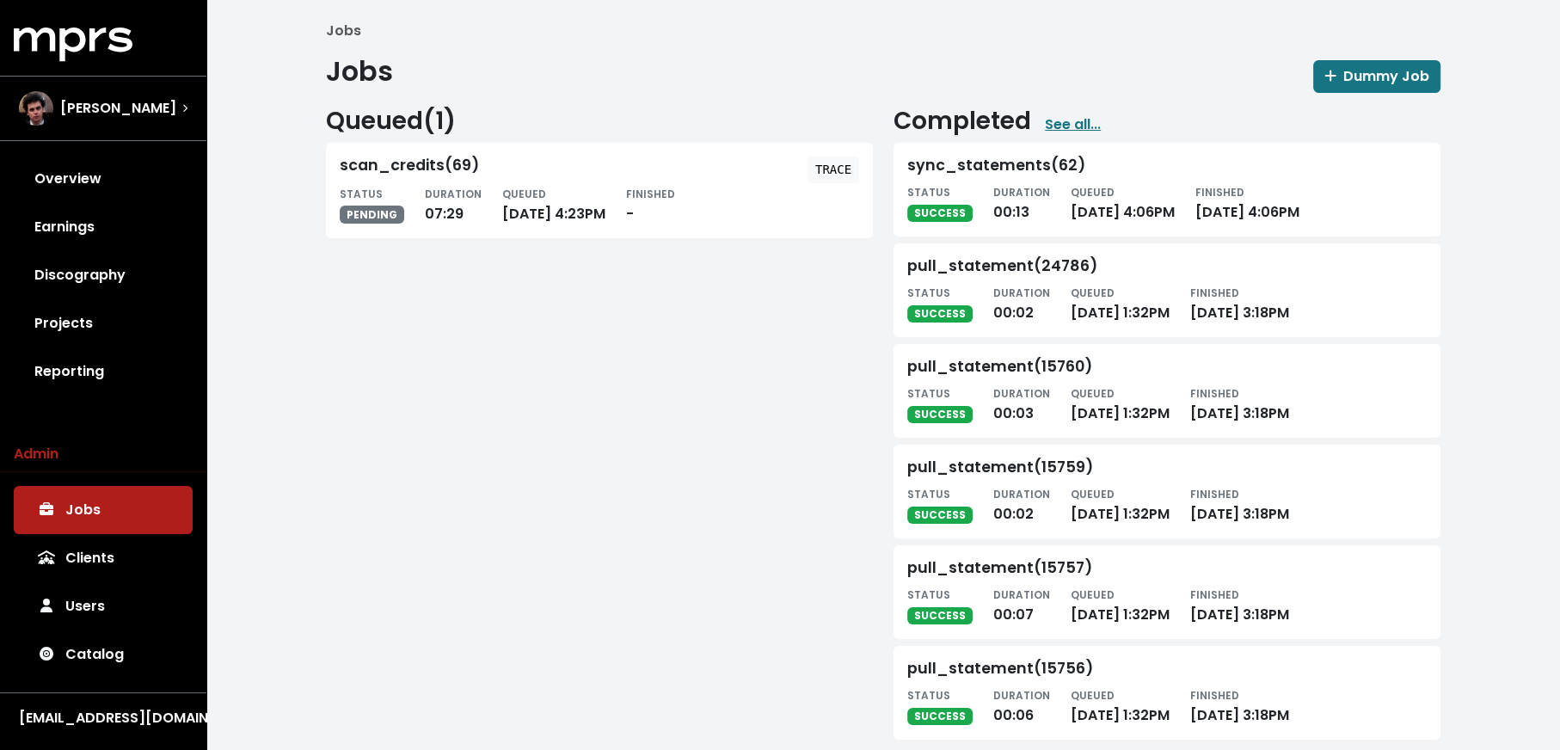
scroll to position [22, 0]
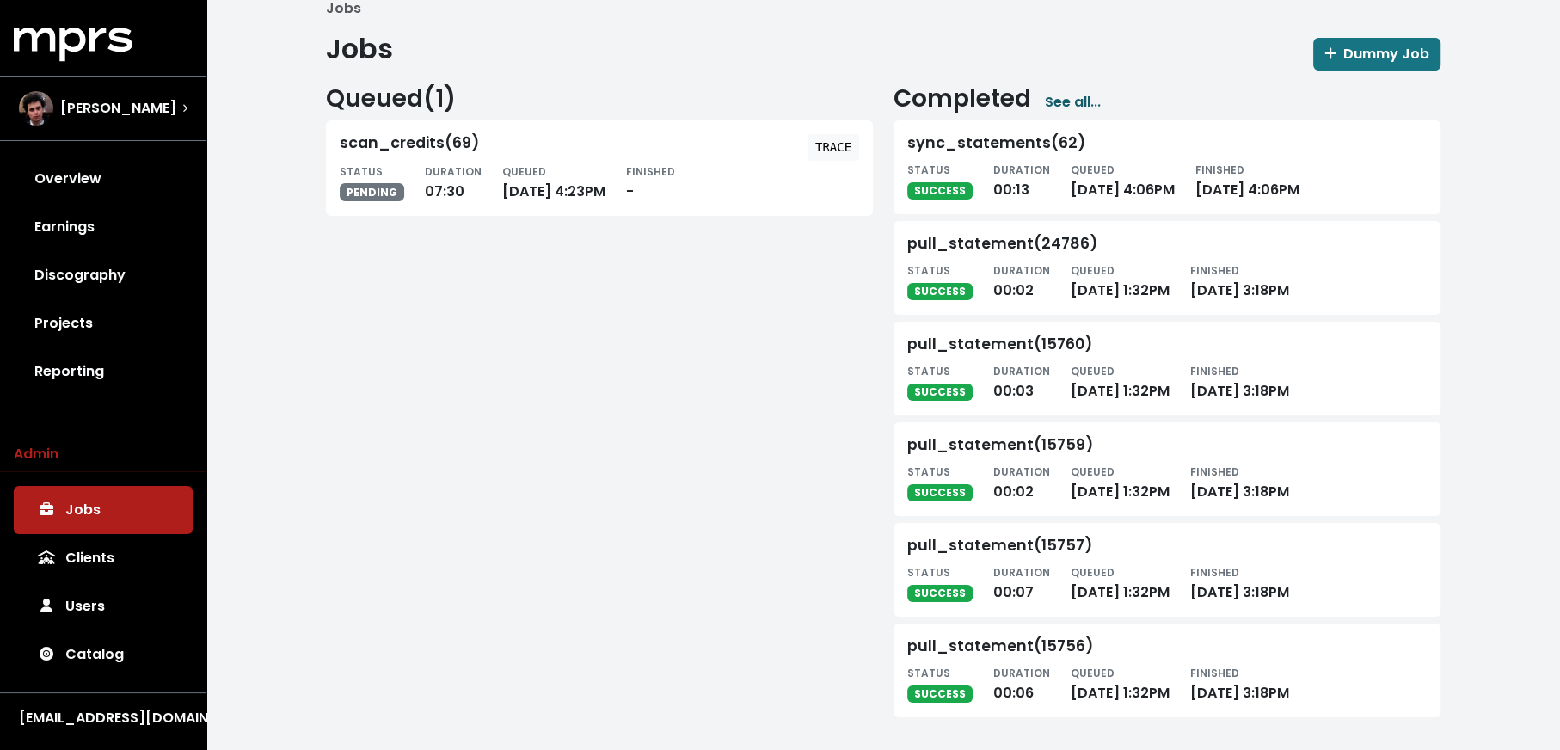
click at [1061, 101] on link "See all..." at bounding box center [1073, 102] width 56 height 21
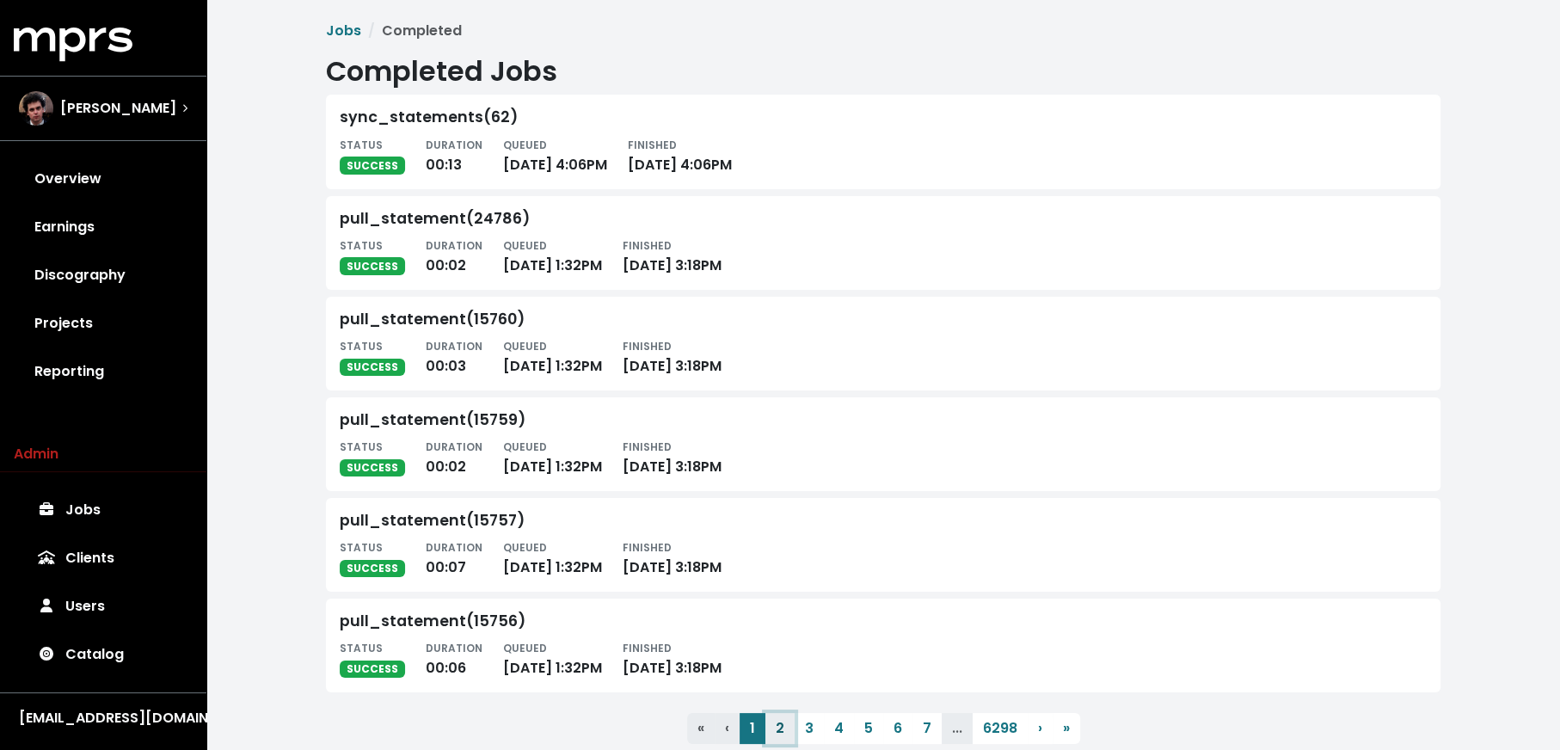
click at [781, 726] on button "2" at bounding box center [780, 728] width 29 height 31
click at [810, 727] on button "3" at bounding box center [809, 728] width 29 height 31
click at [827, 725] on button "4" at bounding box center [839, 728] width 30 height 31
click at [867, 728] on button "5" at bounding box center [868, 728] width 29 height 31
click at [906, 726] on button "6" at bounding box center [897, 728] width 29 height 31
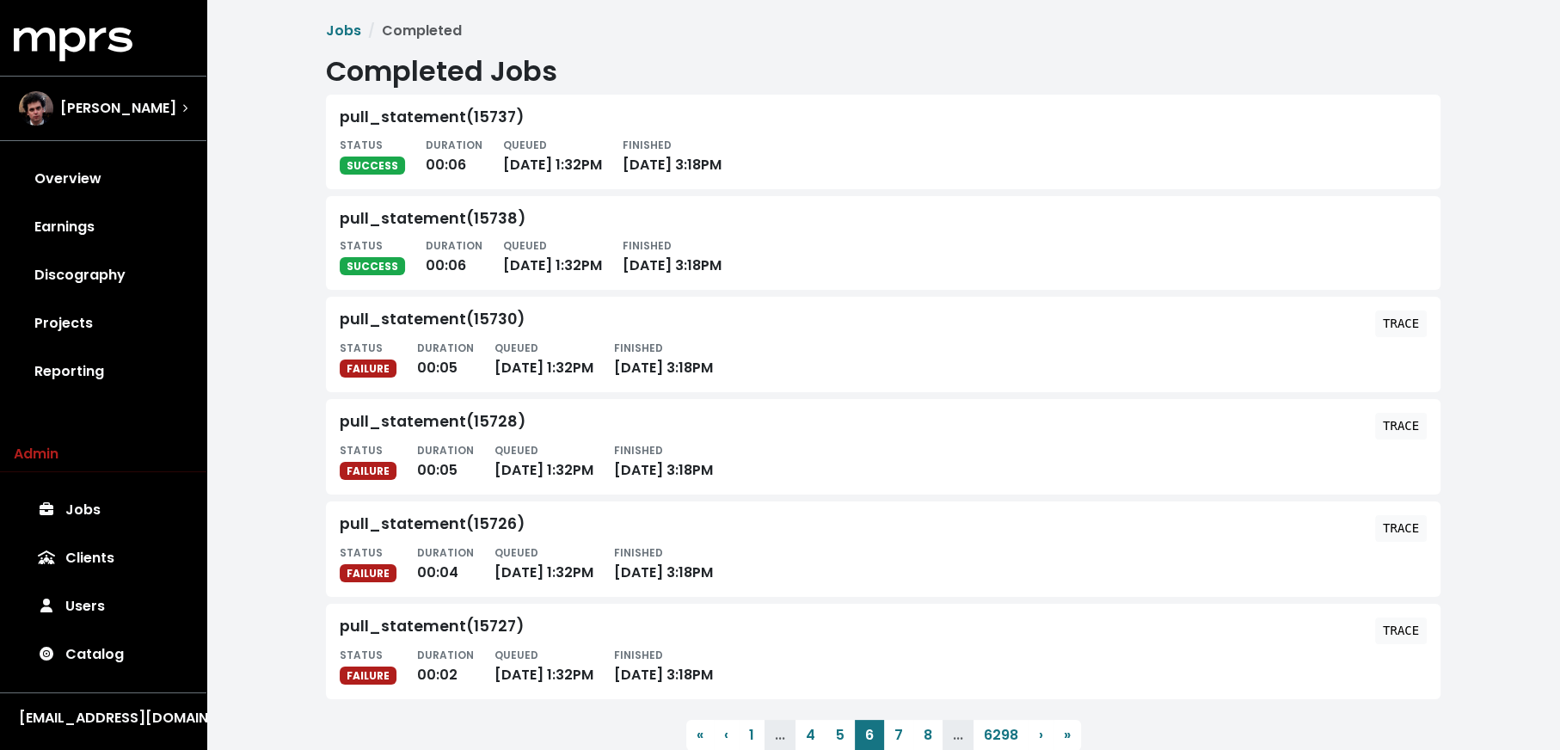
click at [1426, 334] on div "pull_statement(15730) TRACE" at bounding box center [883, 324] width 1087 height 27
click at [1408, 317] on tt "TRACE" at bounding box center [1401, 324] width 36 height 14
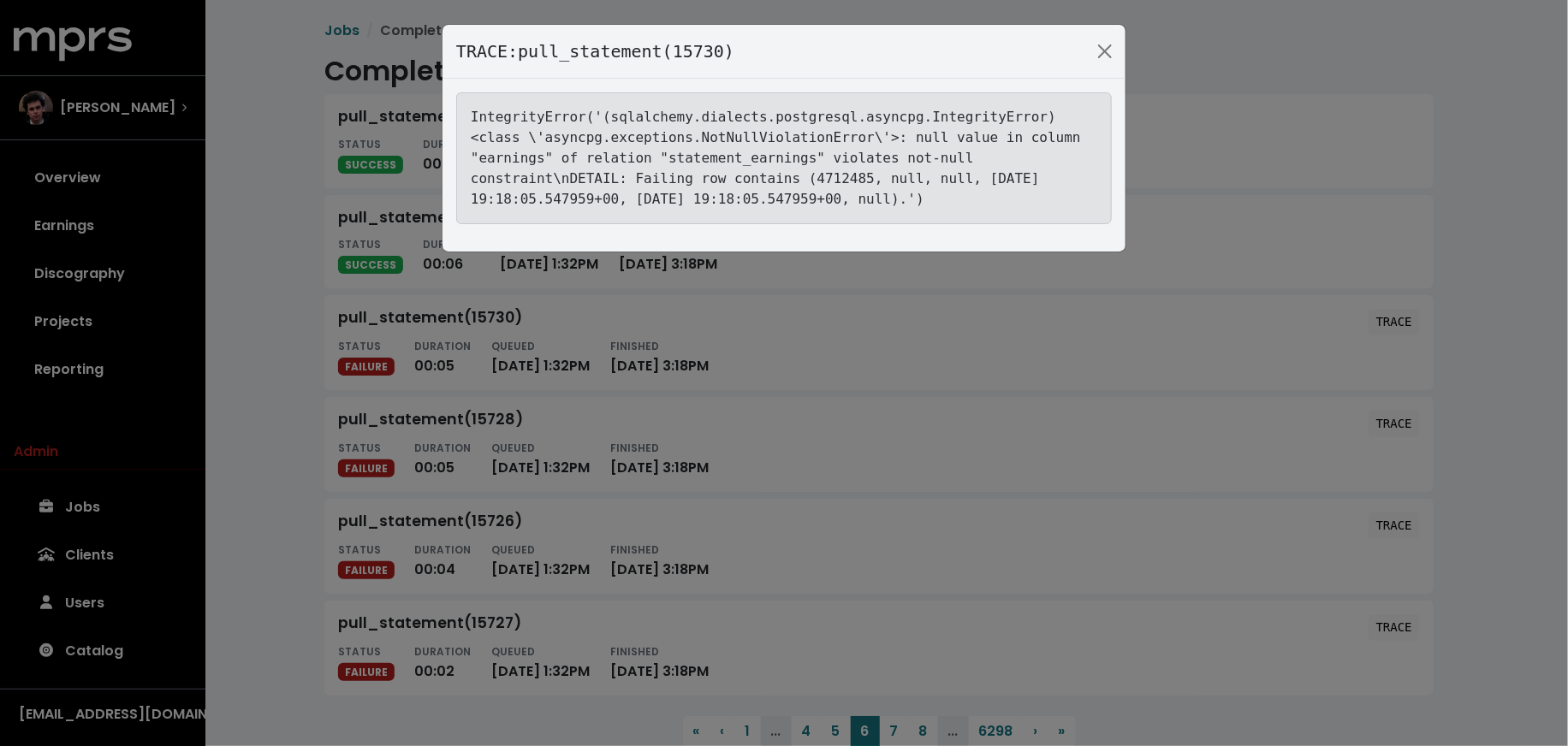
click at [267, 531] on div "TRACE: pull_statement(15730) IntegrityError('(sqlalchemy.dialects.postgresql.as…" at bounding box center [784, 373] width 1568 height 746
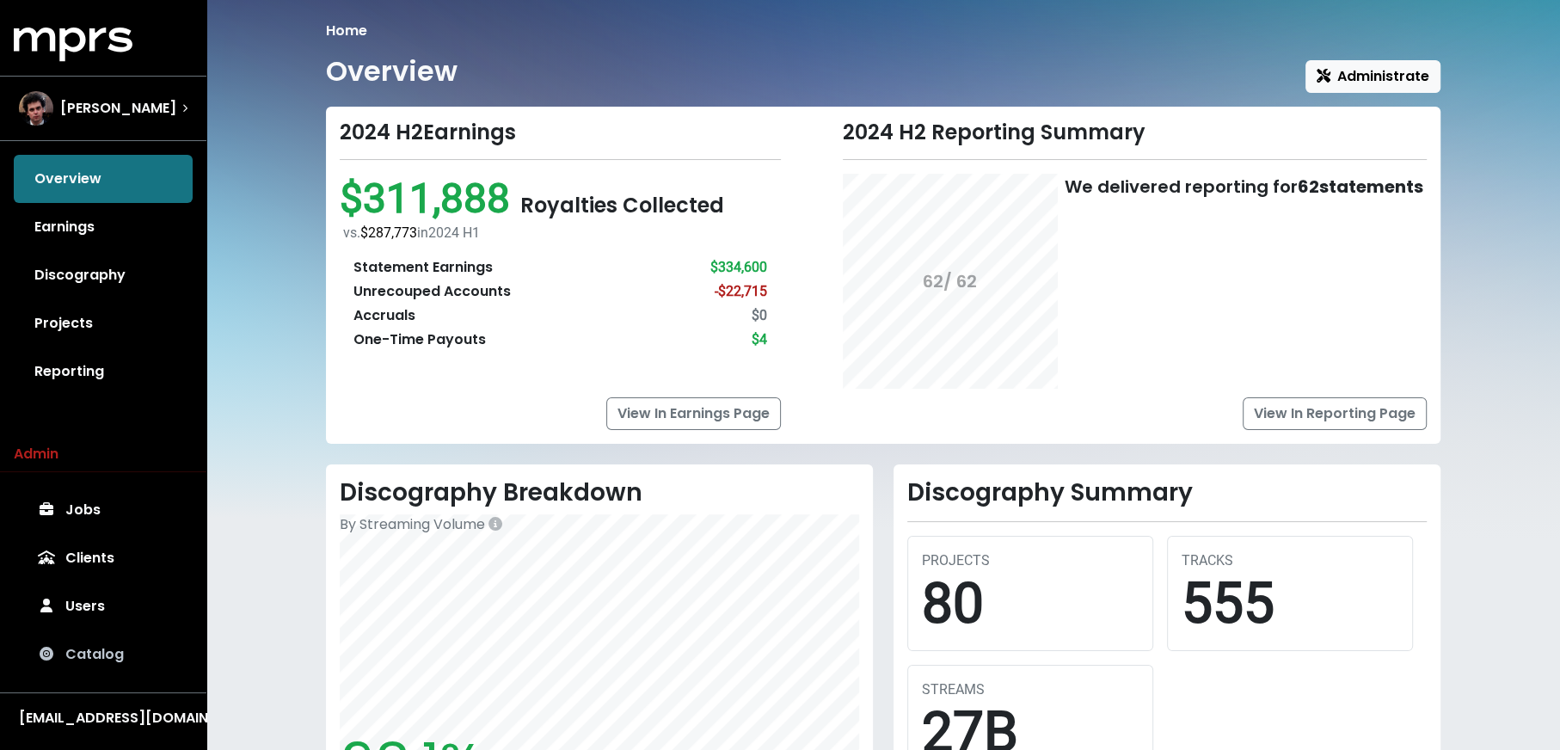
click at [71, 659] on link "Catalog" at bounding box center [103, 654] width 179 height 48
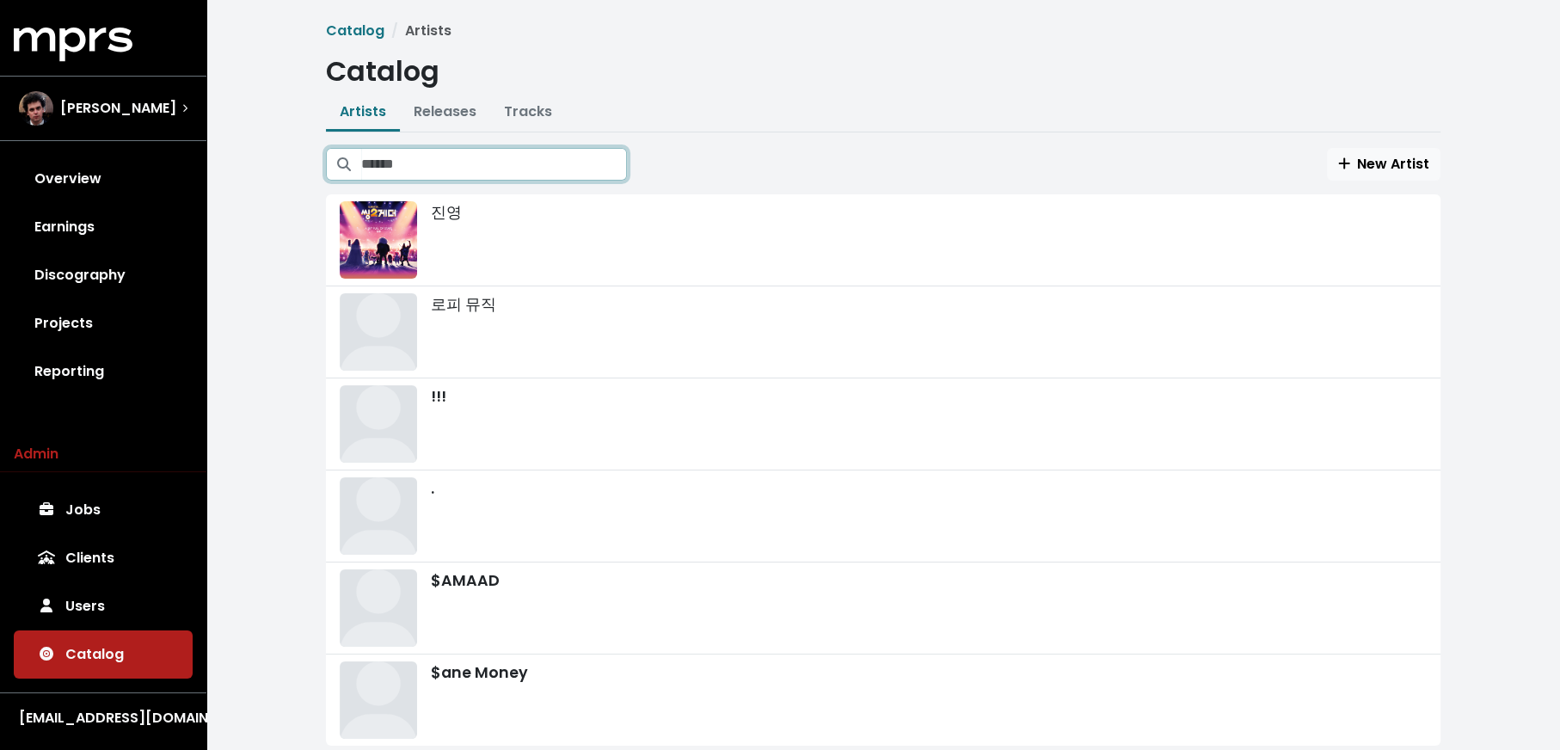
click at [427, 160] on input "Search artists" at bounding box center [494, 164] width 266 height 33
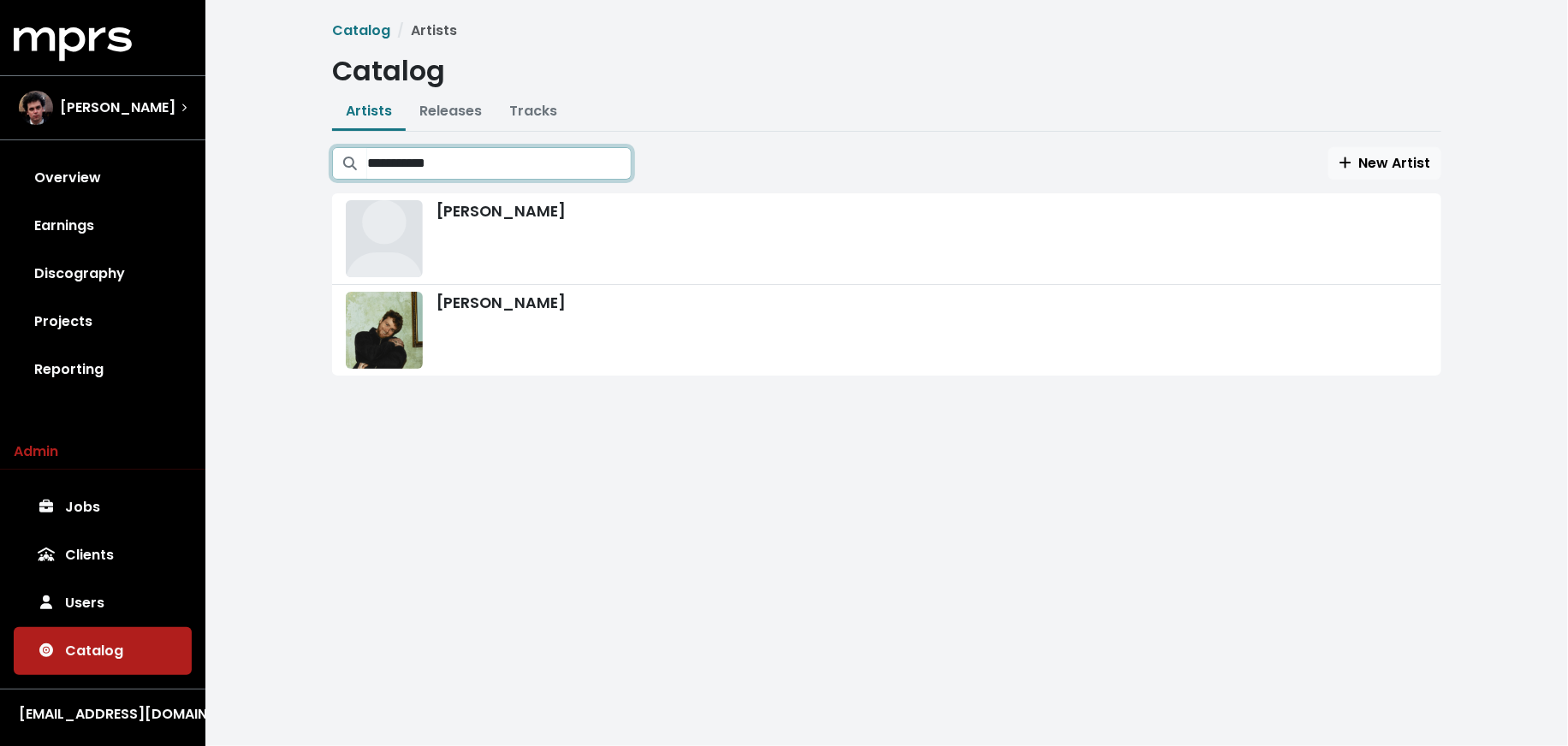
type input "**********"
click at [517, 342] on div "Alex Warren" at bounding box center [886, 329] width 1081 height 77
click at [520, 245] on div "Alex Warren" at bounding box center [886, 238] width 1081 height 77
click at [541, 321] on div "Alex Warren" at bounding box center [886, 329] width 1081 height 77
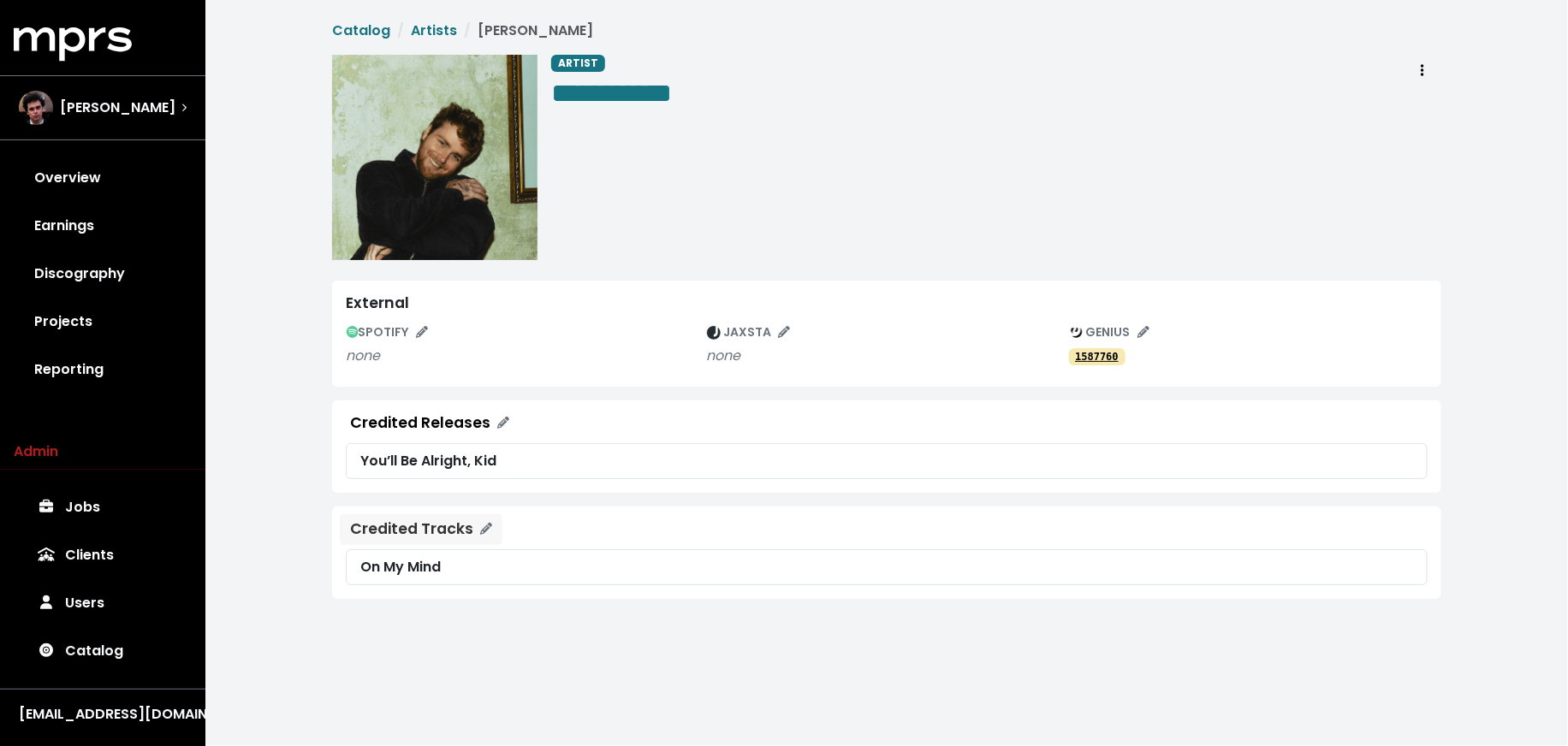
click at [470, 520] on div "Credited Tracks" at bounding box center [412, 529] width 123 height 18
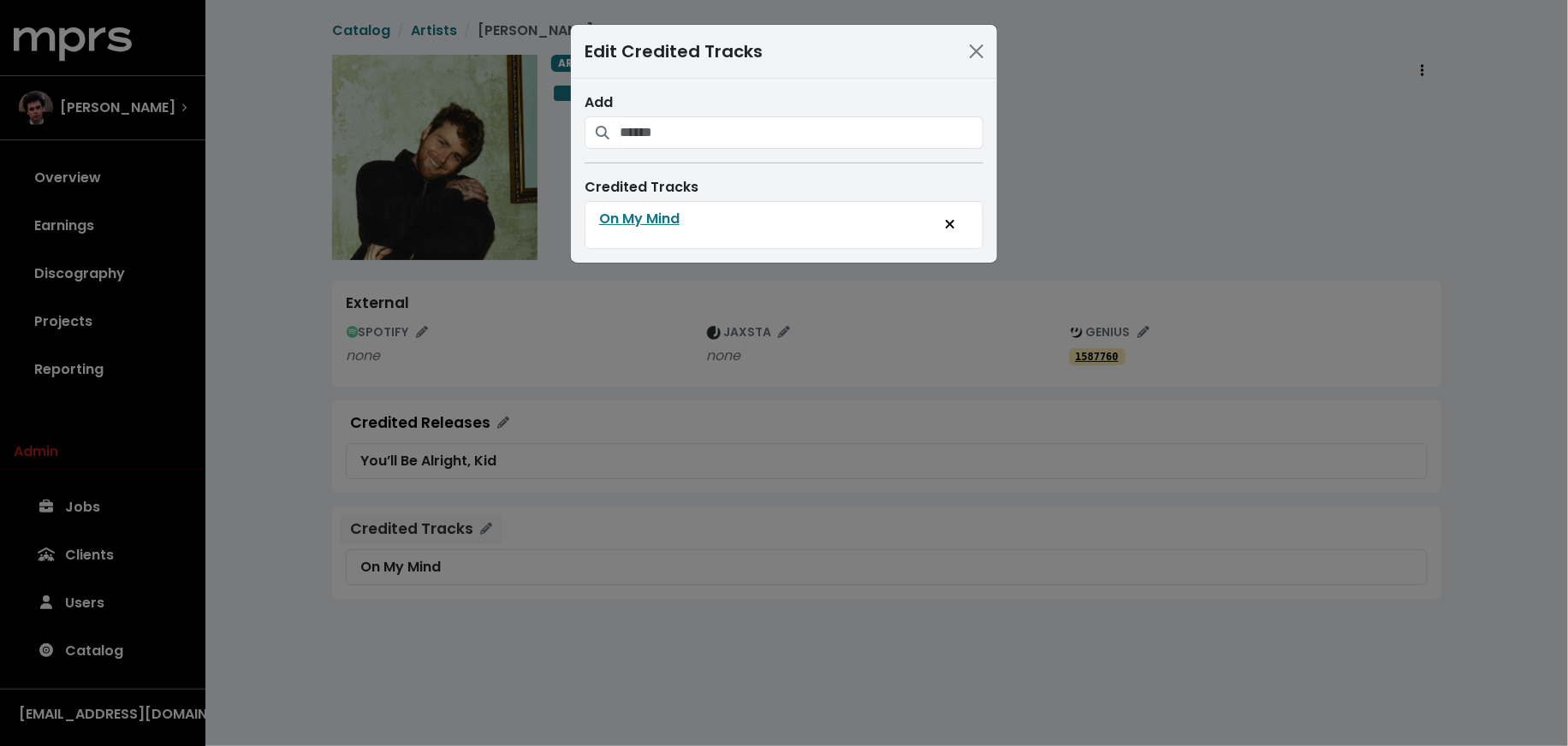
click at [470, 515] on div "Edit Credited Tracks Add Credited Tracks On My Mind" at bounding box center [784, 373] width 1568 height 746
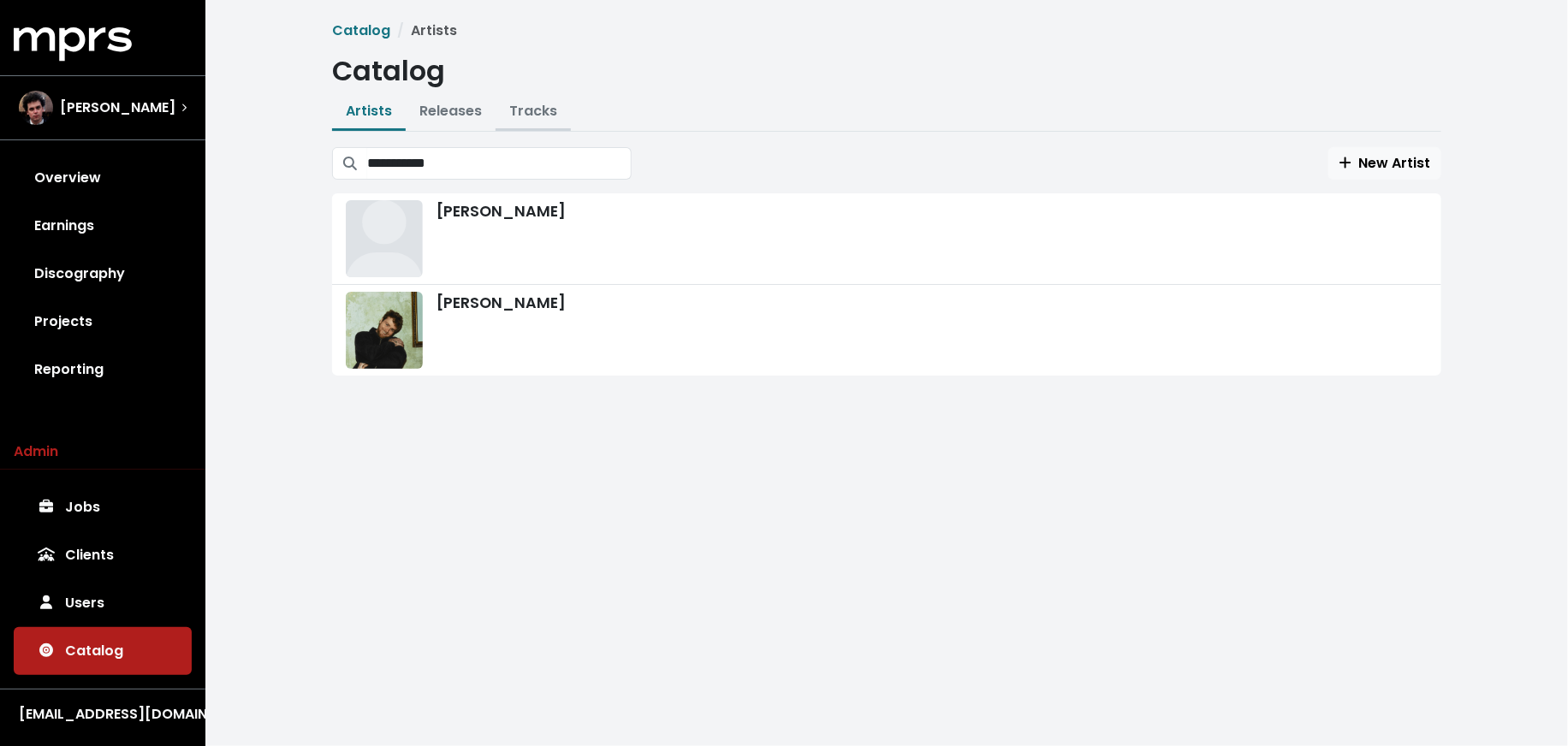
click at [532, 109] on link "Tracks" at bounding box center [533, 110] width 48 height 20
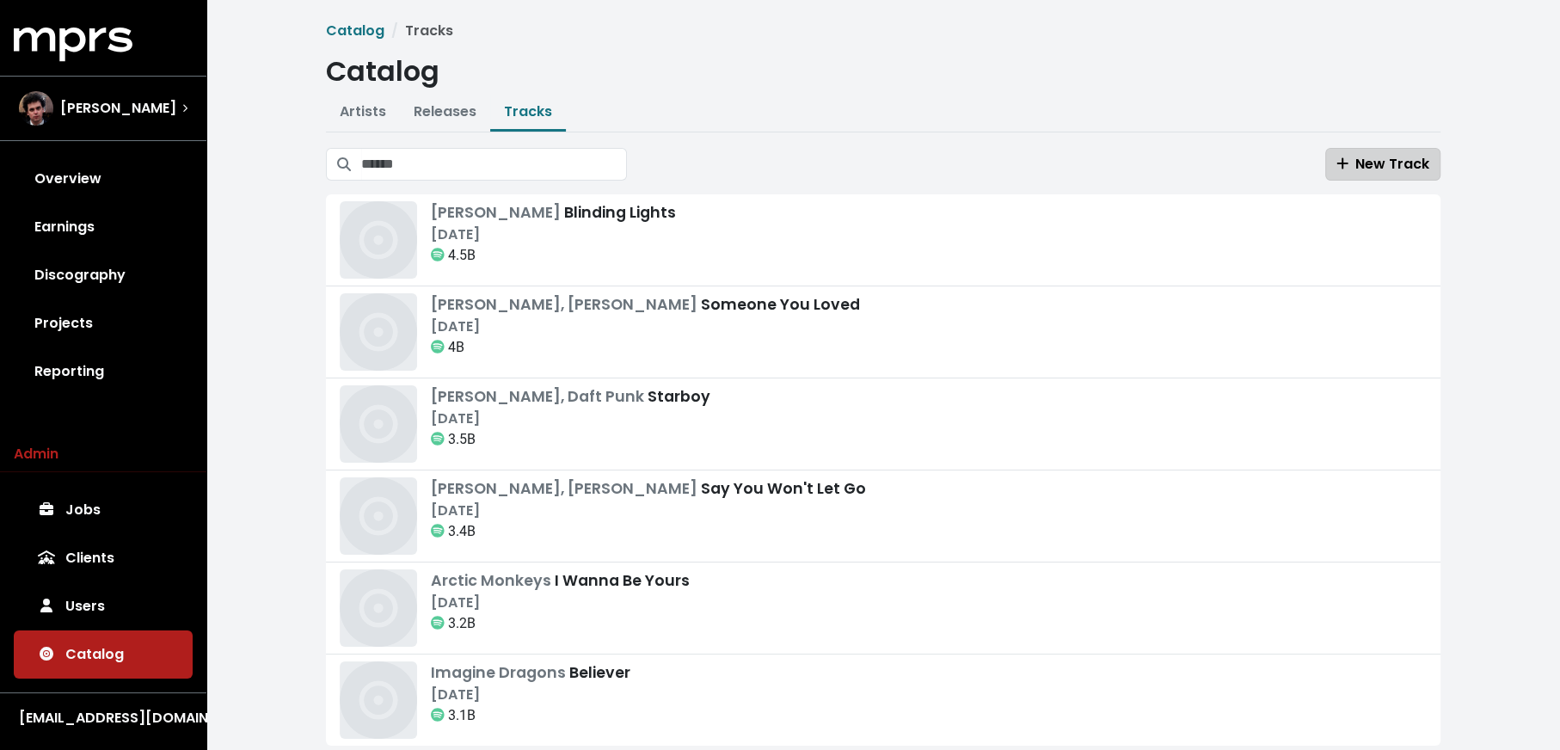
click at [1380, 160] on span "New Track" at bounding box center [1383, 164] width 93 height 20
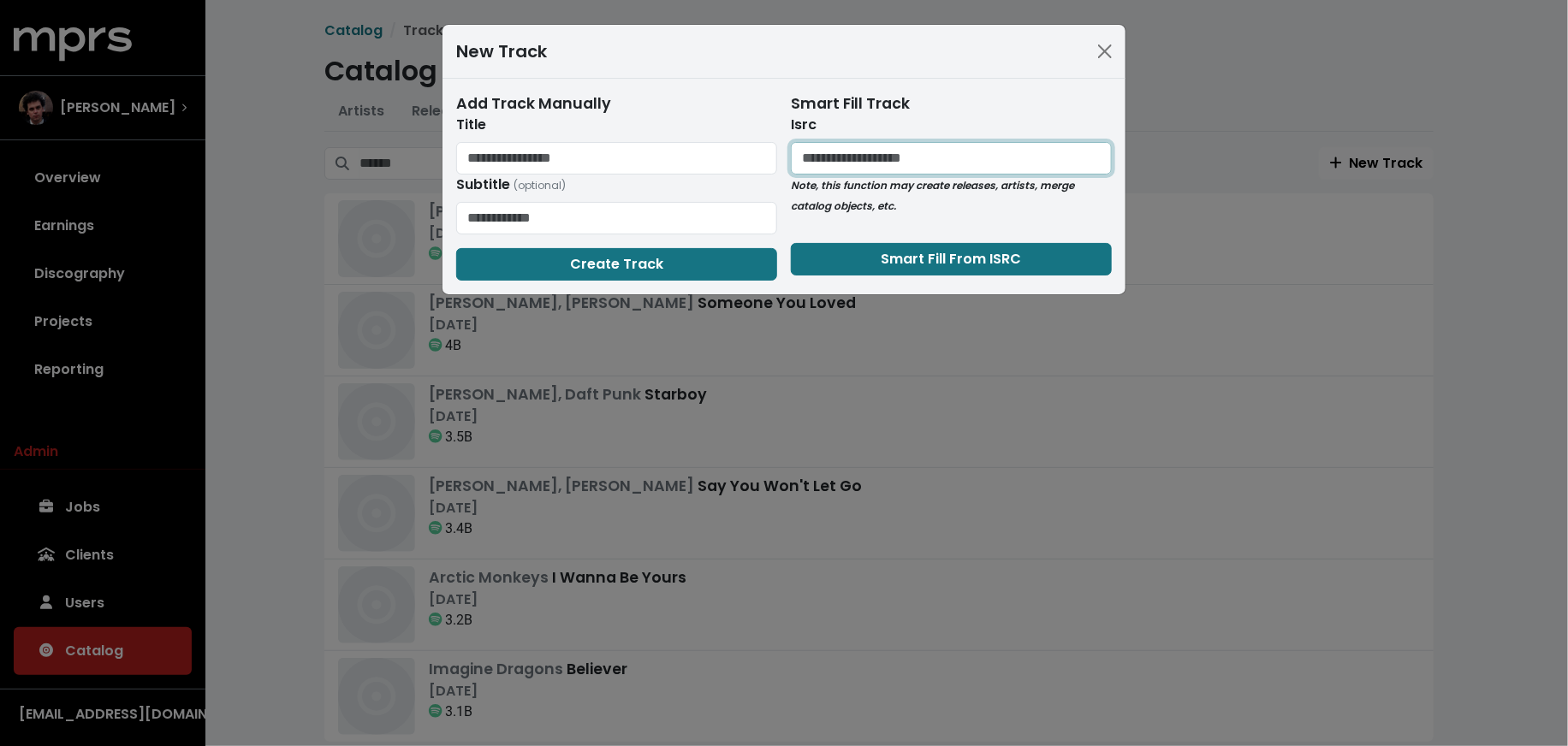
click at [856, 150] on input "text" at bounding box center [951, 158] width 321 height 33
paste input "**********"
type input "**********"
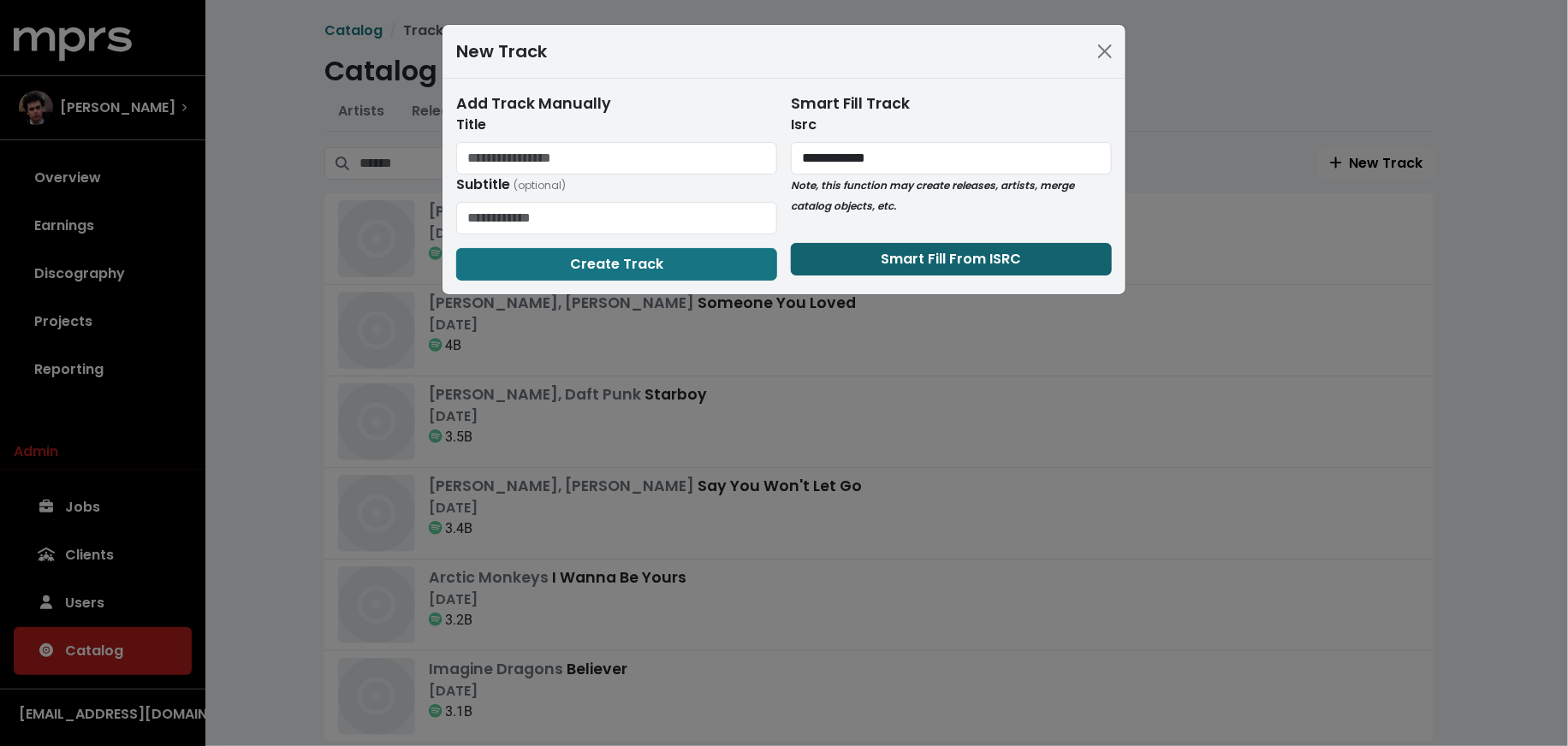
click at [880, 262] on button "Smart Fill From ISRC" at bounding box center [951, 259] width 321 height 33
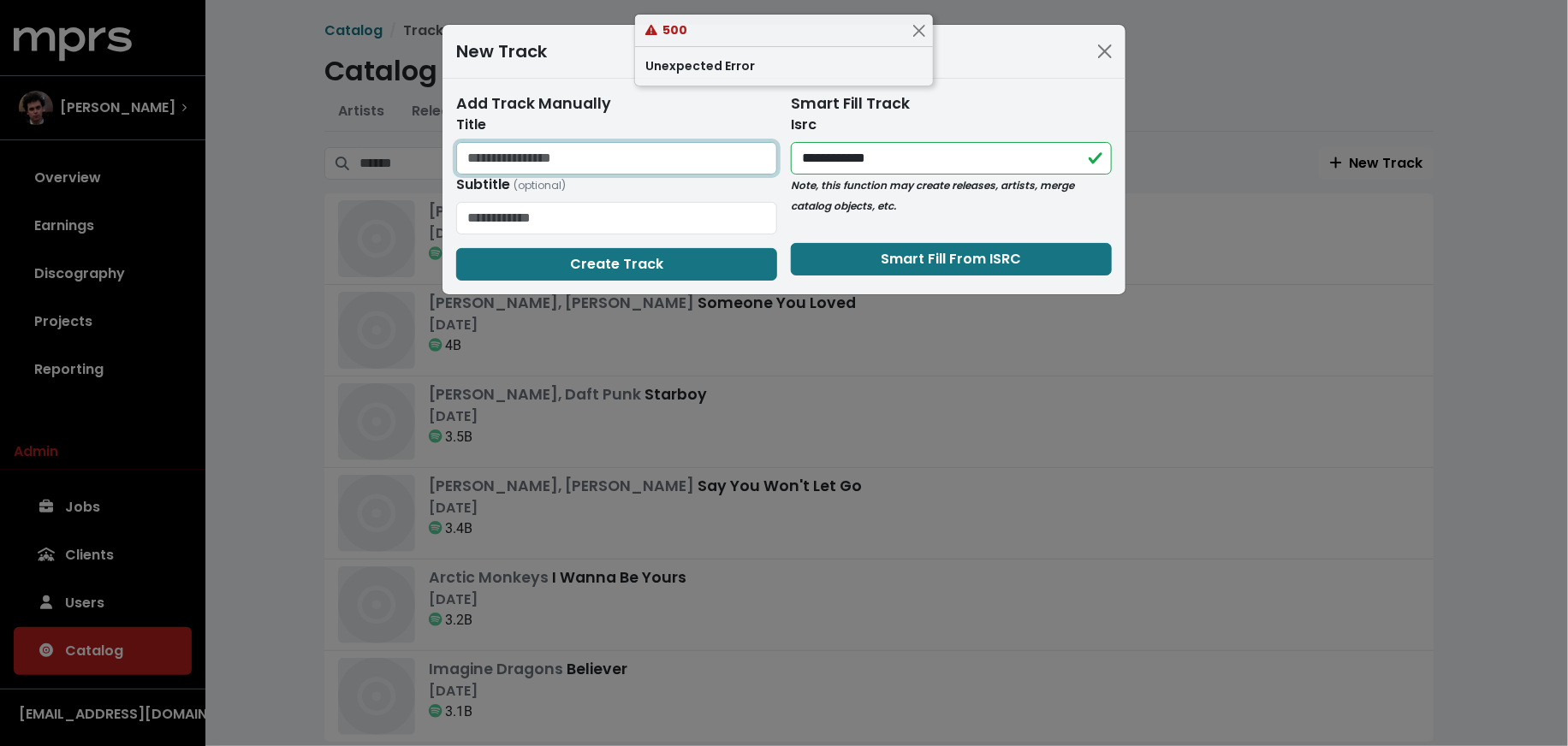
click at [731, 155] on input "text" at bounding box center [616, 158] width 321 height 33
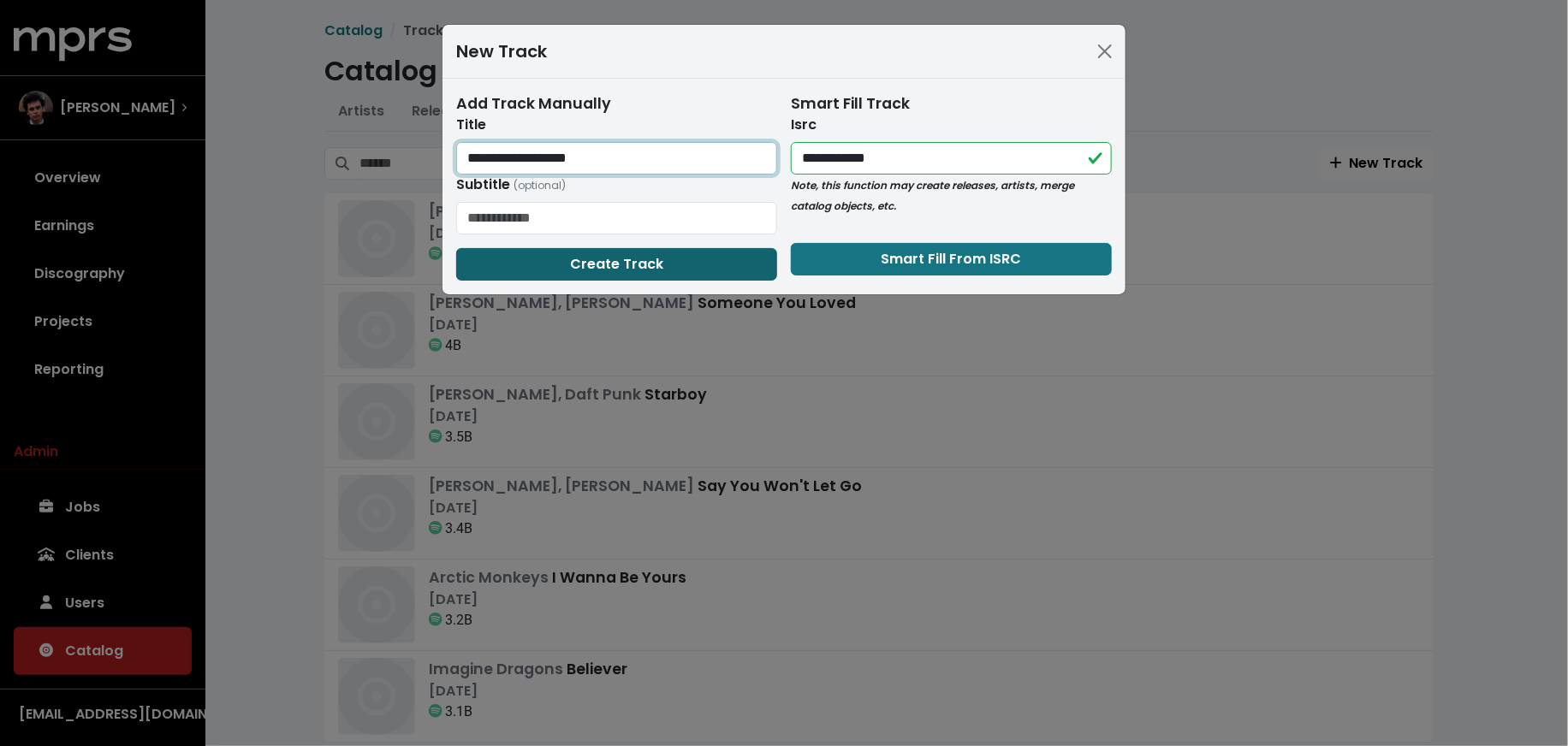
type input "**********"
click at [728, 253] on button "Create Track" at bounding box center [616, 264] width 321 height 33
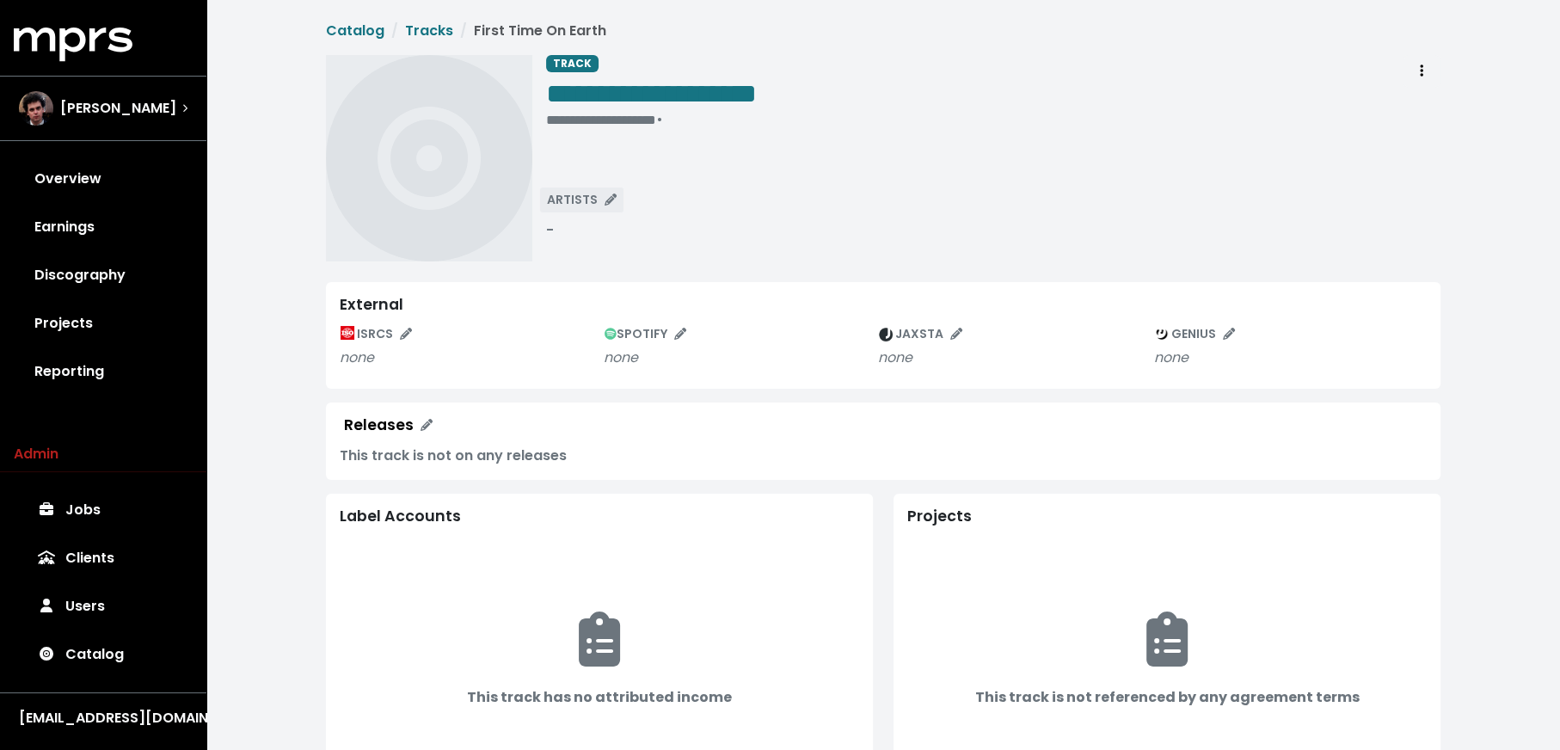
click at [579, 200] on span "ARTISTS" at bounding box center [582, 199] width 70 height 17
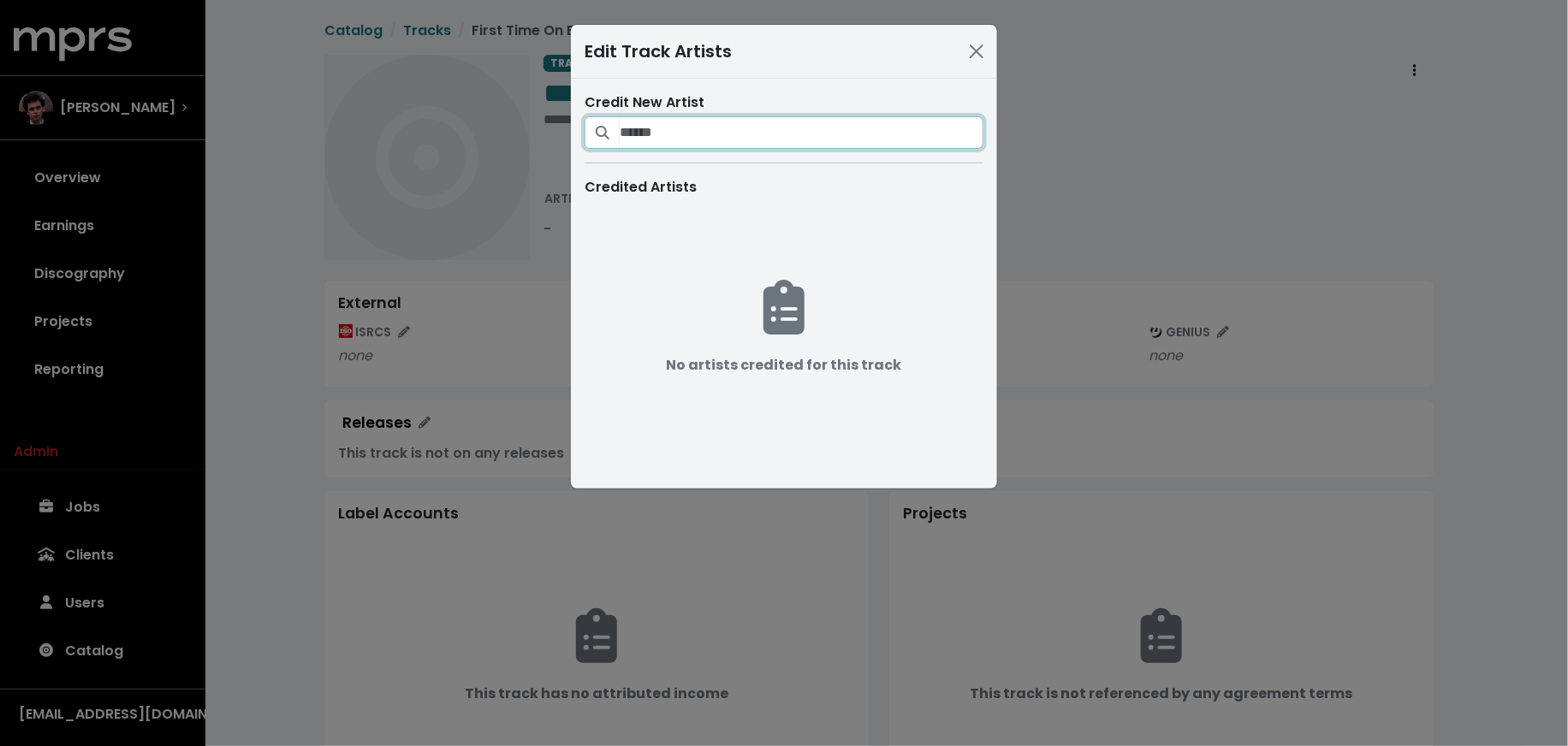
click at [664, 119] on input "Search for artists who should be credited on this track" at bounding box center [802, 132] width 364 height 33
type input "**********"
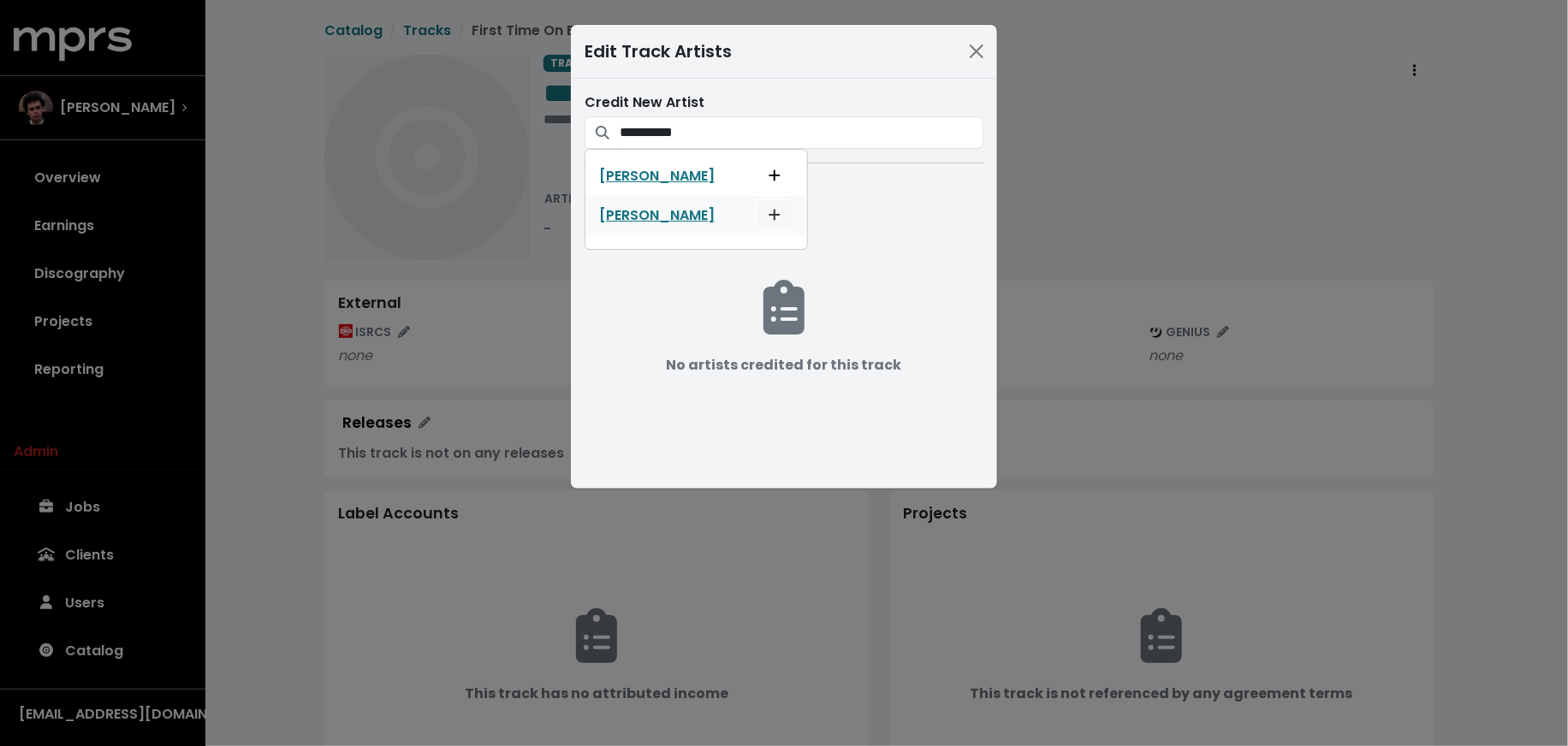
click at [756, 217] on button "Add artist to this track's credited artists" at bounding box center [775, 215] width 38 height 33
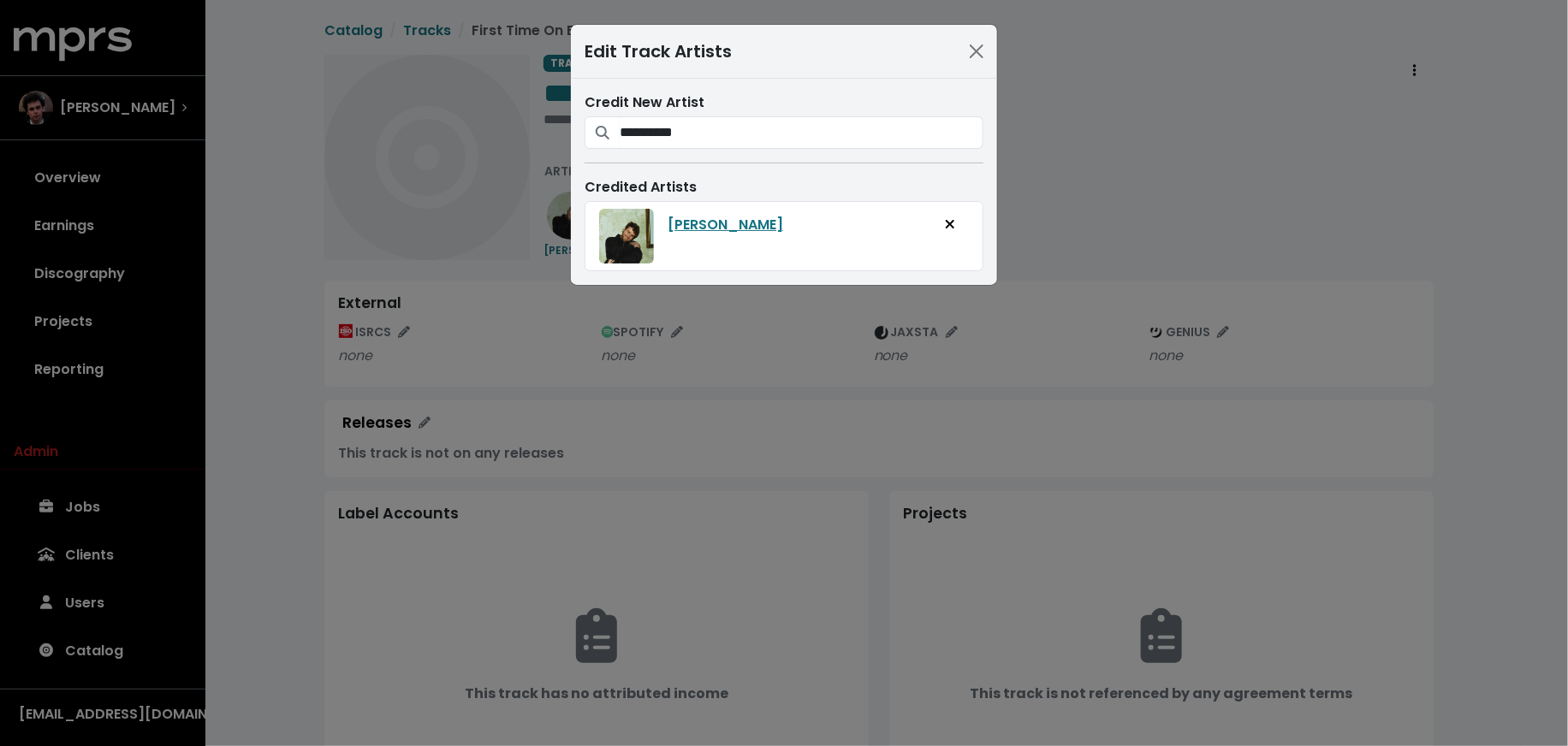
click at [1084, 205] on div "**********" at bounding box center [784, 373] width 1568 height 746
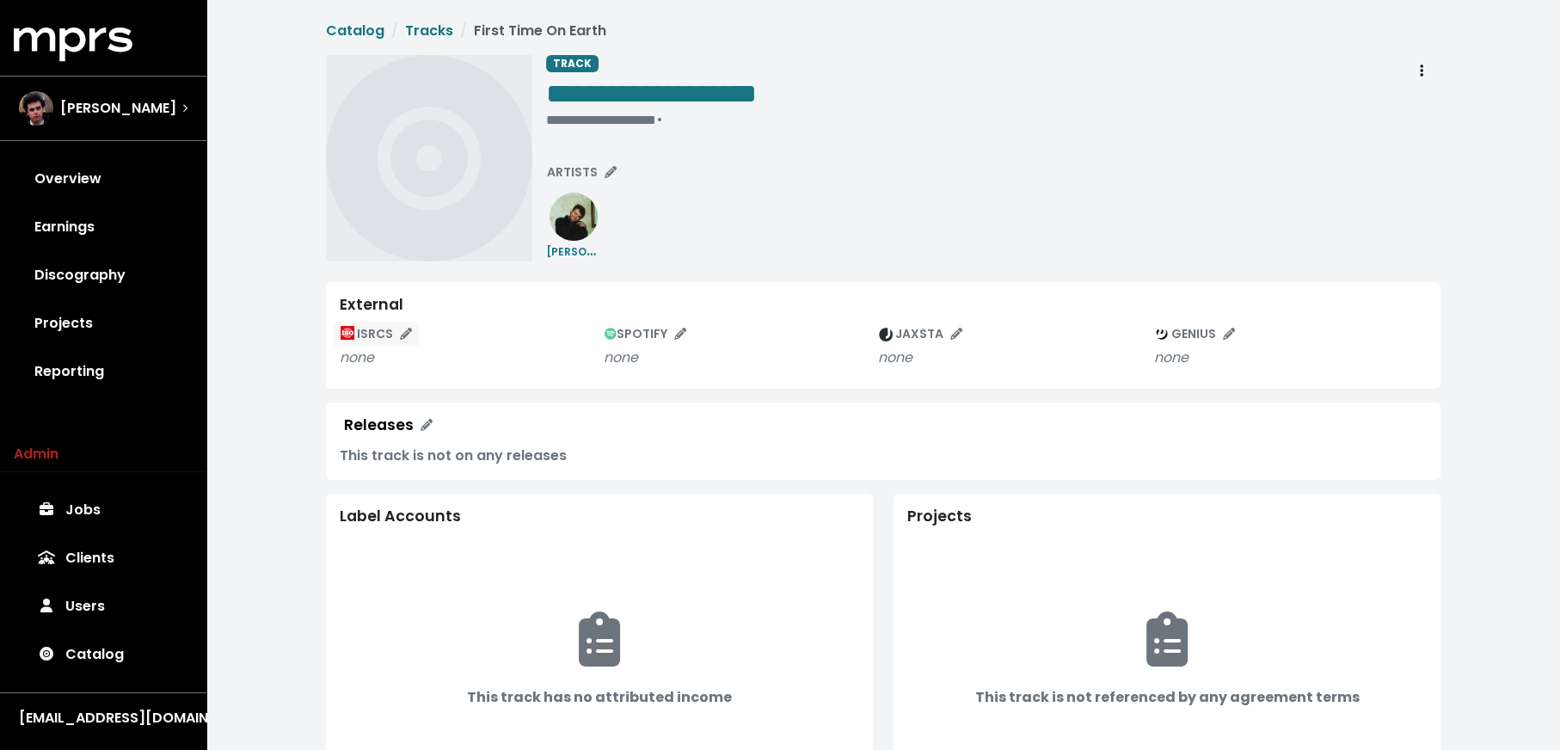
click at [381, 335] on span "ISRCS" at bounding box center [376, 333] width 71 height 17
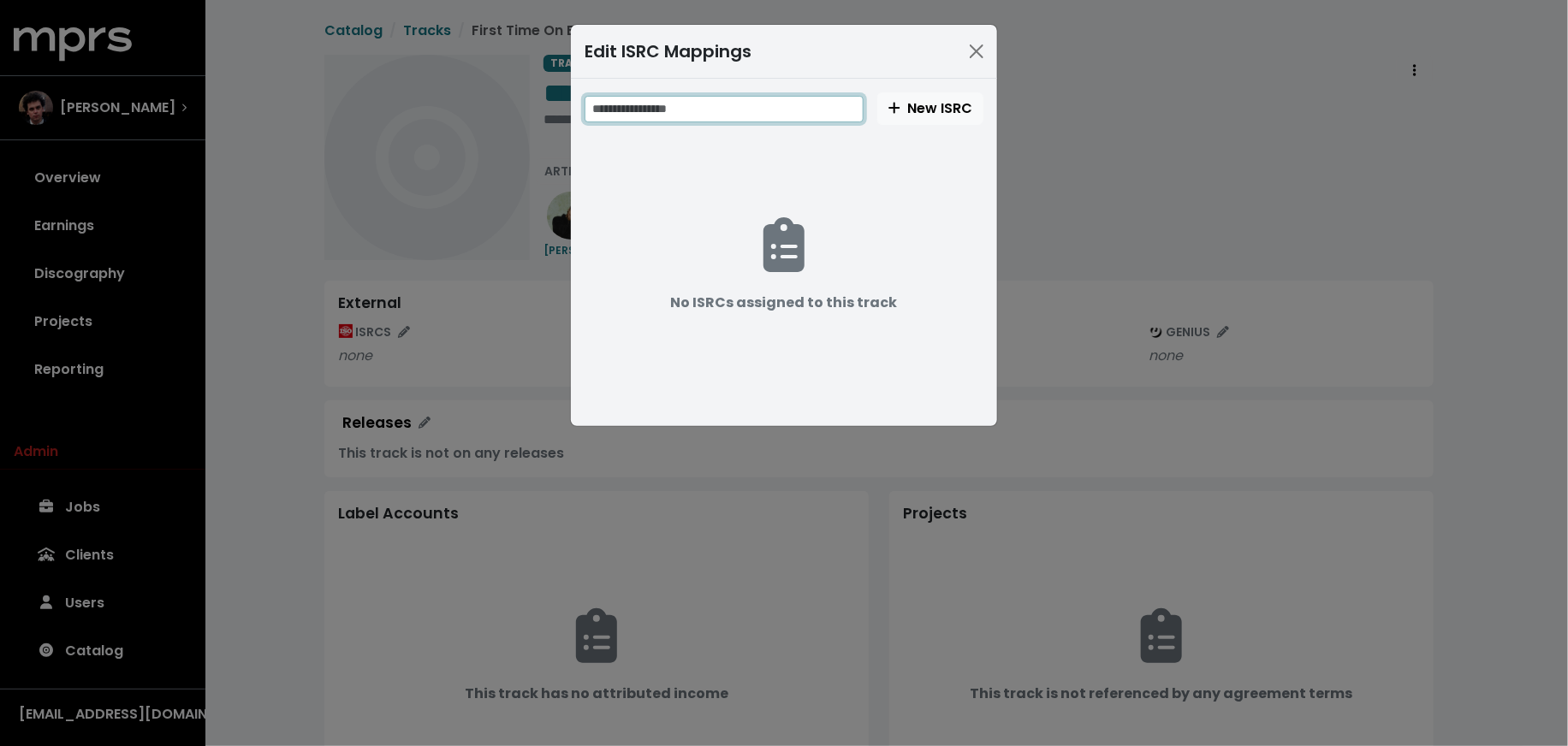
click at [683, 110] on input "text" at bounding box center [723, 108] width 279 height 27
paste input "**********"
type input "**********"
click at [951, 102] on span "New ISRC" at bounding box center [930, 108] width 84 height 20
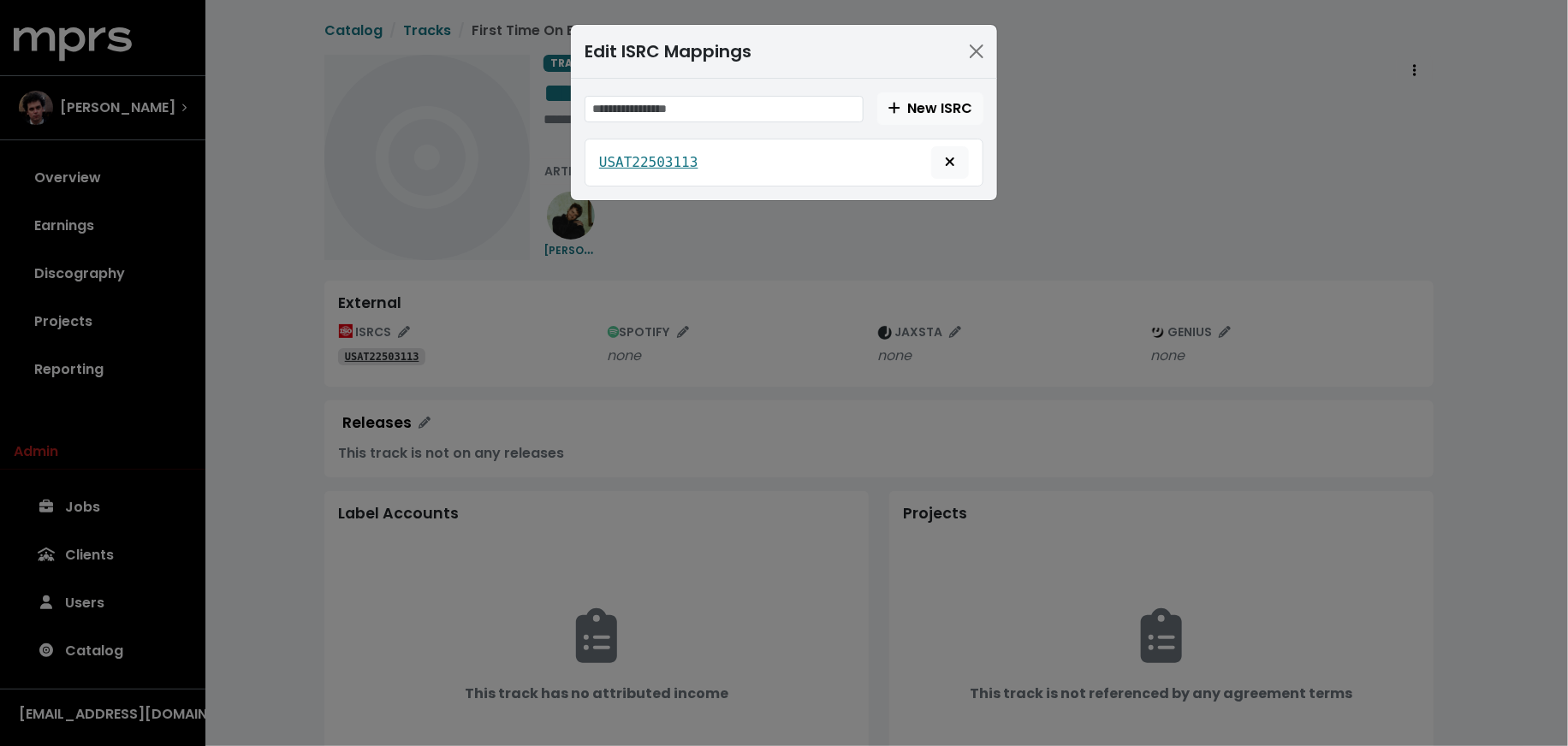
click at [598, 303] on div "Edit ISRC Mappings New ISRC USAT22503113" at bounding box center [784, 373] width 1568 height 746
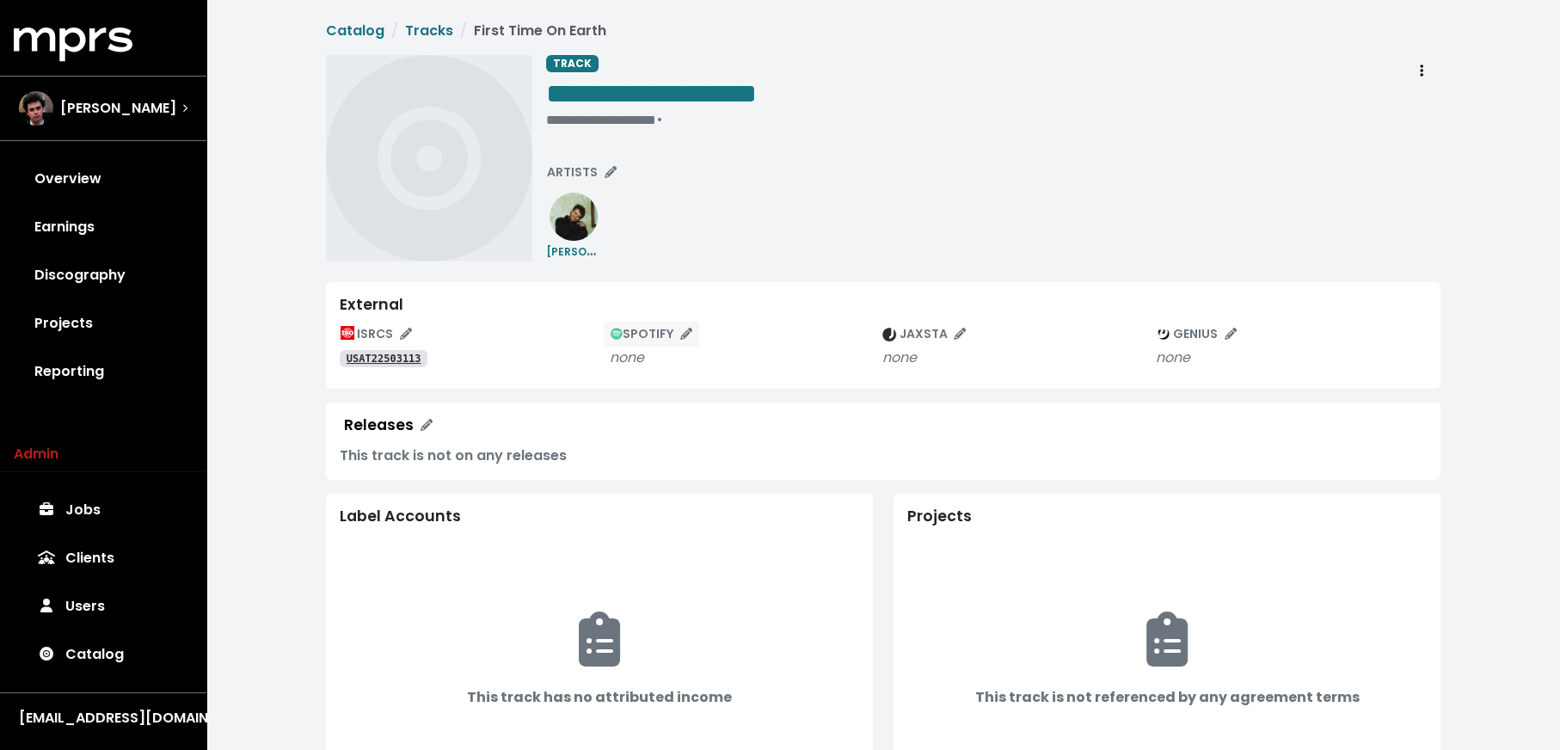
click at [659, 343] on button "SPOTIFY" at bounding box center [651, 334] width 97 height 27
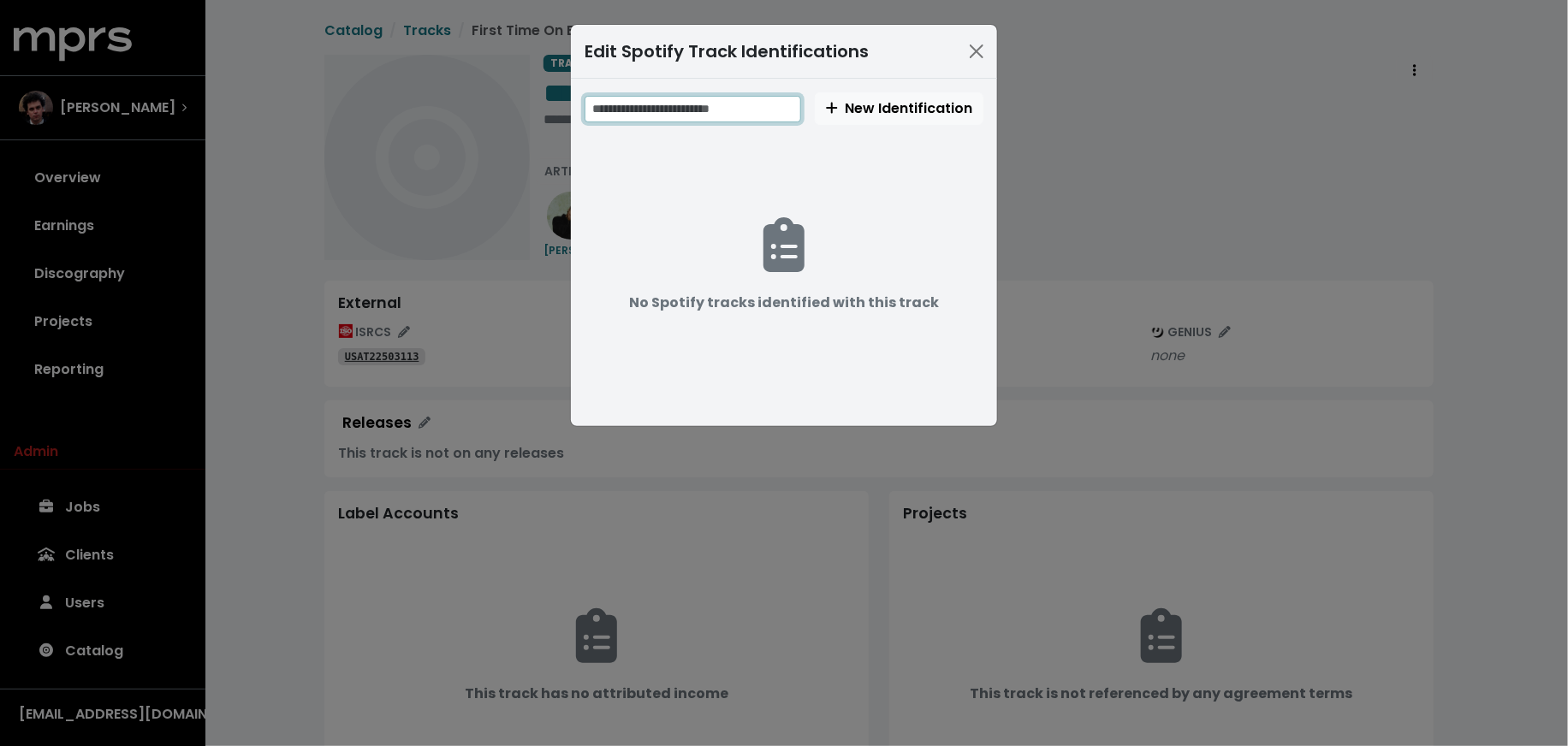
click at [754, 112] on input "text" at bounding box center [692, 108] width 217 height 27
paste input "**********"
click at [660, 109] on input "**********" at bounding box center [693, 108] width 219 height 27
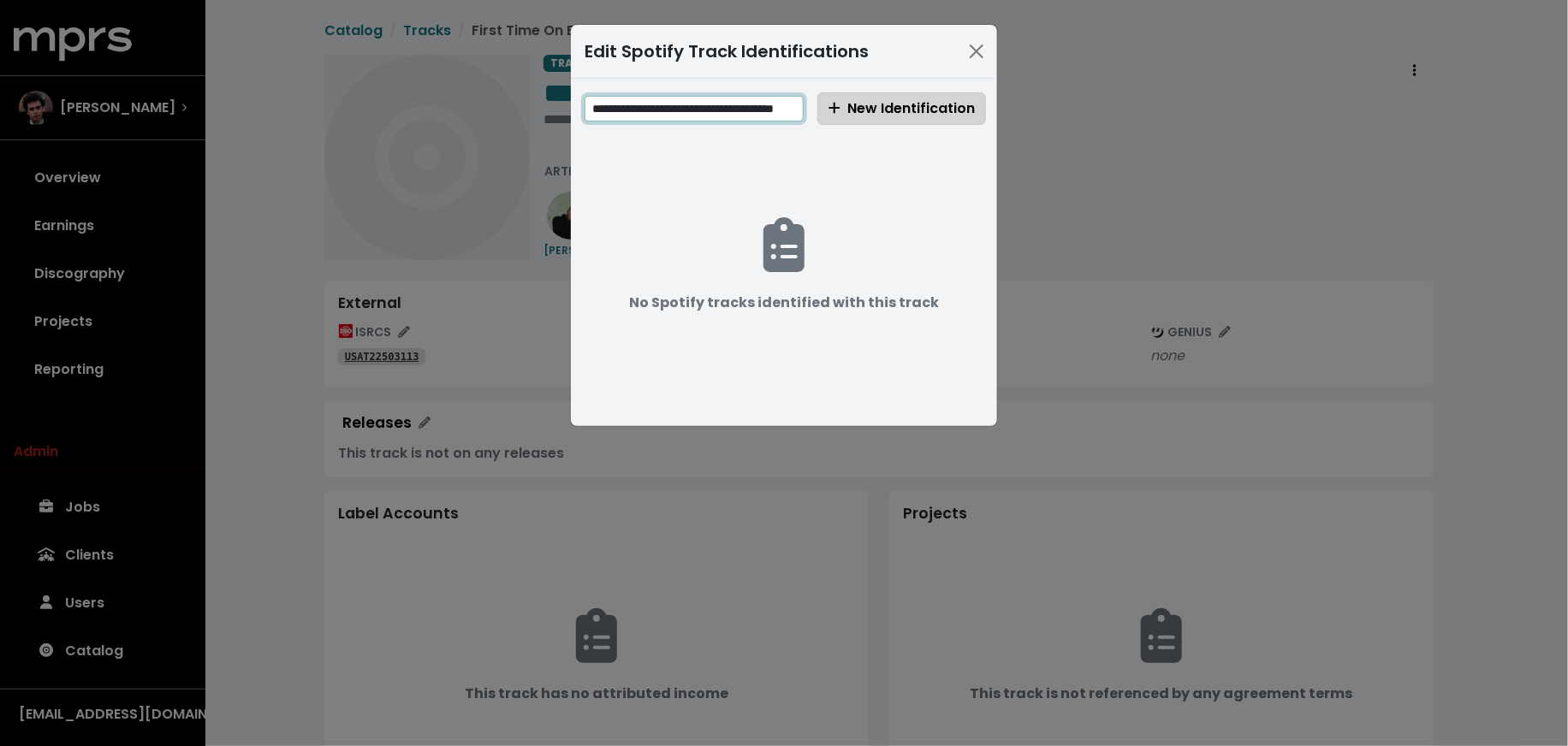
type input "**********"
click at [866, 98] on span "New Identification" at bounding box center [901, 108] width 146 height 20
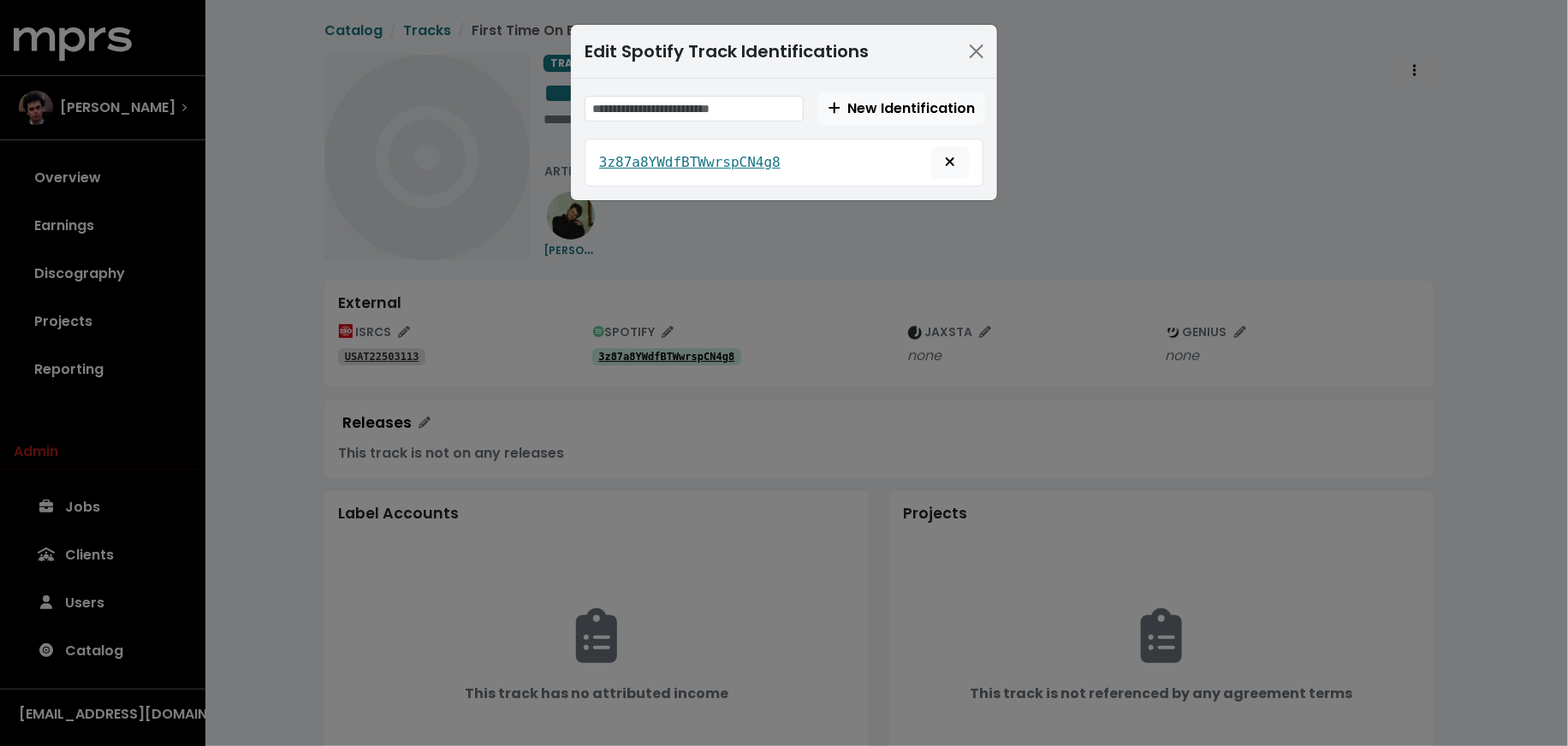
click at [360, 432] on div "Edit Spotify Track Identifications New Identification 3z87a8YWdfBTWwrspCN4g8" at bounding box center [784, 373] width 1568 height 746
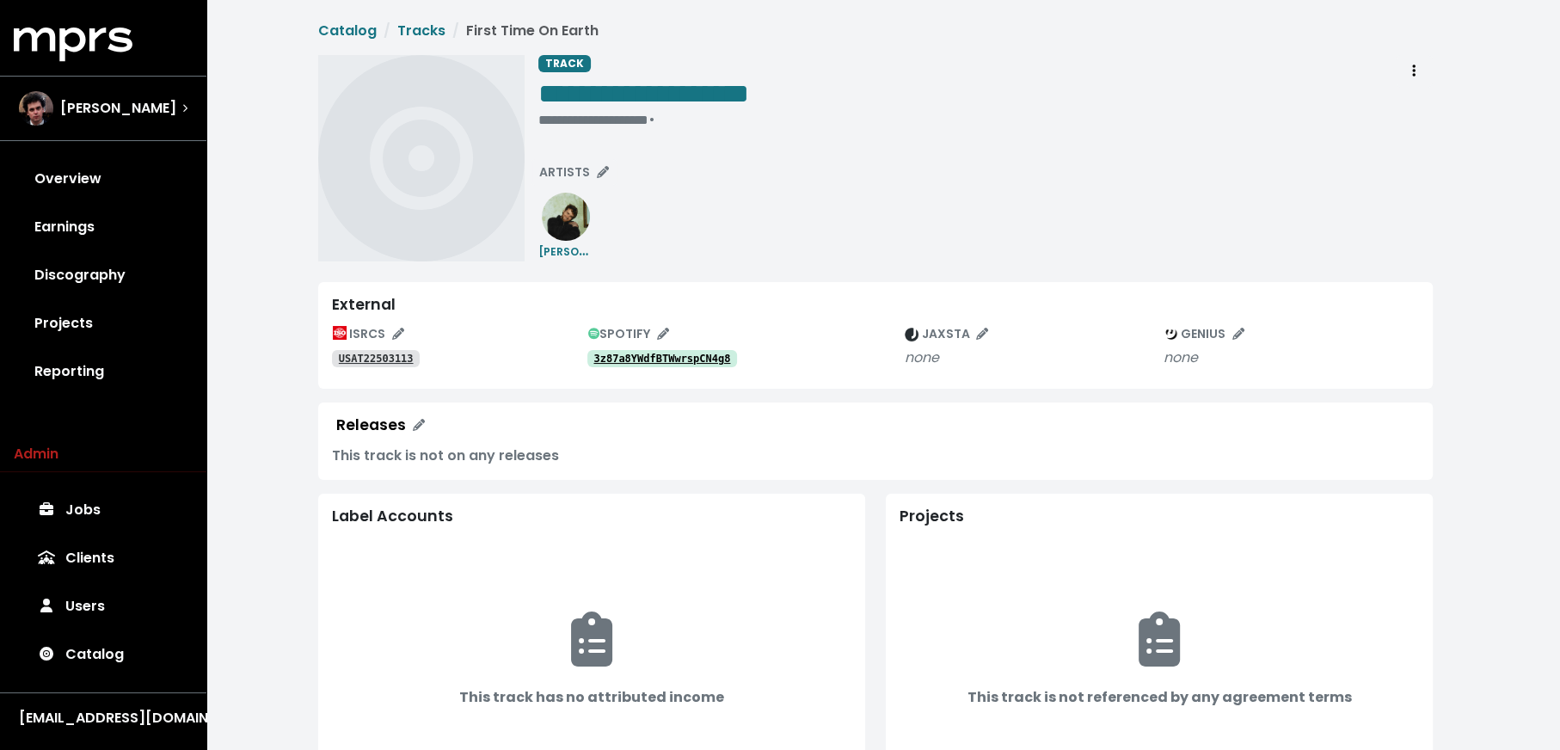
click at [374, 417] on div "Releases" at bounding box center [371, 425] width 70 height 18
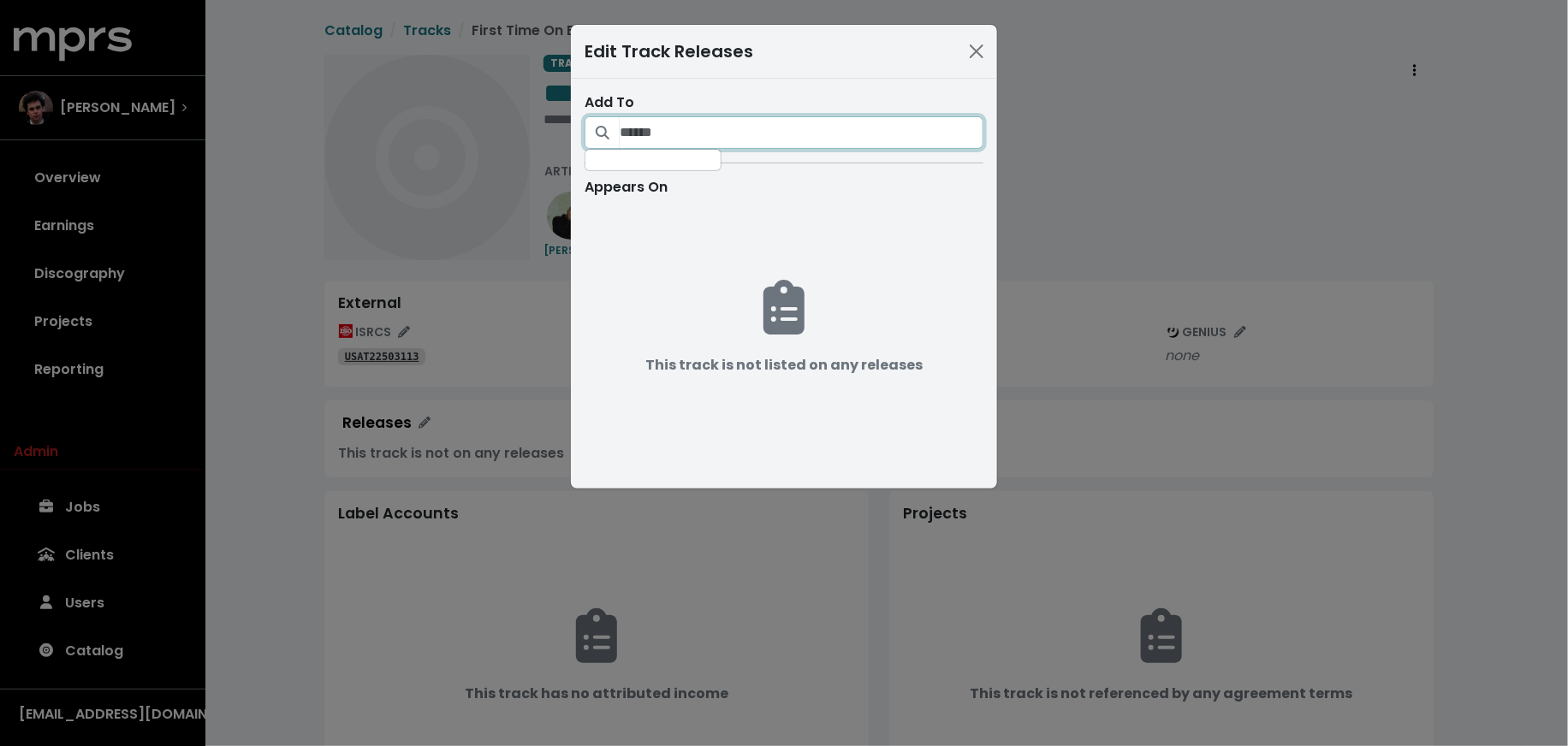
click at [707, 131] on input "Search for releases that should be credited on this track" at bounding box center [802, 132] width 364 height 33
click at [775, 125] on input "**********" at bounding box center [802, 132] width 364 height 33
paste input "*****"
type input "**********"
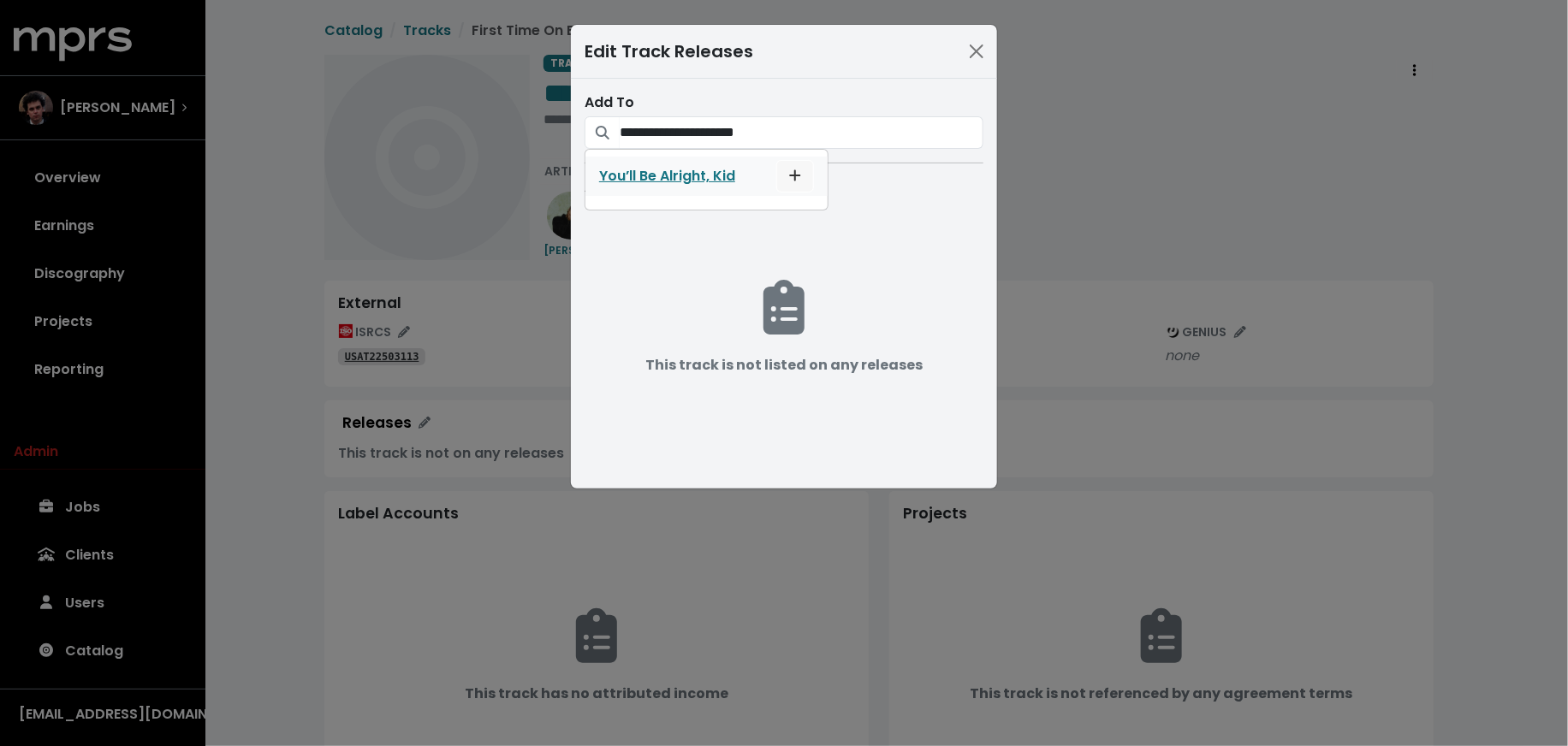
click at [801, 168] on icon "List track on this release" at bounding box center [795, 175] width 12 height 14
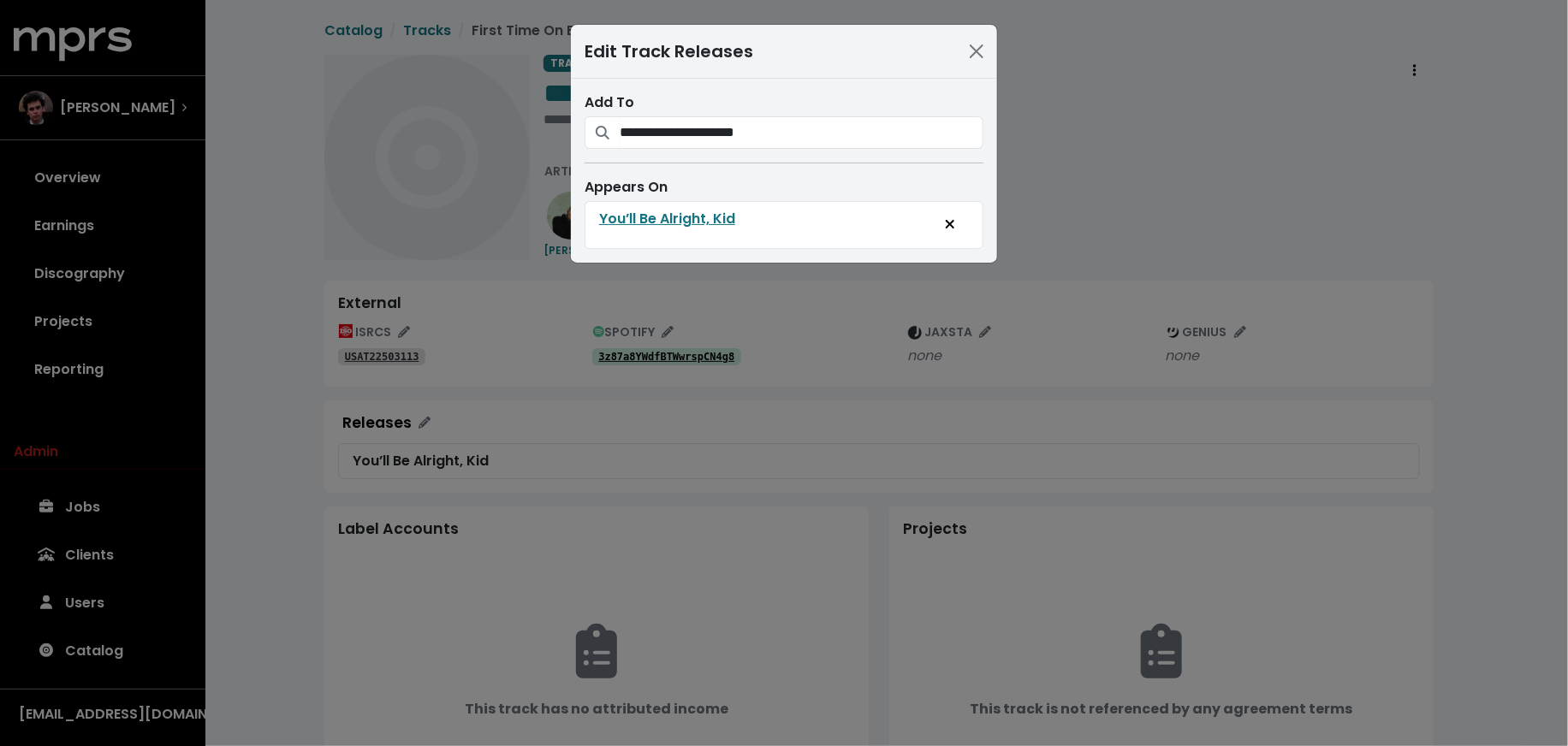
click at [338, 427] on div "**********" at bounding box center [784, 373] width 1568 height 746
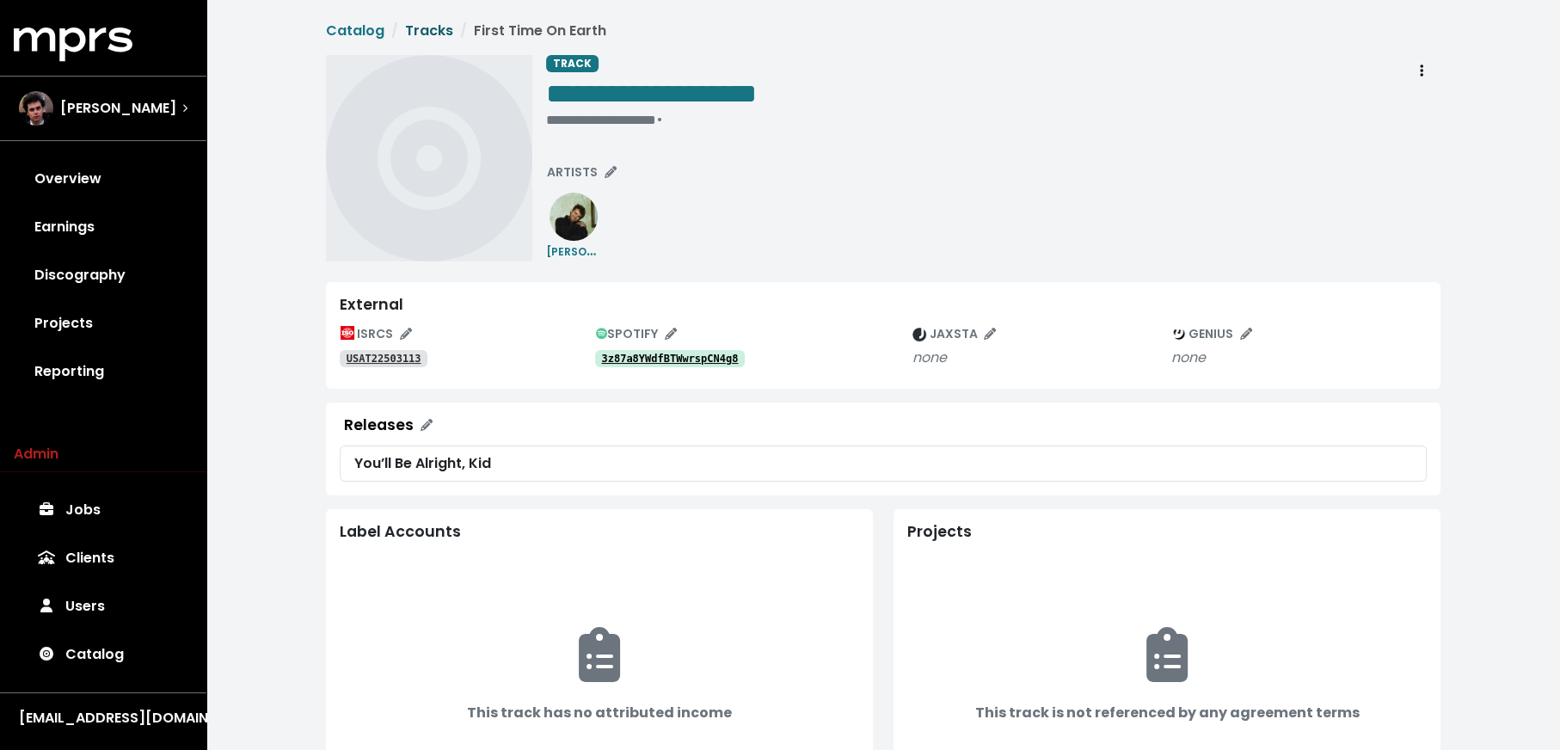
click at [427, 34] on link "Tracks" at bounding box center [429, 31] width 48 height 20
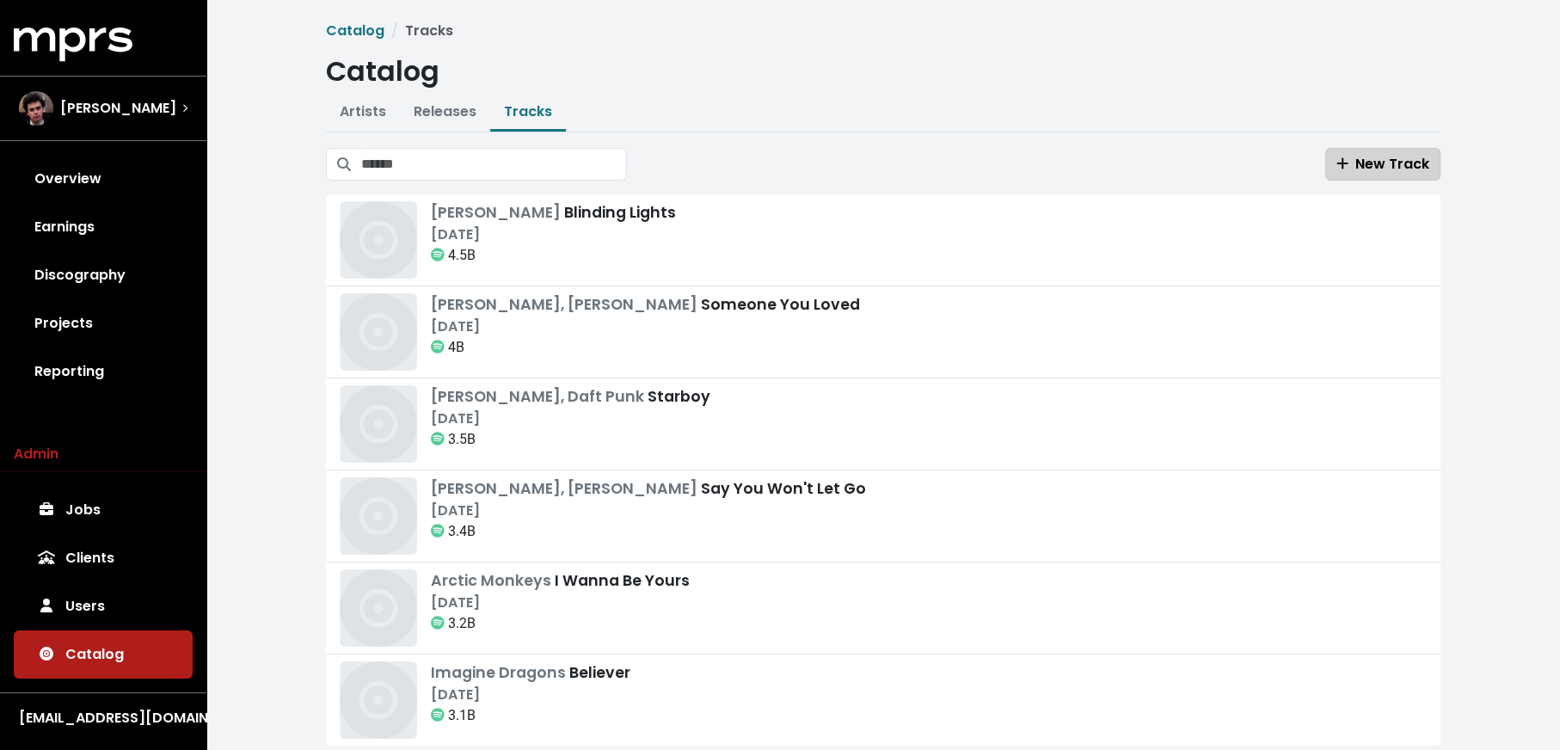
click at [1357, 157] on span "New Track" at bounding box center [1383, 164] width 93 height 20
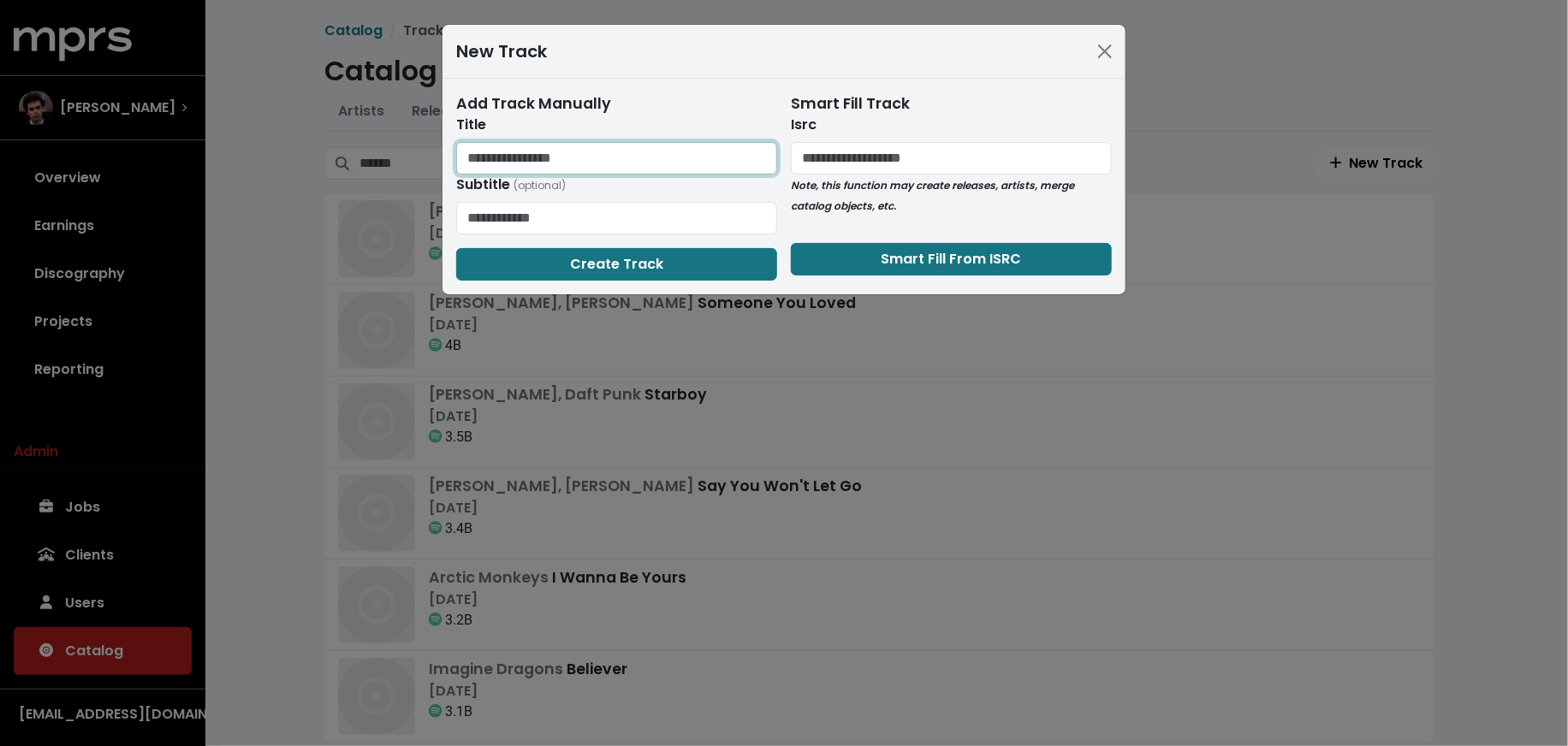
click at [609, 149] on input "text" at bounding box center [616, 158] width 321 height 33
type input "*********"
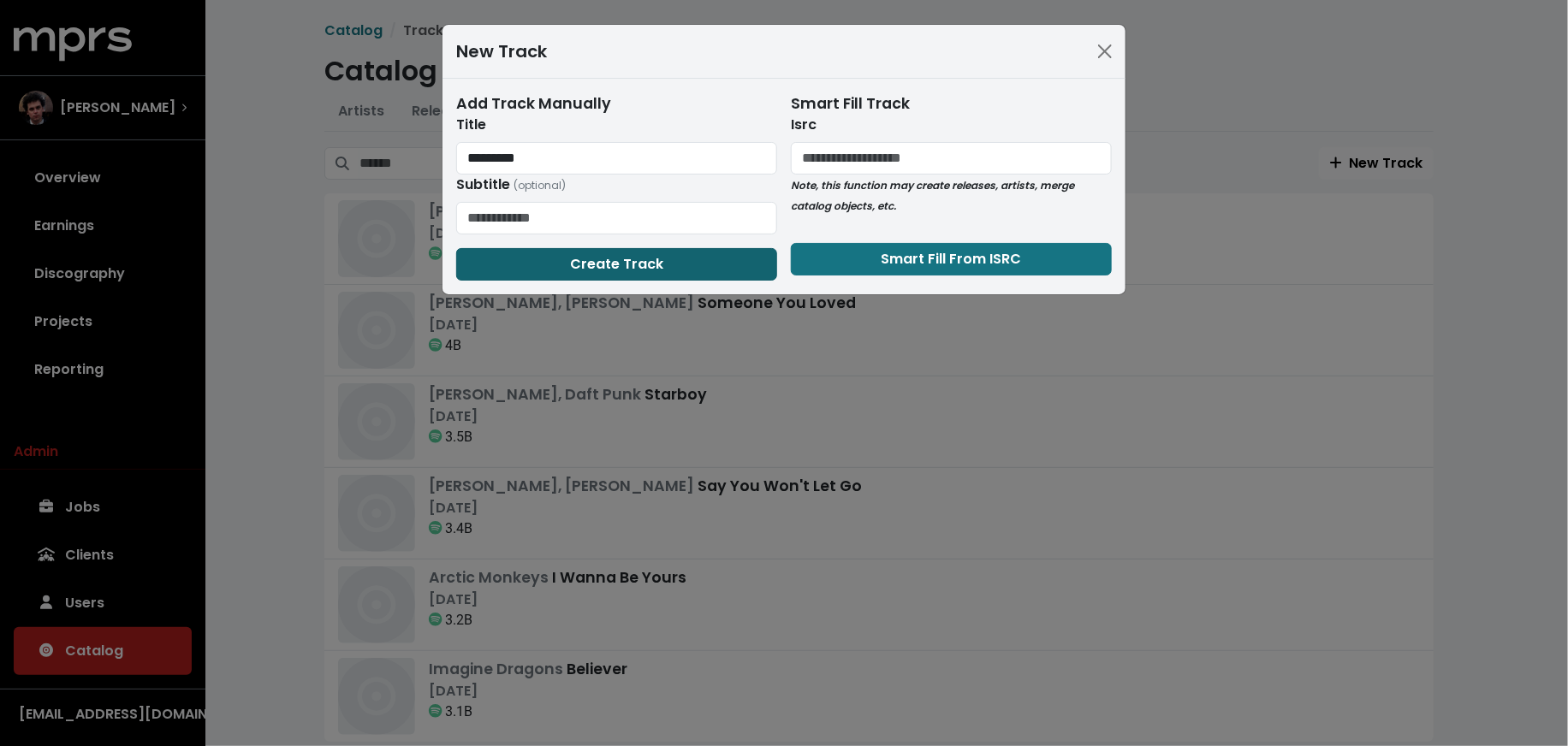
click at [626, 265] on span "Create Track" at bounding box center [617, 264] width 94 height 20
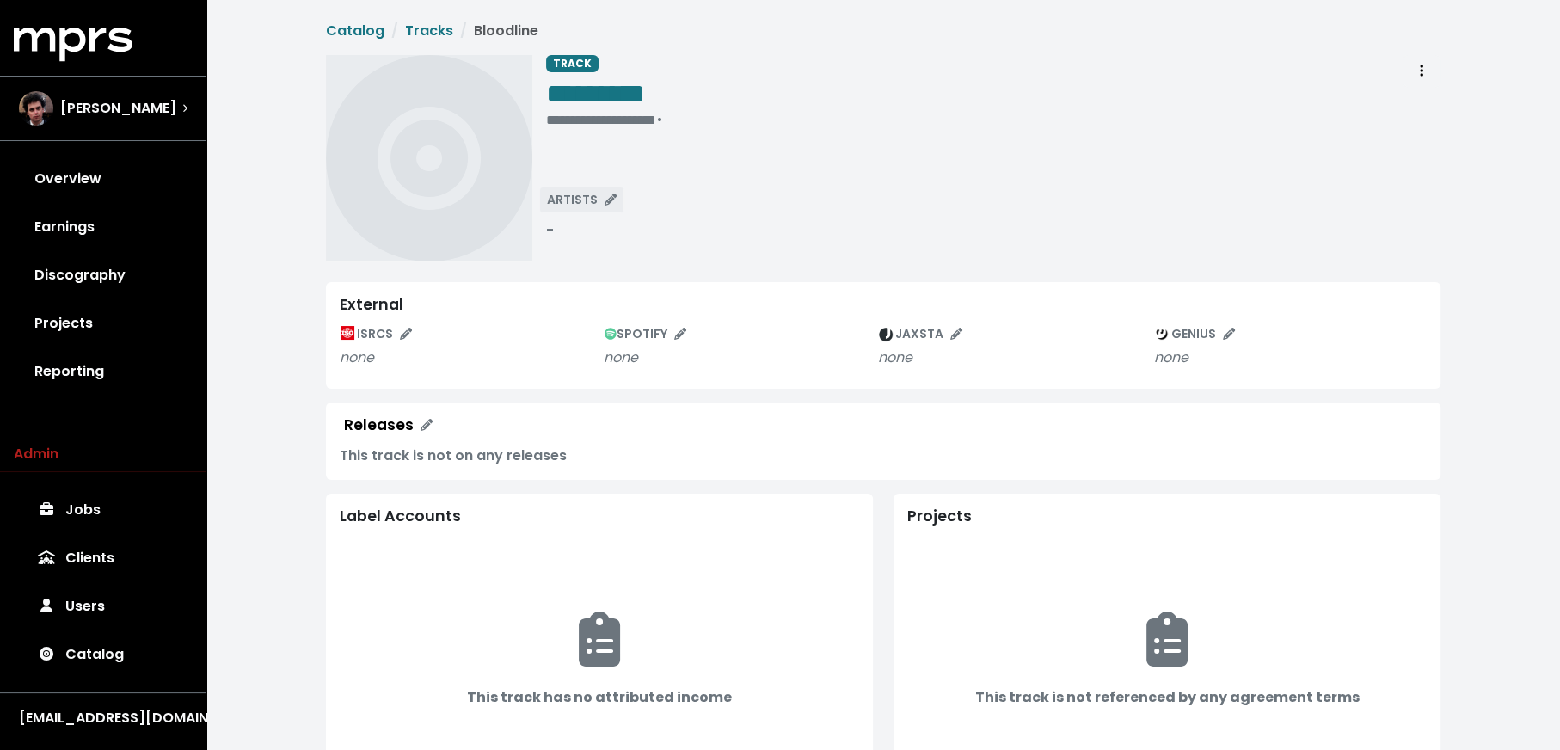
click at [572, 202] on span "ARTISTS" at bounding box center [582, 199] width 70 height 17
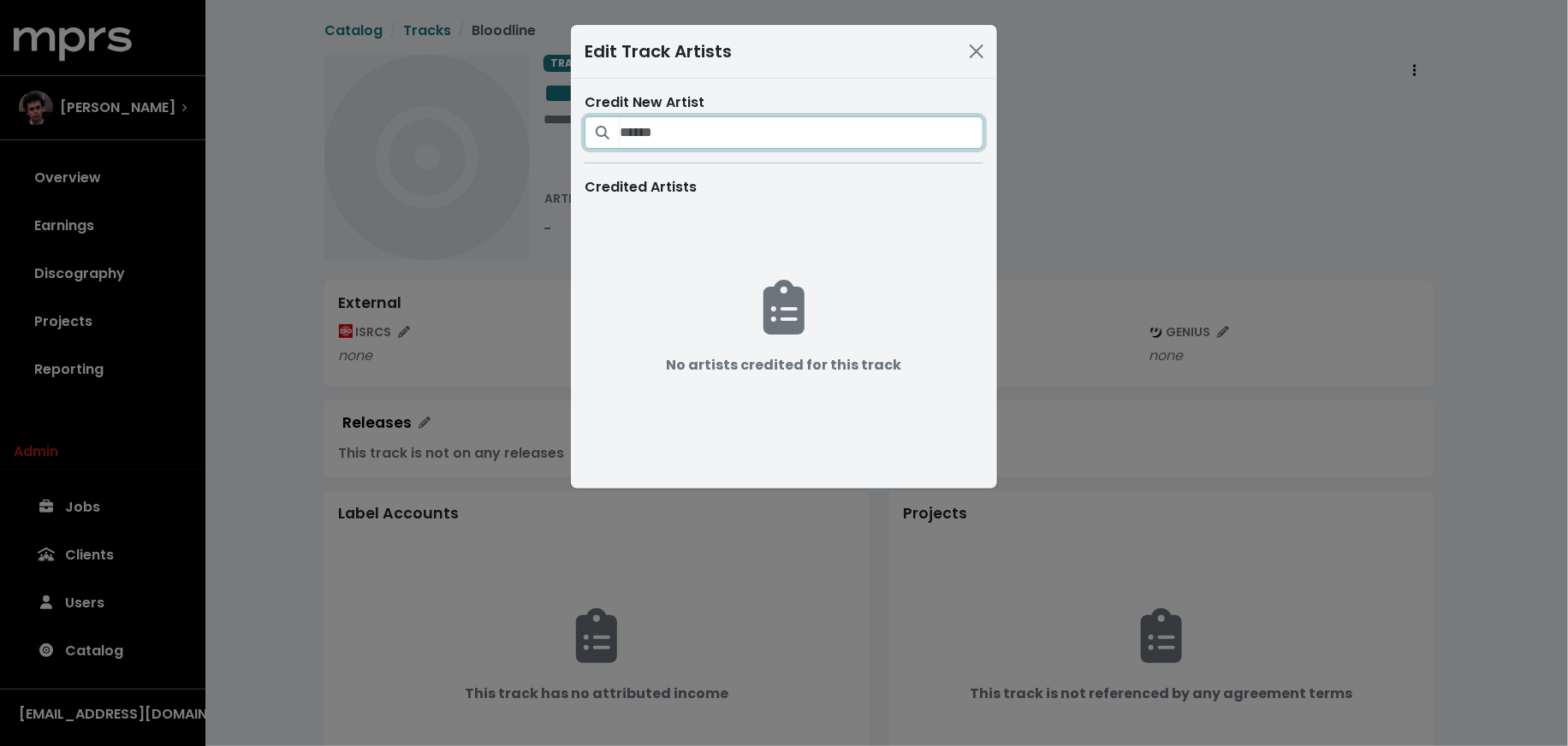
click at [649, 140] on input "Search for artists who should be credited on this track" at bounding box center [802, 132] width 364 height 33
type input "********"
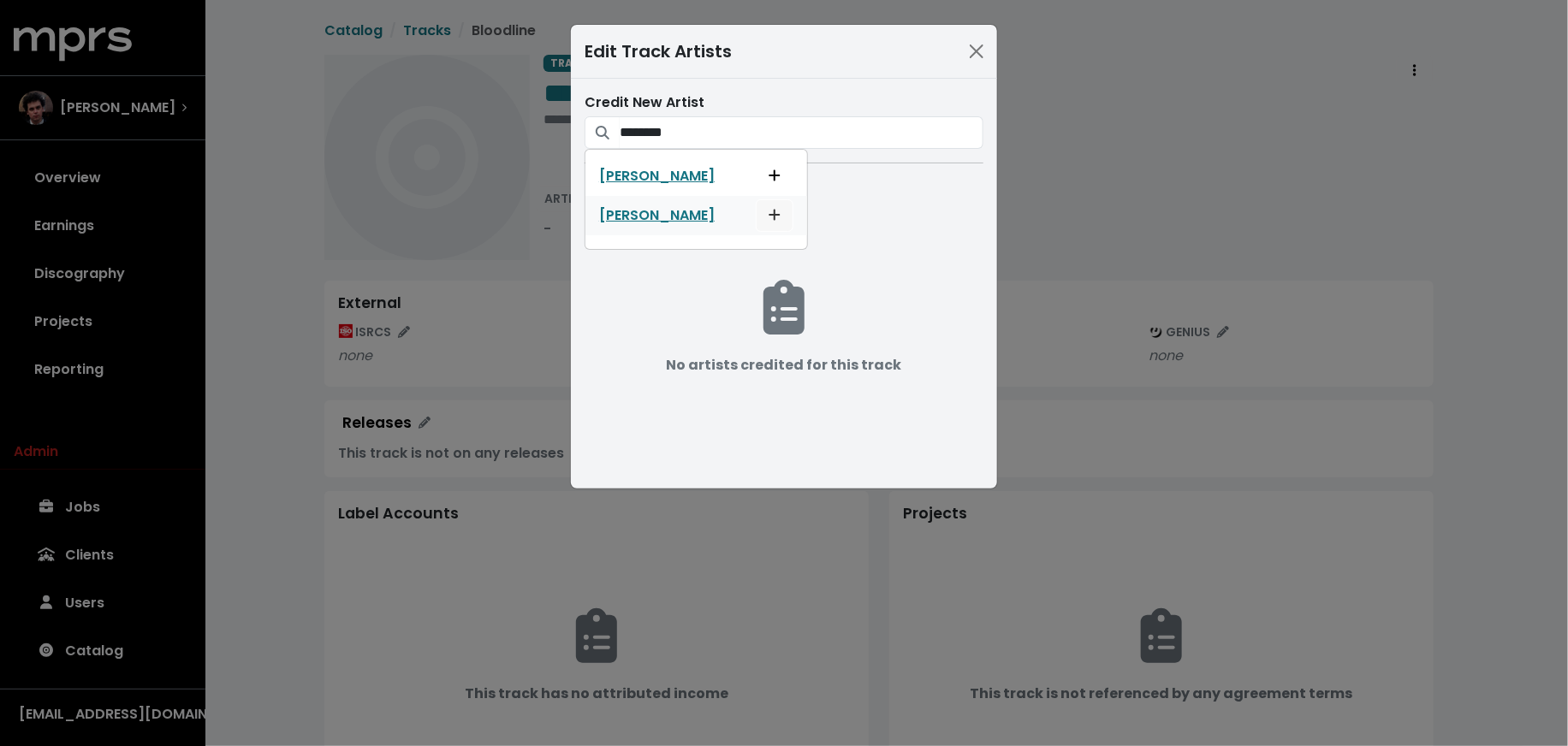
click at [756, 224] on button "Add artist to this track's credited artists" at bounding box center [775, 215] width 38 height 33
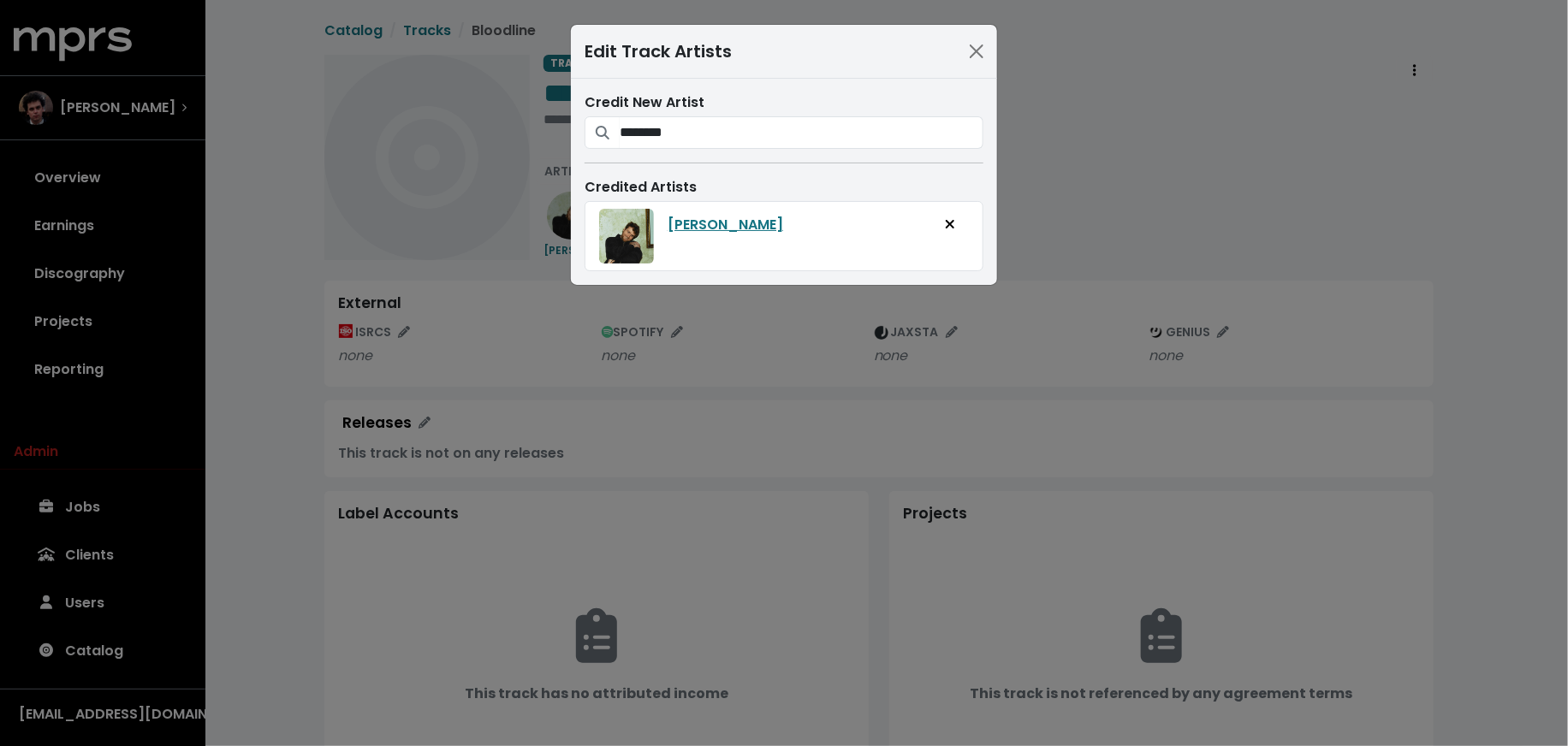
click at [1085, 255] on div "Edit Track Artists Credit New Artist ******** Alex Warren Alex Warren Credited …" at bounding box center [784, 373] width 1568 height 746
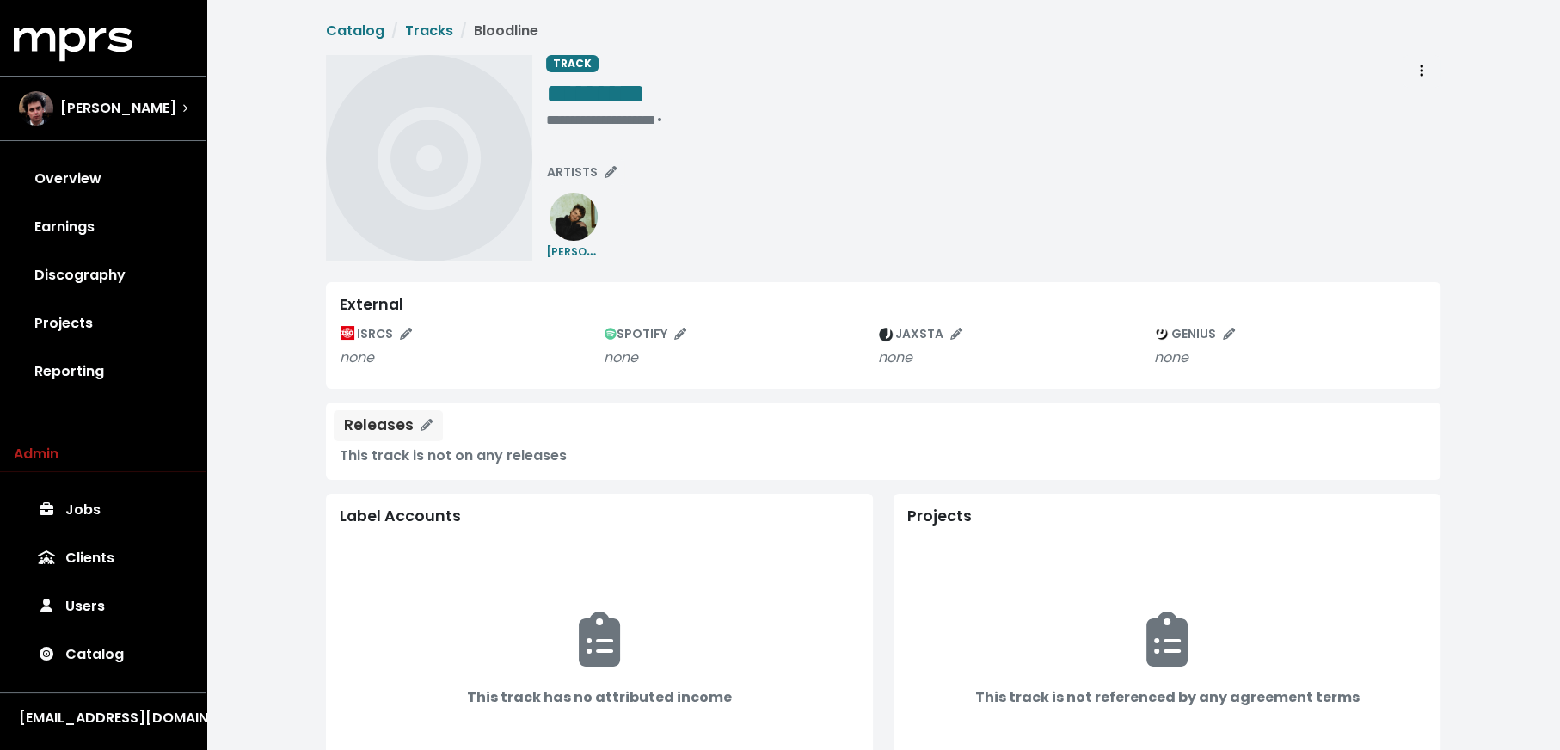
click at [347, 427] on div "Releases" at bounding box center [379, 425] width 70 height 18
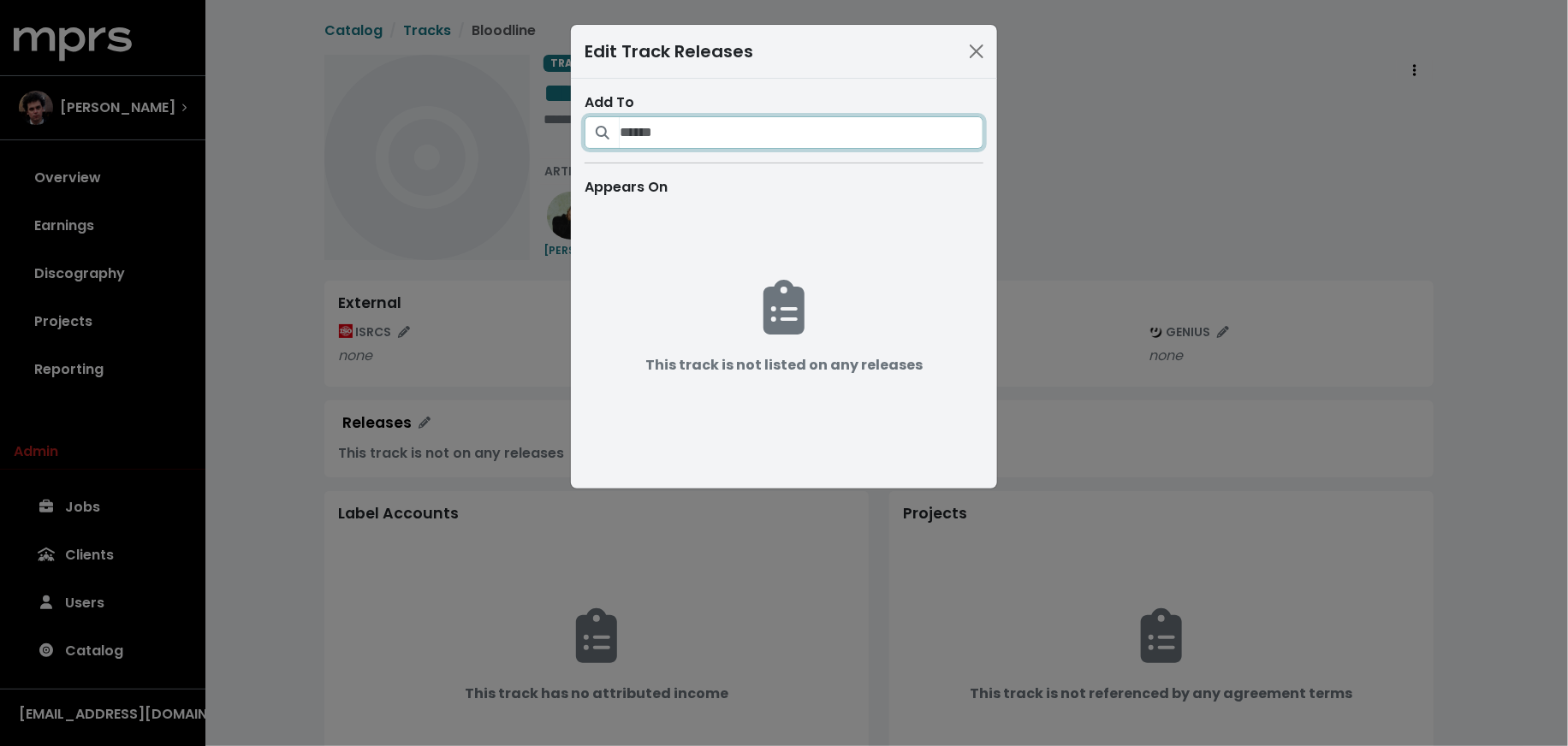
click at [683, 144] on input "Search for releases that should be credited on this track" at bounding box center [802, 132] width 364 height 33
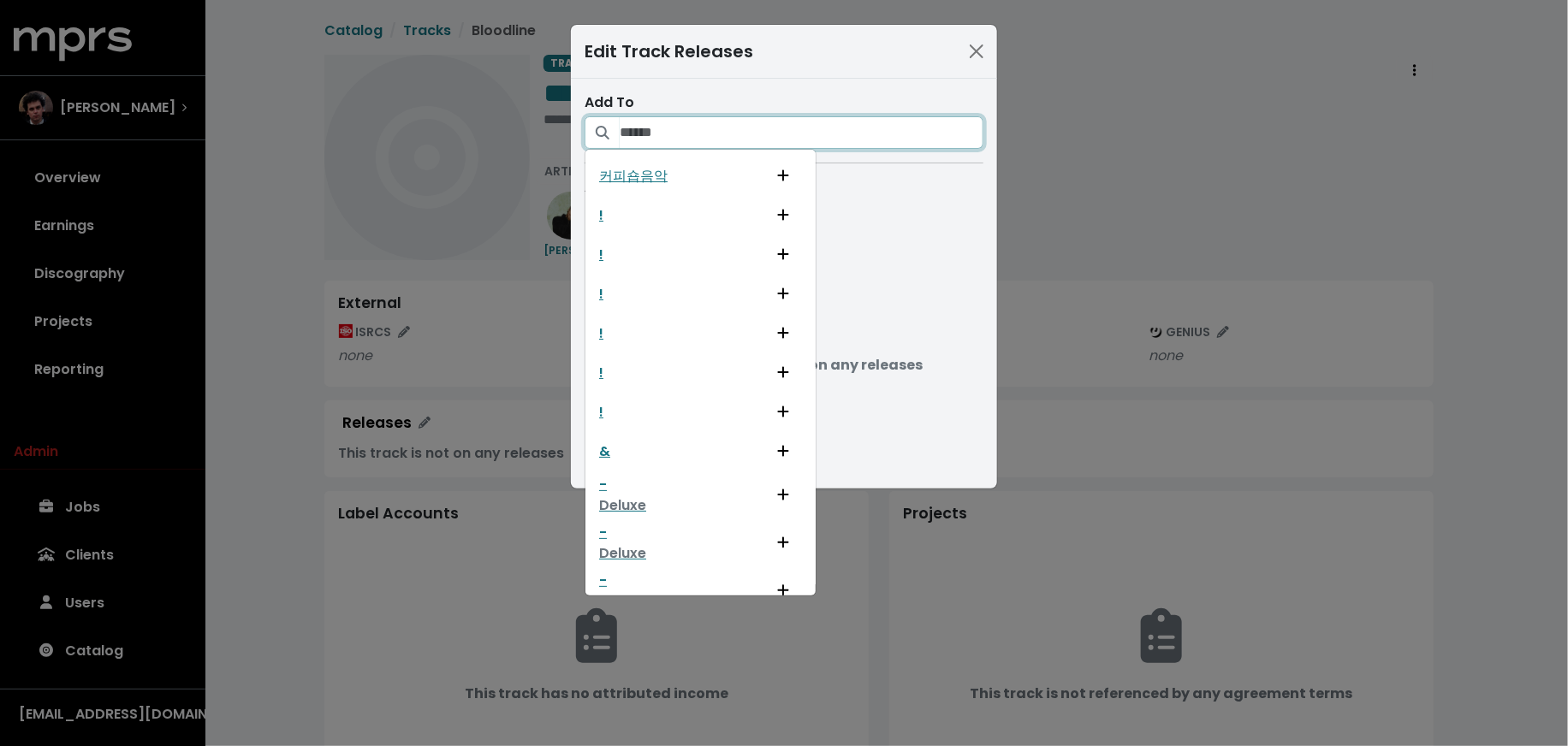
paste input "**********"
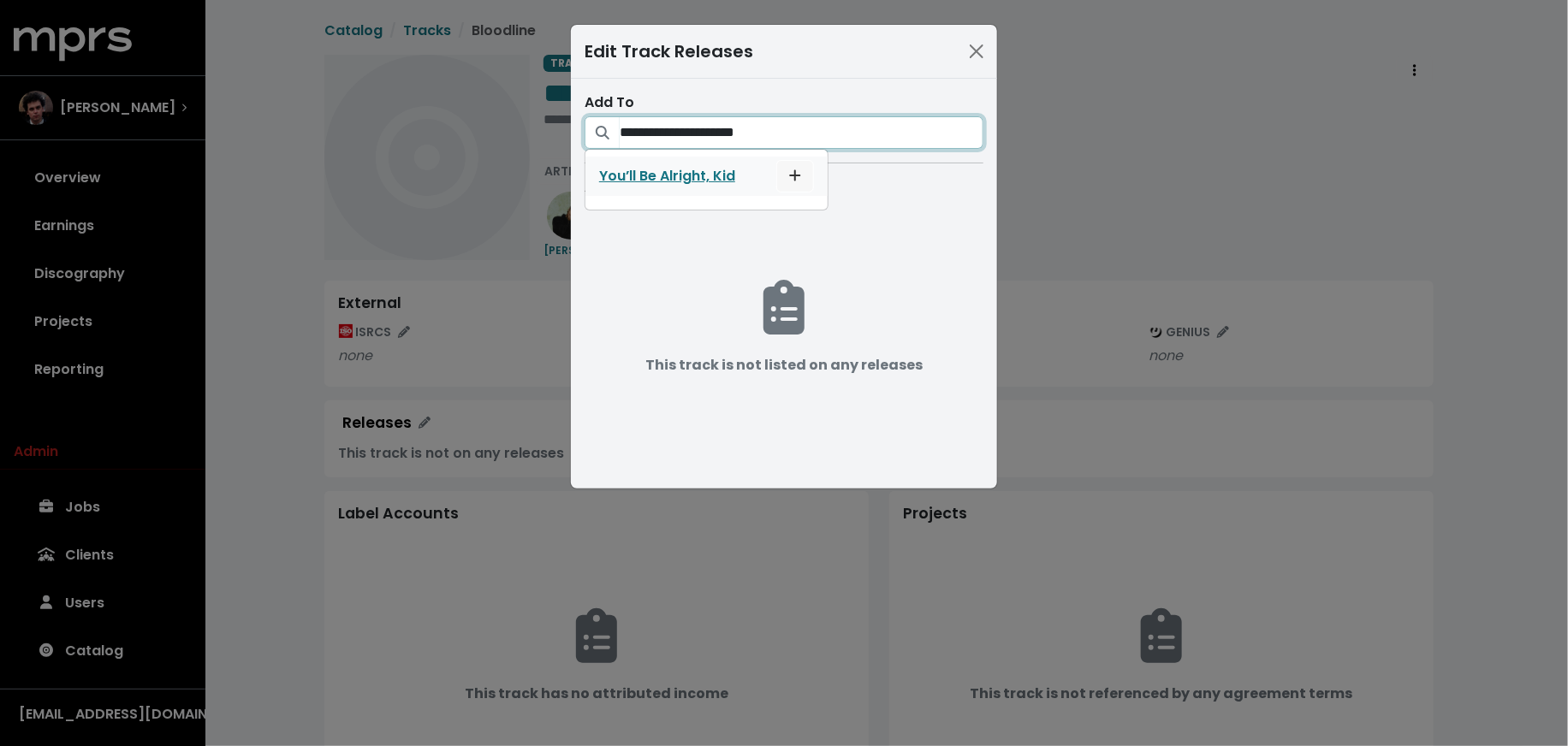
type input "**********"
click at [787, 172] on span "List track on this release" at bounding box center [794, 176] width 15 height 21
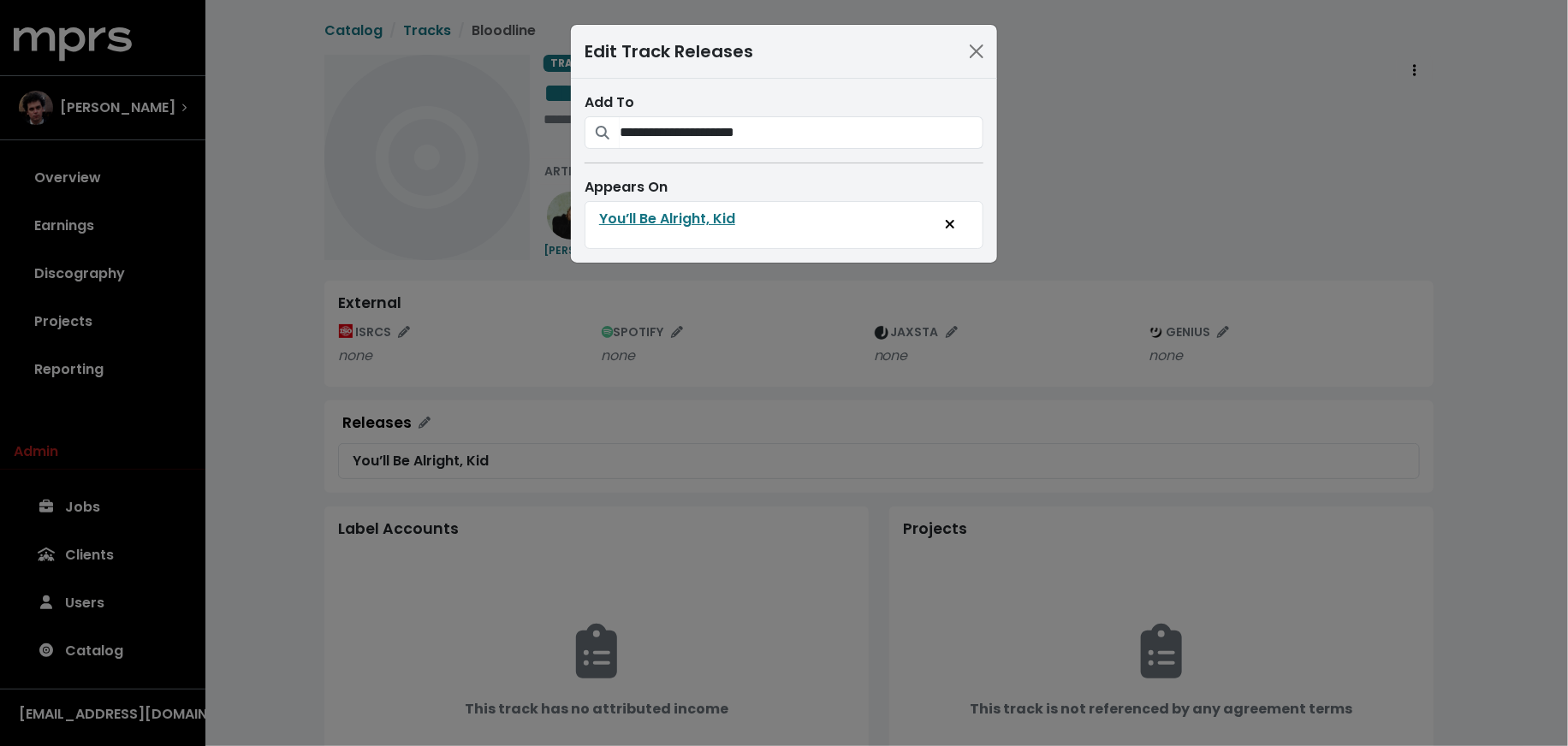
click at [305, 324] on div "**********" at bounding box center [784, 373] width 1568 height 746
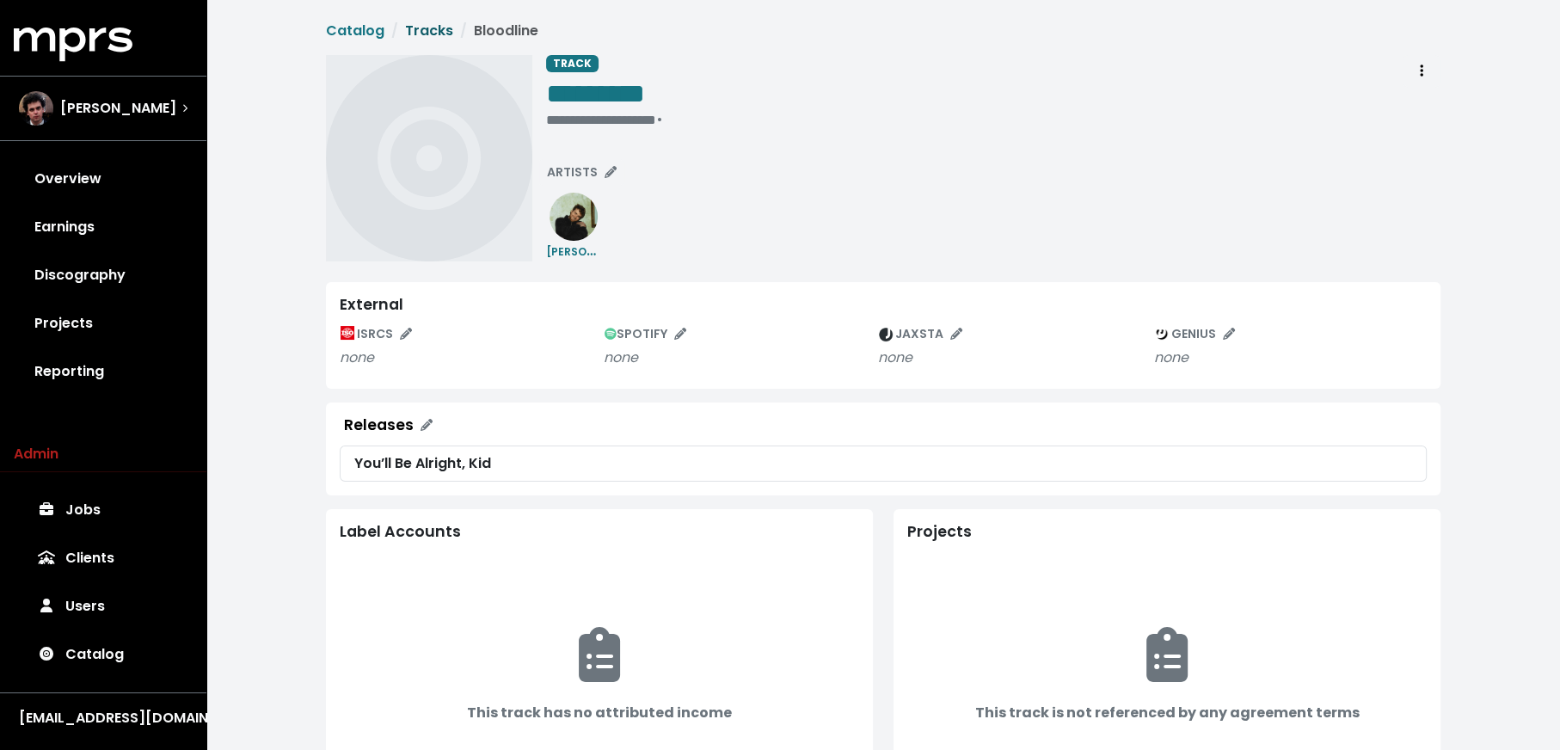
click at [428, 22] on link "Tracks" at bounding box center [429, 31] width 48 height 20
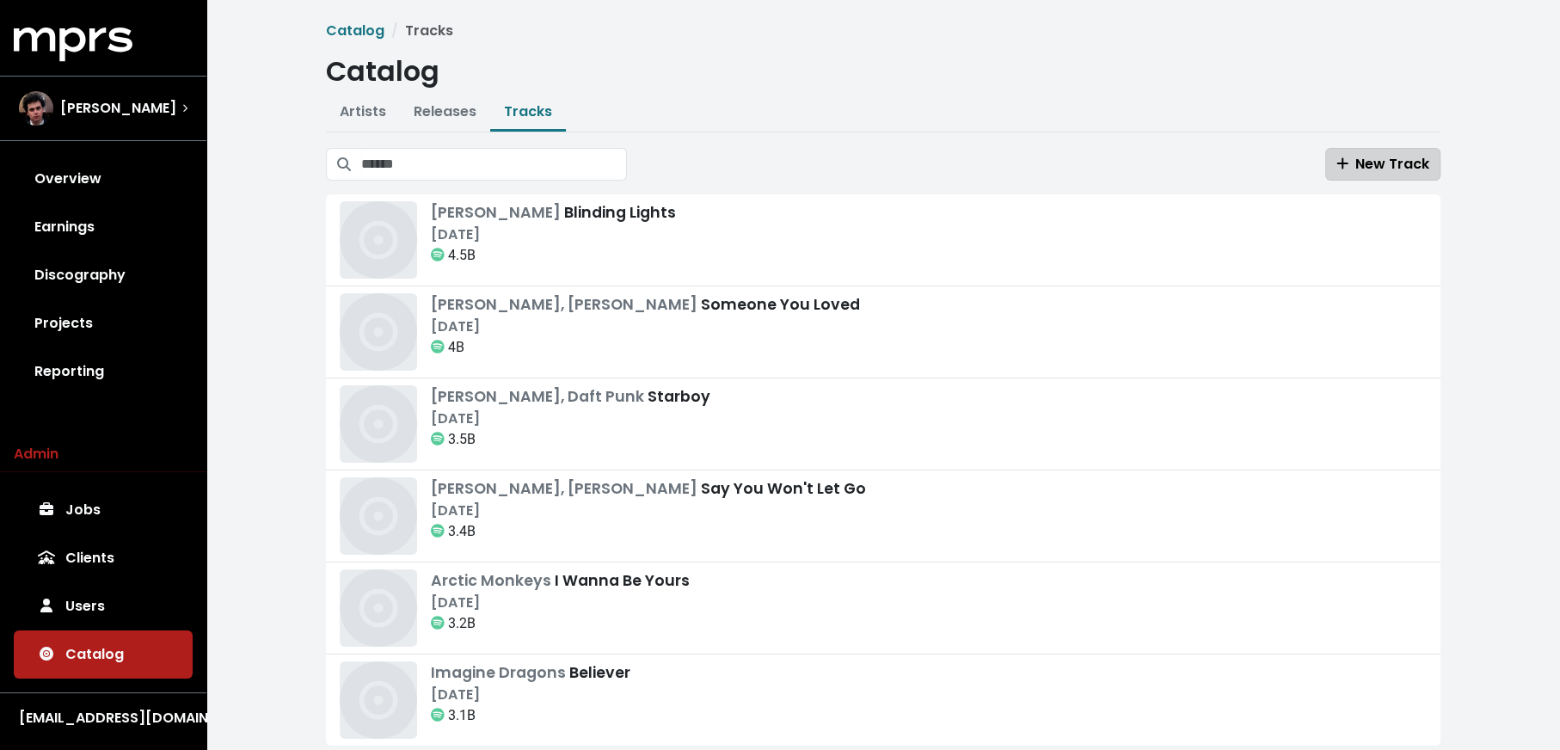
click at [1422, 163] on span "New Track" at bounding box center [1383, 164] width 93 height 20
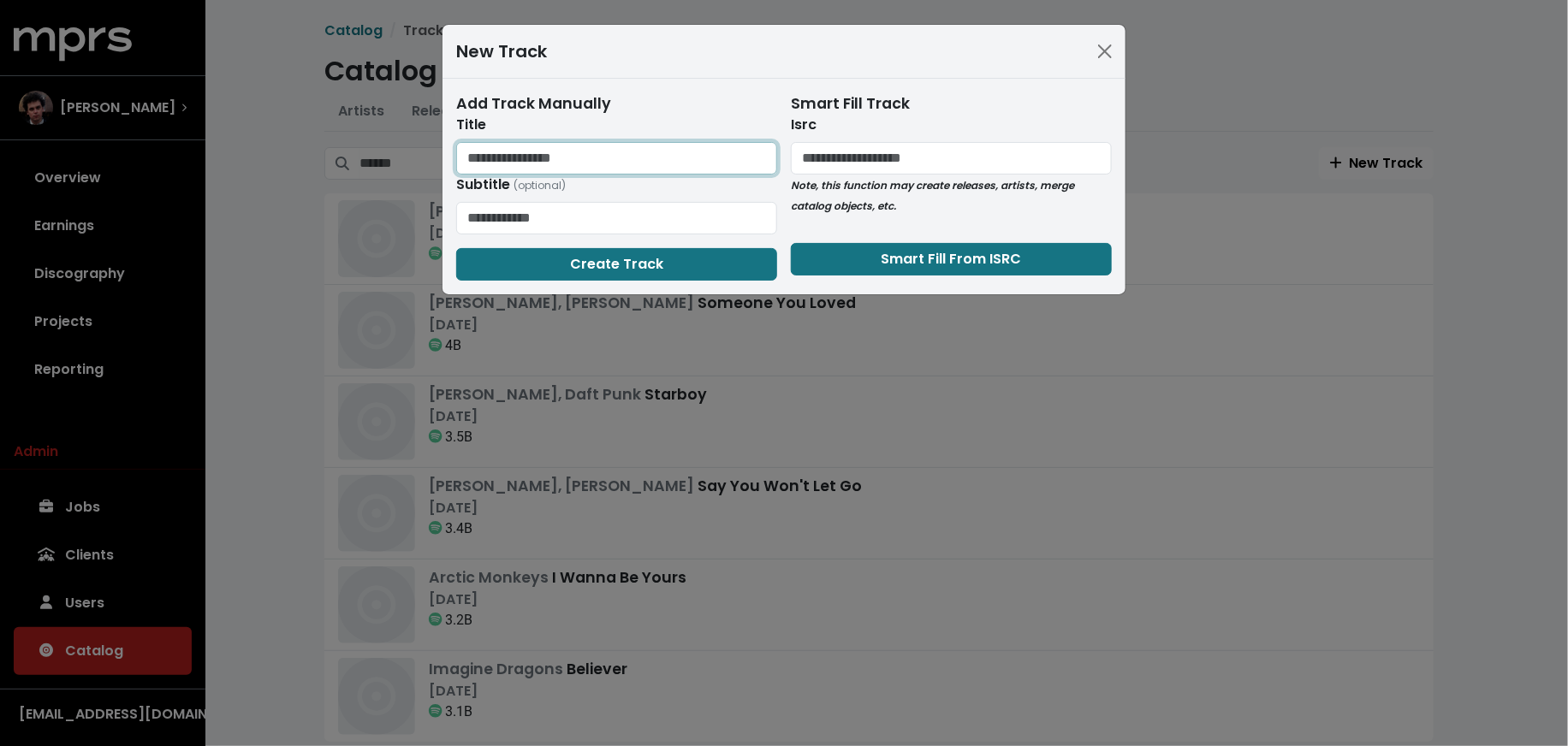
click at [690, 168] on input "text" at bounding box center [616, 158] width 321 height 33
type input "********"
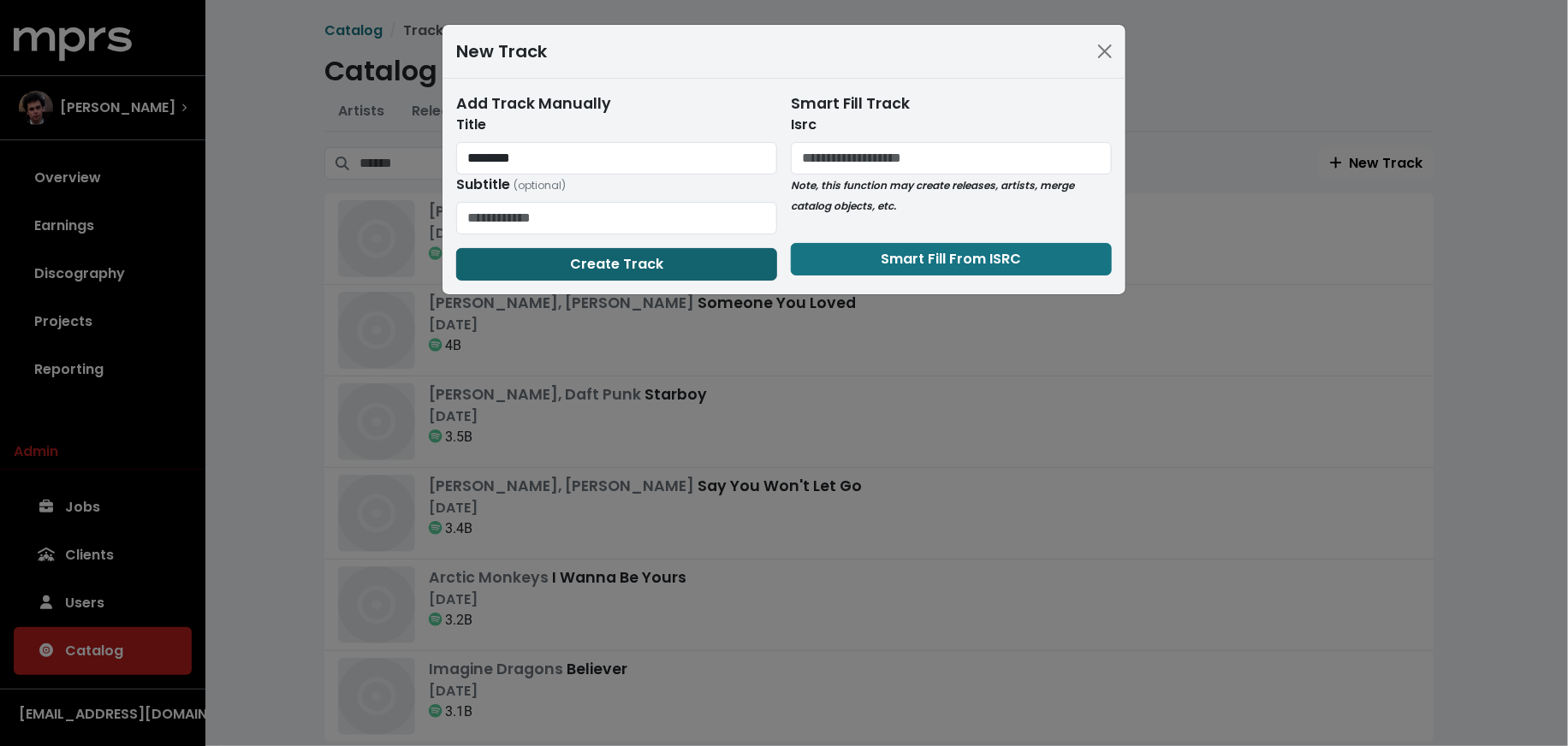
click at [685, 258] on button "Create Track" at bounding box center [616, 264] width 321 height 33
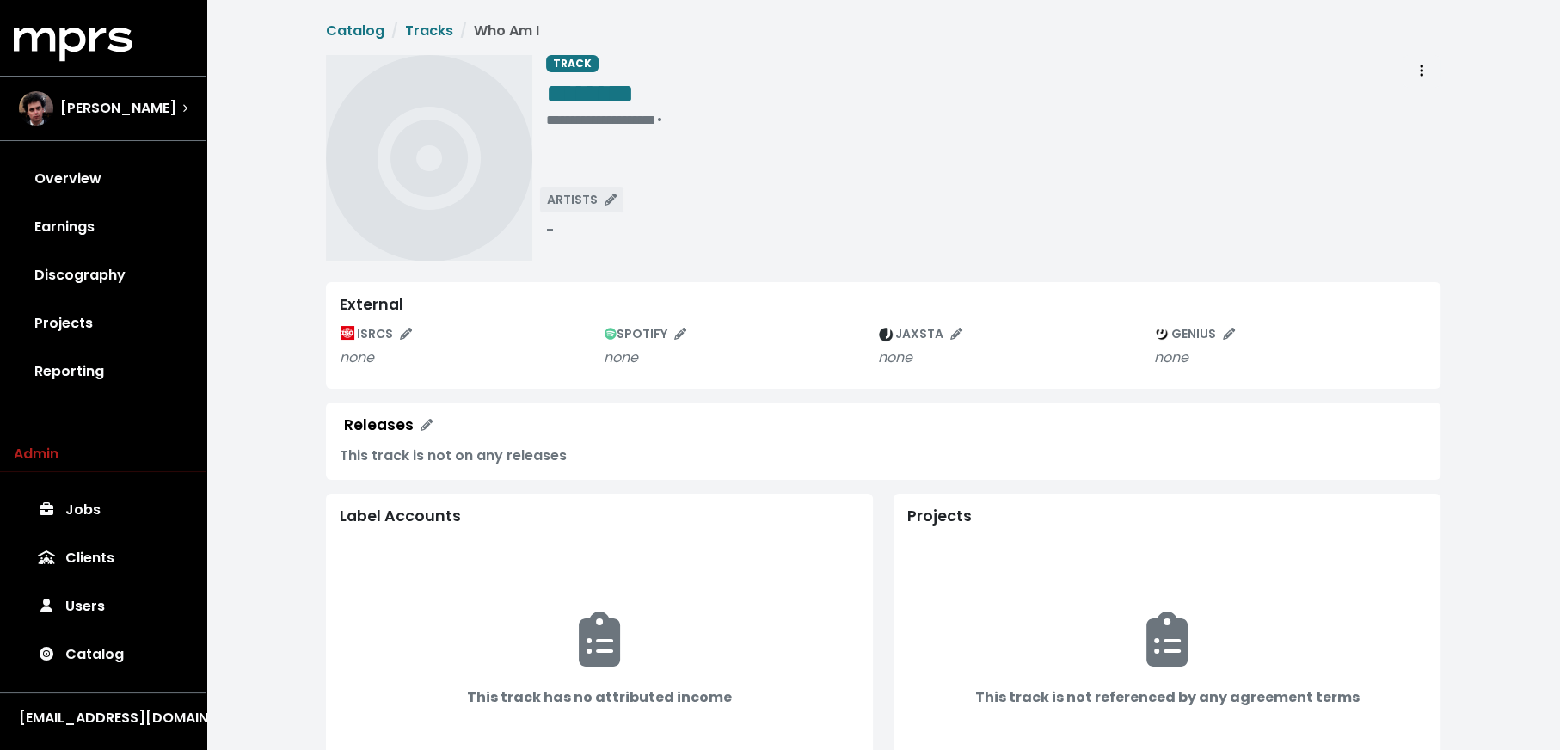
click at [580, 200] on span "ARTISTS" at bounding box center [582, 199] width 70 height 17
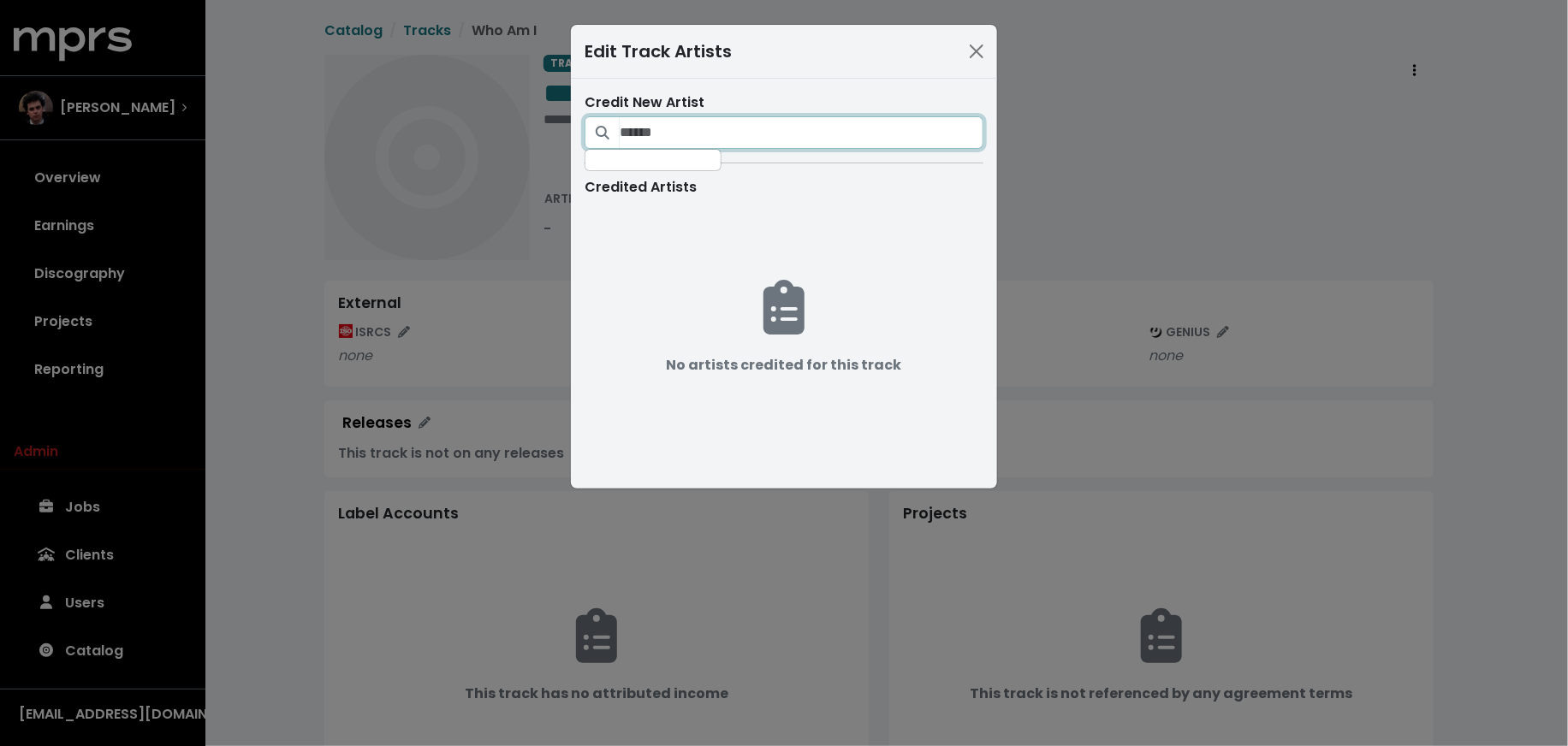
click at [700, 134] on input "Search for artists who should be credited on this track" at bounding box center [802, 132] width 364 height 33
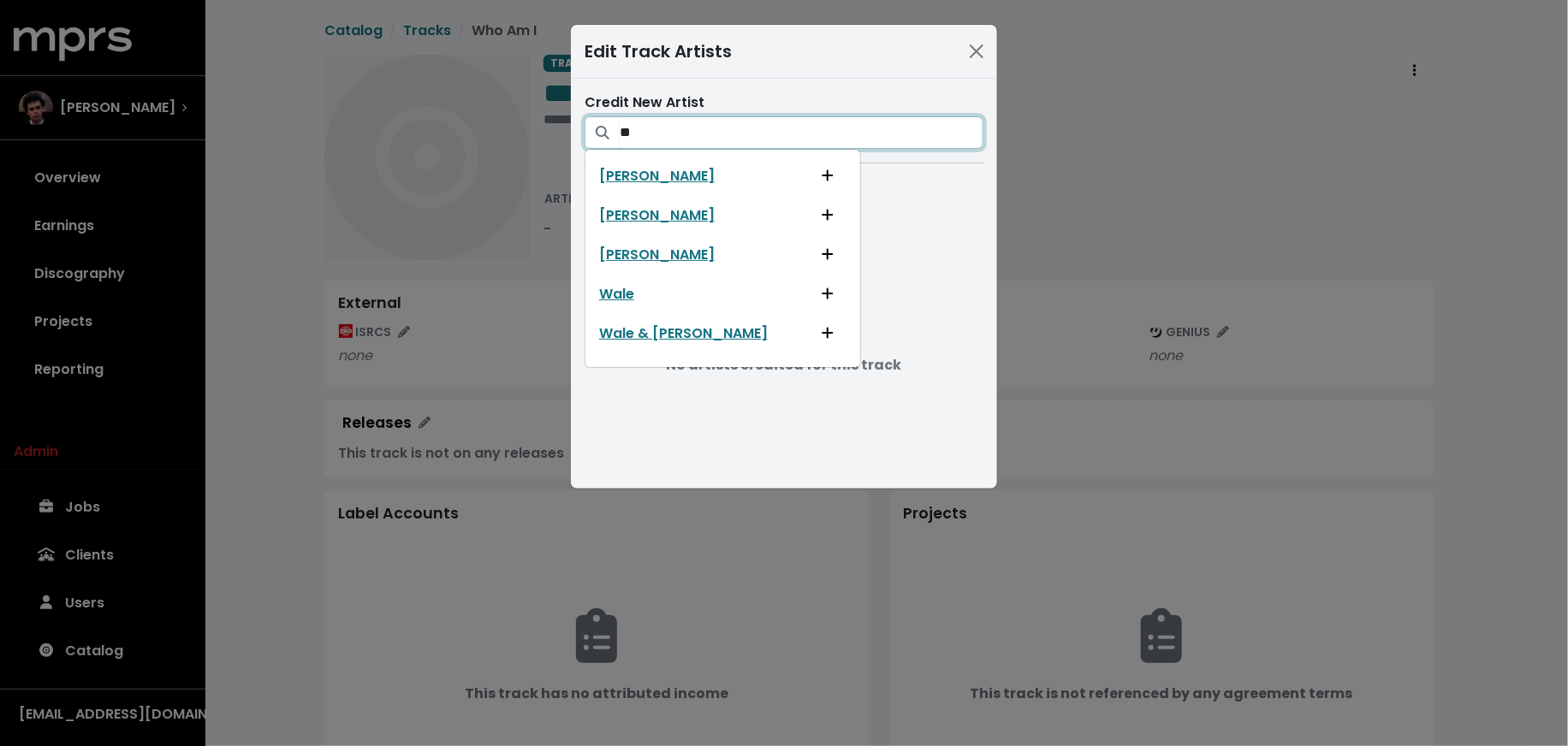
type input "*"
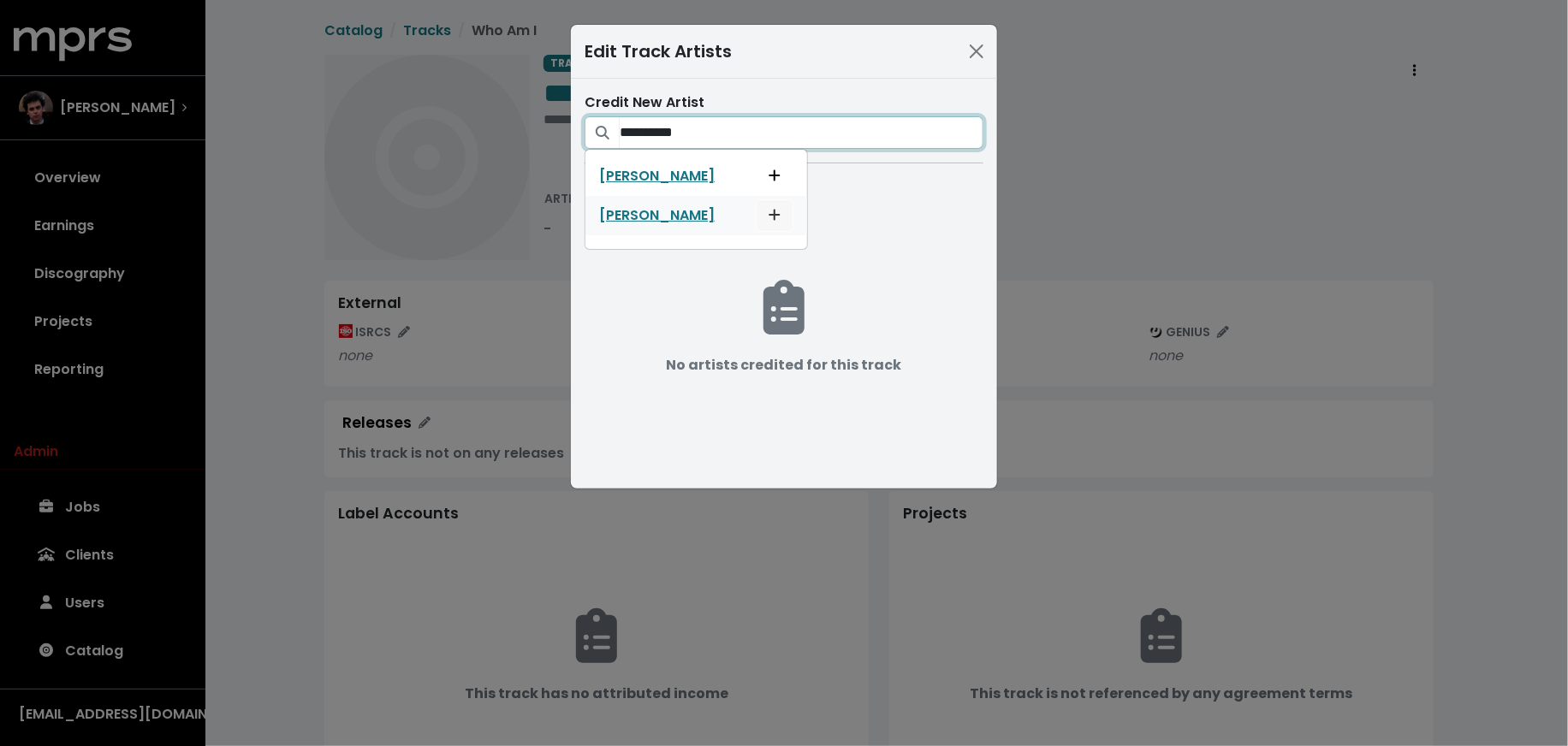
type input "**********"
click at [756, 209] on button "Add artist to this track's credited artists" at bounding box center [775, 215] width 38 height 33
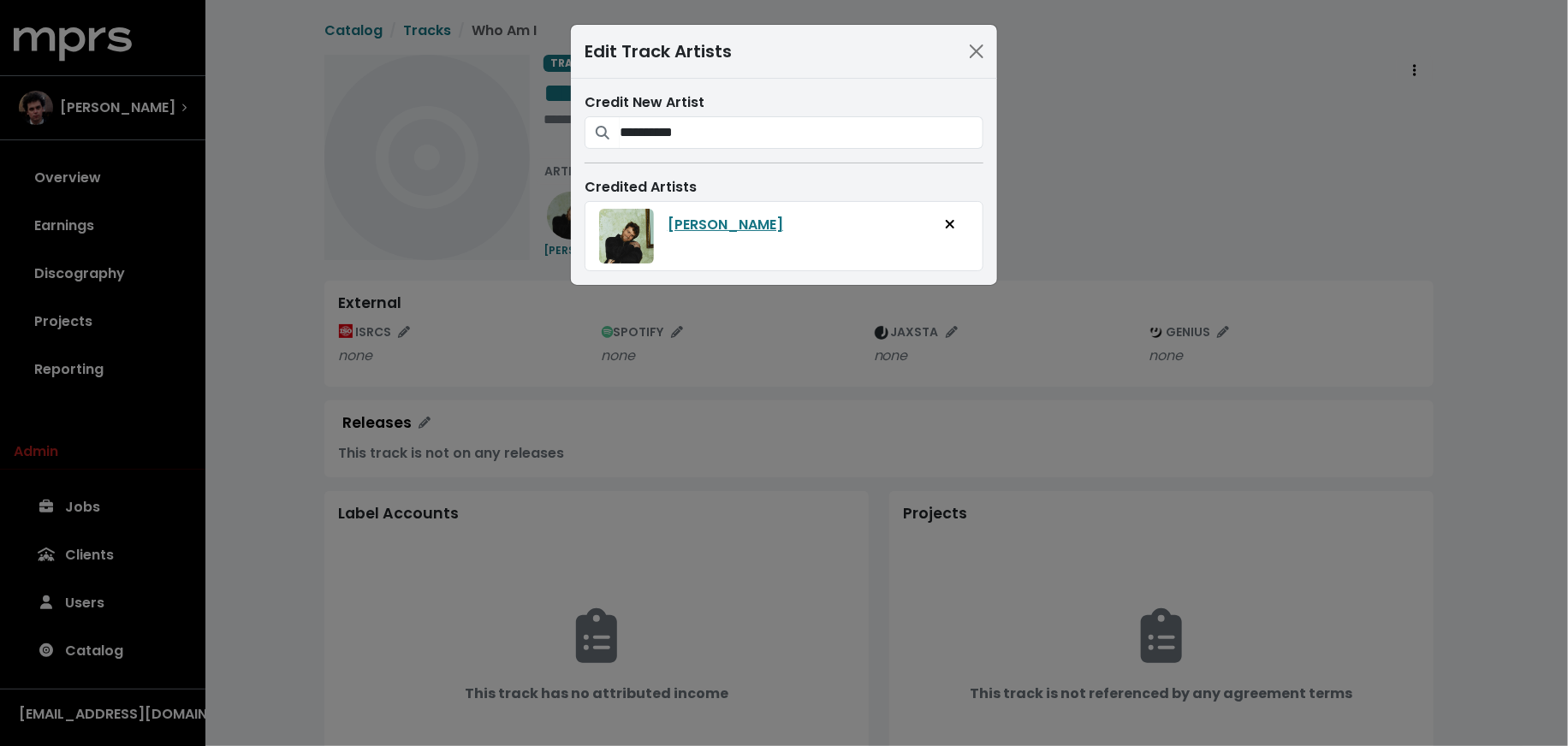
click at [1059, 236] on div "**********" at bounding box center [784, 373] width 1568 height 746
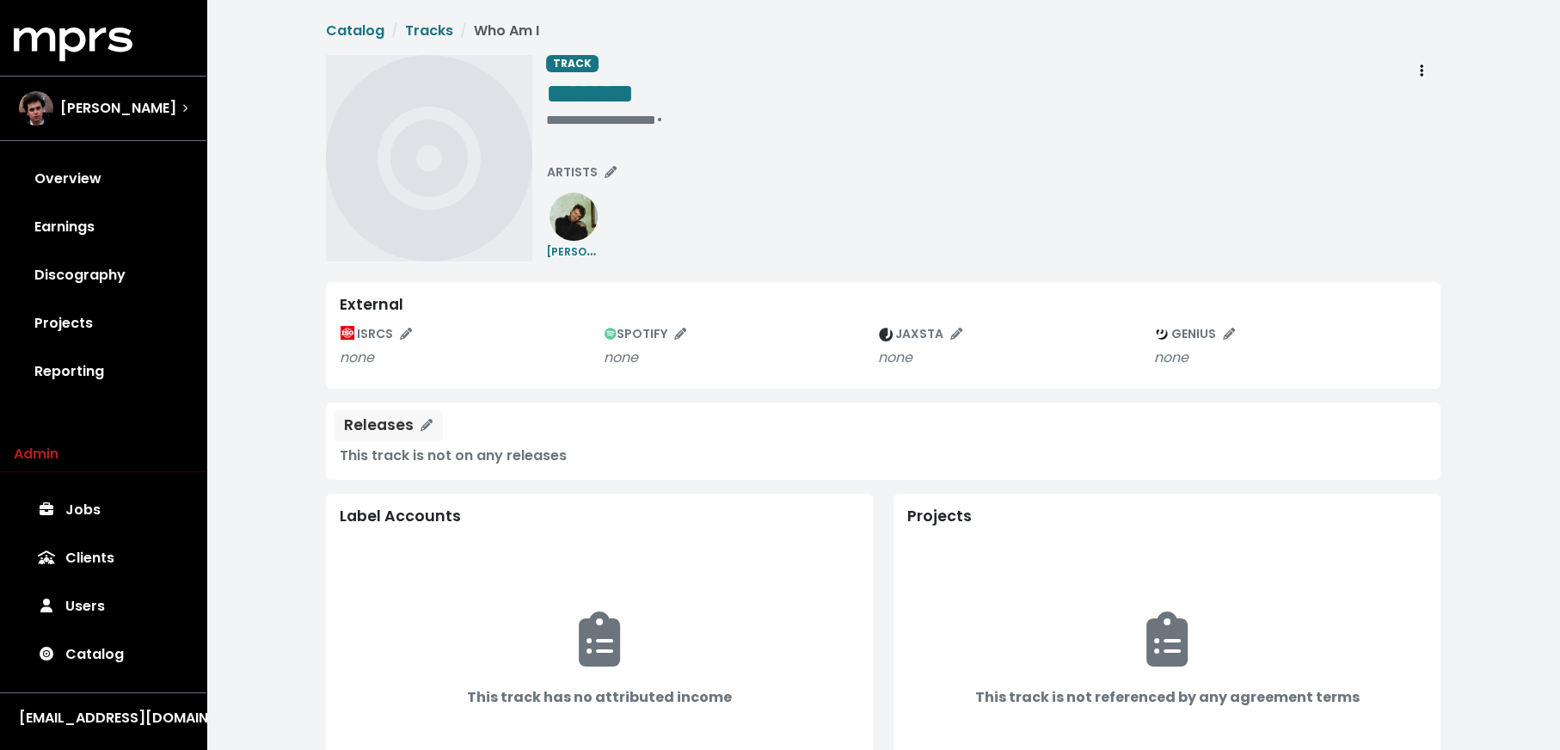
click at [415, 428] on span "Releases" at bounding box center [388, 425] width 89 height 20
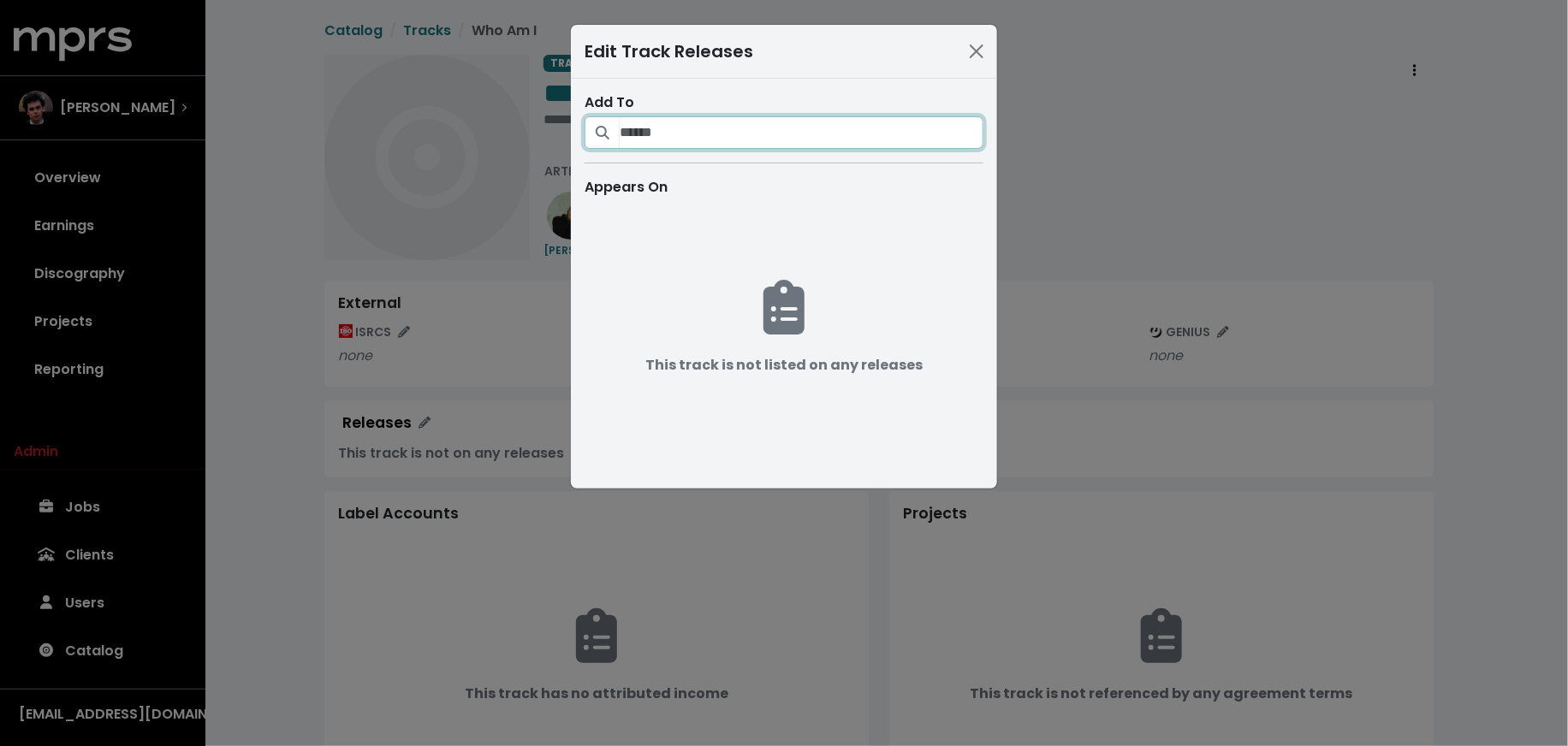
click at [669, 129] on input "Search for releases that should be credited on this track" at bounding box center [802, 132] width 364 height 33
paste input "**********"
type input "**********"
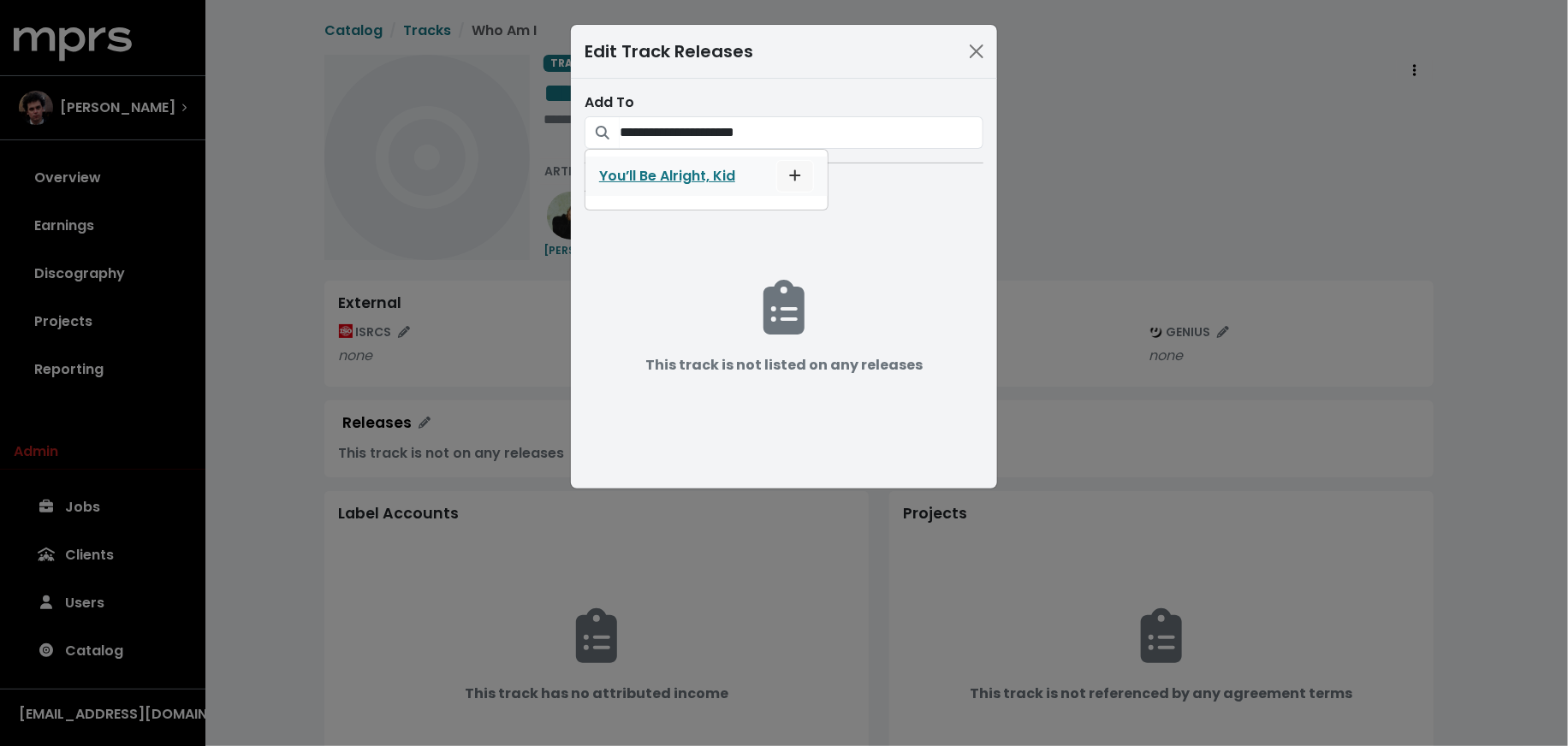
click at [796, 181] on span "List track on this release" at bounding box center [795, 176] width 12 height 20
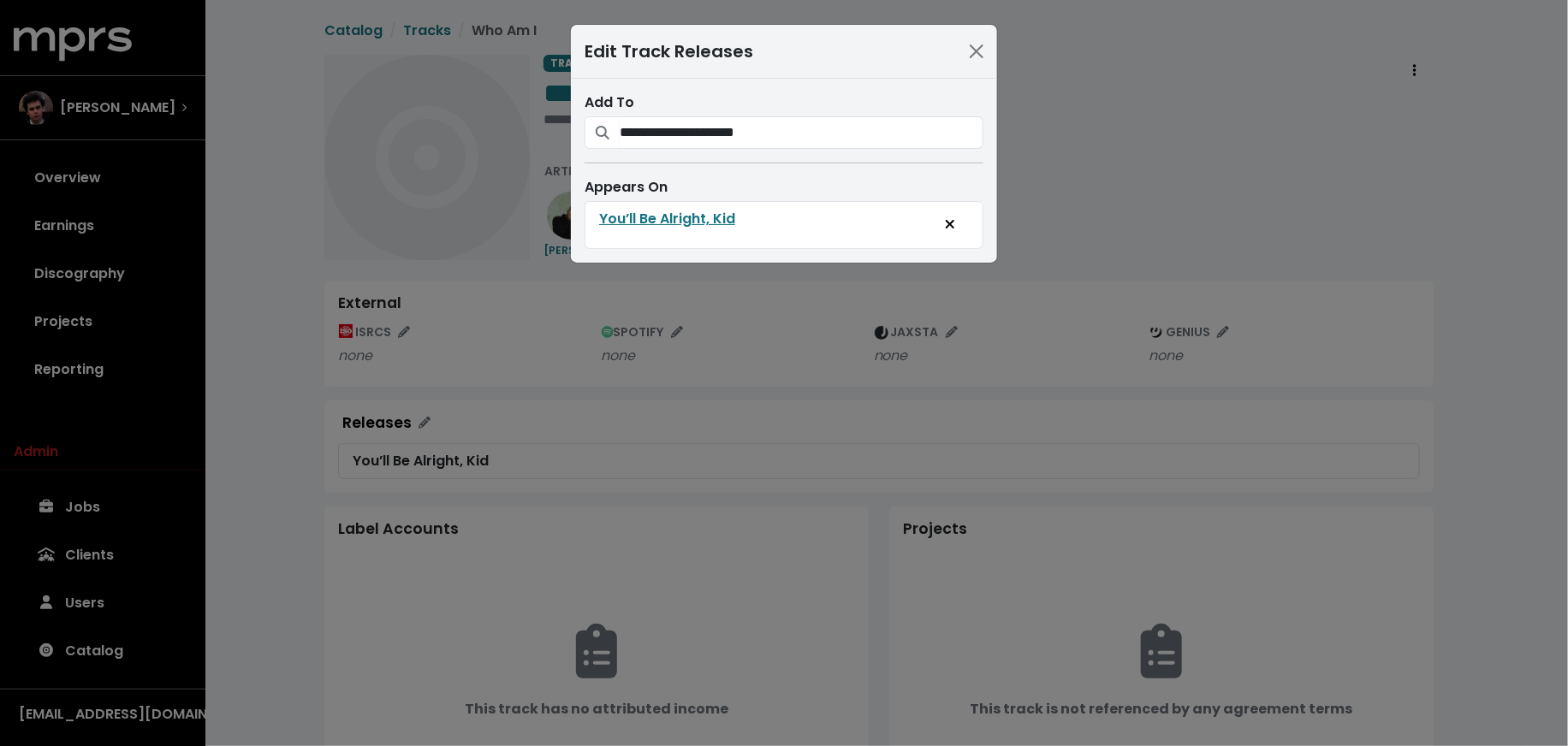
click at [1070, 167] on div "**********" at bounding box center [784, 373] width 1568 height 746
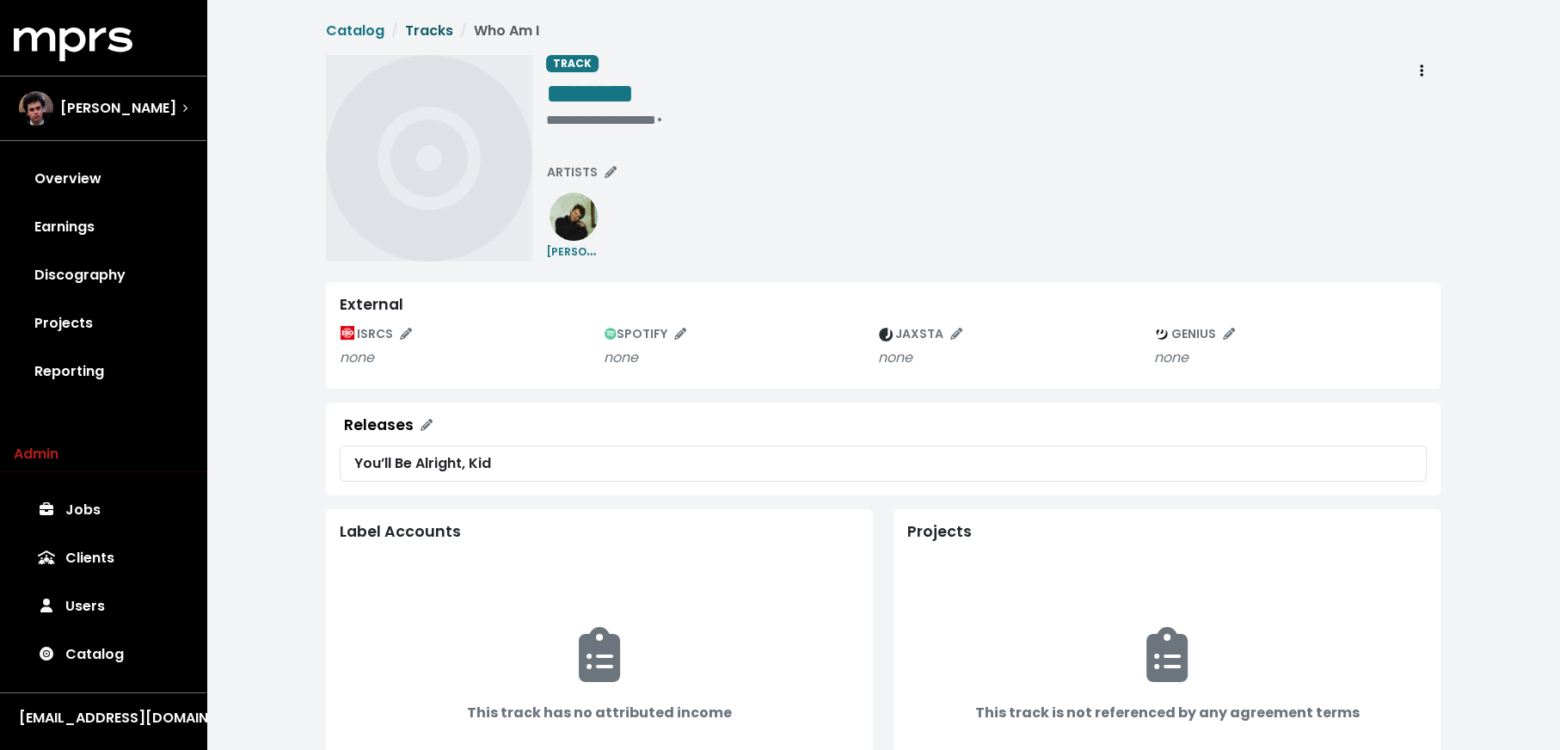
click at [422, 28] on link "Tracks" at bounding box center [429, 31] width 48 height 20
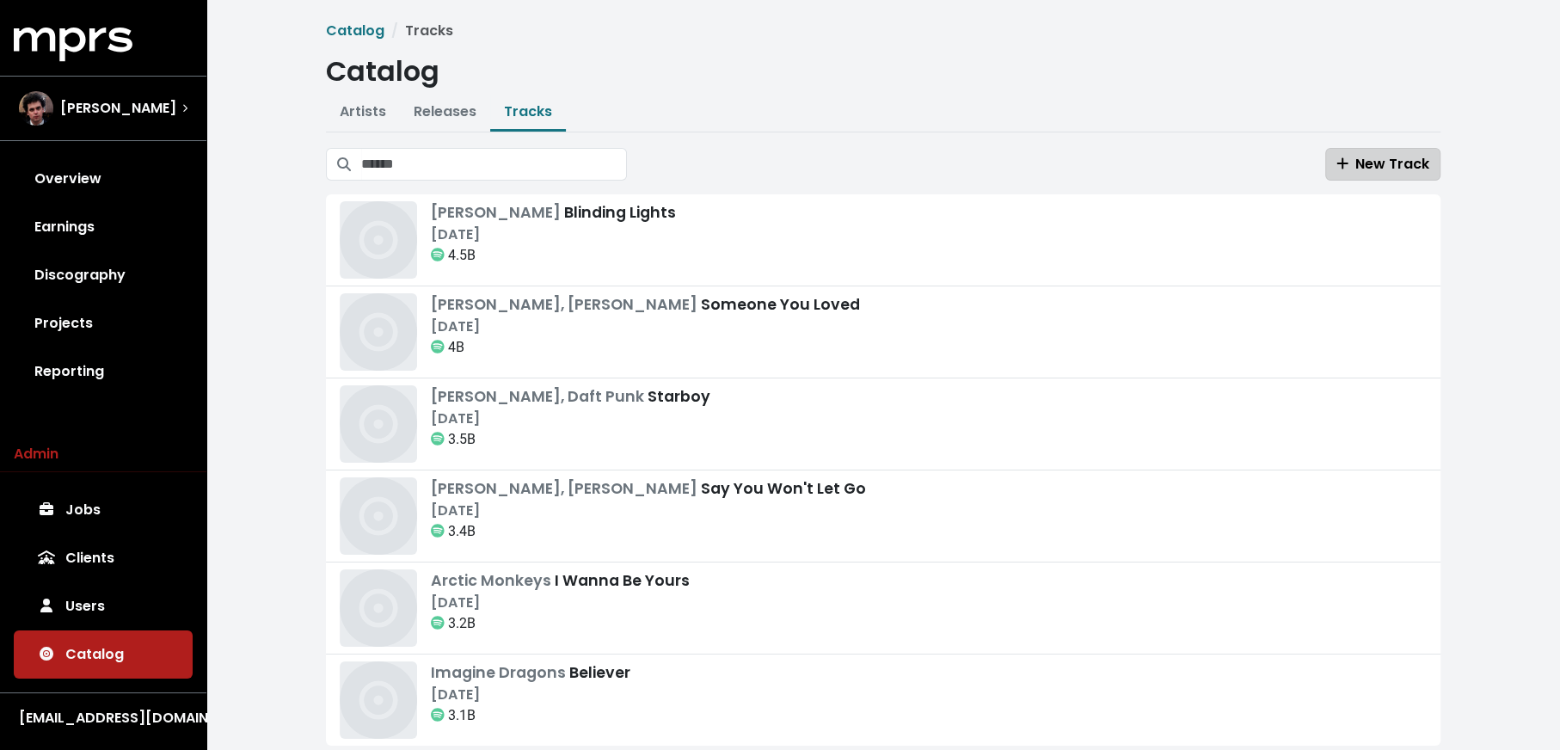
click at [1407, 154] on span "New Track" at bounding box center [1383, 164] width 93 height 20
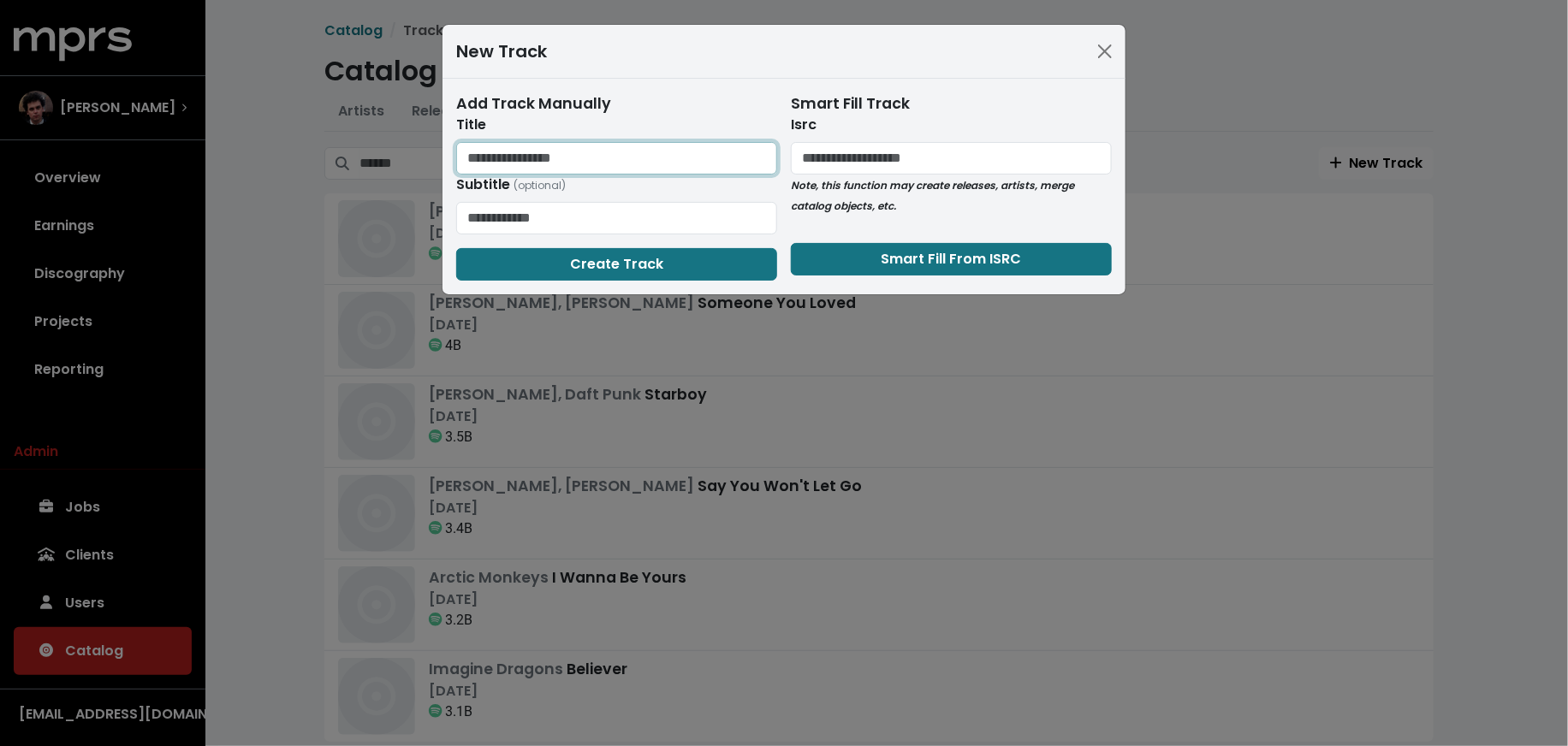
click at [652, 149] on input "text" at bounding box center [616, 158] width 321 height 33
type input "**********"
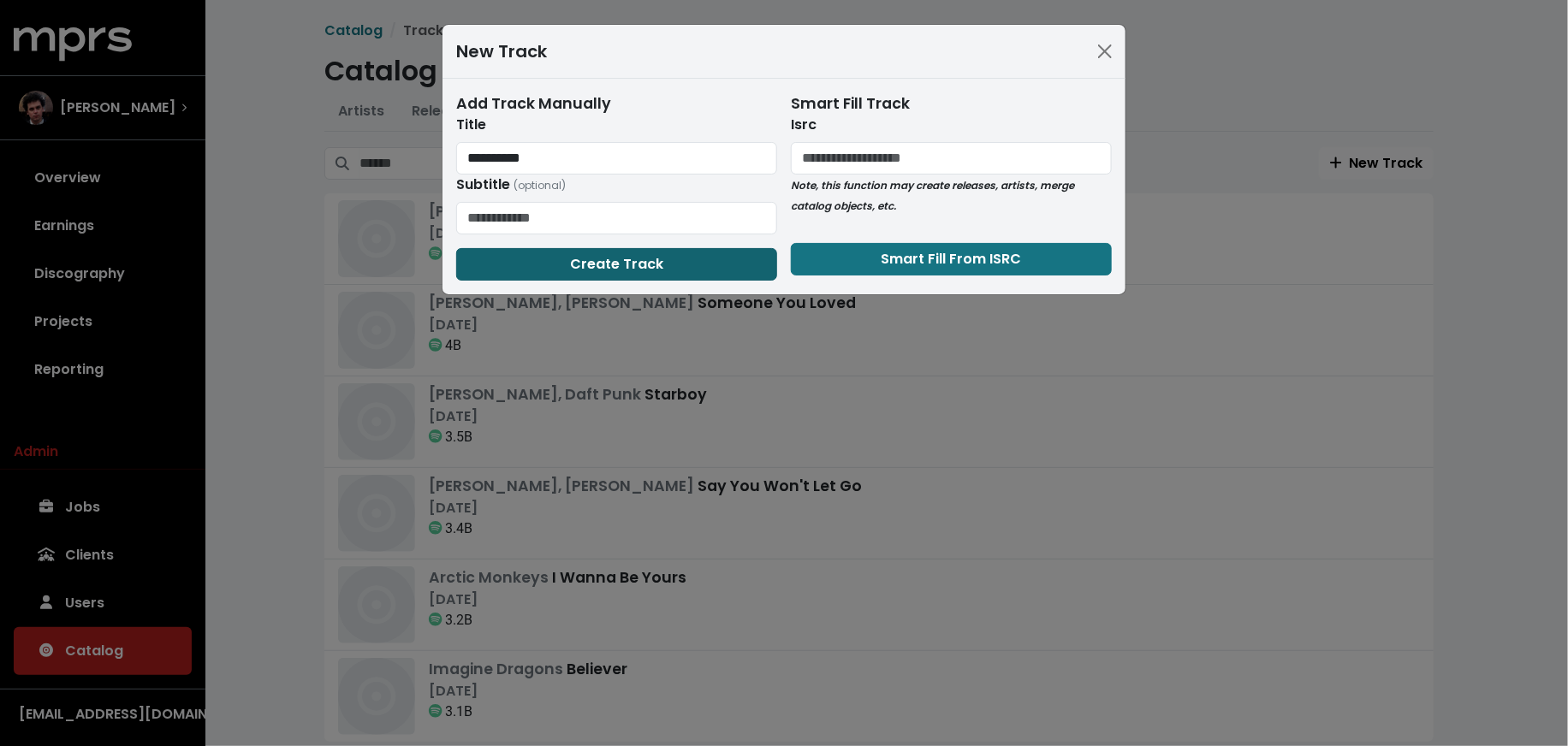
click at [511, 273] on button "Create Track" at bounding box center [616, 264] width 321 height 33
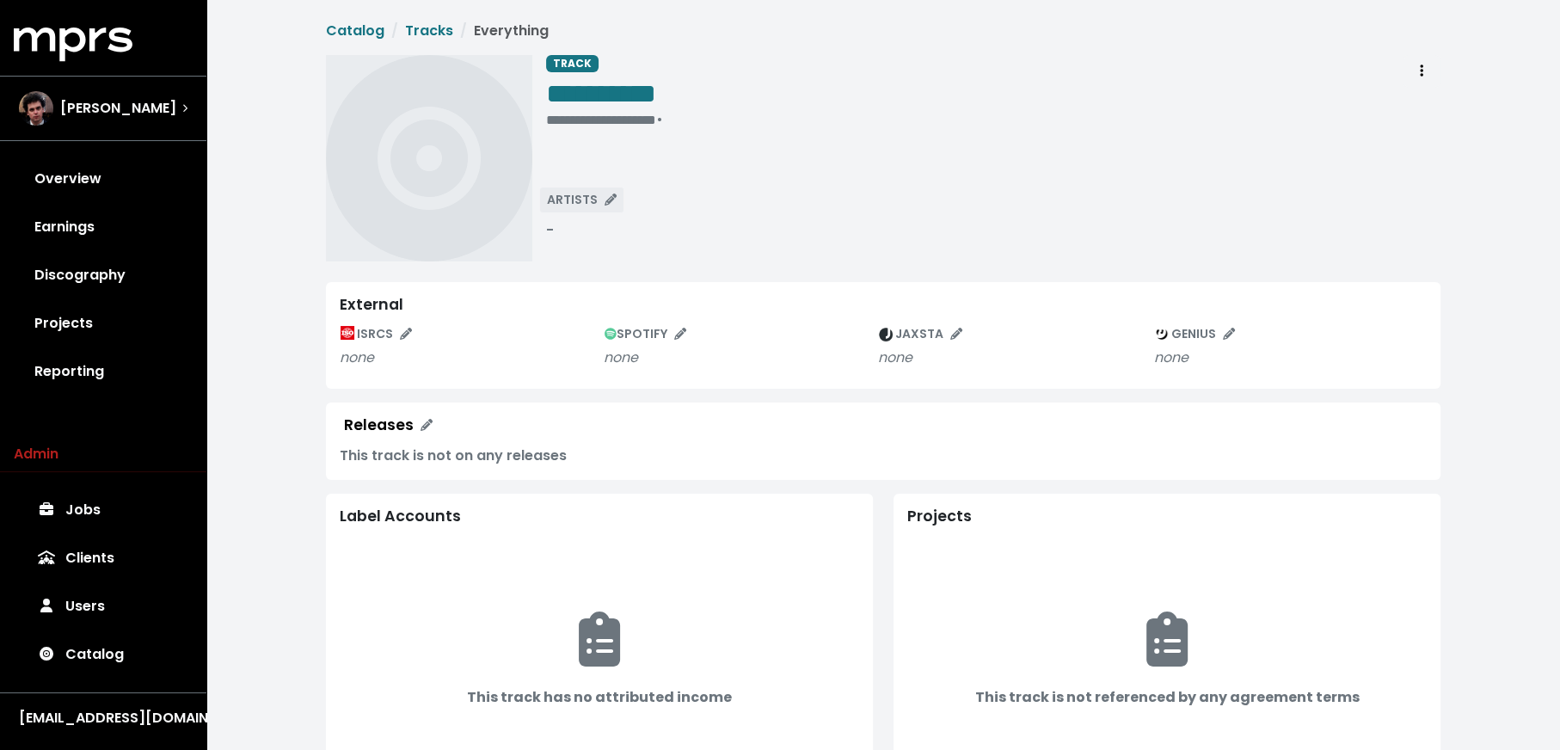
click at [584, 203] on span "ARTISTS" at bounding box center [582, 199] width 70 height 17
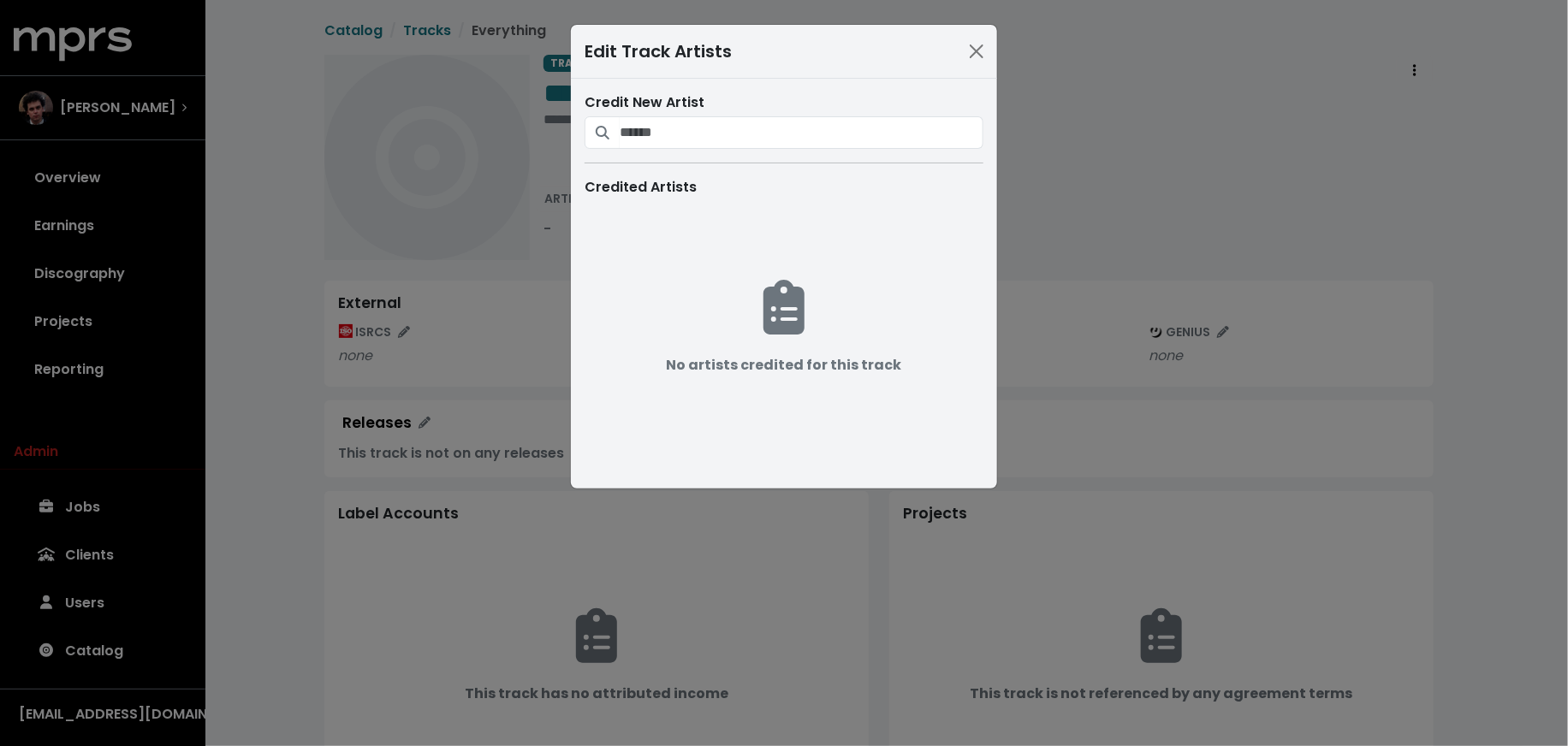
click at [613, 134] on span at bounding box center [602, 132] width 36 height 33
click at [625, 132] on input "Search for artists who should be credited on this track" at bounding box center [802, 132] width 364 height 33
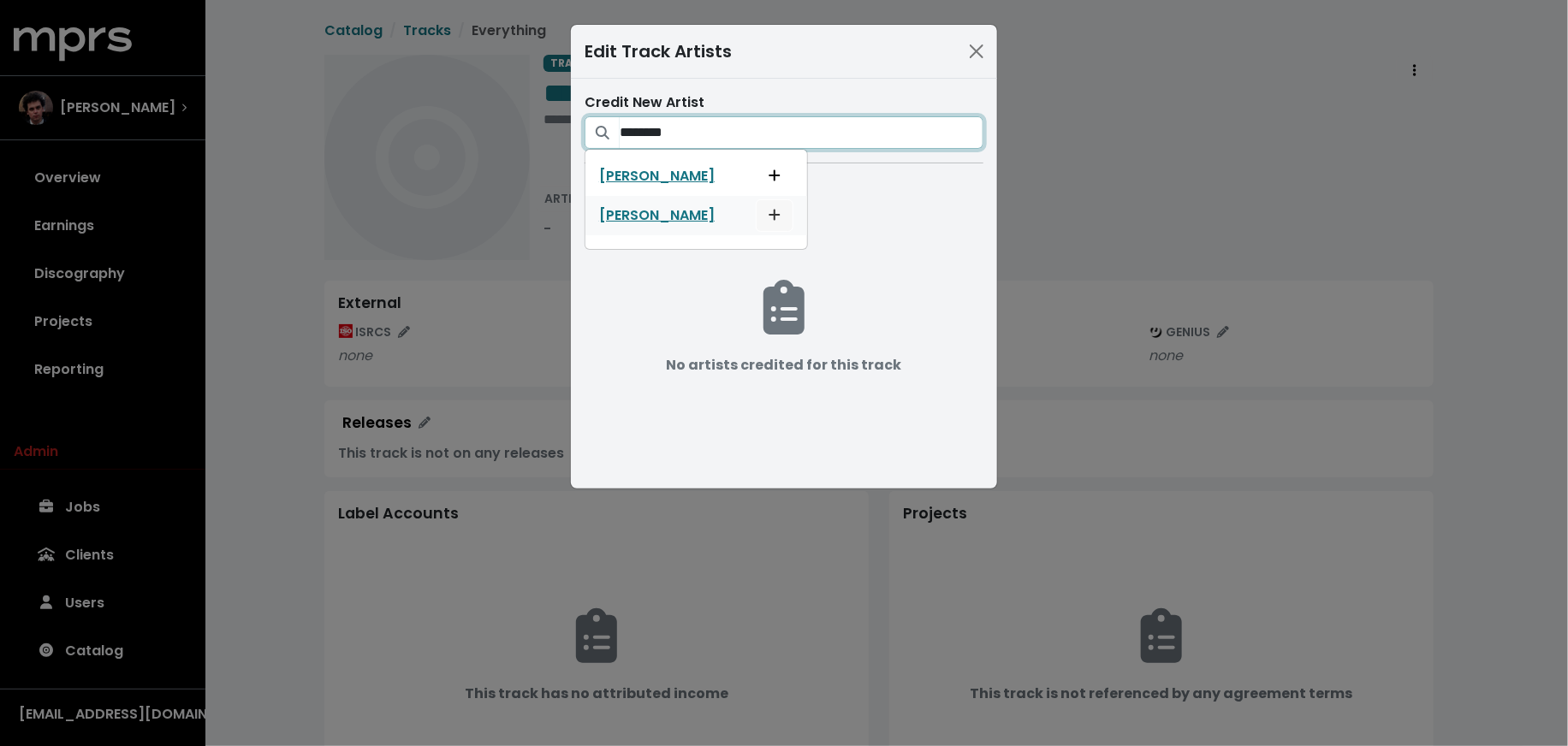
type input "********"
click at [769, 212] on icon "Add artist to this track's credited artists" at bounding box center [774, 215] width 11 height 11
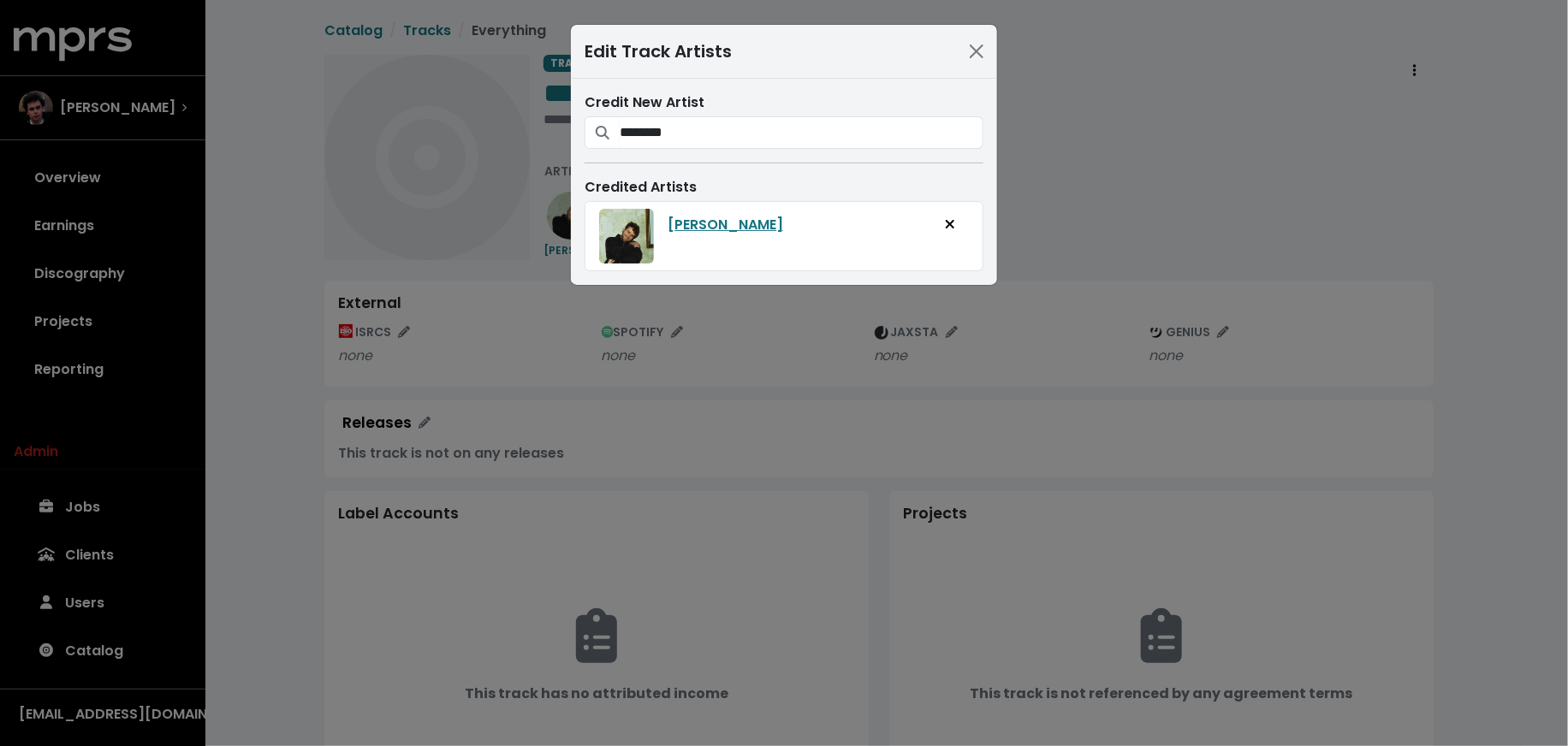
click at [1033, 214] on div "Edit Track Artists Credit New Artist ******** Alex Warren Alex Warren Credited …" at bounding box center [784, 373] width 1568 height 746
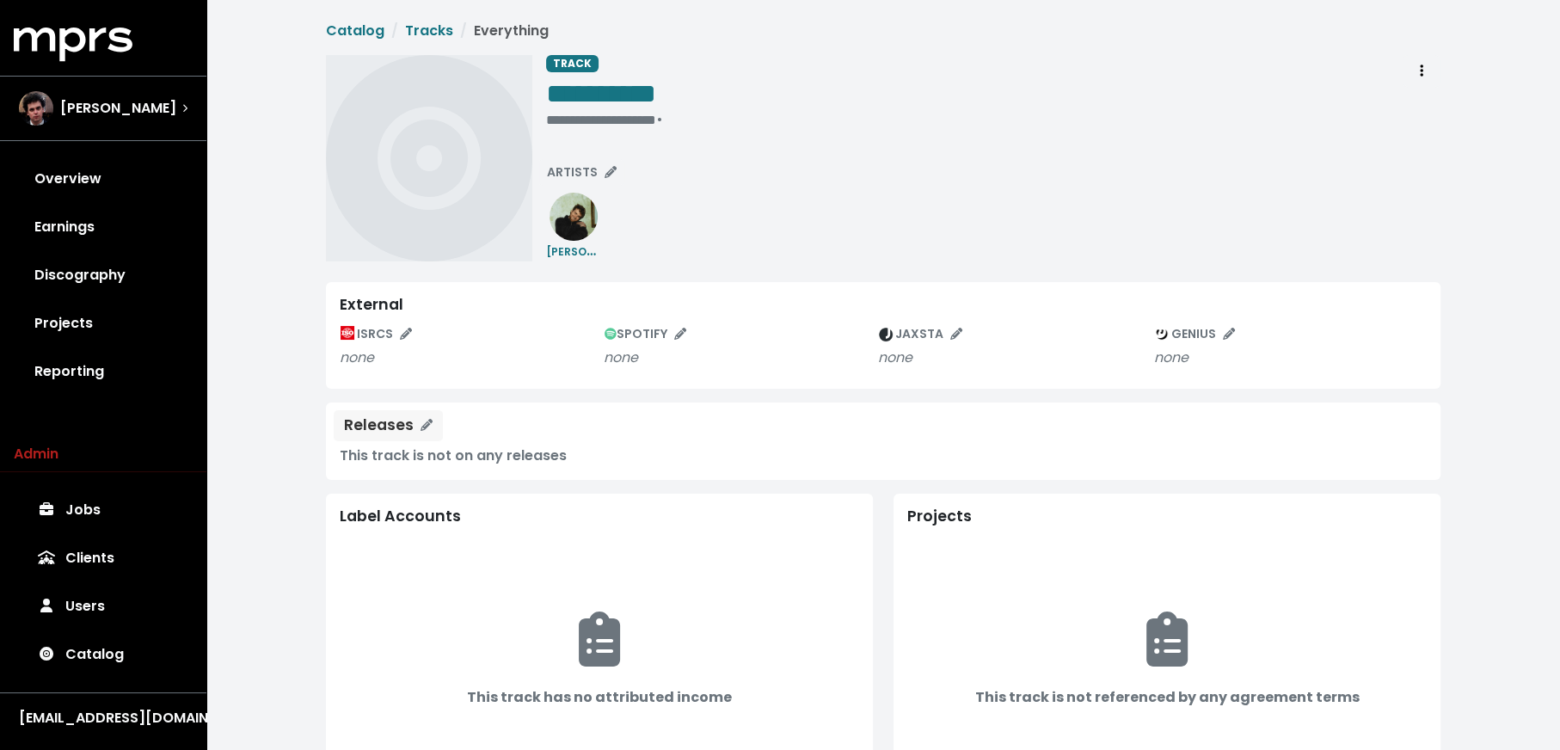
click at [387, 427] on div "Releases" at bounding box center [379, 425] width 70 height 18
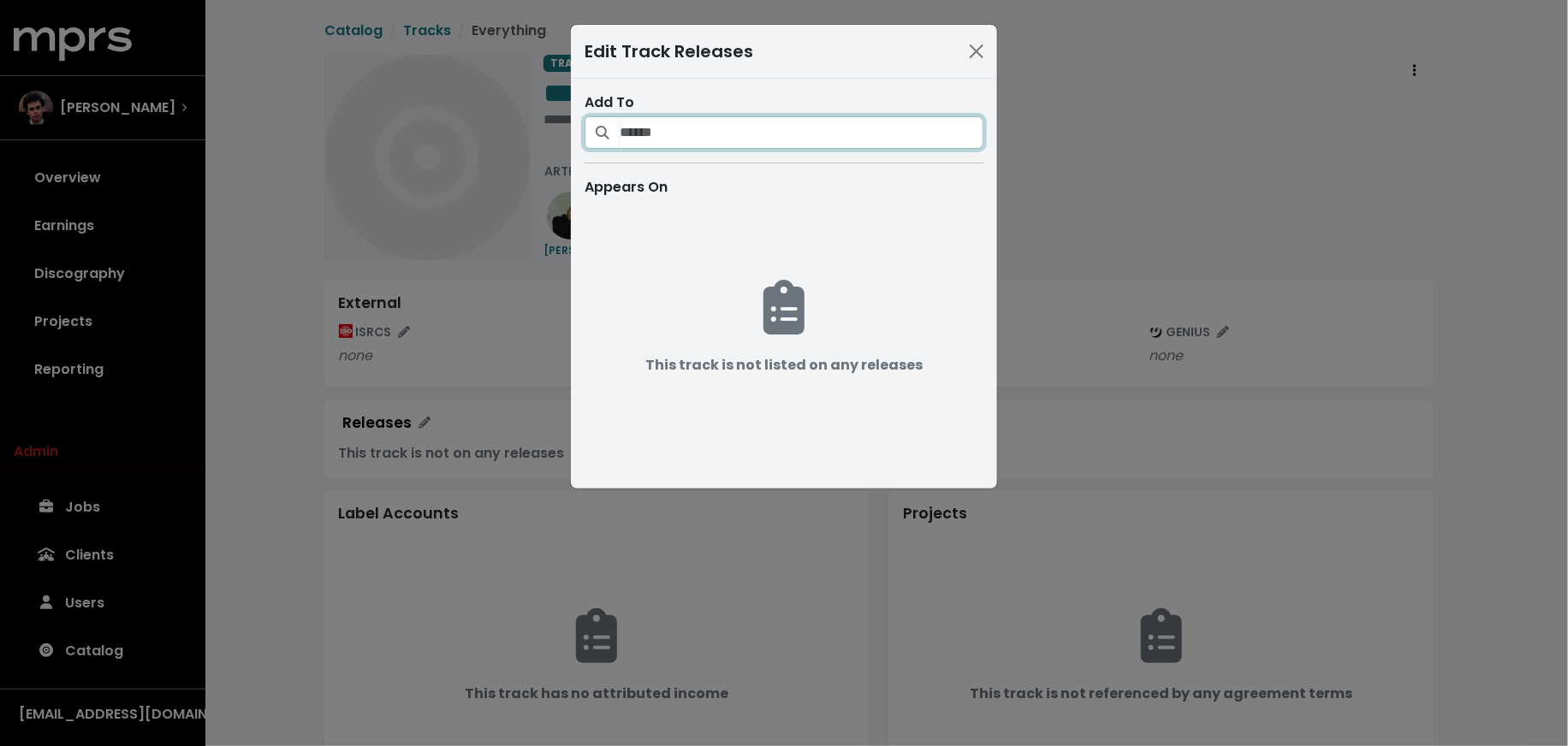
click at [640, 129] on input "Search for releases that should be credited on this track" at bounding box center [802, 132] width 364 height 33
paste input "**********"
type input "**********"
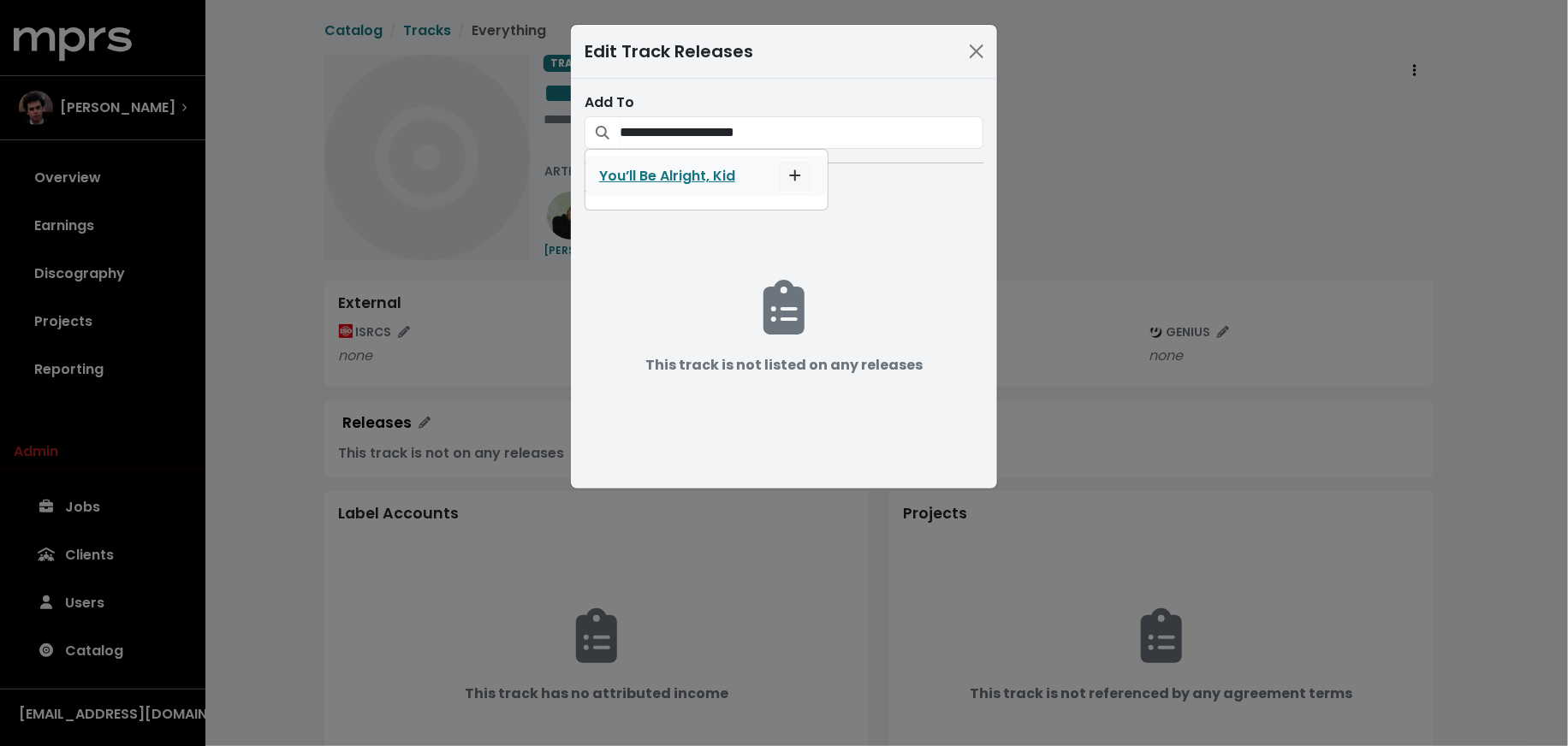
click at [803, 176] on button "List track on this release" at bounding box center [795, 176] width 38 height 33
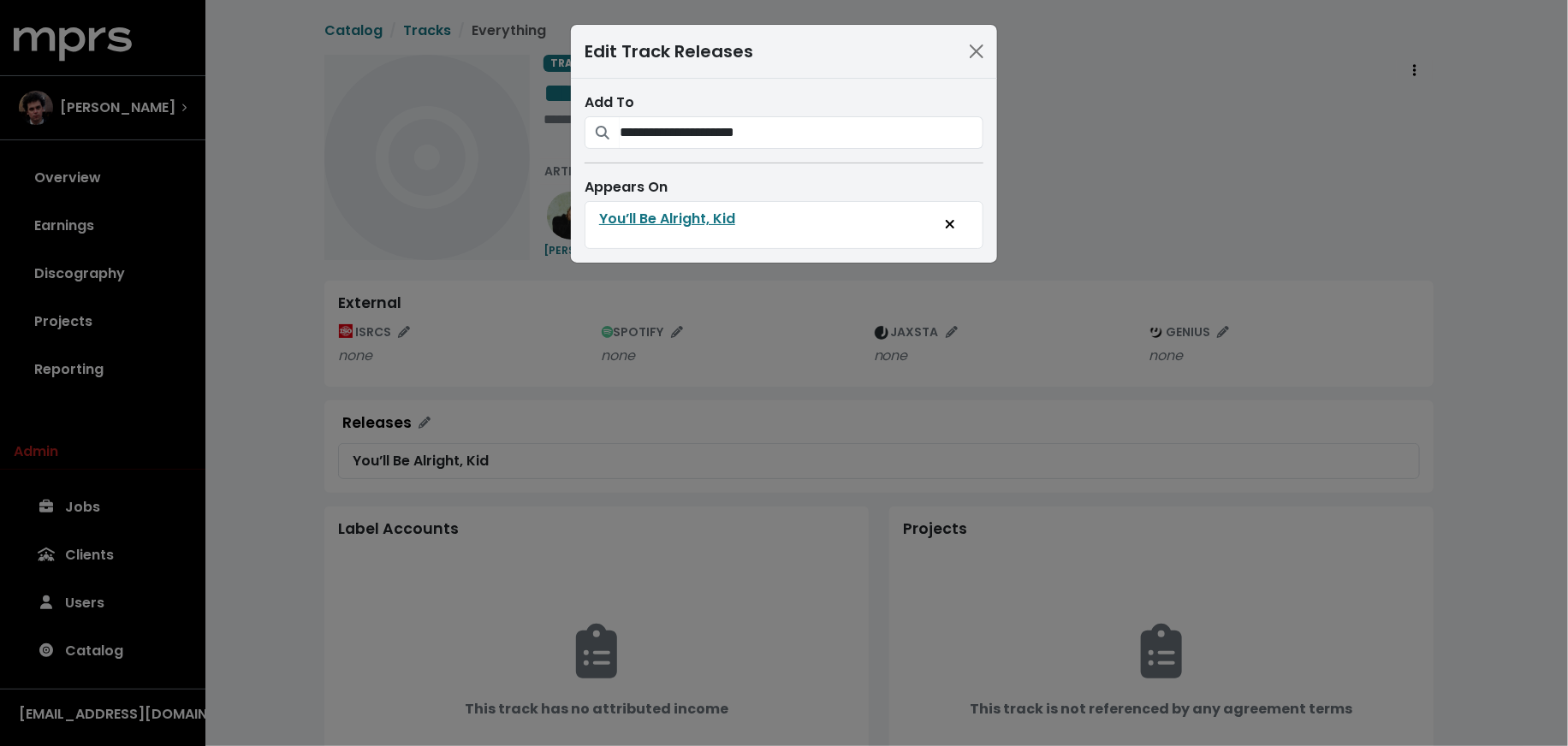
click at [432, 371] on div "**********" at bounding box center [784, 373] width 1568 height 746
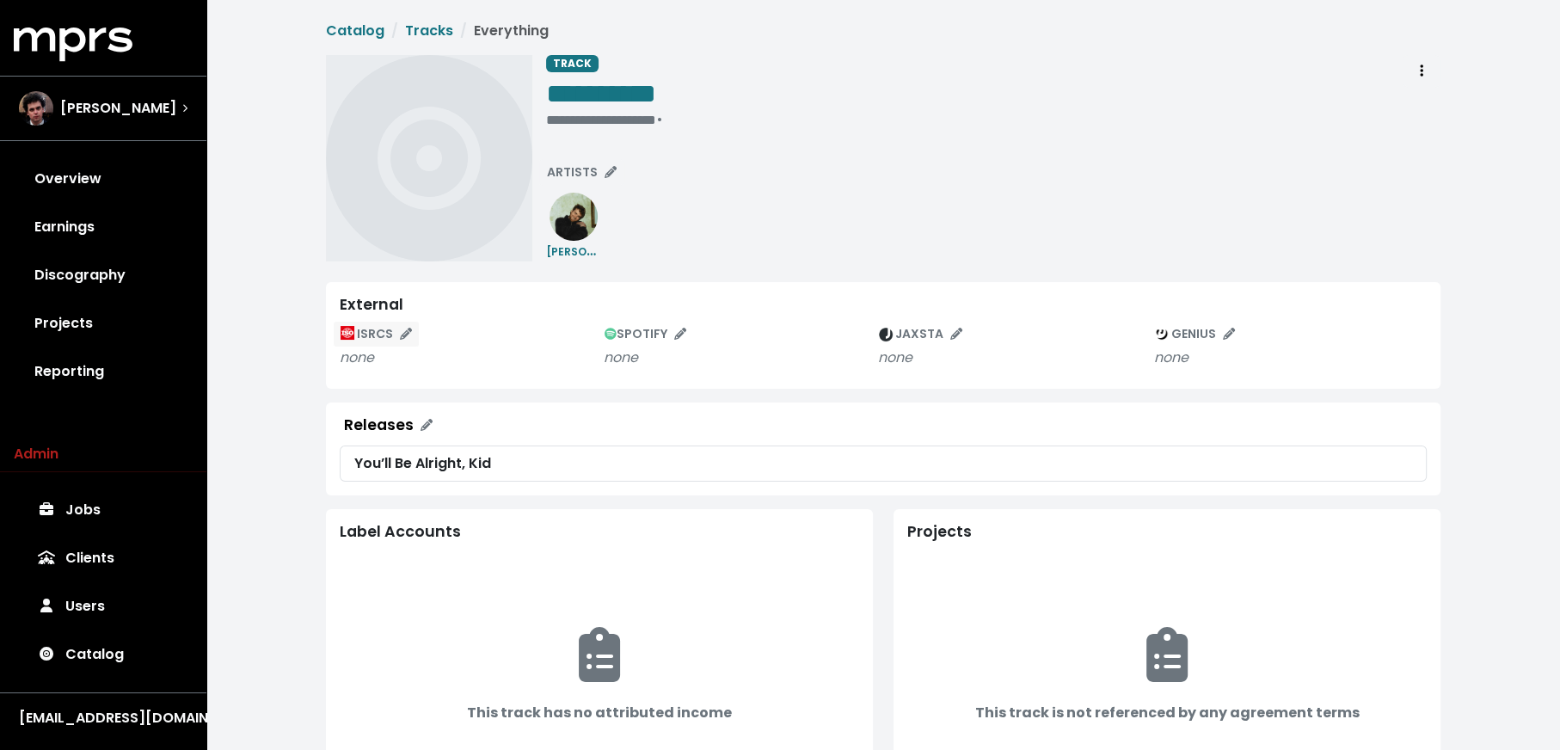
click at [335, 338] on button "ISRCS" at bounding box center [376, 334] width 87 height 27
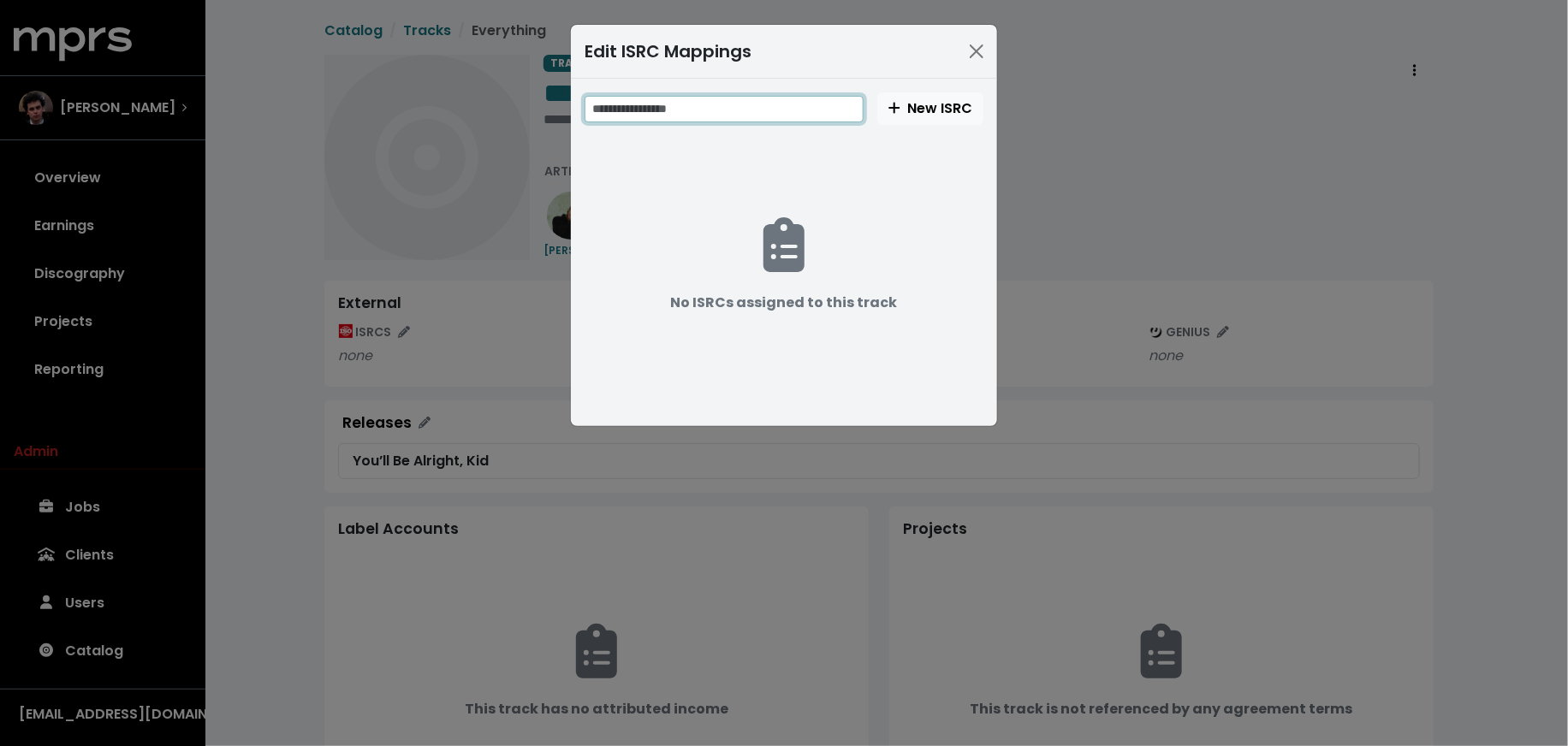
click at [750, 112] on input "text" at bounding box center [723, 108] width 279 height 27
paste input "**********"
type input "**********"
click at [926, 117] on span "New ISRC" at bounding box center [930, 108] width 84 height 21
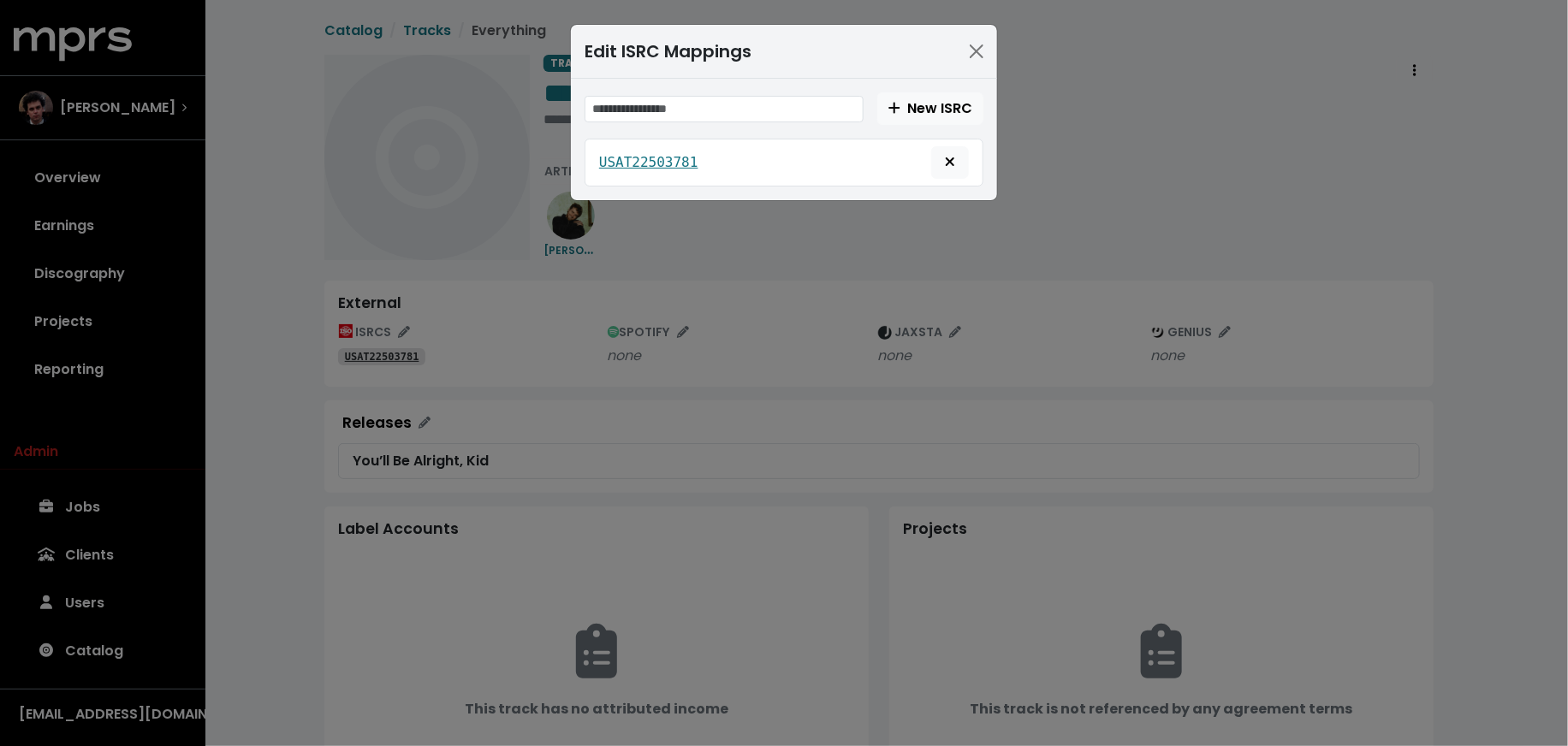
click at [664, 384] on div "Edit ISRC Mappings New ISRC USAT22503781" at bounding box center [784, 373] width 1568 height 746
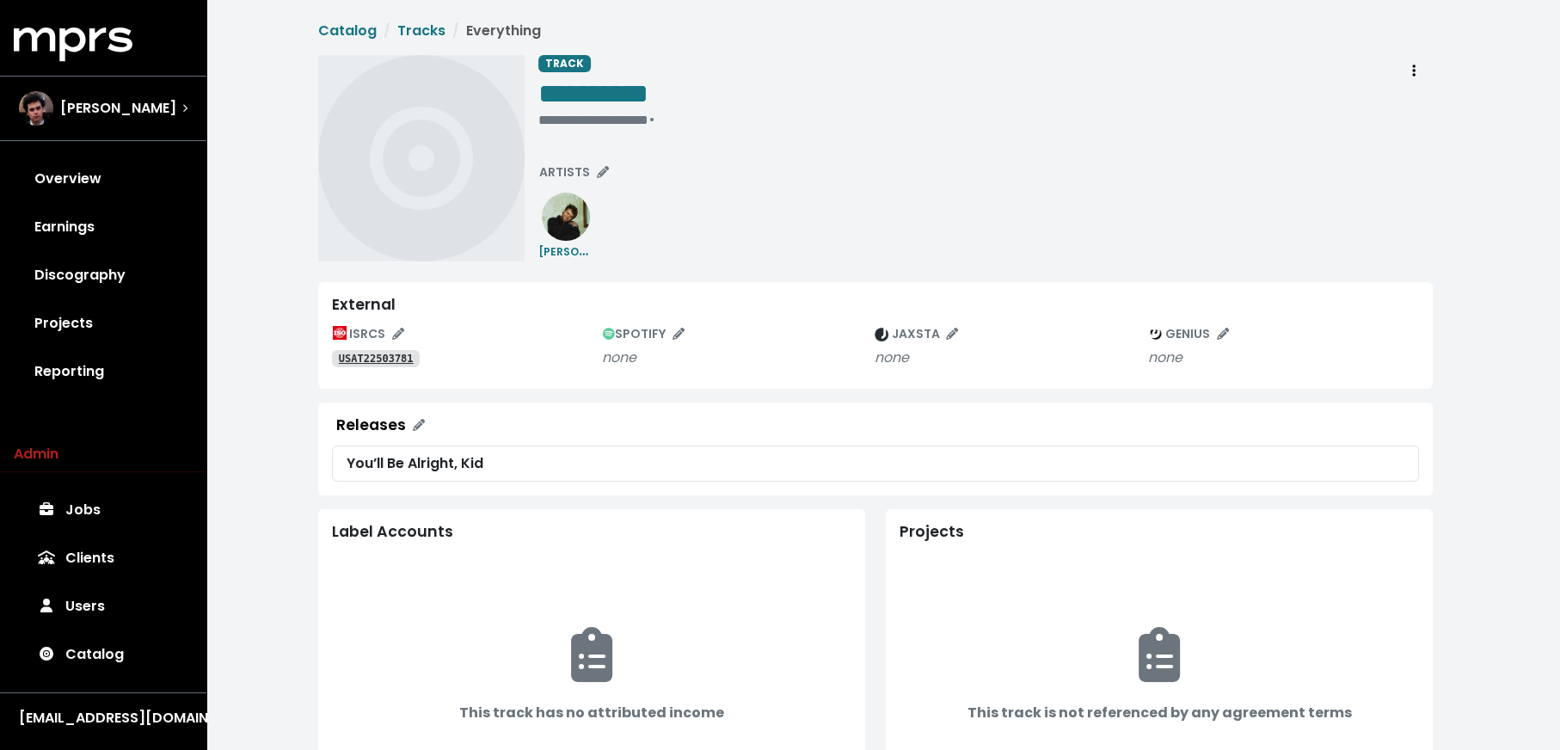
click at [655, 332] on span "SPOTIFY" at bounding box center [644, 333] width 82 height 17
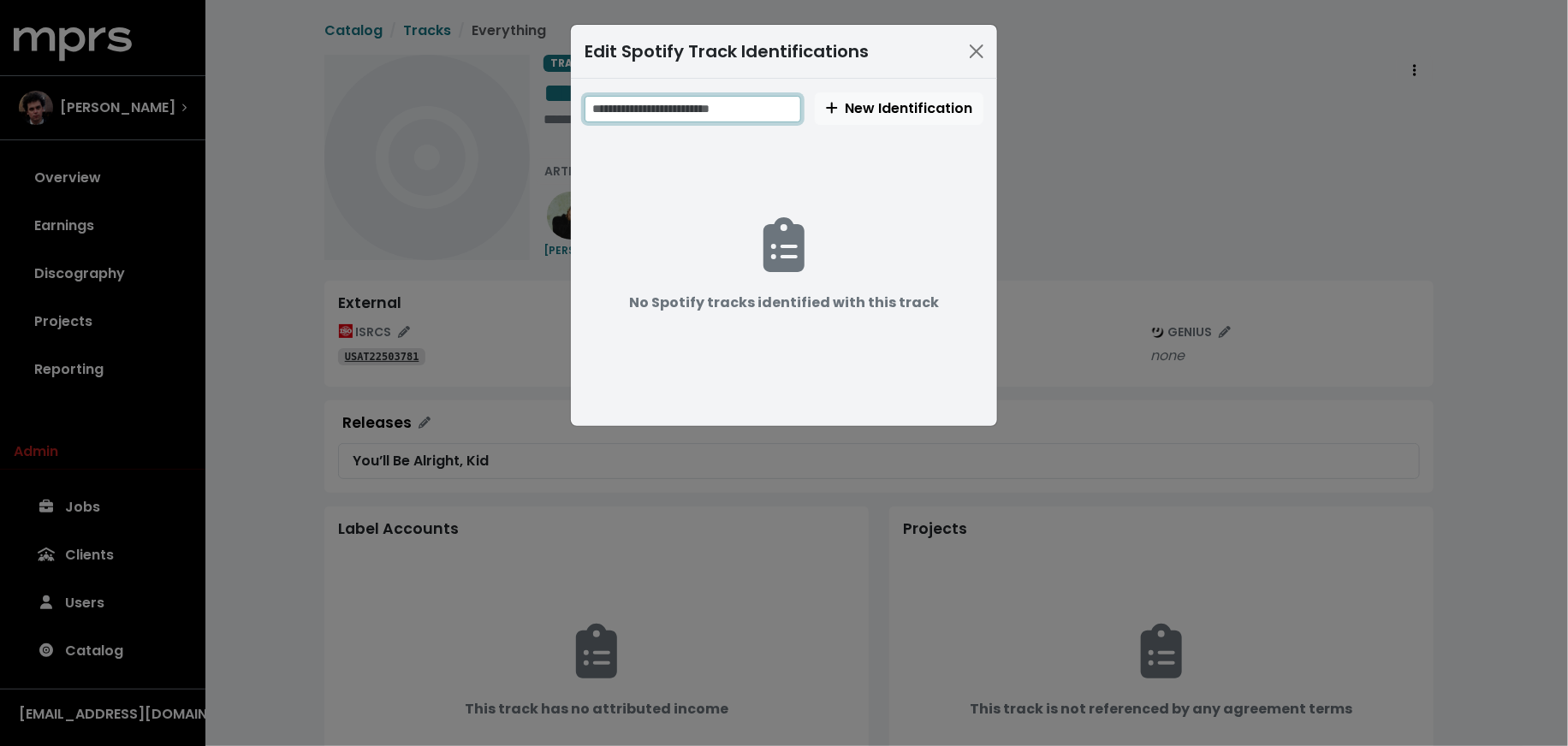
click at [774, 99] on input "text" at bounding box center [692, 108] width 217 height 27
paste input "**********"
click at [690, 109] on input "**********" at bounding box center [693, 108] width 219 height 27
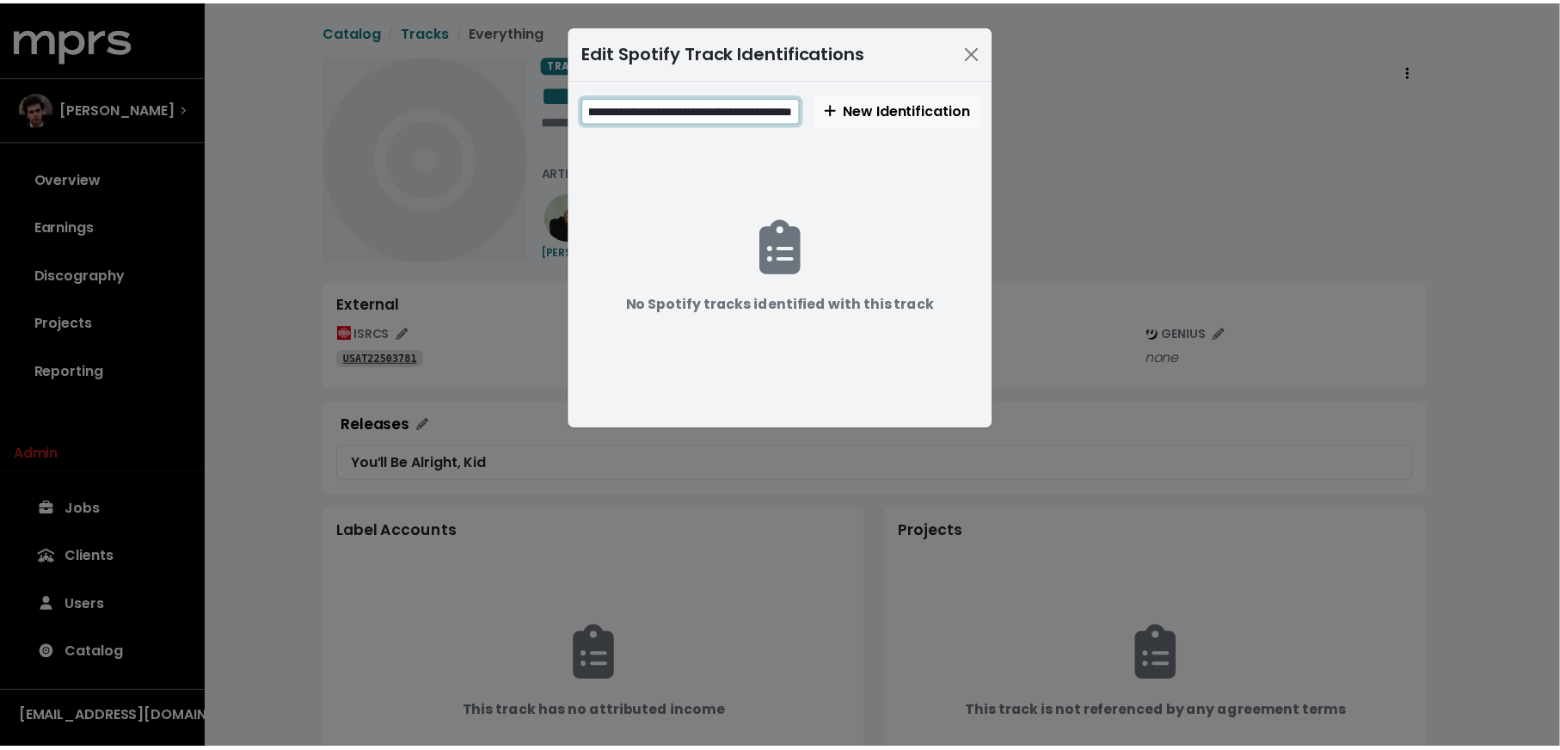
scroll to position [0, 0]
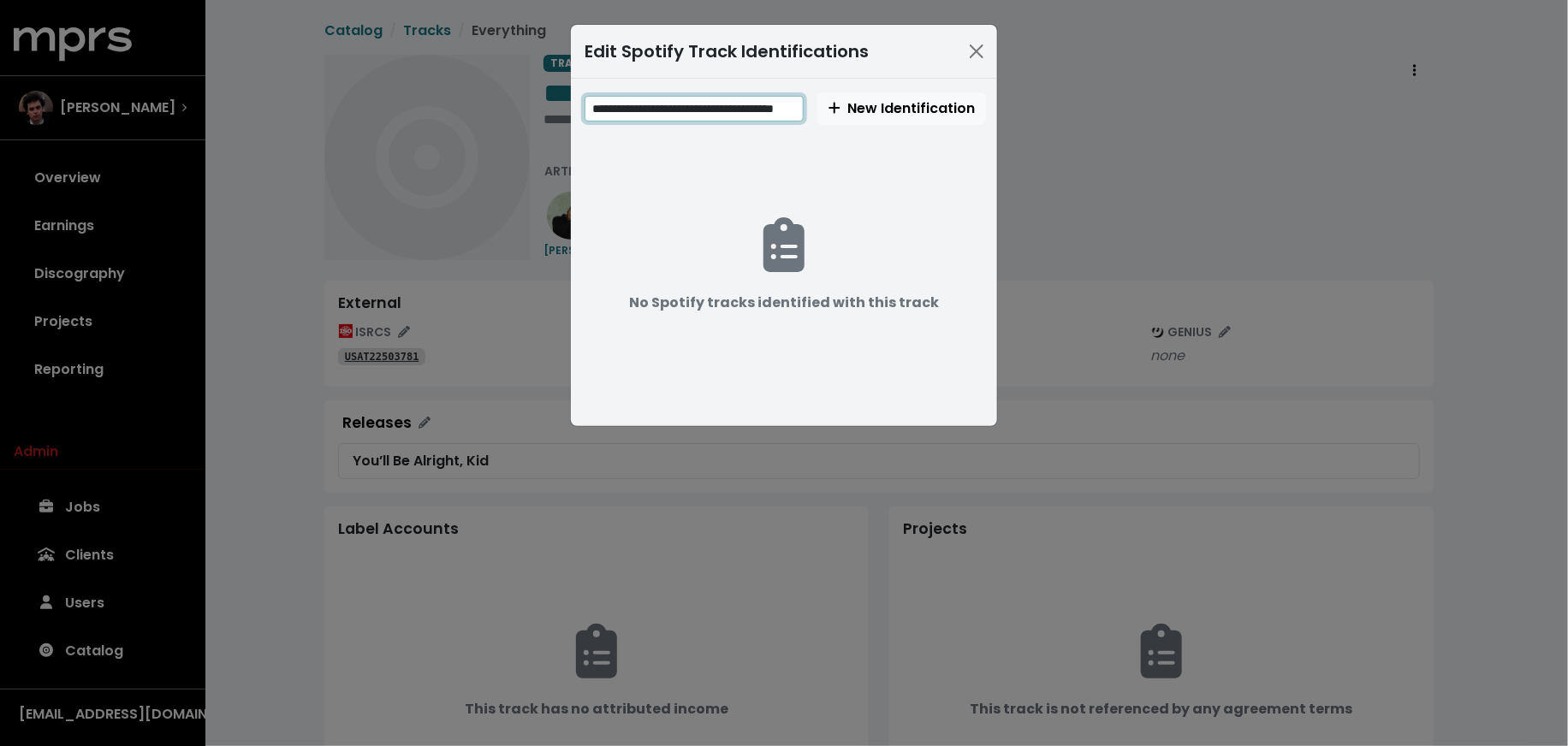
type input "**********"
click at [836, 124] on span "**********" at bounding box center [783, 253] width 399 height 320
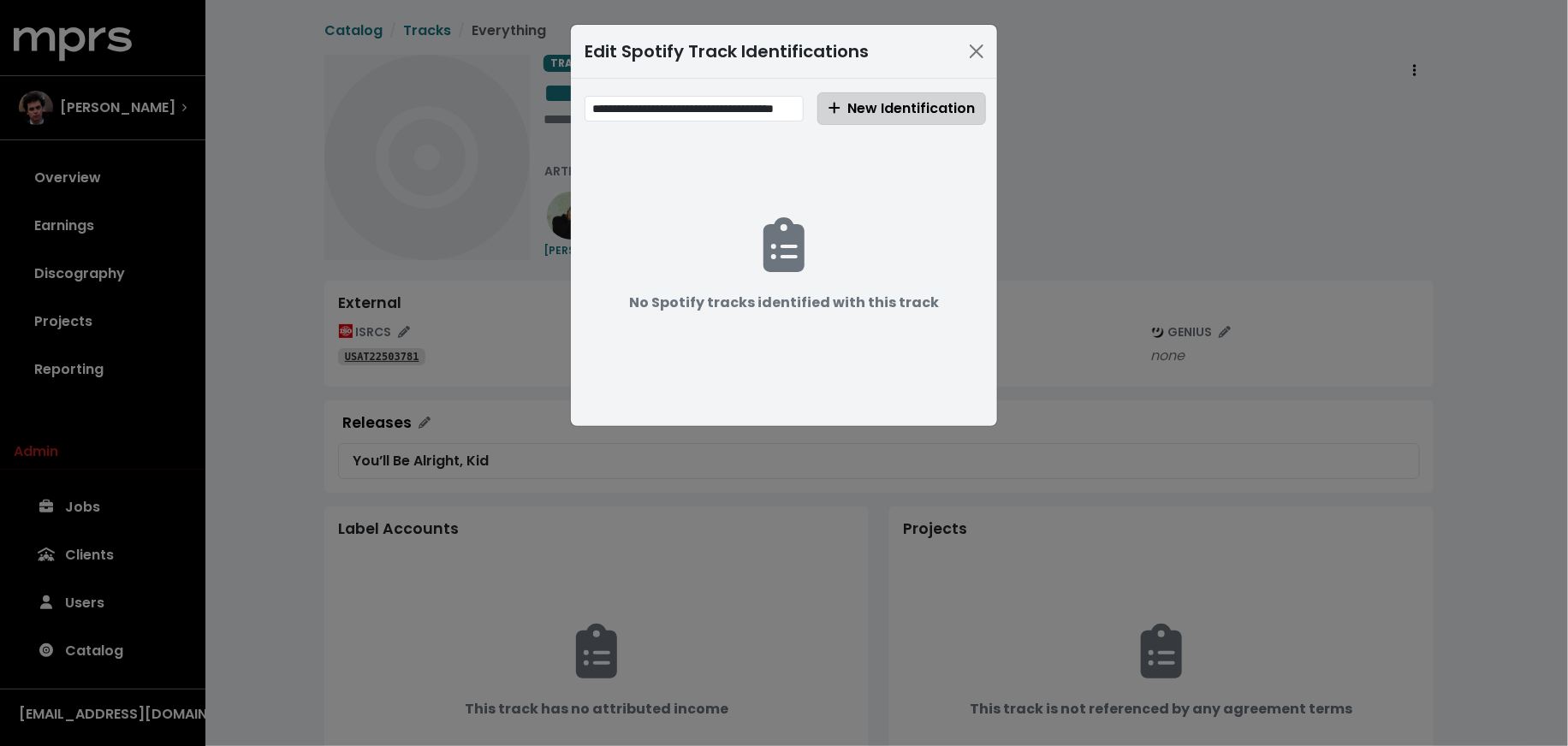
click at [839, 111] on icon "Create new Spotify track identification" at bounding box center [835, 107] width 12 height 14
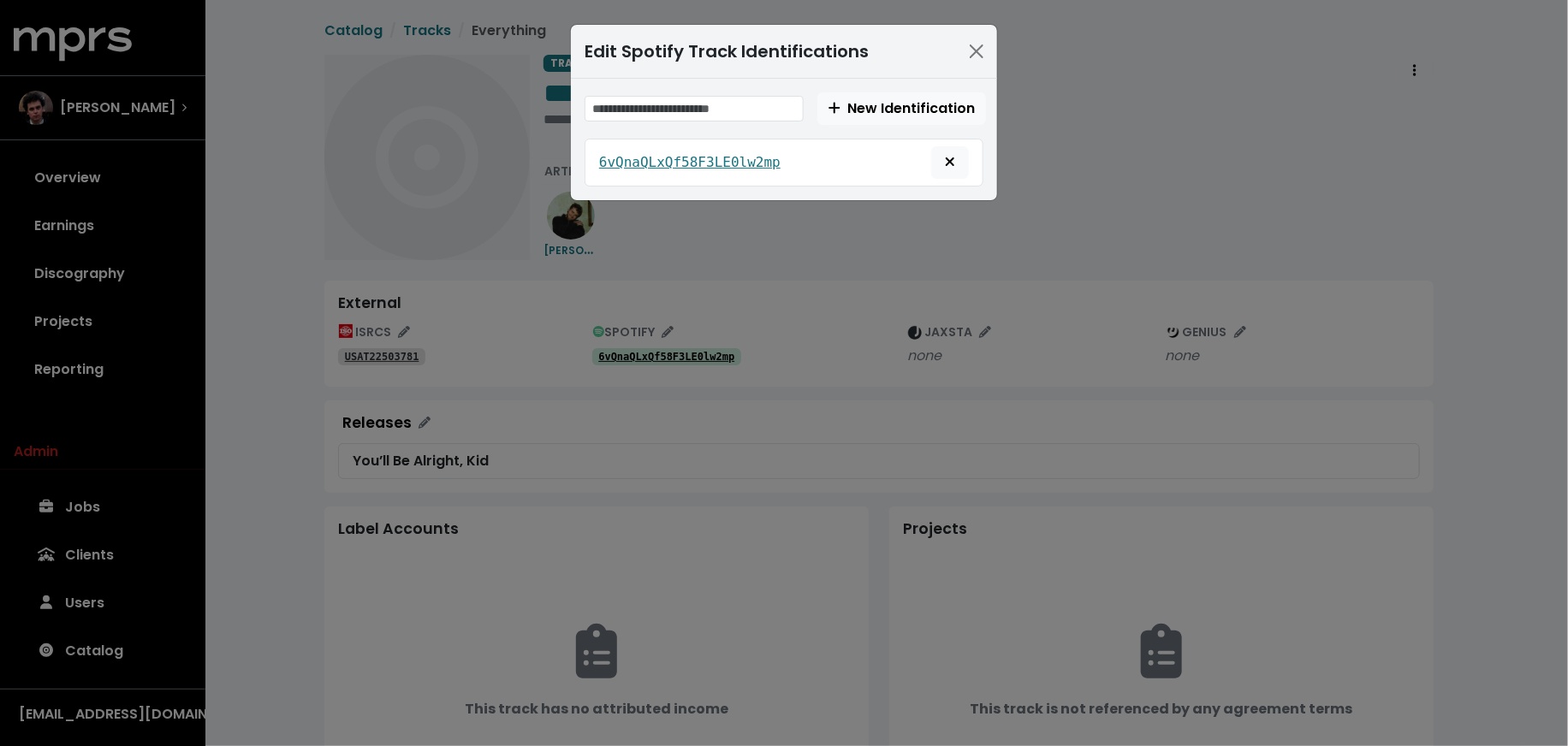
click at [882, 302] on div "Edit Spotify Track Identifications New Identification 6vQnaQLxQf58F3LE0lw2mp" at bounding box center [784, 373] width 1568 height 746
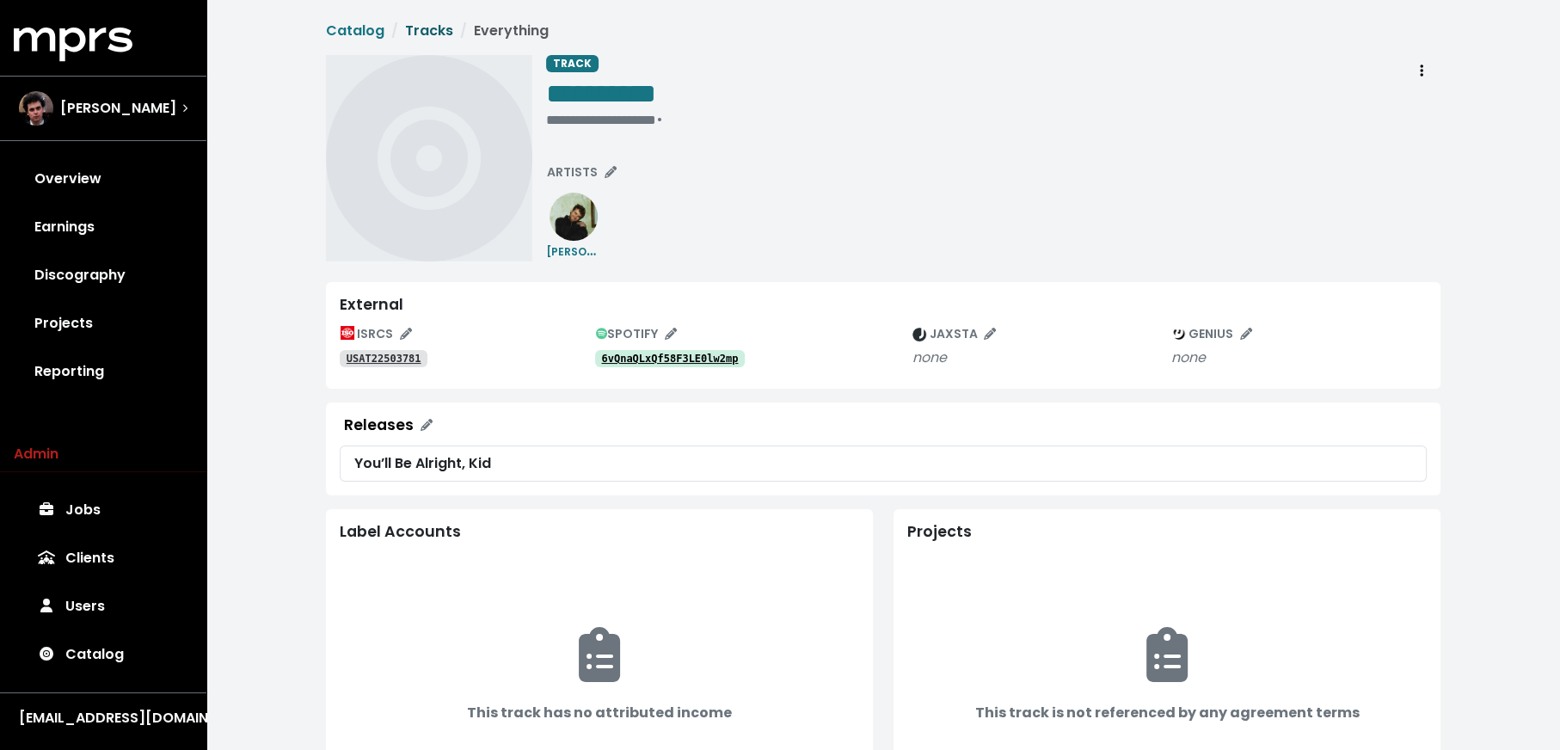
click at [422, 23] on link "Tracks" at bounding box center [429, 31] width 48 height 20
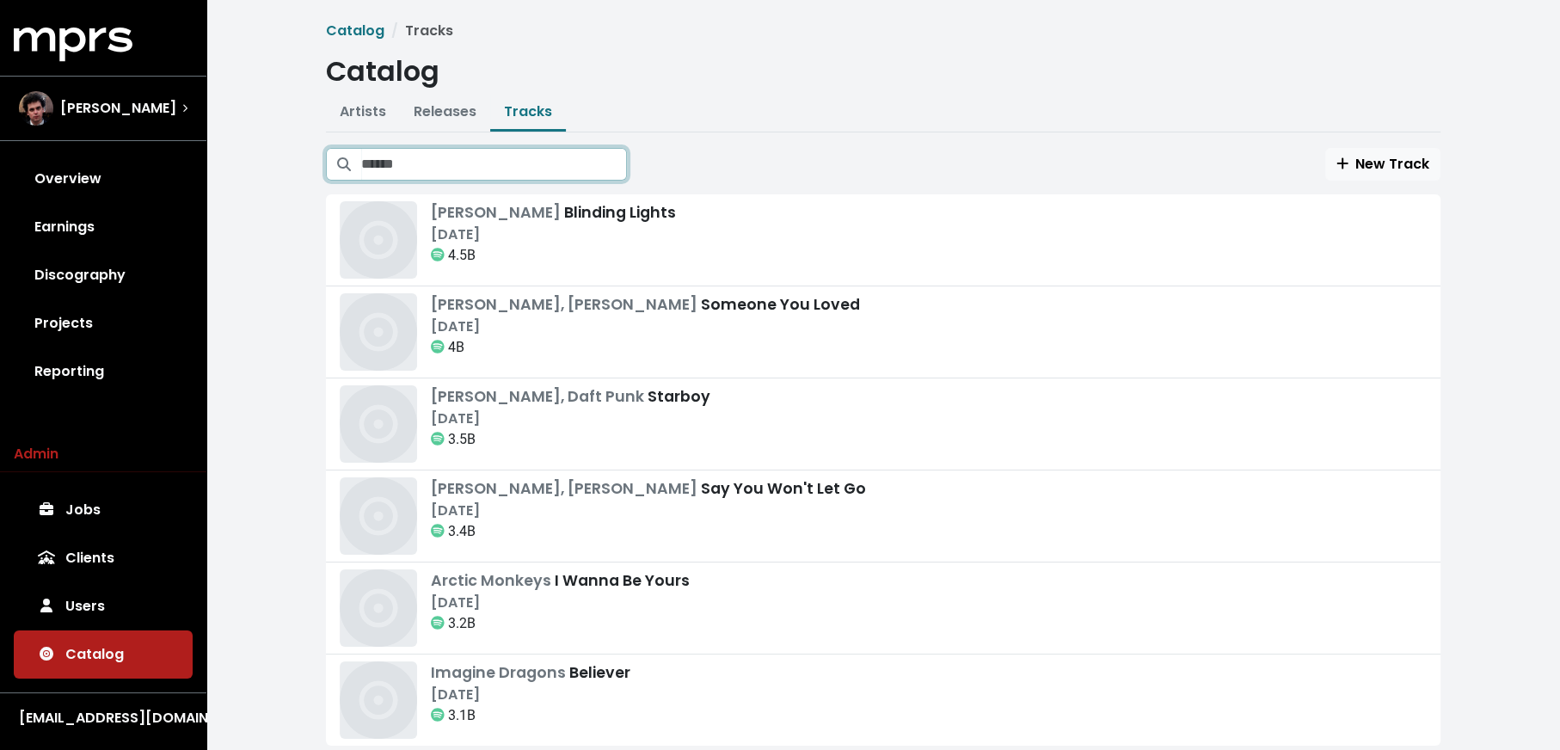
click at [504, 175] on input "Search tracks" at bounding box center [494, 164] width 266 height 33
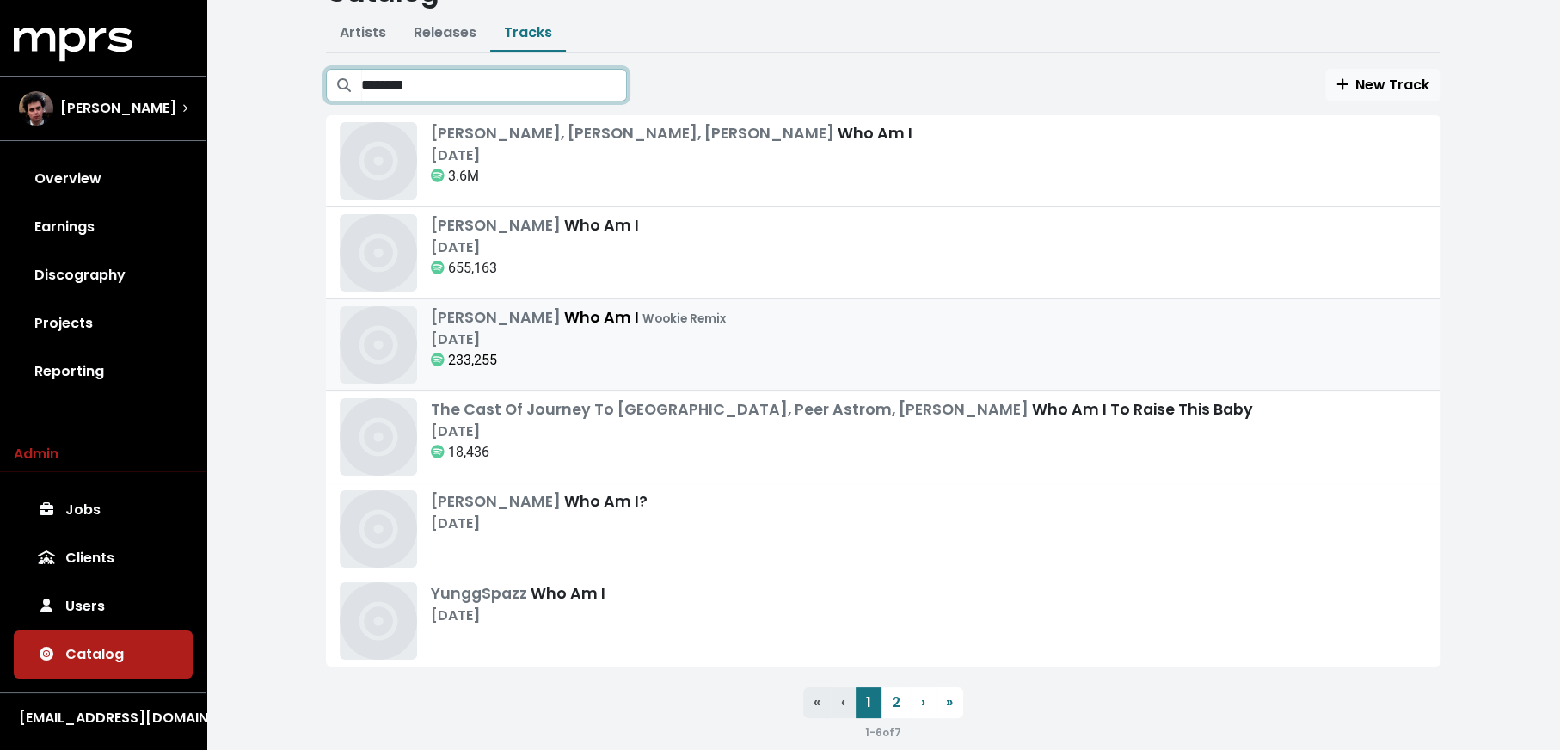
scroll to position [102, 0]
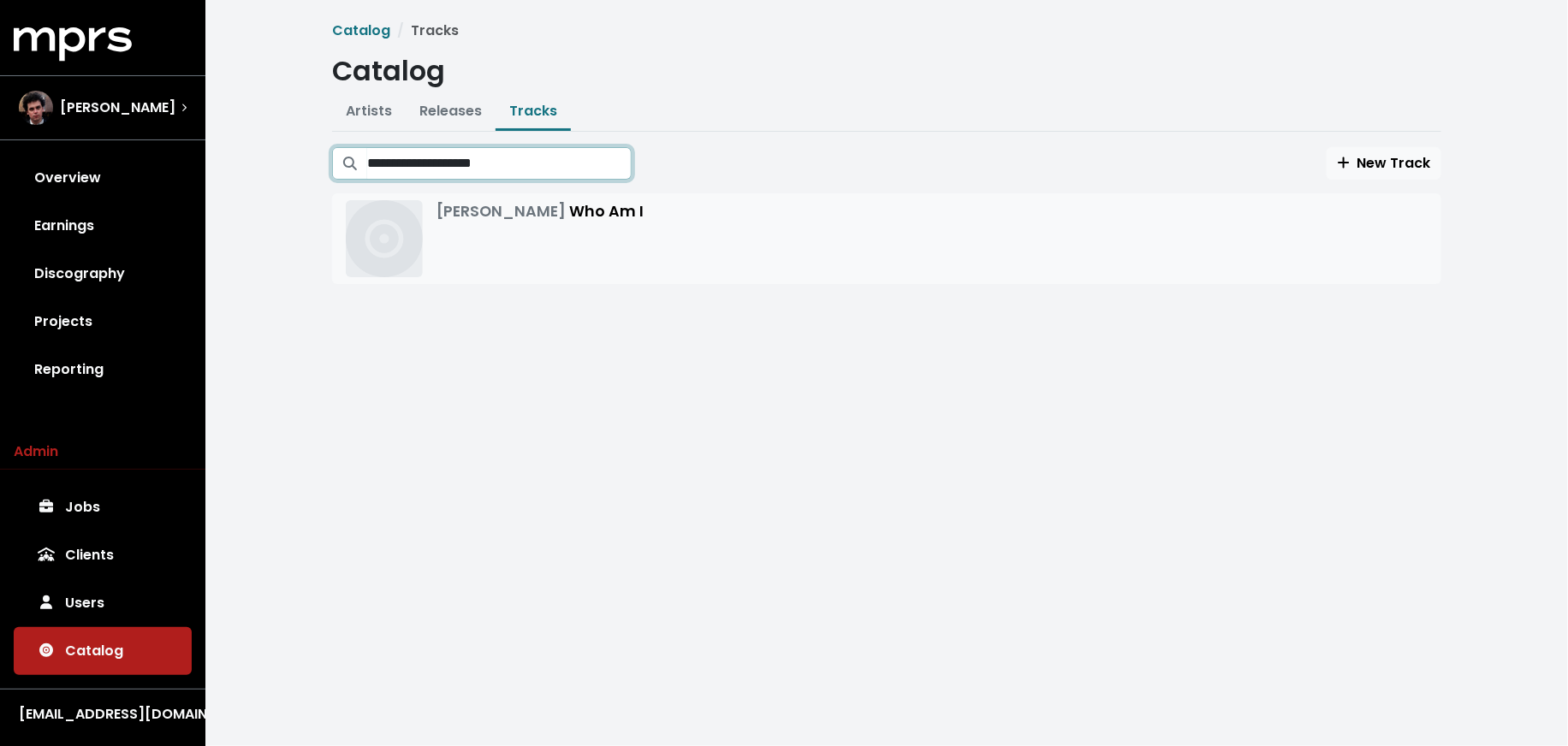
type input "**********"
click at [808, 232] on div "Alex Warren Who Am I" at bounding box center [886, 238] width 1081 height 77
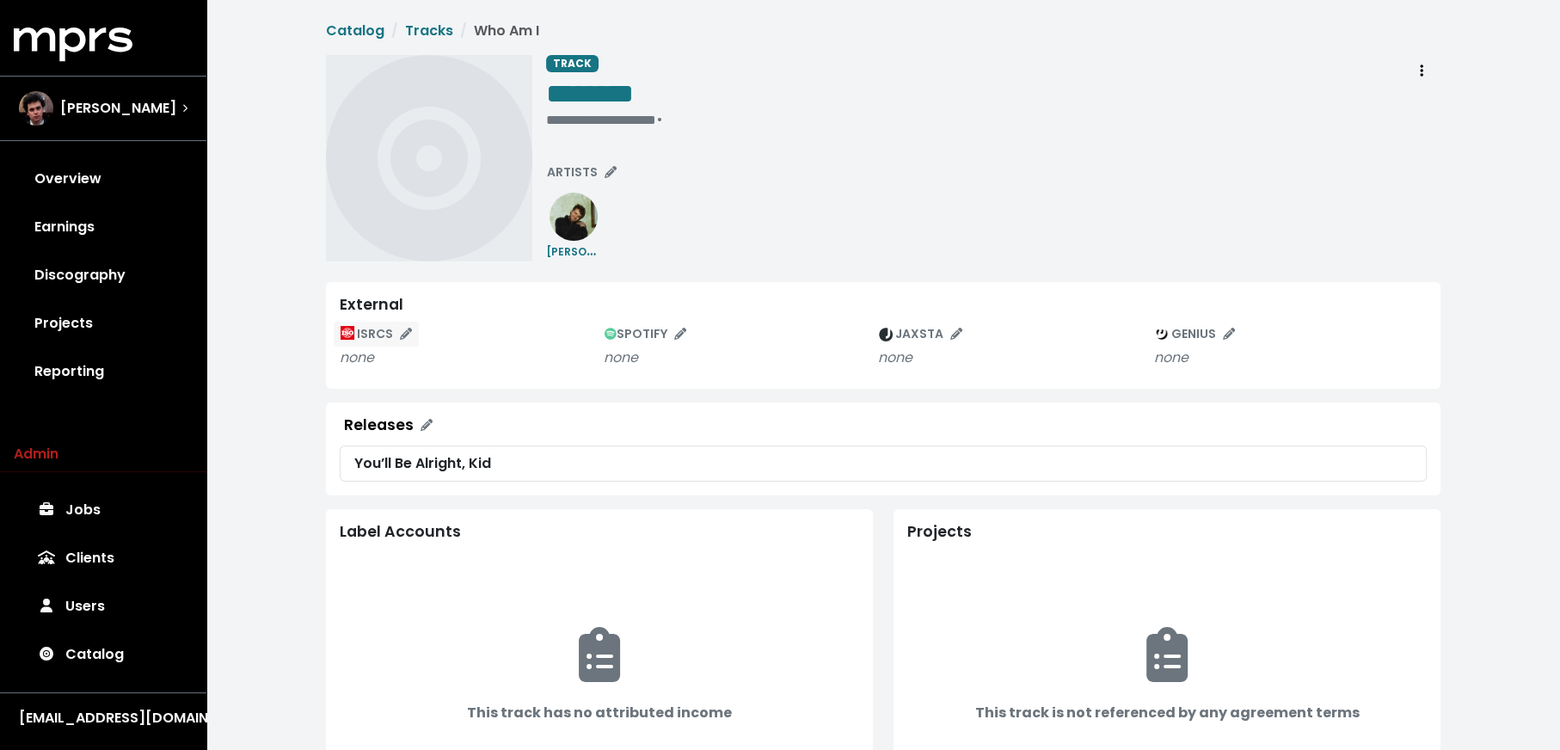
click at [374, 332] on span "ISRCS" at bounding box center [376, 333] width 71 height 17
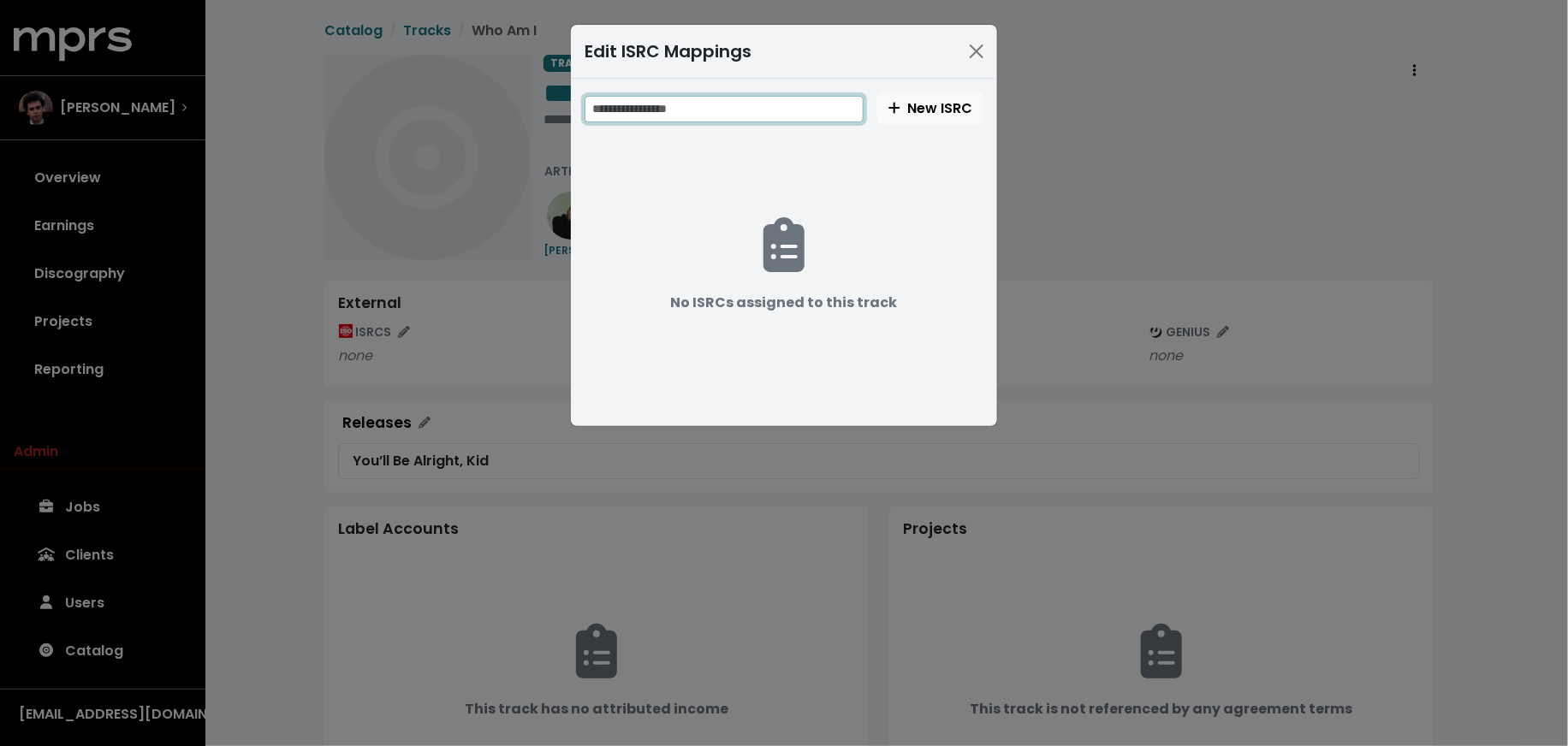
click at [764, 100] on input "text" at bounding box center [723, 108] width 279 height 27
paste input "**********"
type input "**********"
click at [911, 106] on span "New ISRC" at bounding box center [930, 108] width 84 height 20
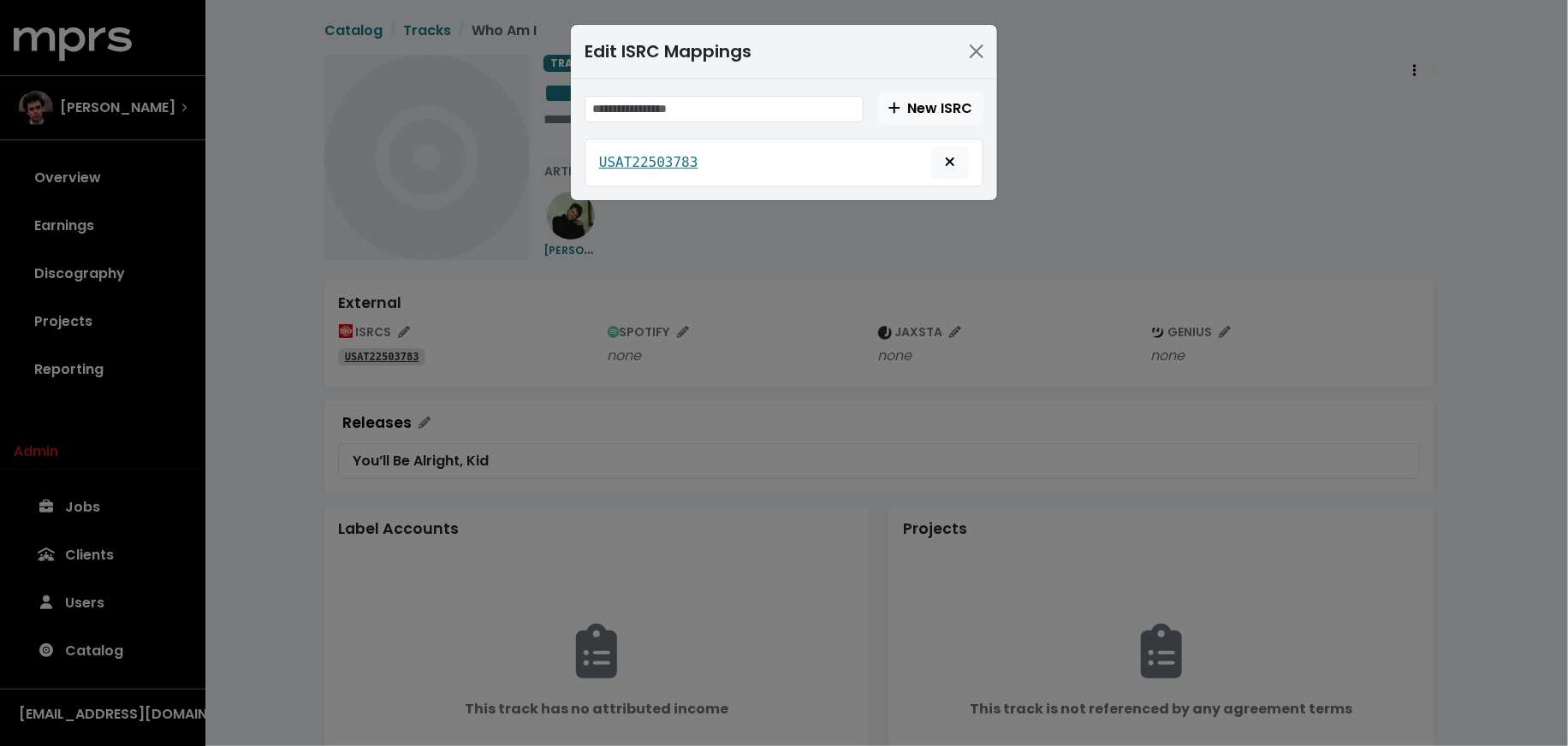
click at [836, 277] on div "Edit ISRC Mappings New ISRC USAT22503783" at bounding box center [784, 373] width 1568 height 746
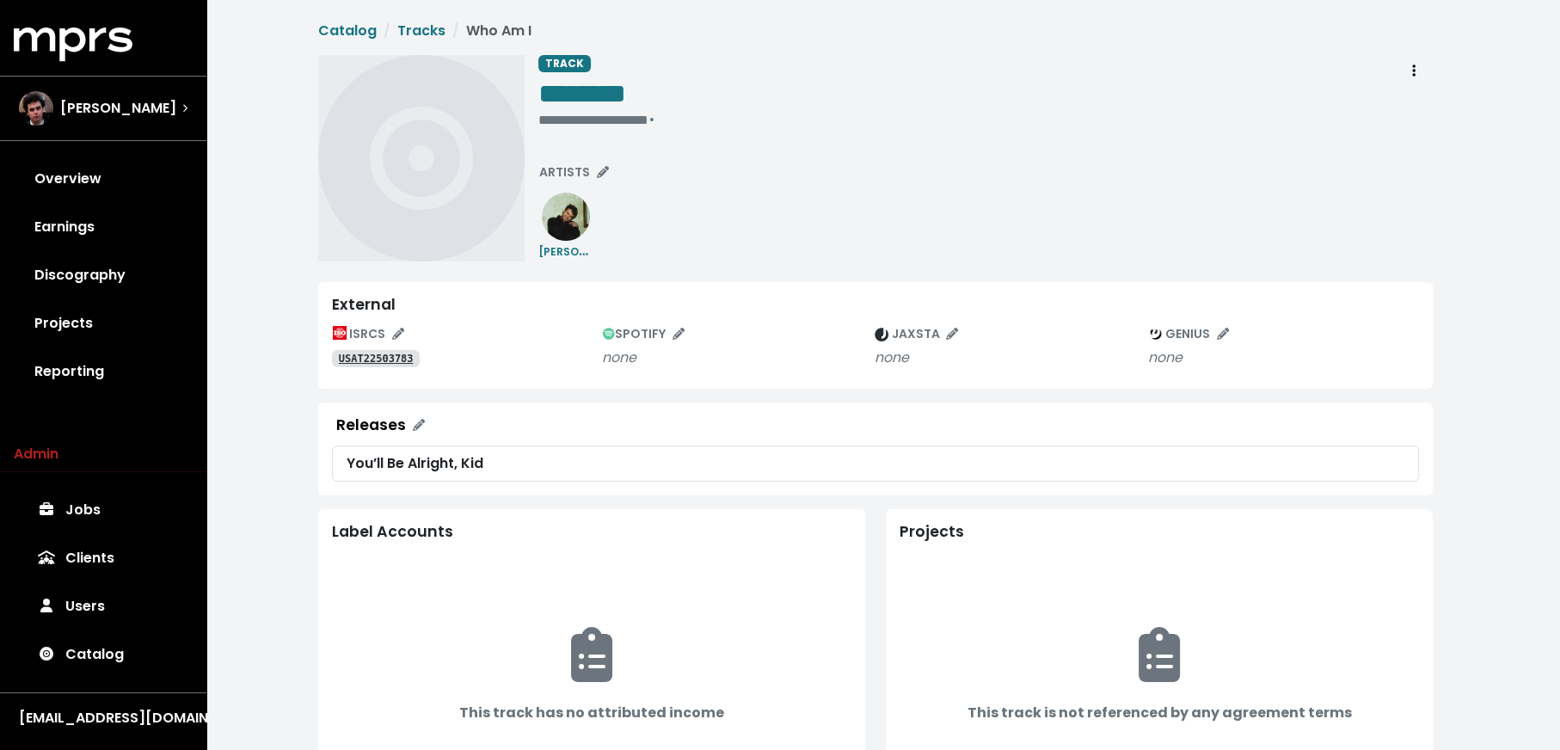
click at [667, 339] on span "SPOTIFY" at bounding box center [644, 333] width 82 height 17
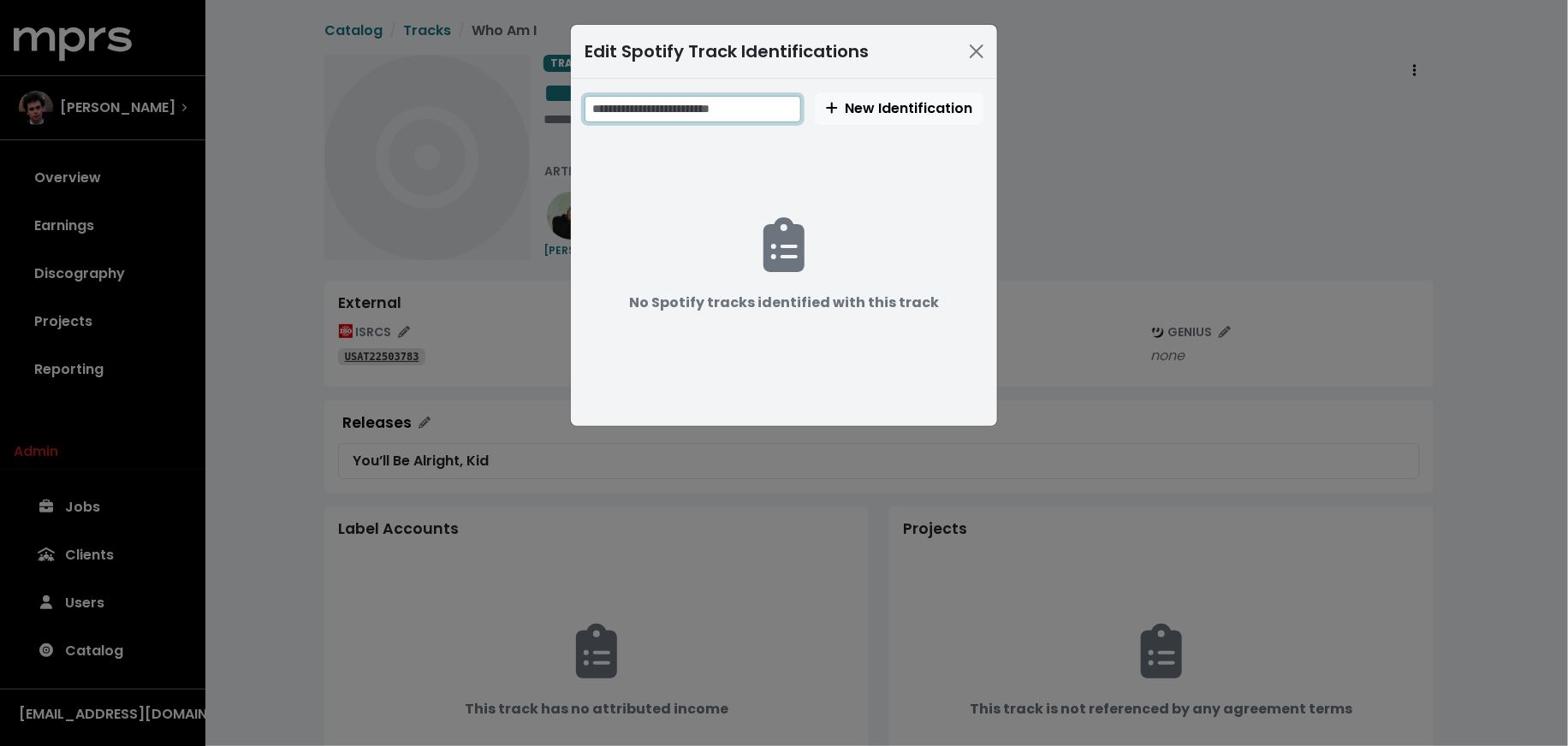
click at [749, 107] on input "text" at bounding box center [692, 108] width 217 height 27
paste input "**********"
click at [650, 104] on input "**********" at bounding box center [693, 108] width 219 height 27
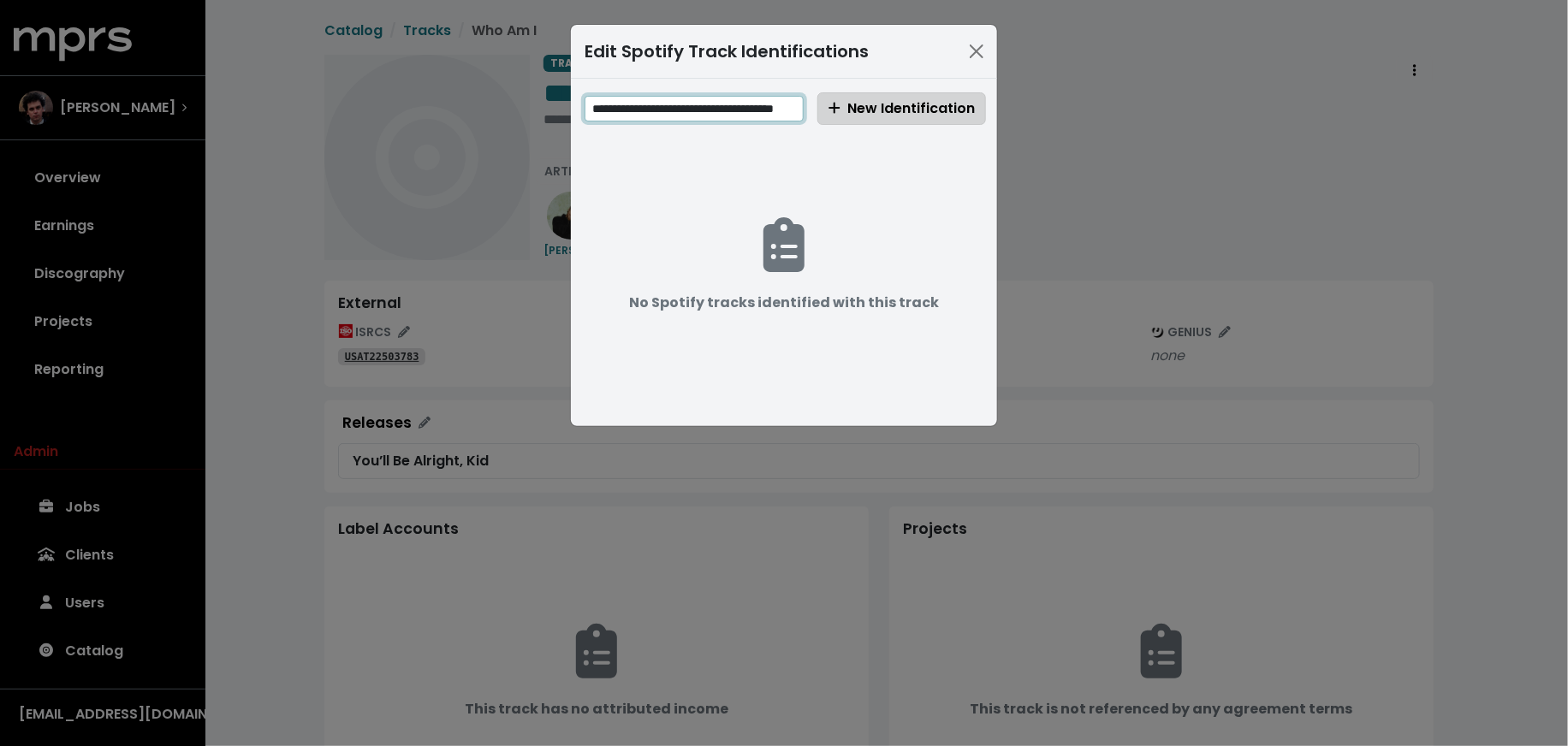
type input "**********"
click at [880, 110] on span "New Identification" at bounding box center [901, 108] width 146 height 20
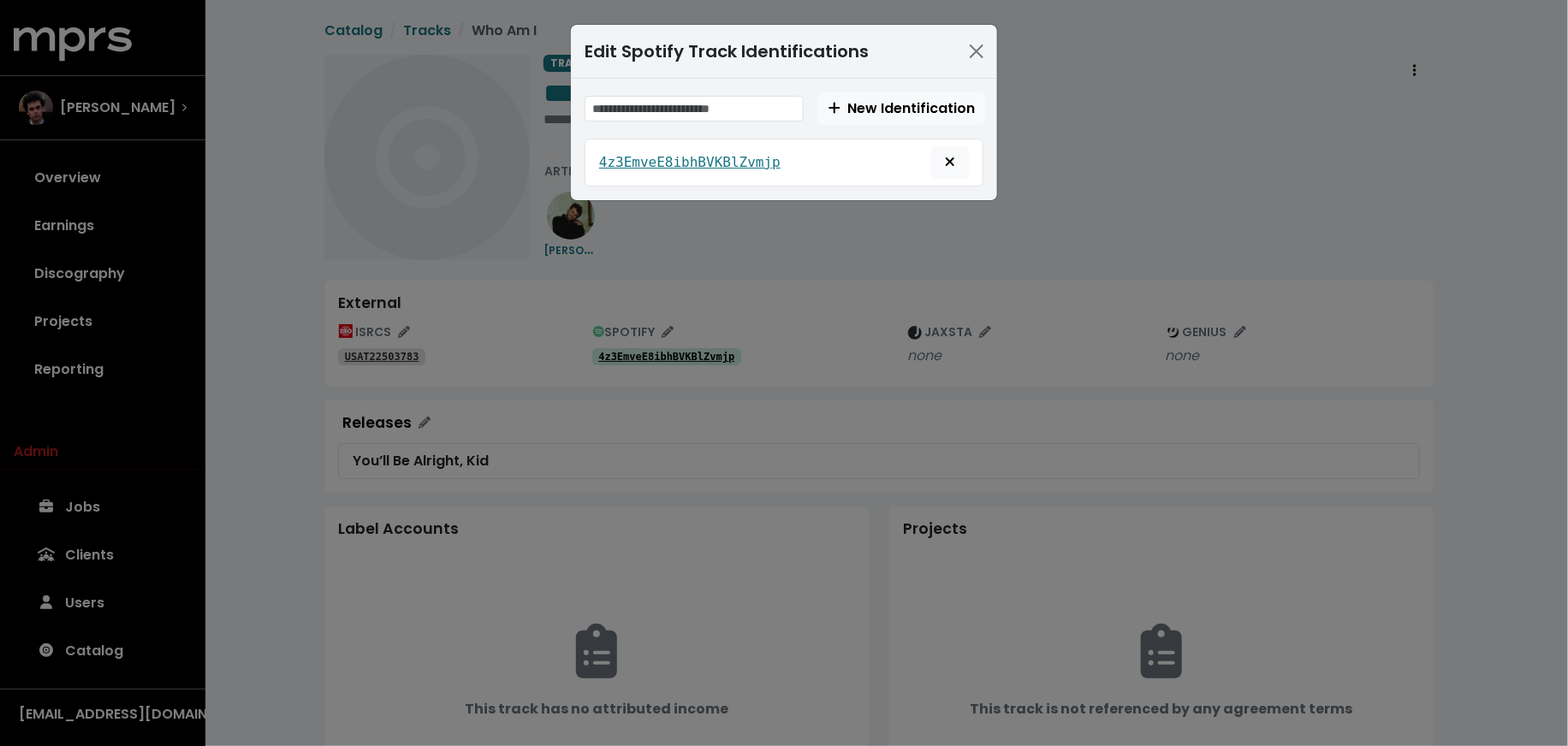
click at [1093, 239] on div "Edit Spotify Track Identifications New Identification 4z3EmveE8ibhBVKBlZvmjp" at bounding box center [784, 373] width 1568 height 746
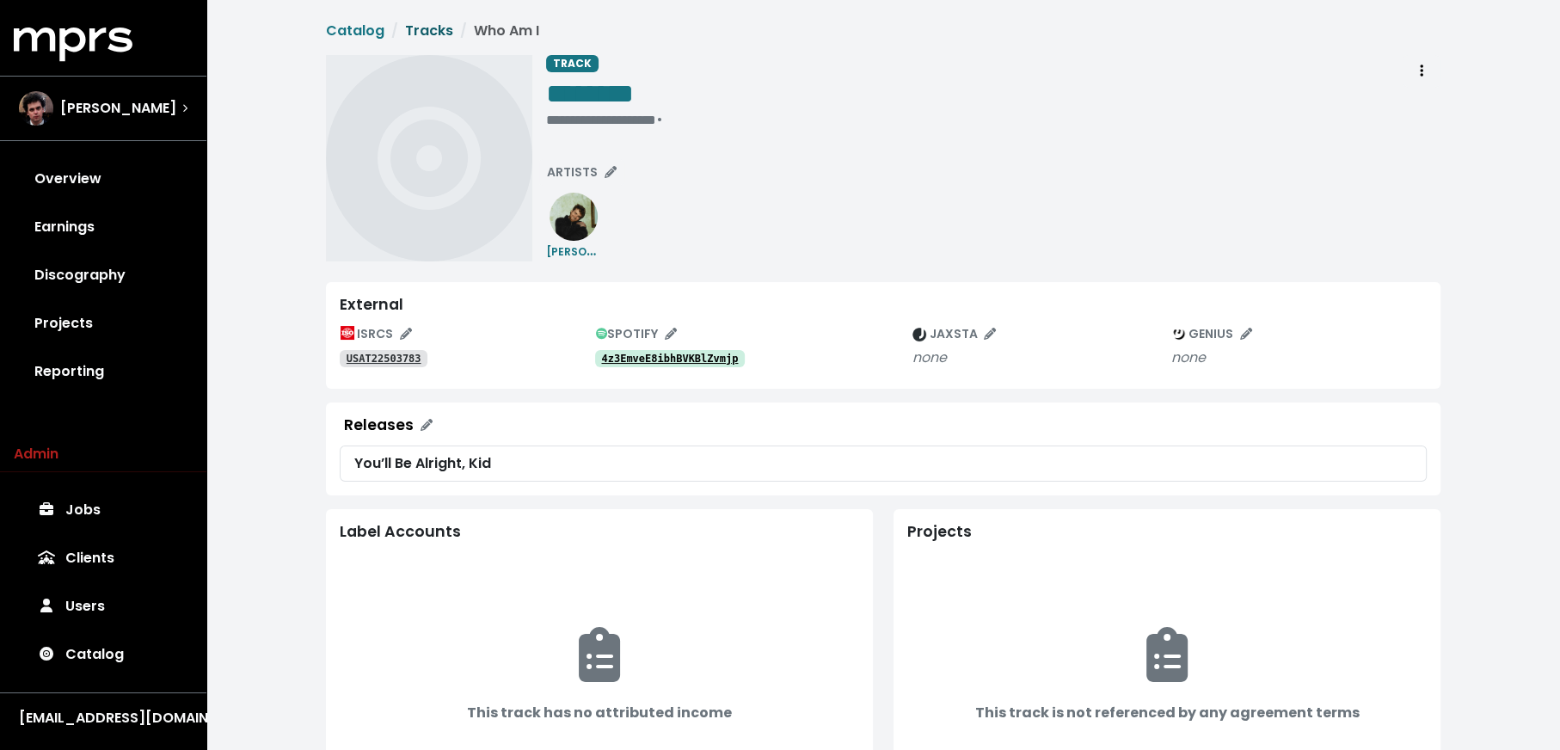
click at [437, 35] on link "Tracks" at bounding box center [429, 31] width 48 height 20
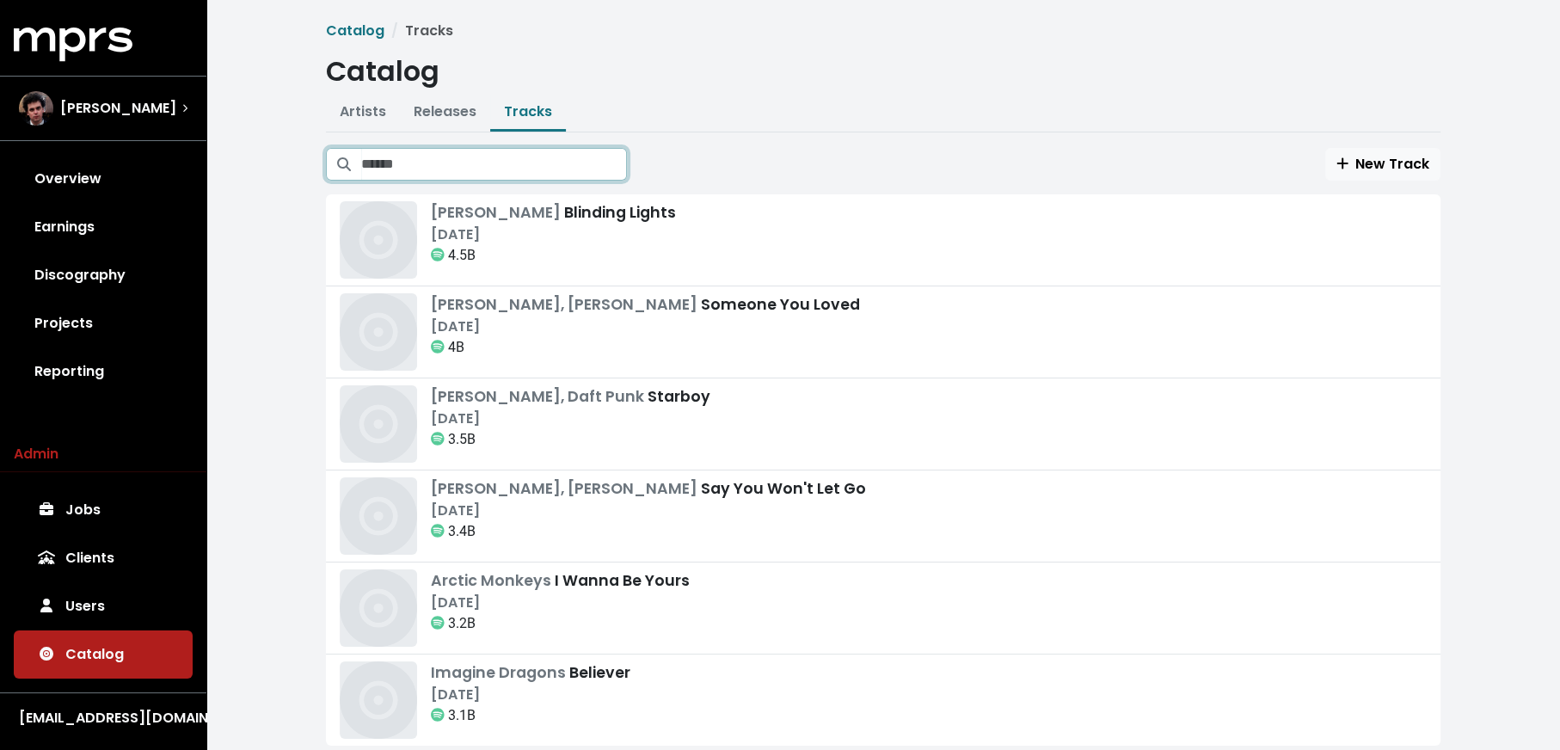
click at [546, 166] on input "Search tracks" at bounding box center [494, 164] width 266 height 33
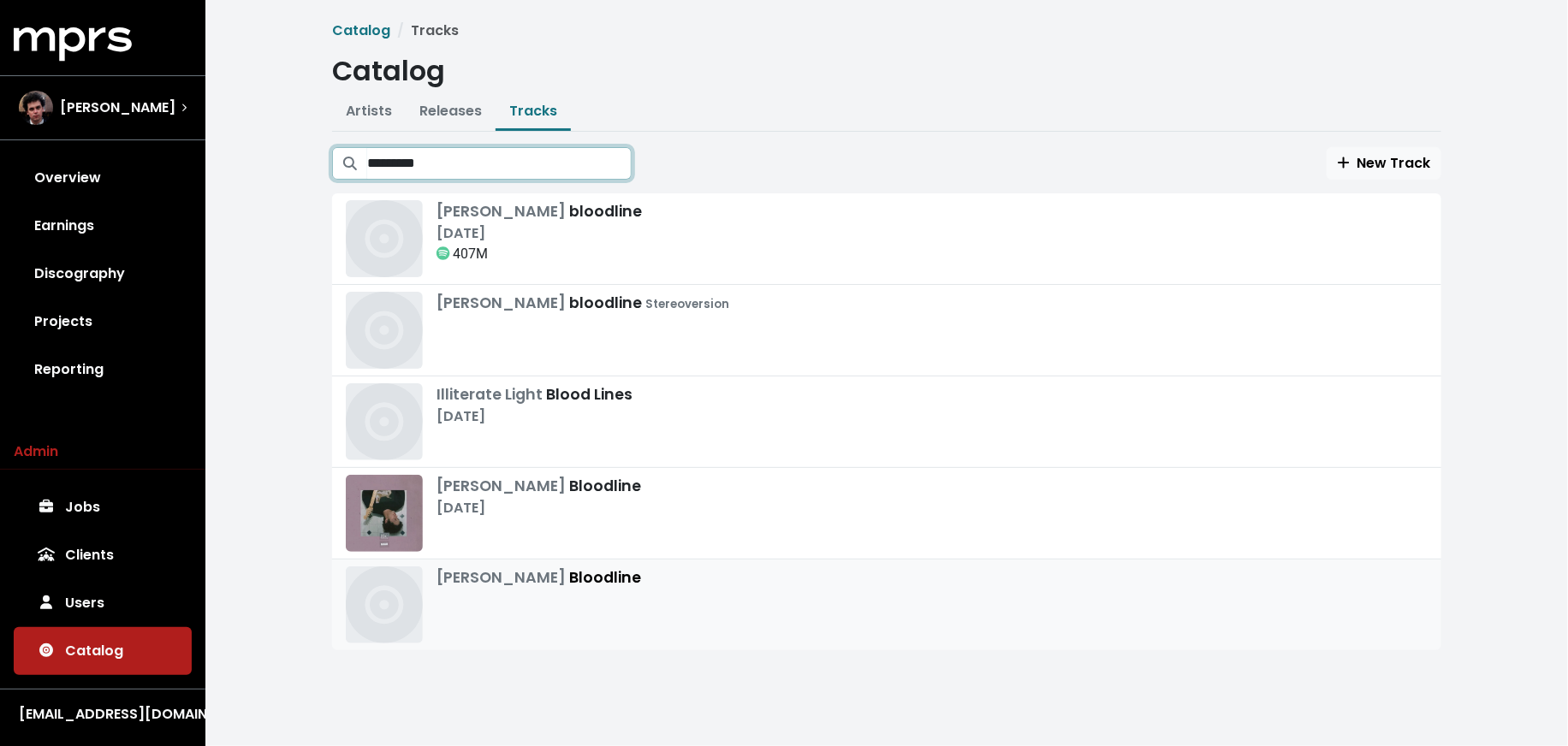
type input "*********"
click at [764, 599] on div "Alex Warren Bloodline" at bounding box center [886, 604] width 1081 height 77
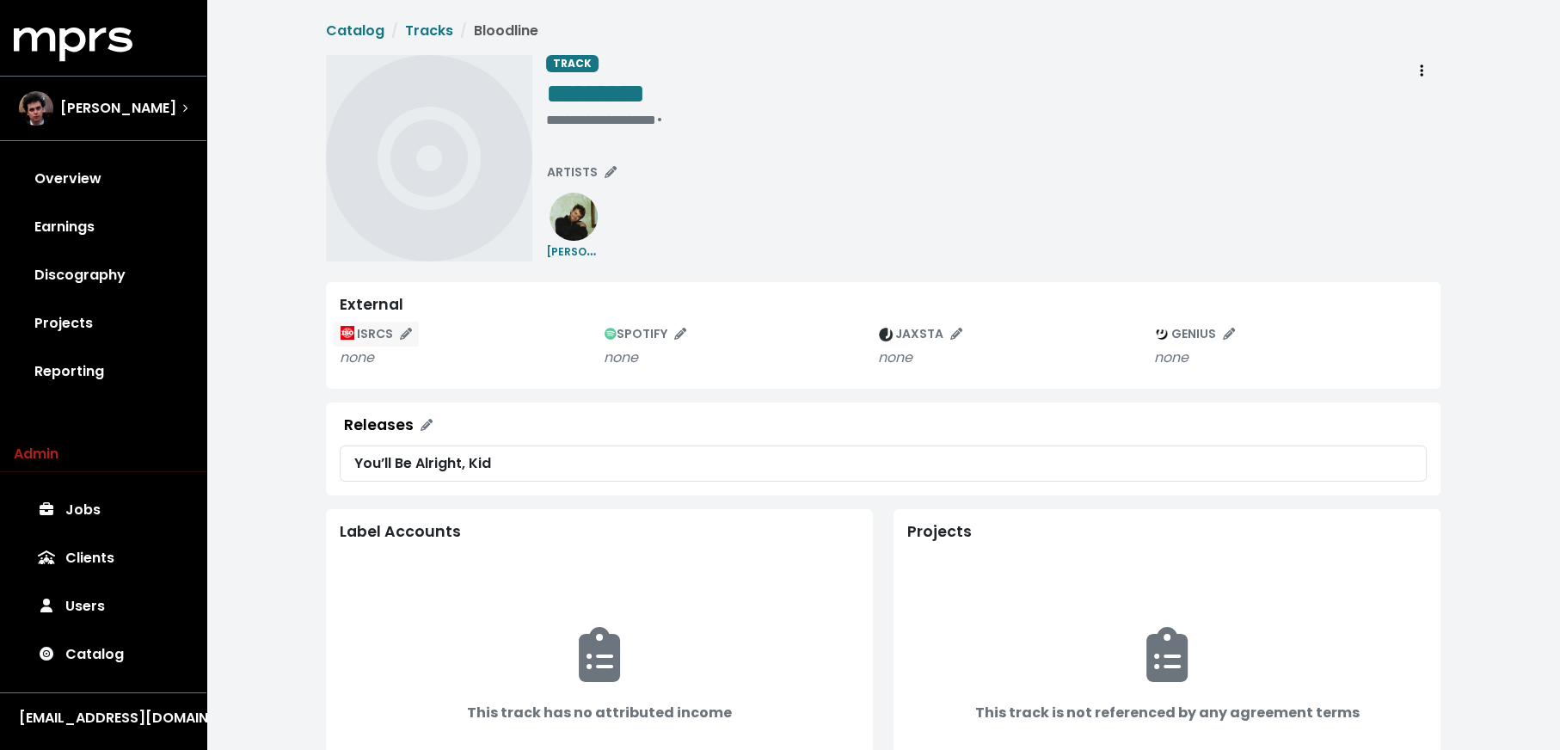
click at [404, 329] on icon "Edit ISRC mappings for this track" at bounding box center [406, 334] width 12 height 12
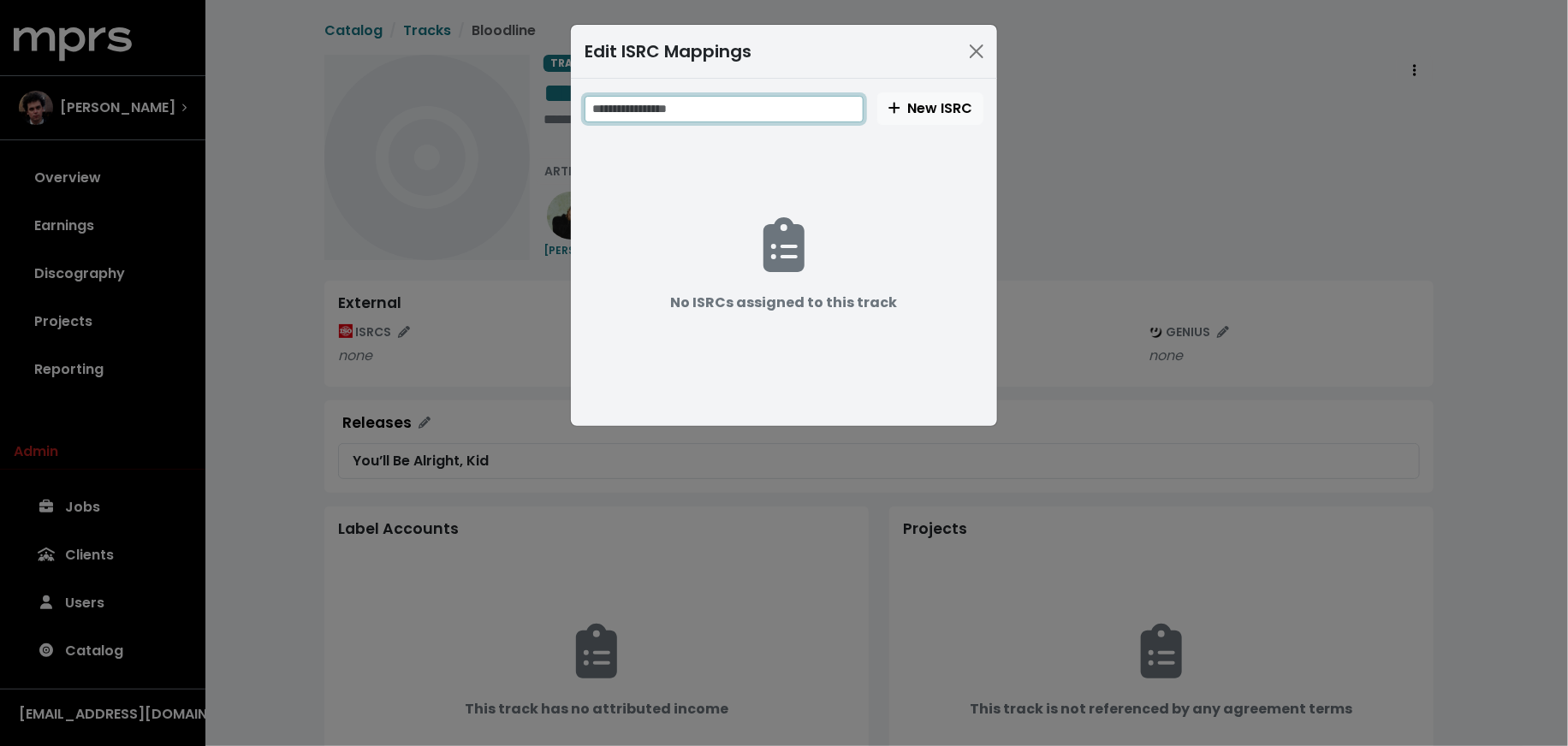
click at [757, 119] on input "text" at bounding box center [723, 108] width 279 height 27
paste input "**********"
type input "**********"
click at [933, 109] on span "New ISRC" at bounding box center [930, 108] width 84 height 20
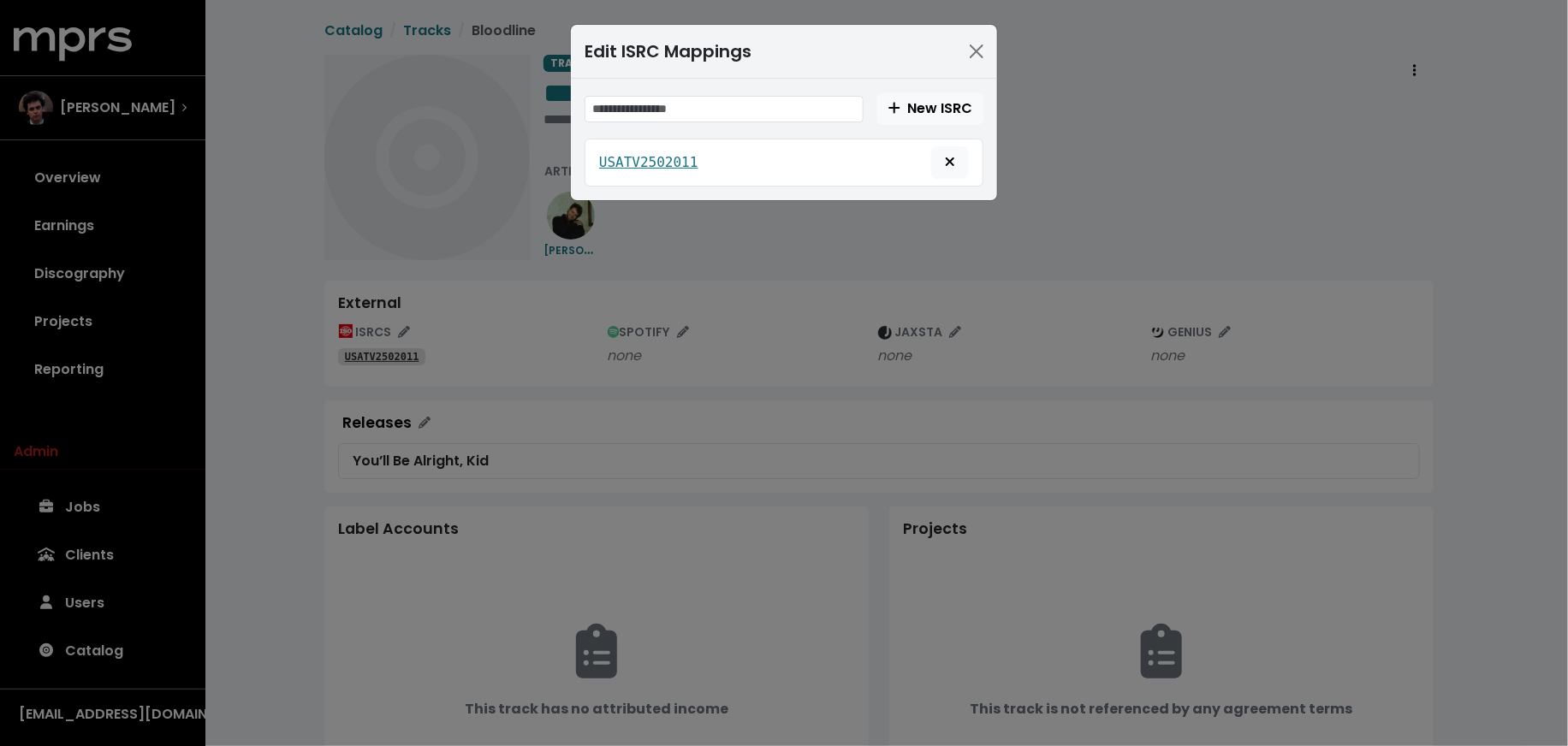
click at [615, 359] on div "Edit ISRC Mappings New ISRC USATV2502011" at bounding box center [784, 373] width 1568 height 746
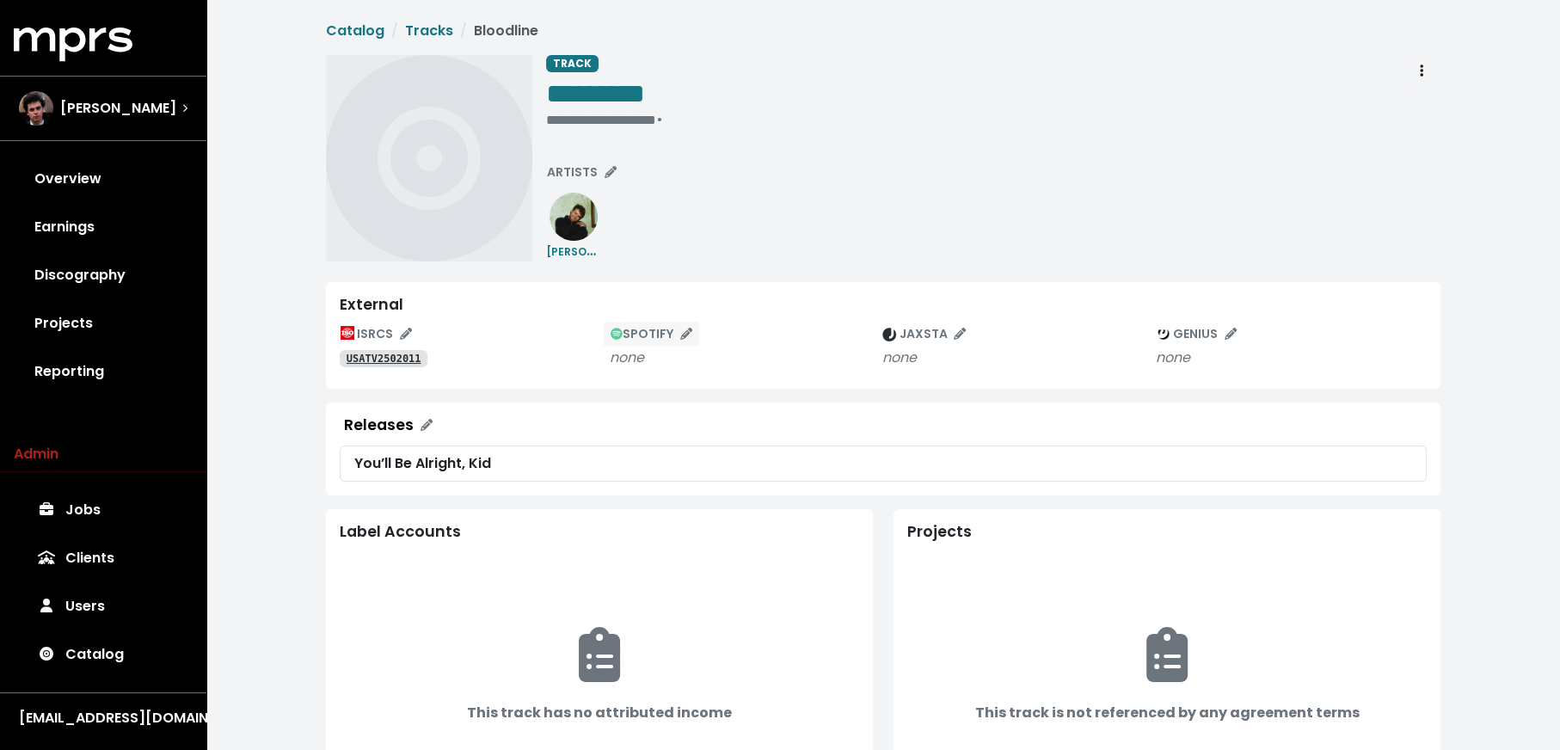
click at [635, 329] on span "SPOTIFY" at bounding box center [652, 333] width 82 height 17
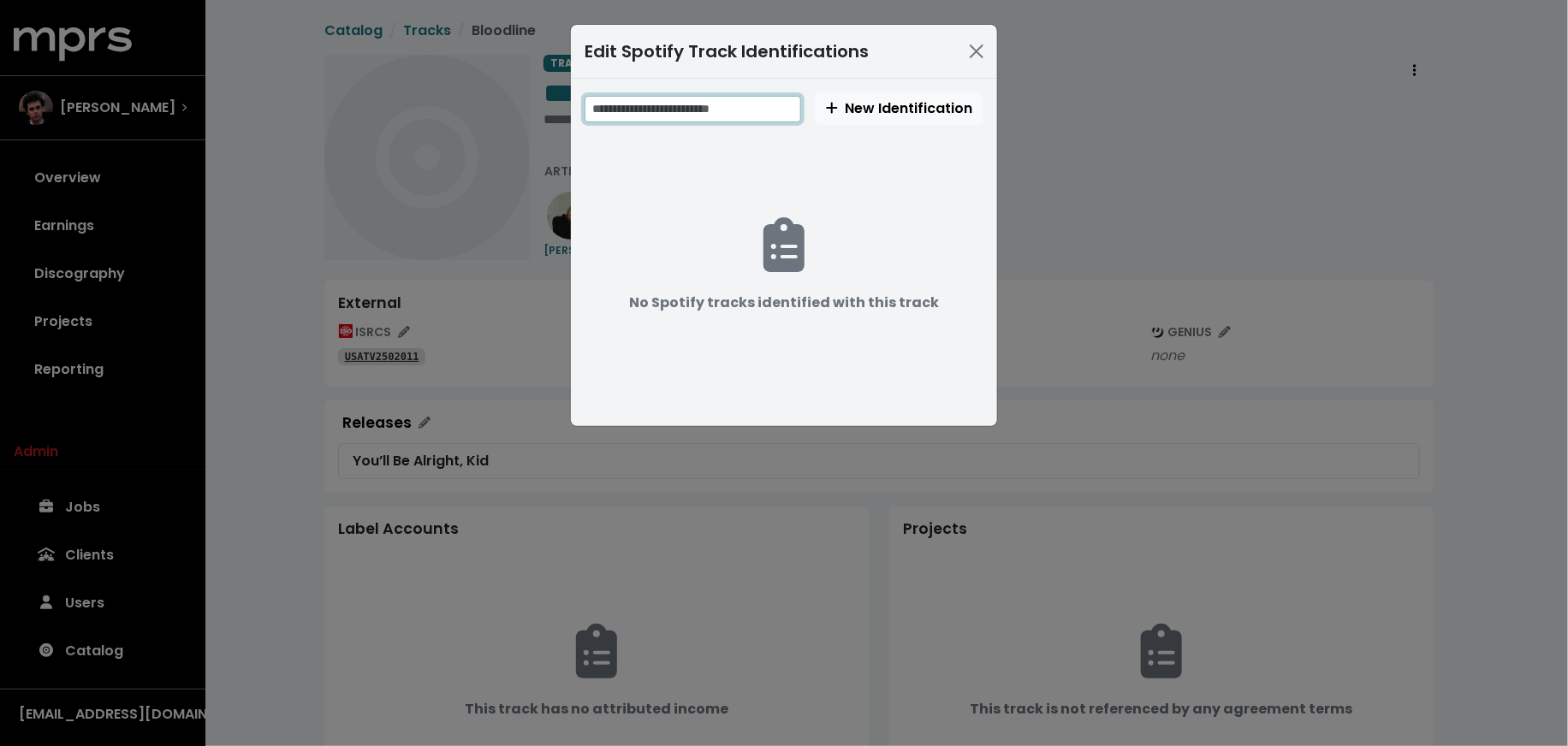
click at [766, 105] on input "text" at bounding box center [692, 108] width 217 height 27
paste input "**********"
type input "**********"
click at [850, 118] on button "New Identification" at bounding box center [900, 108] width 168 height 33
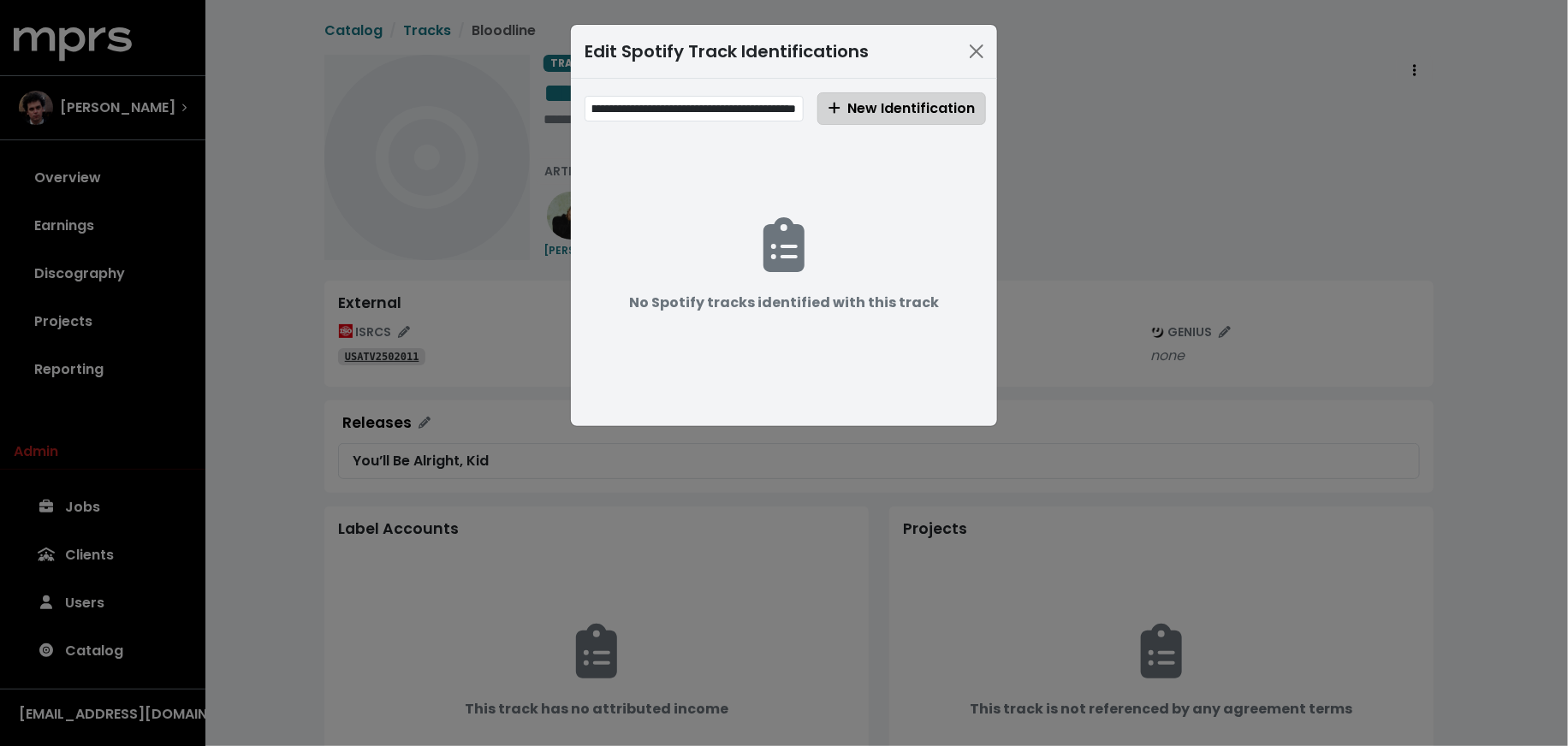
scroll to position [0, 0]
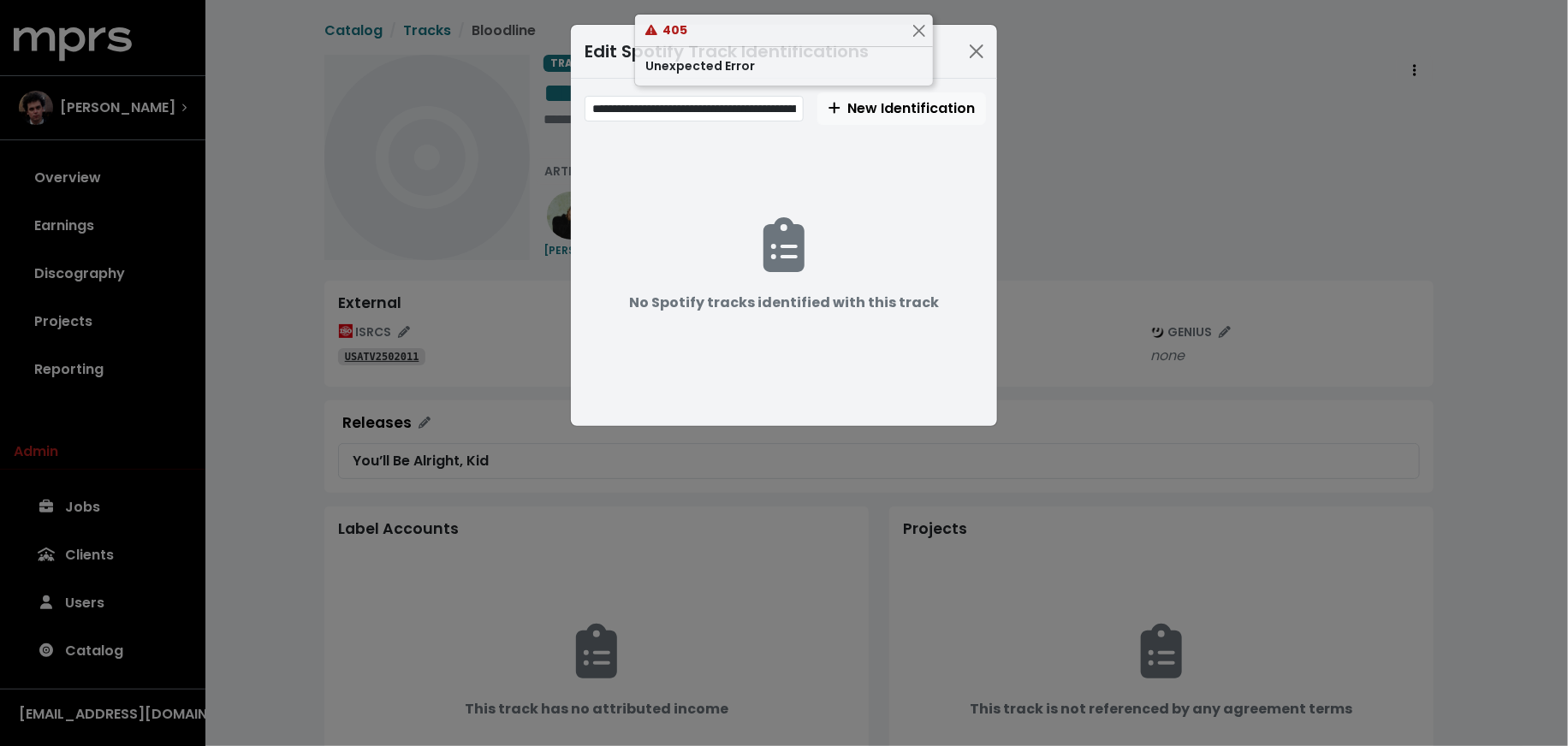
click at [591, 480] on div "**********" at bounding box center [784, 373] width 1568 height 746
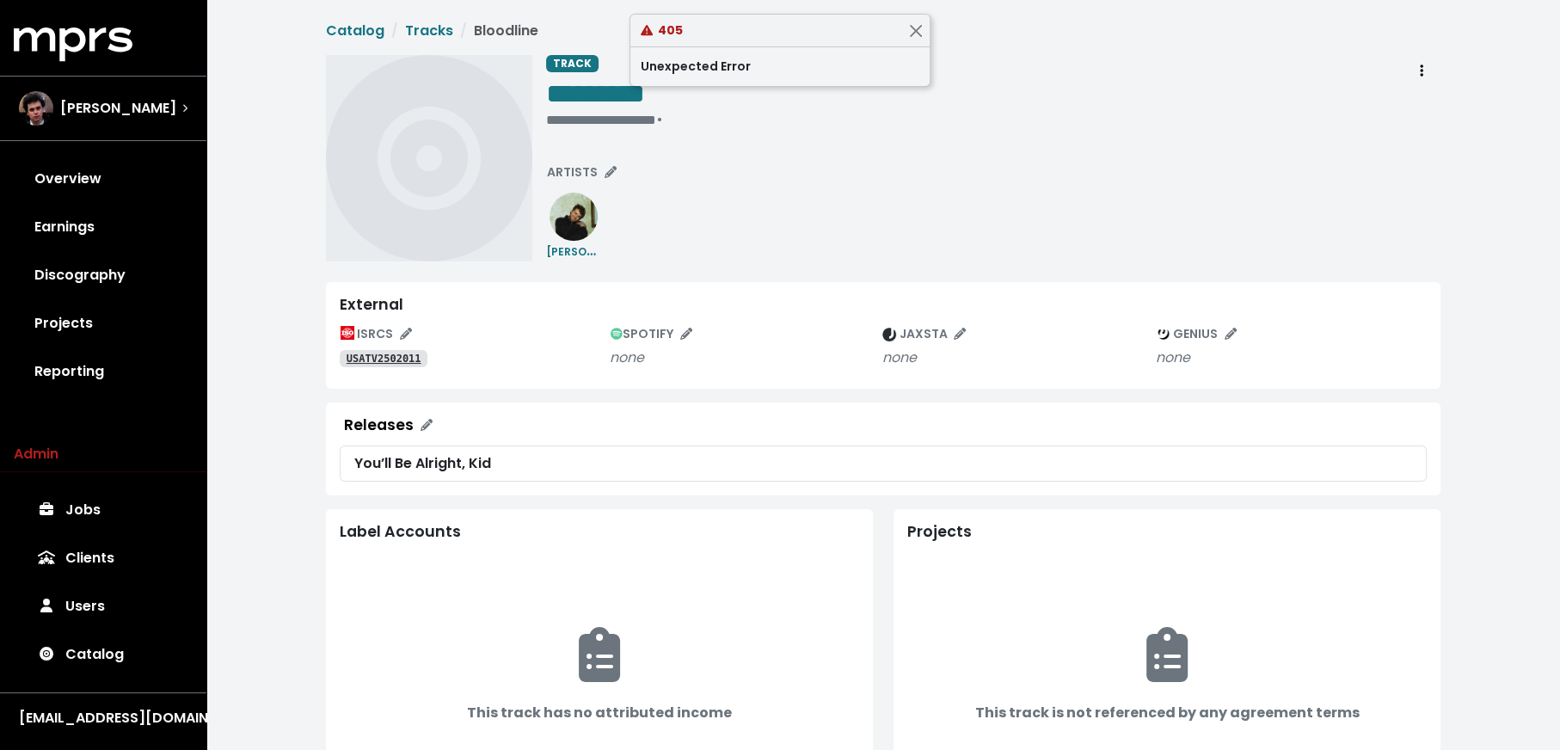
click at [642, 321] on div "SPOTIFY" at bounding box center [746, 334] width 272 height 27
click at [644, 338] on span "SPOTIFY" at bounding box center [652, 333] width 82 height 17
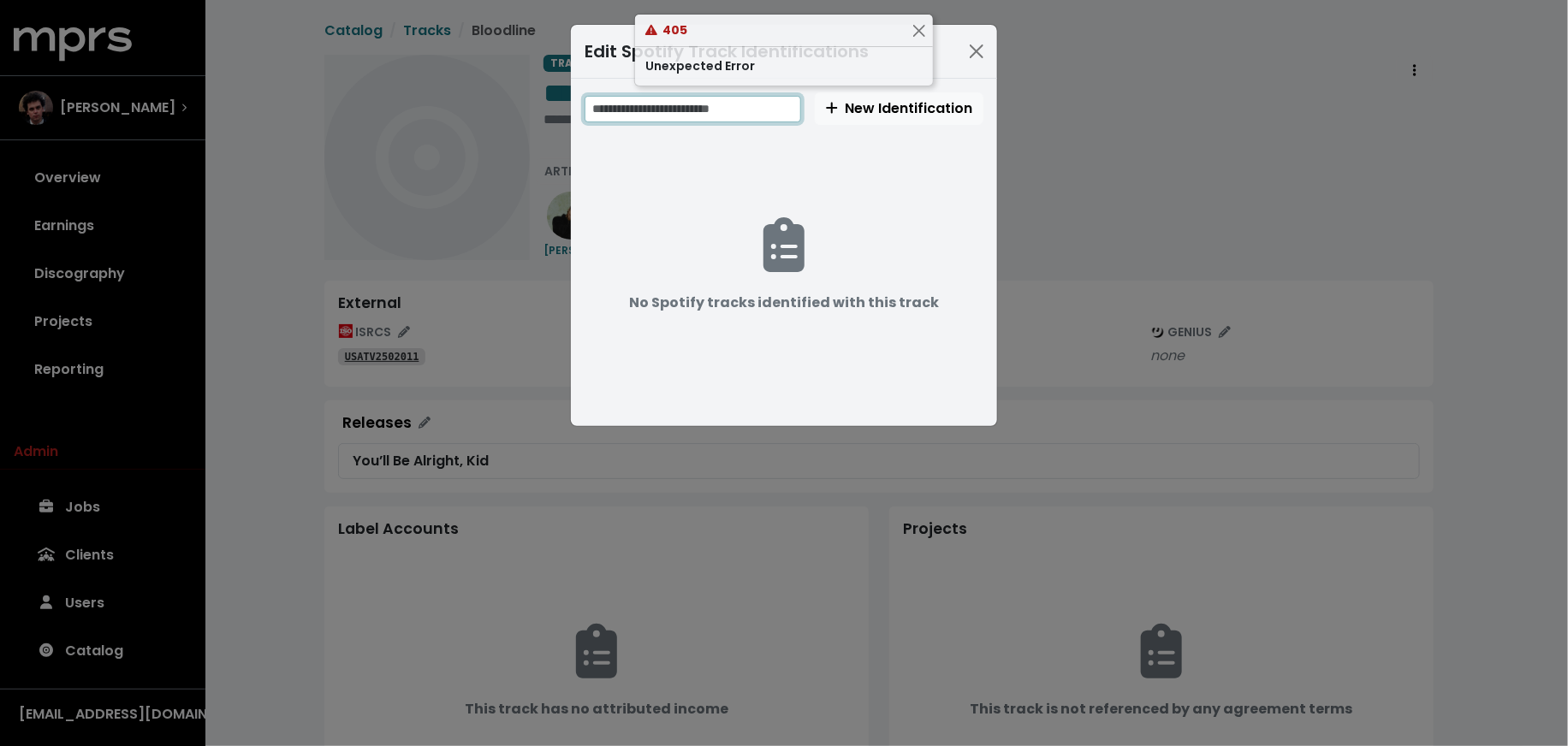
click at [678, 107] on input "text" at bounding box center [692, 108] width 217 height 27
paste input "**********"
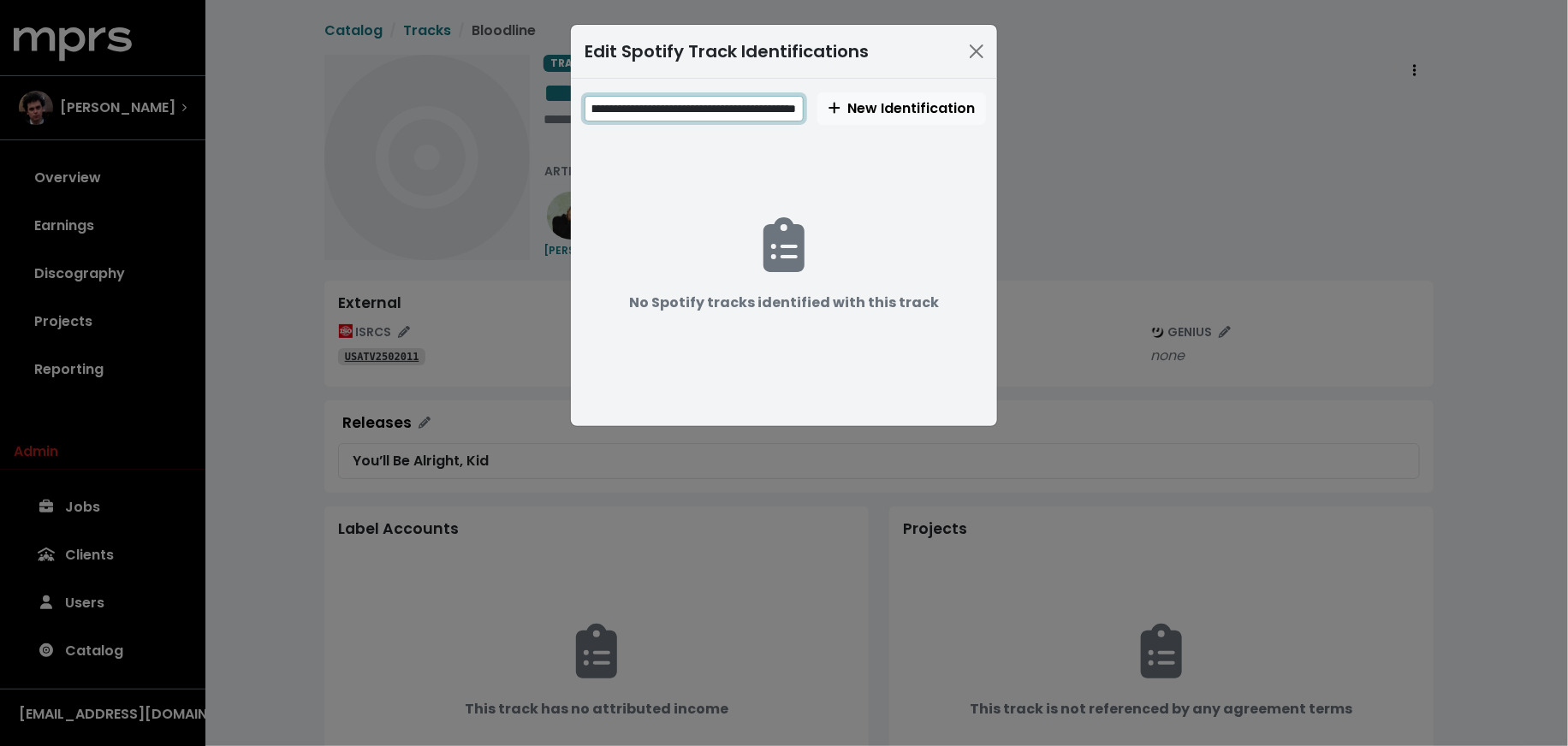
scroll to position [0, 156]
click at [664, 107] on input "**********" at bounding box center [693, 108] width 219 height 27
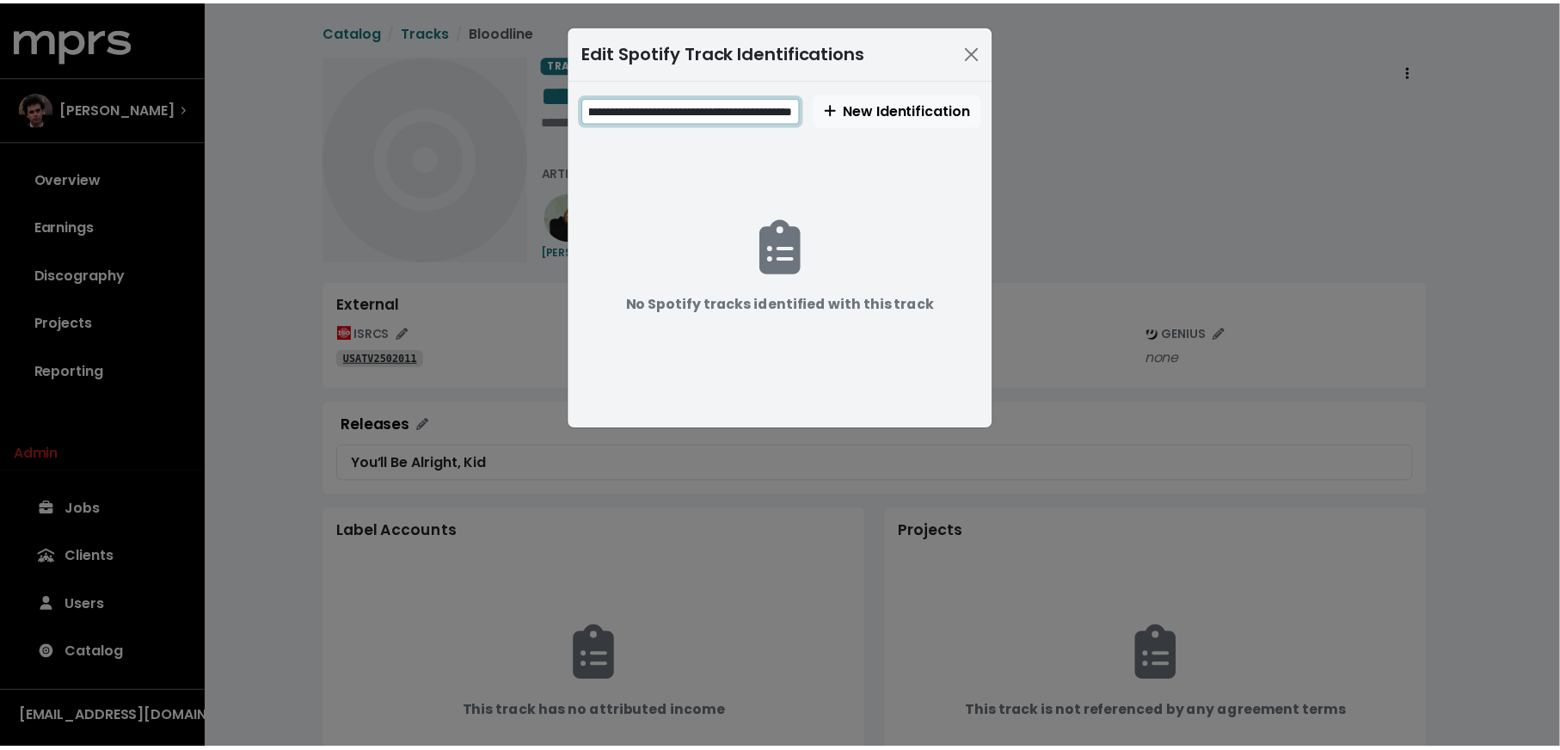
scroll to position [0, 0]
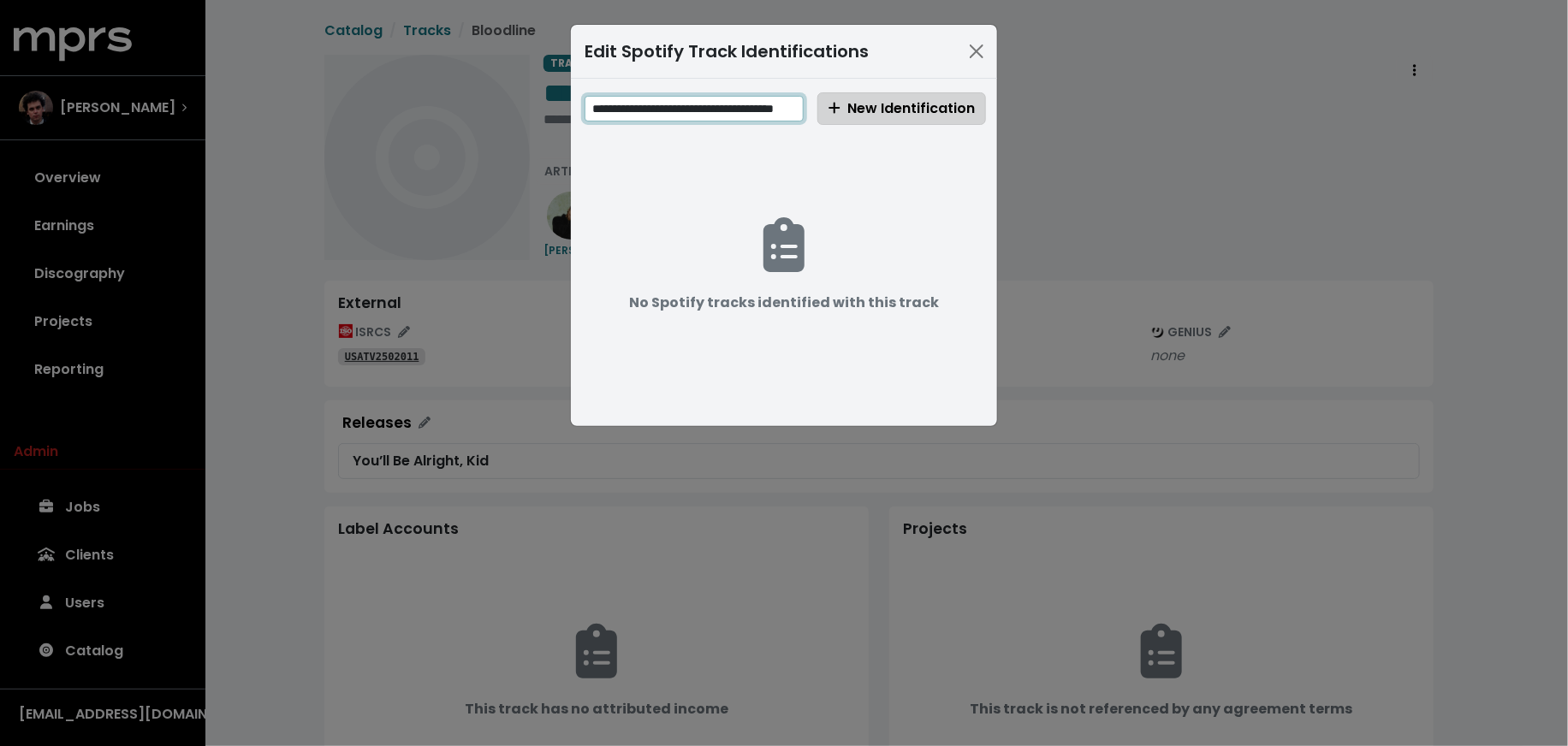
type input "**********"
click at [866, 109] on span "New Identification" at bounding box center [901, 108] width 146 height 20
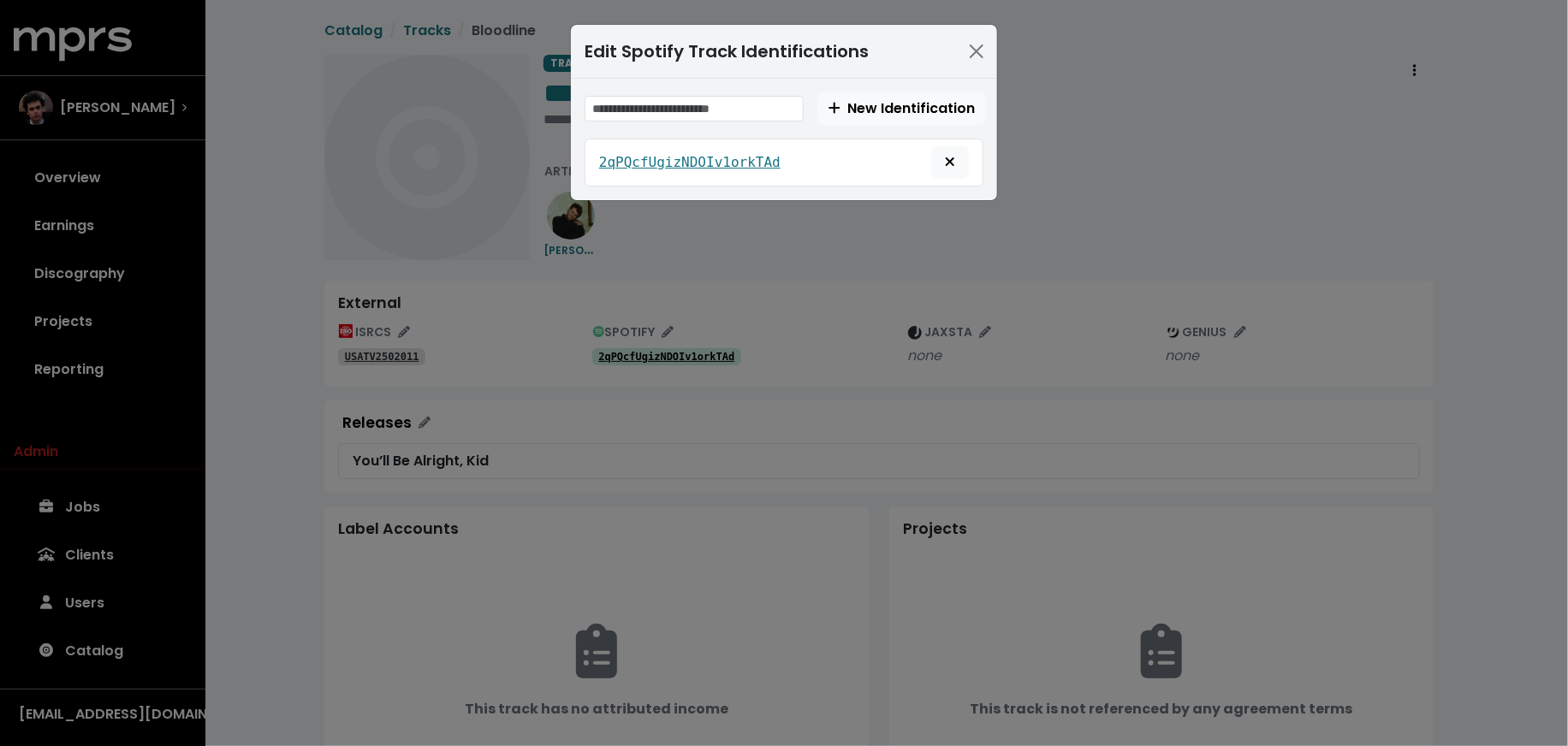
click at [821, 424] on div "Edit Spotify Track Identifications New Identification 2qPQcfUgizNDOIv1orkTAd" at bounding box center [784, 373] width 1568 height 746
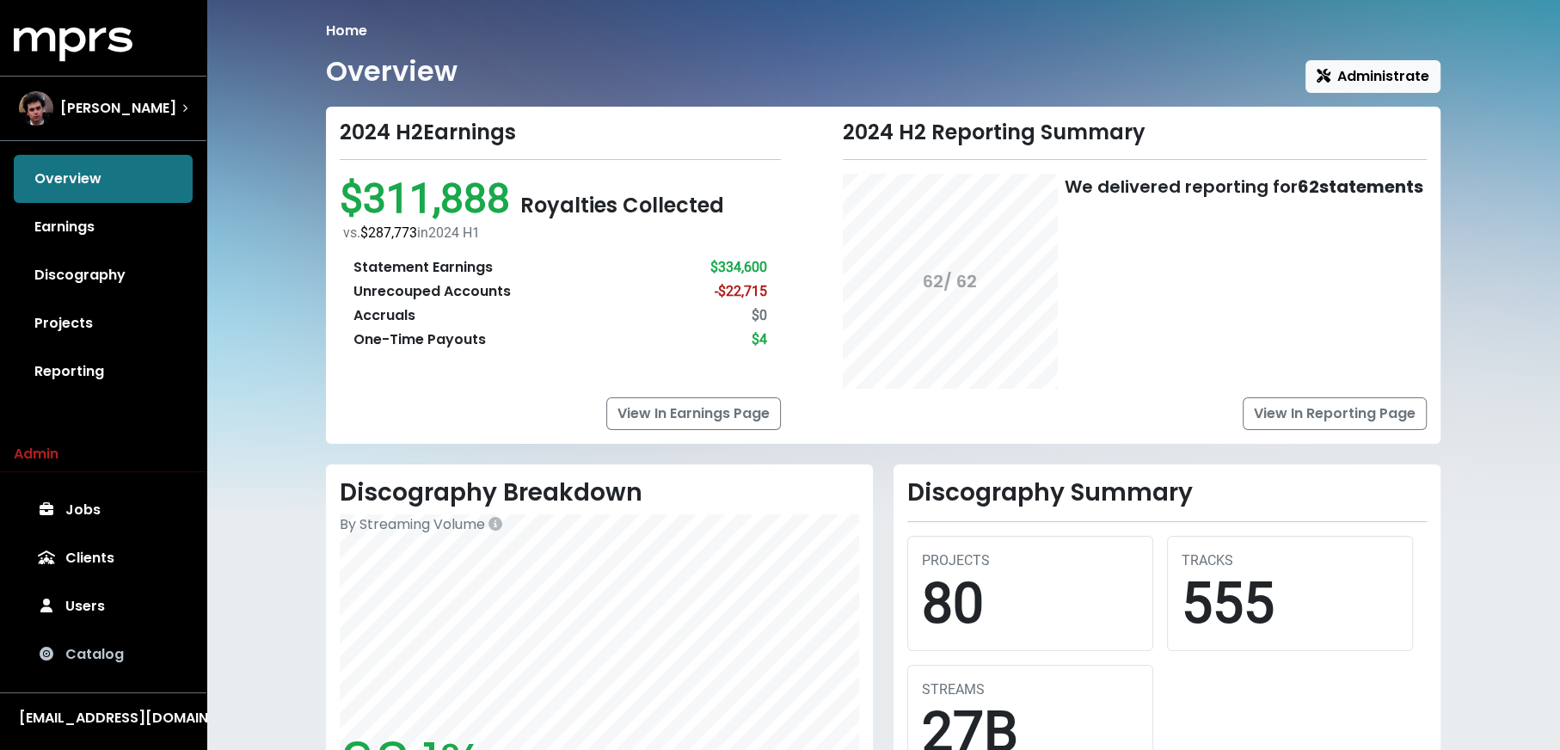
click at [87, 652] on link "Catalog" at bounding box center [103, 654] width 179 height 48
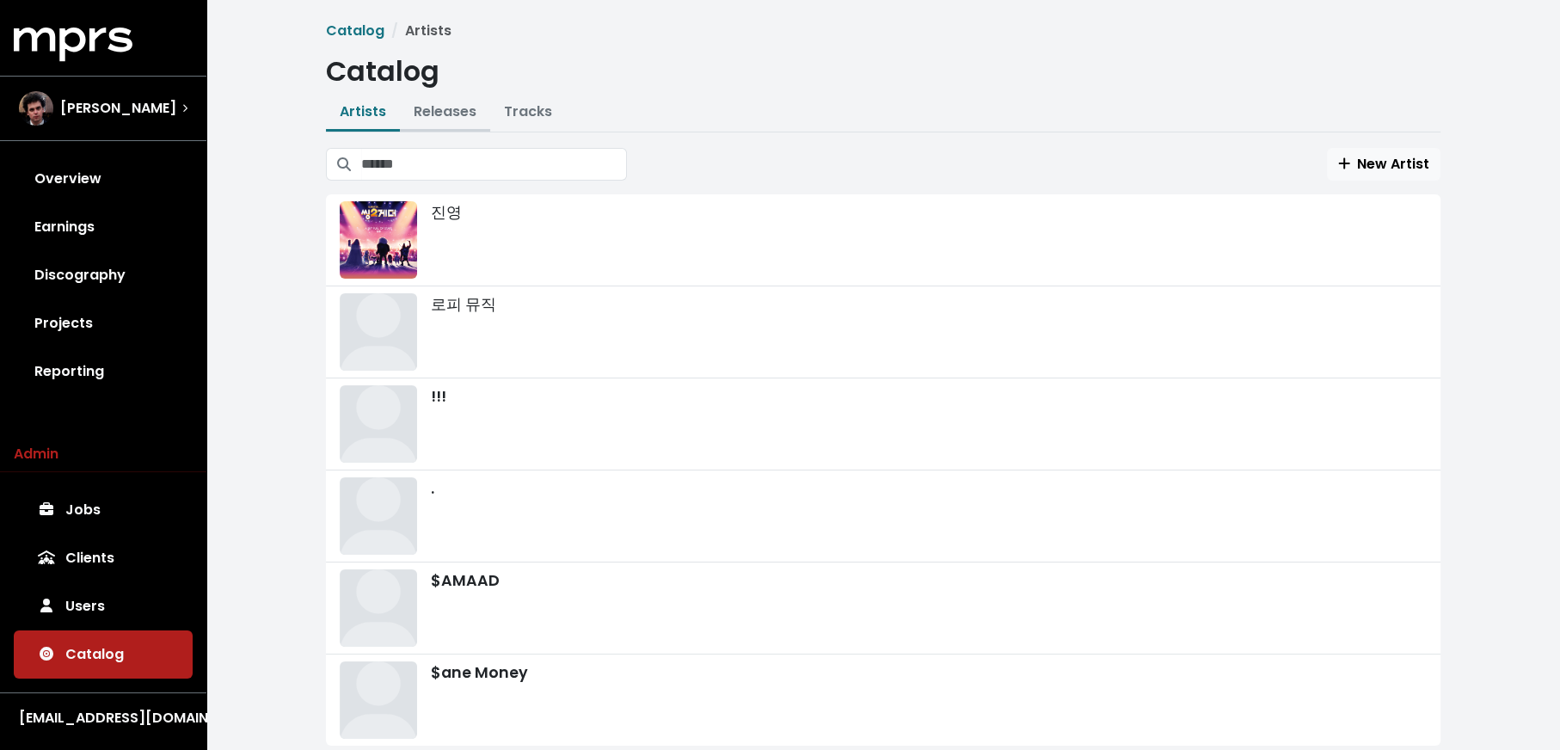
click at [443, 106] on link "Releases" at bounding box center [445, 111] width 63 height 20
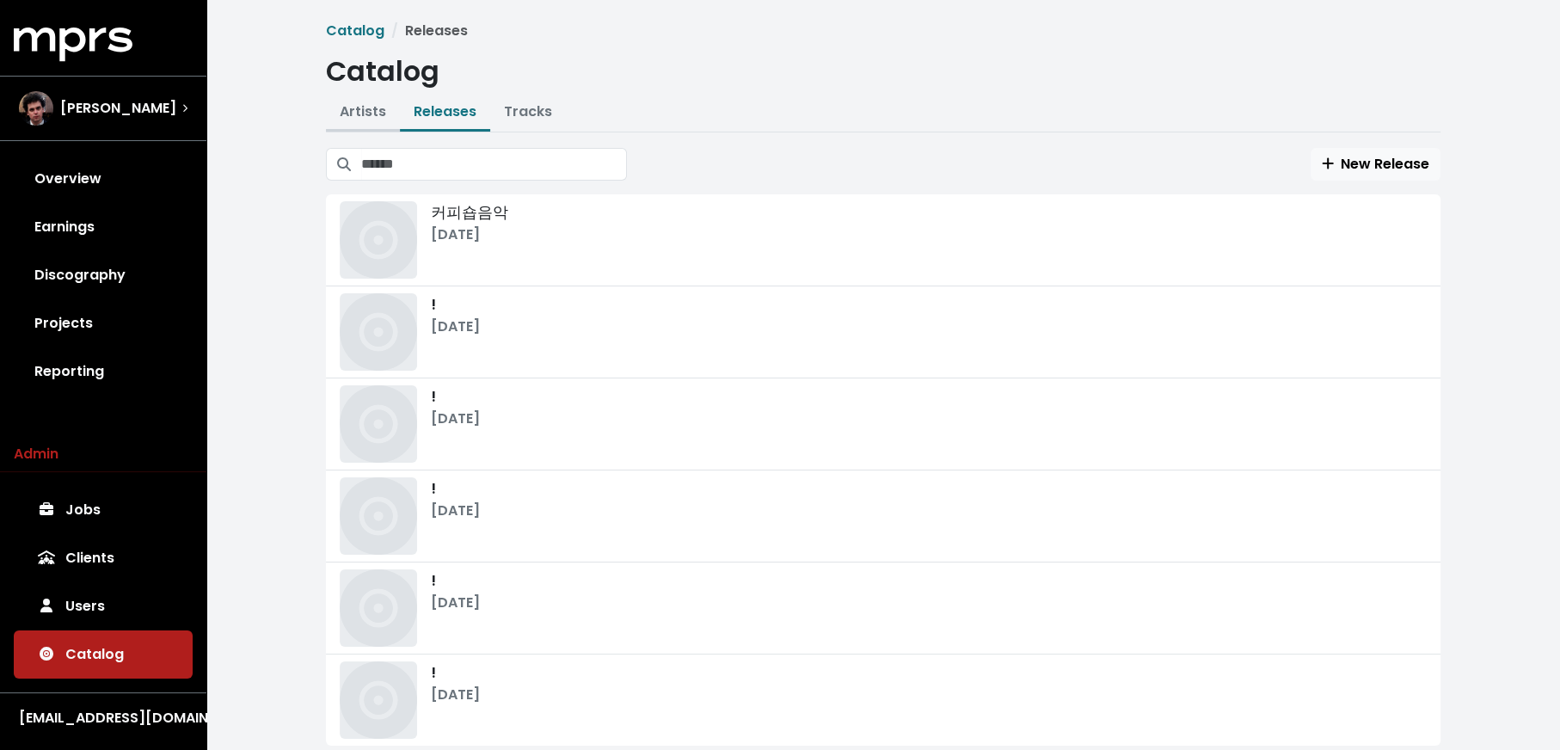
click at [354, 126] on button "Artists" at bounding box center [363, 113] width 74 height 37
click at [355, 116] on link "Artists" at bounding box center [363, 111] width 46 height 20
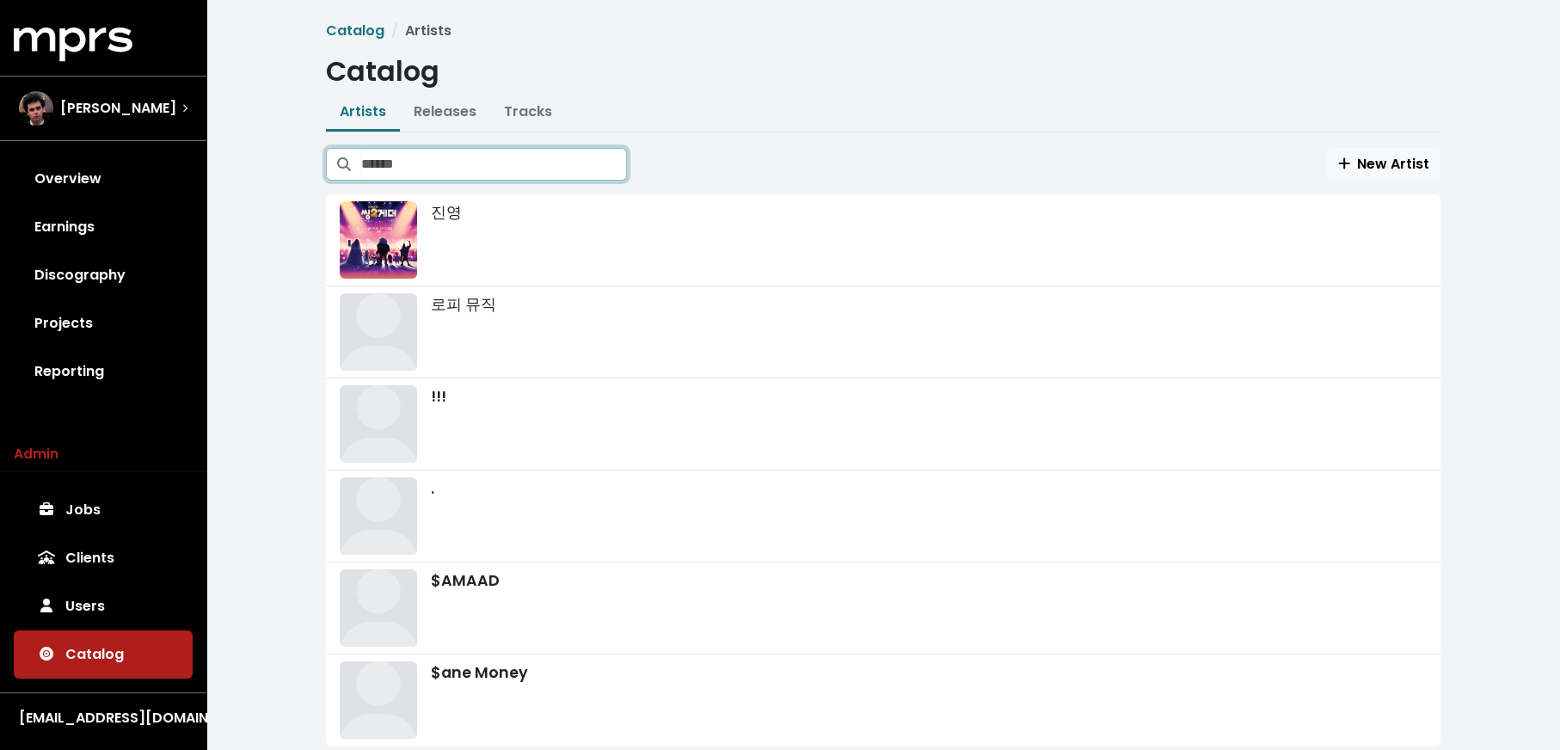
click at [391, 158] on input "Search artists" at bounding box center [494, 164] width 266 height 33
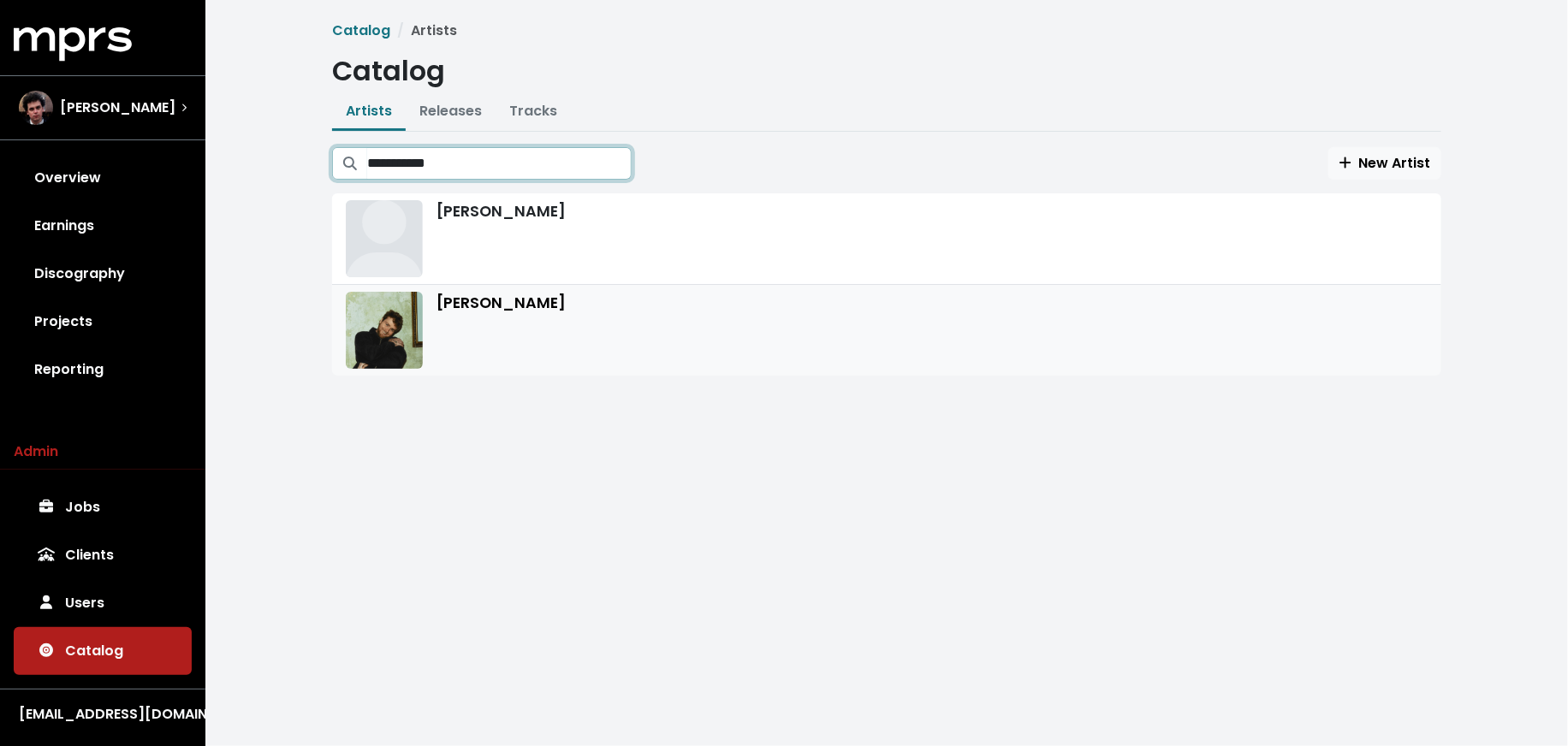
type input "**********"
click at [573, 330] on div "[PERSON_NAME]" at bounding box center [886, 329] width 1081 height 77
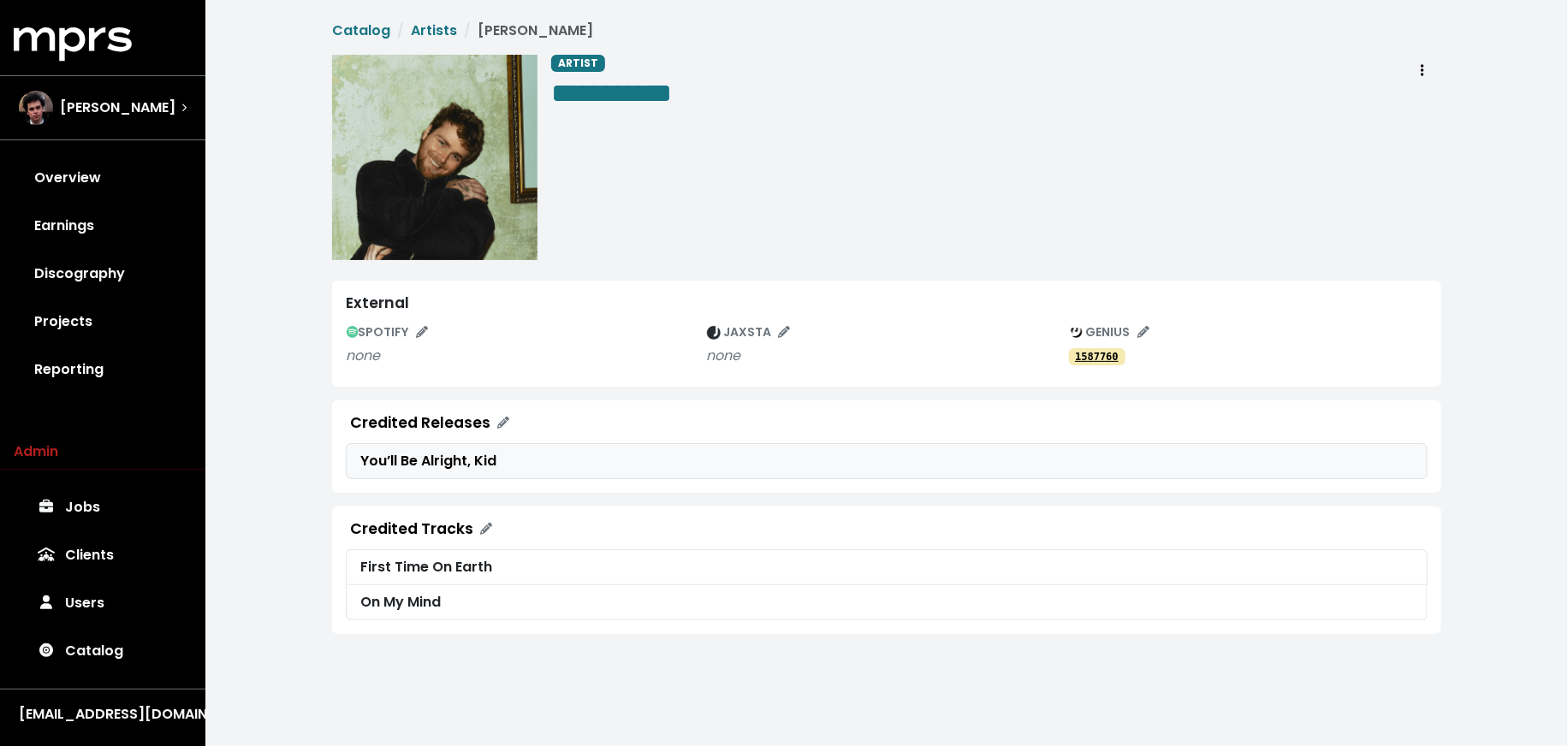
click at [460, 462] on div "You’ll Be Alright, Kid" at bounding box center [886, 461] width 1053 height 21
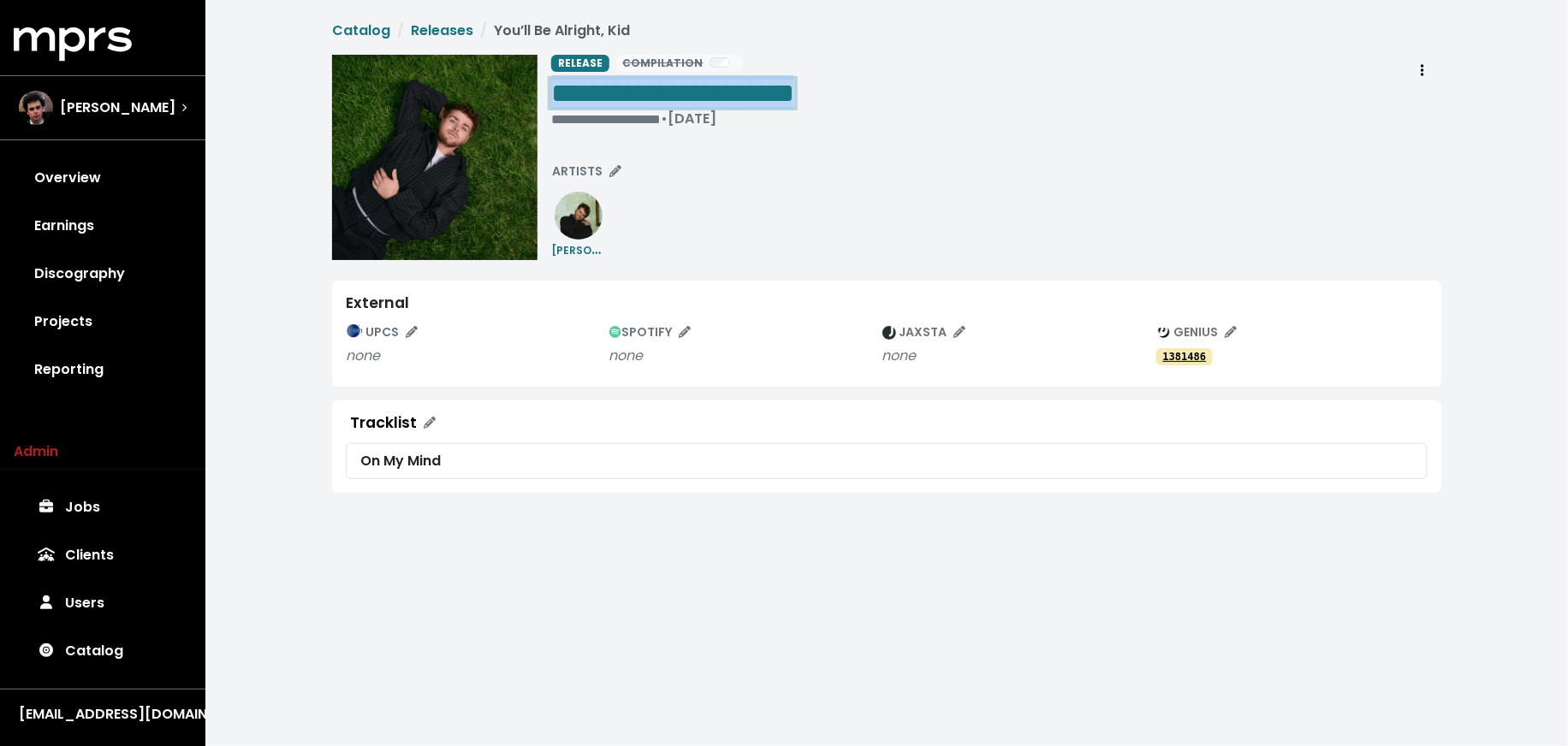
drag, startPoint x: 826, startPoint y: 93, endPoint x: 860, endPoint y: 107, distance: 36.8
click at [860, 107] on div "**********" at bounding box center [996, 94] width 890 height 80
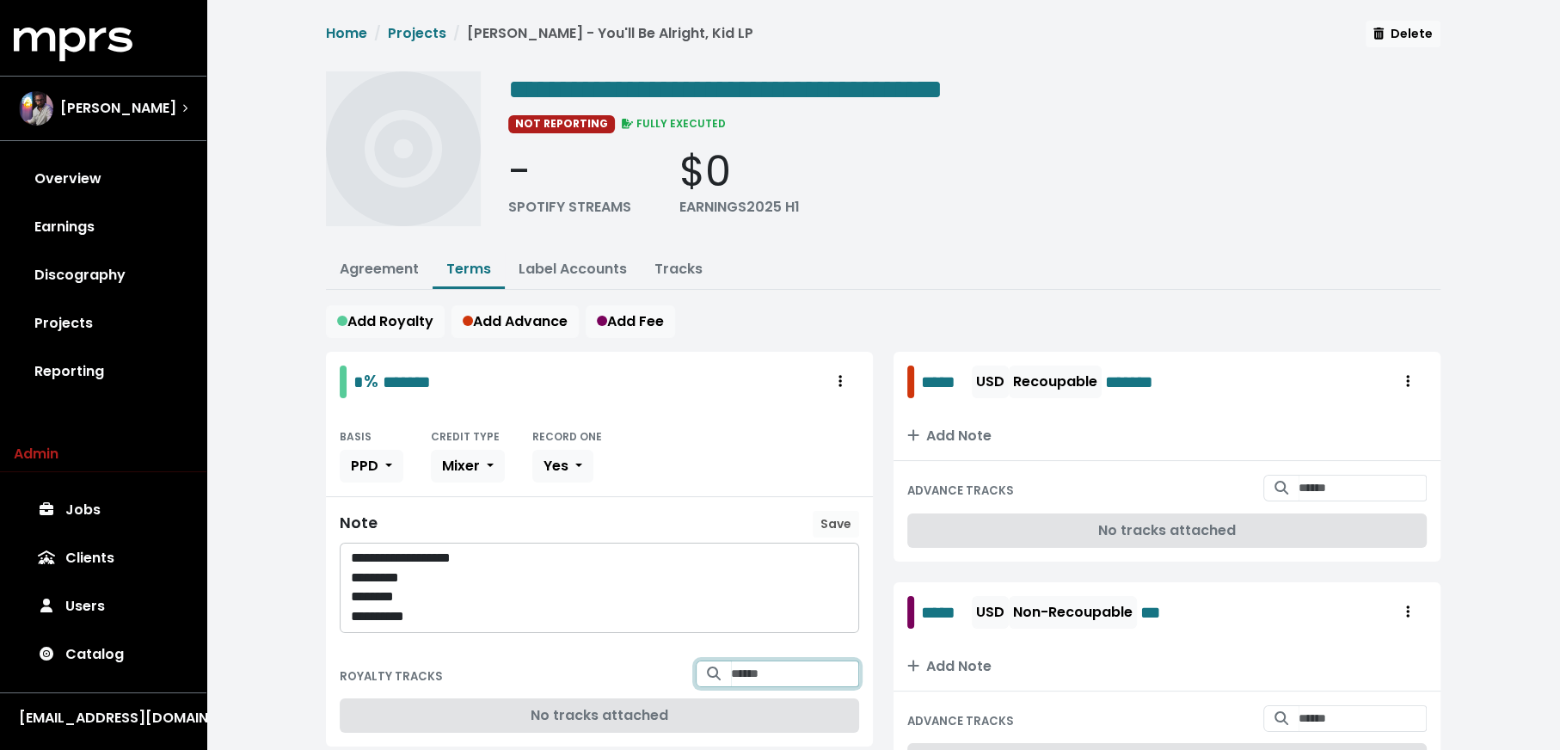
click at [757, 662] on input "Search for tracks by title and link them to this royalty" at bounding box center [795, 674] width 128 height 27
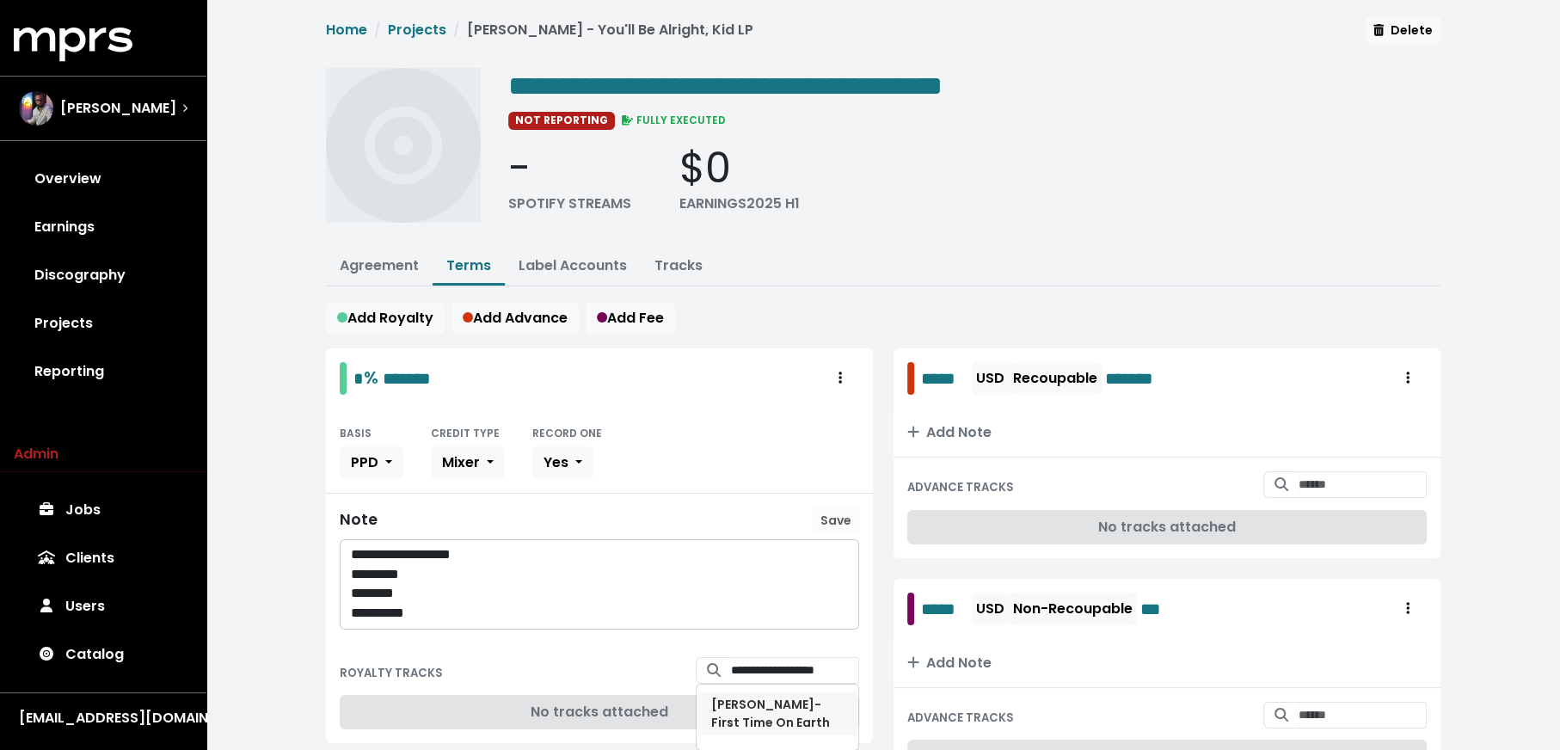
click at [773, 707] on span "[PERSON_NAME] - First Time On Earth" at bounding box center [777, 714] width 132 height 36
click at [766, 664] on input "**********" at bounding box center [795, 669] width 128 height 27
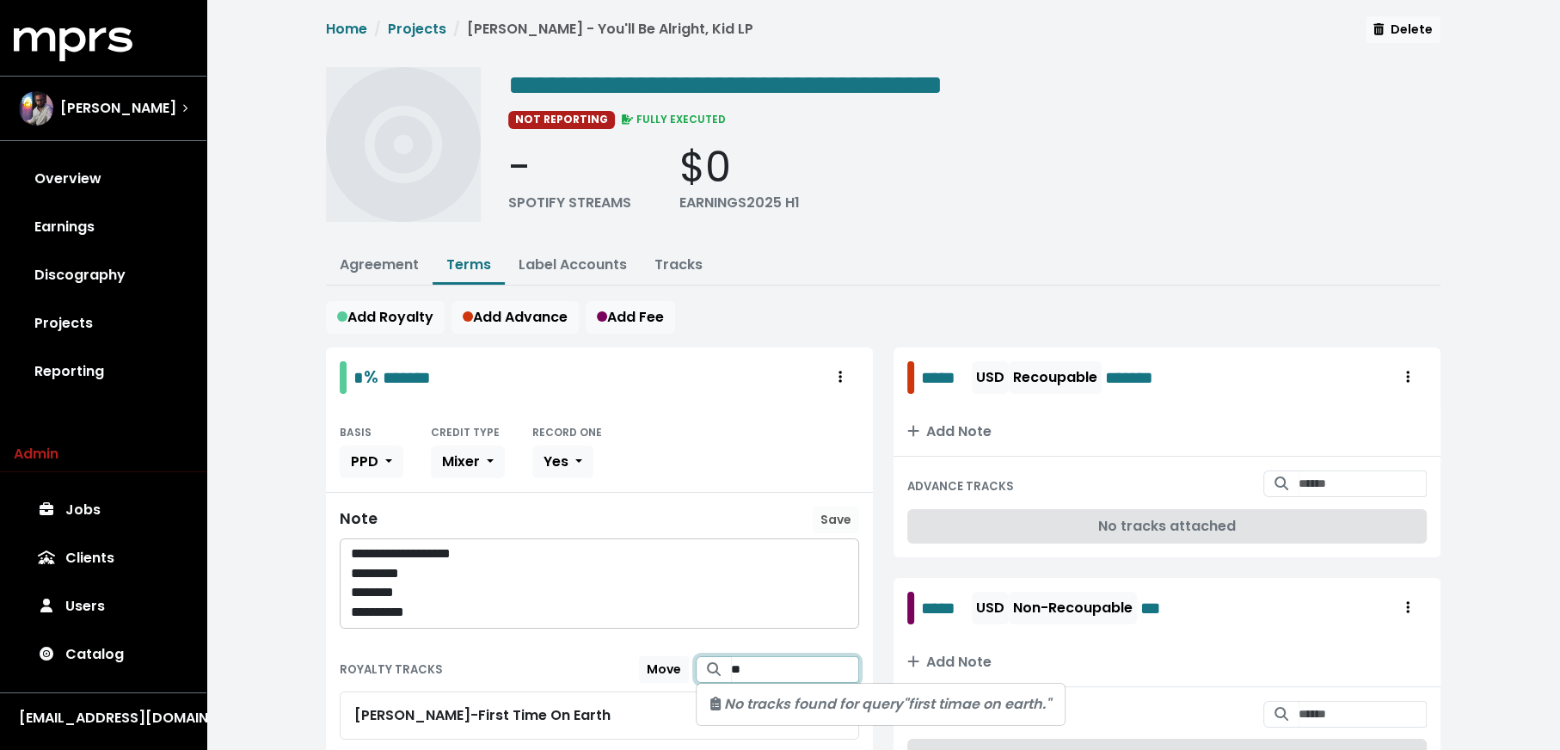
type input "*"
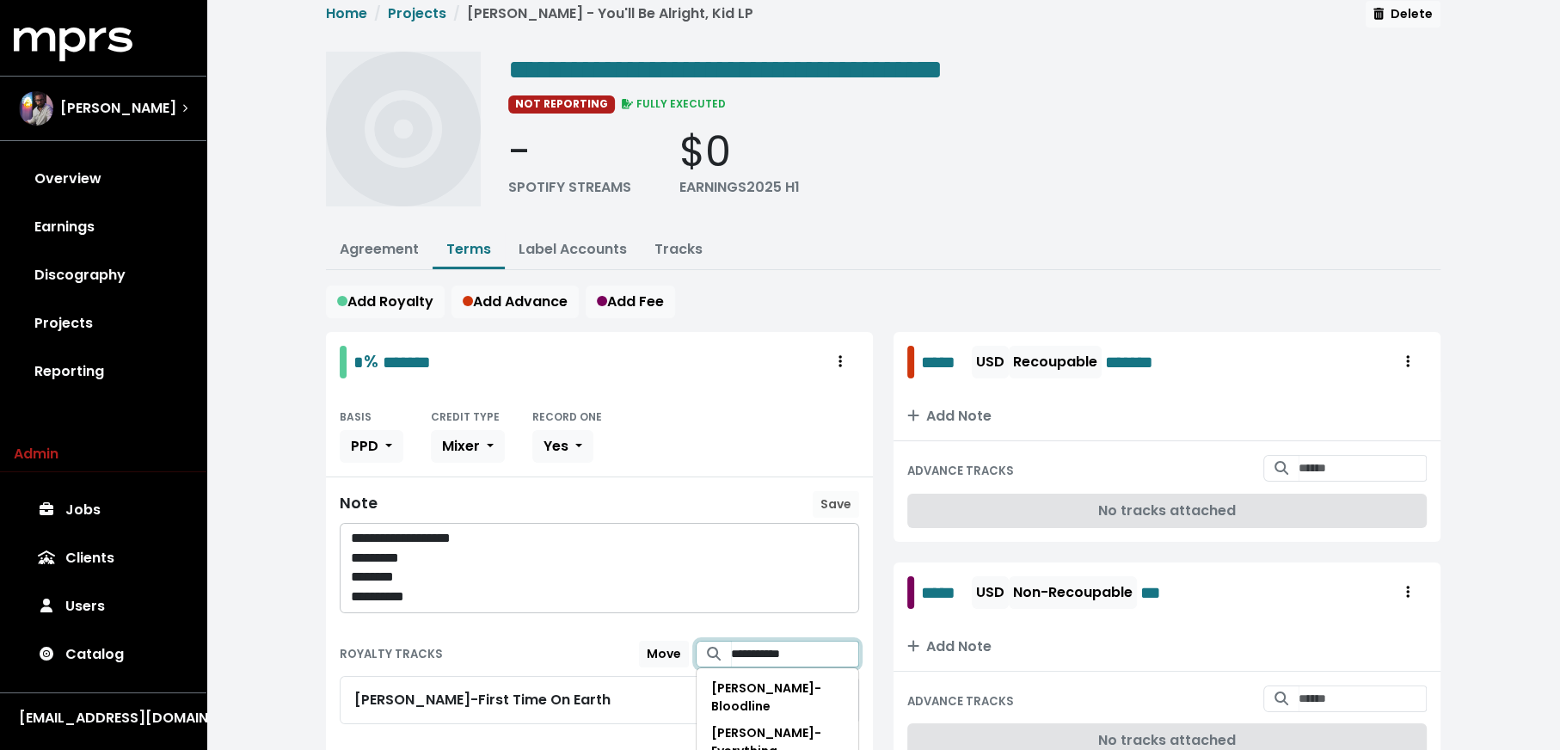
scroll to position [39, 0]
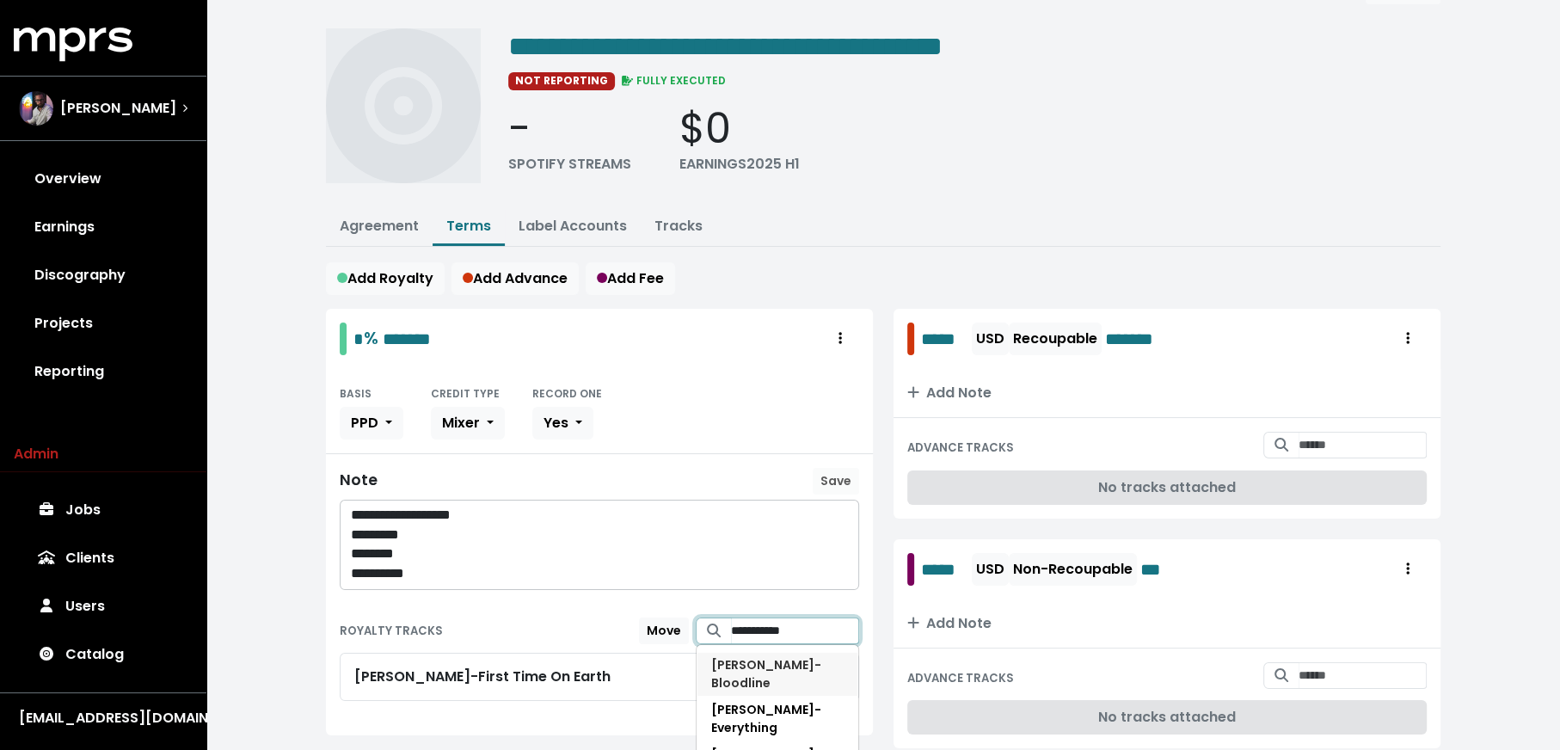
type input "**********"
click at [786, 661] on span "[PERSON_NAME] - Bloodline" at bounding box center [766, 673] width 110 height 35
click at [764, 622] on input "**********" at bounding box center [795, 631] width 128 height 27
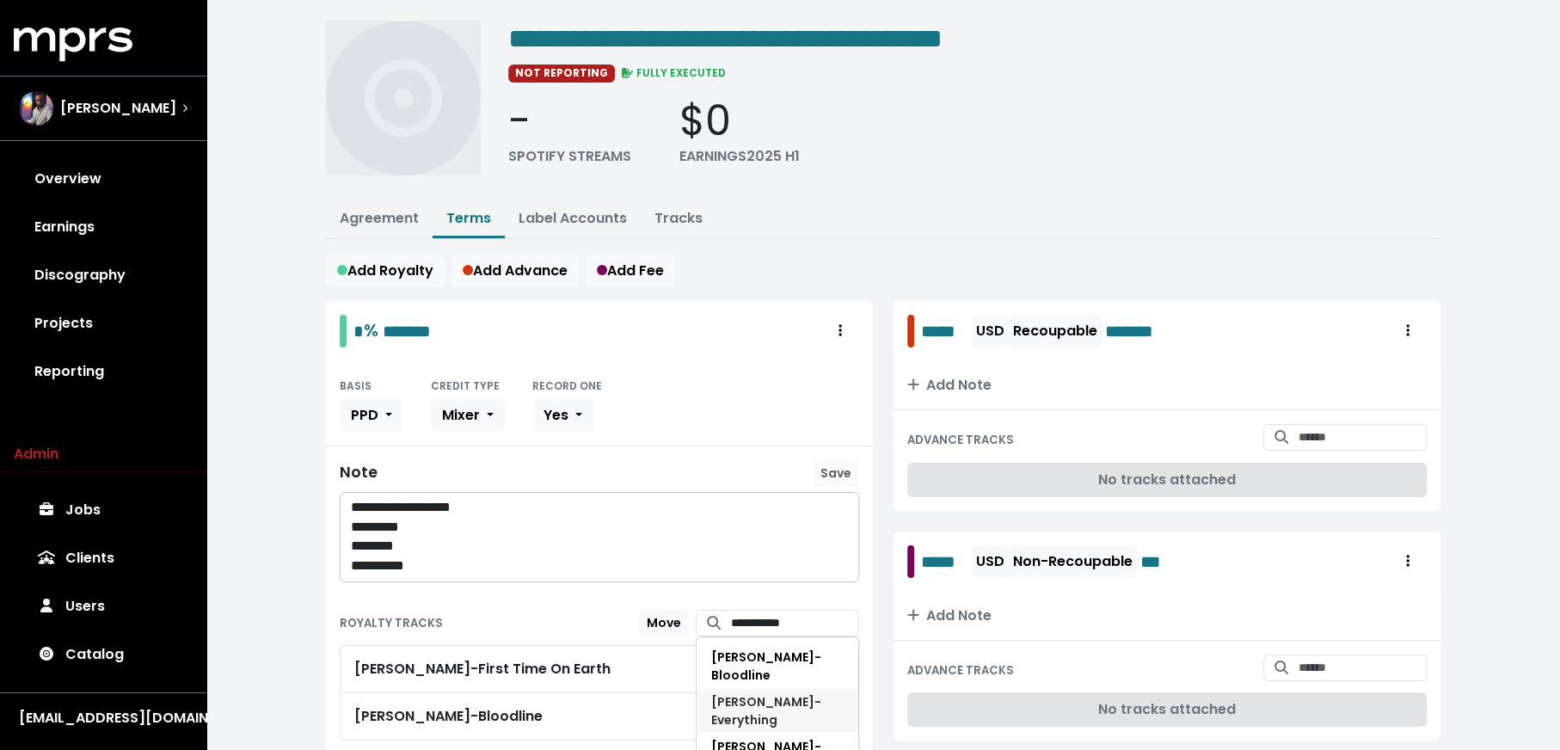
click at [761, 693] on span "[PERSON_NAME] - Everything" at bounding box center [777, 711] width 132 height 36
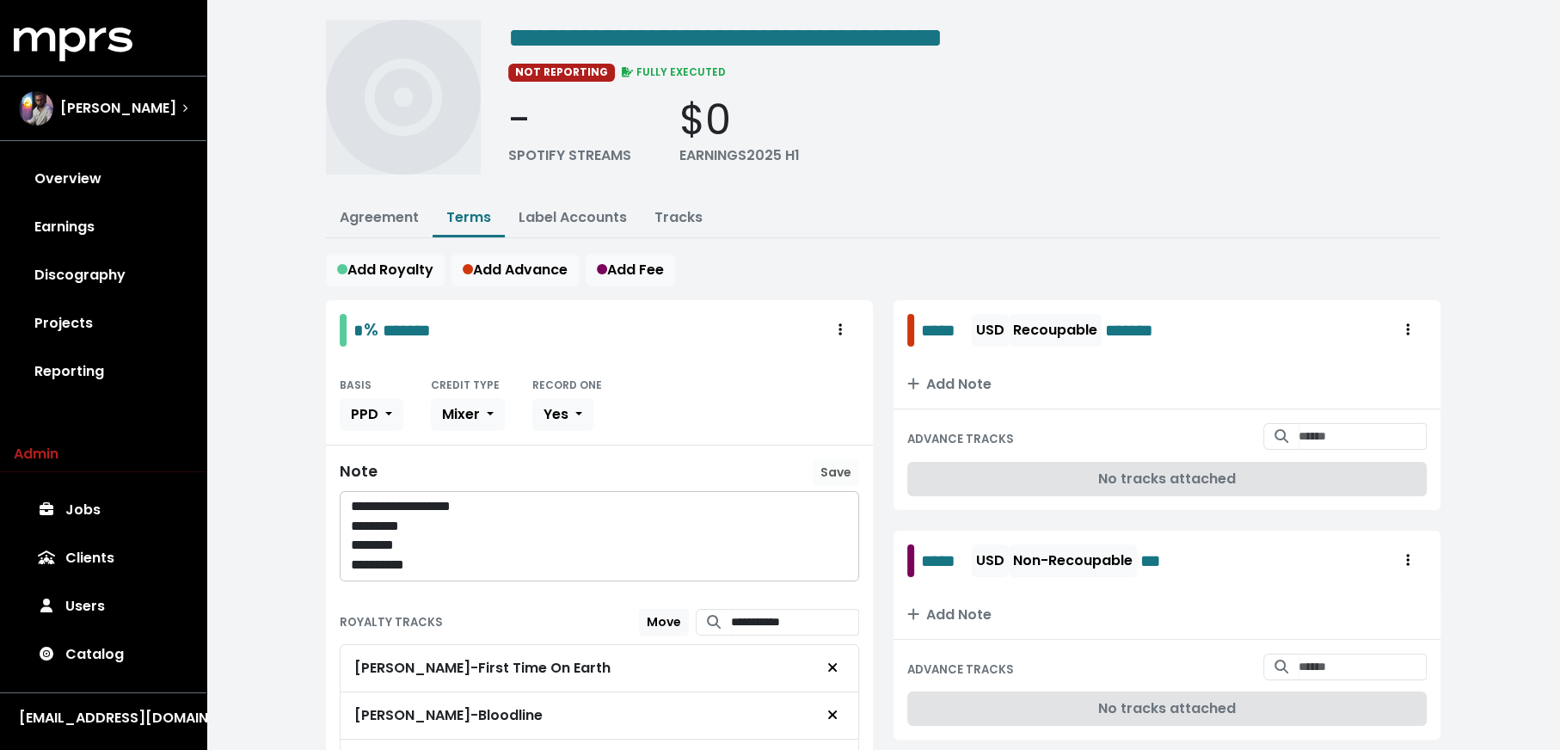
scroll to position [174, 0]
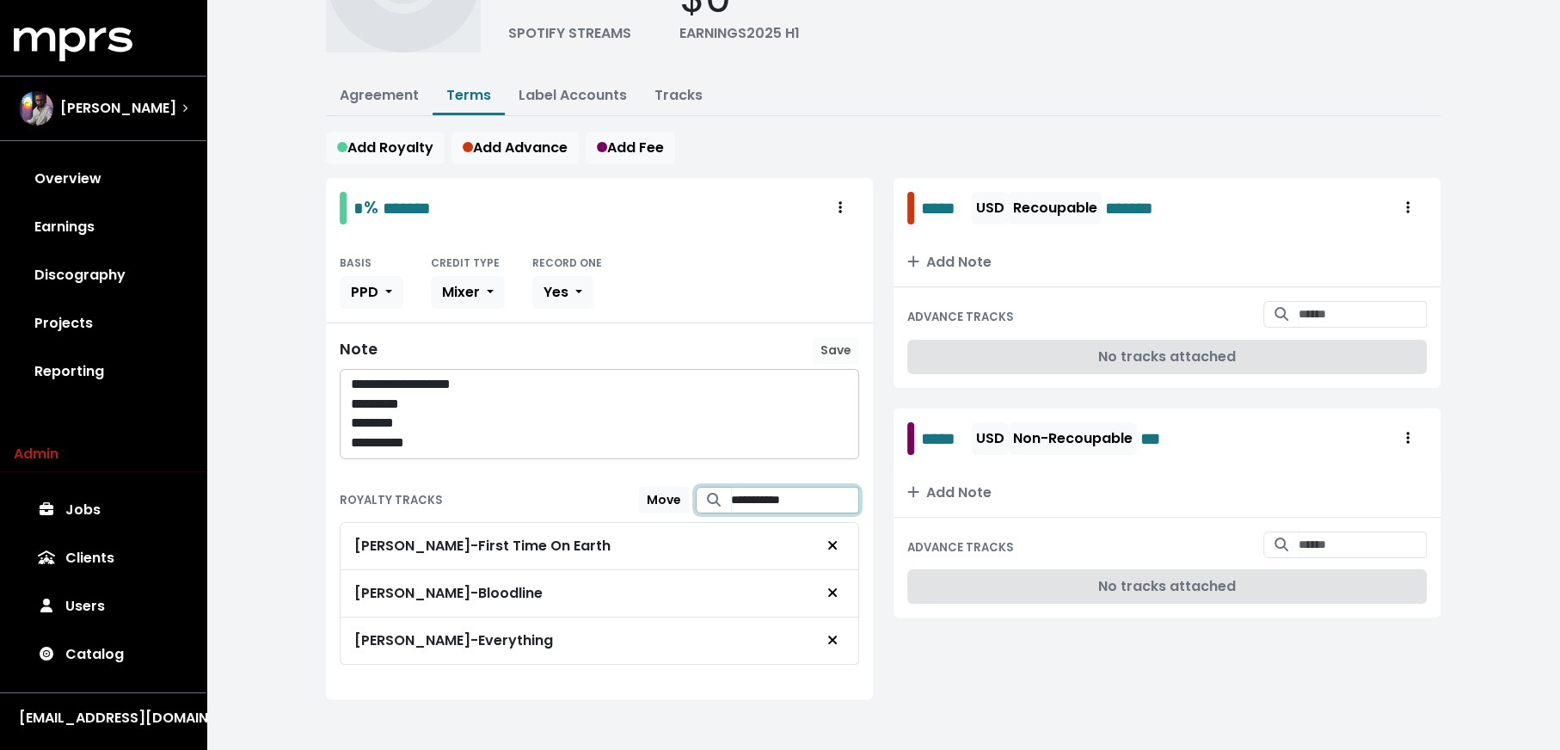
click at [751, 498] on input "**********" at bounding box center [795, 500] width 128 height 27
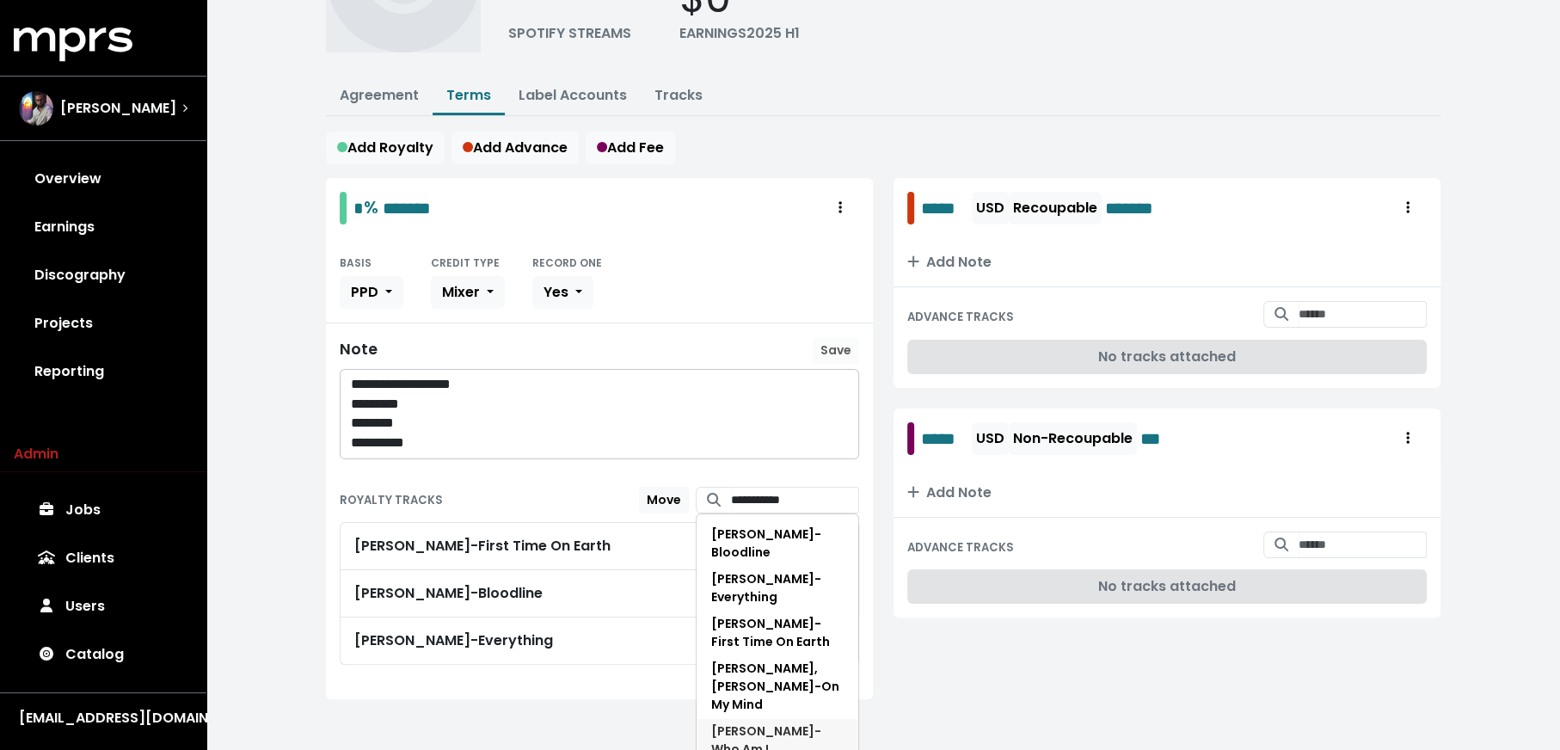
click at [758, 723] on span "[PERSON_NAME] - Who Am I" at bounding box center [766, 740] width 110 height 35
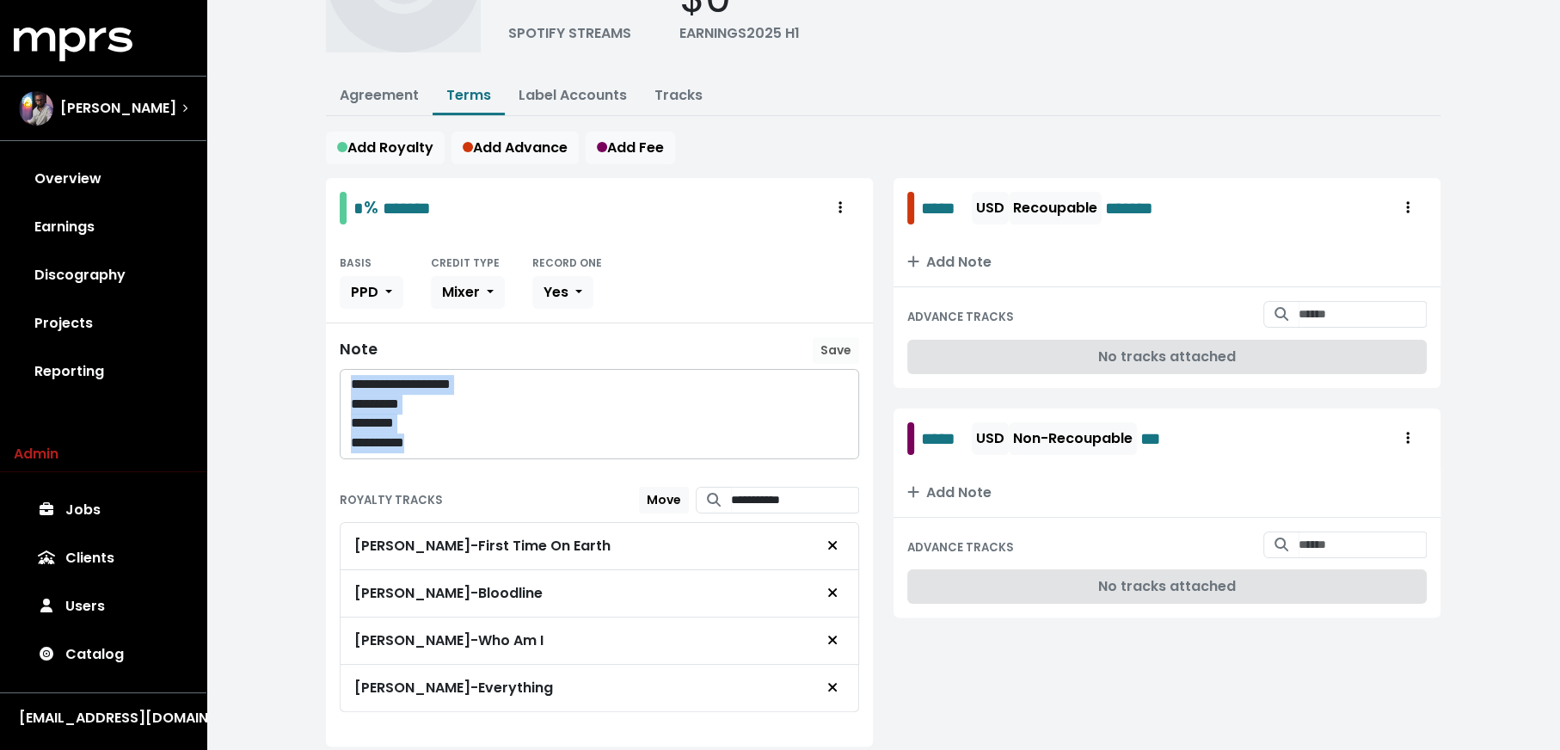
drag, startPoint x: 458, startPoint y: 430, endPoint x: 283, endPoint y: 345, distance: 195.0
click at [284, 346] on div "**********" at bounding box center [883, 317] width 1354 height 982
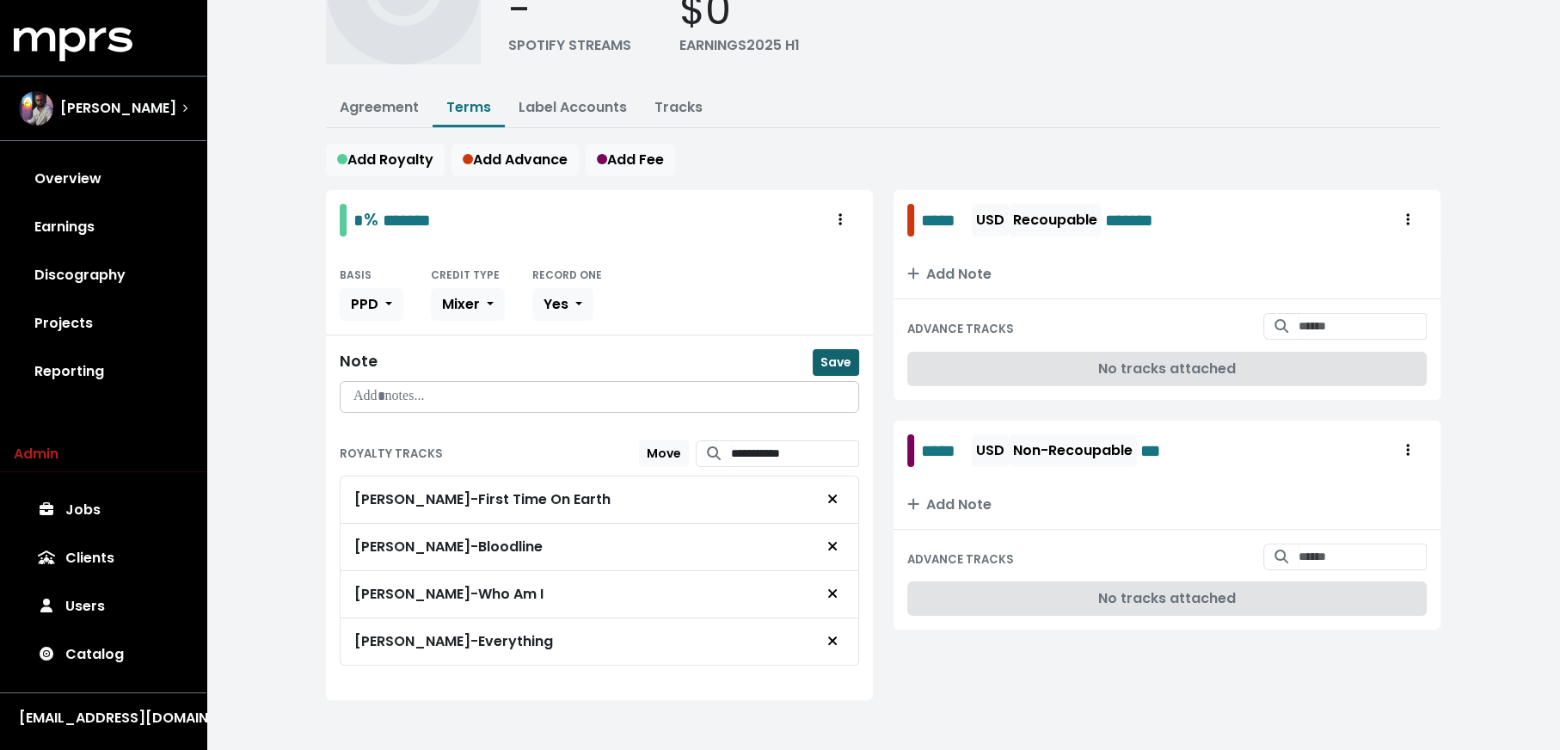
click at [844, 355] on span "Save" at bounding box center [836, 362] width 31 height 17
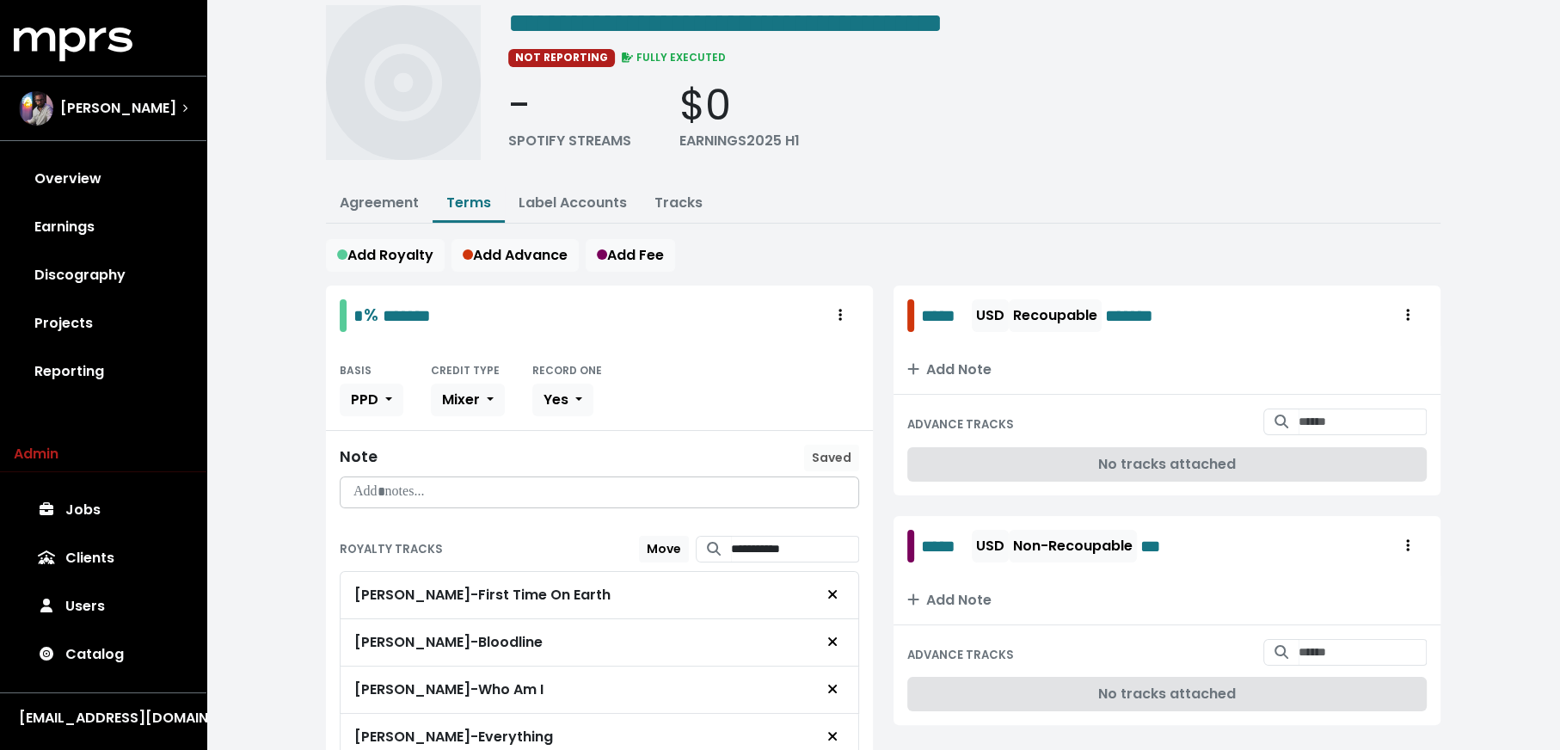
scroll to position [30, 0]
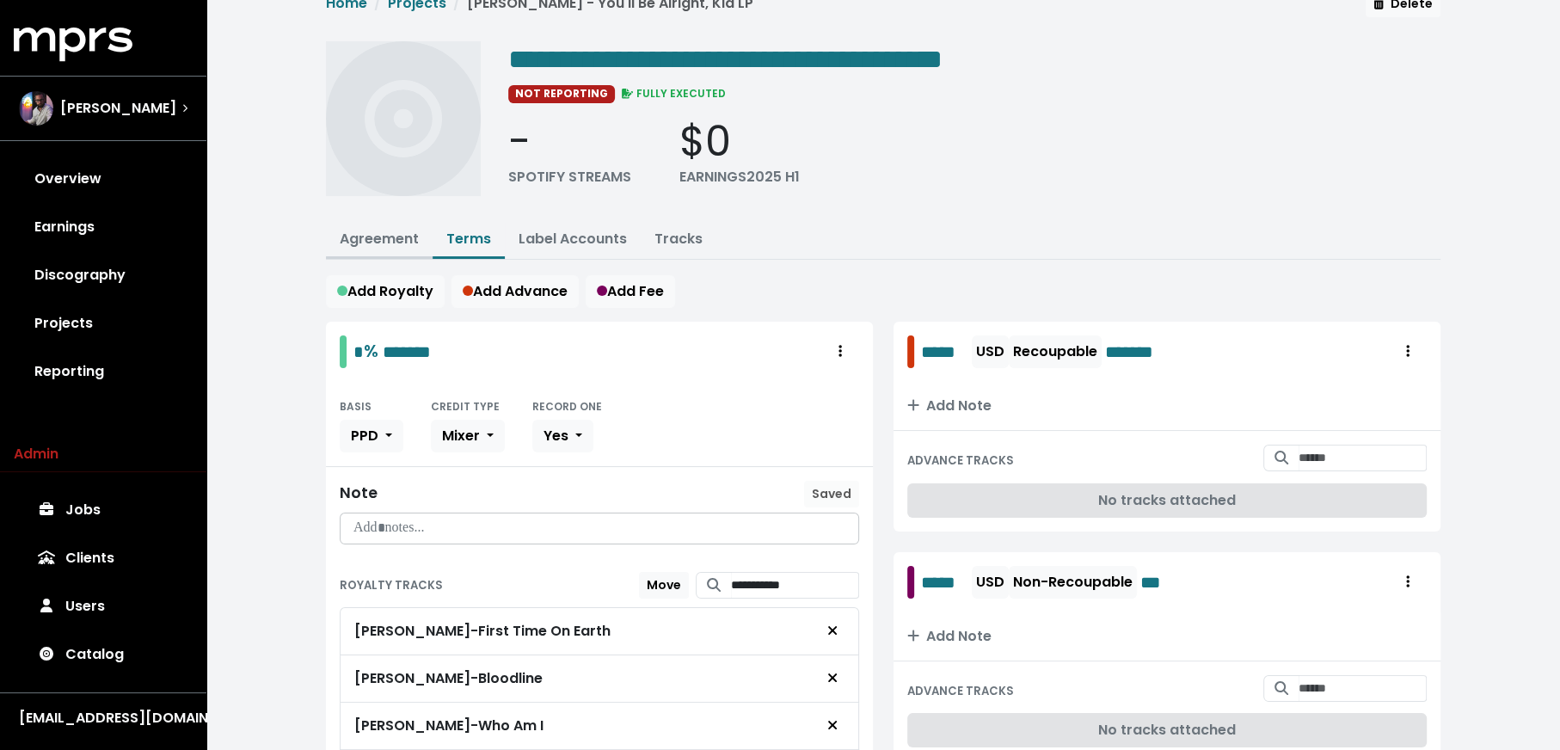
click at [352, 238] on link "Agreement" at bounding box center [379, 239] width 79 height 20
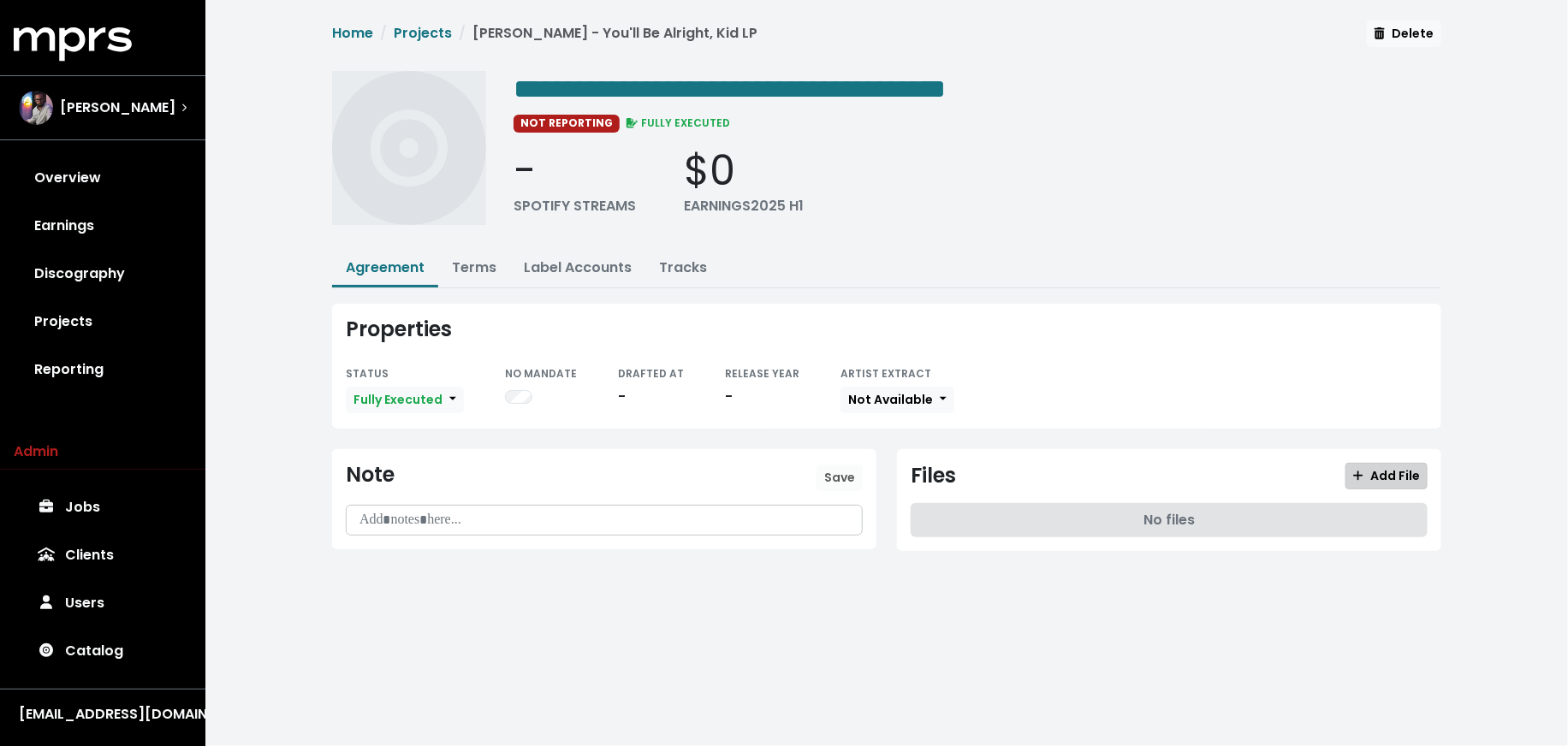
click at [1390, 469] on span "Add File" at bounding box center [1386, 475] width 67 height 17
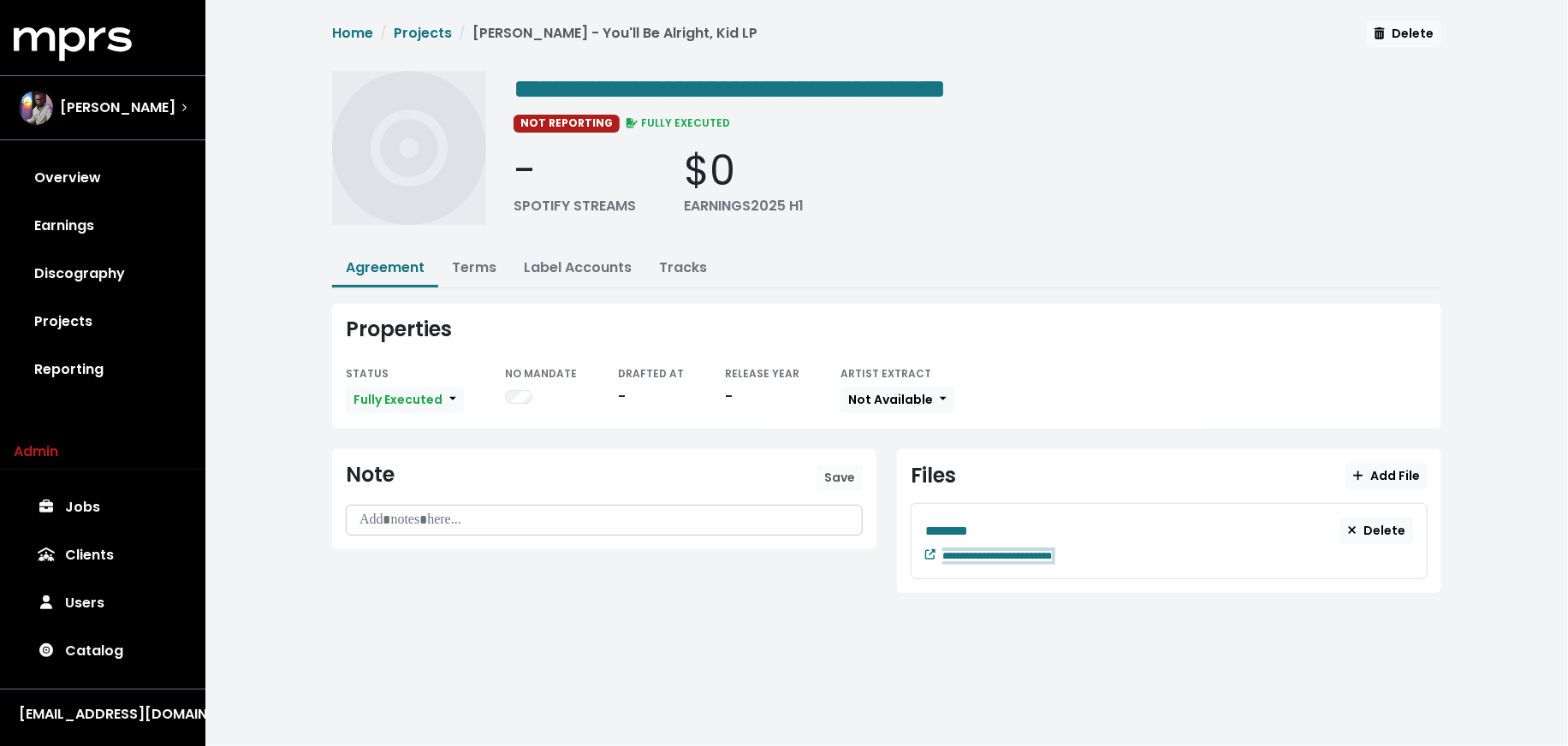
click at [1080, 544] on div "**********" at bounding box center [1177, 554] width 471 height 21
click at [1102, 545] on div "**********" at bounding box center [1177, 554] width 471 height 21
paste span "Edit value"
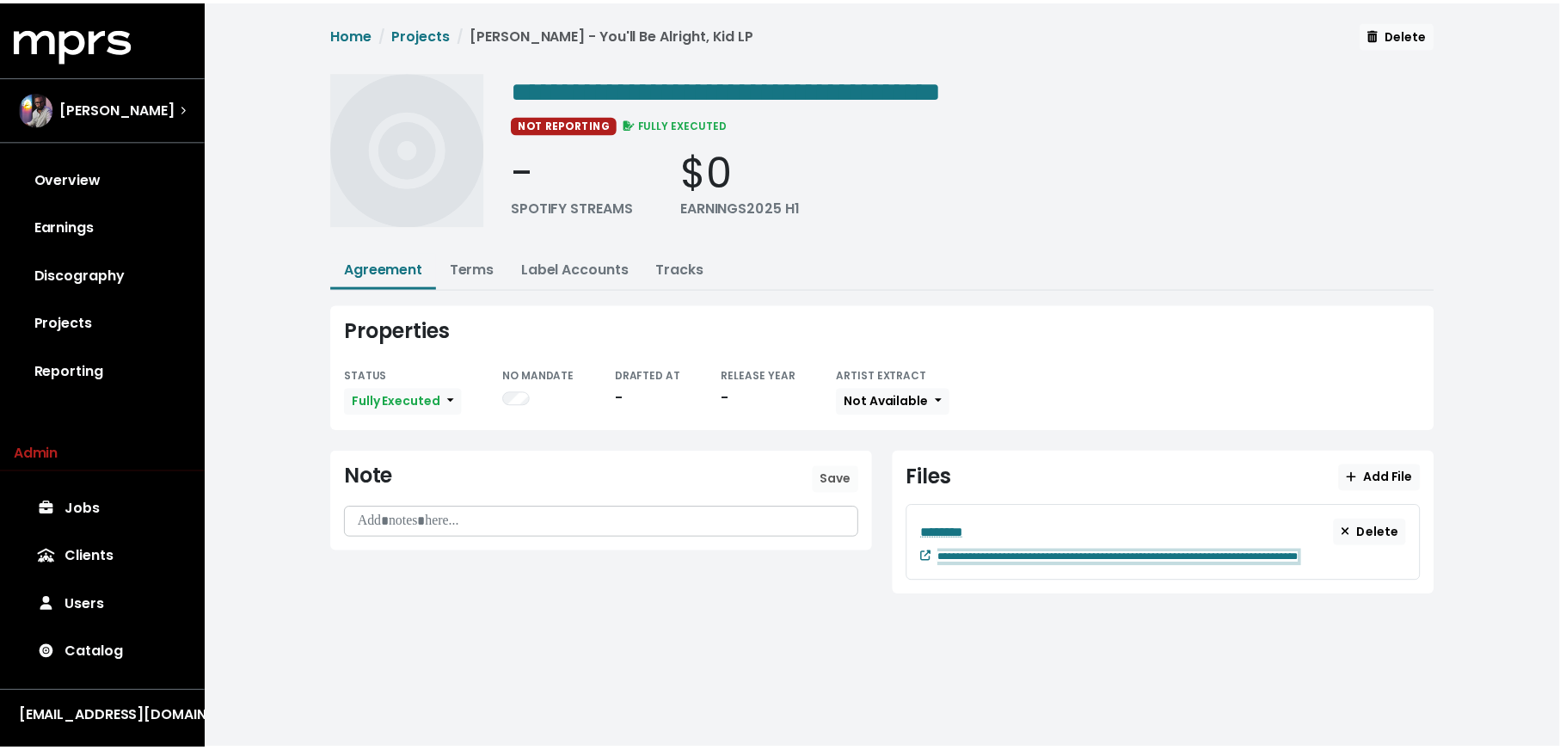
scroll to position [0, 18]
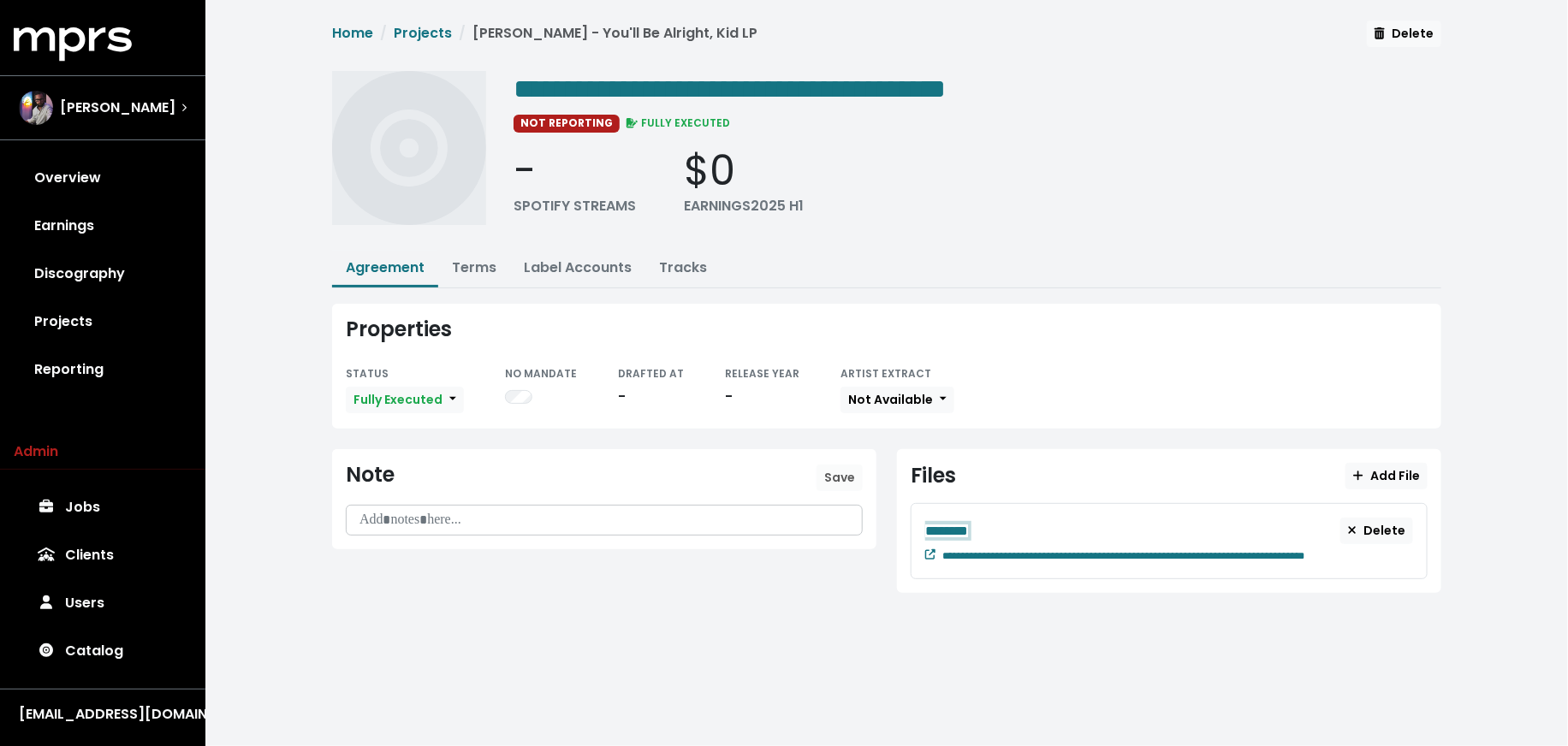
click at [985, 520] on div "********" at bounding box center [1132, 531] width 415 height 22
click at [987, 520] on div "********" at bounding box center [1132, 531] width 415 height 22
click at [106, 498] on link "Jobs" at bounding box center [102, 507] width 178 height 48
